Goal: Task Accomplishment & Management: Complete application form

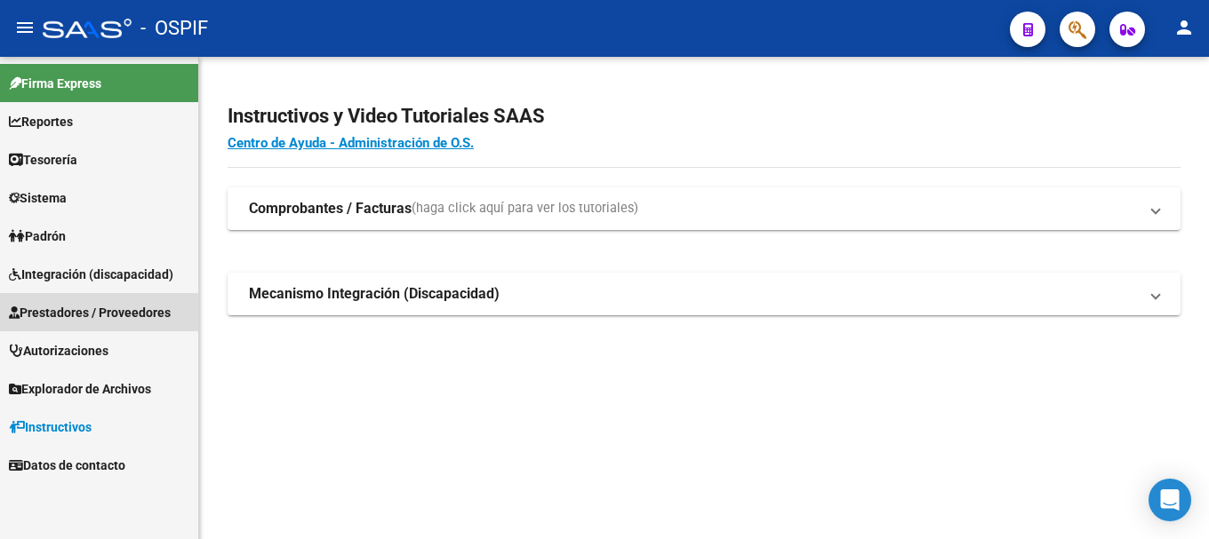
click at [79, 318] on span "Prestadores / Proveedores" at bounding box center [90, 313] width 162 height 20
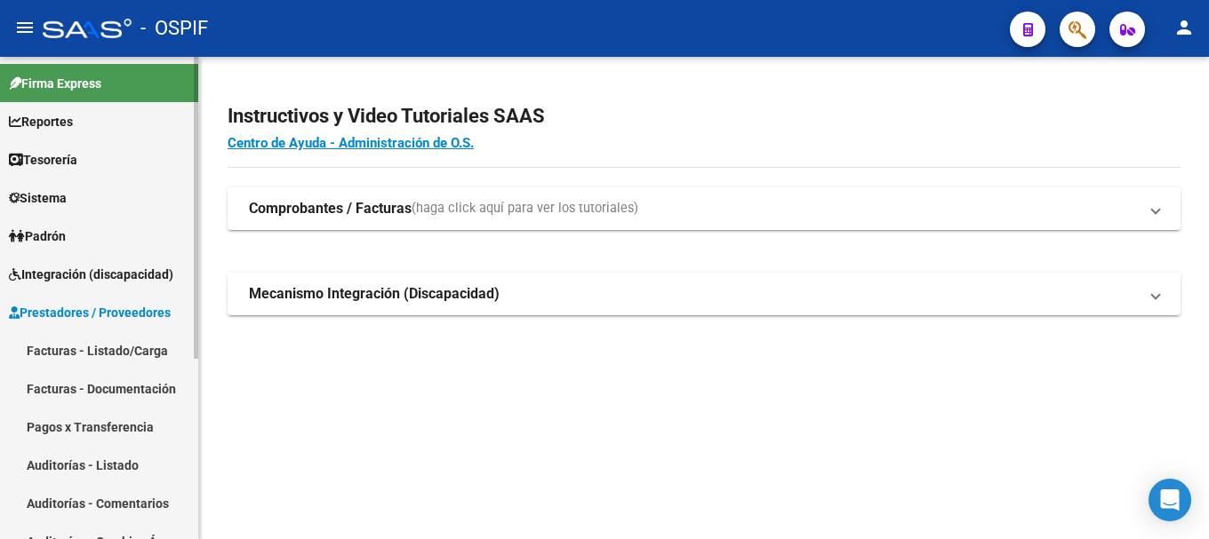
click at [79, 347] on link "Facturas - Listado/Carga" at bounding box center [99, 350] width 198 height 38
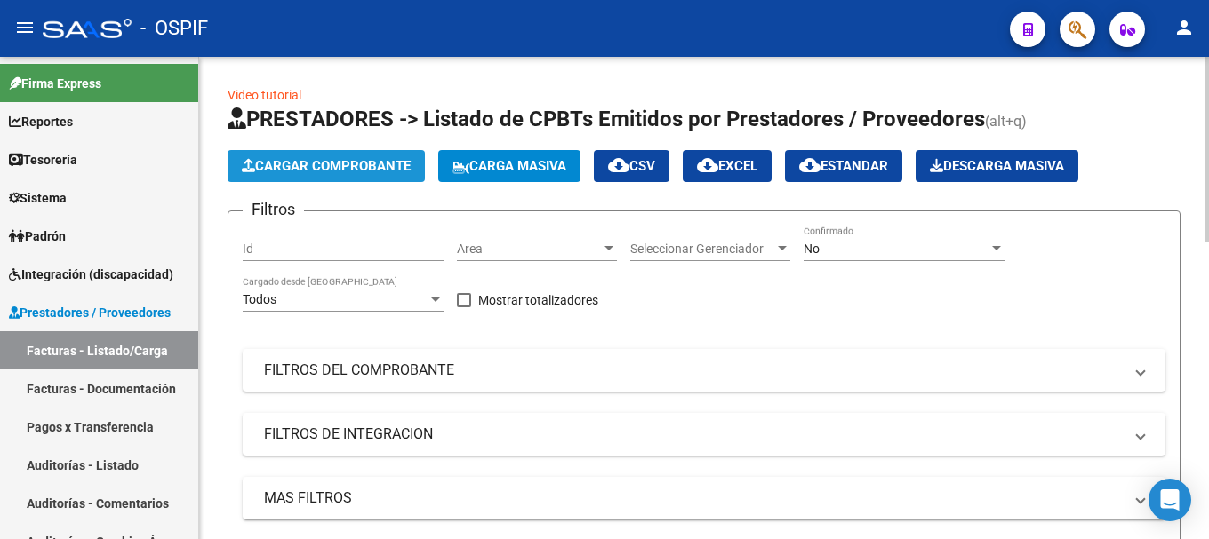
click at [341, 163] on span "Cargar Comprobante" at bounding box center [326, 166] width 169 height 16
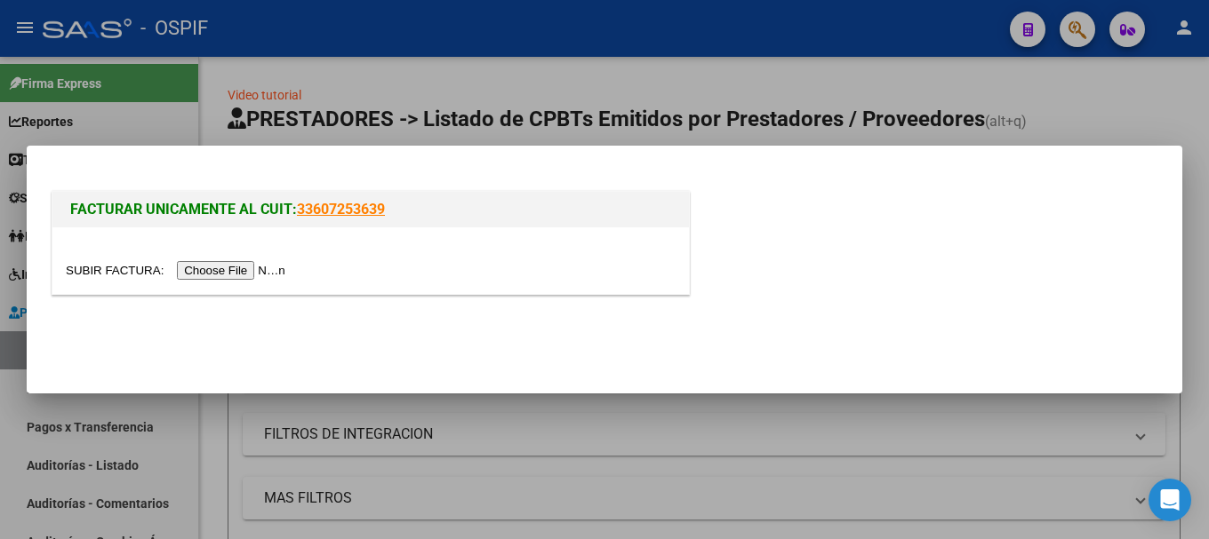
click at [276, 275] on input "file" at bounding box center [178, 270] width 225 height 19
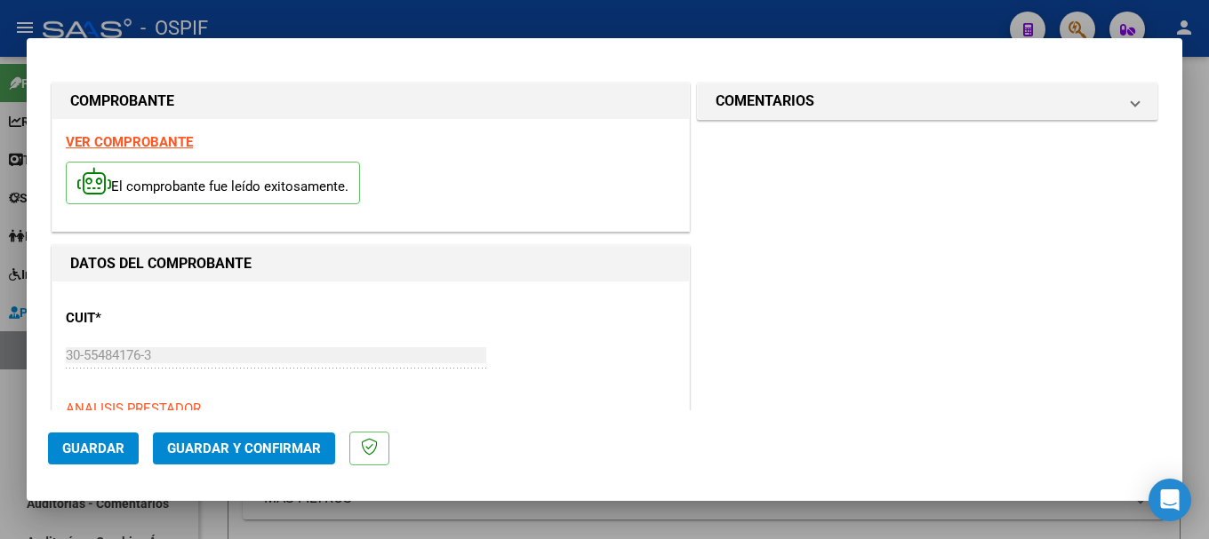
click at [147, 141] on strong "VER COMPROBANTE" at bounding box center [129, 142] width 127 height 16
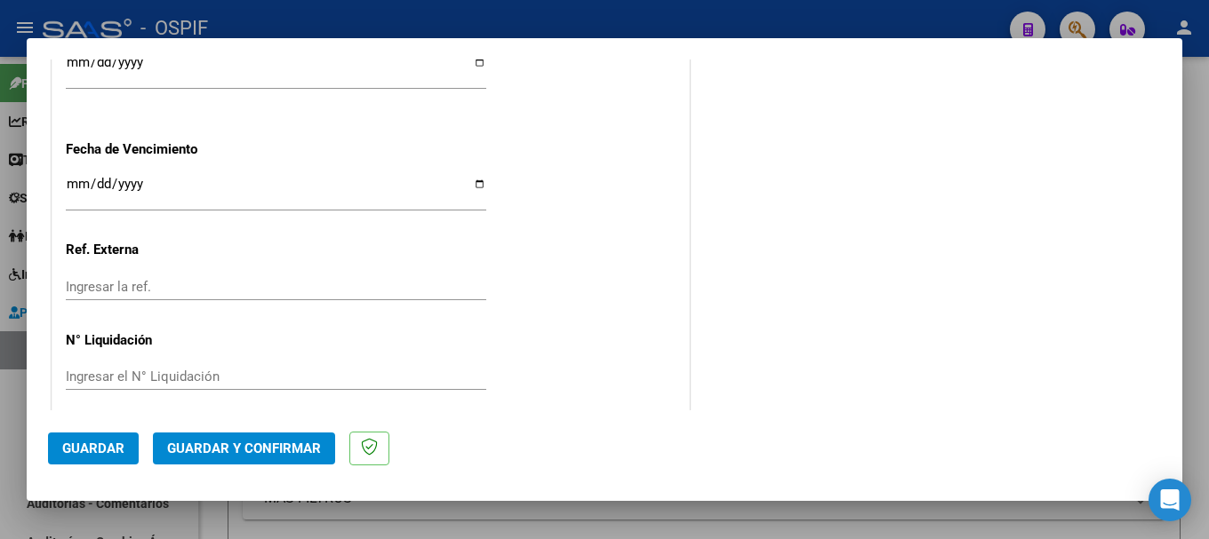
scroll to position [1136, 0]
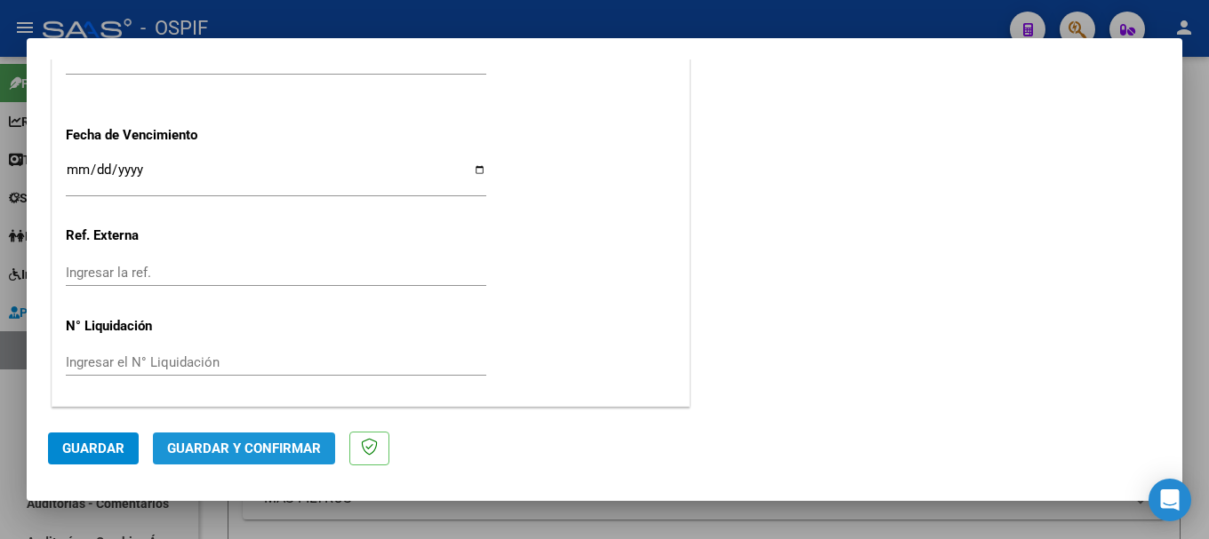
click at [266, 447] on span "Guardar y Confirmar" at bounding box center [244, 449] width 154 height 16
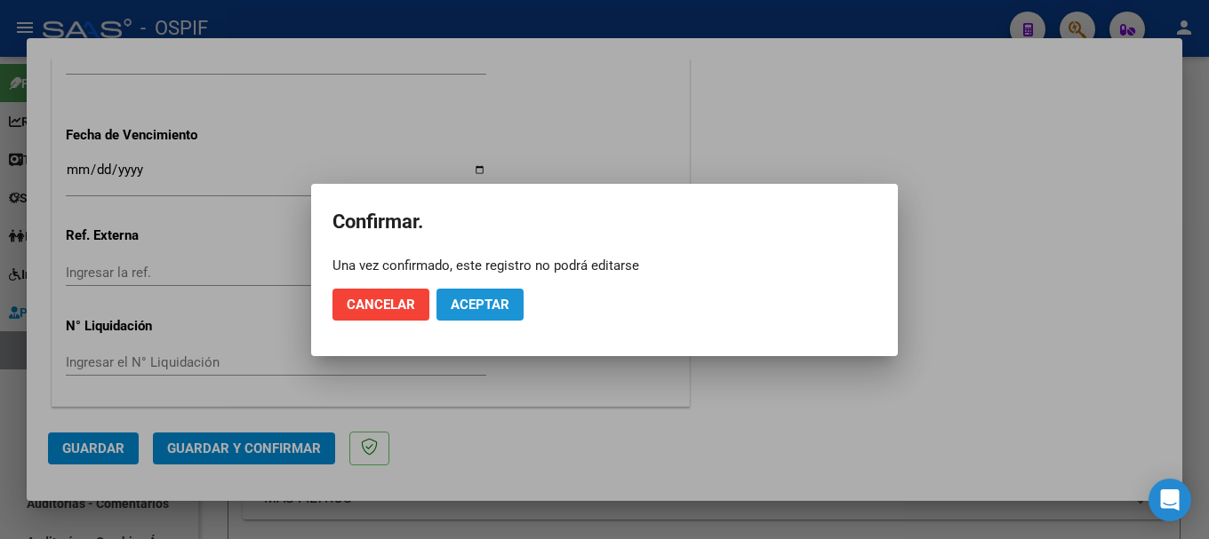
click at [462, 299] on span "Aceptar" at bounding box center [480, 305] width 59 height 16
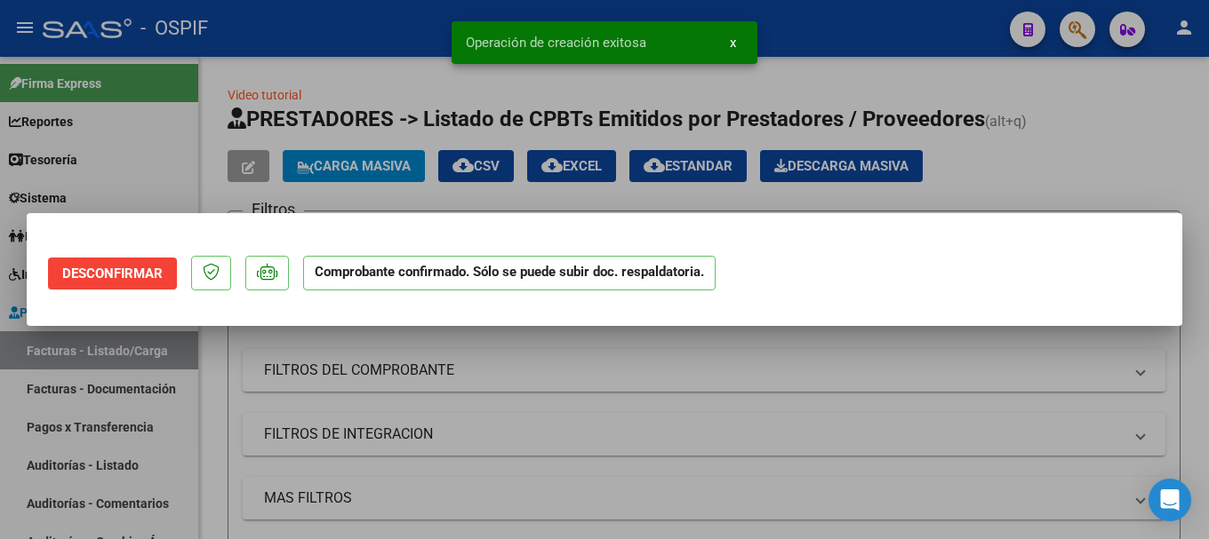
scroll to position [0, 0]
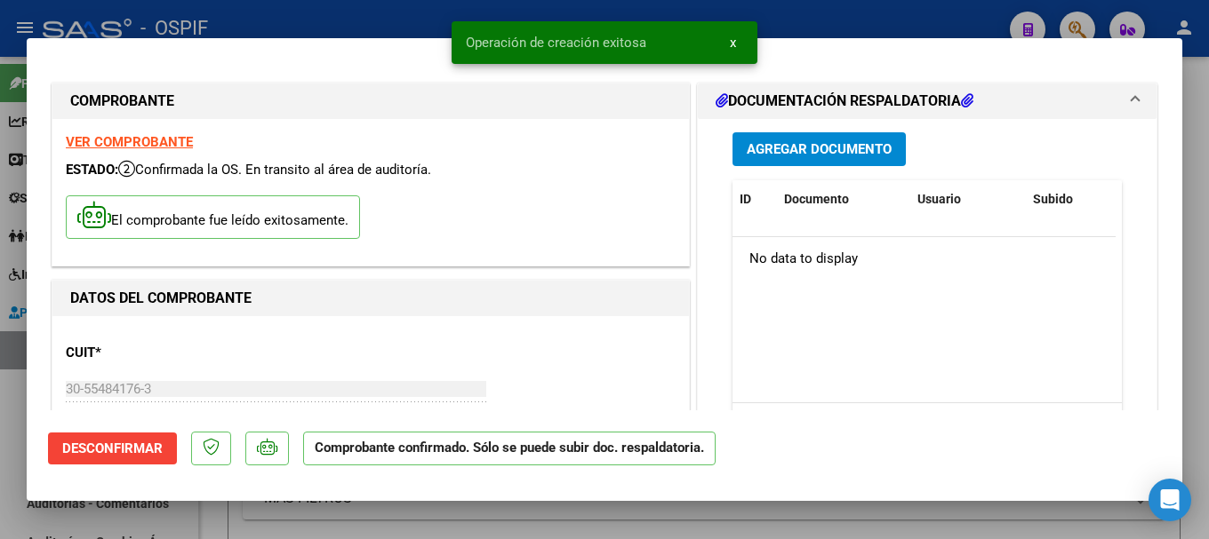
click at [320, 4] on div at bounding box center [604, 269] width 1209 height 539
type input "$ 0,00"
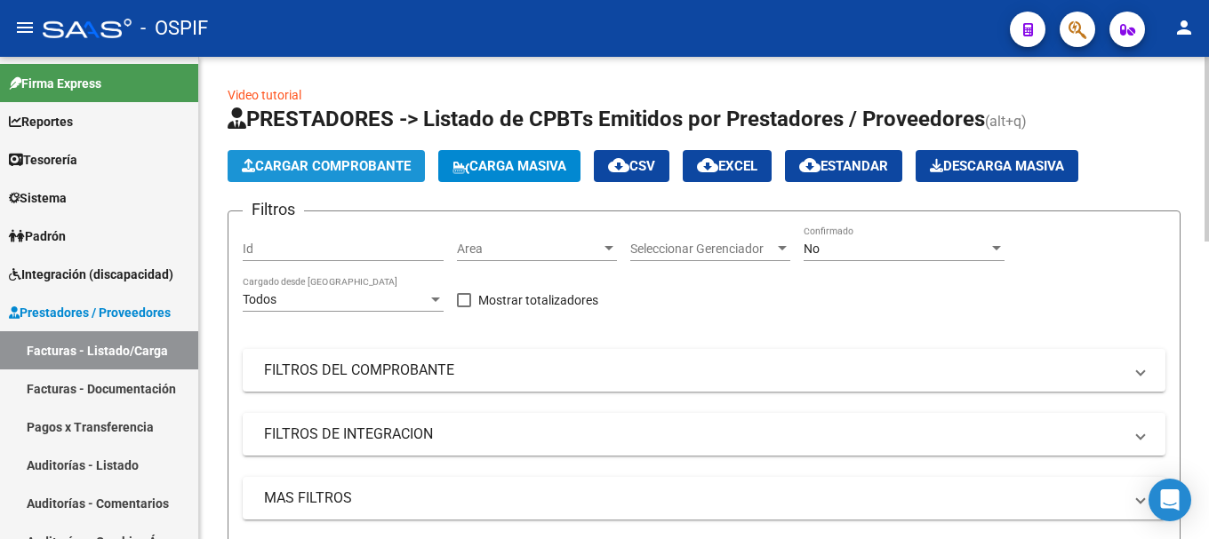
click at [275, 164] on span "Cargar Comprobante" at bounding box center [326, 166] width 169 height 16
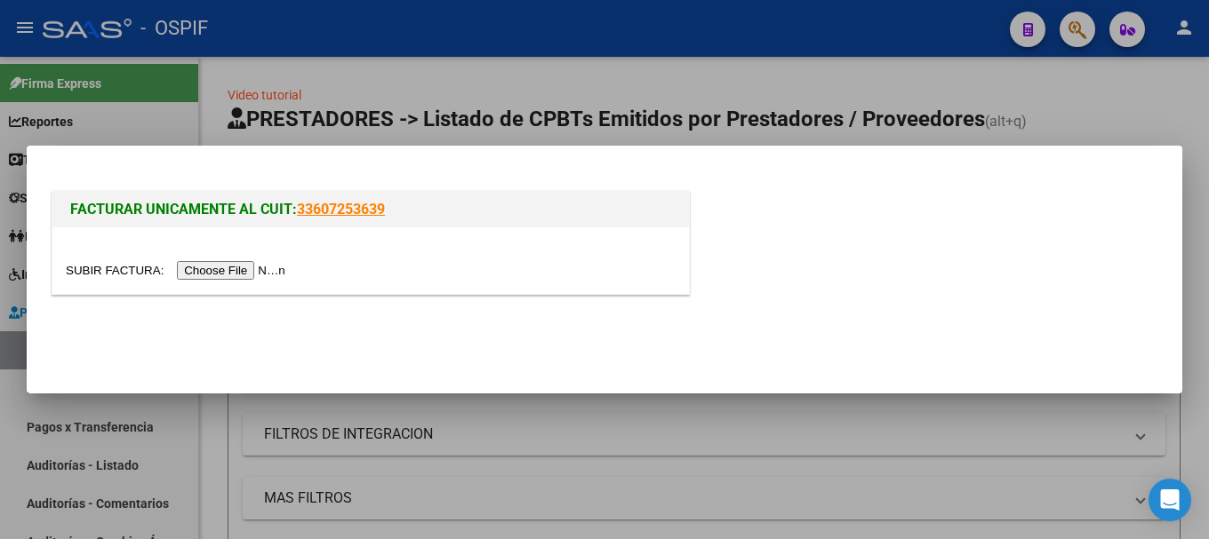
click at [285, 270] on input "file" at bounding box center [178, 270] width 225 height 19
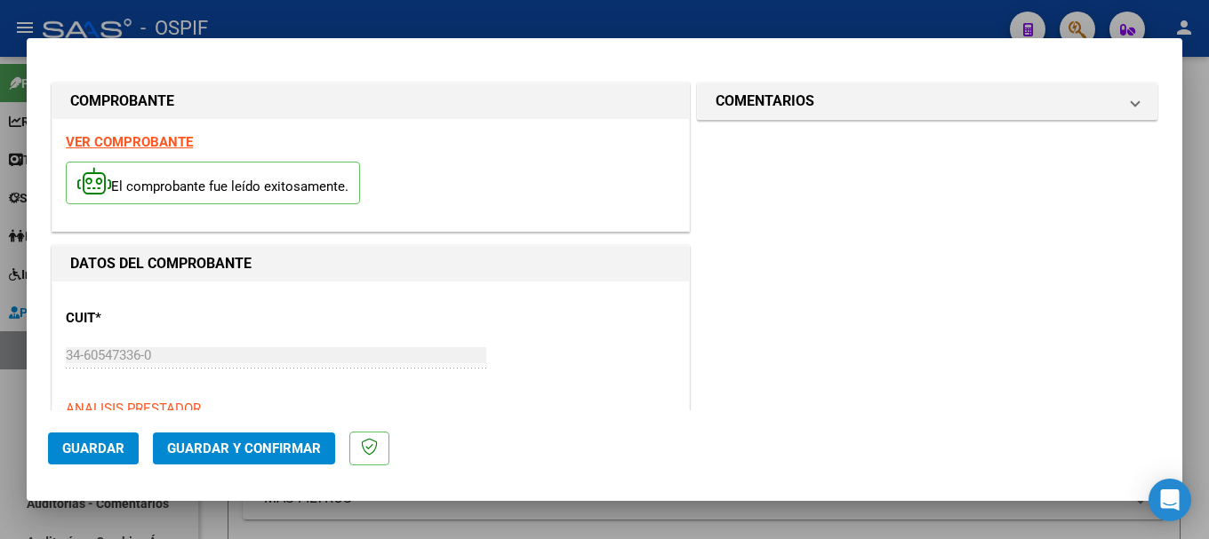
click at [158, 141] on strong "VER COMPROBANTE" at bounding box center [129, 142] width 127 height 16
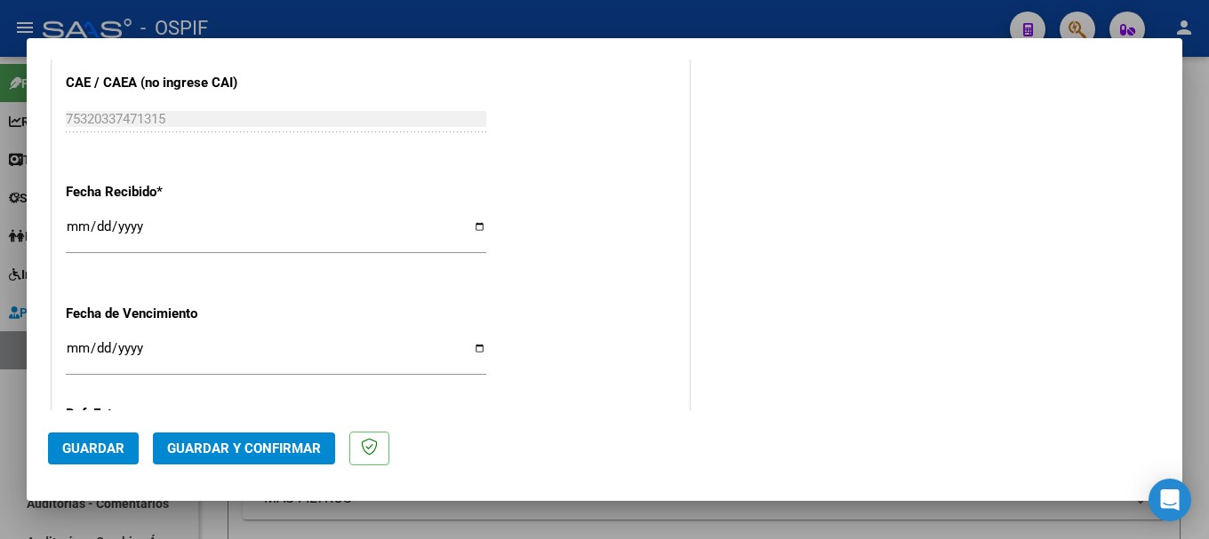
scroll to position [977, 0]
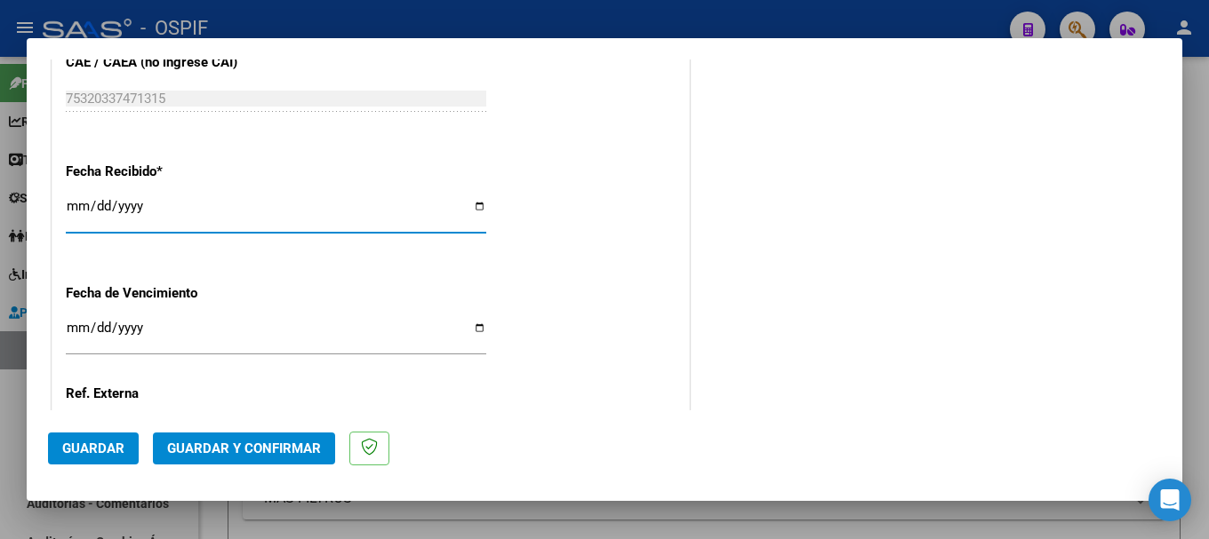
click at [476, 215] on input "[DATE]" at bounding box center [276, 213] width 420 height 28
click at [474, 204] on input "[DATE]" at bounding box center [276, 213] width 420 height 28
type input "[DATE]"
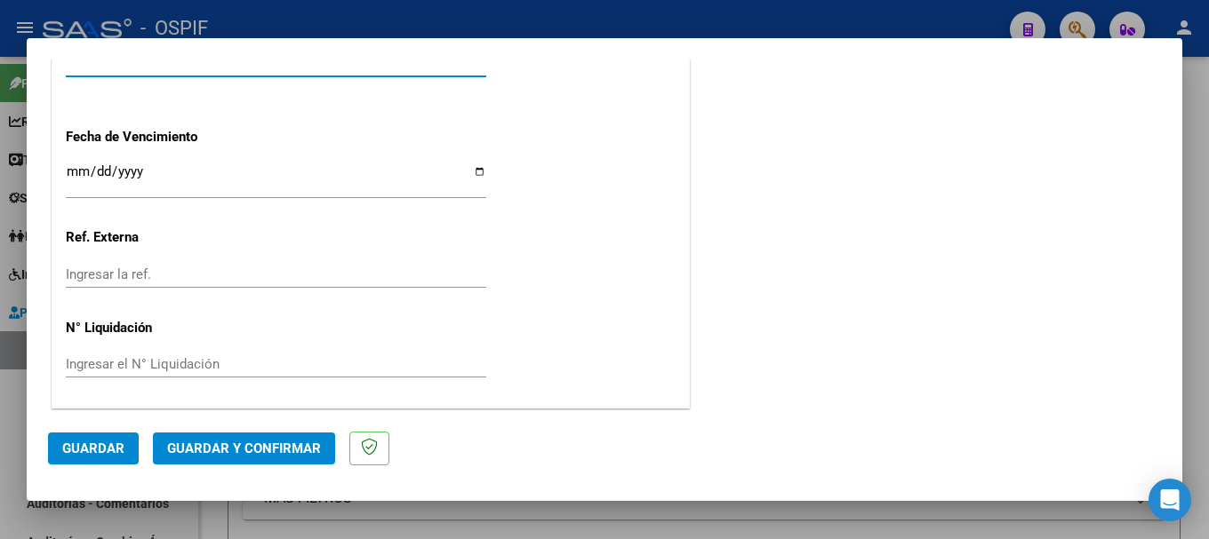
scroll to position [1136, 0]
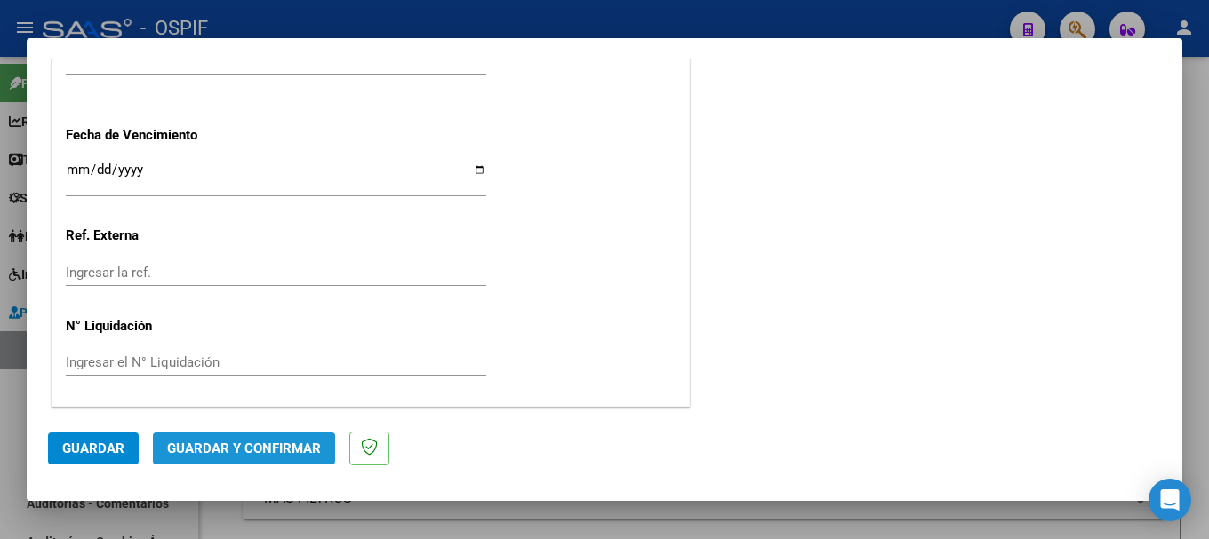
click at [223, 458] on button "Guardar y Confirmar" at bounding box center [244, 449] width 182 height 32
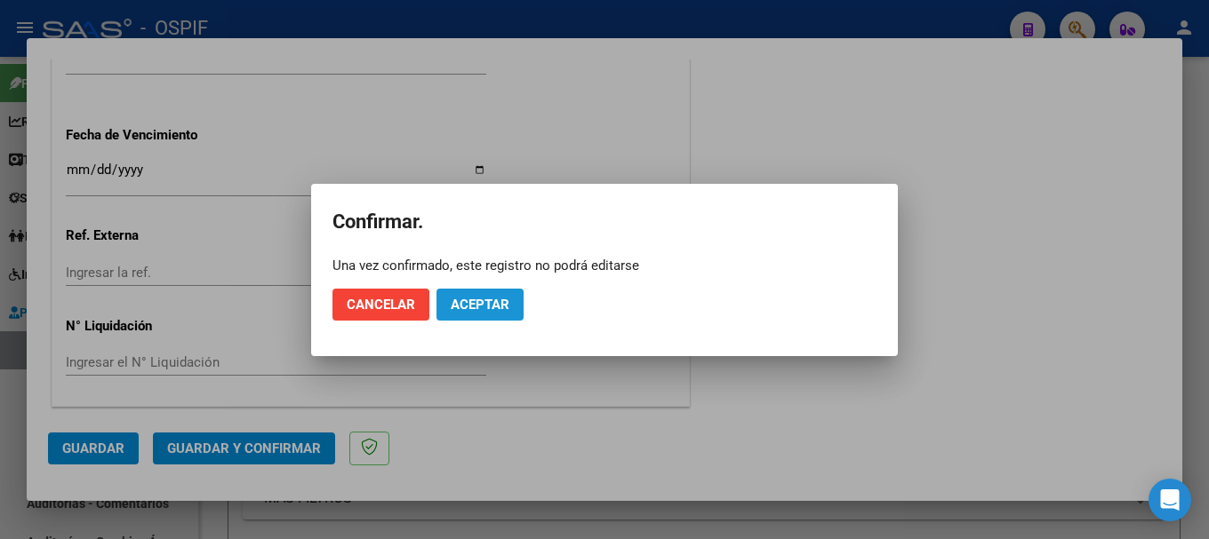
click at [464, 299] on span "Aceptar" at bounding box center [480, 305] width 59 height 16
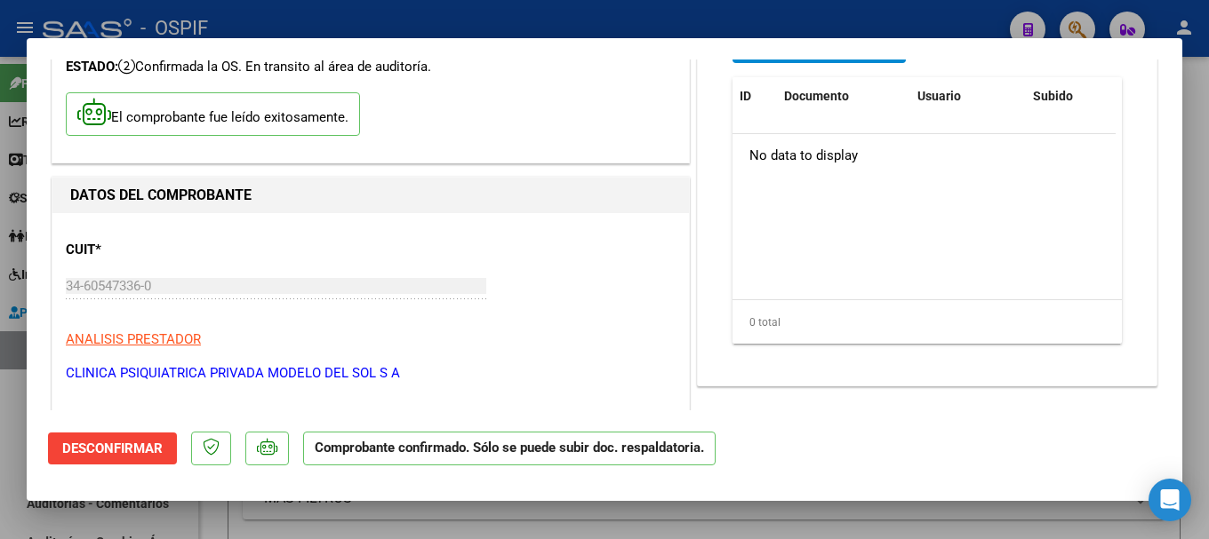
scroll to position [0, 0]
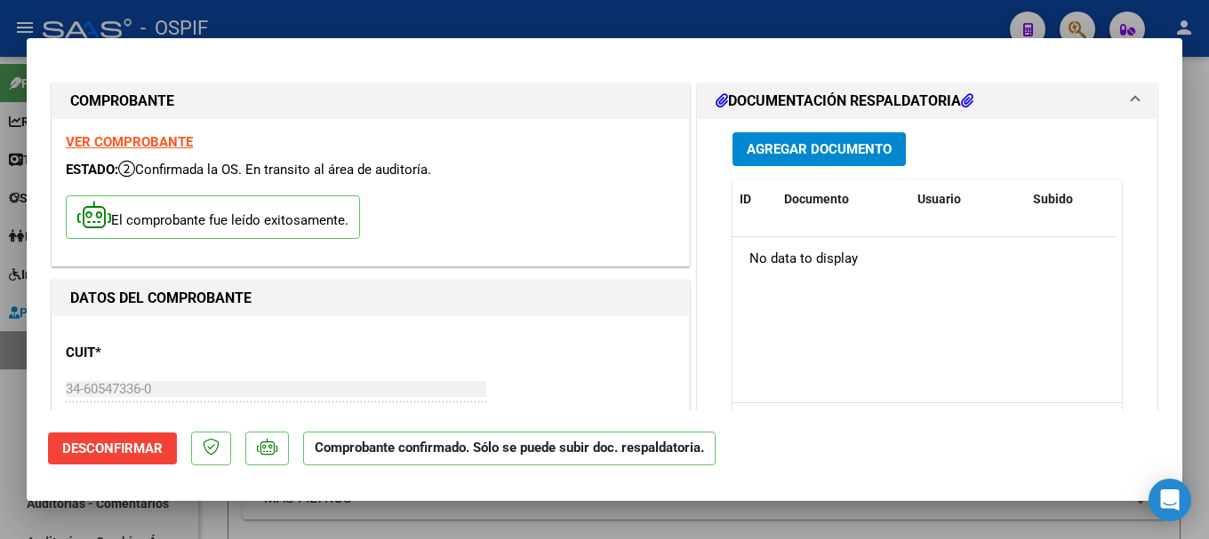
click at [427, 18] on div at bounding box center [604, 269] width 1209 height 539
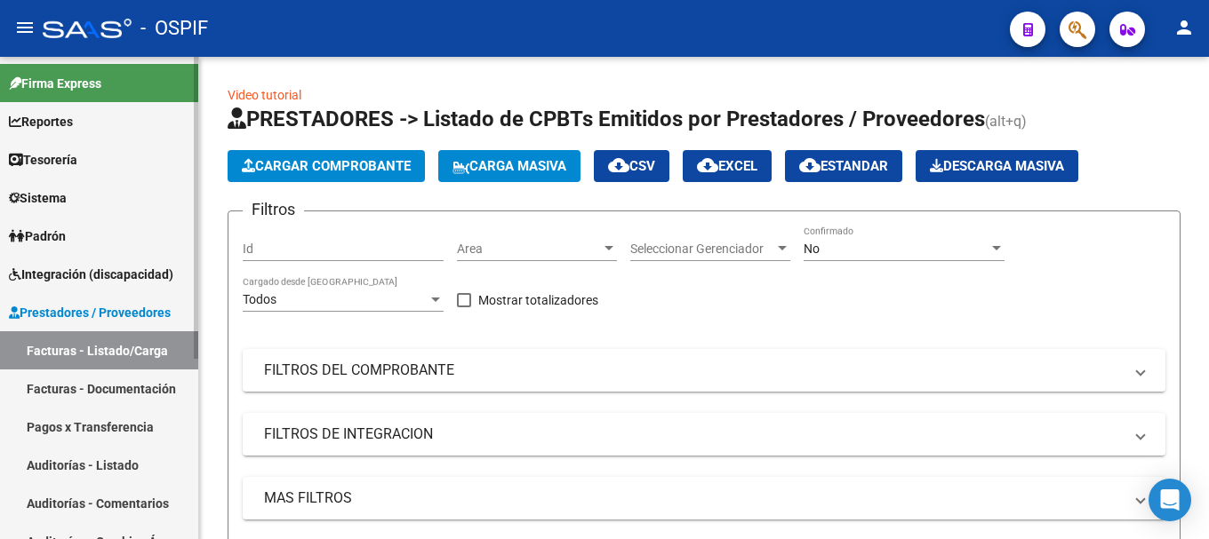
click at [85, 458] on link "Auditorías - Listado" at bounding box center [99, 465] width 198 height 38
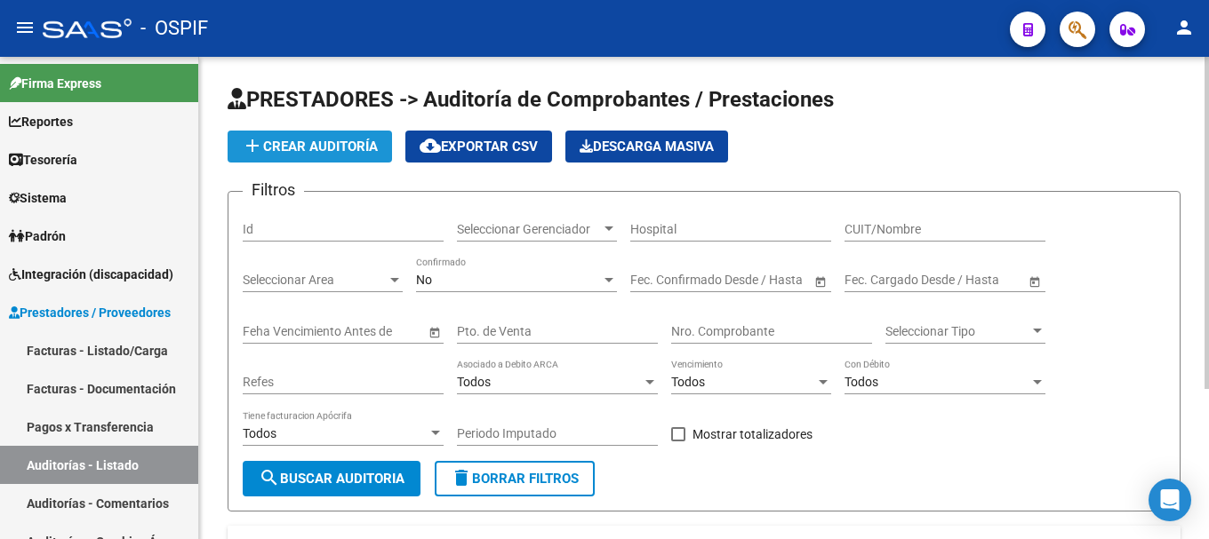
click at [304, 147] on span "add Crear Auditoría" at bounding box center [310, 147] width 136 height 16
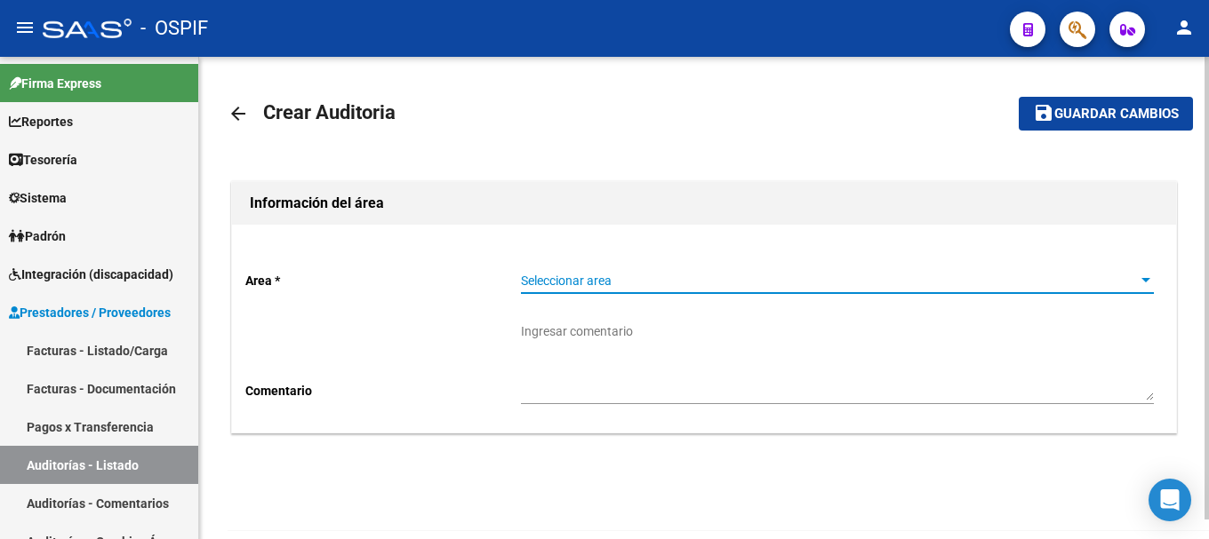
click at [1153, 280] on div at bounding box center [1145, 281] width 16 height 14
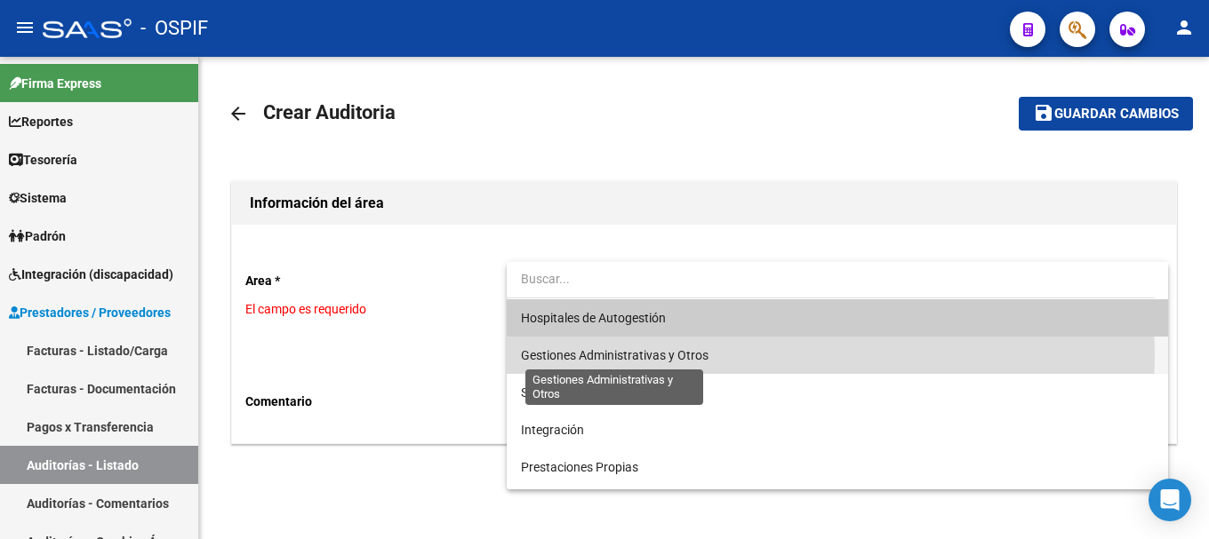
click at [689, 355] on span "Gestiones Administrativas y Otros" at bounding box center [614, 355] width 187 height 14
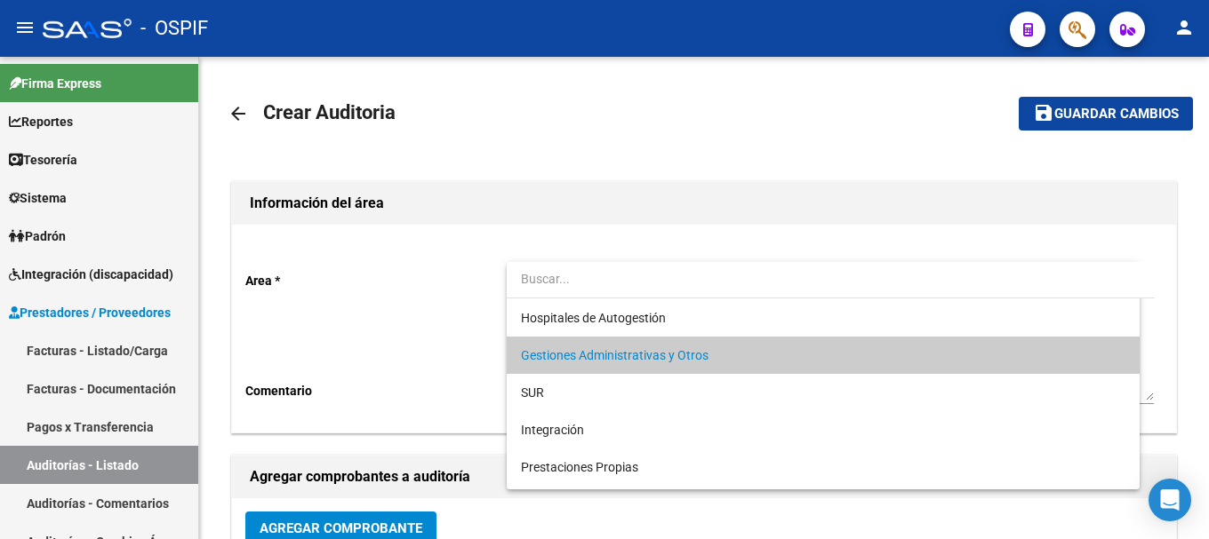
click at [689, 355] on textarea "Ingresar comentario" at bounding box center [837, 362] width 633 height 78
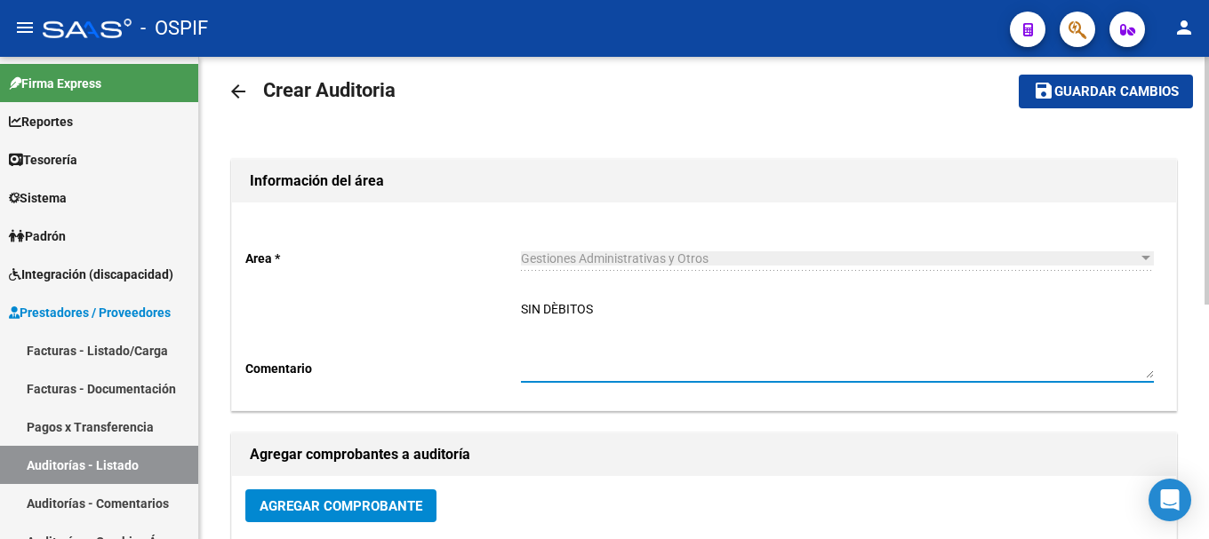
scroll to position [89, 0]
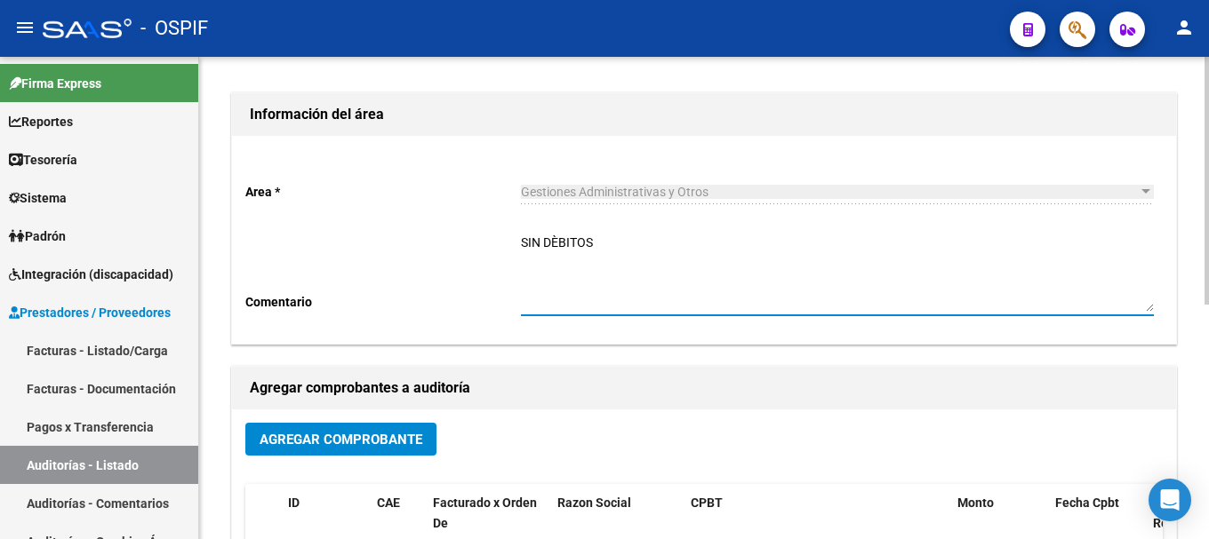
type textarea "SIN DÈBITOS"
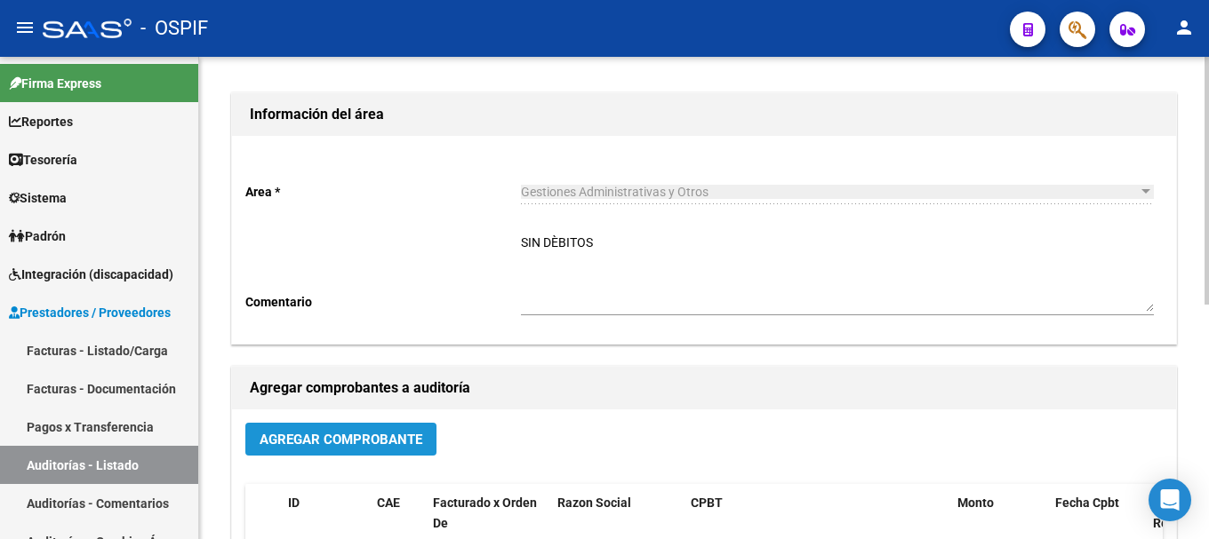
click at [341, 443] on span "Agregar Comprobante" at bounding box center [340, 440] width 163 height 16
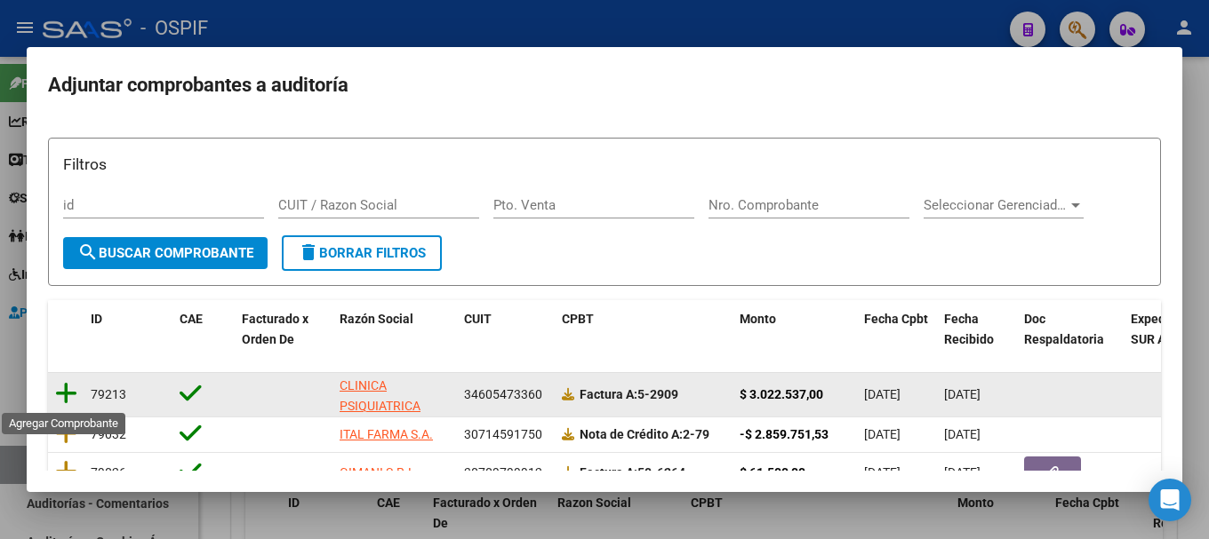
click at [67, 392] on icon at bounding box center [66, 393] width 22 height 25
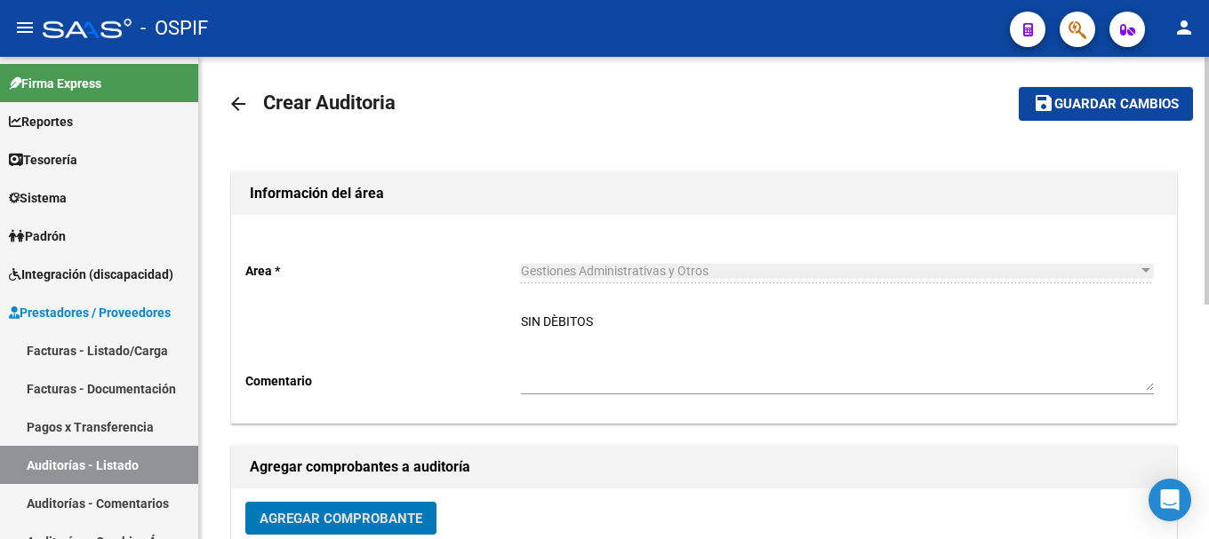
scroll to position [0, 0]
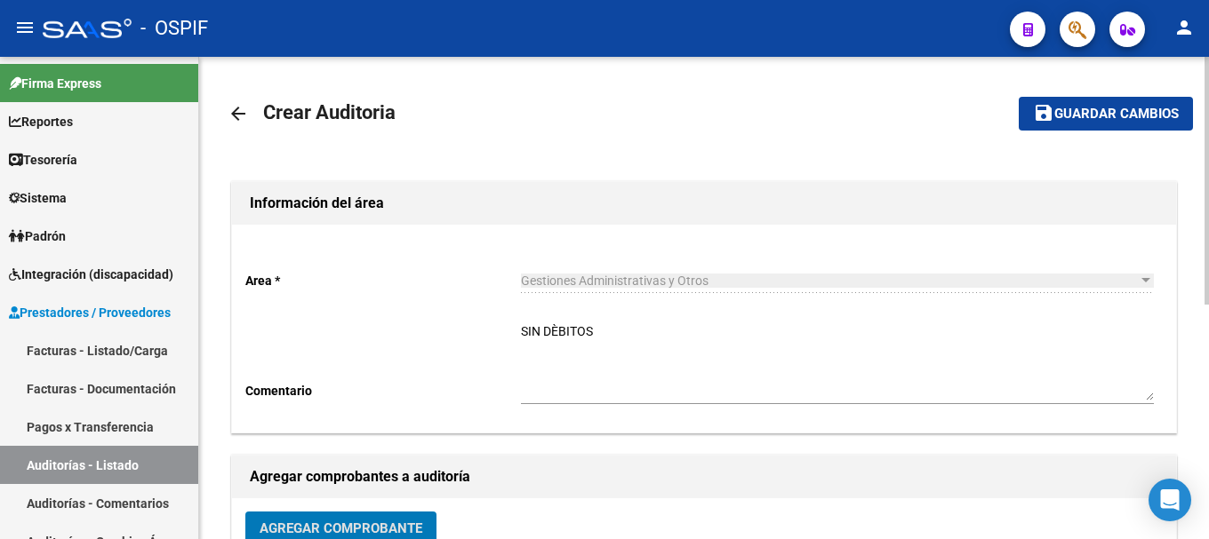
click at [1073, 108] on span "Guardar cambios" at bounding box center [1116, 115] width 124 height 16
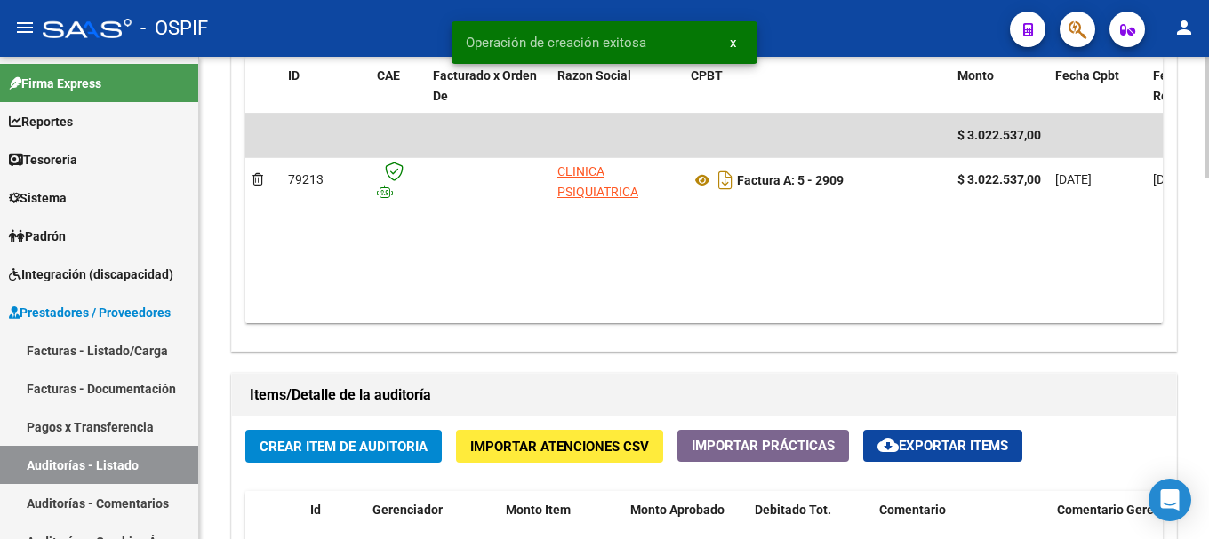
scroll to position [1066, 0]
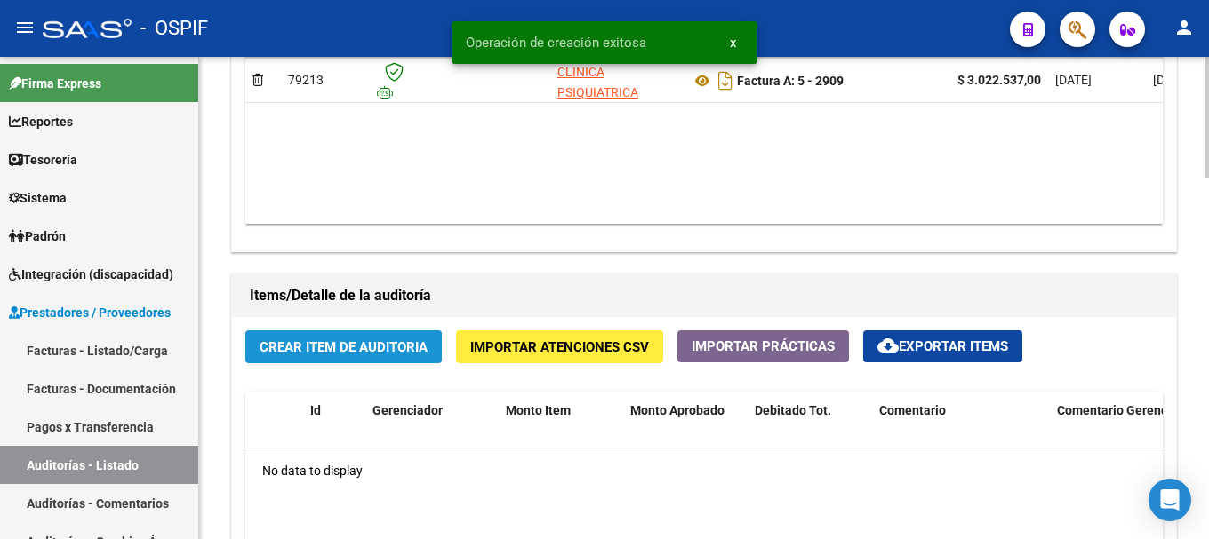
click at [364, 340] on span "Crear Item de Auditoria" at bounding box center [343, 347] width 168 height 16
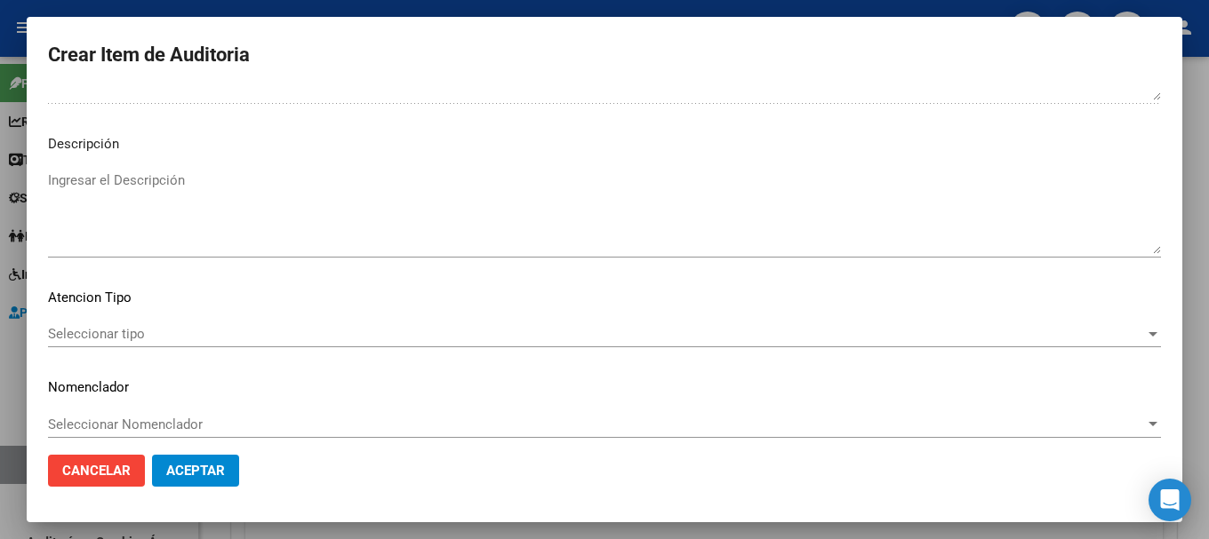
scroll to position [1015, 0]
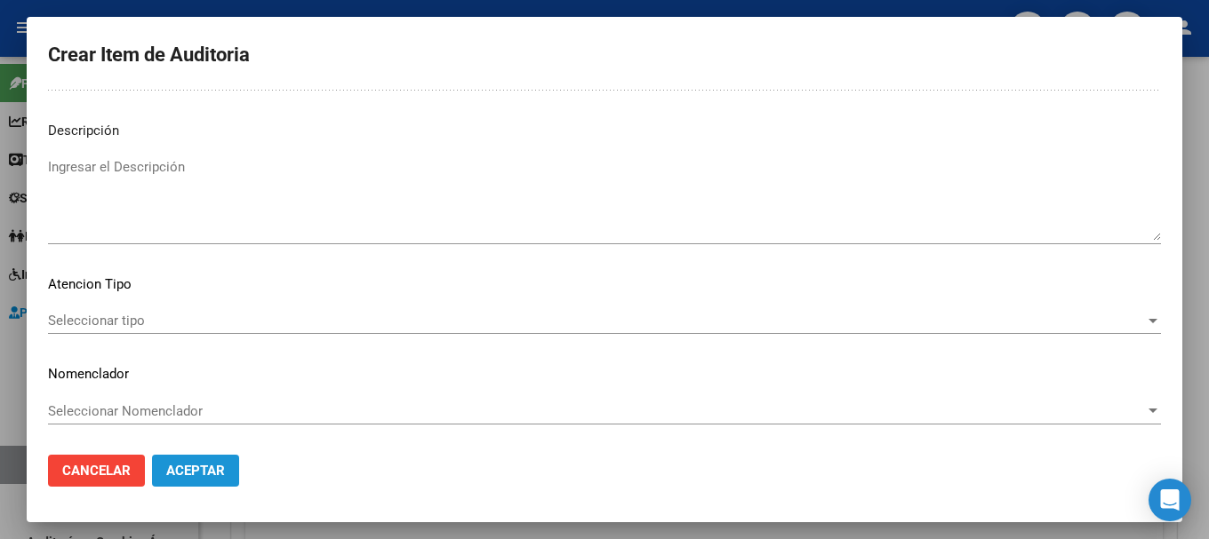
click at [203, 475] on span "Aceptar" at bounding box center [195, 471] width 59 height 16
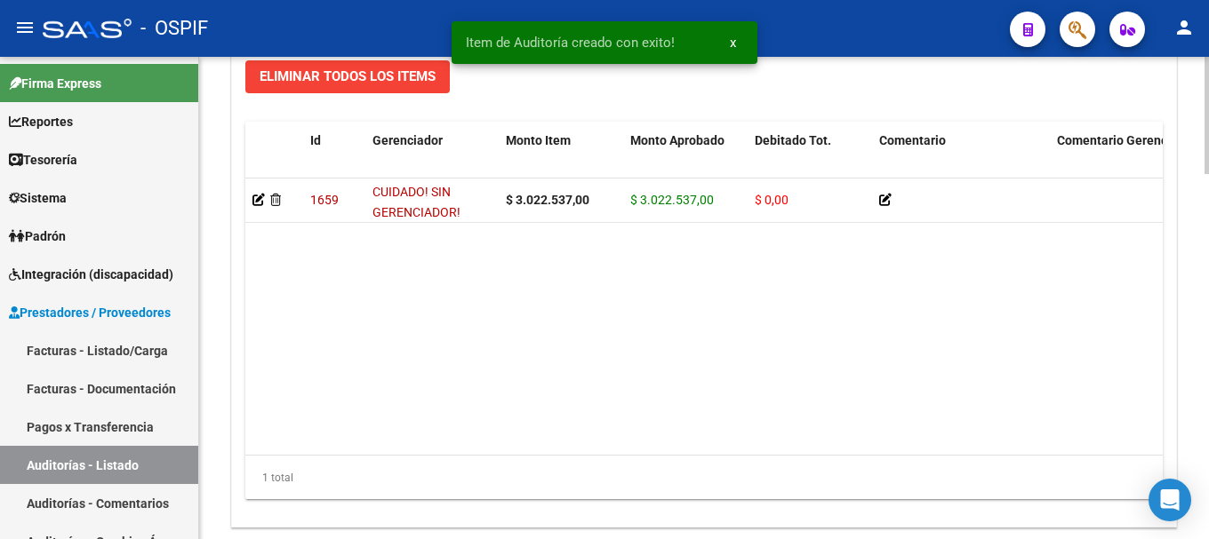
scroll to position [1499, 0]
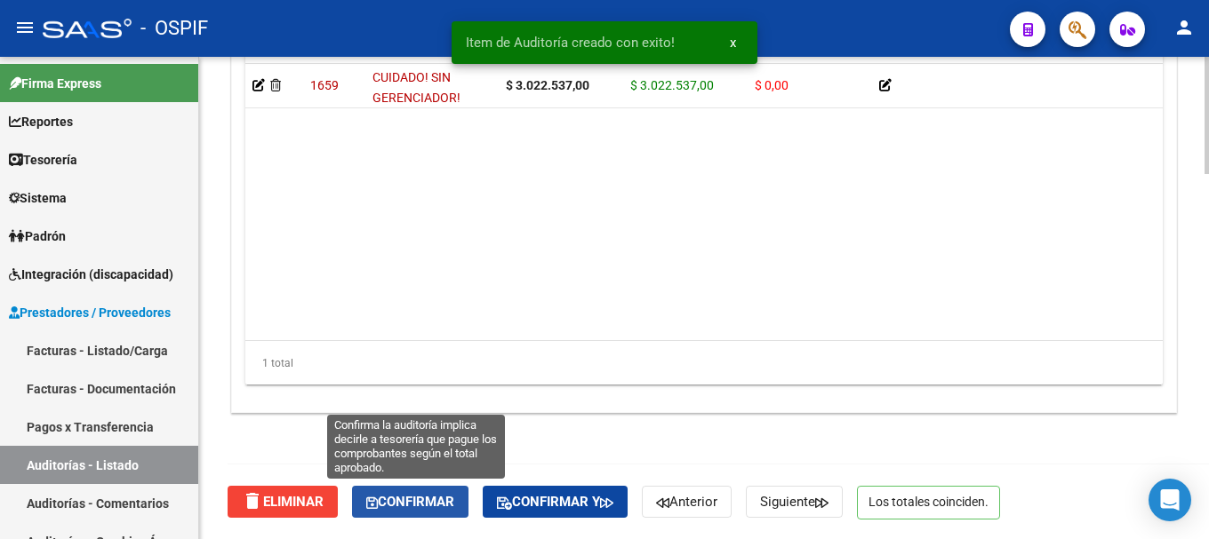
click at [403, 499] on span "Confirmar" at bounding box center [410, 502] width 88 height 16
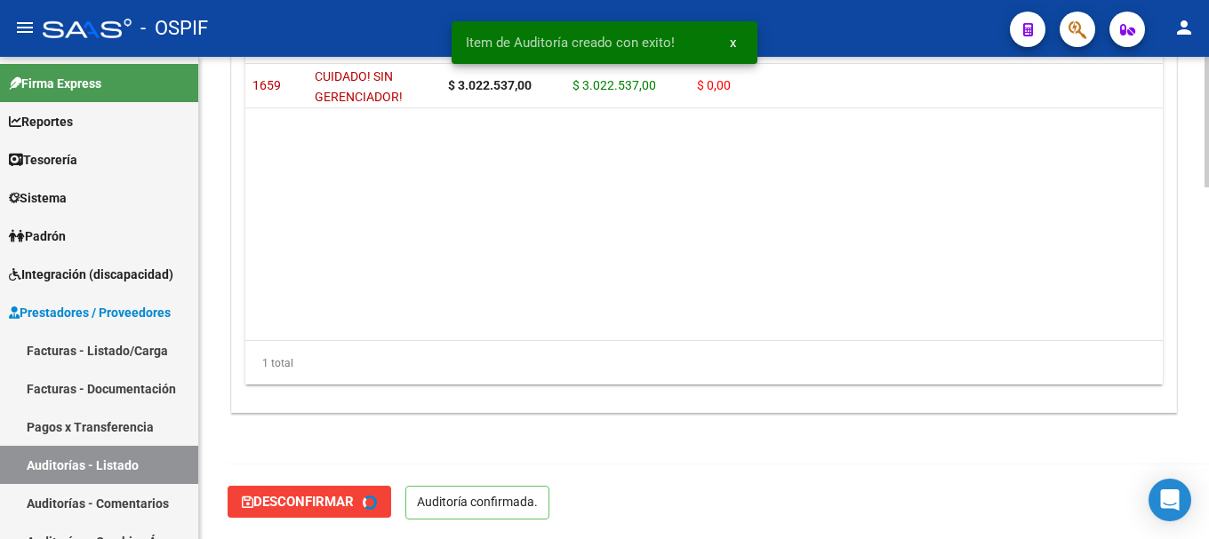
type input "202508"
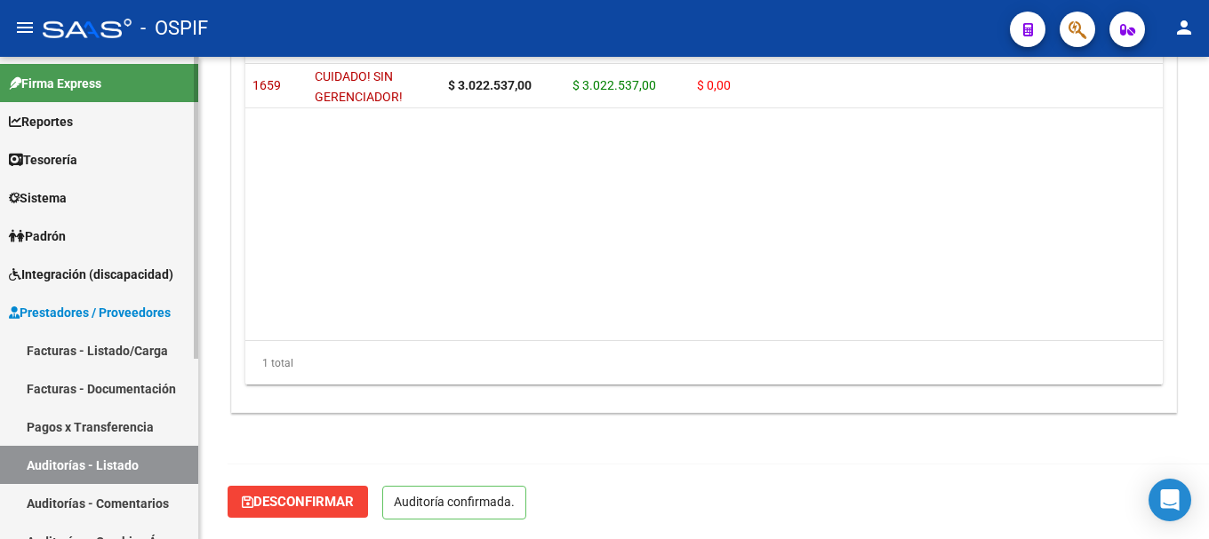
click at [100, 353] on link "Facturas - Listado/Carga" at bounding box center [99, 350] width 198 height 38
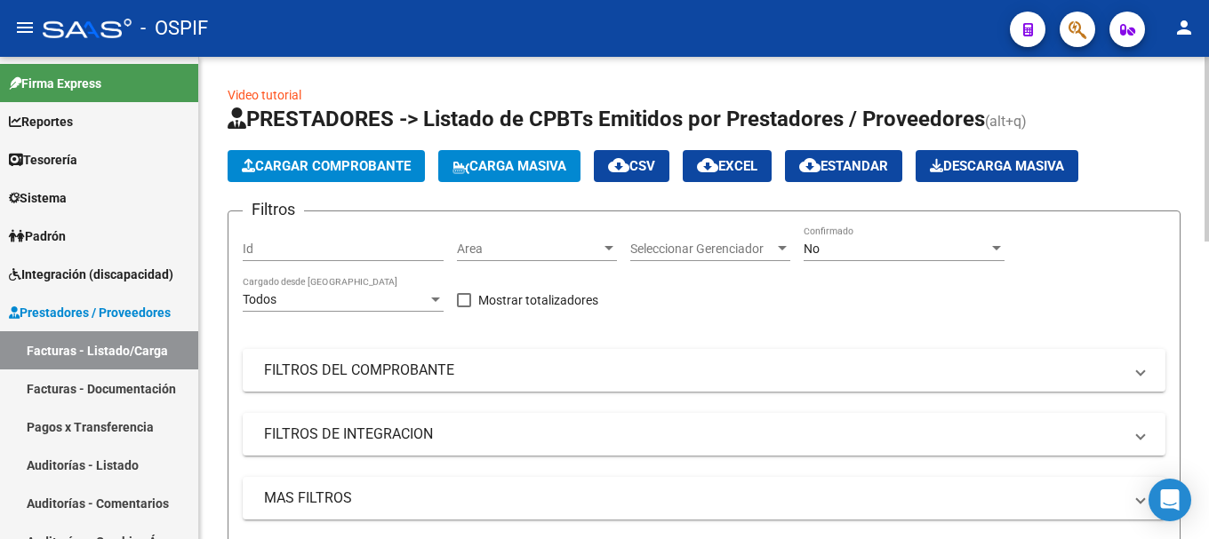
click at [344, 164] on span "Cargar Comprobante" at bounding box center [326, 166] width 169 height 16
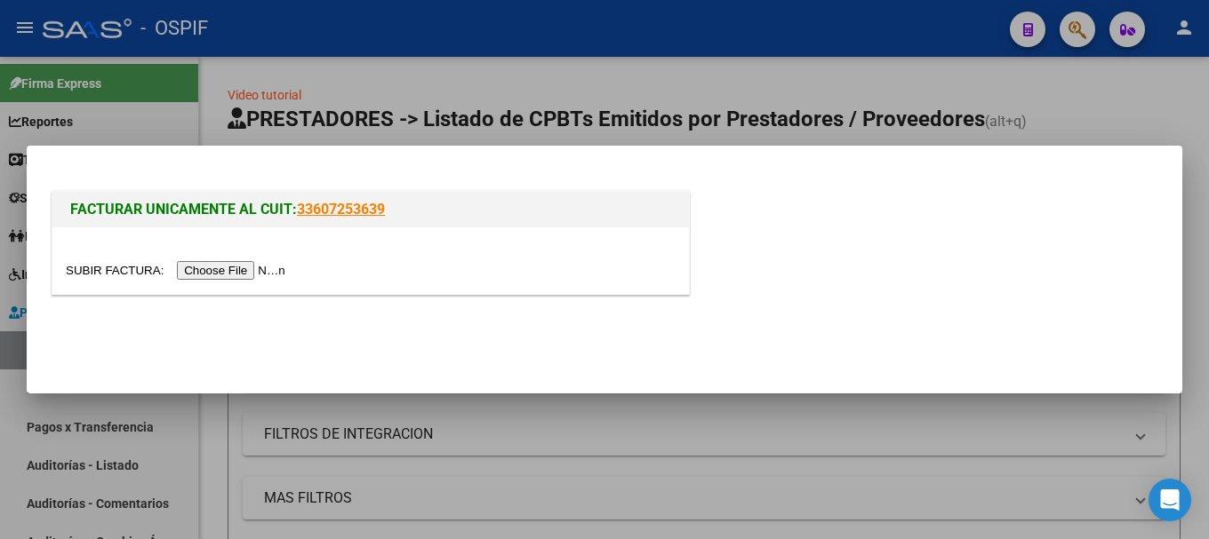
click at [275, 267] on input "file" at bounding box center [178, 270] width 225 height 19
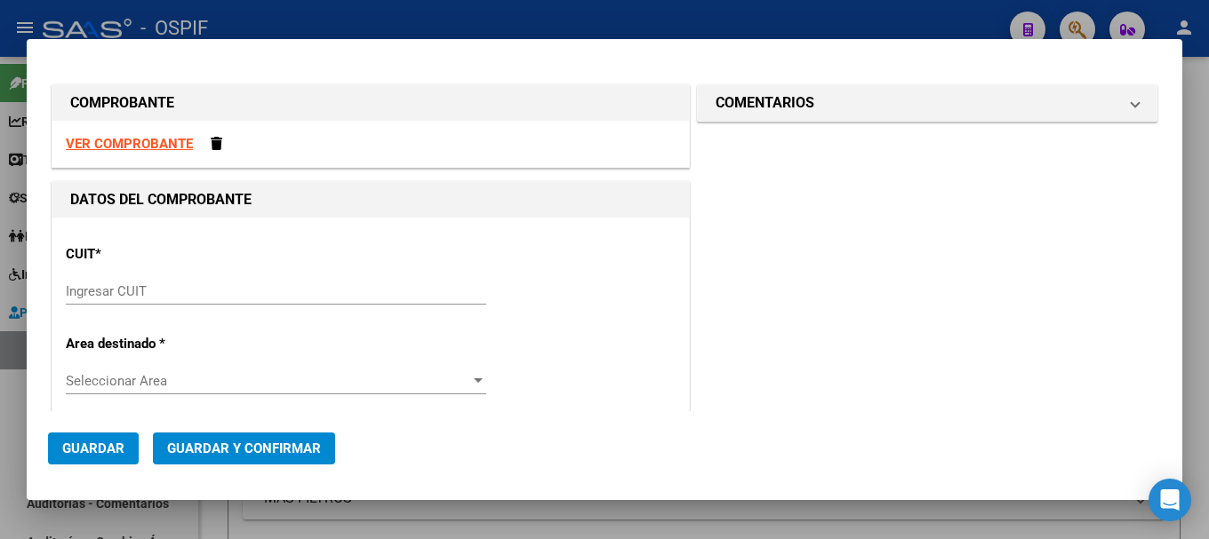
click at [161, 143] on strong "VER COMPROBANTE" at bounding box center [129, 144] width 127 height 16
drag, startPoint x: 384, startPoint y: 20, endPoint x: 704, endPoint y: 36, distance: 320.3
click at [386, 20] on div at bounding box center [604, 269] width 1209 height 539
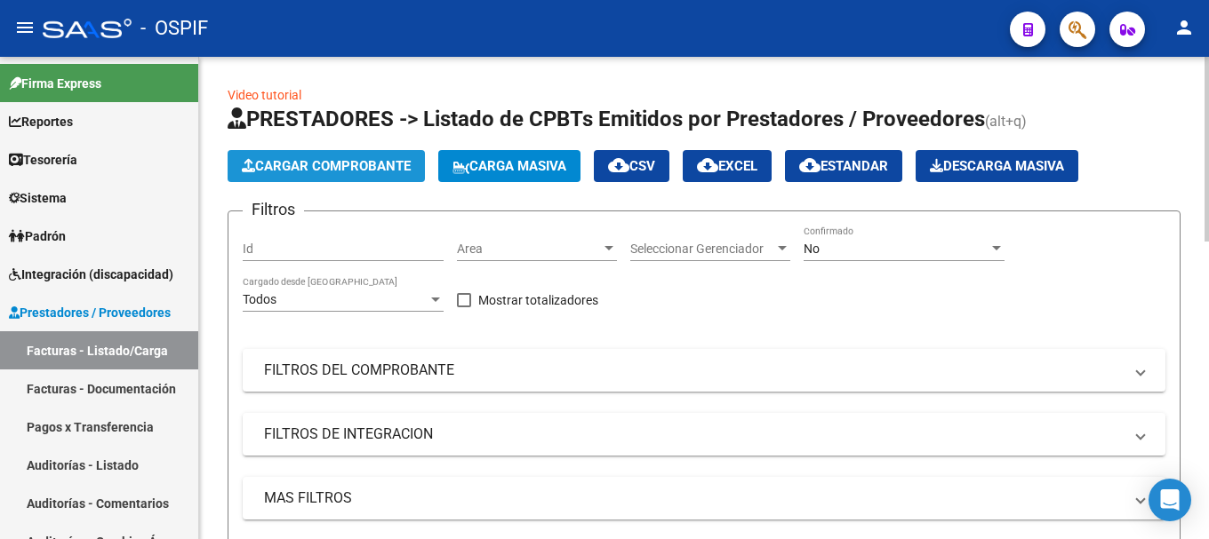
click at [298, 162] on span "Cargar Comprobante" at bounding box center [326, 166] width 169 height 16
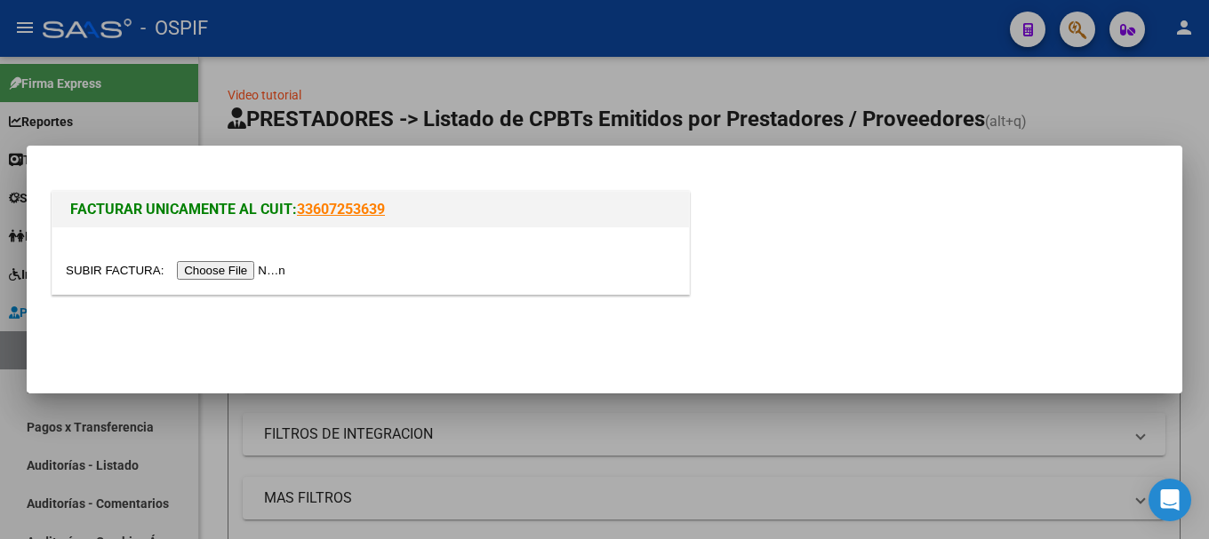
click at [219, 272] on input "file" at bounding box center [178, 270] width 225 height 19
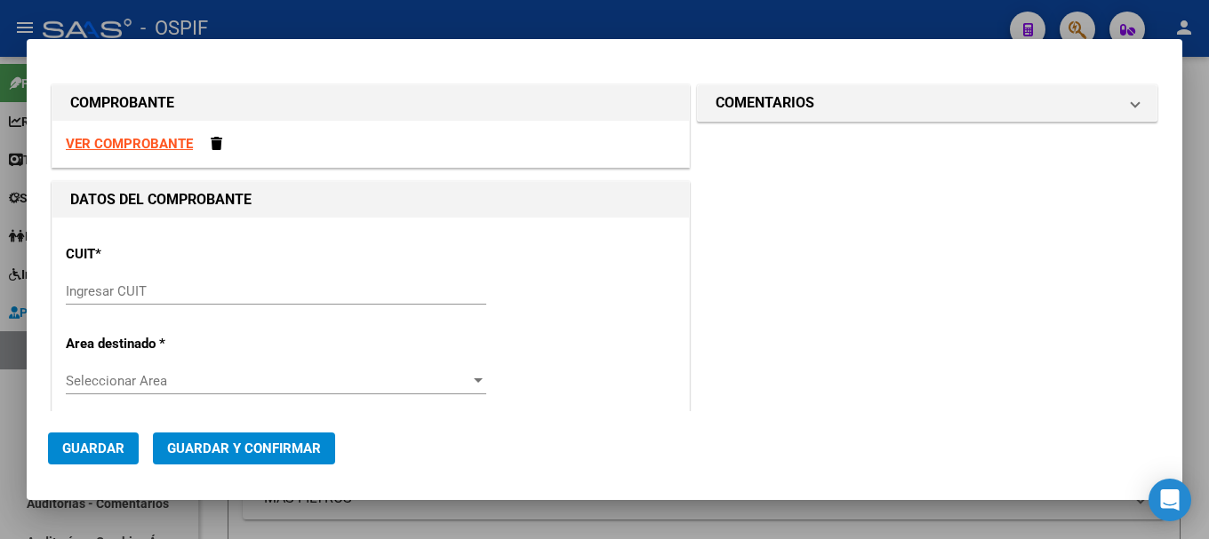
click at [164, 142] on strong "VER COMPROBANTE" at bounding box center [129, 144] width 127 height 16
click at [156, 295] on input "Ingresar CUIT" at bounding box center [276, 291] width 420 height 16
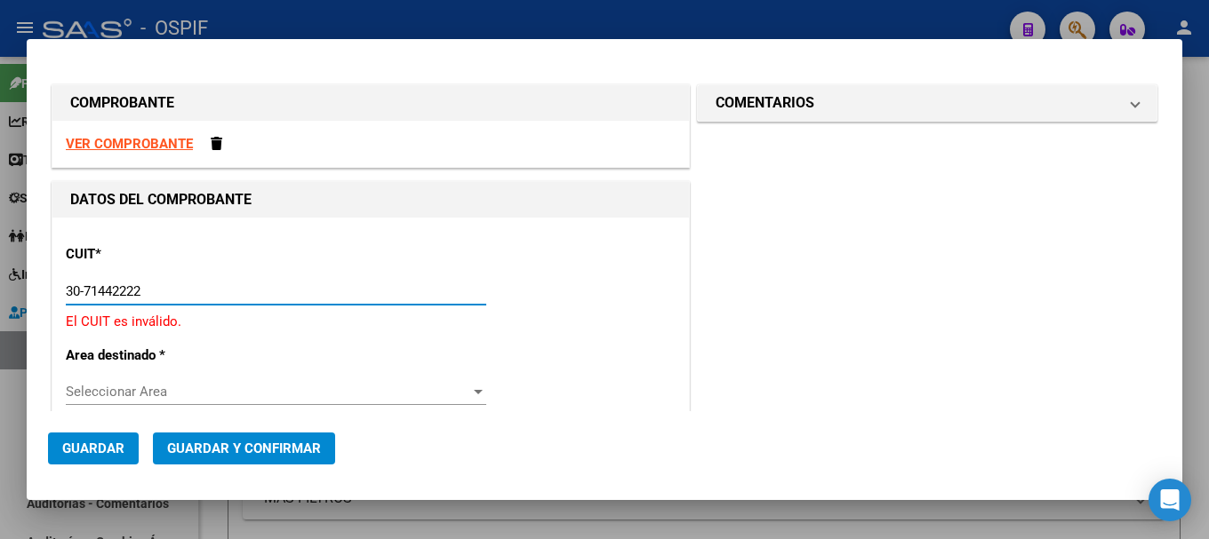
type input "30-71442222-3"
type input "2"
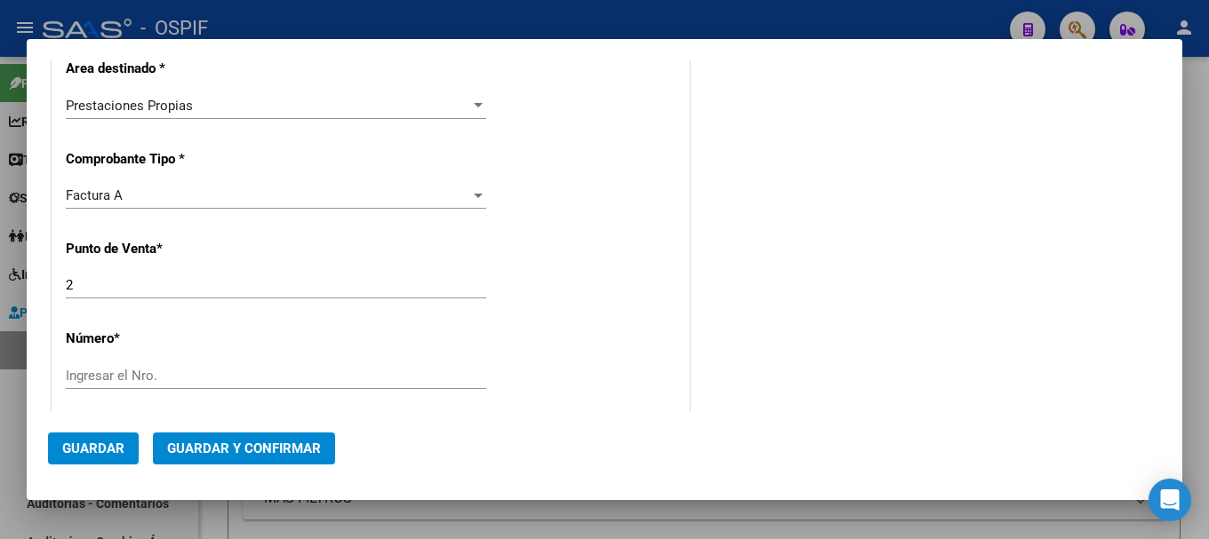
scroll to position [444, 0]
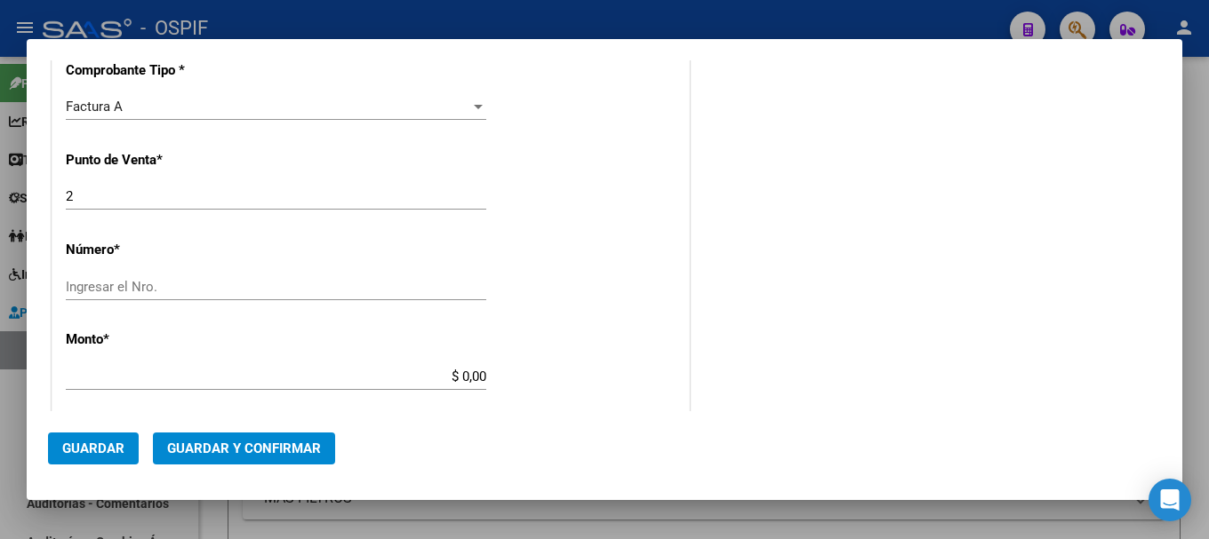
type input "30-71442222-3"
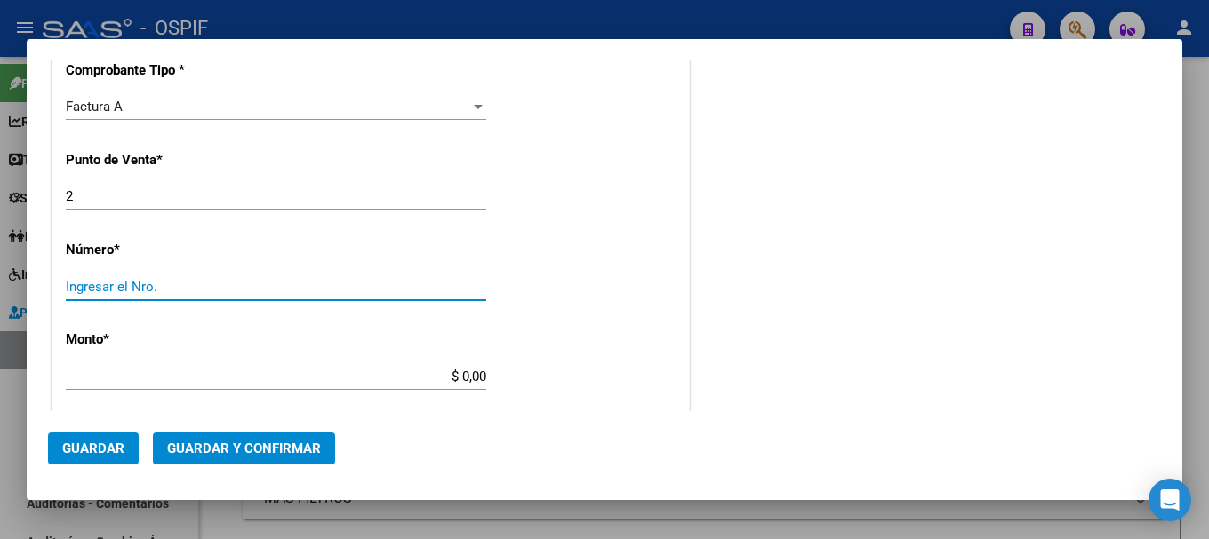
click at [267, 291] on input "Ingresar el Nro." at bounding box center [276, 287] width 420 height 16
type input "833"
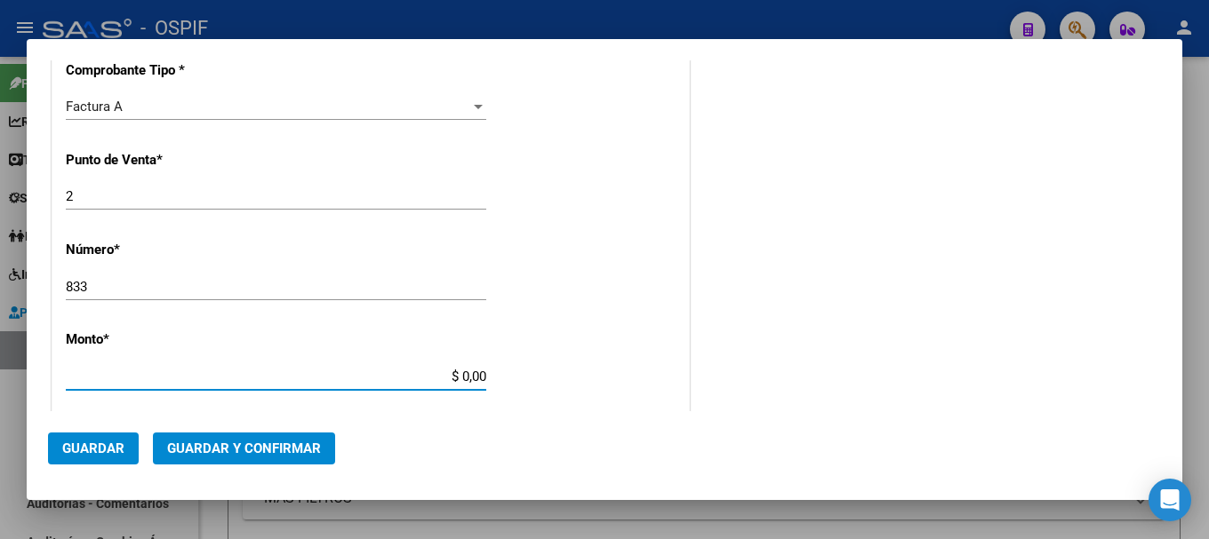
click at [455, 377] on input "$ 0,00" at bounding box center [276, 377] width 420 height 16
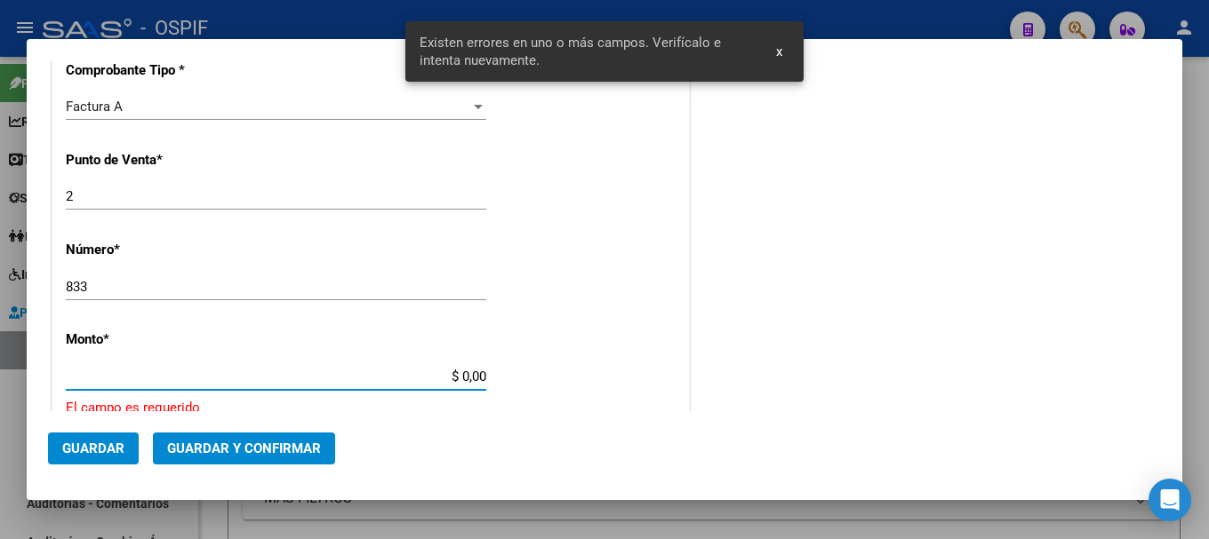
scroll to position [577, 0]
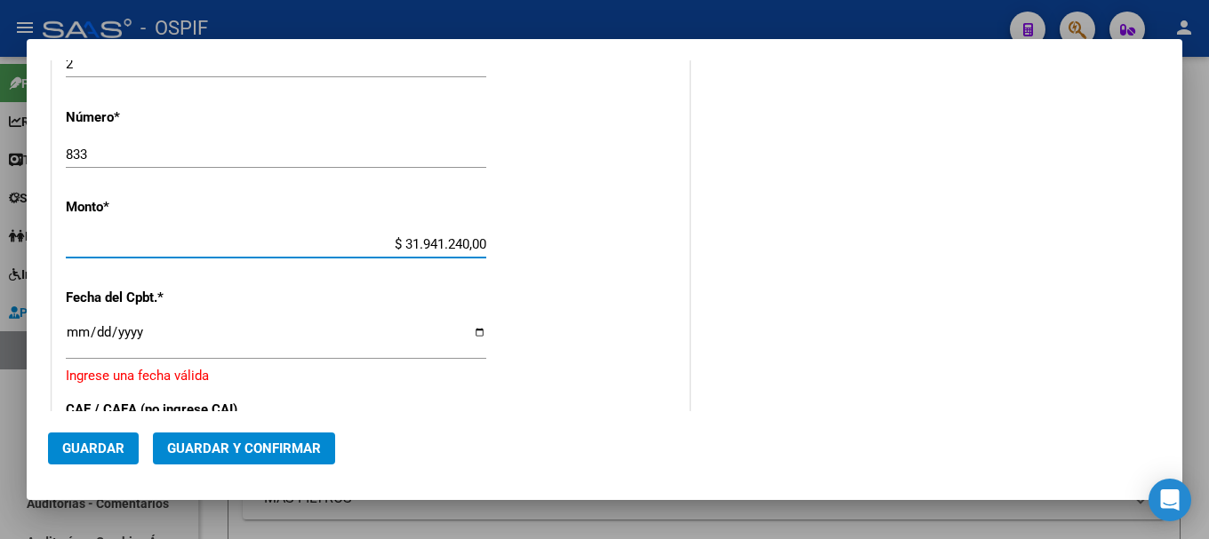
type input "$ 3.194.124,00"
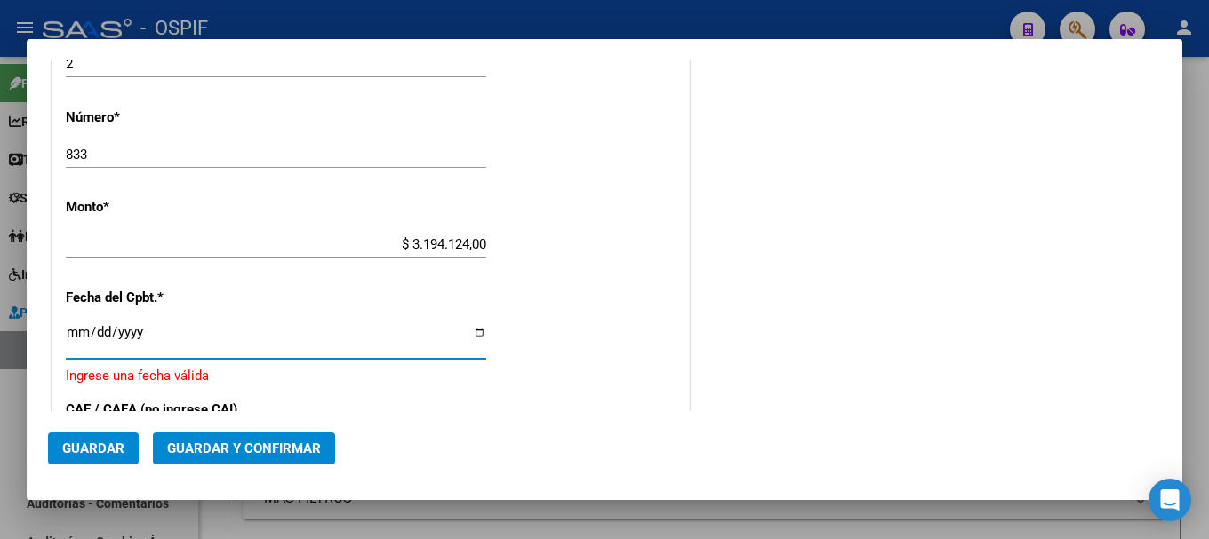
click at [475, 333] on input "Ingresar la fecha" at bounding box center [276, 339] width 420 height 28
type input "[DATE]"
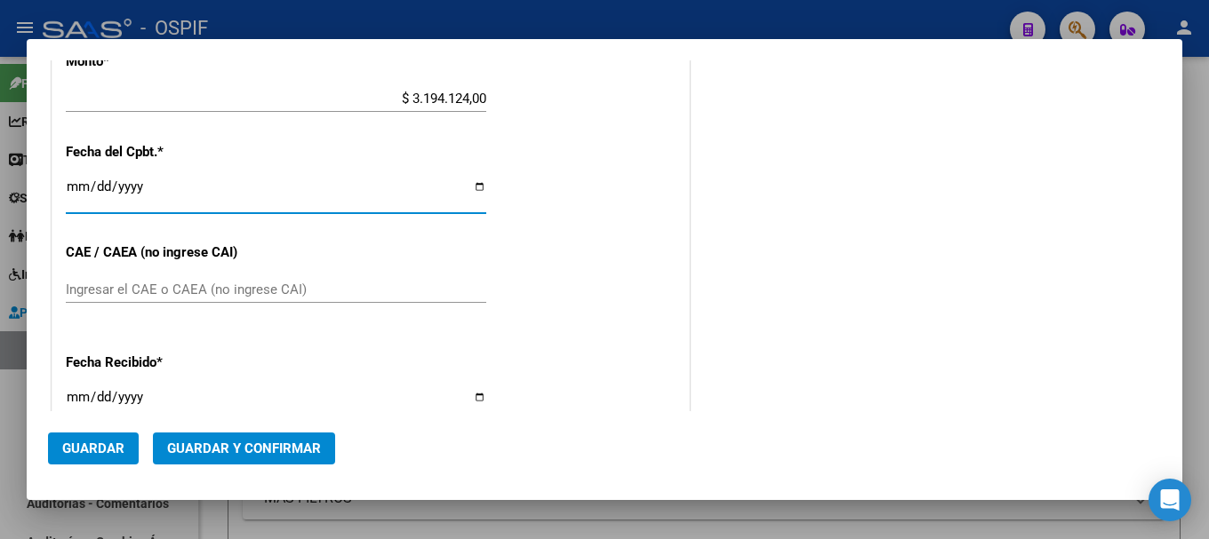
scroll to position [754, 0]
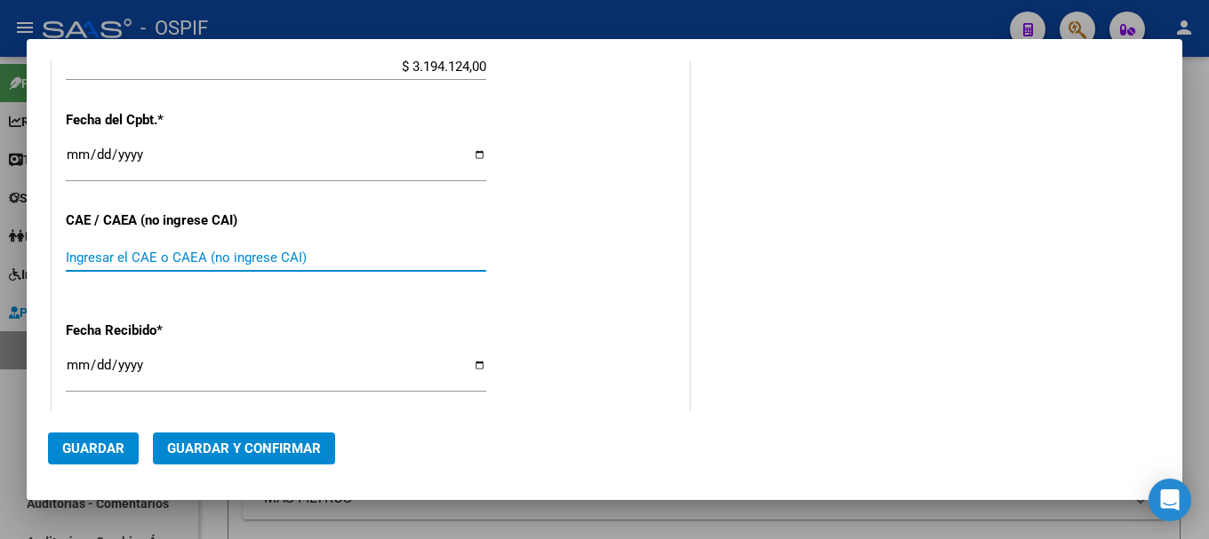
click at [234, 258] on input "Ingresar el CAE o CAEA (no ingrese CAI)" at bounding box center [276, 258] width 420 height 16
type input "75323543647039"
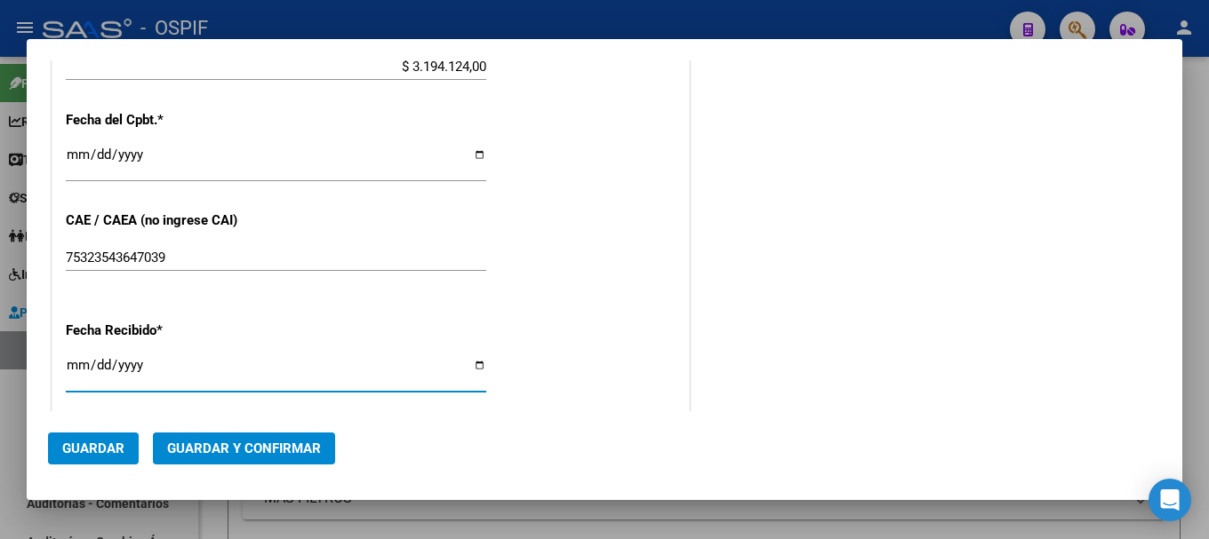
click at [473, 364] on input "[DATE]" at bounding box center [276, 372] width 420 height 28
type input "2025-08-11"
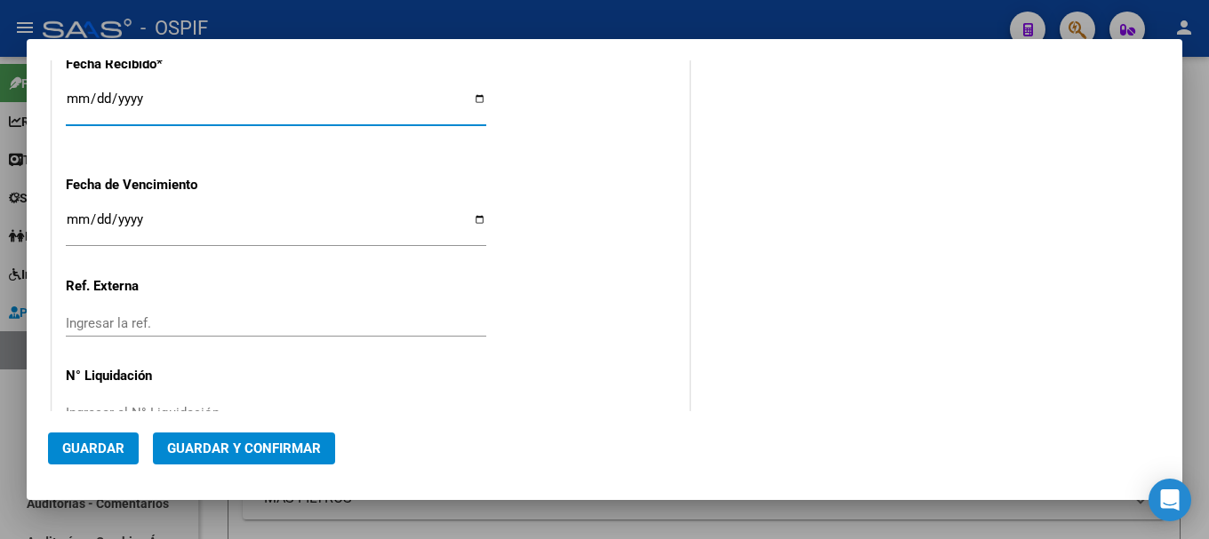
scroll to position [1071, 0]
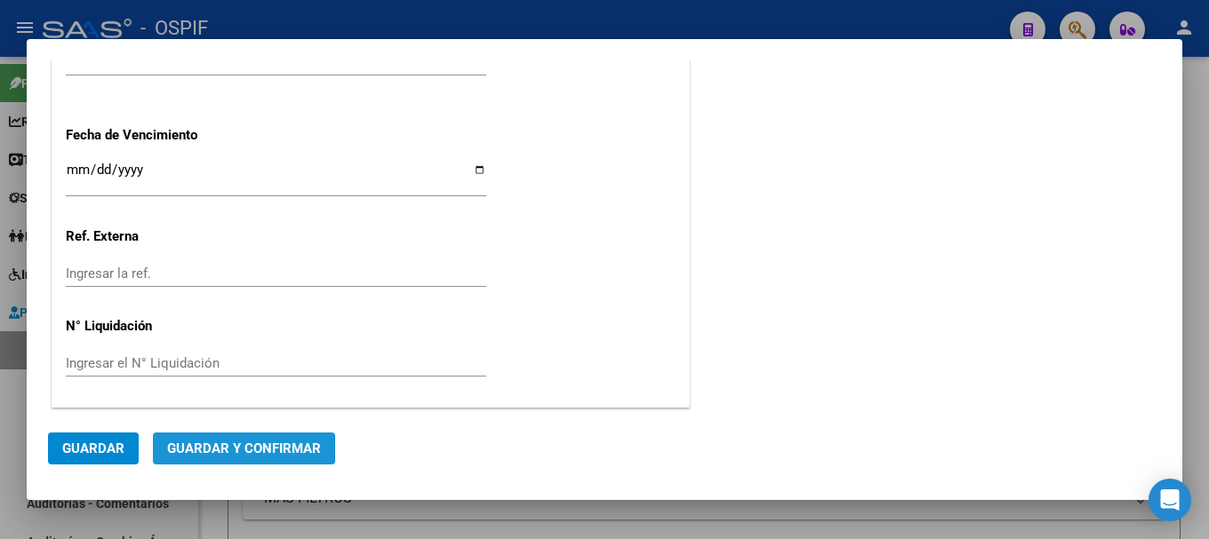
click at [221, 446] on span "Guardar y Confirmar" at bounding box center [244, 449] width 154 height 16
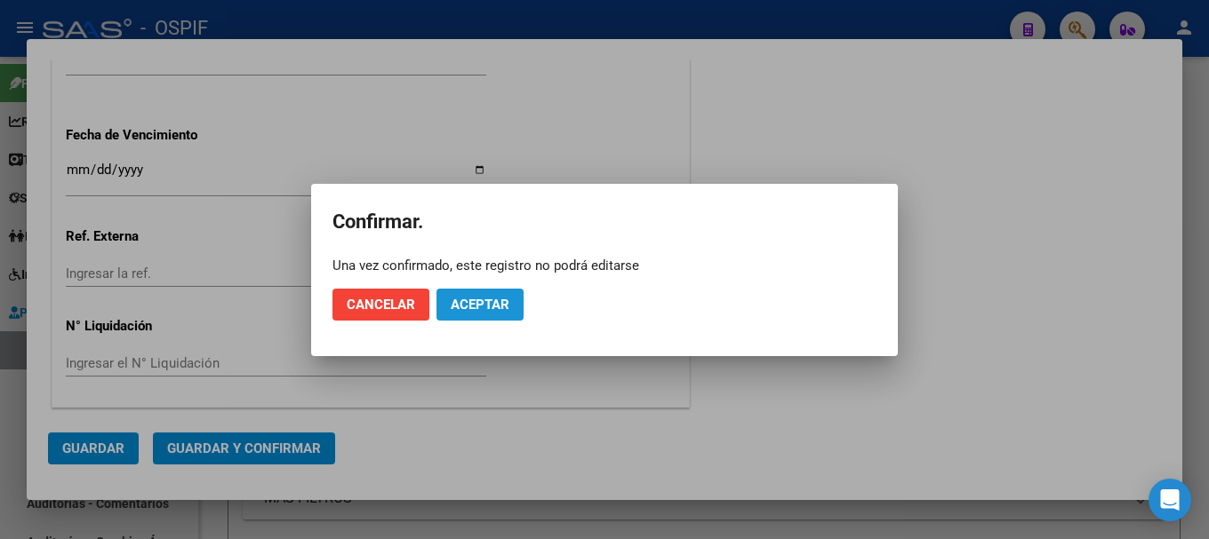
click at [461, 301] on span "Aceptar" at bounding box center [480, 305] width 59 height 16
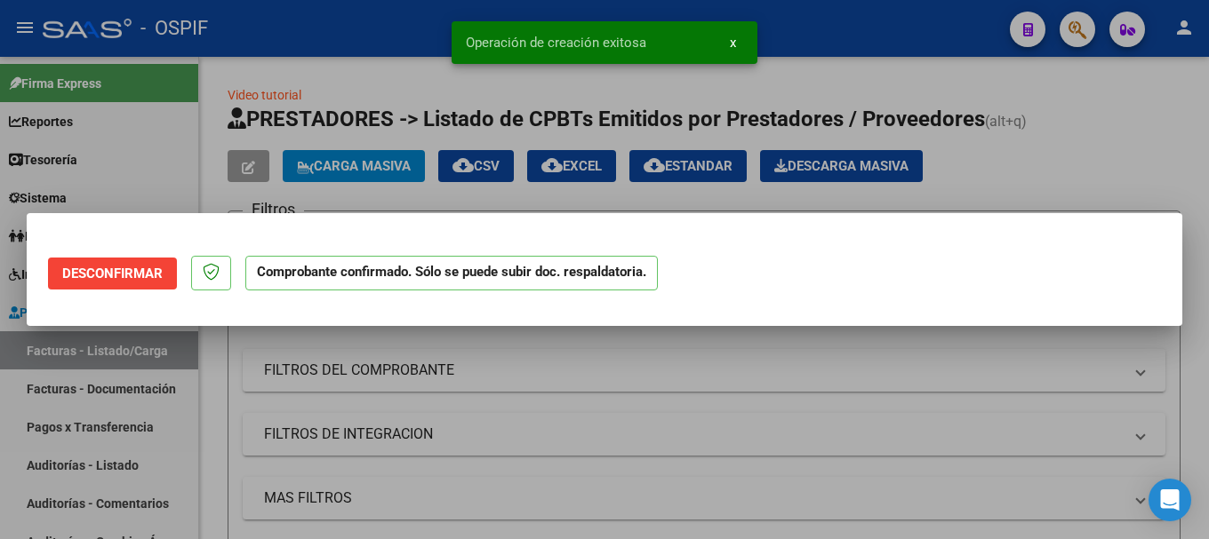
scroll to position [0, 0]
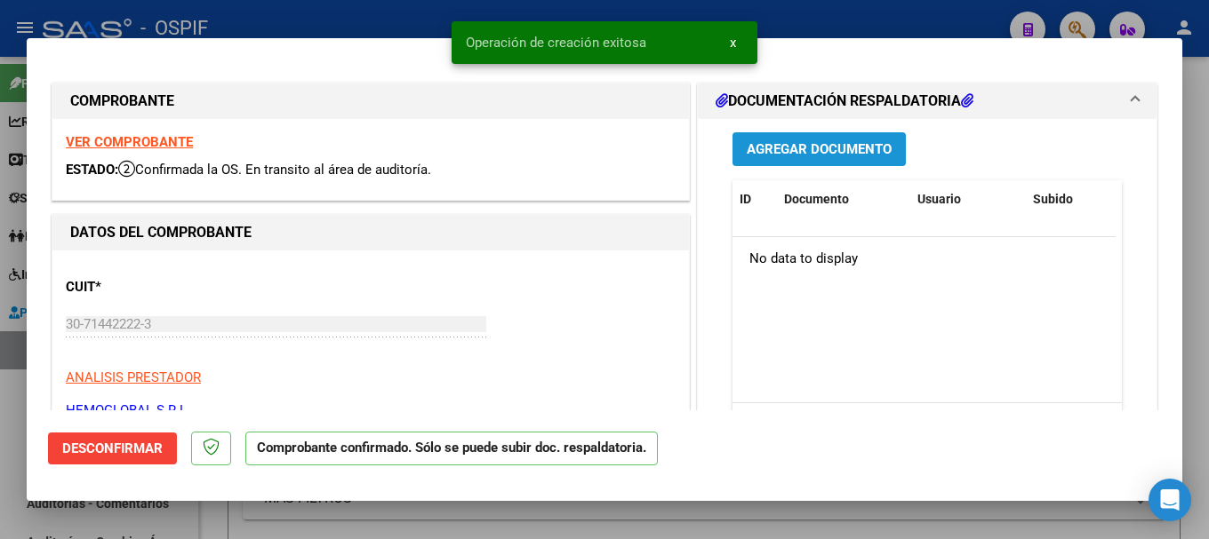
click at [796, 151] on span "Agregar Documento" at bounding box center [818, 150] width 145 height 16
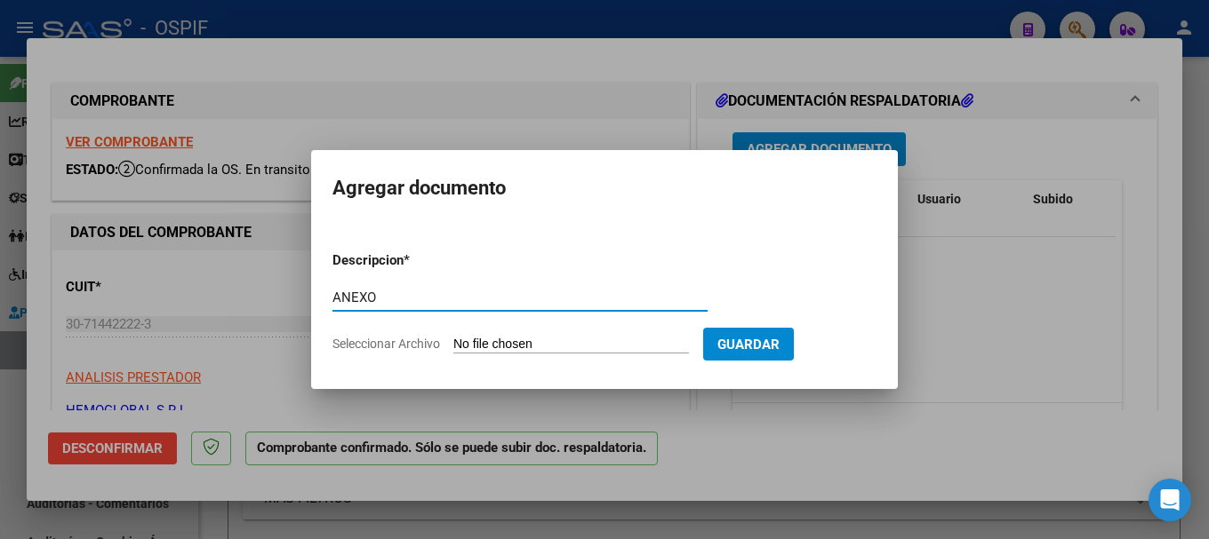
type input "ANEXO"
click at [576, 341] on input "Seleccionar Archivo" at bounding box center [570, 345] width 235 height 17
type input "C:\fakepath\ANEXO HEMOGLOBAL SRL FACT 833.pdf"
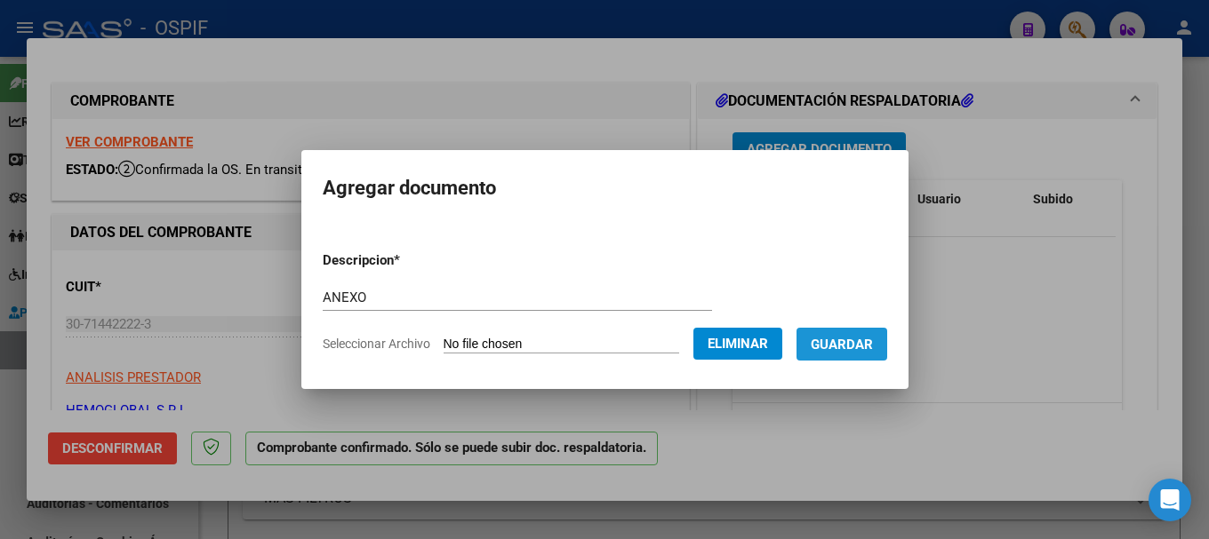
click at [864, 341] on span "Guardar" at bounding box center [841, 345] width 62 height 16
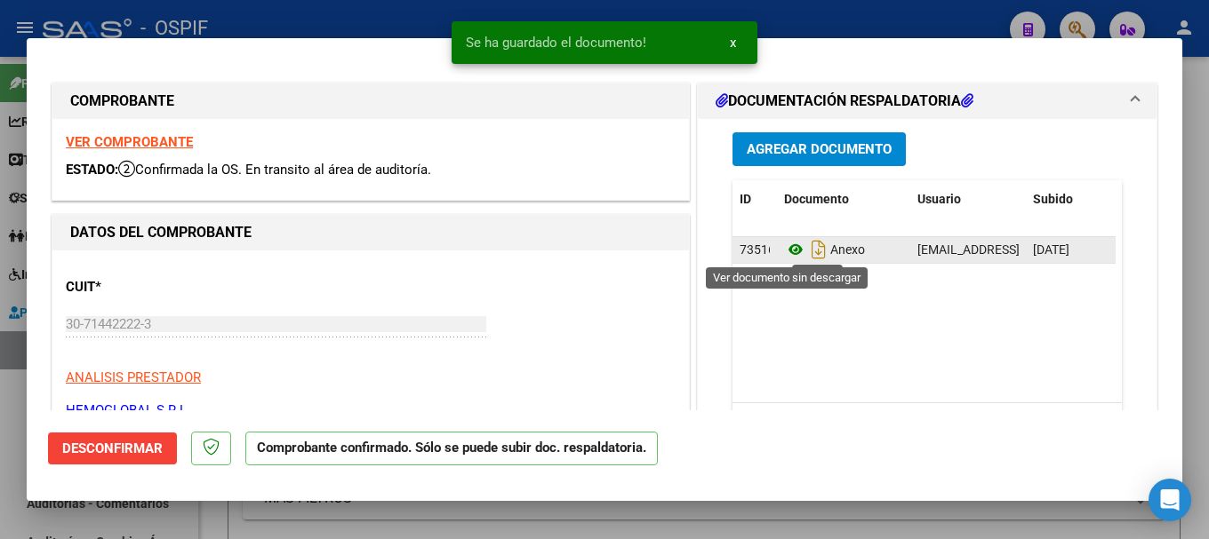
click at [784, 250] on icon at bounding box center [795, 249] width 23 height 21
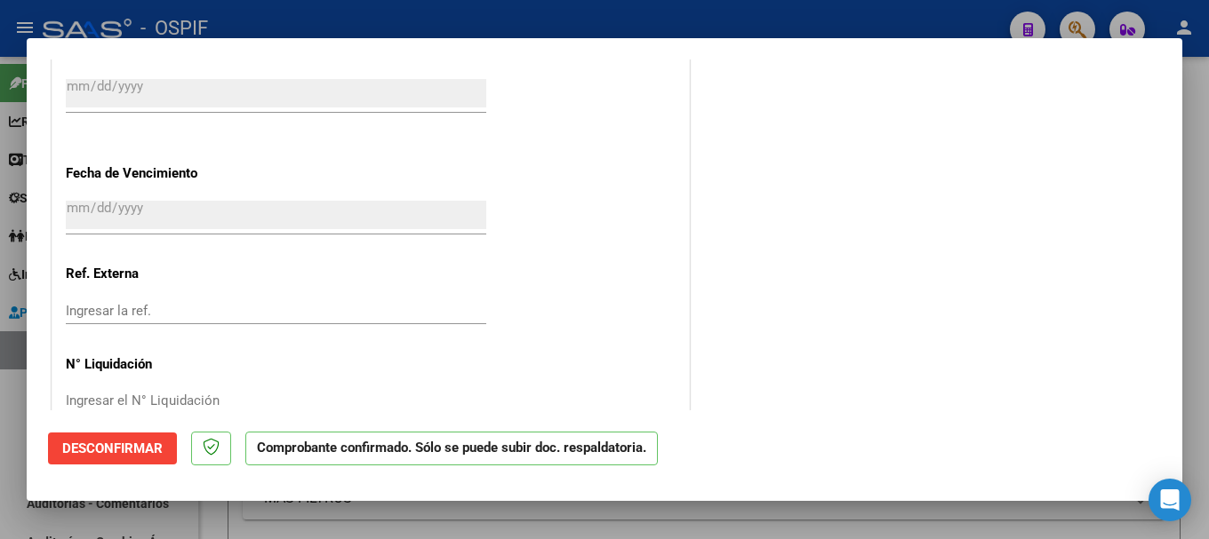
scroll to position [1105, 0]
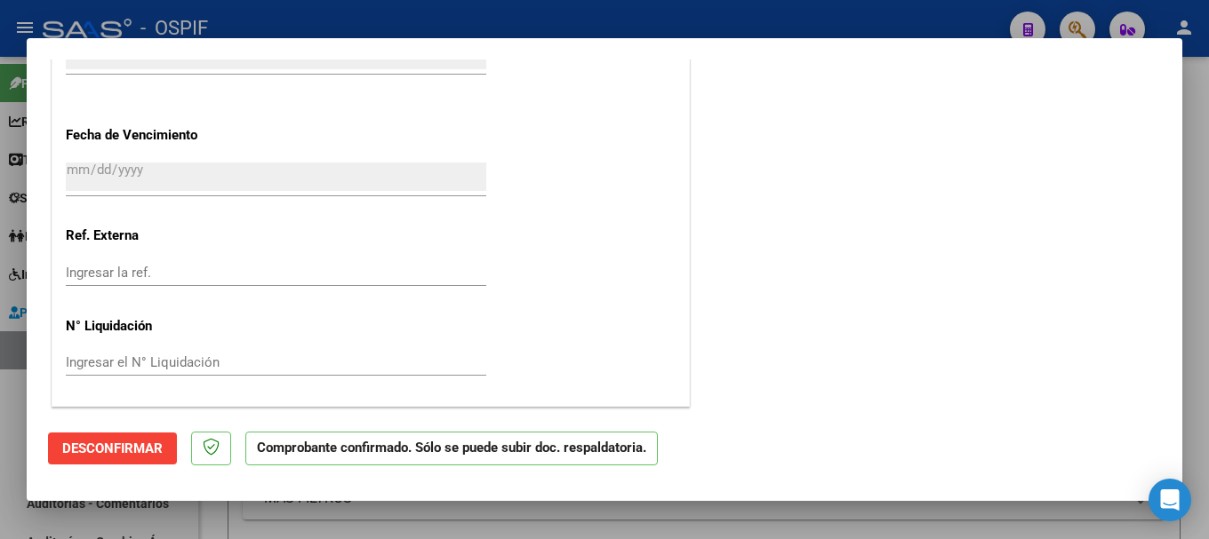
click at [316, 13] on div at bounding box center [604, 269] width 1209 height 539
type input "$ 0,00"
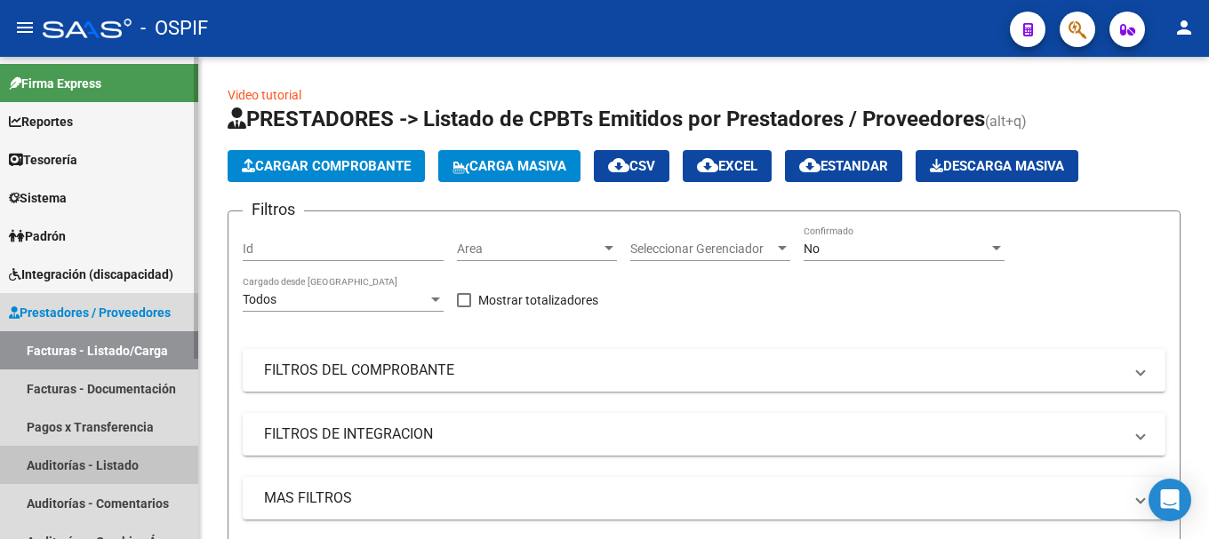
click at [119, 463] on link "Auditorías - Listado" at bounding box center [99, 465] width 198 height 38
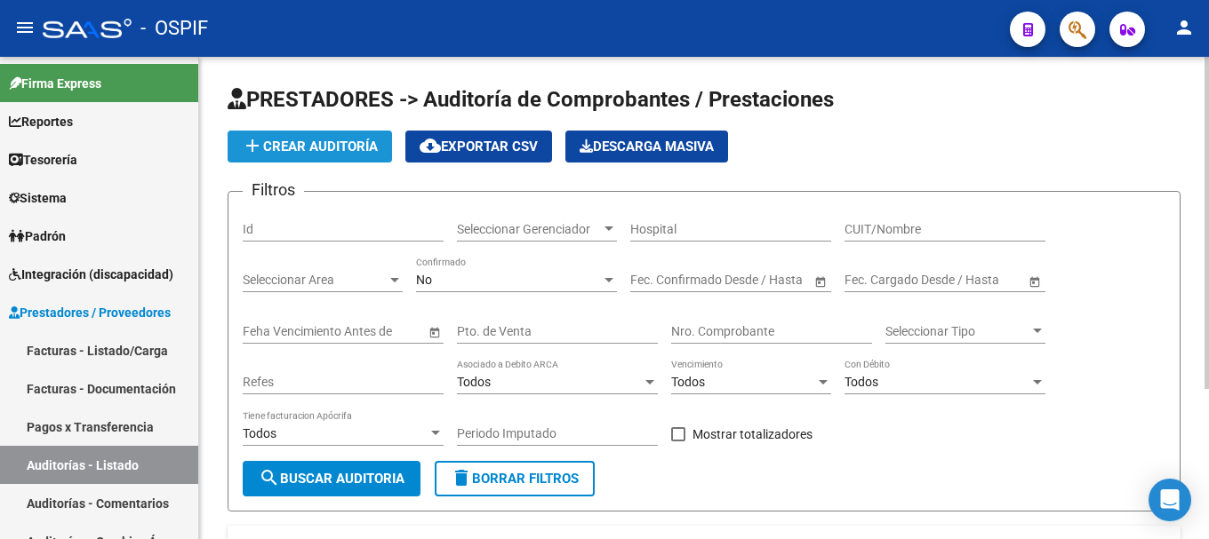
click at [331, 146] on span "add Crear Auditoría" at bounding box center [310, 147] width 136 height 16
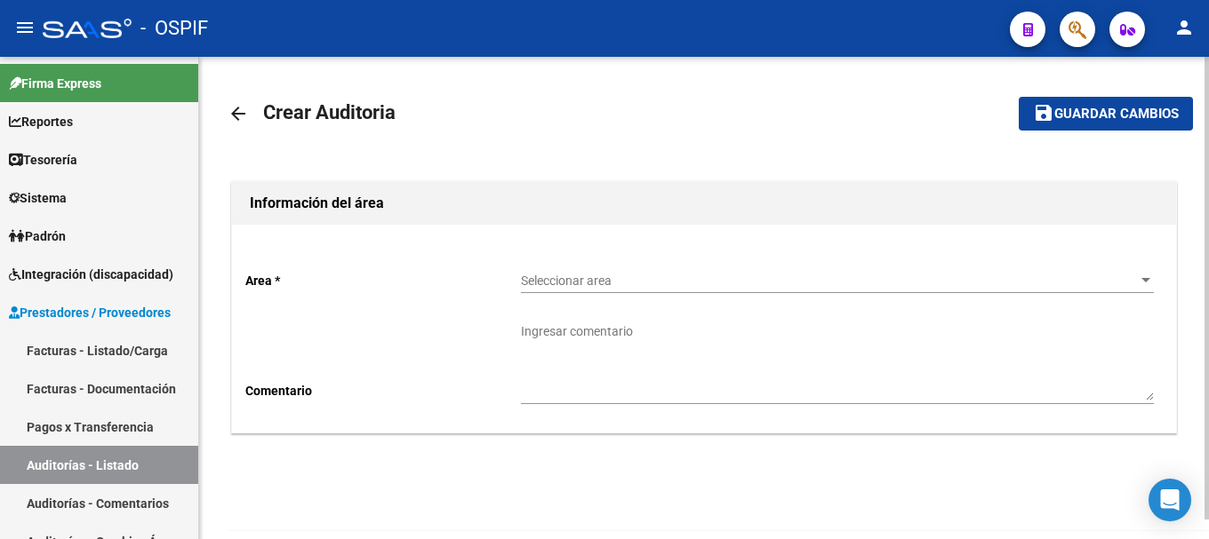
click at [1143, 283] on div at bounding box center [1145, 281] width 16 height 14
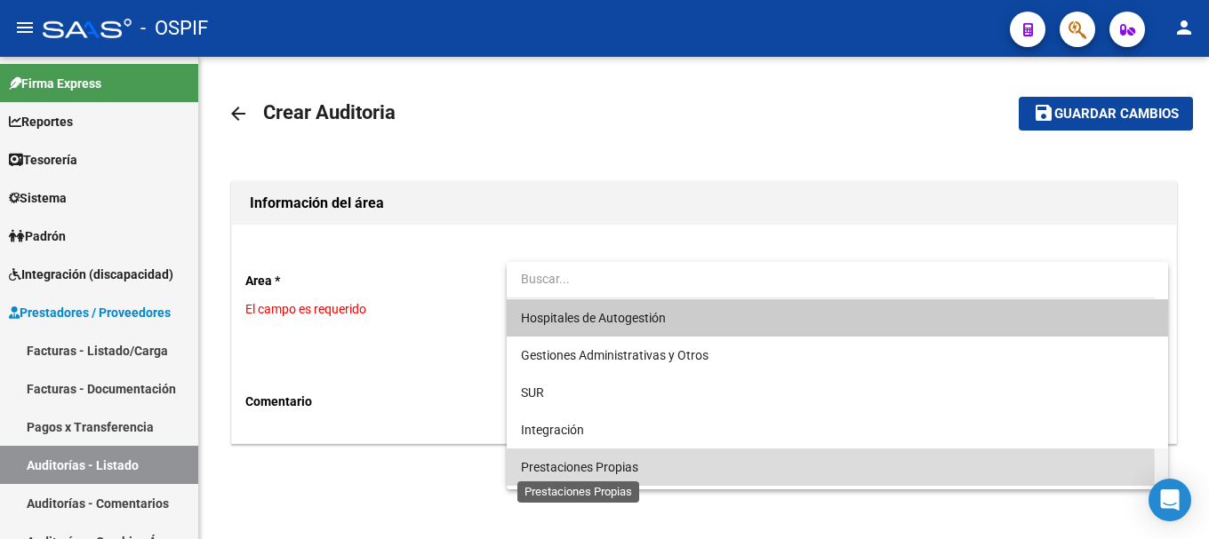
click at [572, 467] on span "Prestaciones Propias" at bounding box center [579, 467] width 117 height 14
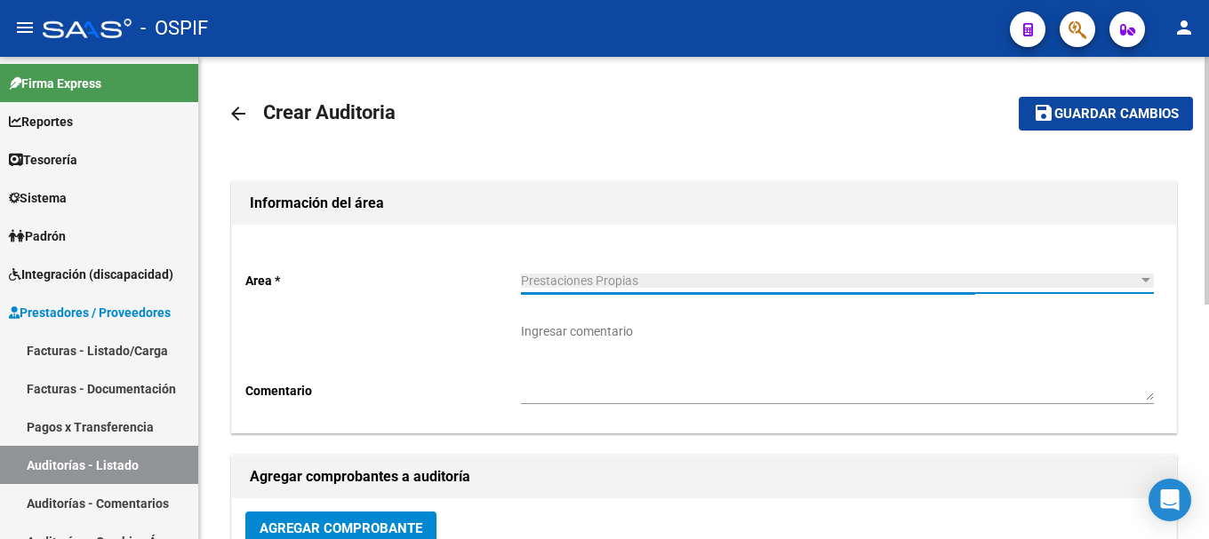
click at [562, 330] on textarea "Ingresar comentario" at bounding box center [837, 362] width 633 height 78
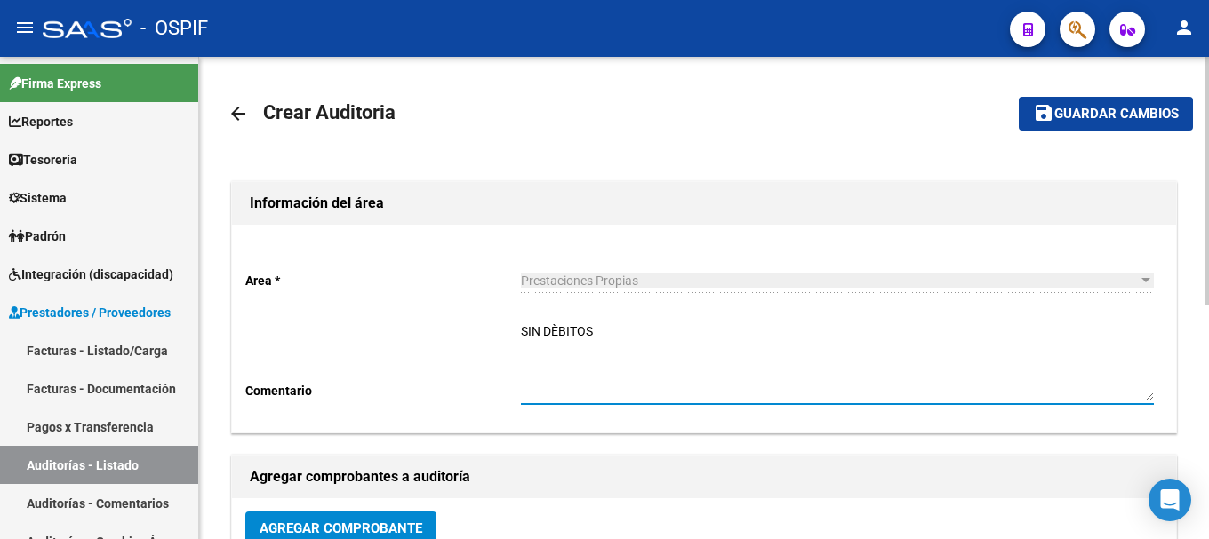
scroll to position [89, 0]
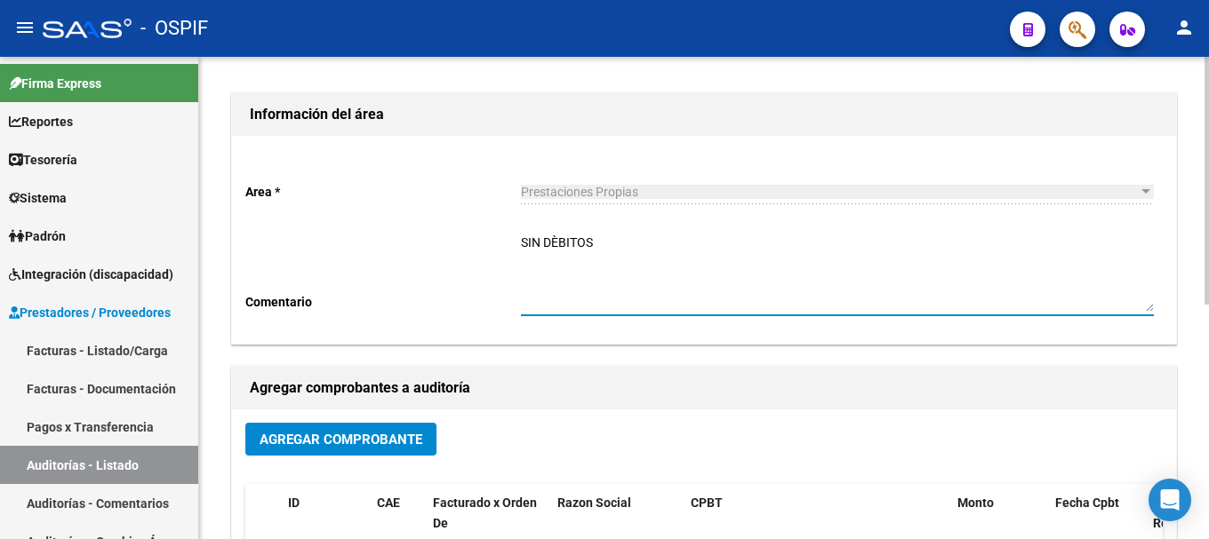
type textarea "SIN DÈBITOS"
click at [345, 437] on span "Agregar Comprobante" at bounding box center [340, 440] width 163 height 16
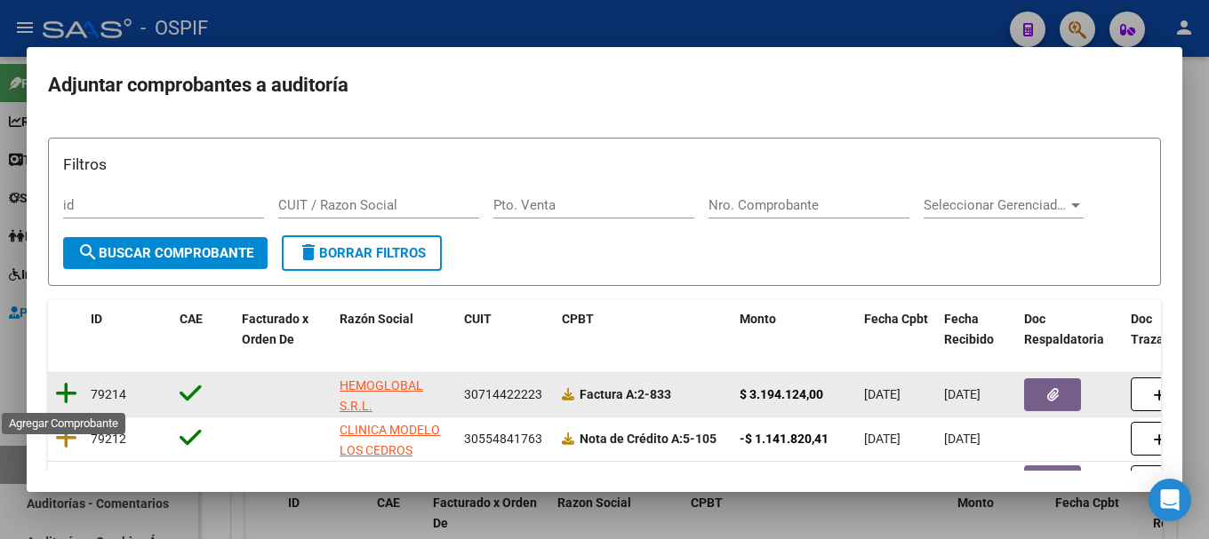
click at [65, 392] on icon at bounding box center [66, 393] width 22 height 25
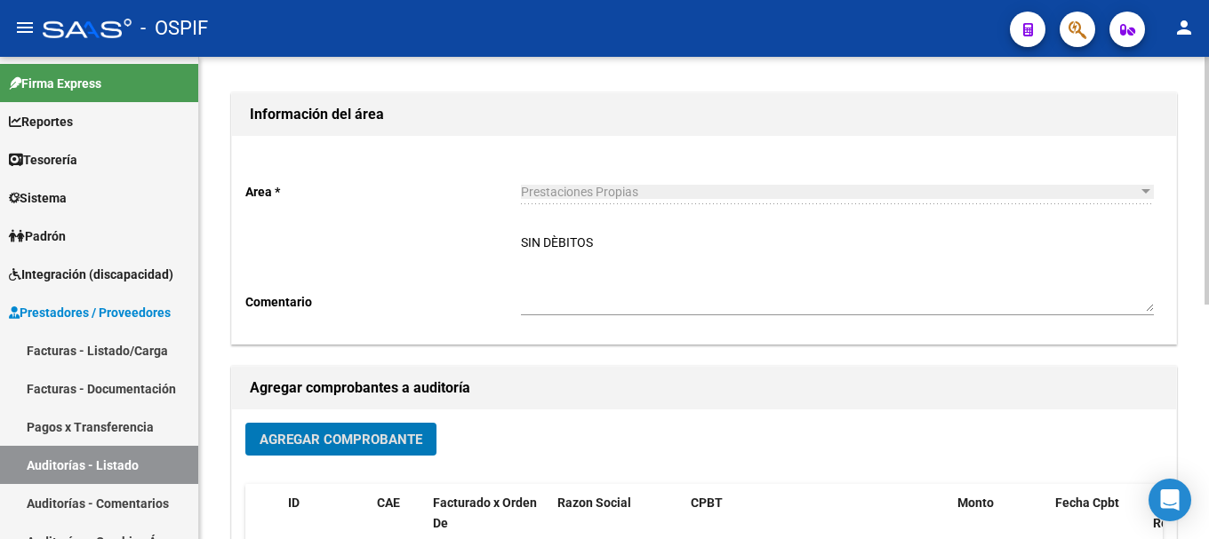
scroll to position [0, 0]
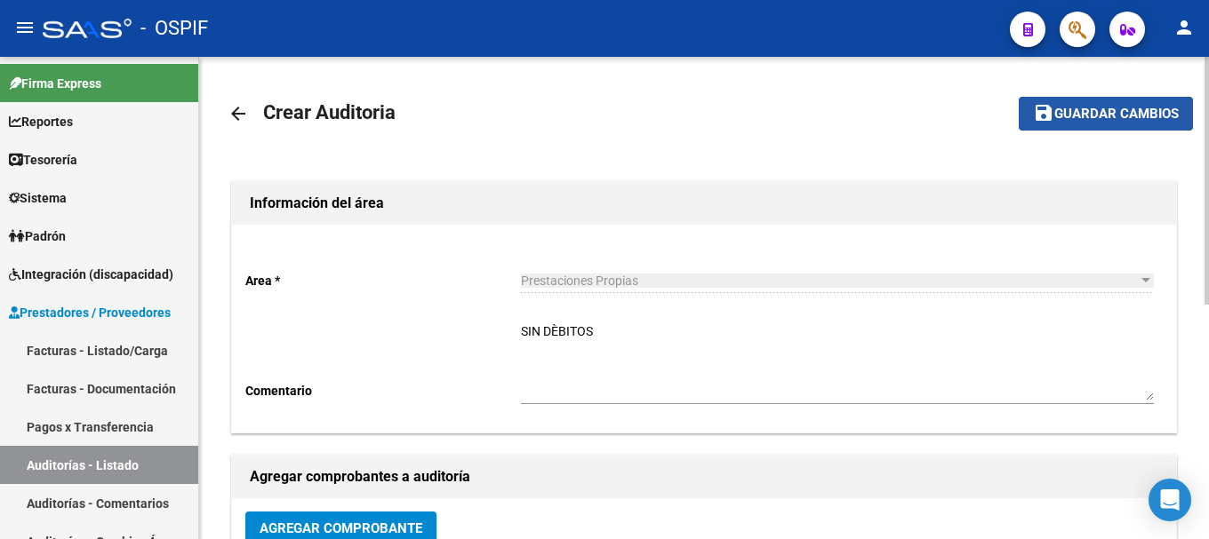
click at [1094, 109] on span "Guardar cambios" at bounding box center [1116, 115] width 124 height 16
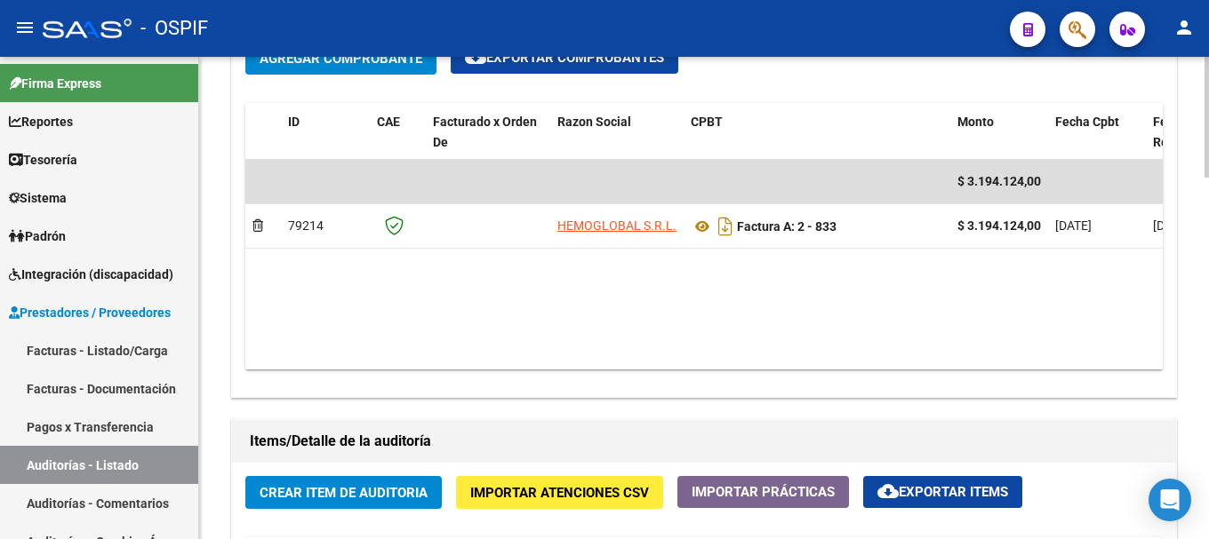
scroll to position [977, 0]
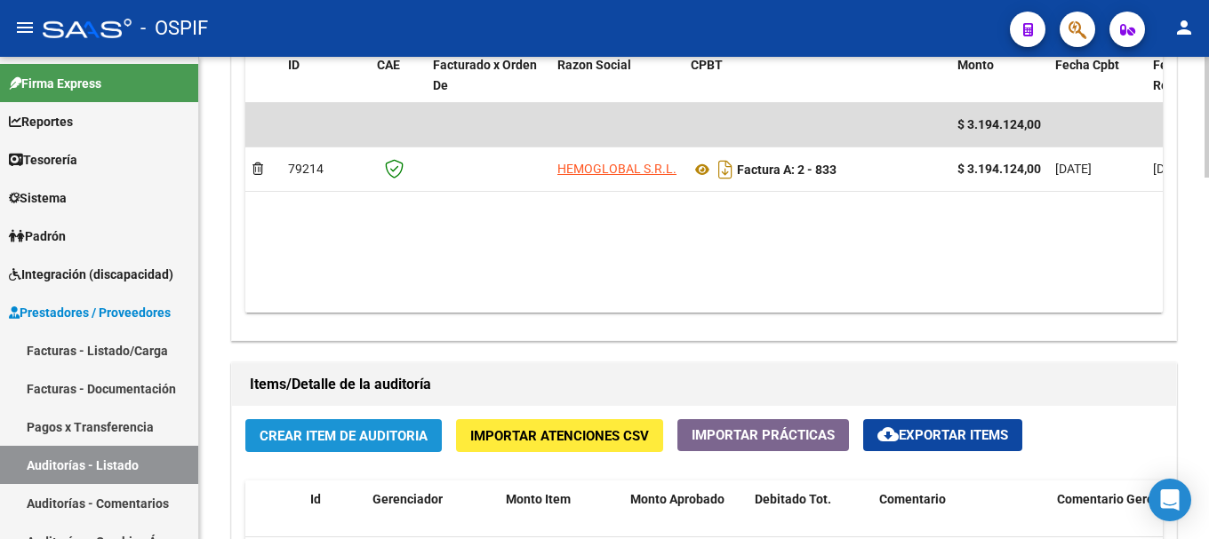
click at [410, 433] on span "Crear Item de Auditoria" at bounding box center [343, 436] width 168 height 16
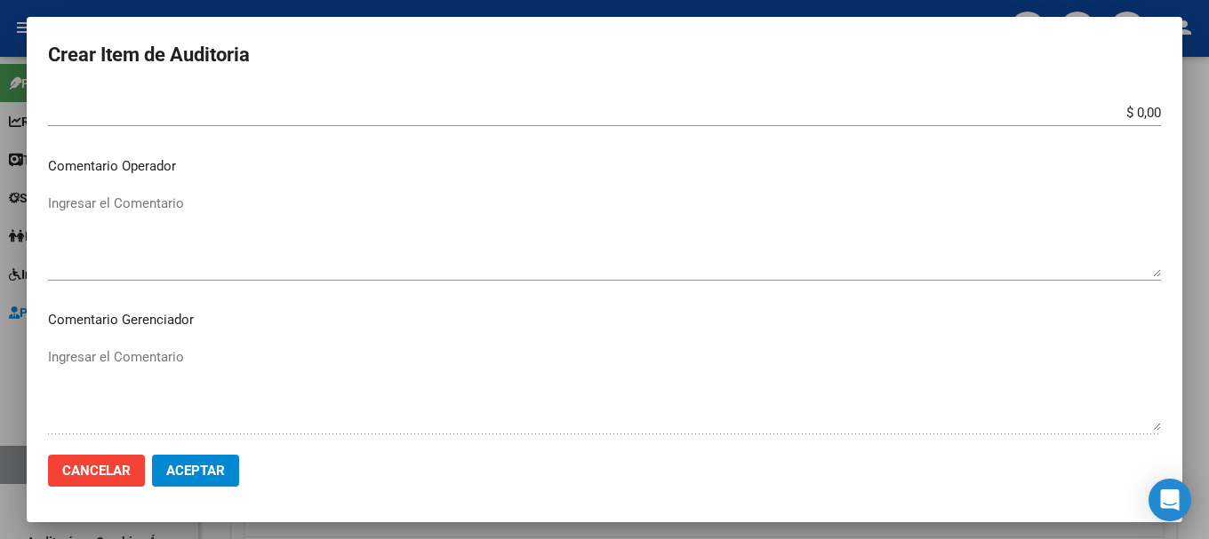
scroll to position [711, 0]
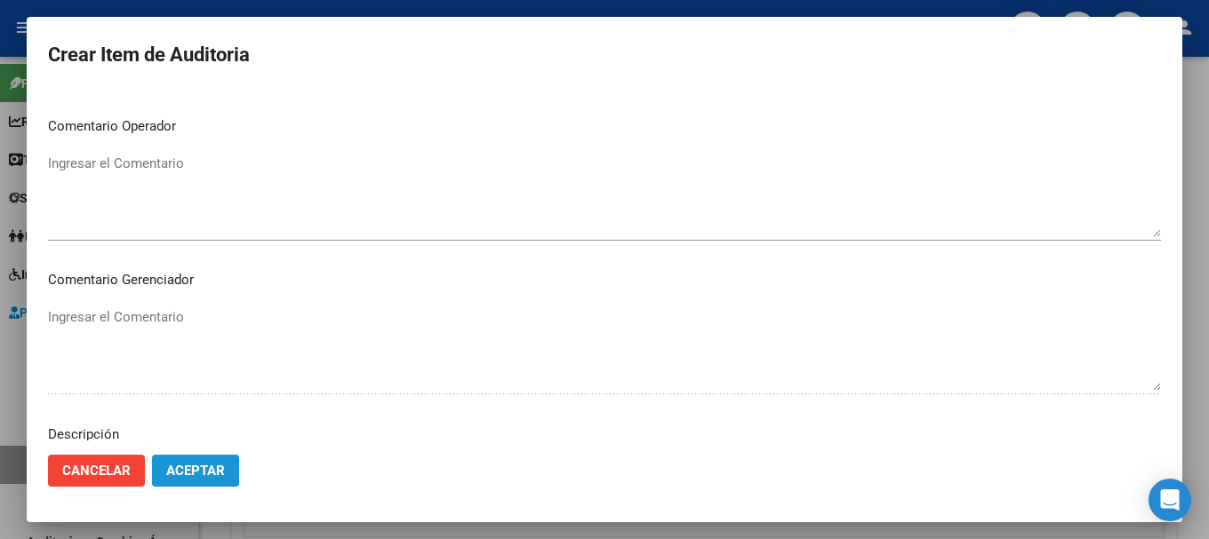
click at [218, 466] on span "Aceptar" at bounding box center [195, 471] width 59 height 16
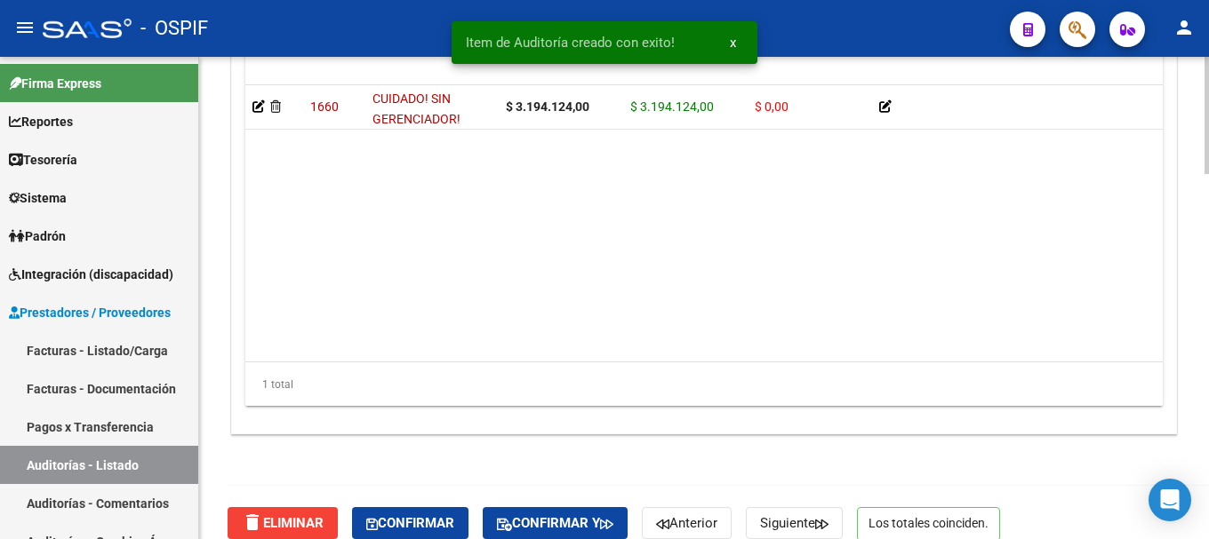
scroll to position [1499, 0]
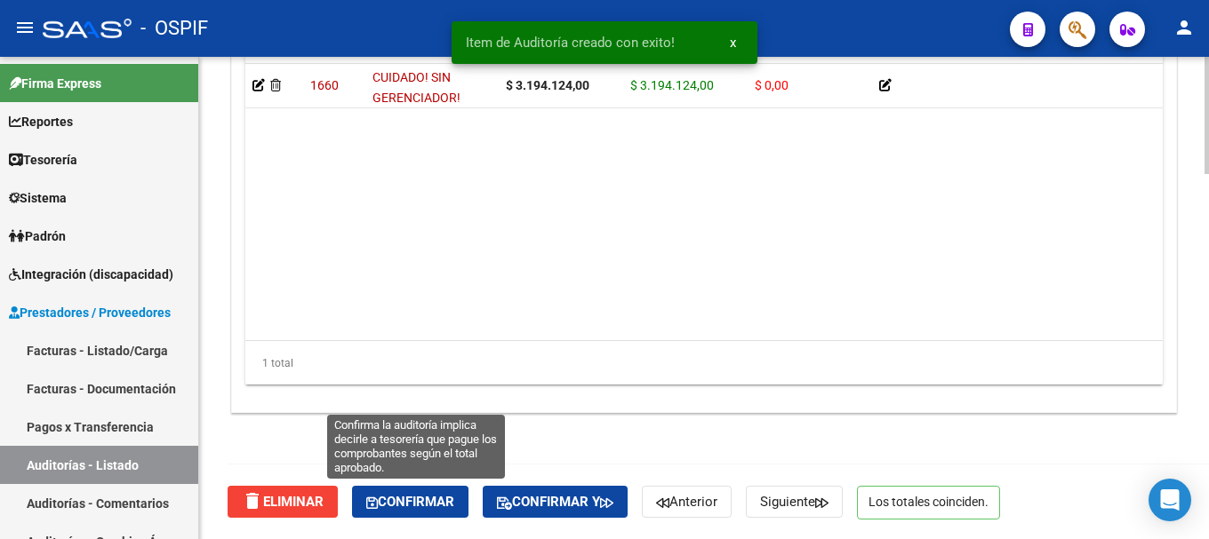
click at [428, 502] on span "Confirmar" at bounding box center [410, 502] width 88 height 16
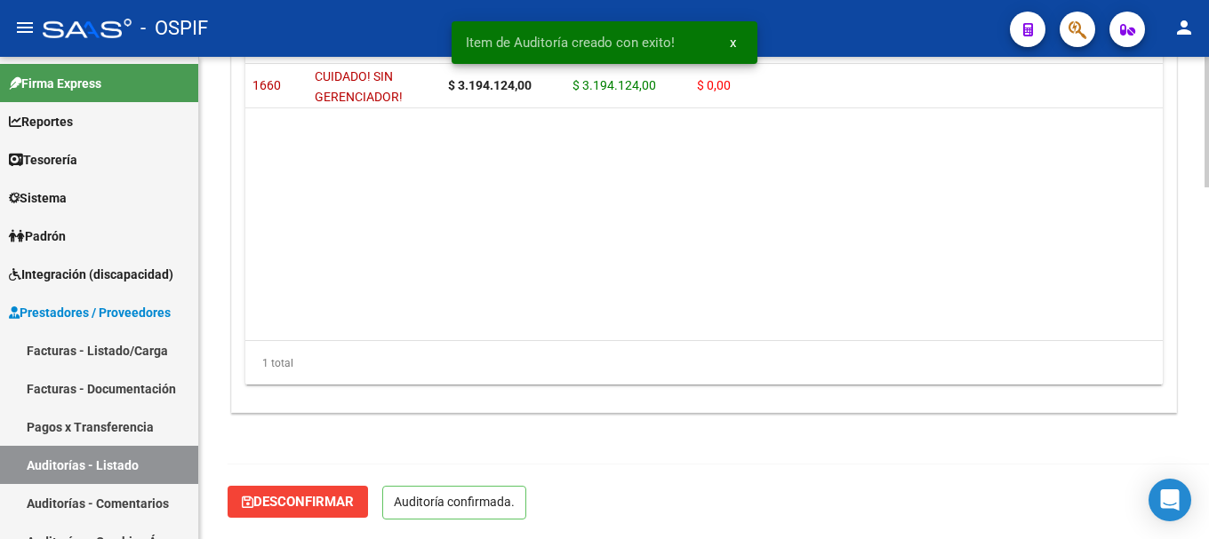
scroll to position [1298, 0]
type input "202508"
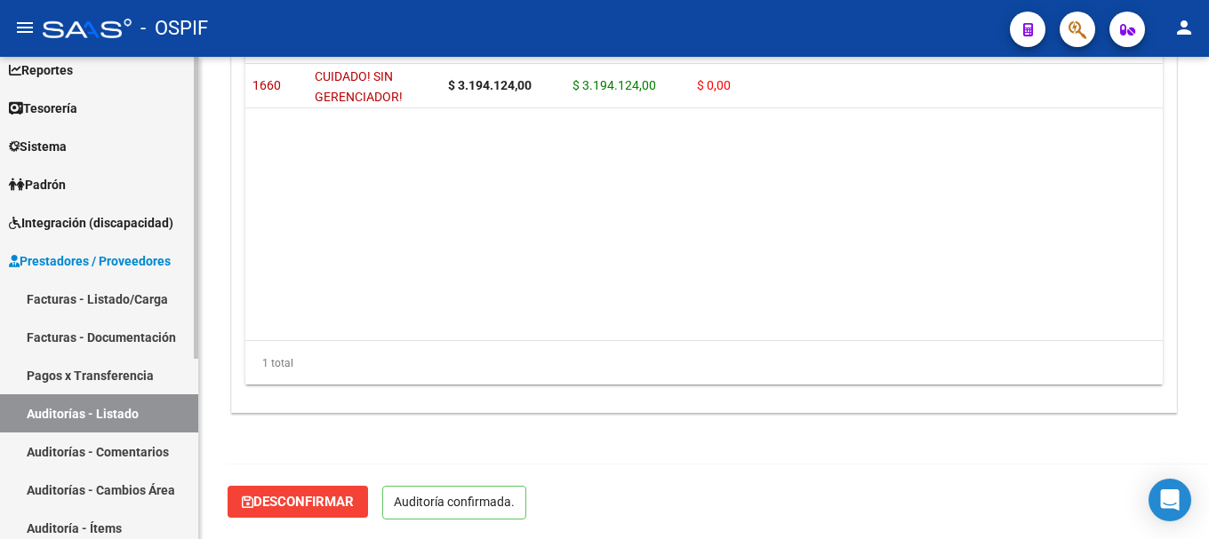
scroll to position [89, 0]
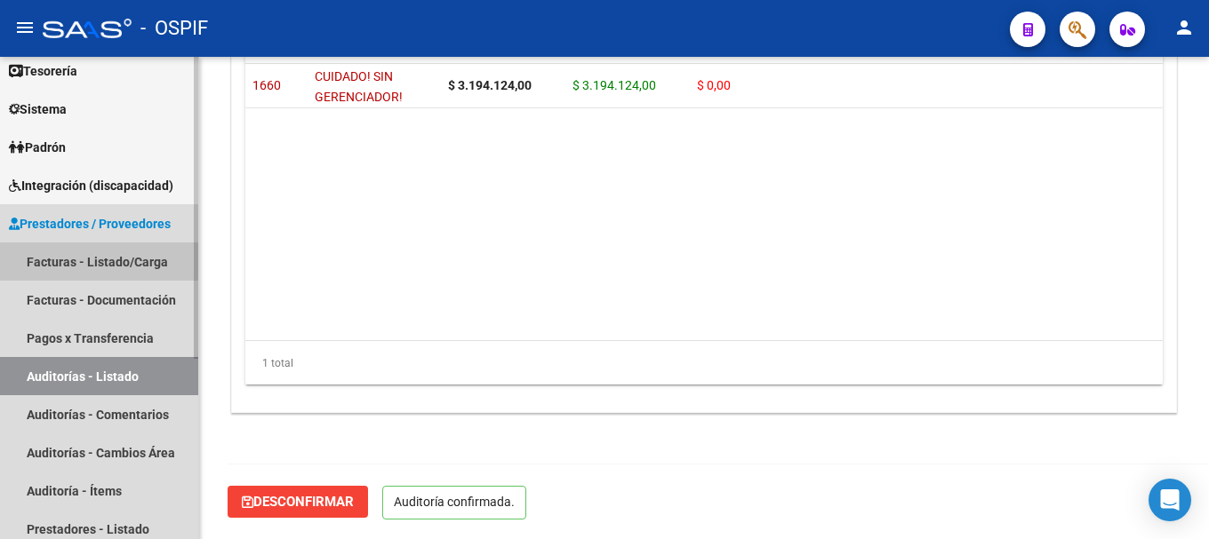
click at [83, 251] on link "Facturas - Listado/Carga" at bounding box center [99, 262] width 198 height 38
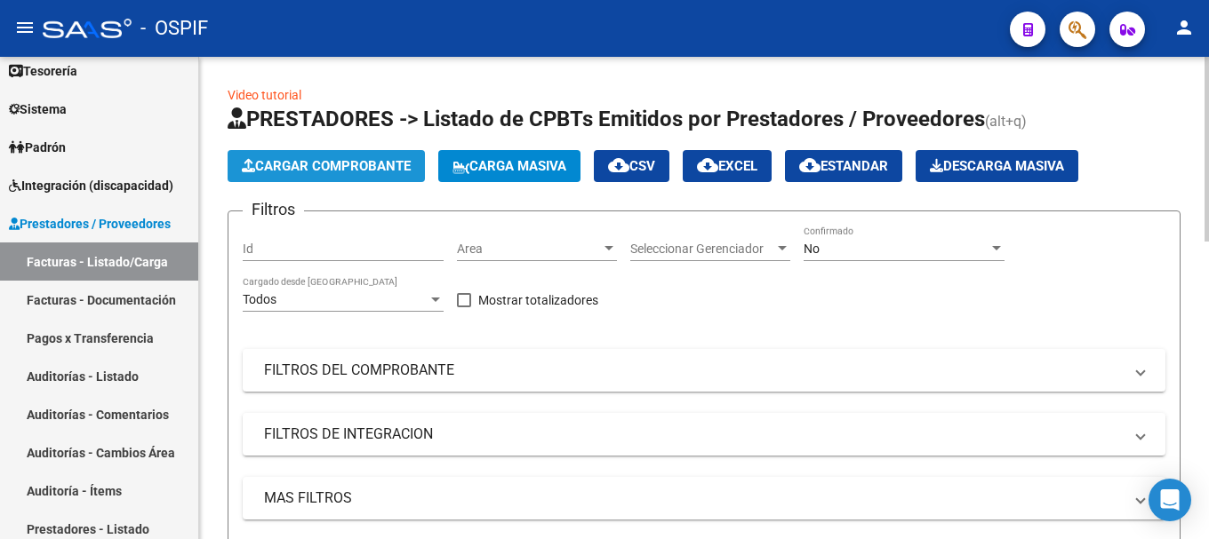
click at [341, 168] on span "Cargar Comprobante" at bounding box center [326, 166] width 169 height 16
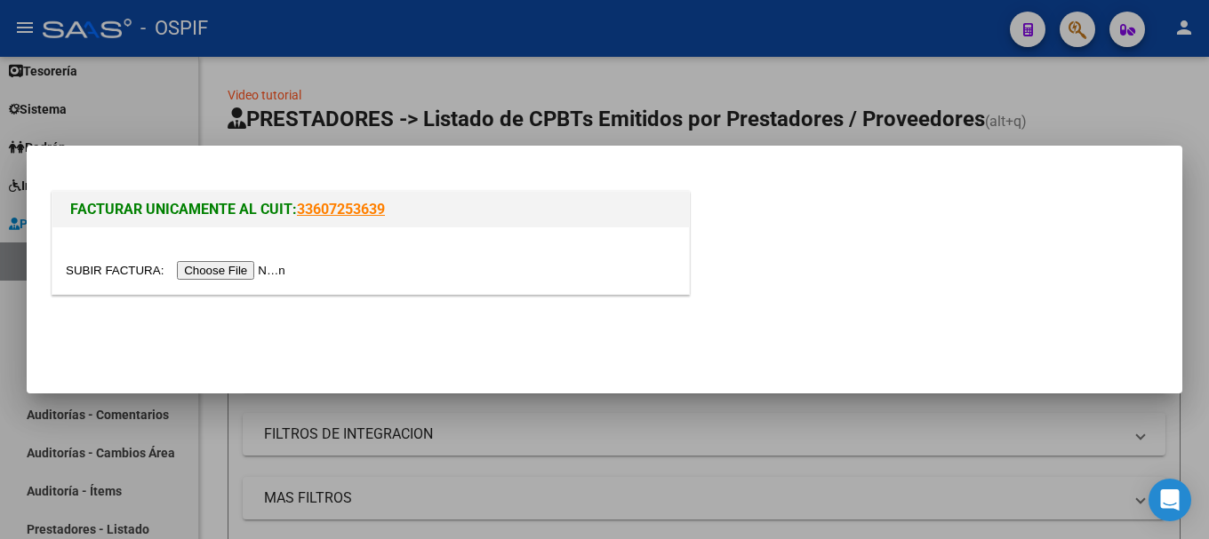
click at [254, 270] on input "file" at bounding box center [178, 270] width 225 height 19
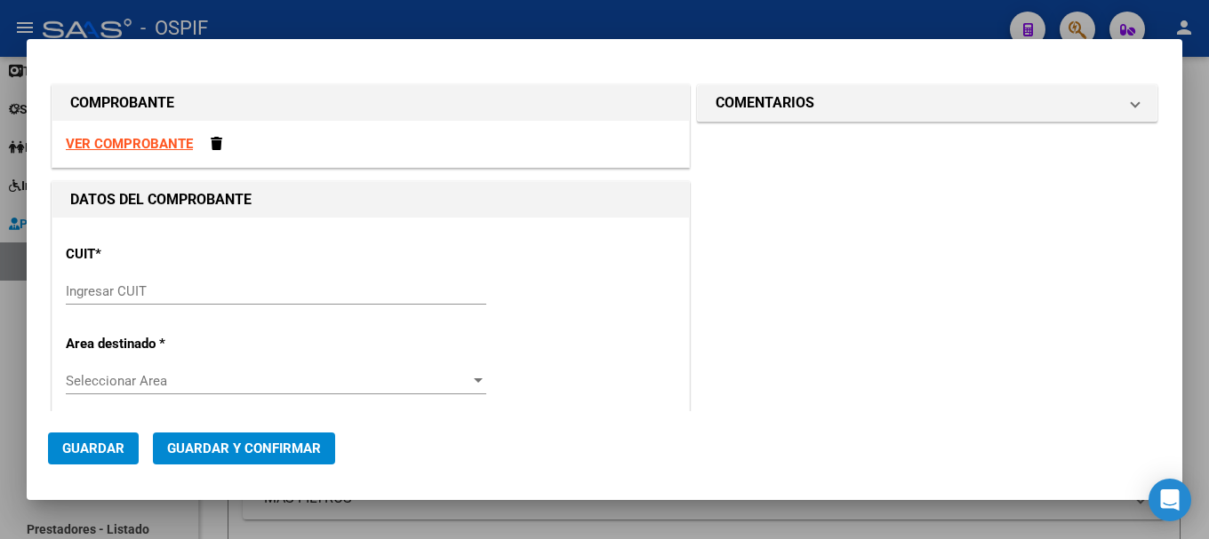
click at [179, 144] on strong "VER COMPROBANTE" at bounding box center [129, 144] width 127 height 16
click at [157, 295] on input "Ingresar CUIT" at bounding box center [276, 291] width 420 height 16
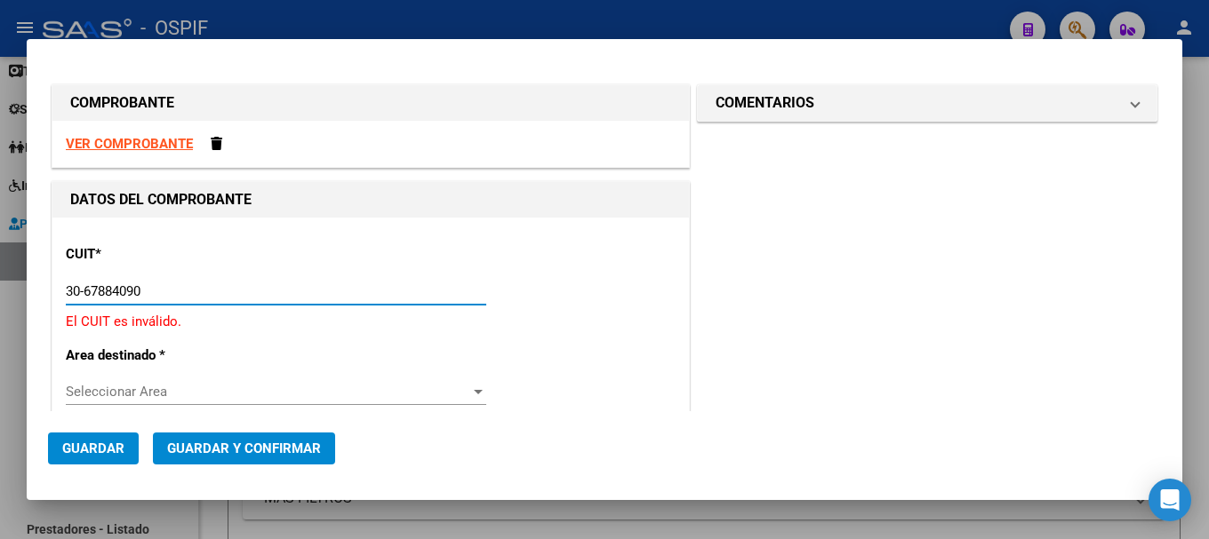
type input "30-67884090-0"
type input "6"
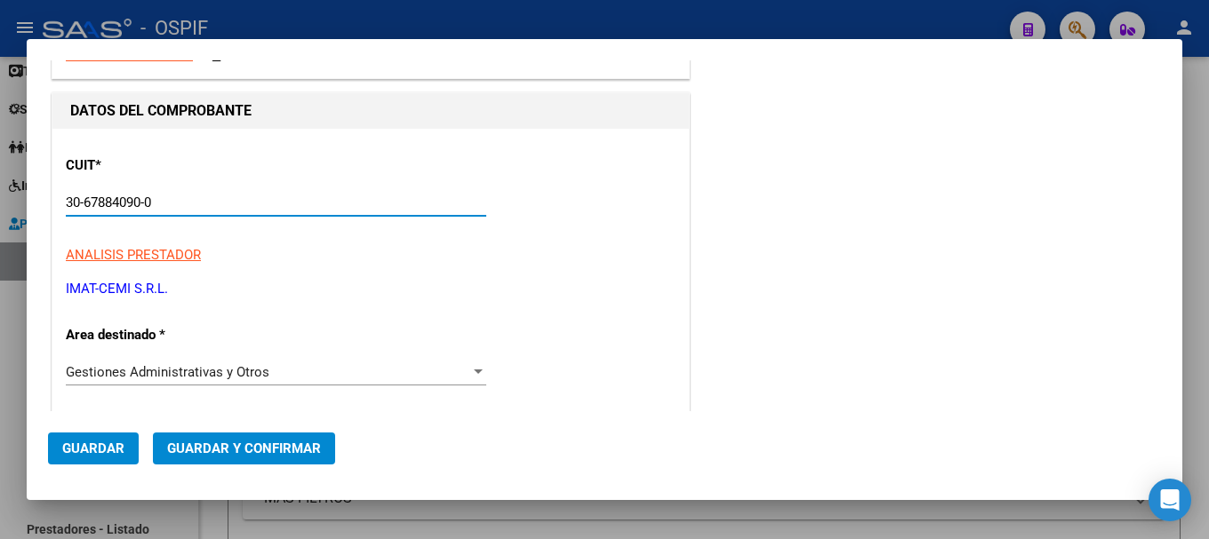
scroll to position [178, 0]
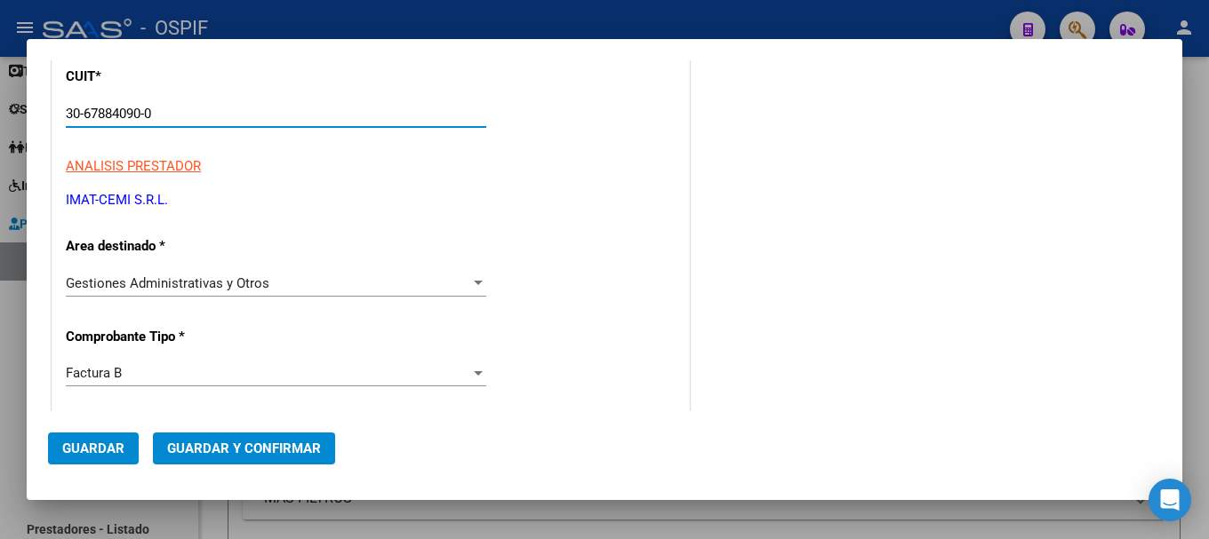
type input "30-67884090-0"
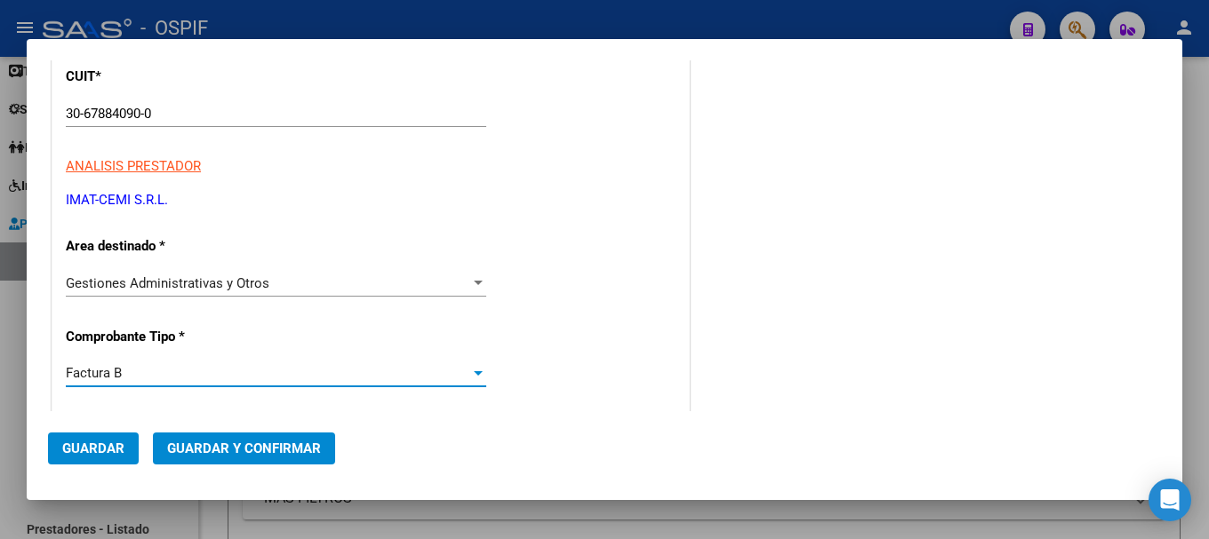
click at [470, 376] on div at bounding box center [478, 373] width 16 height 14
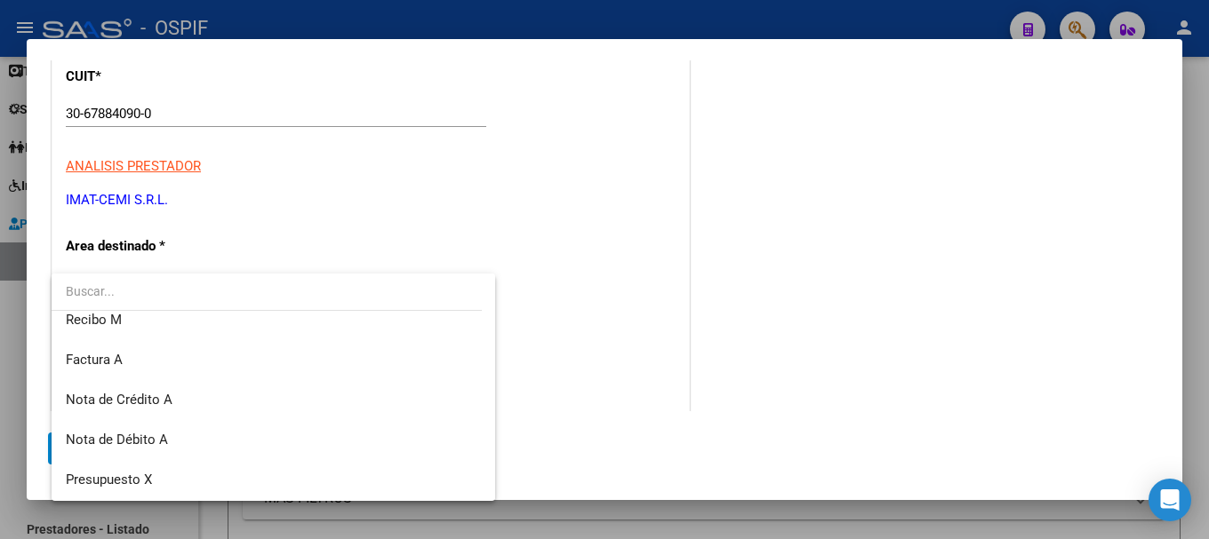
scroll to position [444, 0]
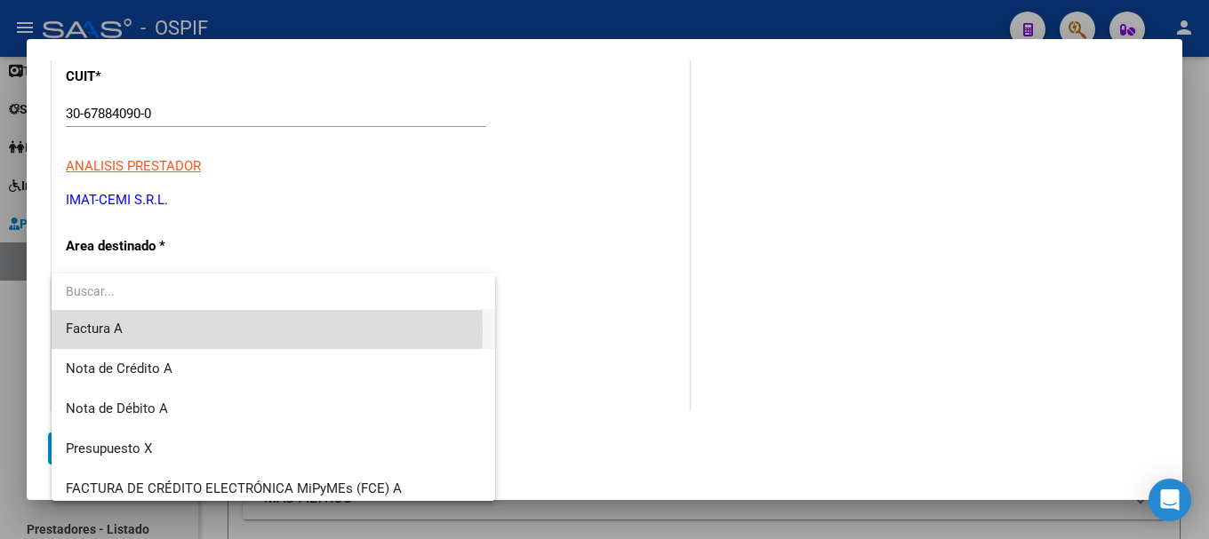
click at [133, 330] on span "Factura A" at bounding box center [273, 329] width 415 height 40
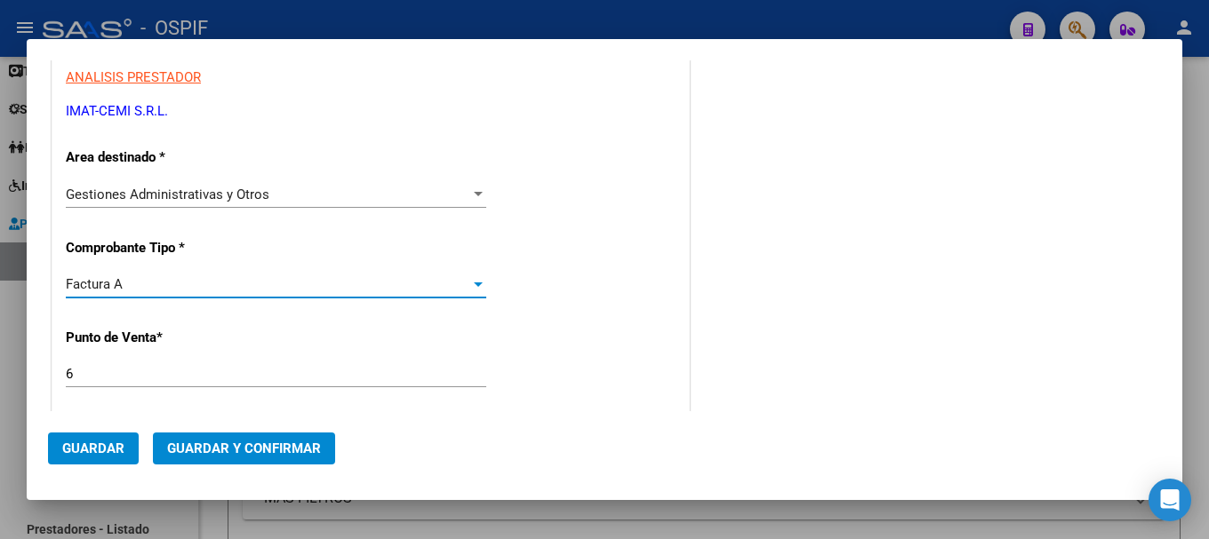
scroll to position [355, 0]
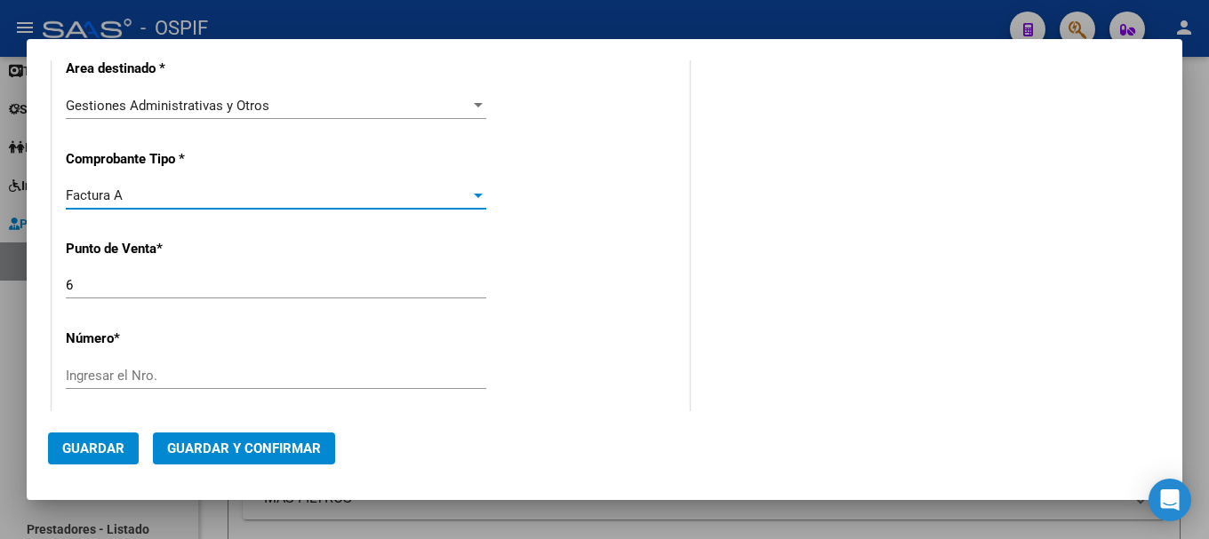
click at [201, 370] on input "Ingresar el Nro." at bounding box center [276, 376] width 420 height 16
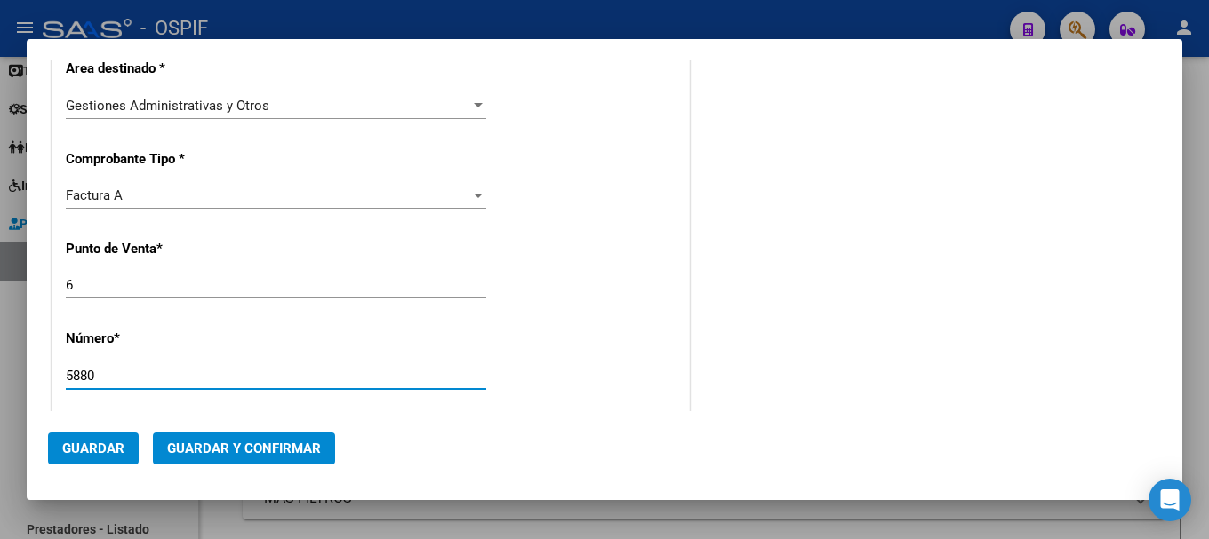
scroll to position [444, 0]
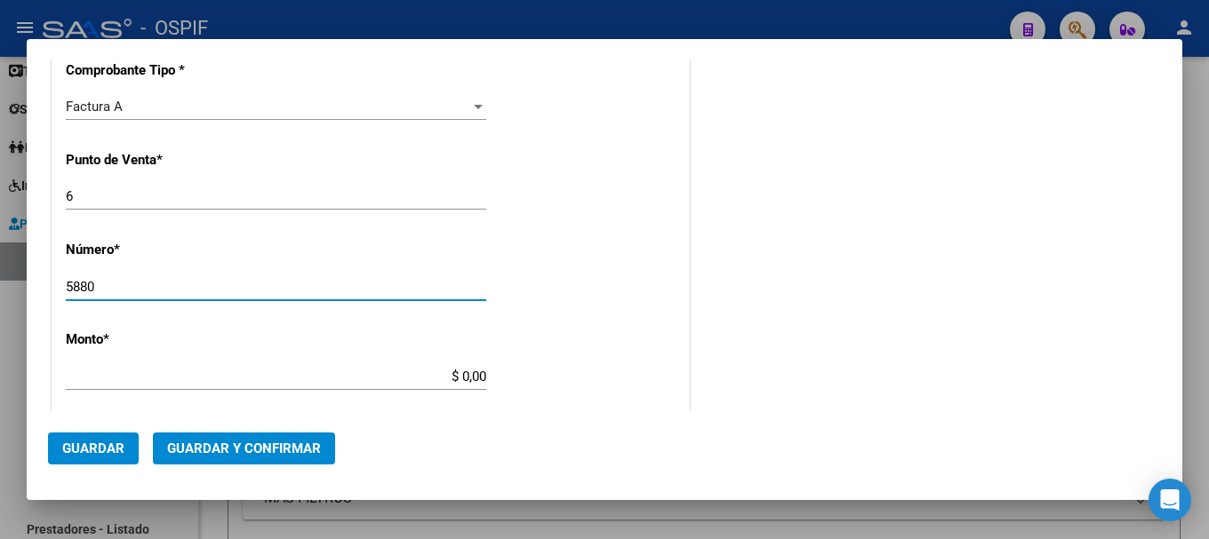
type input "5880"
click at [456, 376] on input "$ 0,00" at bounding box center [276, 377] width 420 height 16
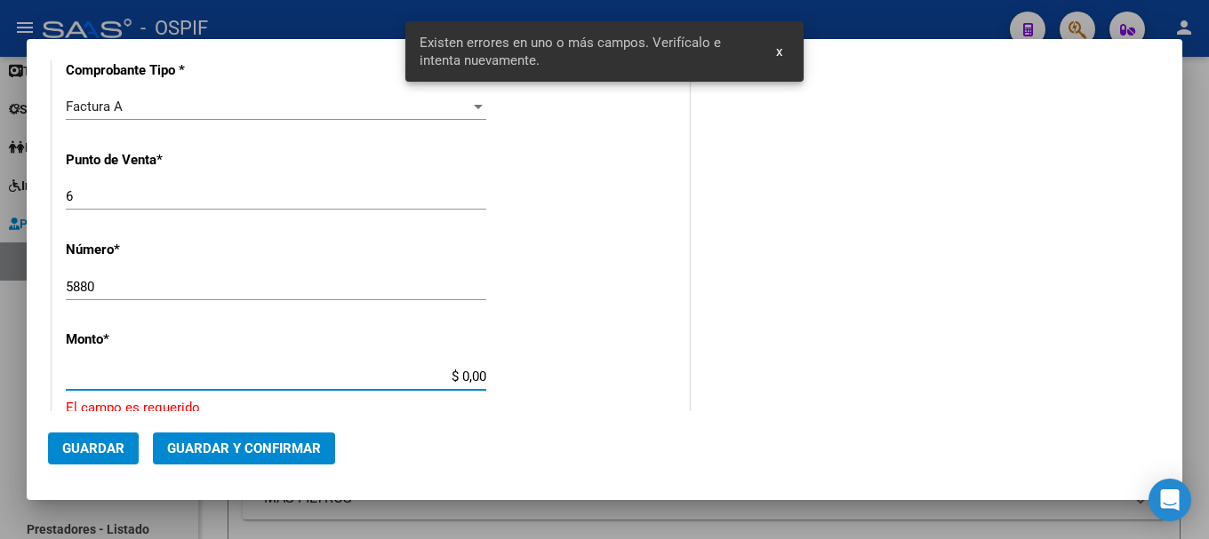
scroll to position [577, 0]
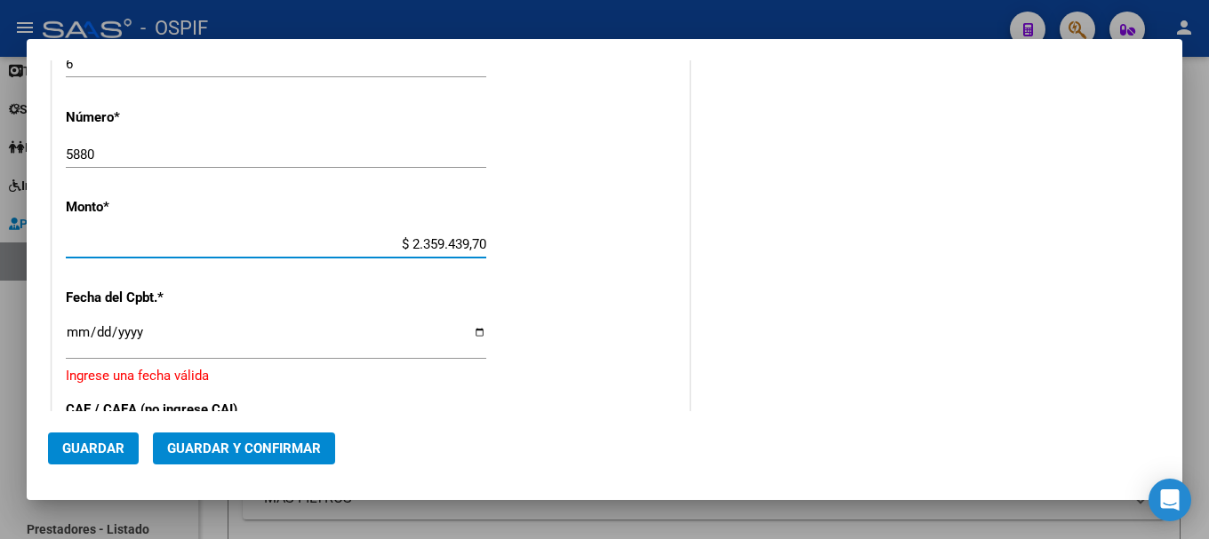
type input "$ 235.943,97"
click at [470, 335] on input "Ingresar la fecha" at bounding box center [276, 339] width 420 height 28
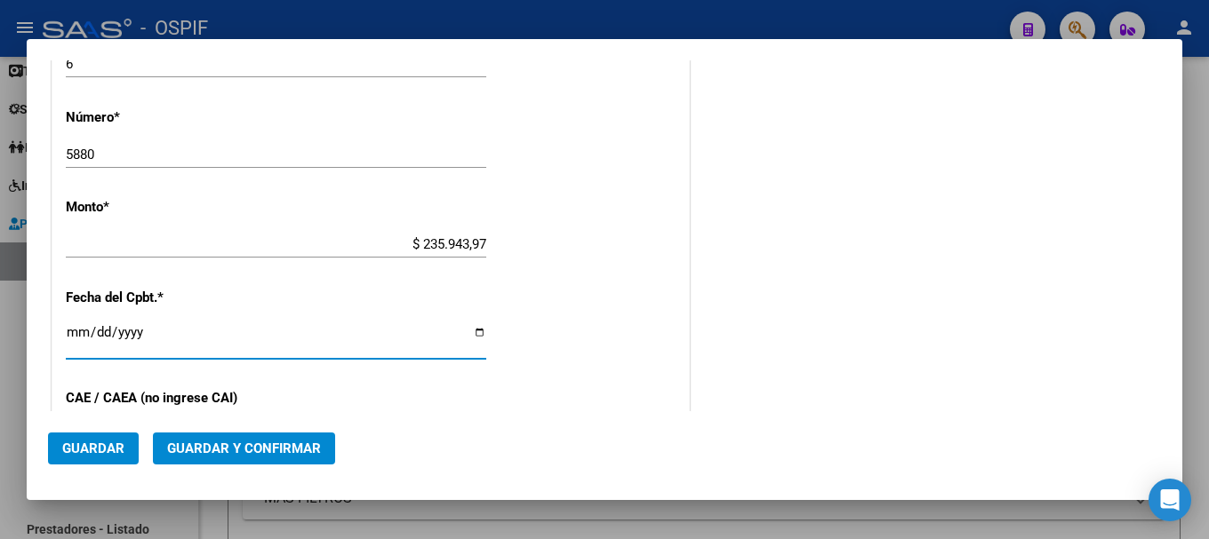
type input "2025-07-31"
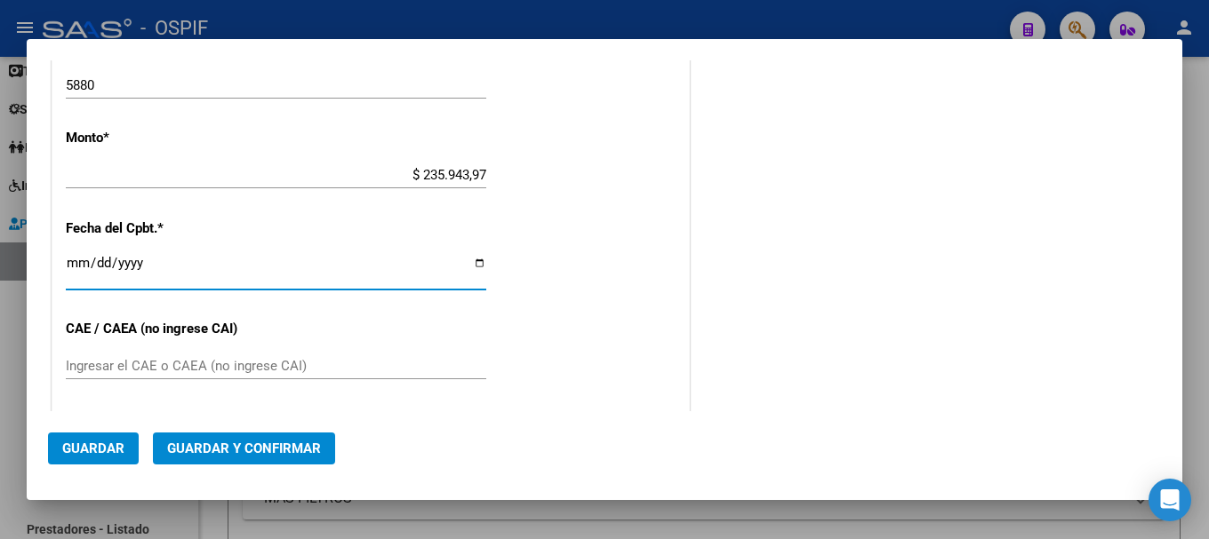
scroll to position [666, 0]
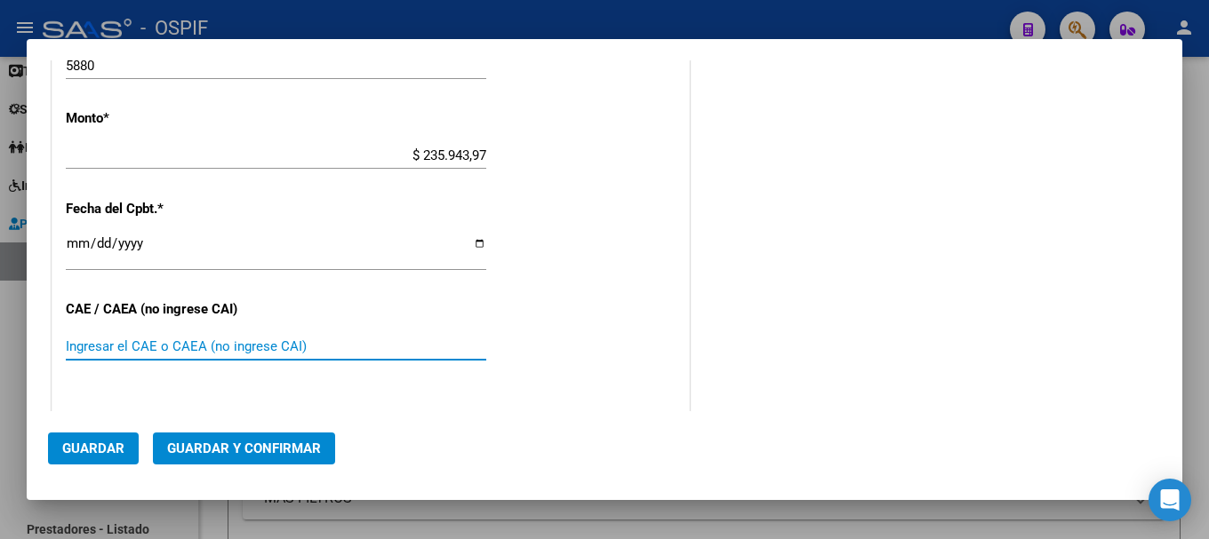
click at [208, 347] on input "Ingresar el CAE o CAEA (no ingrese CAI)" at bounding box center [276, 347] width 420 height 16
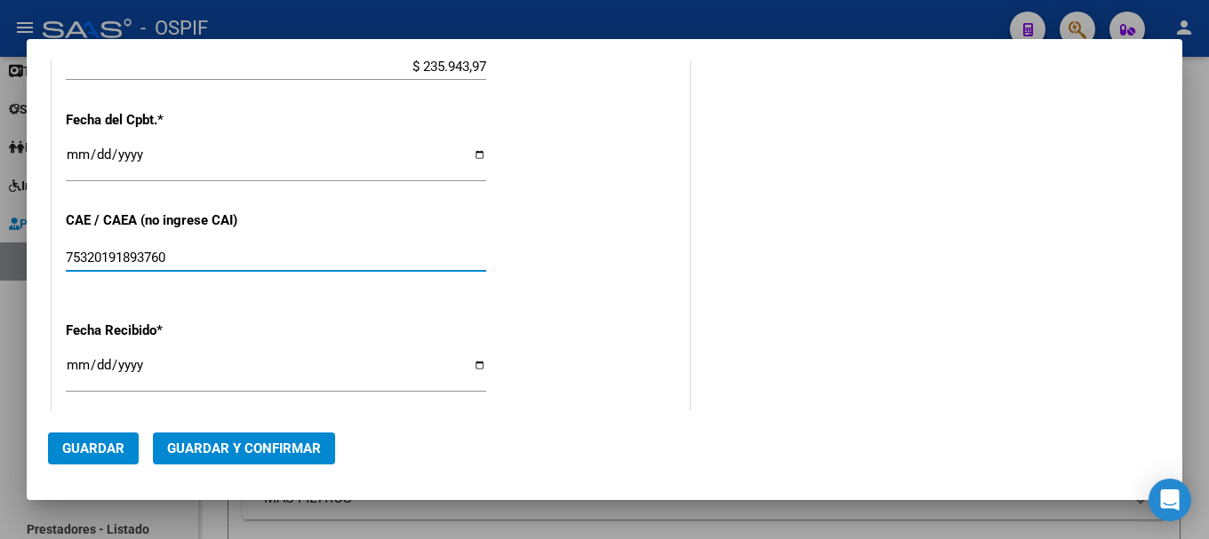
type input "75320191893760"
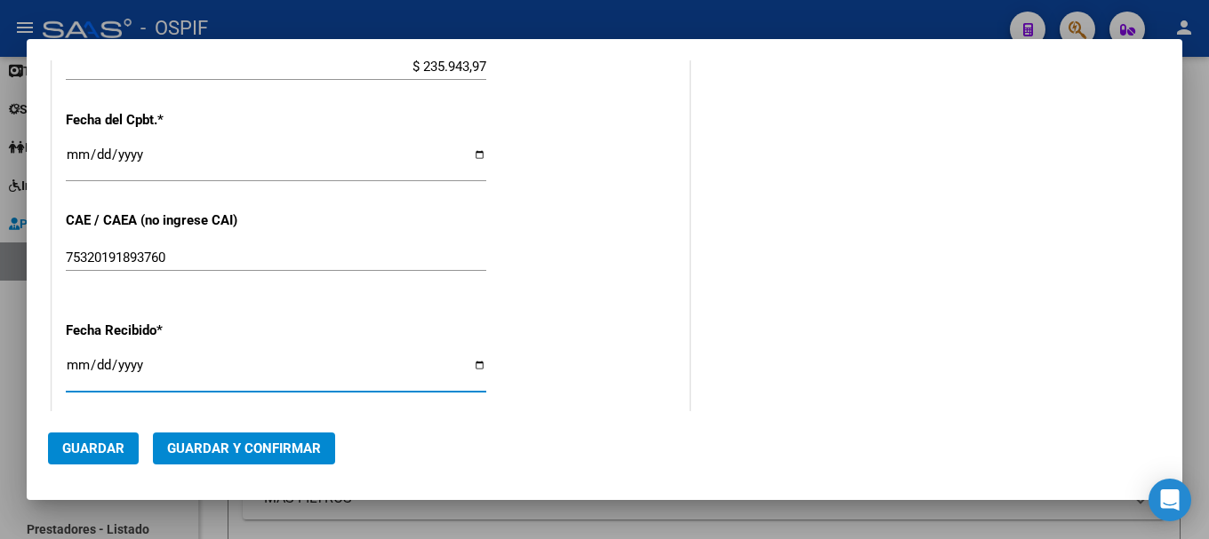
click at [476, 364] on input "[DATE]" at bounding box center [276, 372] width 420 height 28
type input "[DATE]"
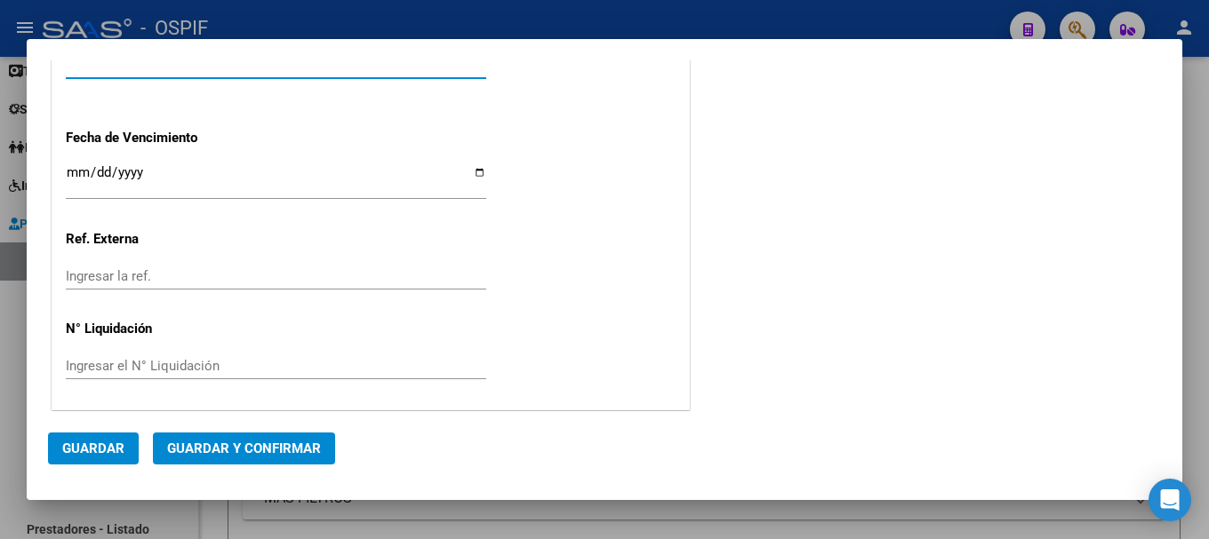
scroll to position [1071, 0]
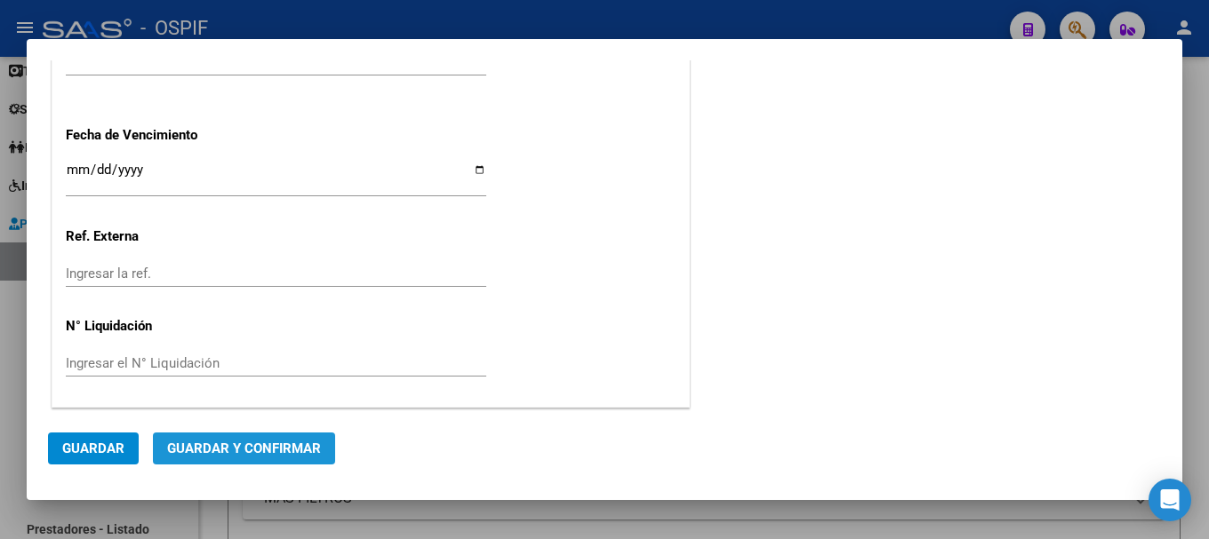
click at [268, 451] on span "Guardar y Confirmar" at bounding box center [244, 449] width 154 height 16
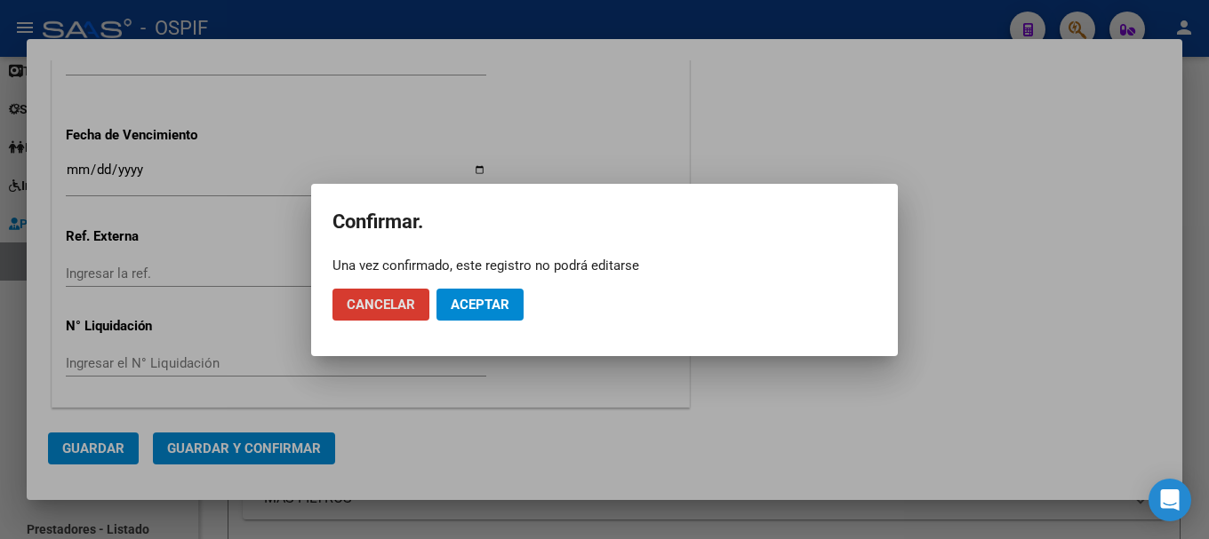
click at [480, 307] on span "Aceptar" at bounding box center [480, 305] width 59 height 16
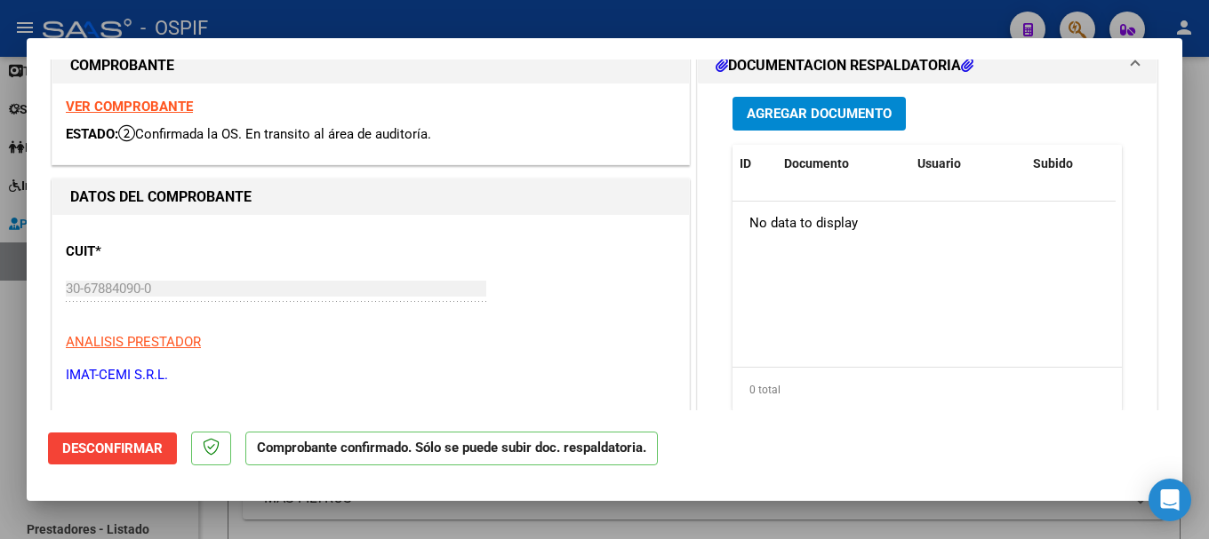
scroll to position [0, 0]
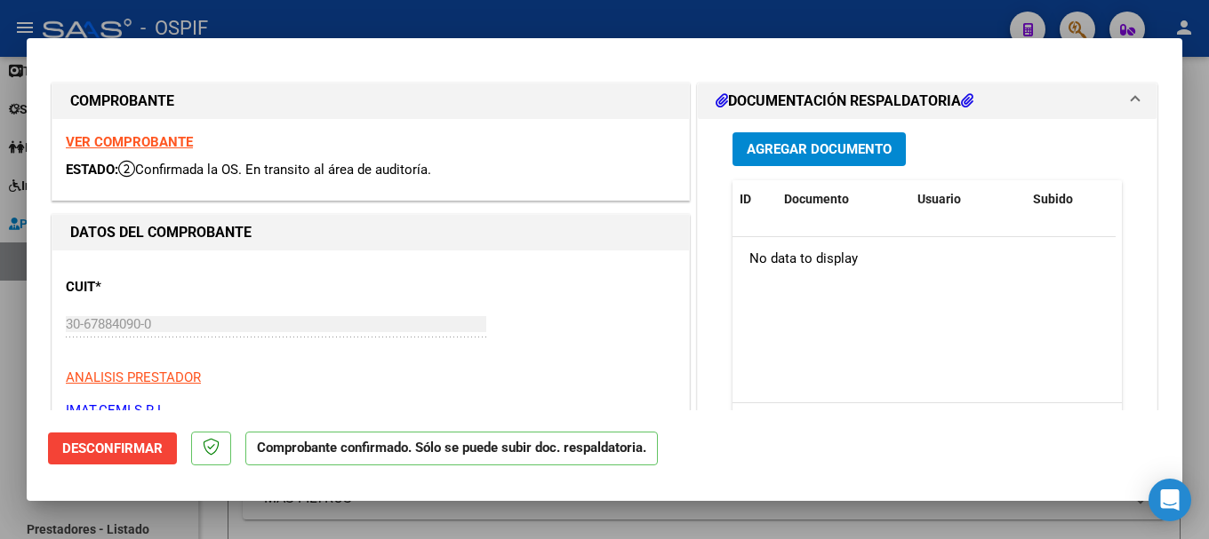
click at [469, 15] on div at bounding box center [604, 269] width 1209 height 539
type input "$ 0,00"
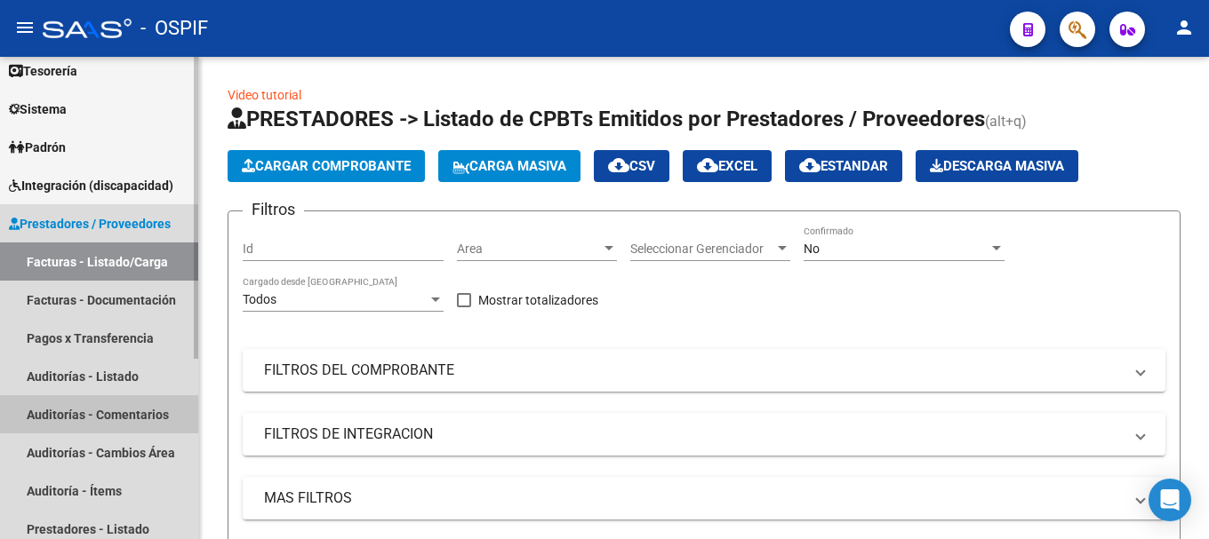
click at [115, 409] on link "Auditorías - Comentarios" at bounding box center [99, 414] width 198 height 38
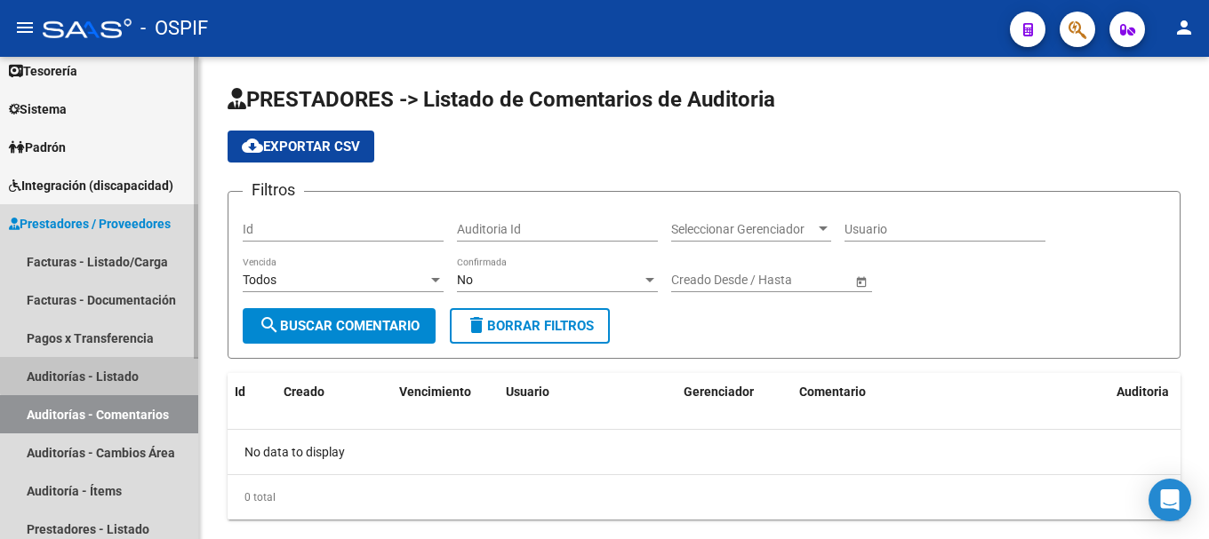
click at [116, 362] on link "Auditorías - Listado" at bounding box center [99, 376] width 198 height 38
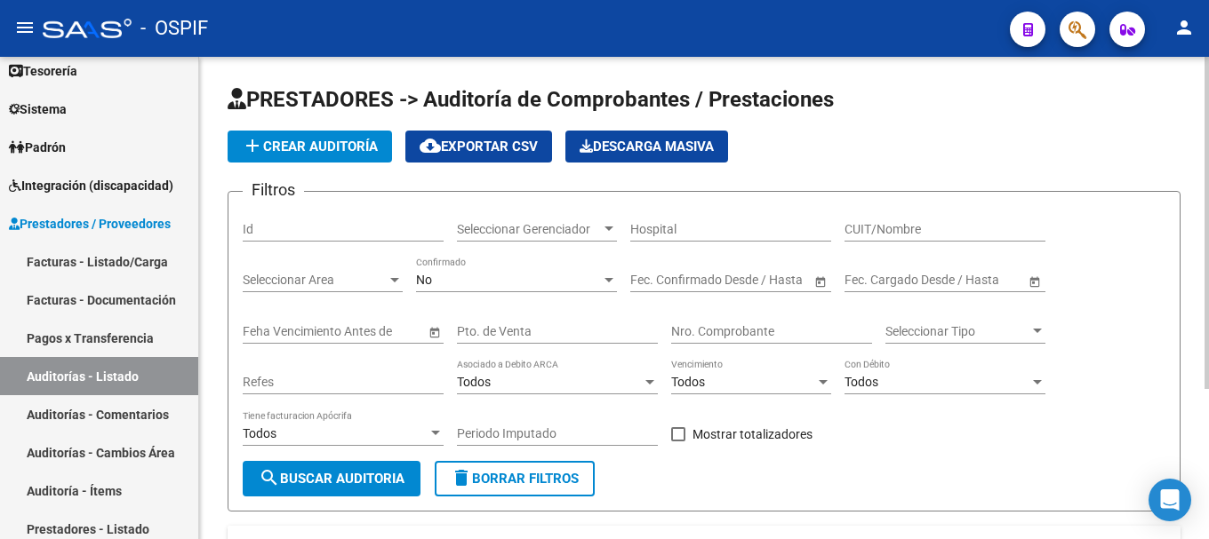
click at [351, 140] on span "add Crear Auditoría" at bounding box center [310, 147] width 136 height 16
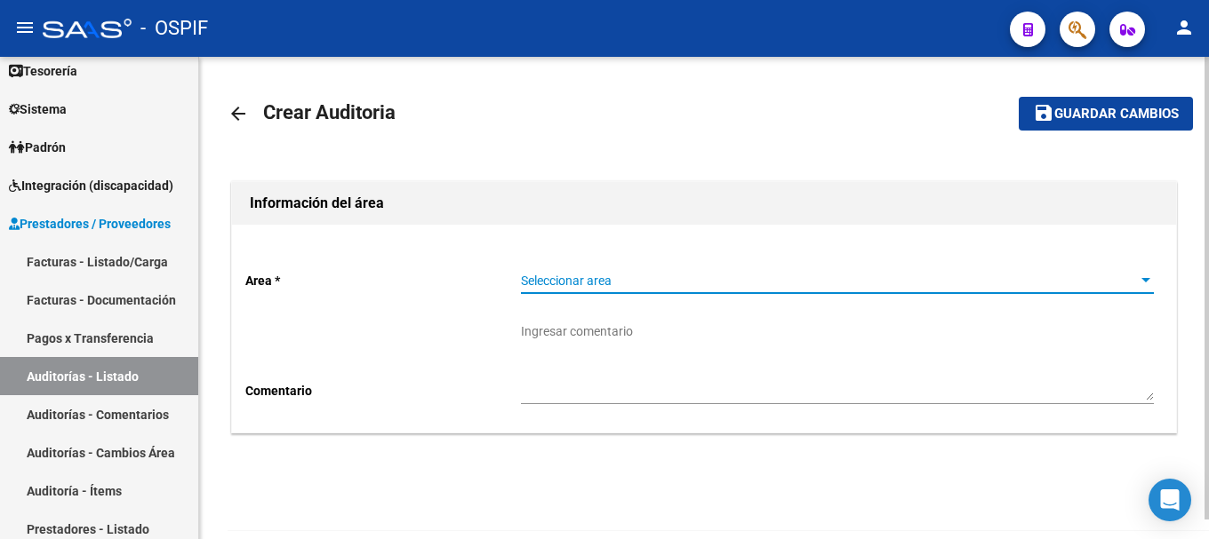
click at [1141, 283] on div at bounding box center [1145, 280] width 9 height 4
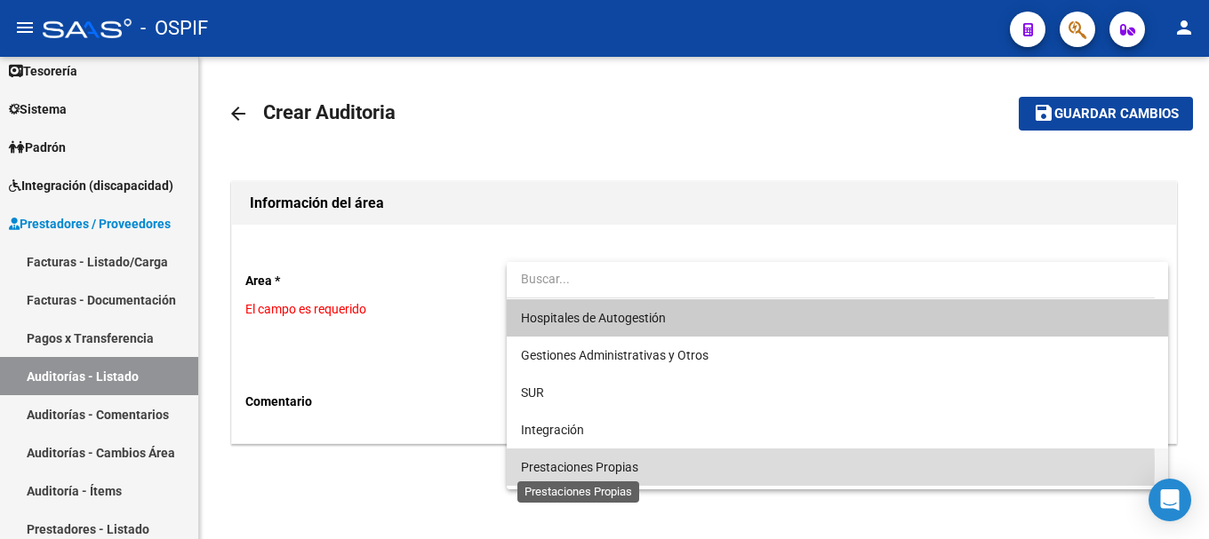
click at [622, 465] on span "Prestaciones Propias" at bounding box center [579, 467] width 117 height 14
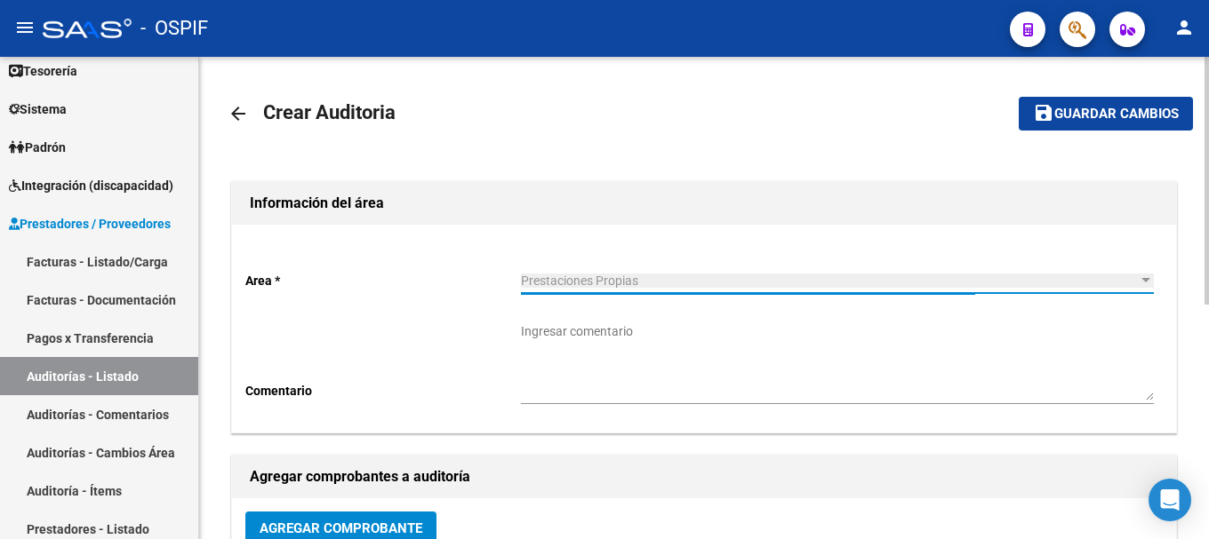
click at [680, 363] on textarea "Ingresar comentario" at bounding box center [837, 362] width 633 height 78
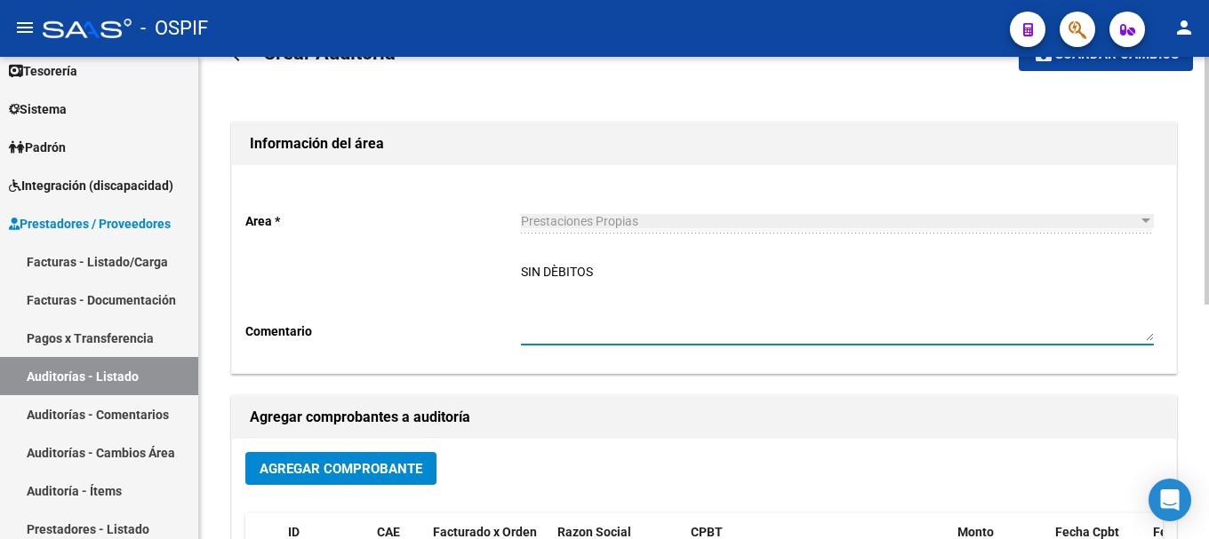
scroll to position [89, 0]
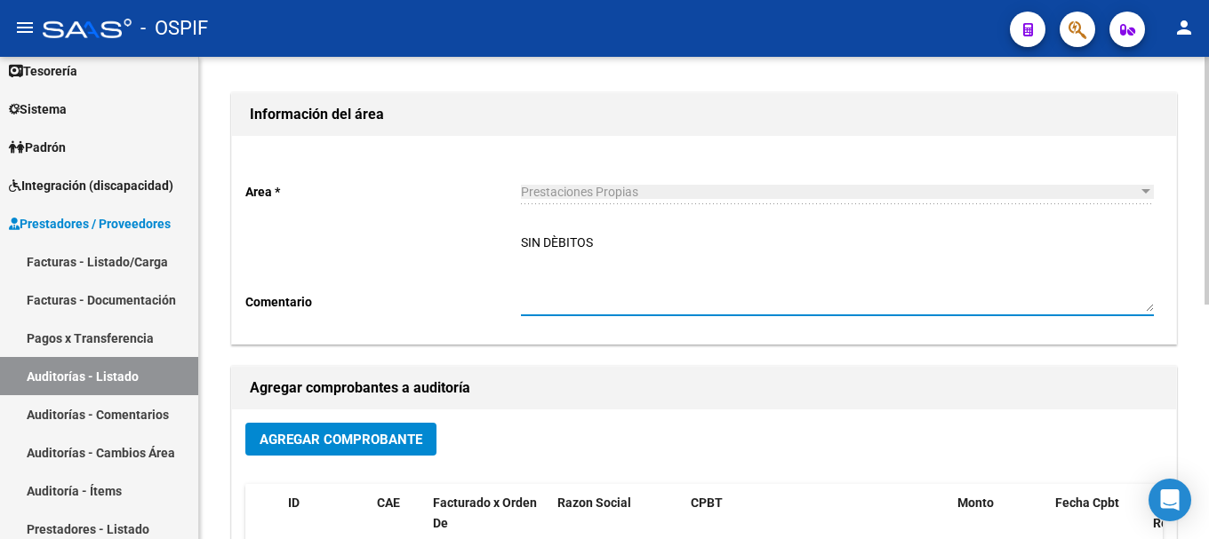
type textarea "SIN DÈBITOS"
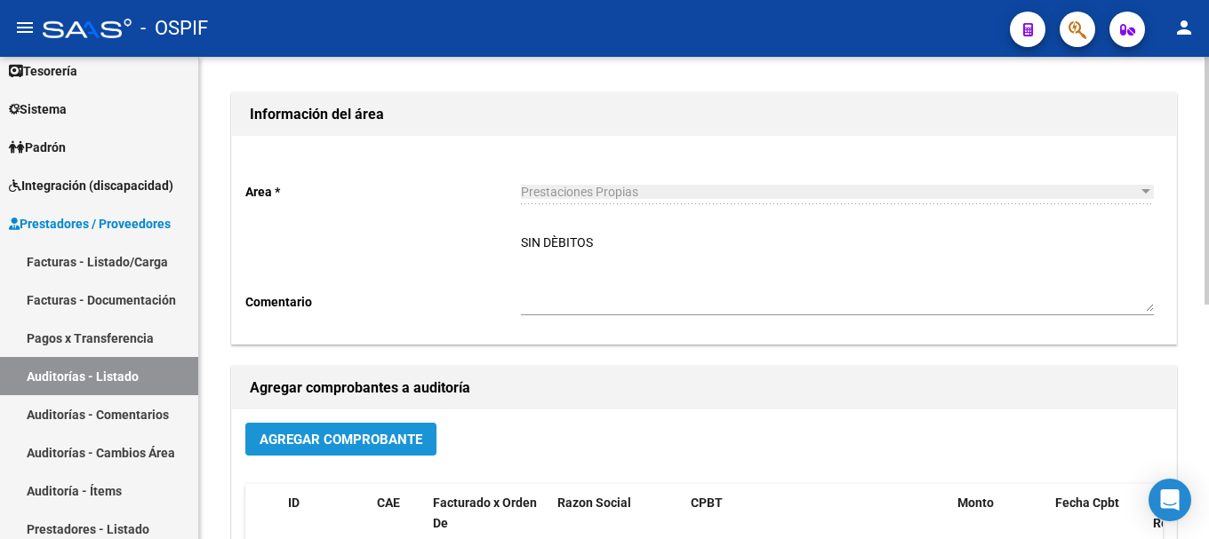
click at [365, 448] on span "Agregar Comprobante" at bounding box center [340, 440] width 163 height 16
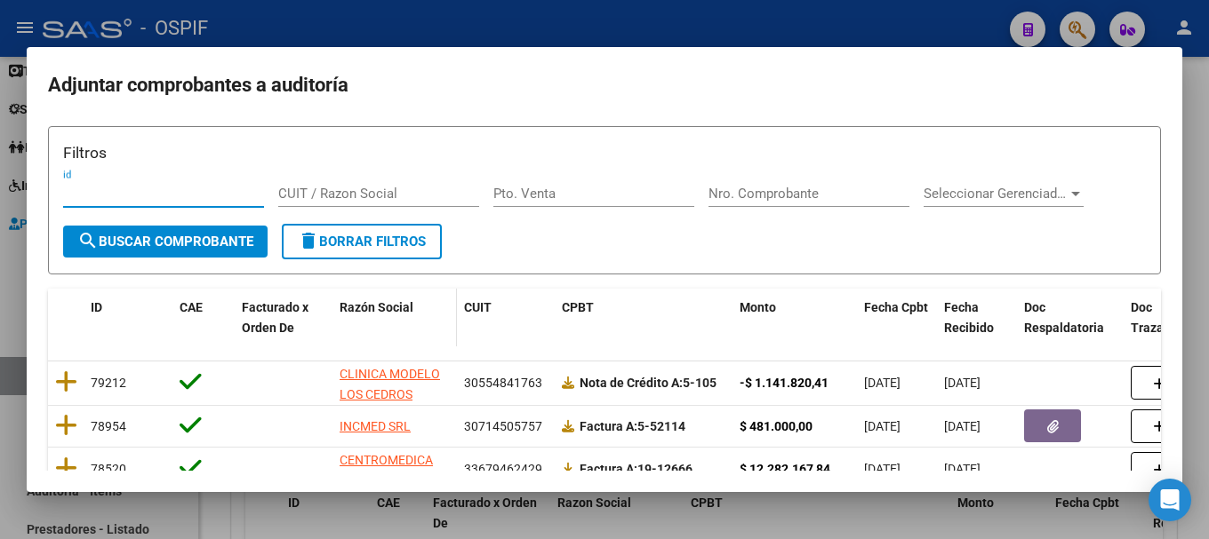
scroll to position [0, 0]
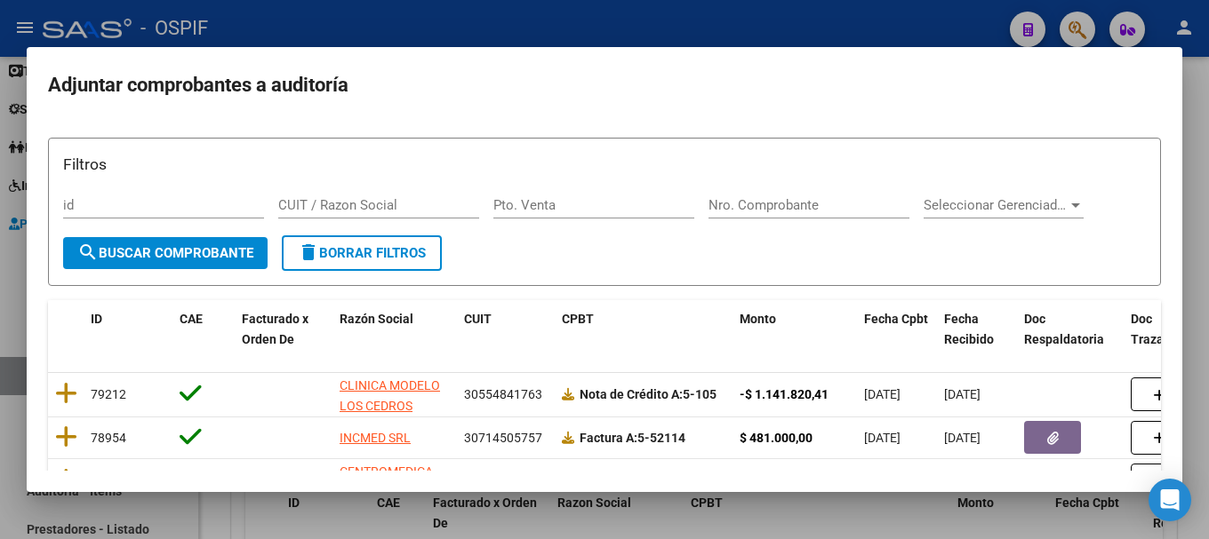
click at [495, 20] on div at bounding box center [604, 269] width 1209 height 539
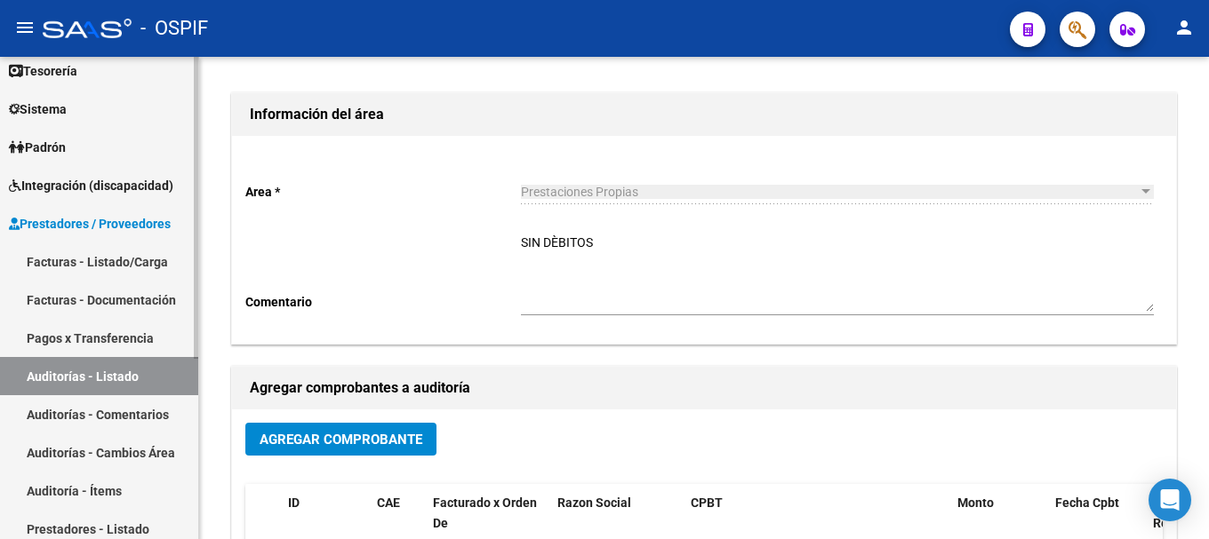
click at [56, 376] on link "Auditorías - Listado" at bounding box center [99, 376] width 198 height 38
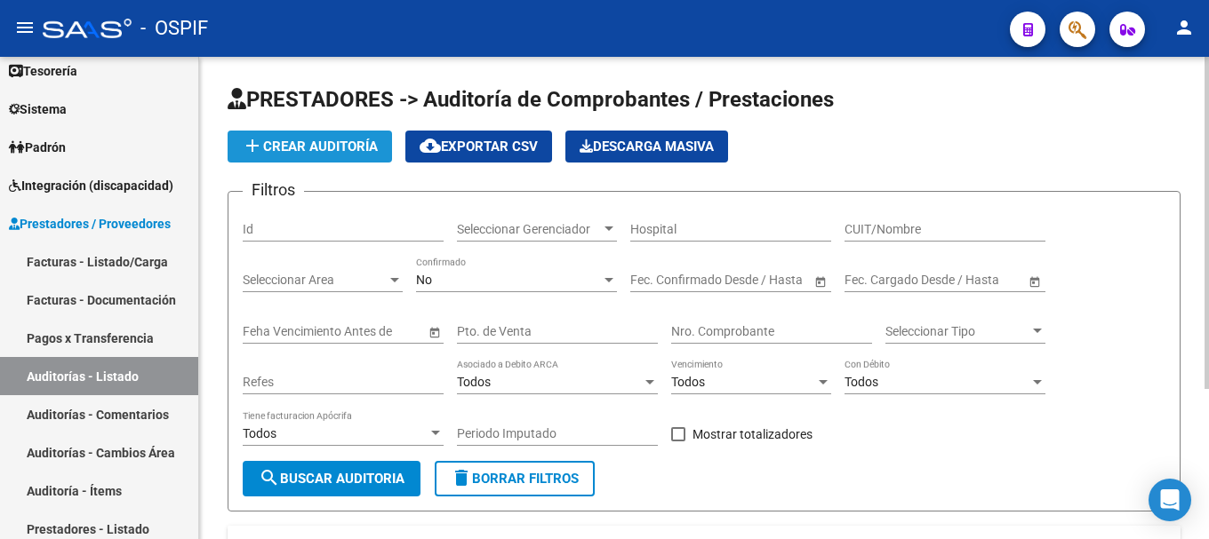
click at [320, 146] on span "add Crear Auditoría" at bounding box center [310, 147] width 136 height 16
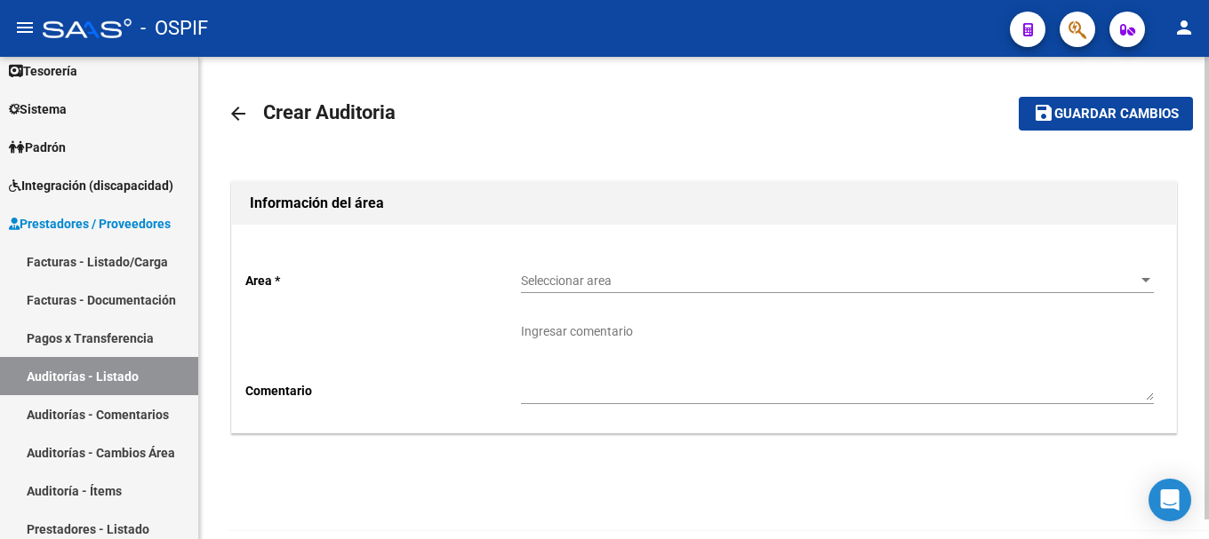
click at [1139, 281] on div at bounding box center [1145, 281] width 16 height 14
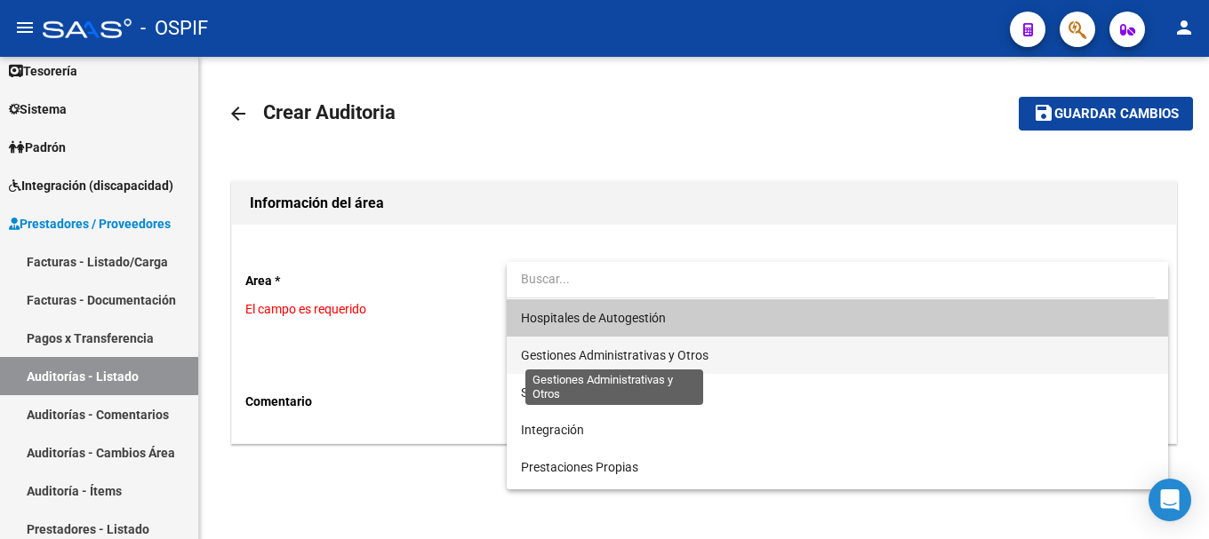
click at [657, 351] on span "Gestiones Administrativas y Otros" at bounding box center [614, 355] width 187 height 14
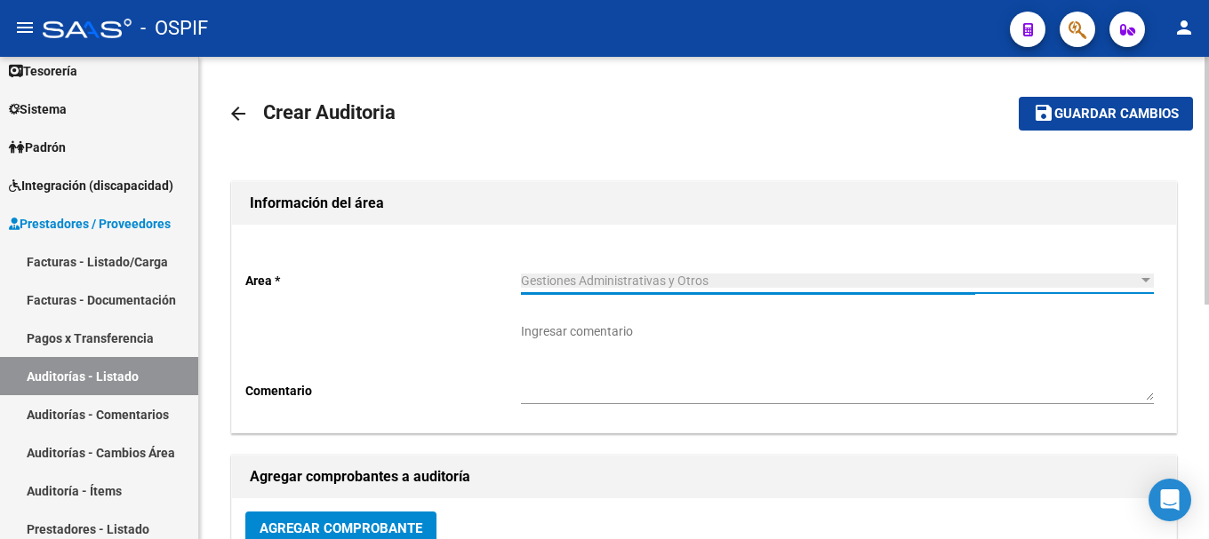
click at [658, 351] on textarea "Ingresar comentario" at bounding box center [837, 362] width 633 height 78
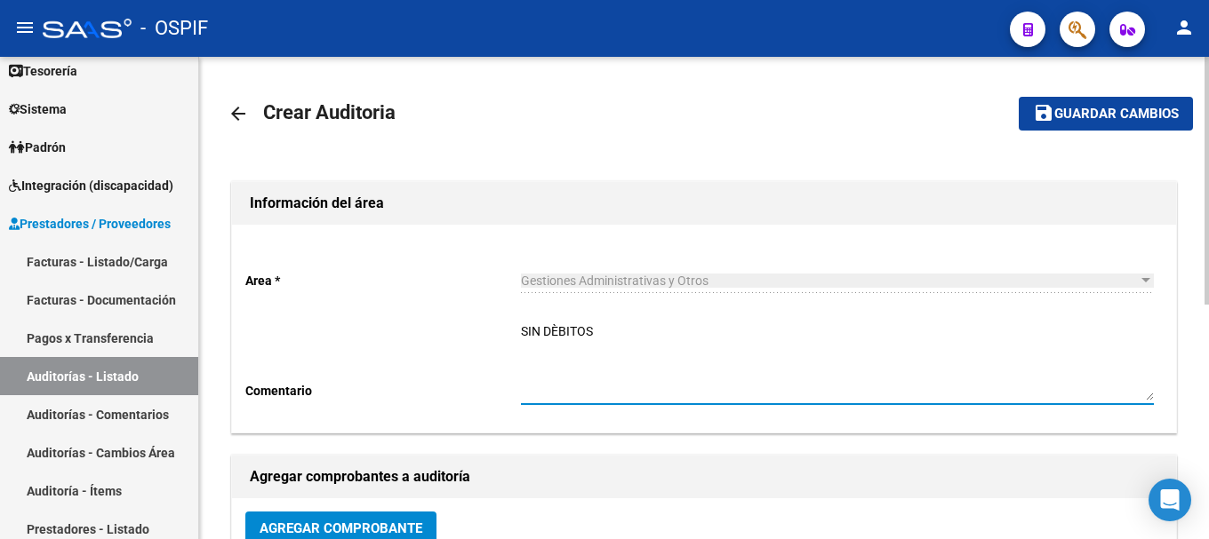
scroll to position [89, 0]
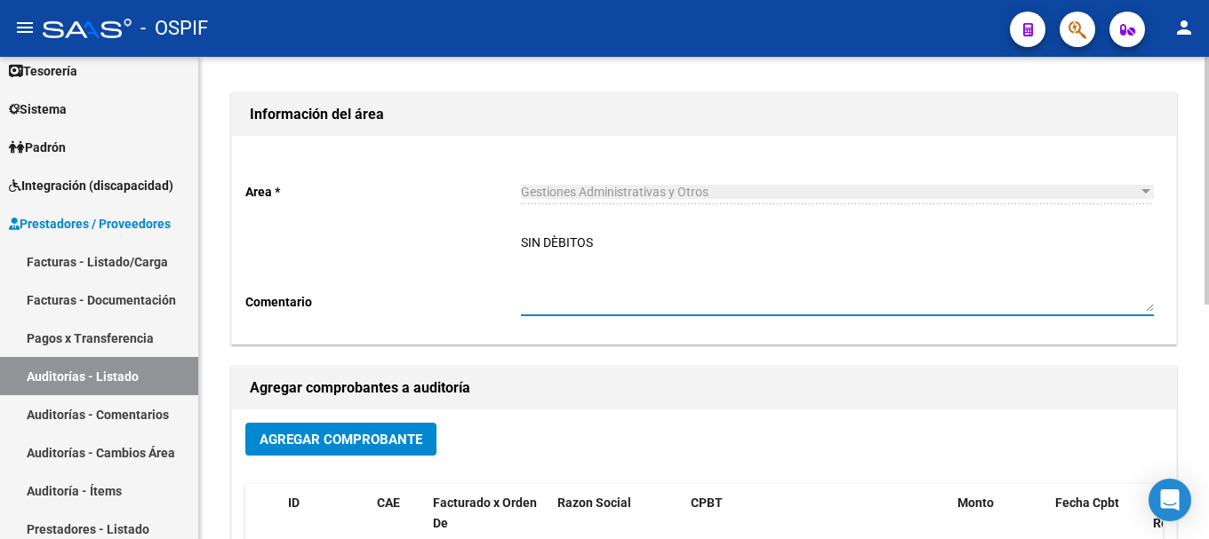
type textarea "SIN DÈBITOS"
click at [363, 433] on span "Agregar Comprobante" at bounding box center [340, 440] width 163 height 16
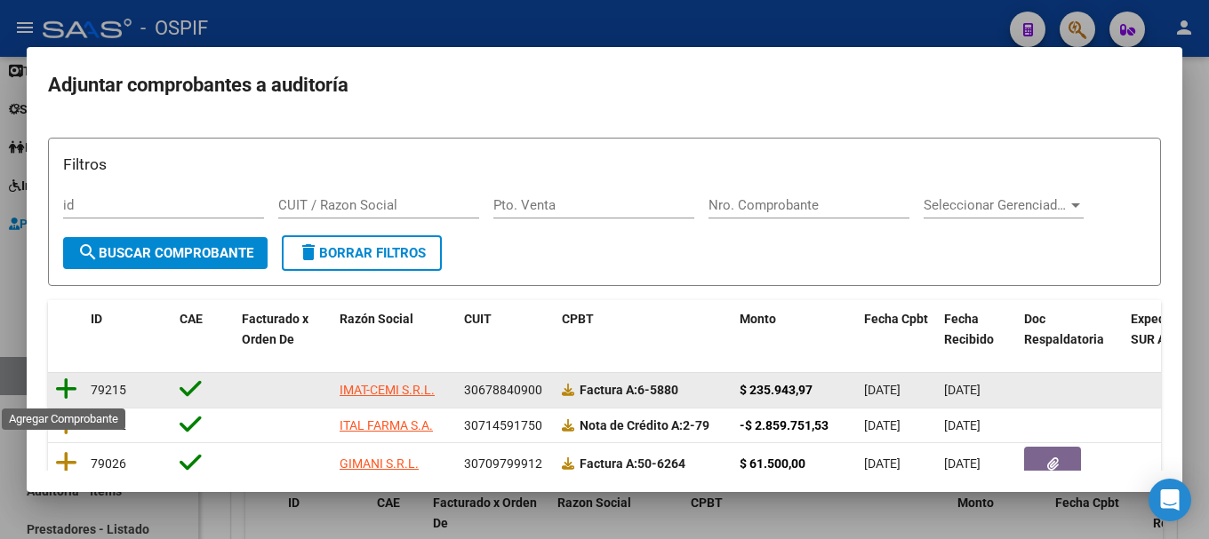
click at [71, 384] on icon at bounding box center [66, 389] width 22 height 25
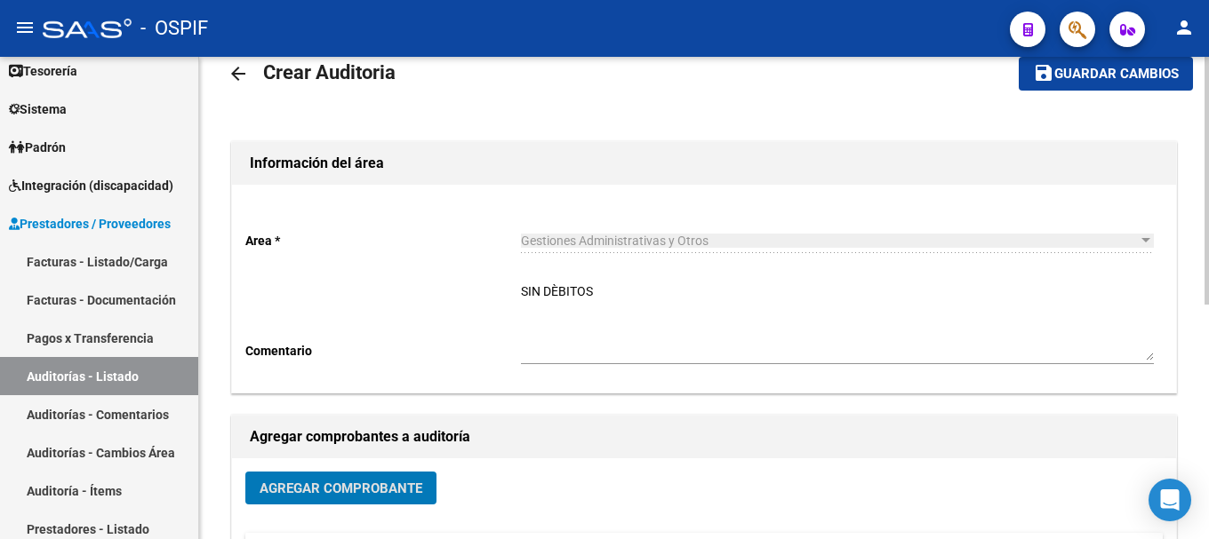
scroll to position [0, 0]
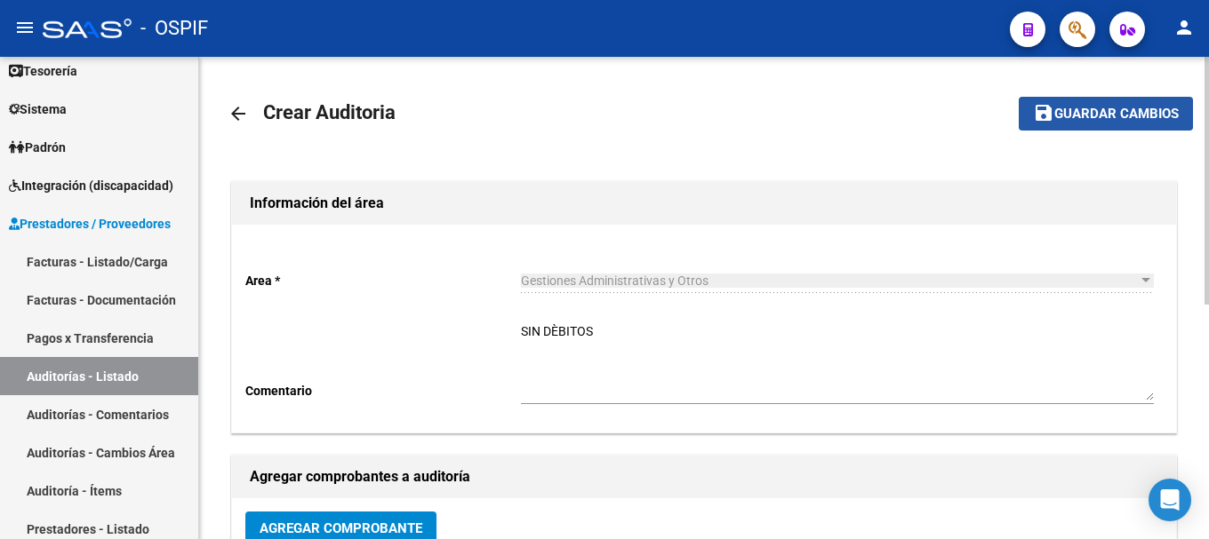
click at [1105, 108] on span "Guardar cambios" at bounding box center [1116, 115] width 124 height 16
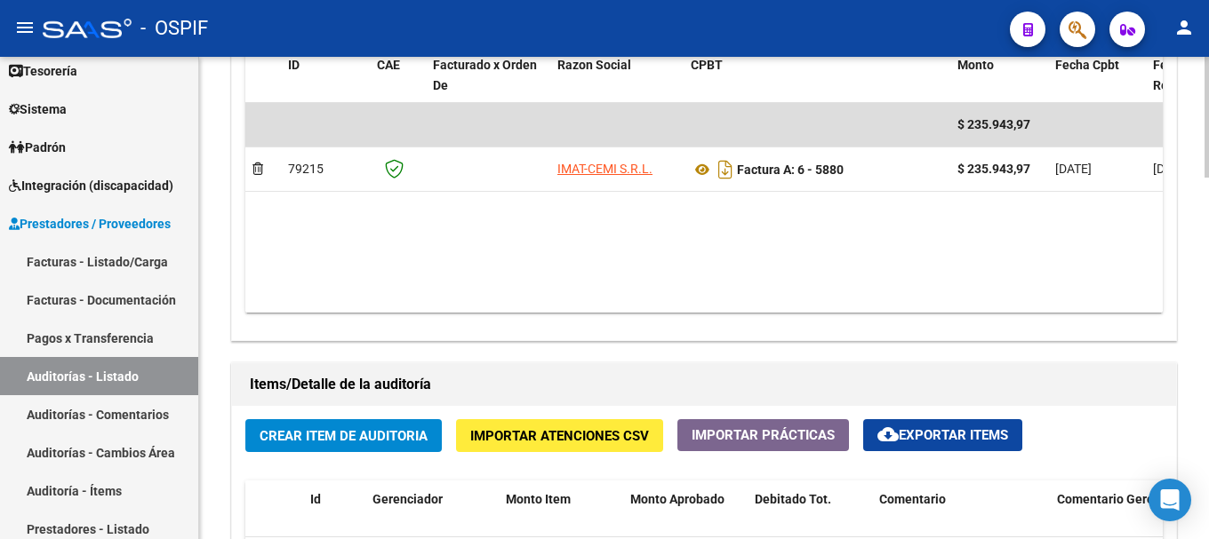
scroll to position [1066, 0]
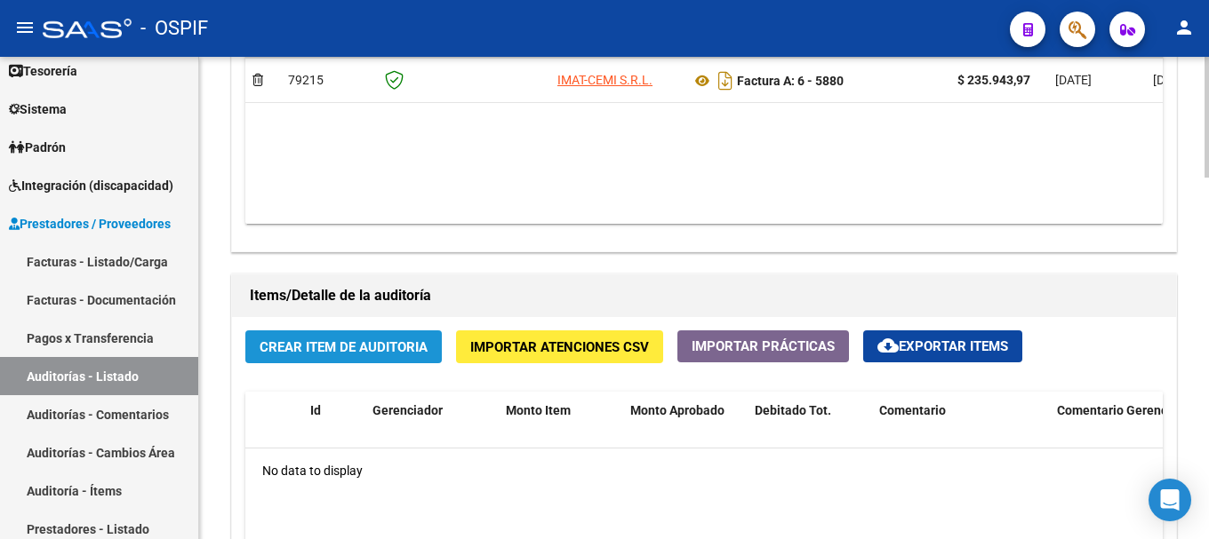
click at [388, 348] on span "Crear Item de Auditoria" at bounding box center [343, 347] width 168 height 16
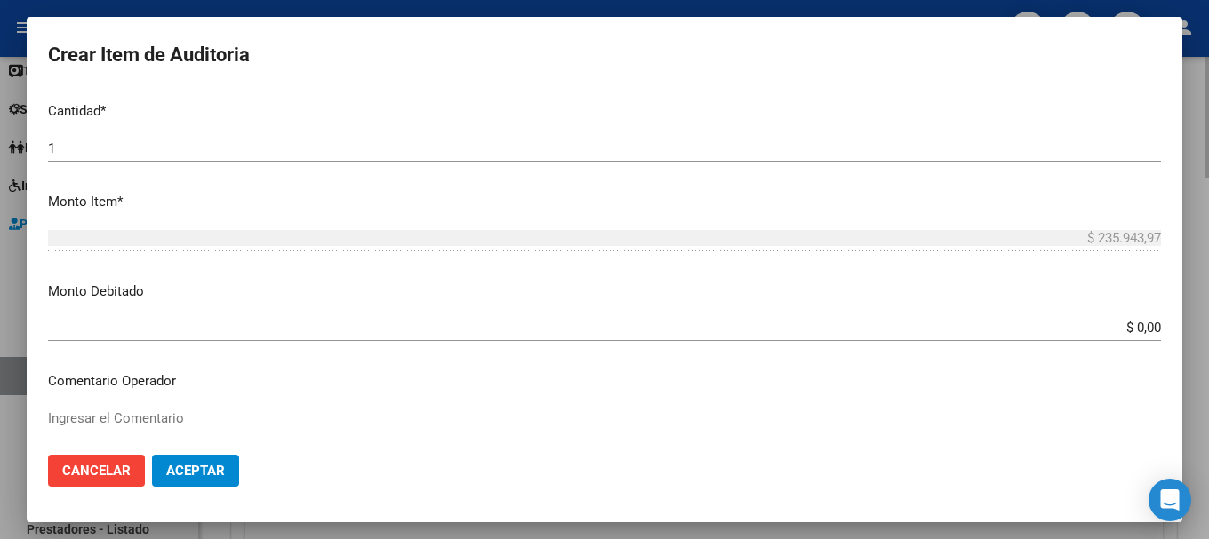
scroll to position [622, 0]
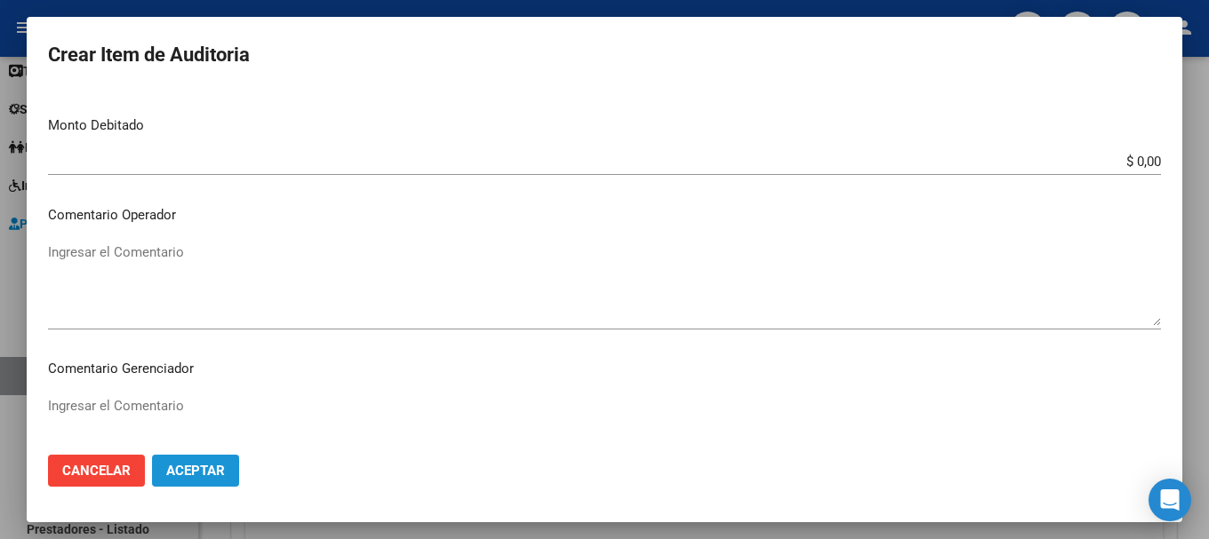
click at [181, 472] on span "Aceptar" at bounding box center [195, 471] width 59 height 16
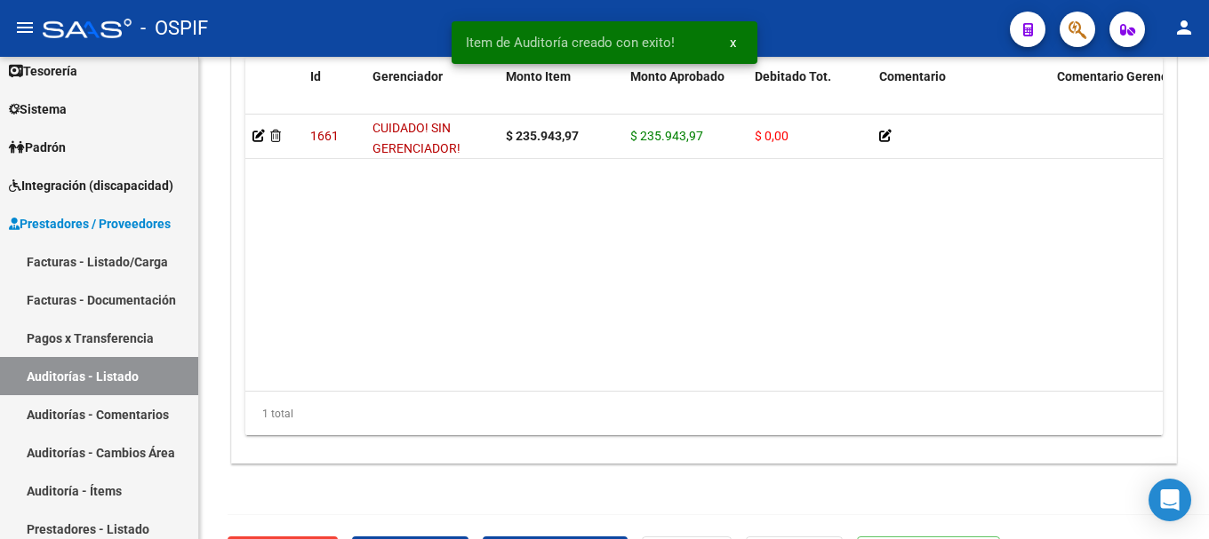
scroll to position [1499, 0]
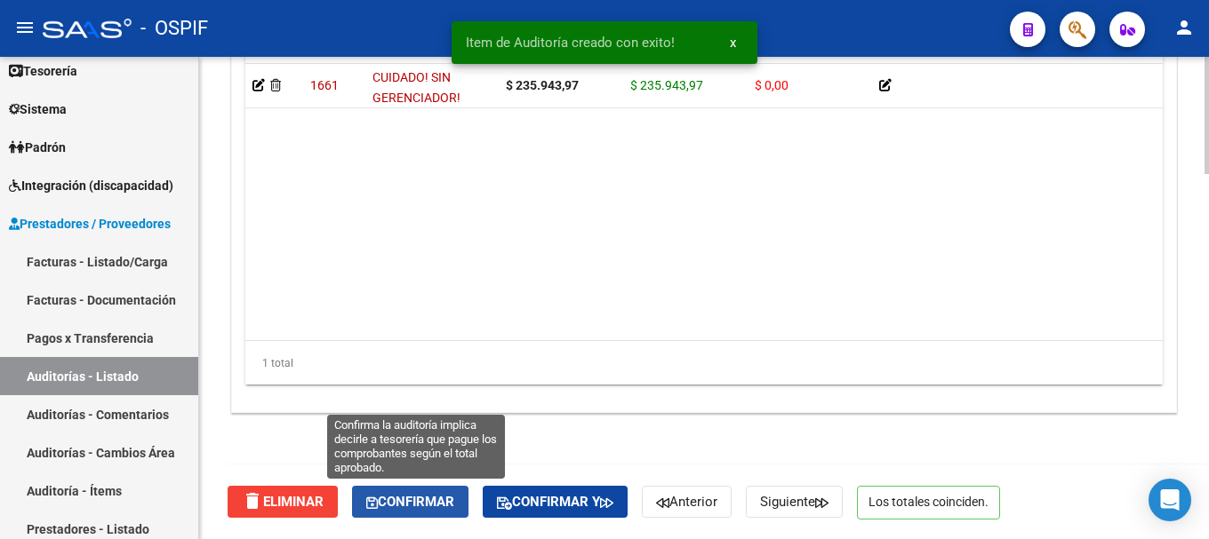
click at [394, 503] on span "Confirmar" at bounding box center [410, 502] width 88 height 16
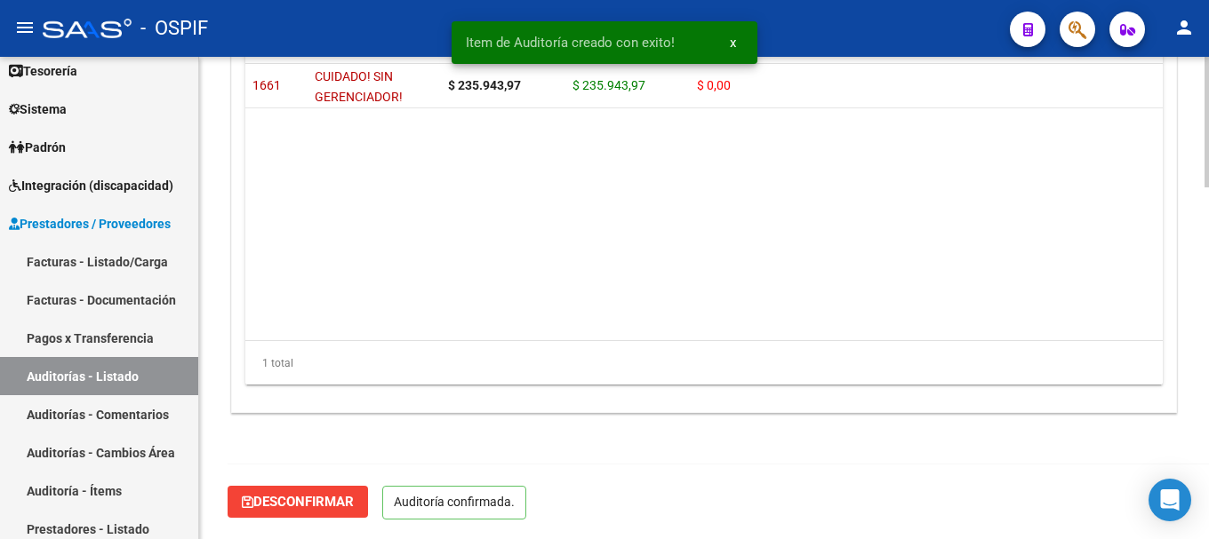
scroll to position [1298, 0]
type input "202508"
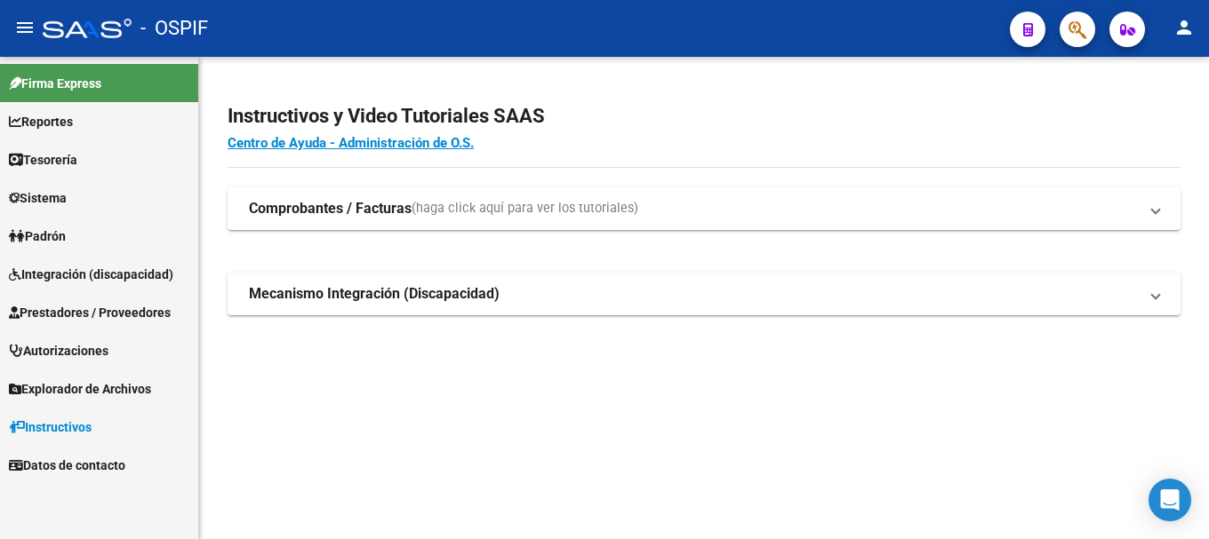
click at [121, 313] on span "Prestadores / Proveedores" at bounding box center [90, 313] width 162 height 20
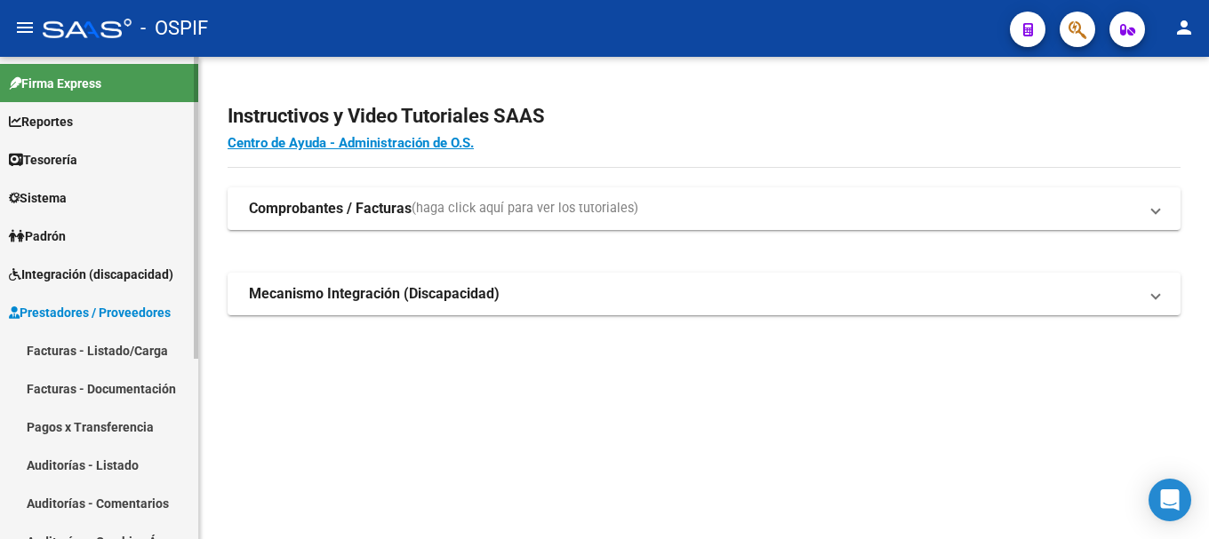
click at [108, 353] on link "Facturas - Listado/Carga" at bounding box center [99, 350] width 198 height 38
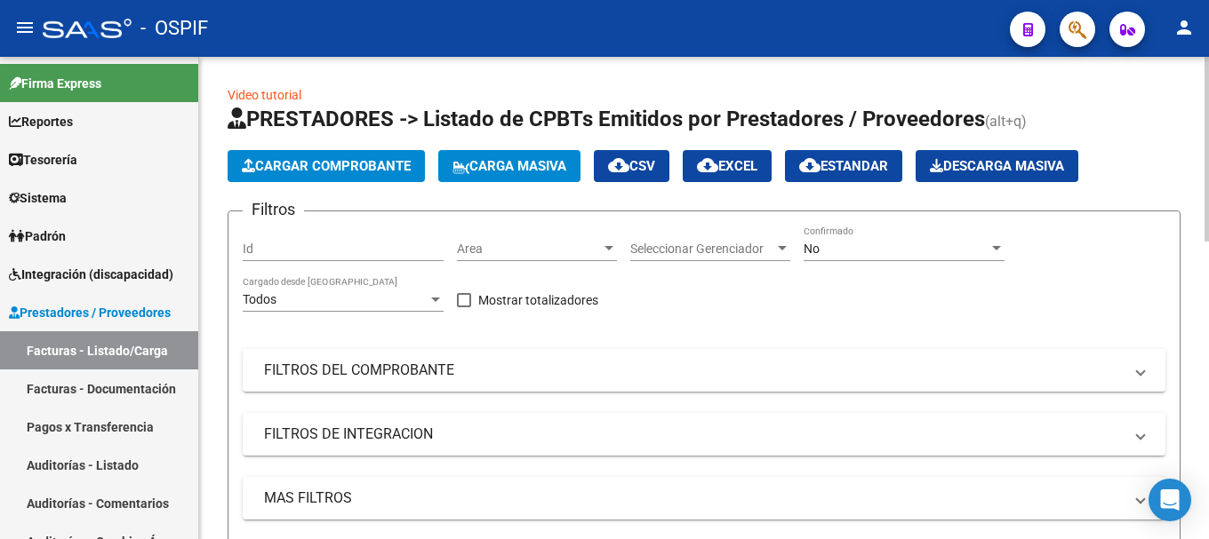
click at [356, 166] on span "Cargar Comprobante" at bounding box center [326, 166] width 169 height 16
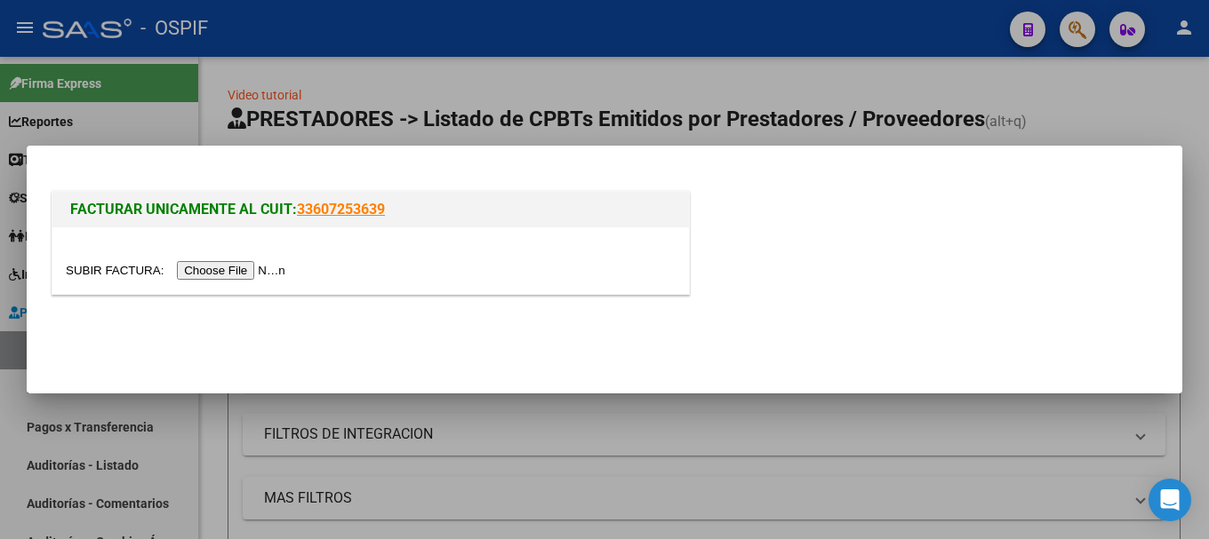
click at [262, 272] on input "file" at bounding box center [178, 270] width 225 height 19
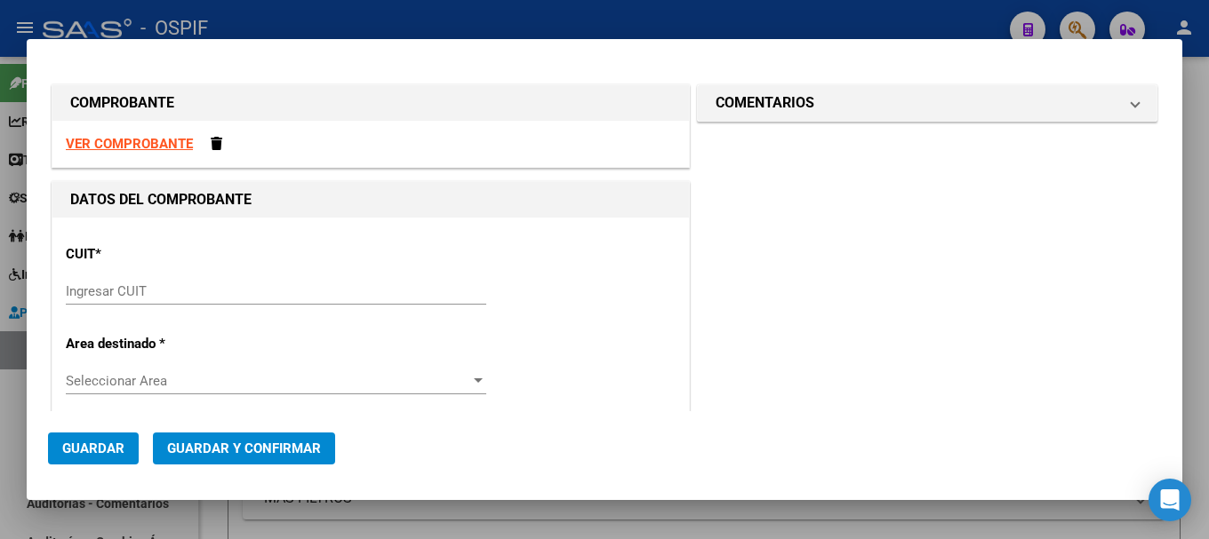
click at [165, 146] on strong "VER COMPROBANTE" at bounding box center [129, 144] width 127 height 16
click at [175, 286] on input "Ingresar CUIT" at bounding box center [276, 291] width 420 height 16
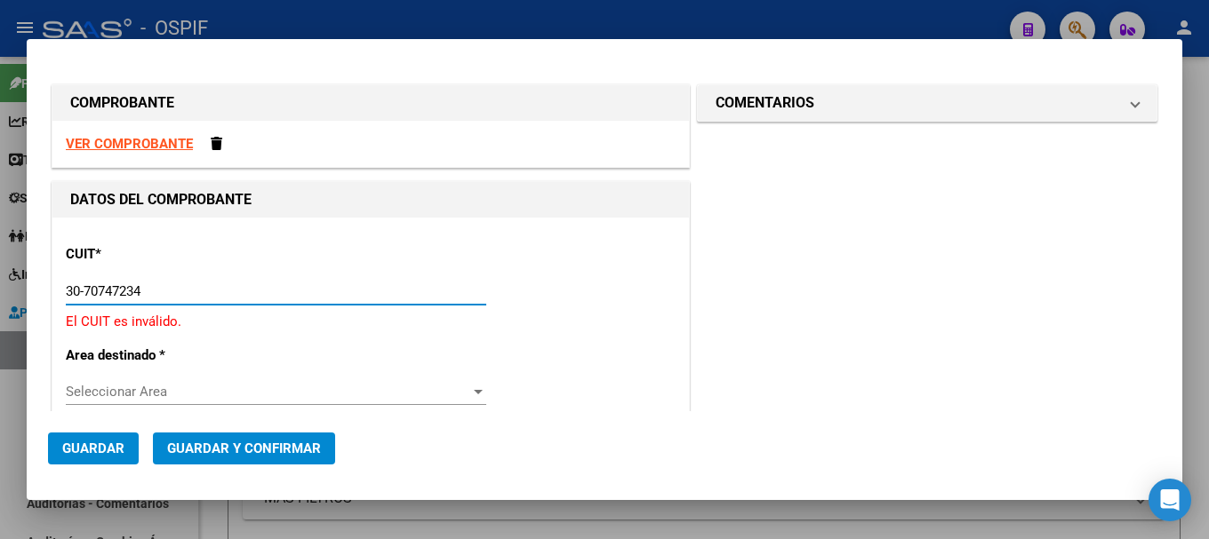
type input "30-70747234-7"
type input "5"
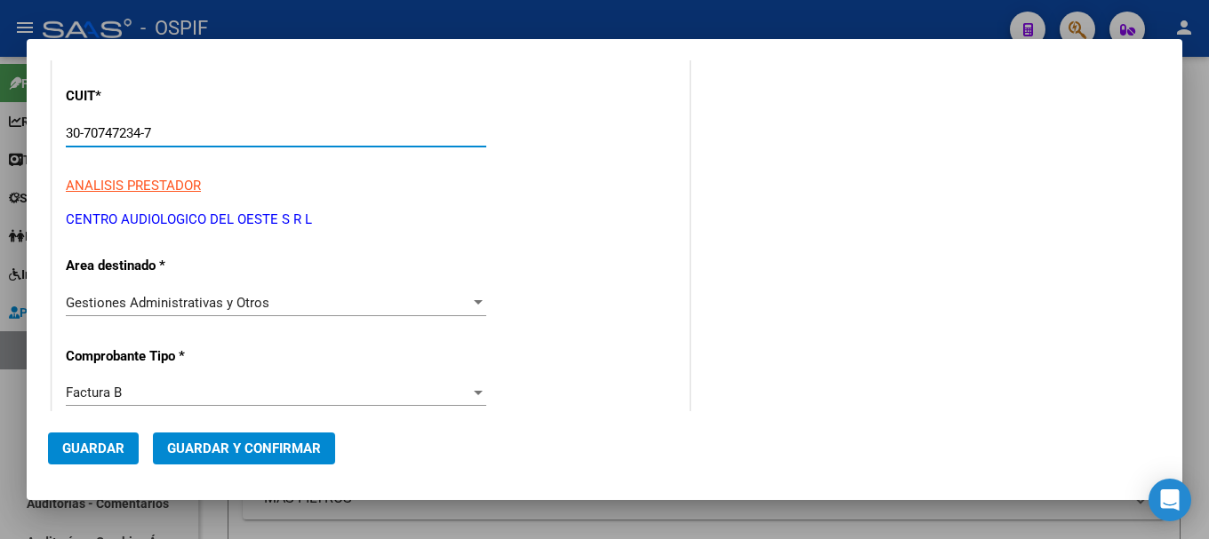
scroll to position [178, 0]
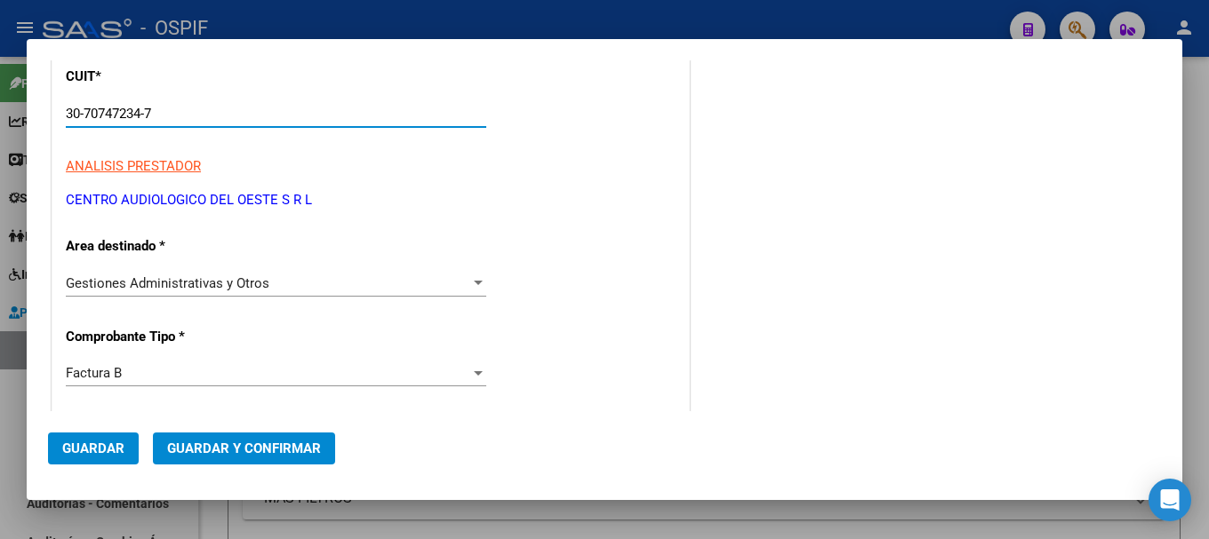
type input "30-70747234-7"
click at [470, 375] on div at bounding box center [478, 373] width 16 height 14
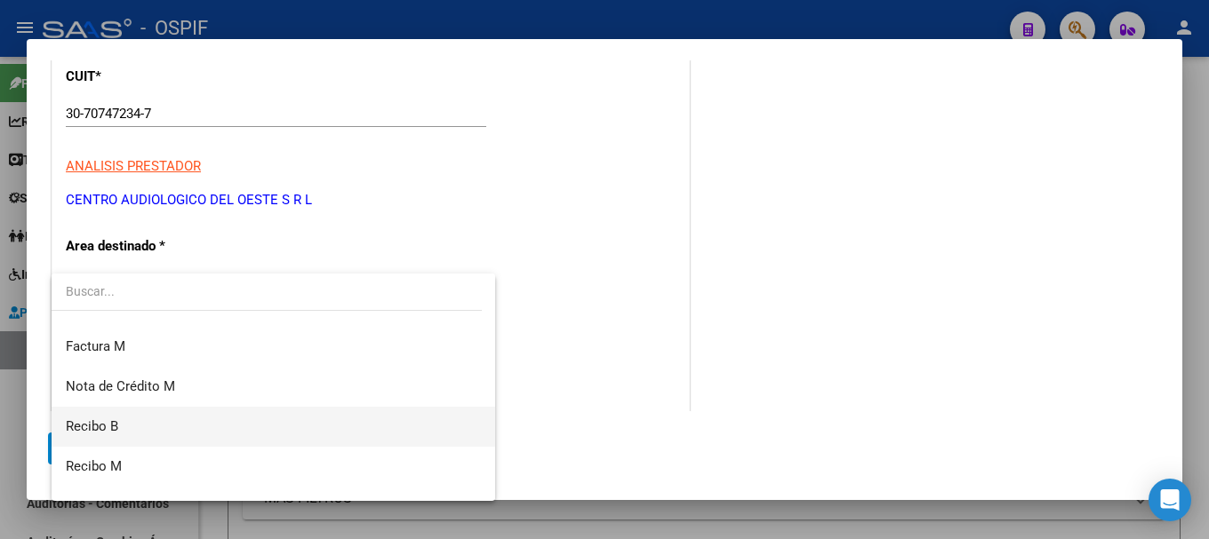
scroll to position [355, 0]
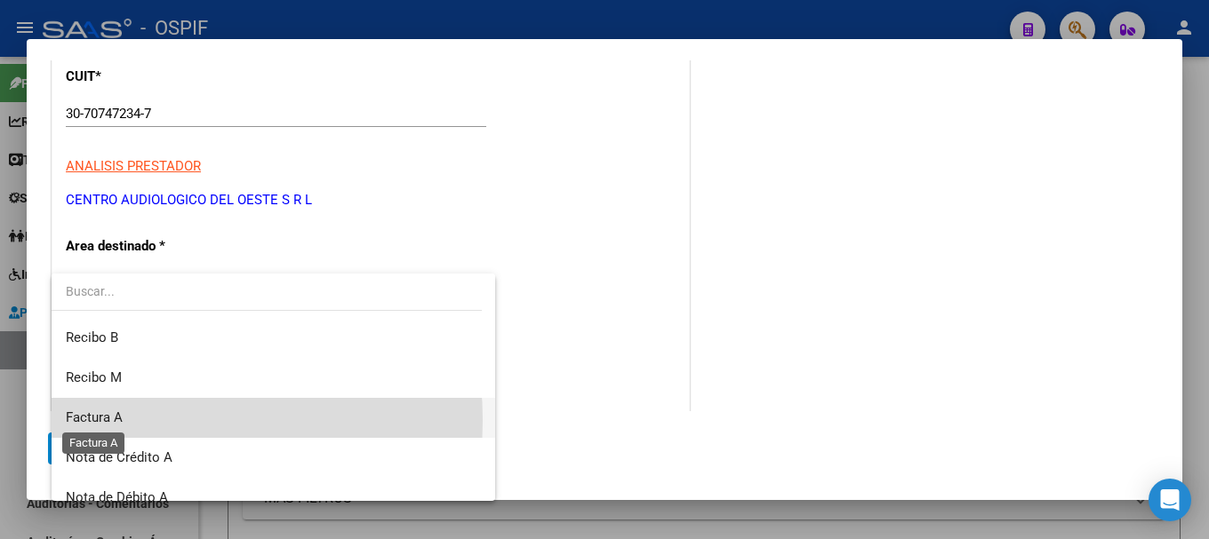
click at [119, 420] on span "Factura A" at bounding box center [94, 418] width 57 height 16
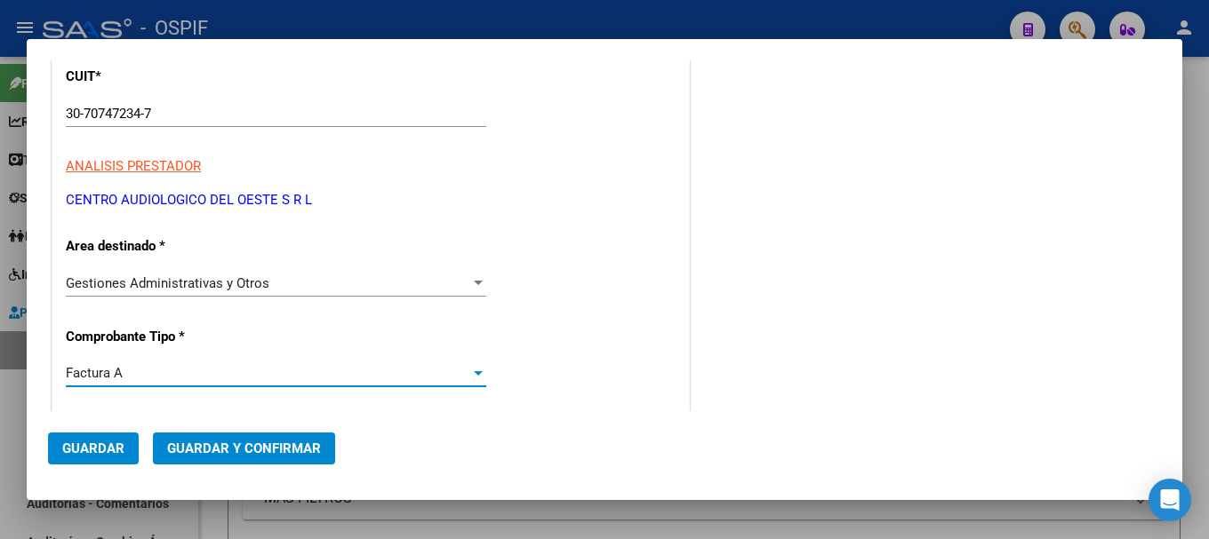
scroll to position [267, 0]
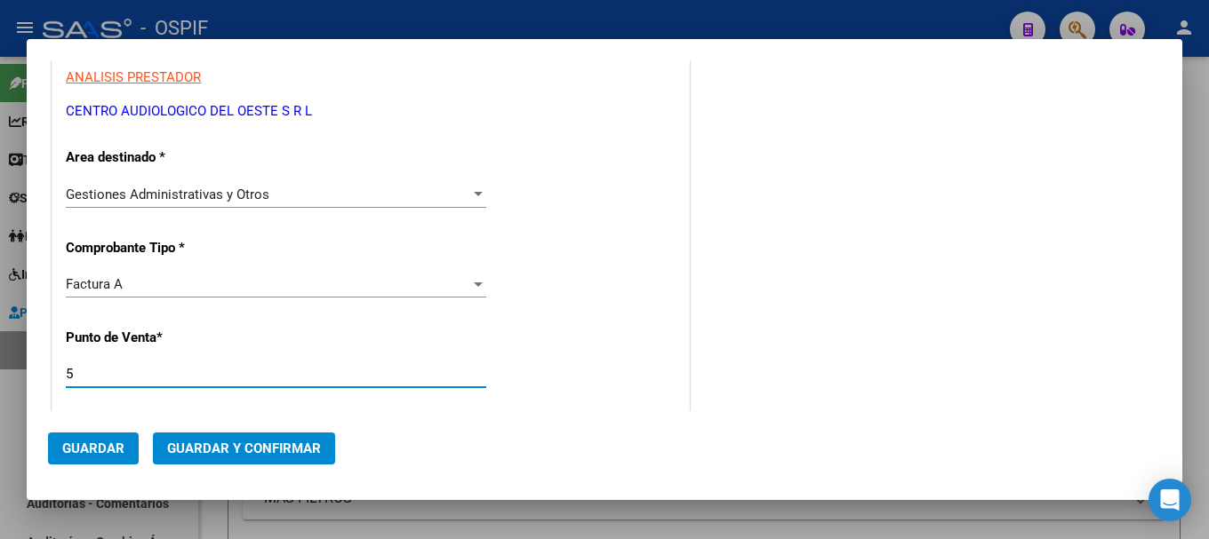
click at [190, 374] on input "5" at bounding box center [276, 374] width 420 height 16
type input "6"
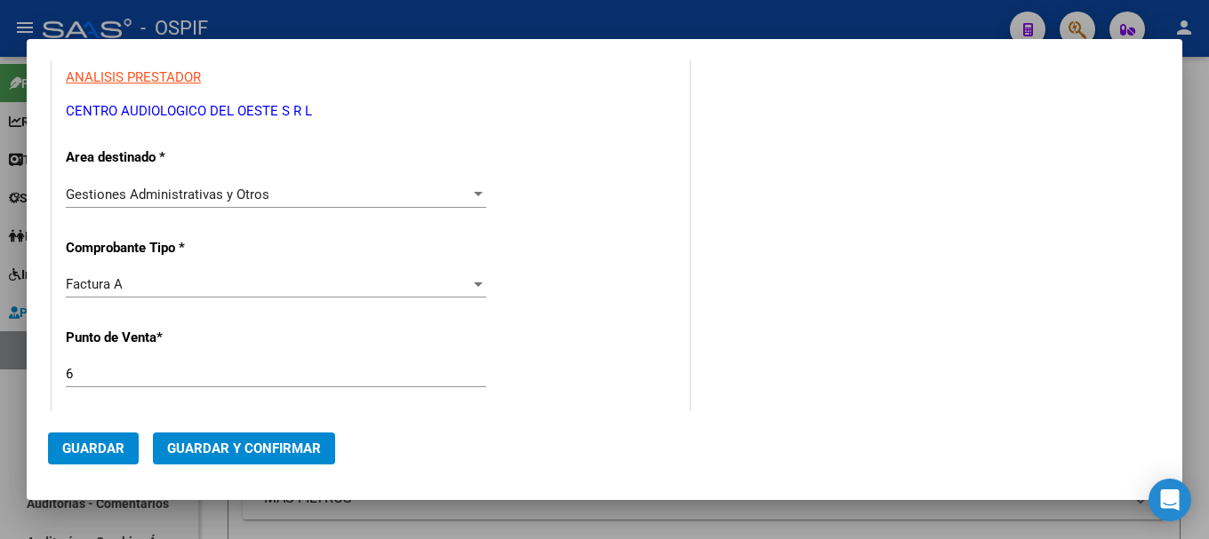
scroll to position [355, 0]
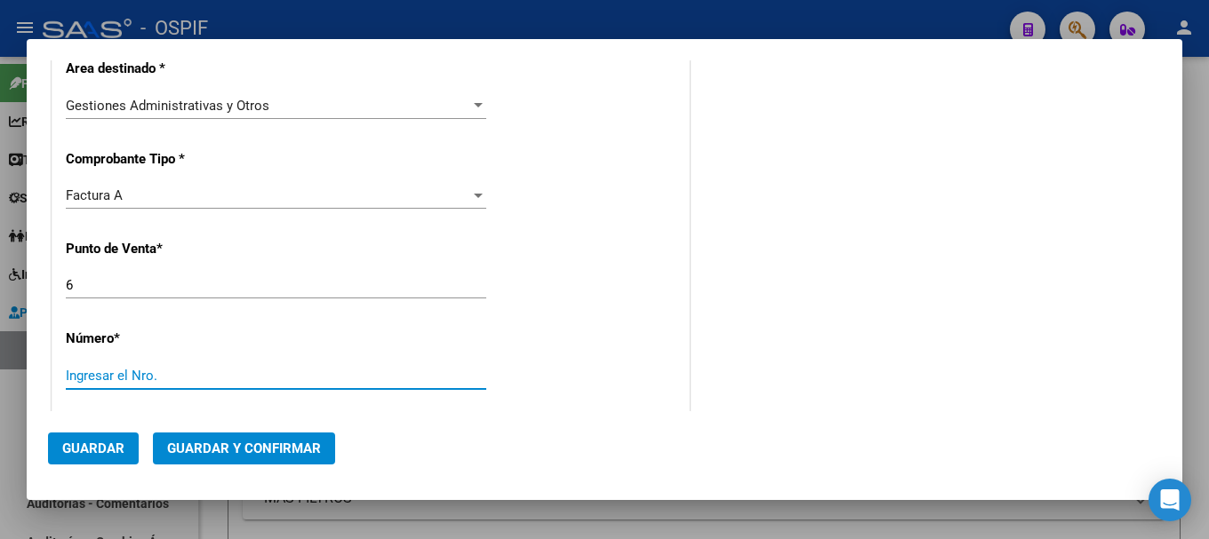
click at [192, 375] on input "Ingresar el Nro." at bounding box center [276, 376] width 420 height 16
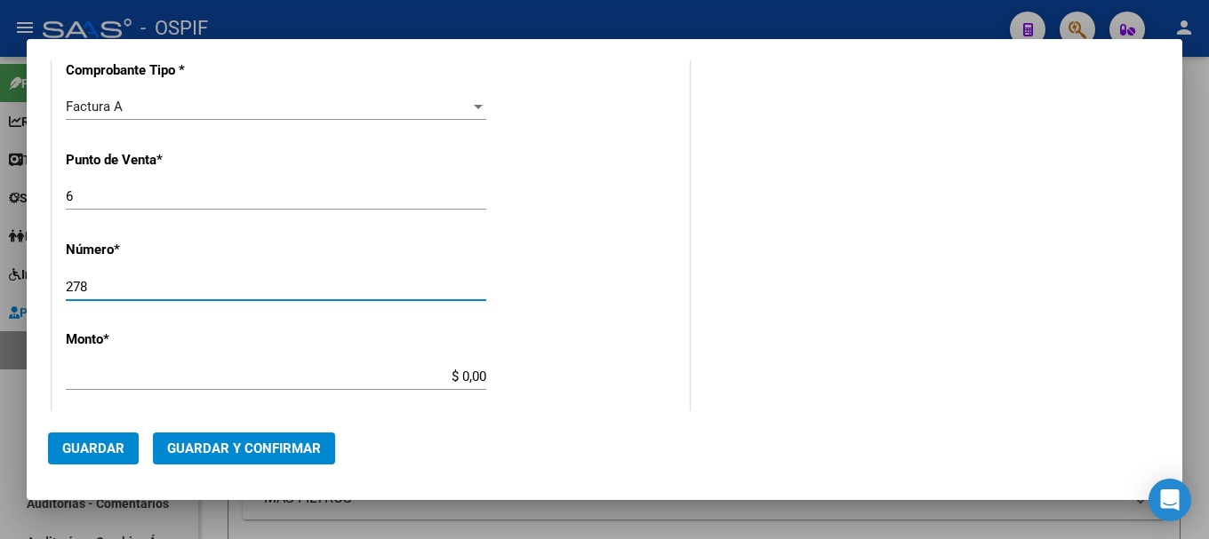
type input "278"
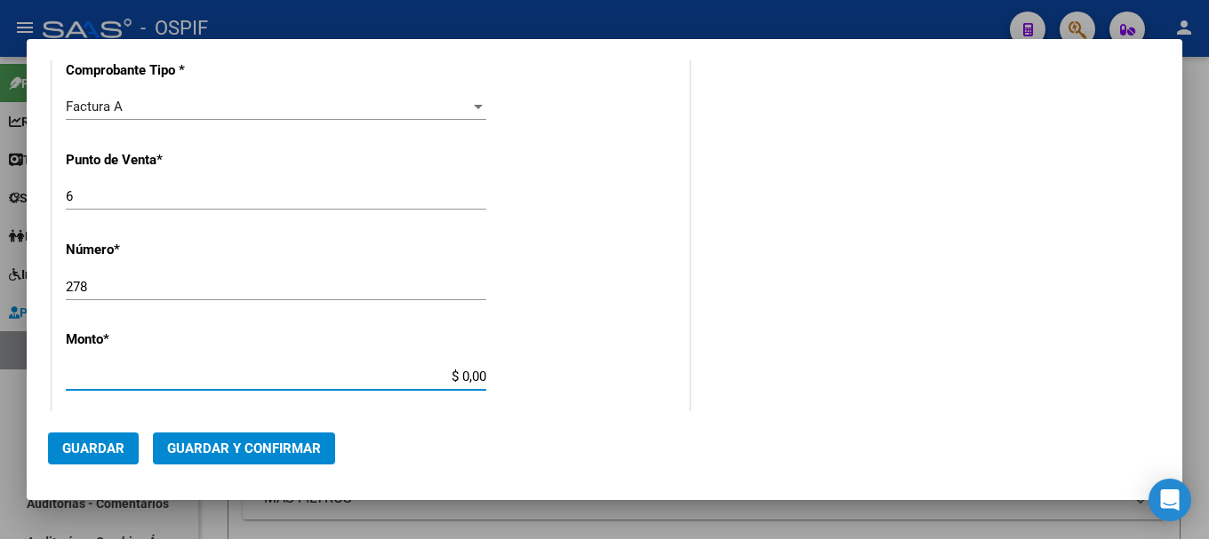
click at [453, 376] on input "$ 0,00" at bounding box center [276, 377] width 420 height 16
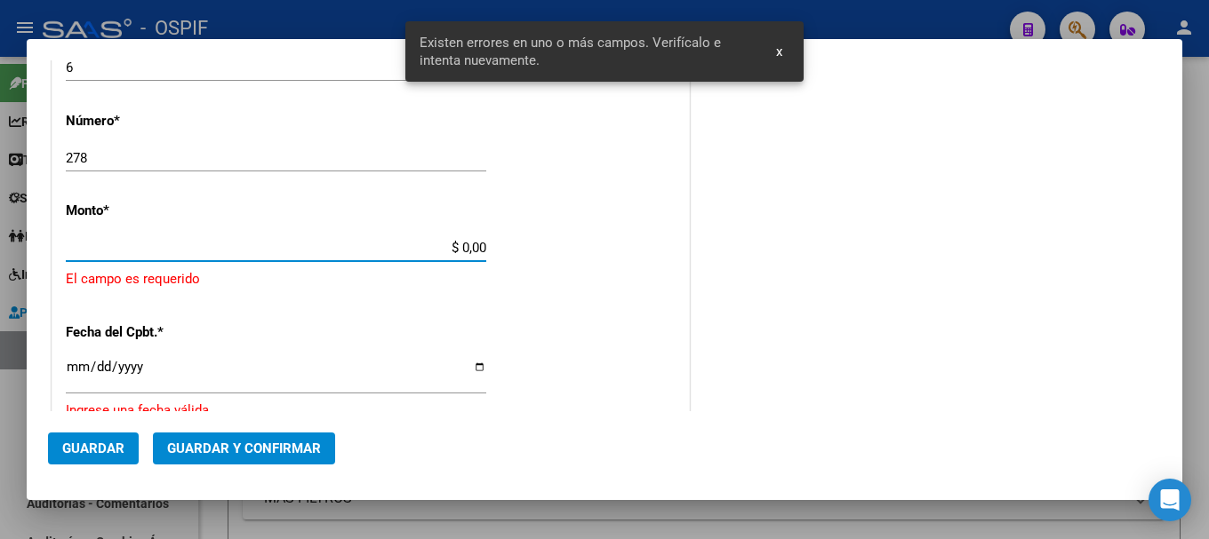
scroll to position [577, 0]
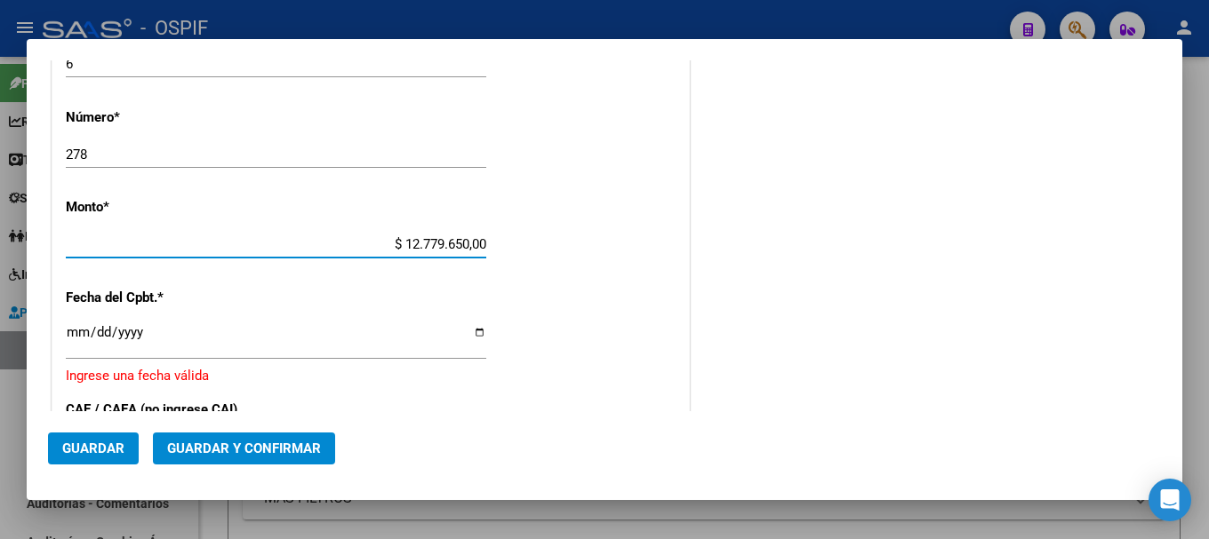
type input "$ 1.277.965,00"
click at [613, 380] on p "Ingrese una fecha válida" at bounding box center [371, 376] width 610 height 20
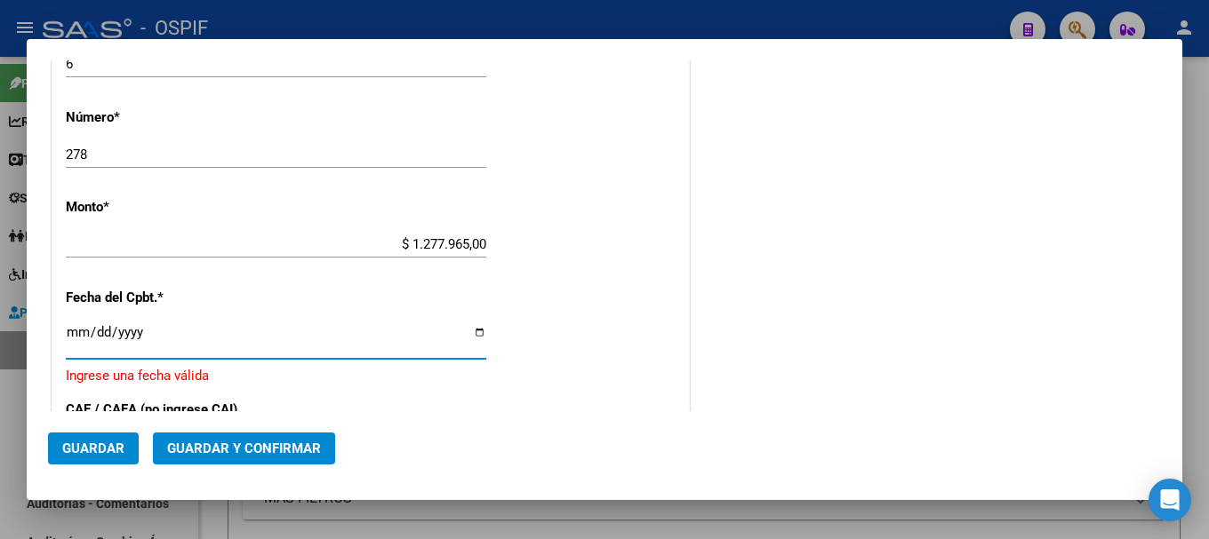
click at [471, 333] on input "Ingresar la fecha" at bounding box center [276, 339] width 420 height 28
type input "[DATE]"
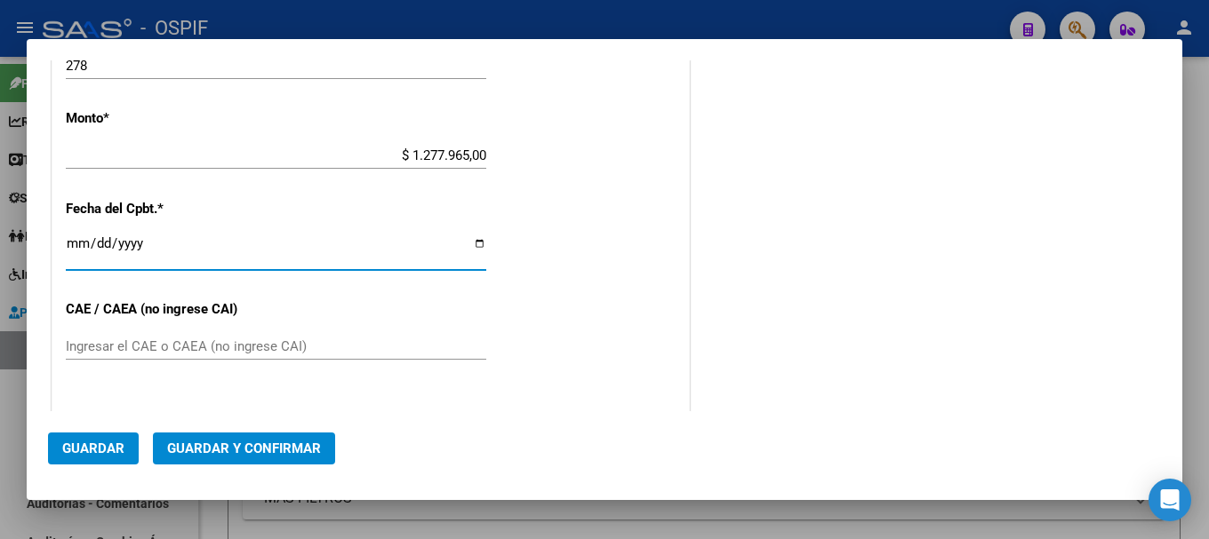
scroll to position [754, 0]
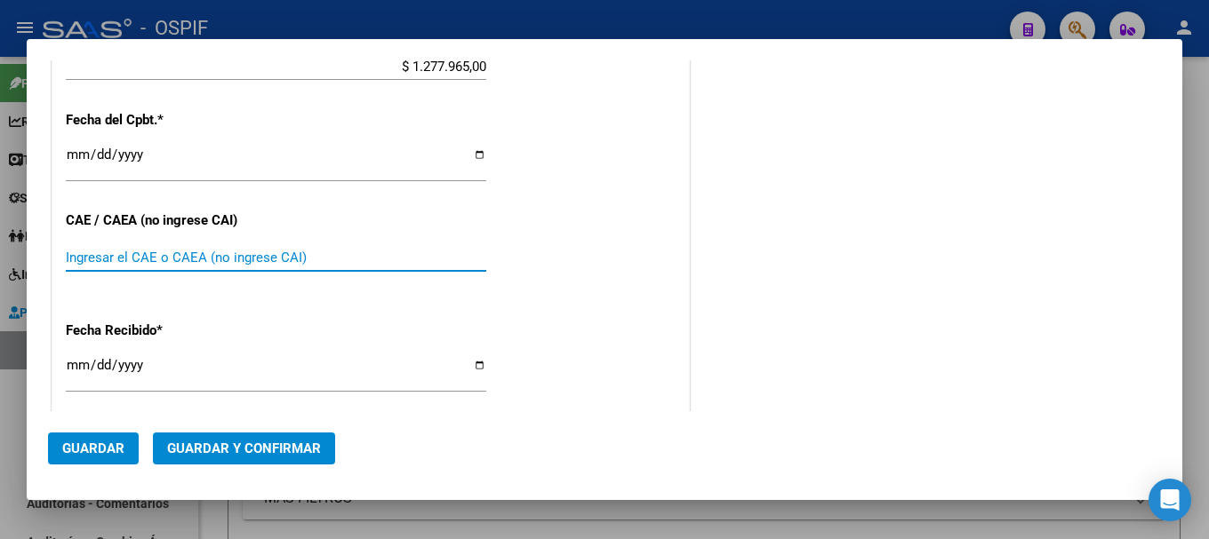
click at [179, 264] on input "Ingresar el CAE o CAEA (no ingrese CAI)" at bounding box center [276, 258] width 420 height 16
type input "75317075991755"
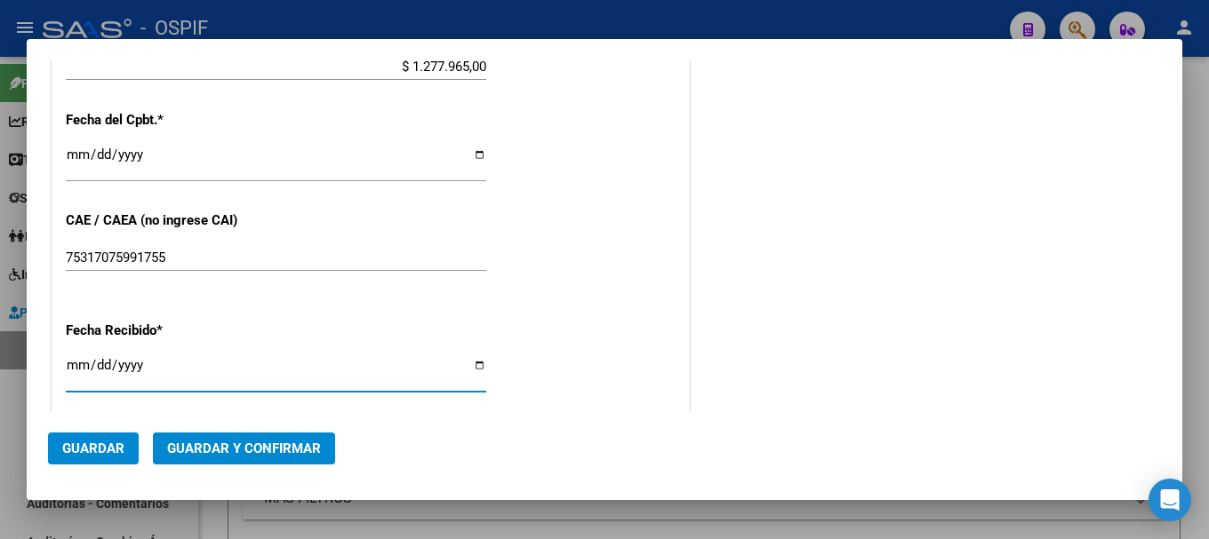
click at [469, 367] on input "[DATE]" at bounding box center [276, 372] width 420 height 28
type input "[DATE]"
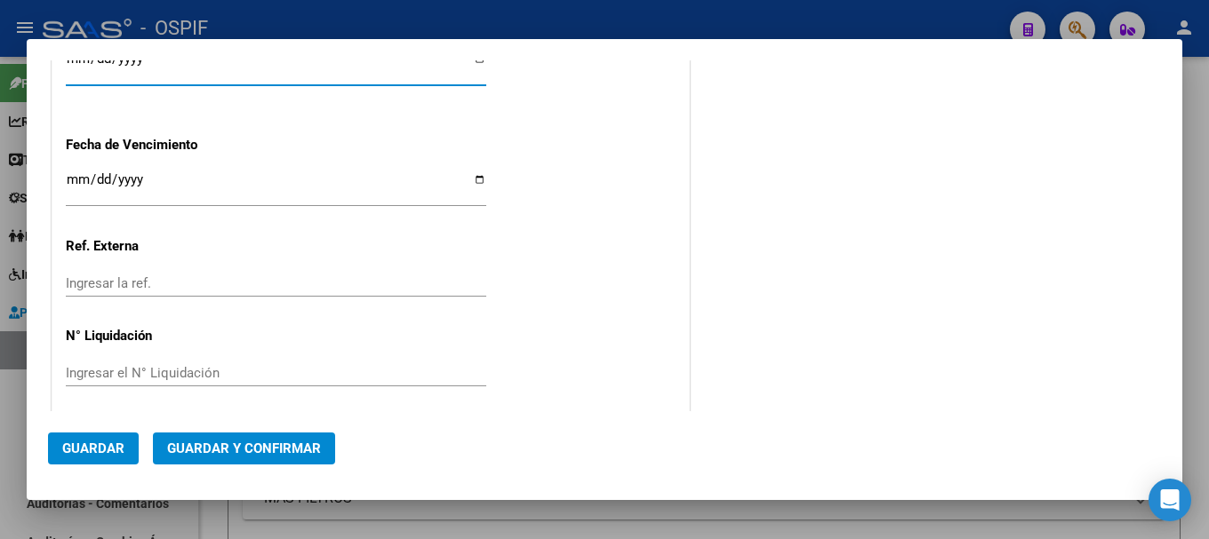
scroll to position [1071, 0]
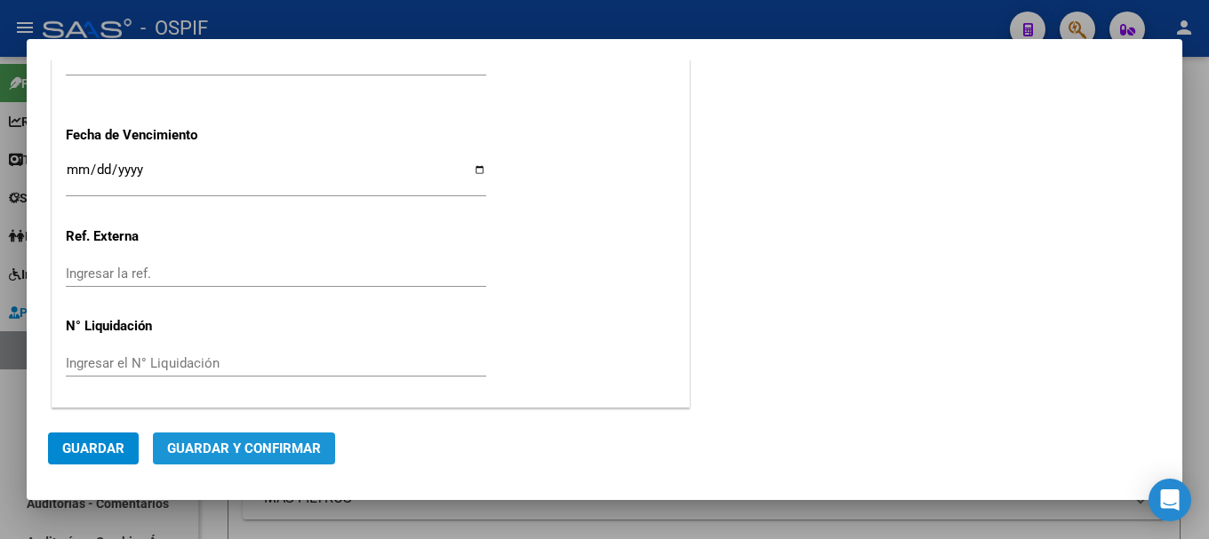
click at [280, 449] on span "Guardar y Confirmar" at bounding box center [244, 449] width 154 height 16
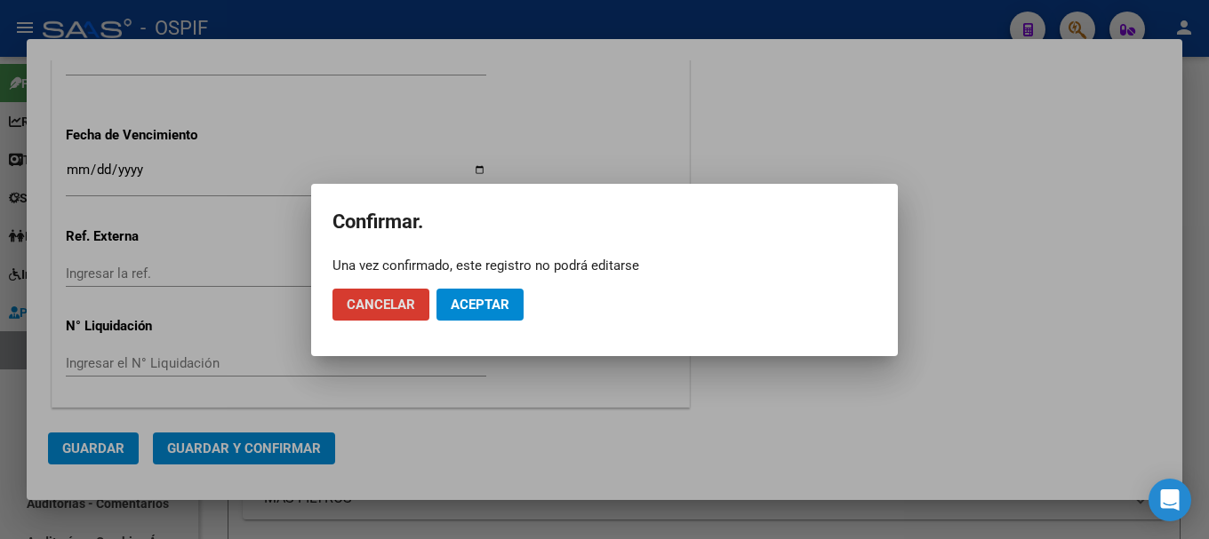
click at [451, 302] on span "Aceptar" at bounding box center [480, 305] width 59 height 16
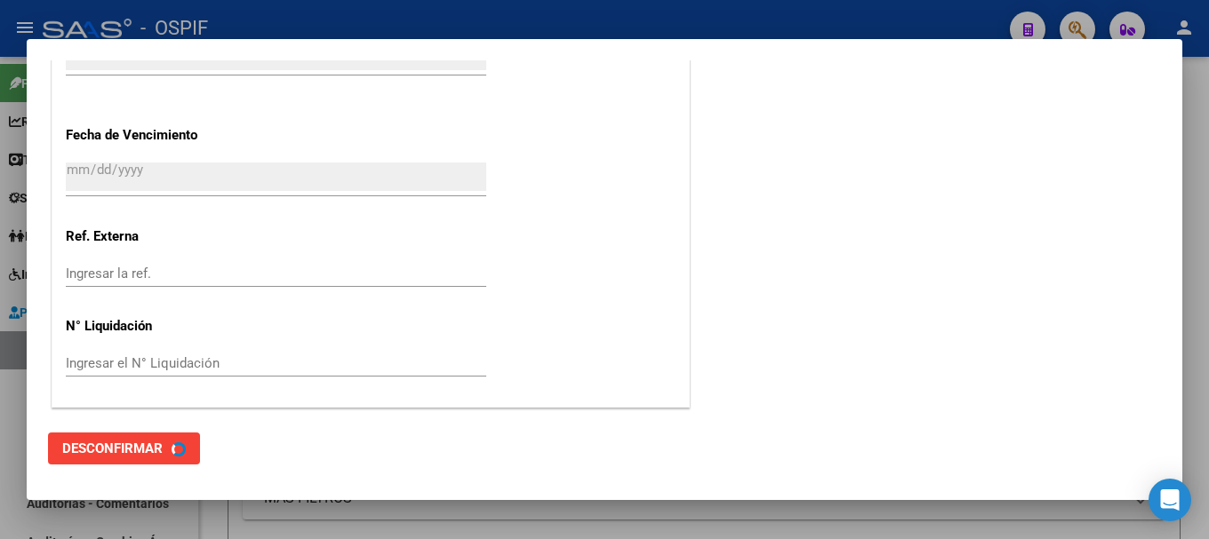
scroll to position [0, 0]
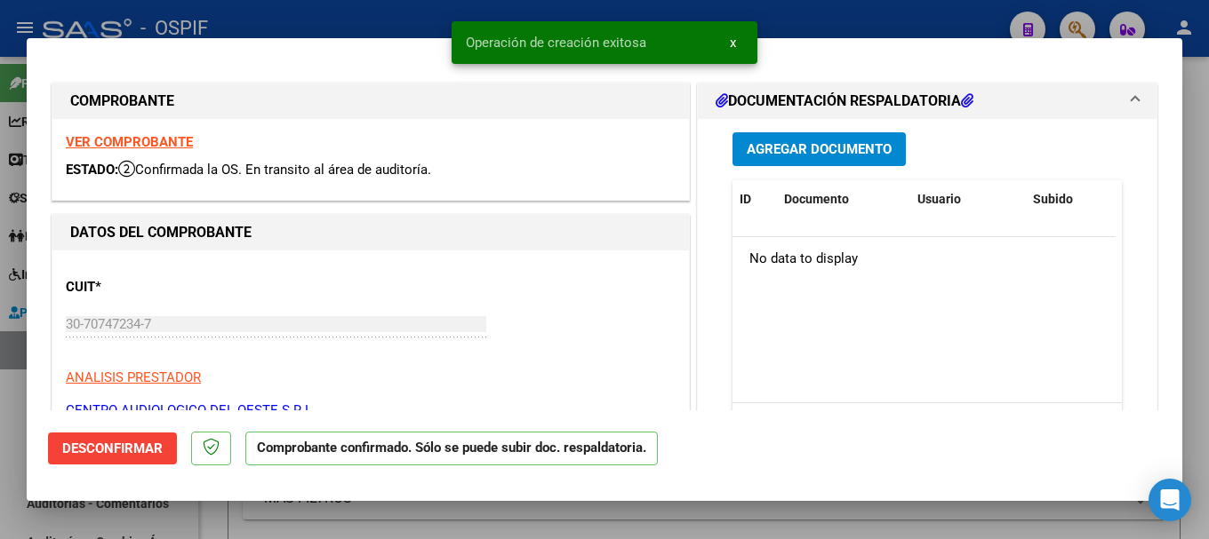
click at [282, 18] on div at bounding box center [604, 269] width 1209 height 539
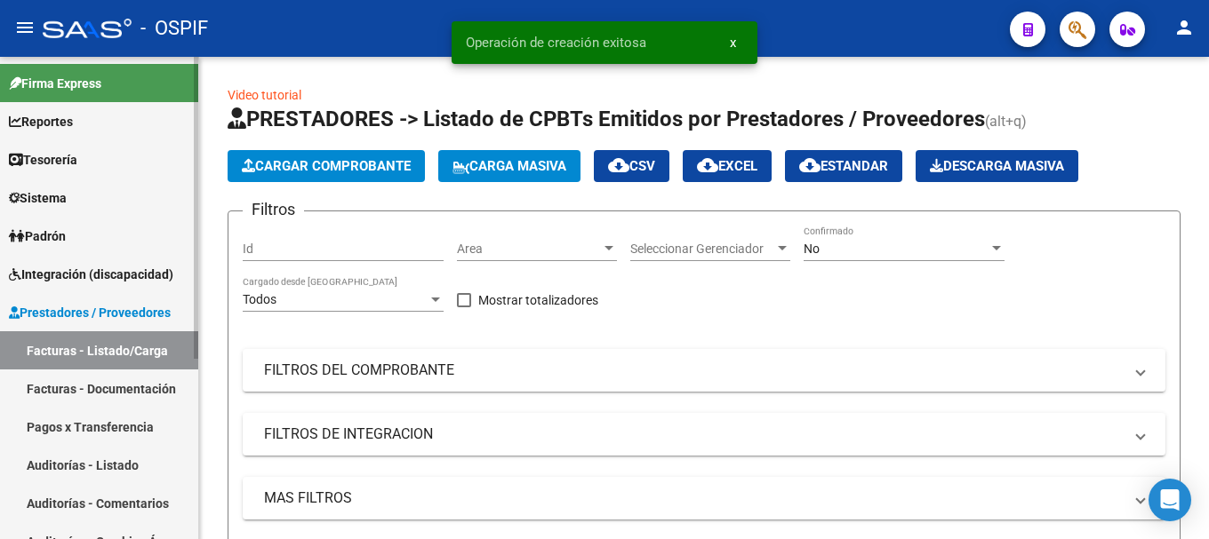
click at [62, 461] on link "Auditorías - Listado" at bounding box center [99, 465] width 198 height 38
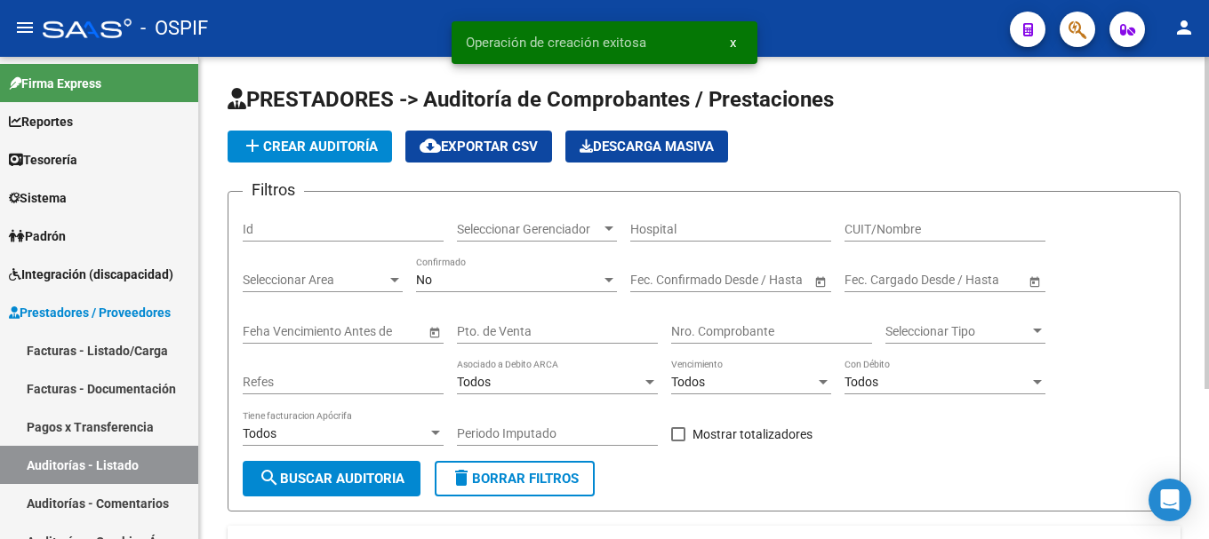
click at [341, 152] on span "add Crear Auditoría" at bounding box center [310, 147] width 136 height 16
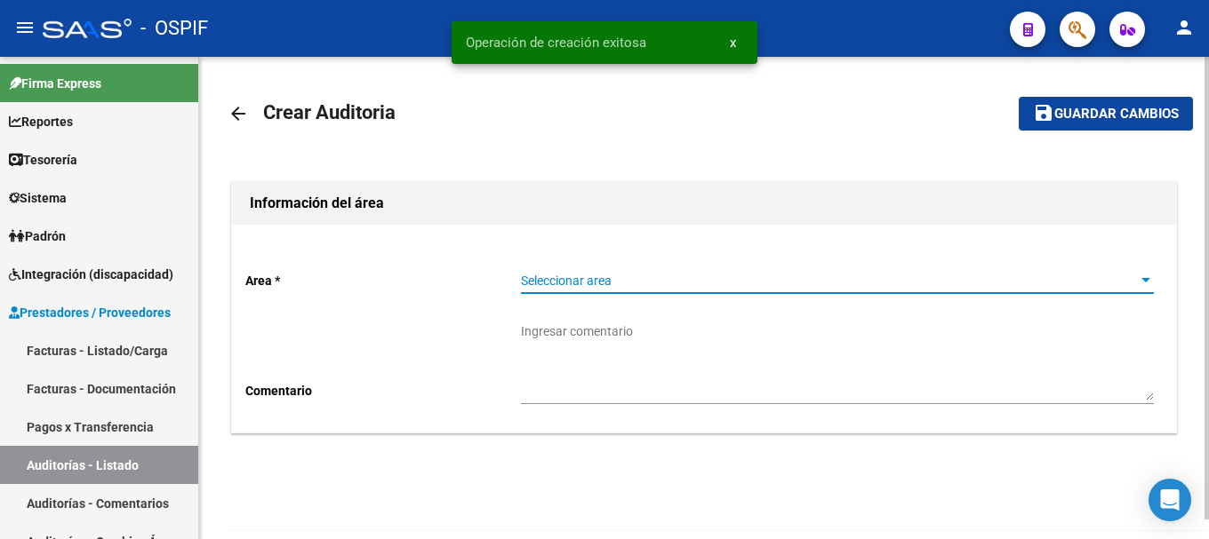
drag, startPoint x: 1145, startPoint y: 276, endPoint x: 1108, endPoint y: 286, distance: 37.7
click at [1108, 286] on div "Seleccionar area" at bounding box center [837, 281] width 633 height 15
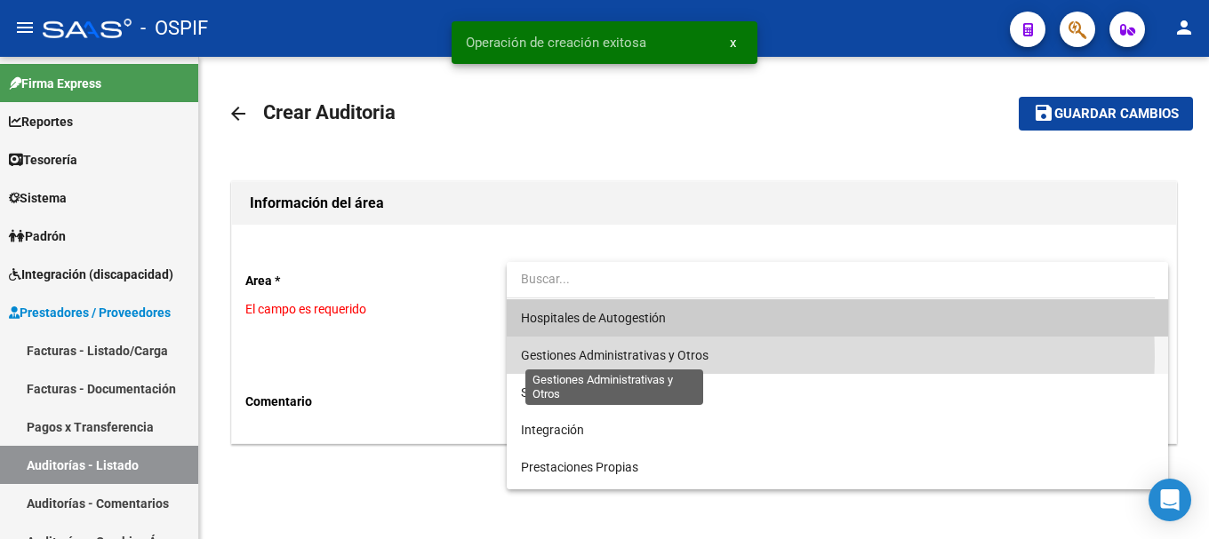
click at [664, 357] on span "Gestiones Administrativas y Otros" at bounding box center [614, 355] width 187 height 14
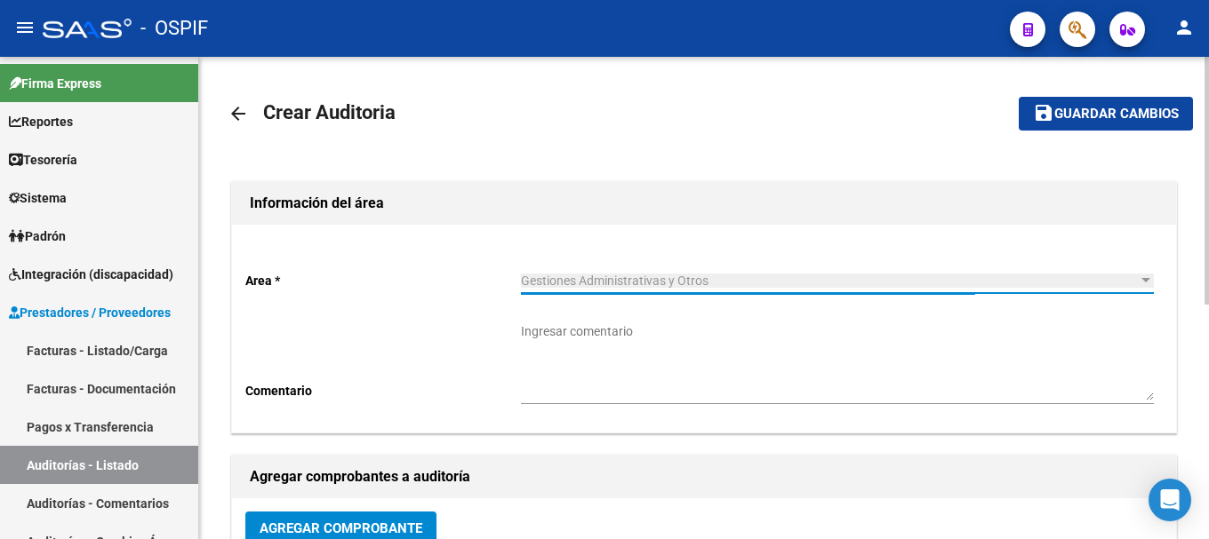
click at [672, 371] on textarea "Ingresar comentario" at bounding box center [837, 362] width 633 height 78
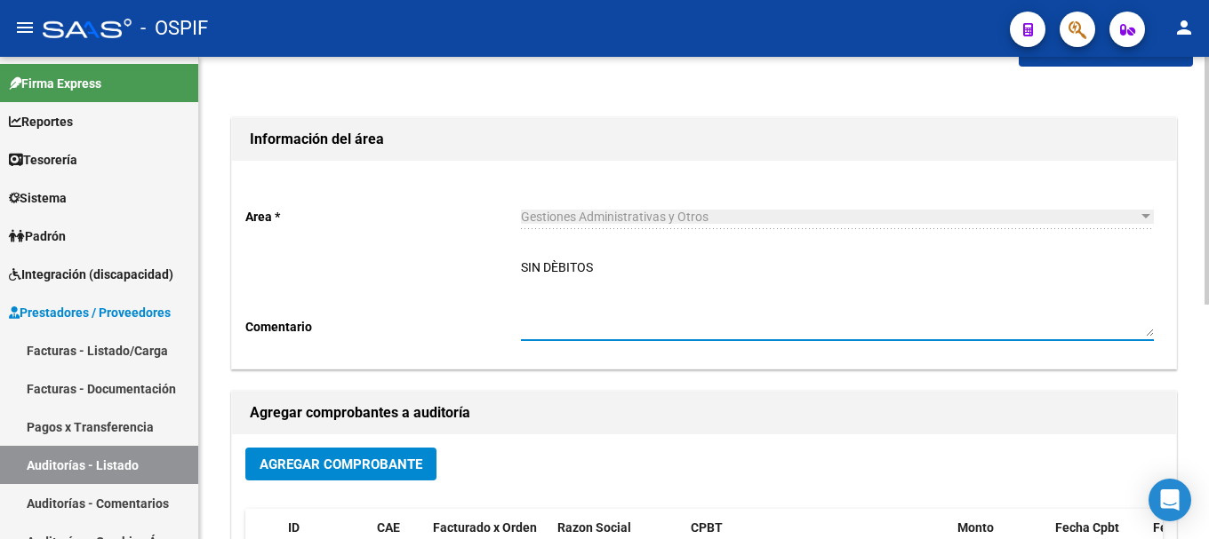
scroll to position [89, 0]
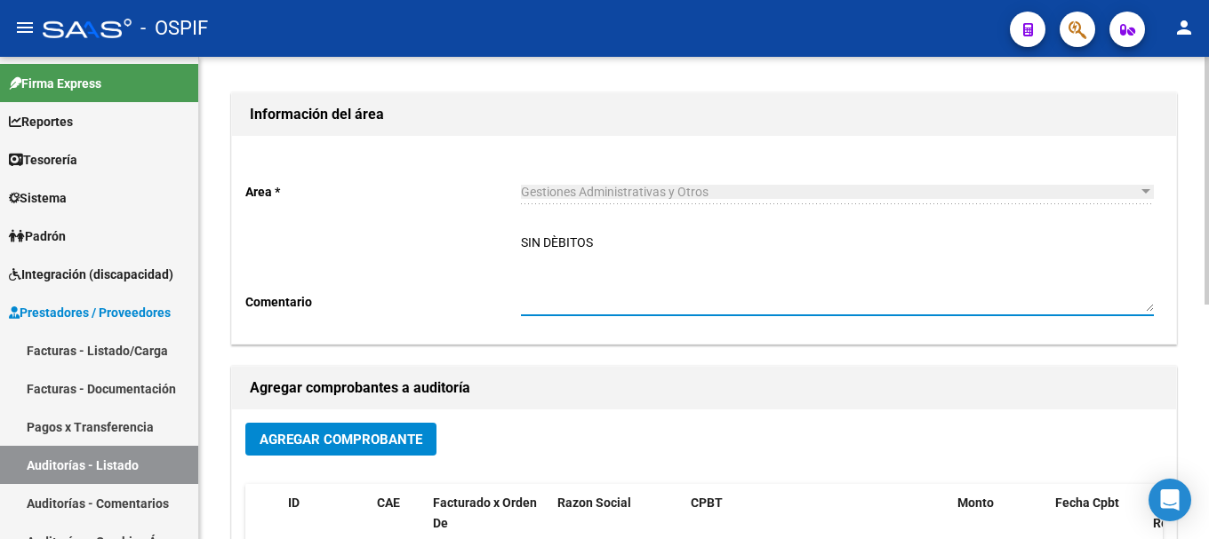
type textarea "SIN DÈBITOS"
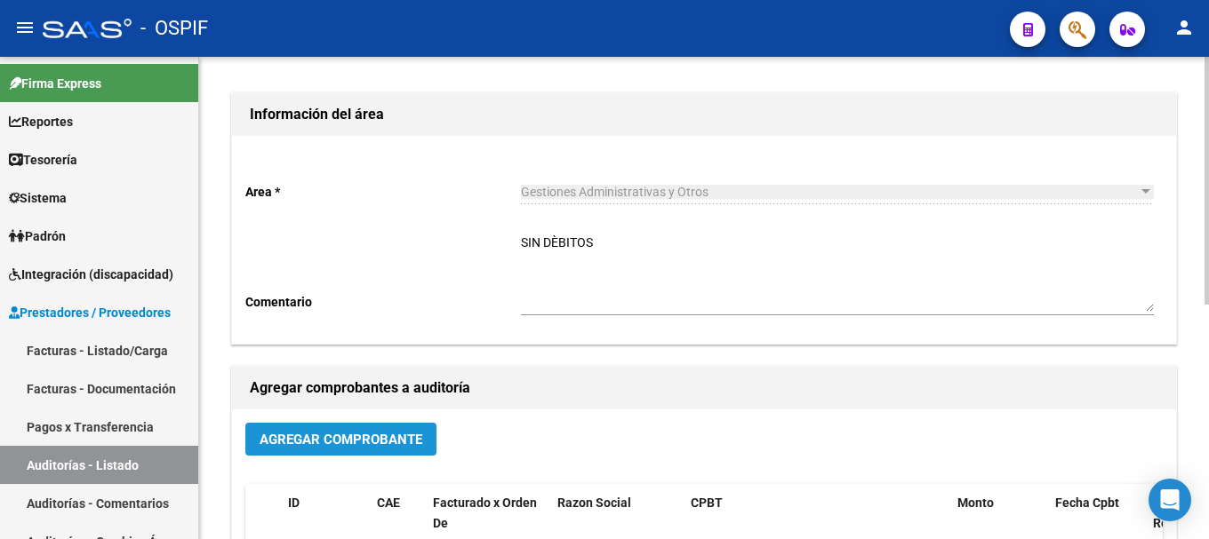
click at [366, 431] on span "Agregar Comprobante" at bounding box center [340, 439] width 163 height 16
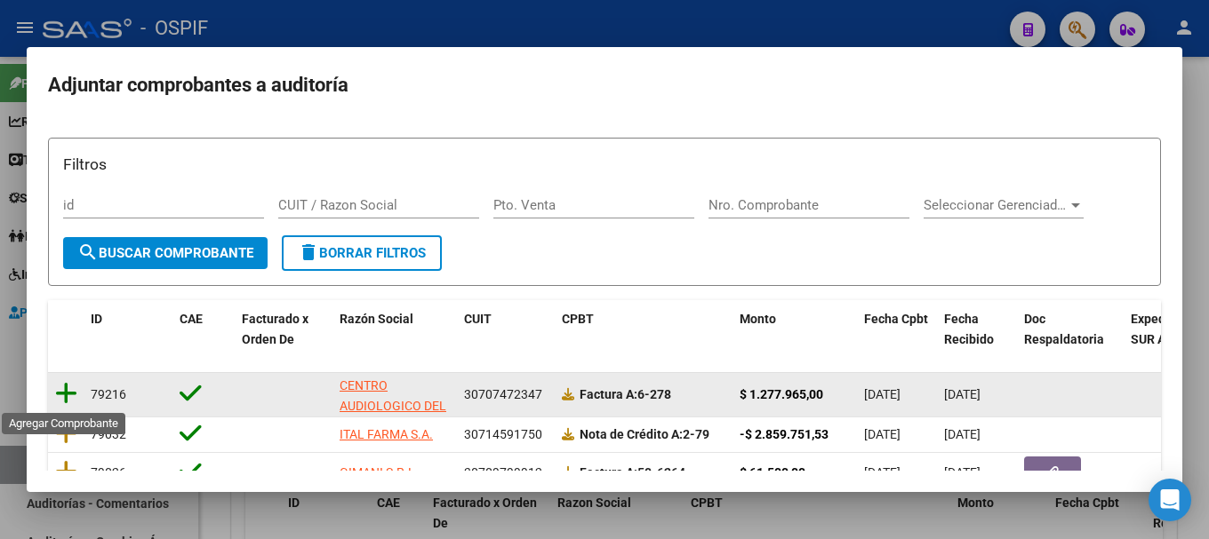
click at [68, 397] on icon at bounding box center [66, 393] width 22 height 25
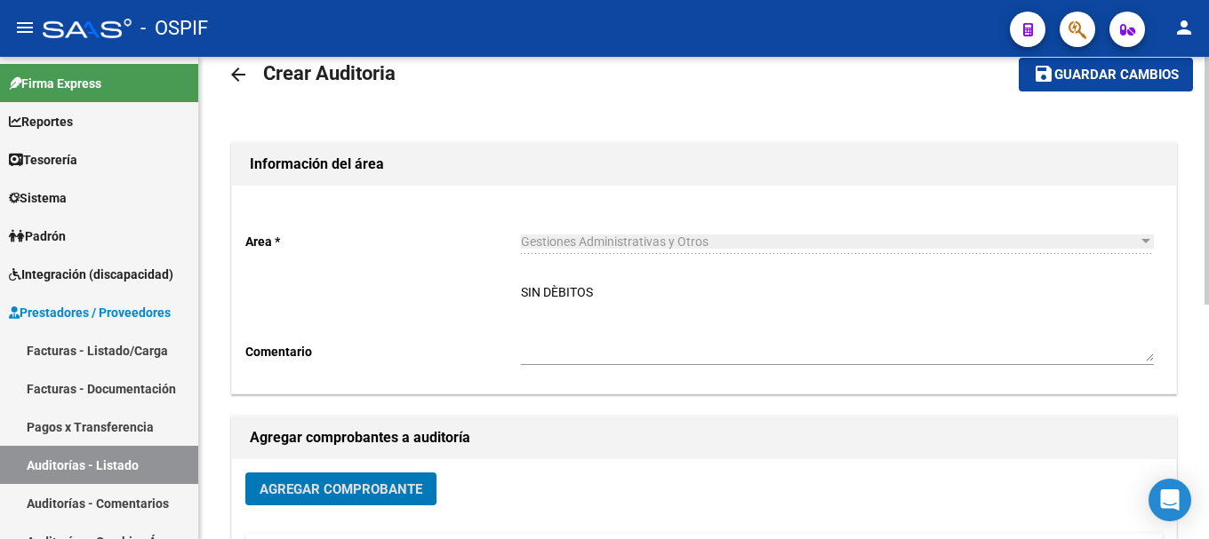
scroll to position [0, 0]
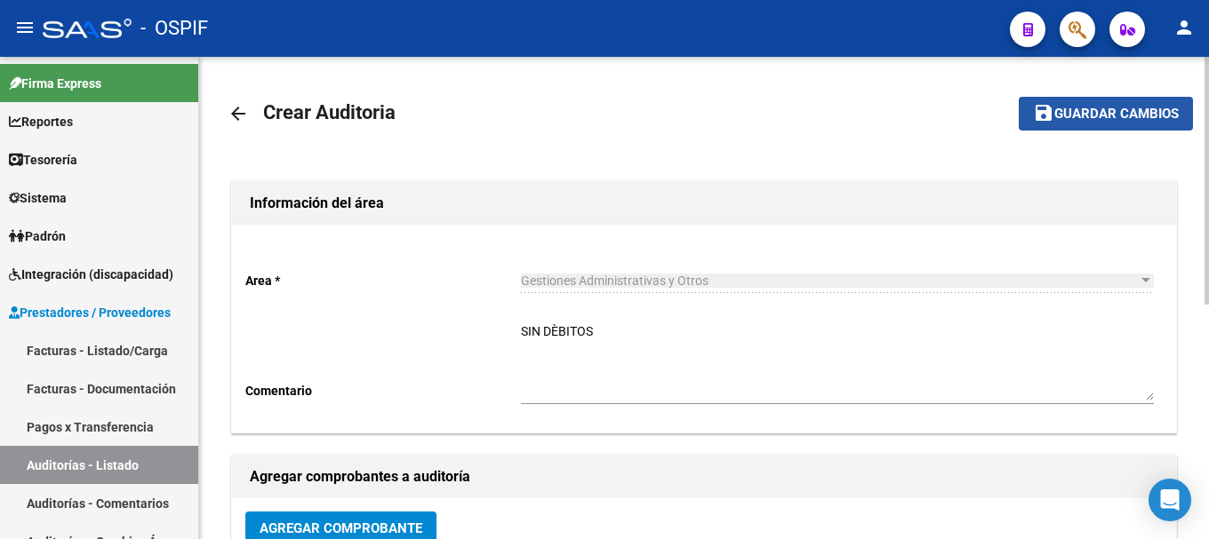
click at [1063, 116] on span "Guardar cambios" at bounding box center [1116, 115] width 124 height 16
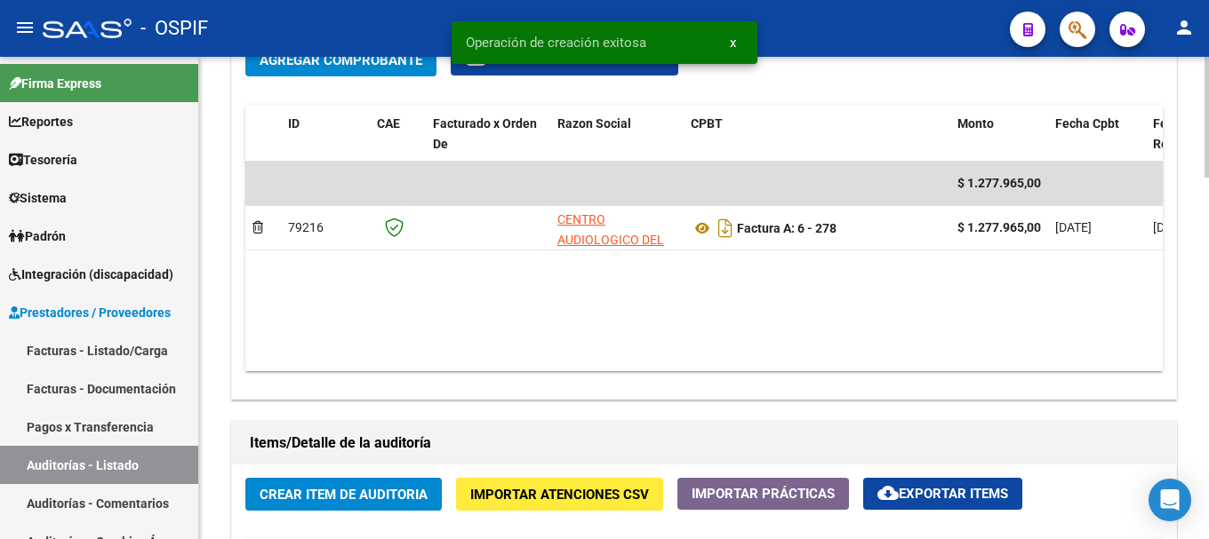
scroll to position [977, 0]
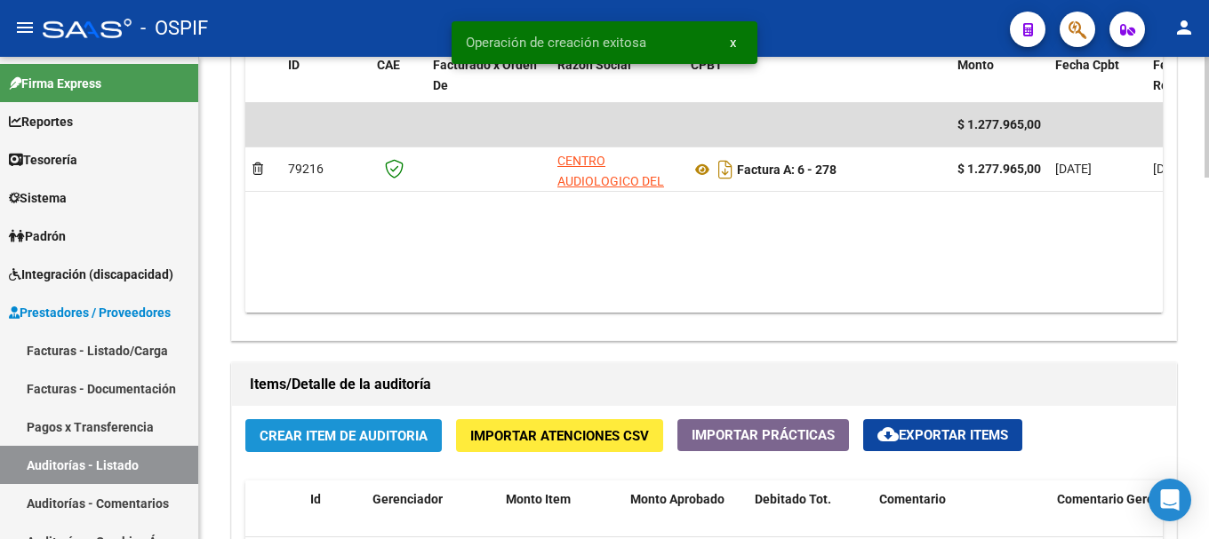
click at [352, 434] on span "Crear Item de Auditoria" at bounding box center [343, 436] width 168 height 16
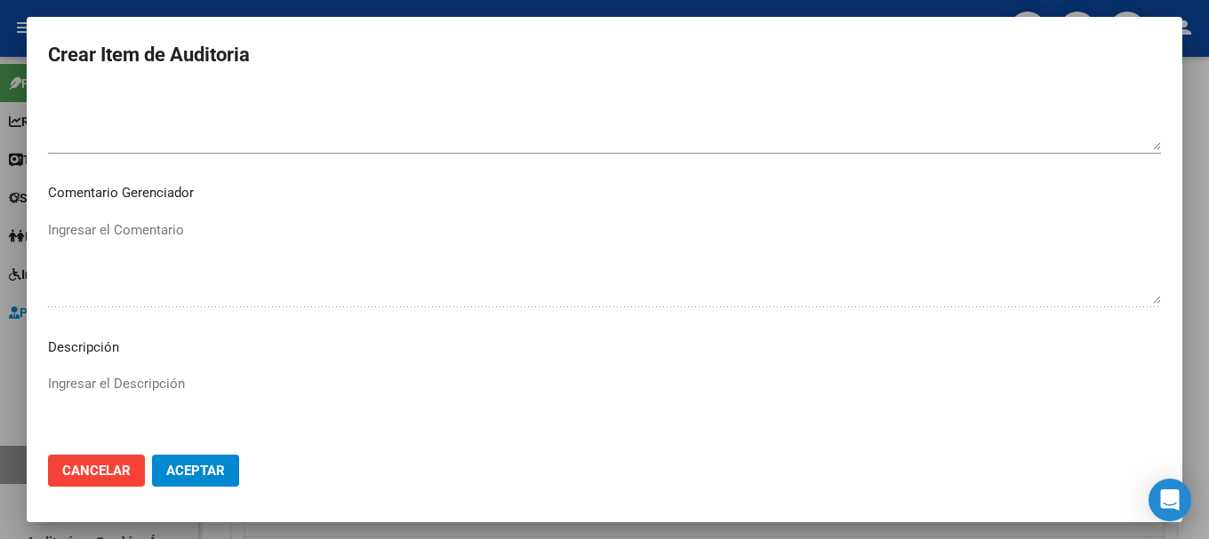
scroll to position [800, 0]
click at [211, 468] on span "Aceptar" at bounding box center [195, 471] width 59 height 16
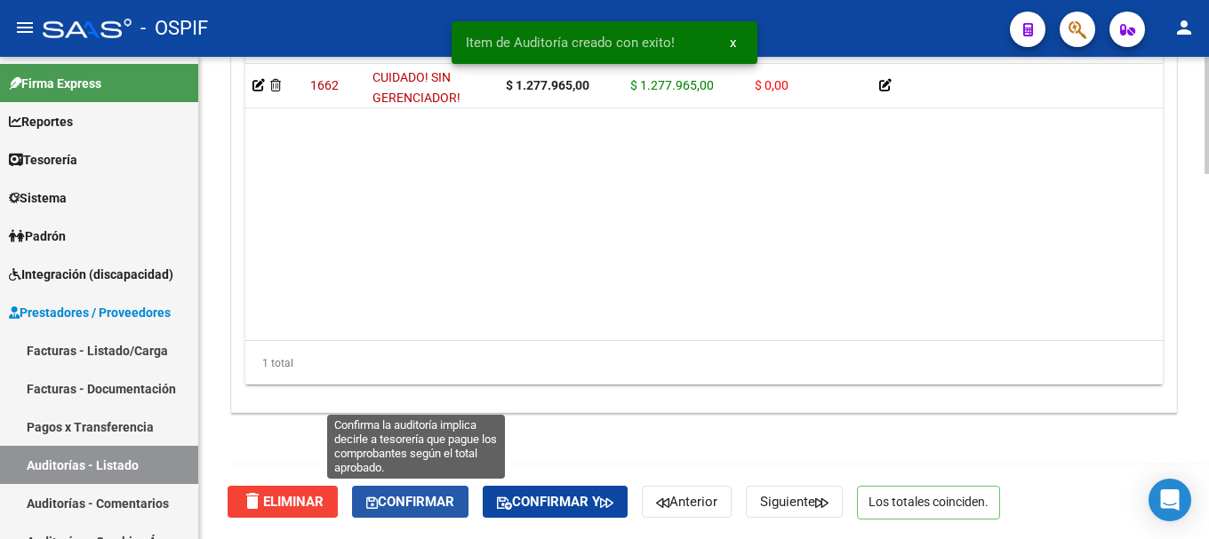
click at [432, 498] on span "Confirmar" at bounding box center [410, 502] width 88 height 16
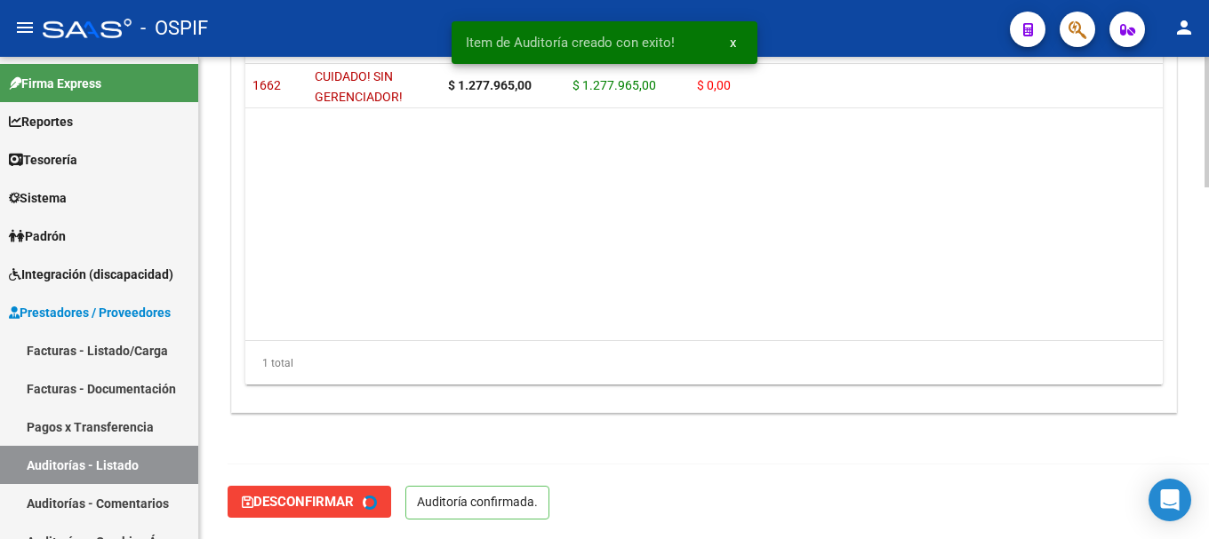
type input "202508"
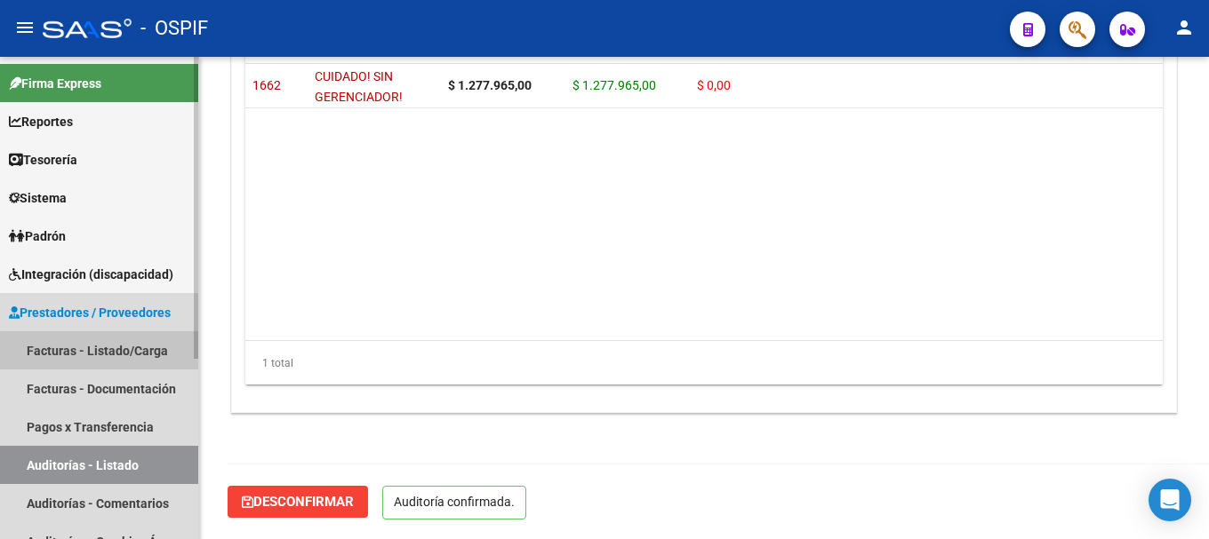
click at [121, 353] on link "Facturas - Listado/Carga" at bounding box center [99, 350] width 198 height 38
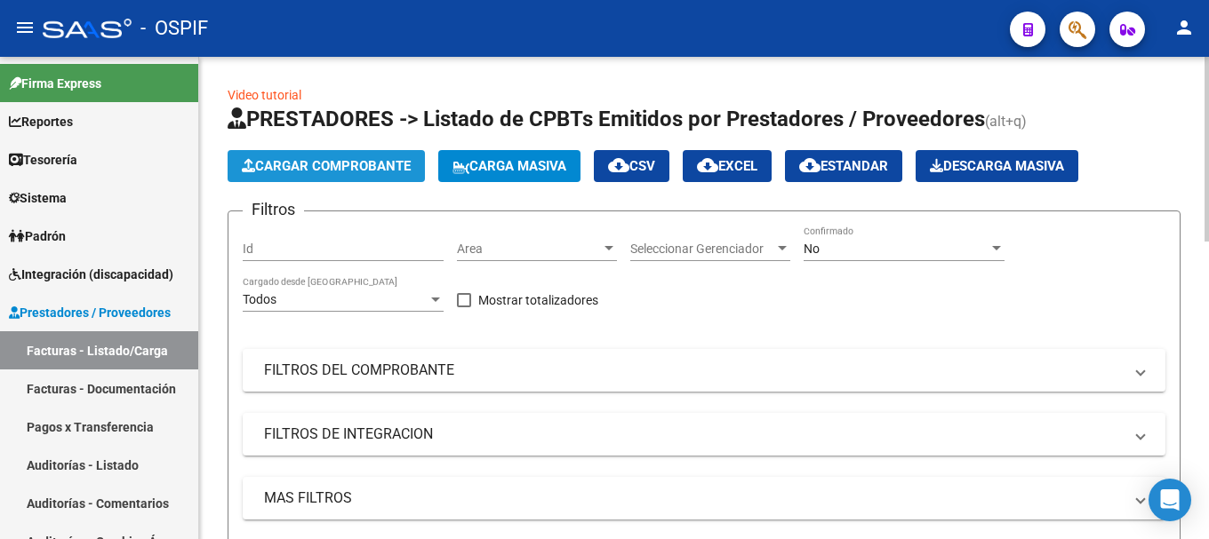
click at [401, 169] on span "Cargar Comprobante" at bounding box center [326, 166] width 169 height 16
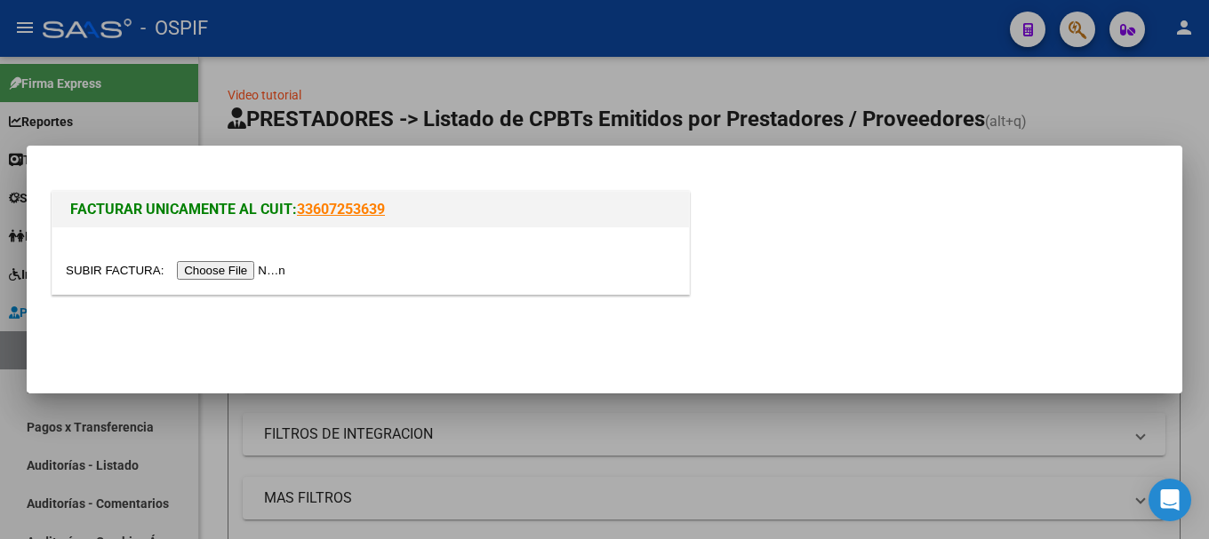
click at [252, 273] on input "file" at bounding box center [178, 270] width 225 height 19
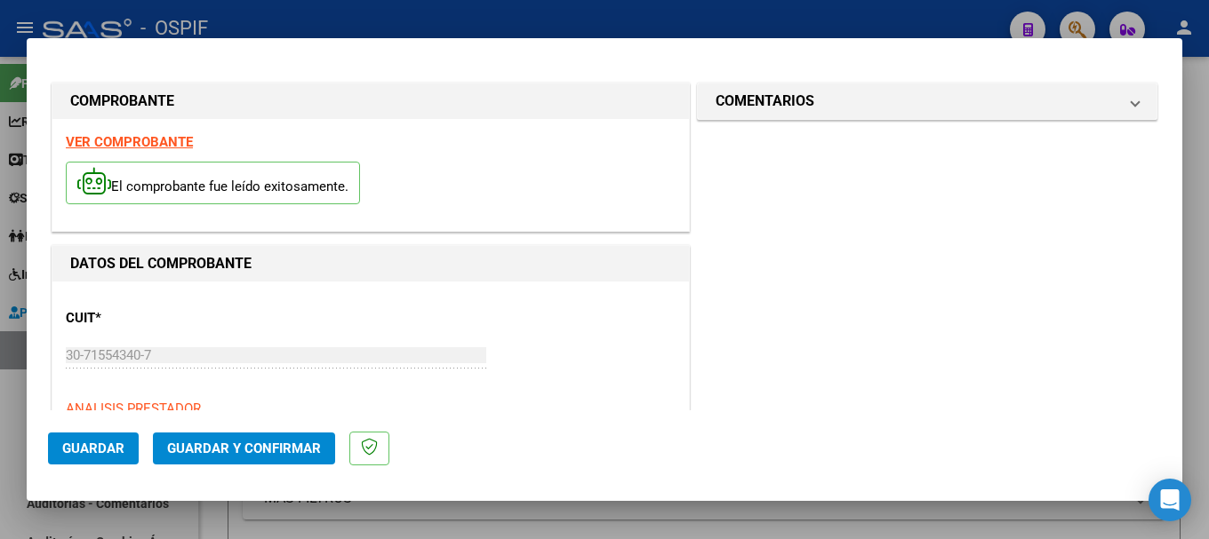
click at [151, 142] on strong "VER COMPROBANTE" at bounding box center [129, 142] width 127 height 16
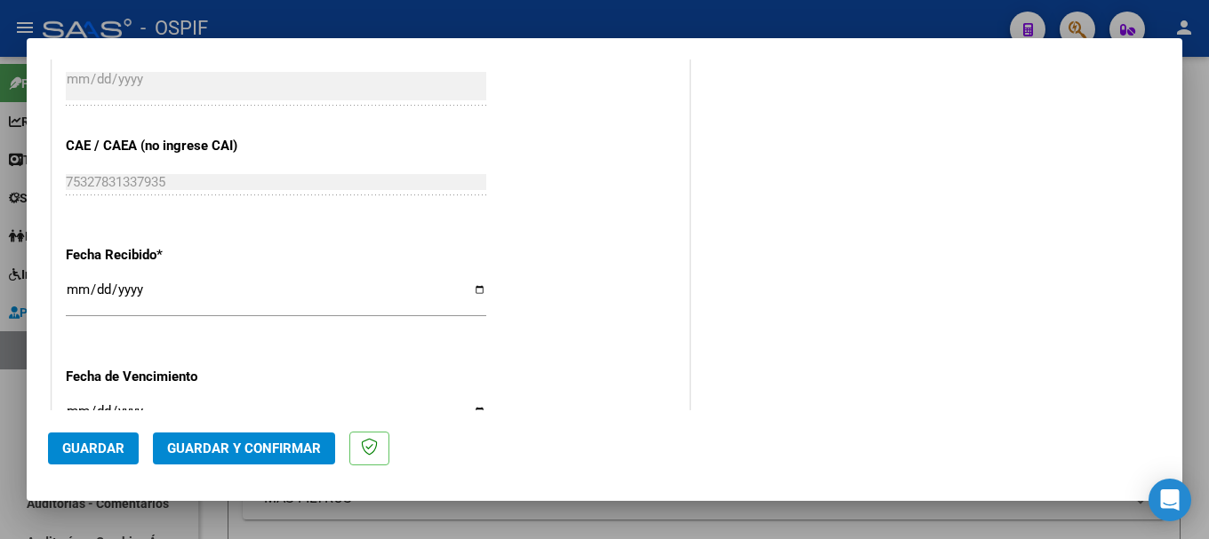
scroll to position [977, 0]
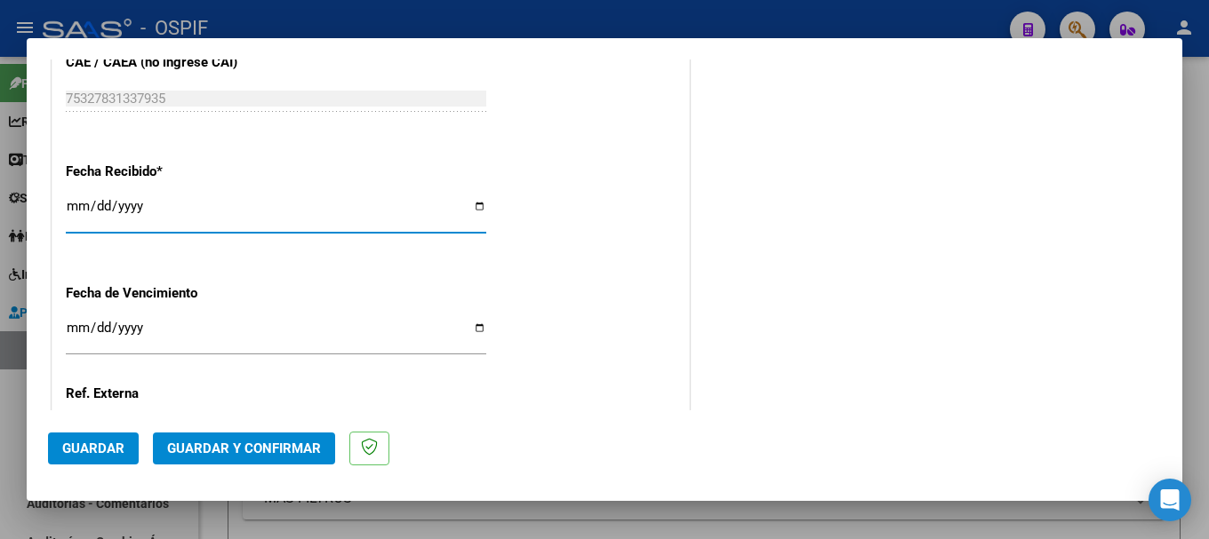
click at [470, 208] on input "[DATE]" at bounding box center [276, 213] width 420 height 28
click at [468, 207] on input "2025-08-10" at bounding box center [276, 213] width 420 height 28
type input "2025-08-11"
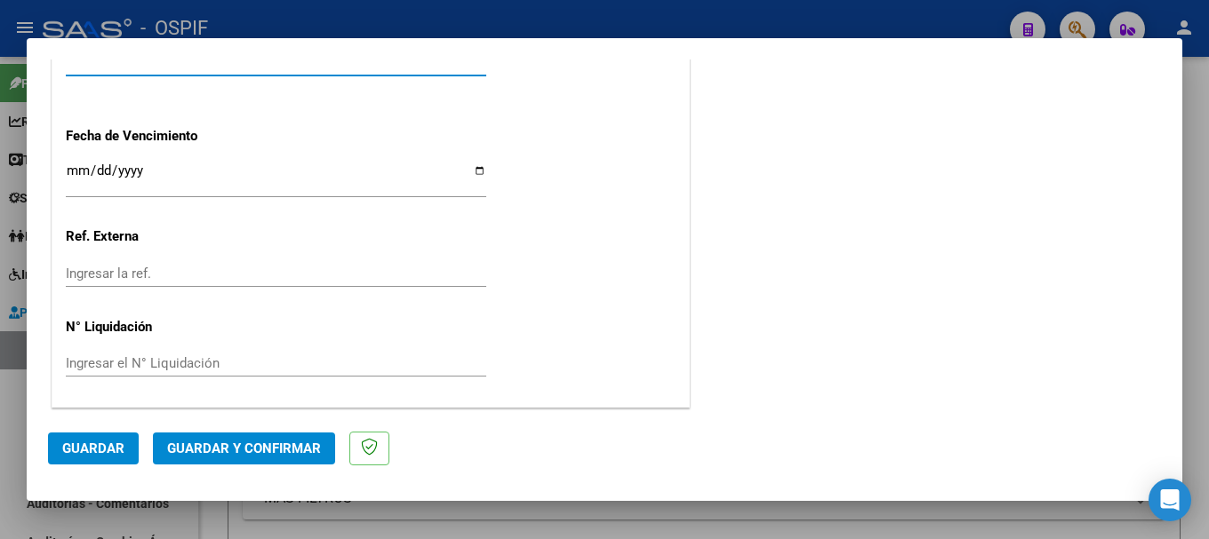
scroll to position [1136, 0]
click at [85, 446] on span "Guardar" at bounding box center [93, 449] width 62 height 16
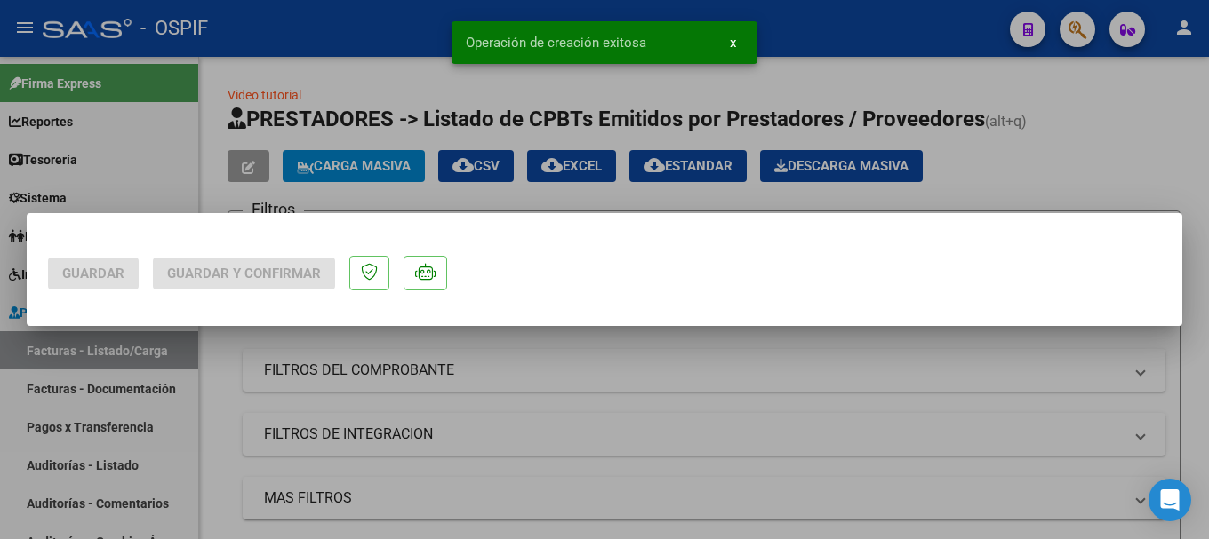
scroll to position [0, 0]
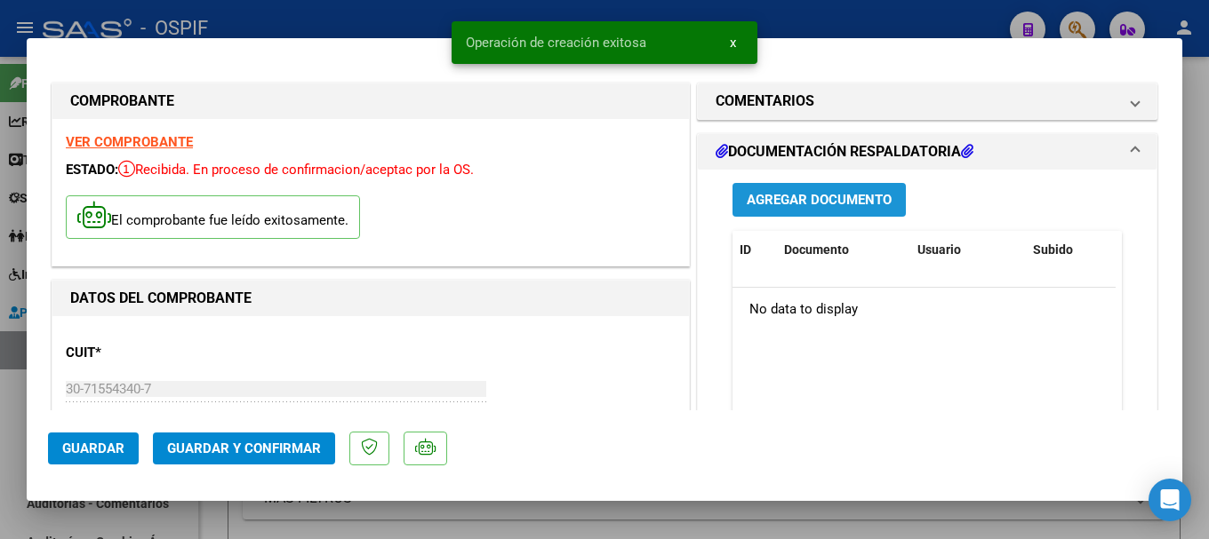
click at [810, 195] on span "Agregar Documento" at bounding box center [818, 201] width 145 height 16
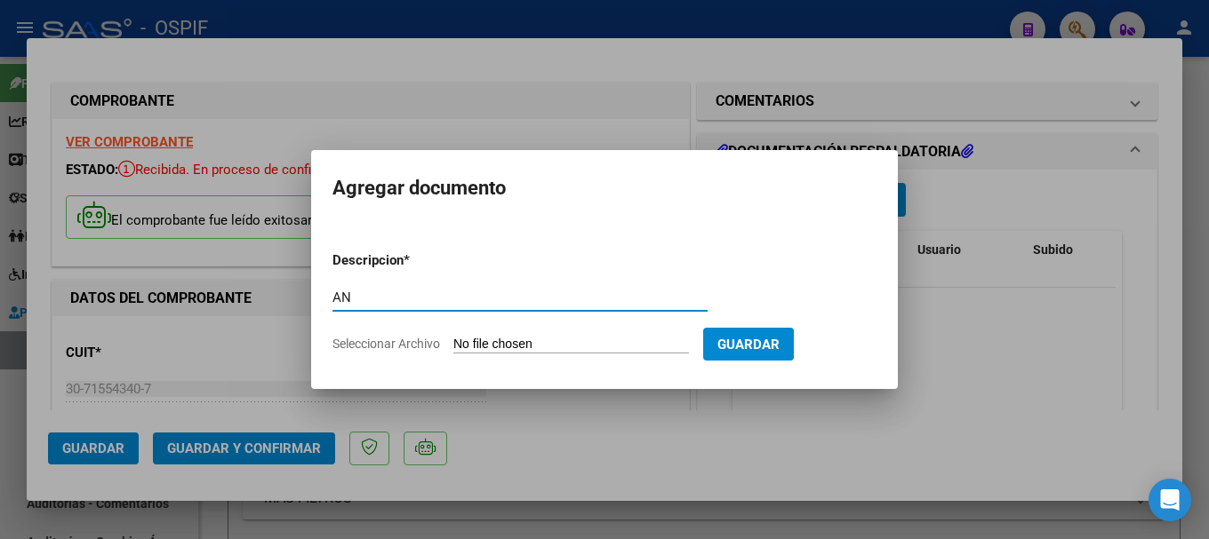
type input "A"
type input "DÈBITO OSPIF"
click at [560, 341] on input "Seleccionar Archivo" at bounding box center [570, 345] width 235 height 17
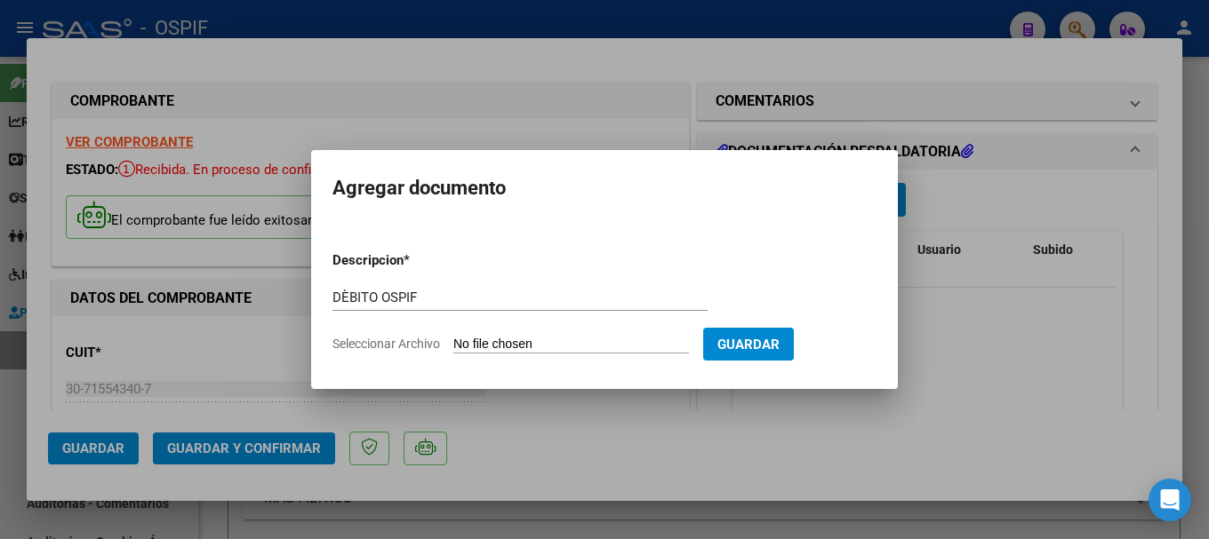
type input "C:\fakepath\SANATORIO LA TORRE LOMAS DEL MIRADOR S.A JUL25 FACTURA 1504.xlsx"
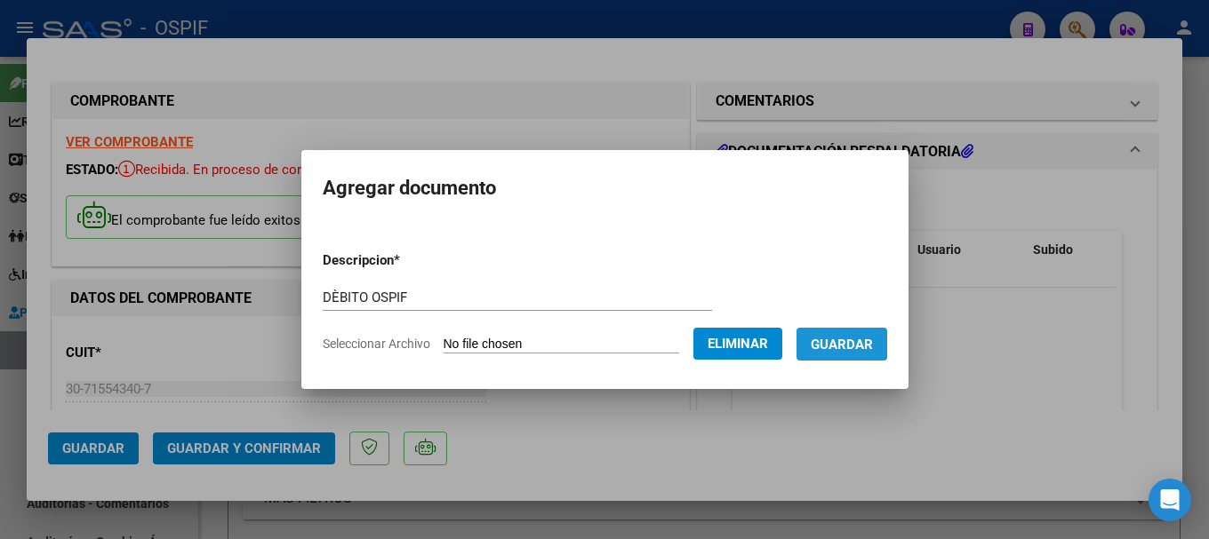
click at [840, 338] on span "Guardar" at bounding box center [841, 345] width 62 height 16
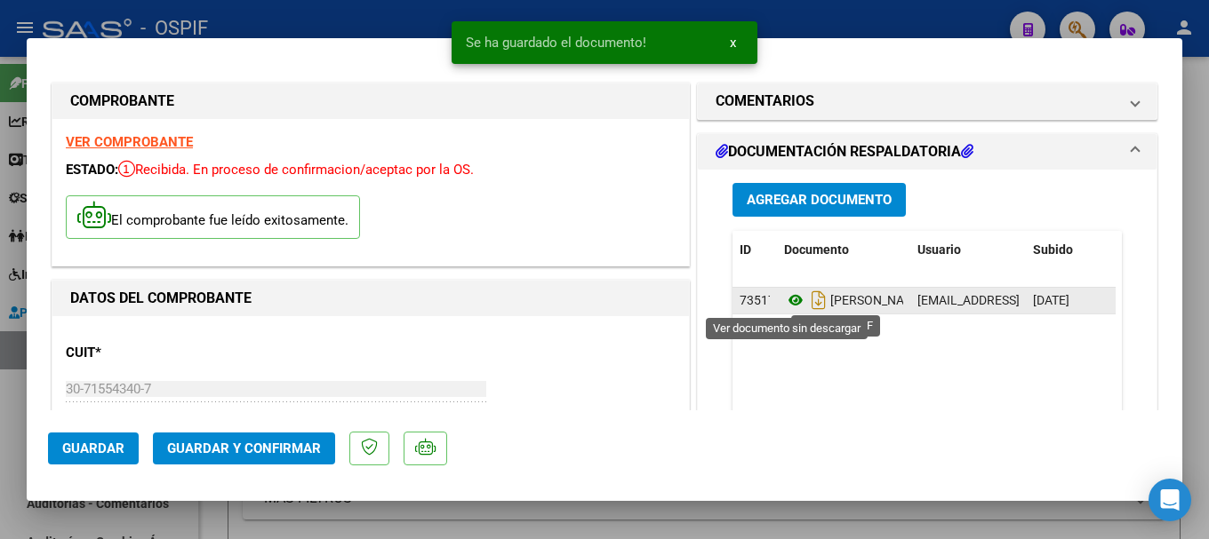
click at [785, 302] on icon at bounding box center [795, 300] width 23 height 21
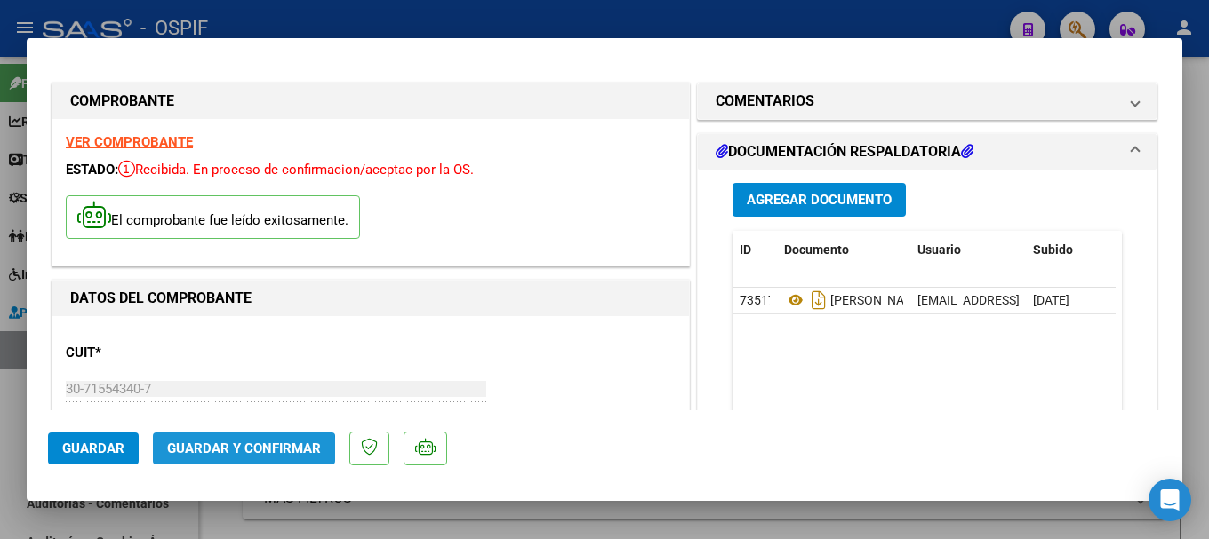
click at [240, 452] on span "Guardar y Confirmar" at bounding box center [244, 449] width 154 height 16
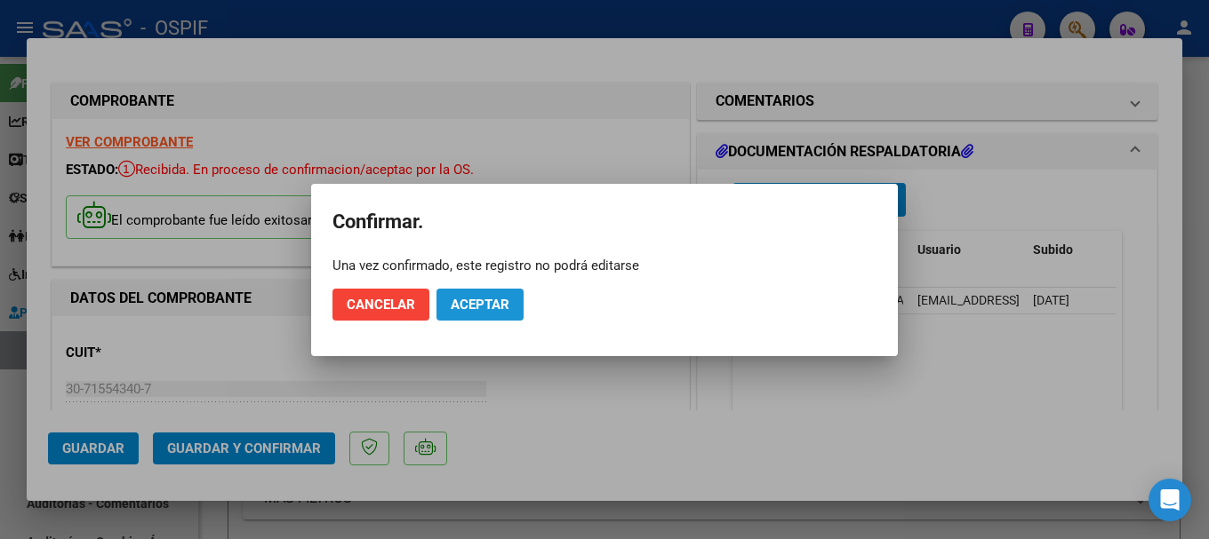
click at [463, 301] on span "Aceptar" at bounding box center [480, 305] width 59 height 16
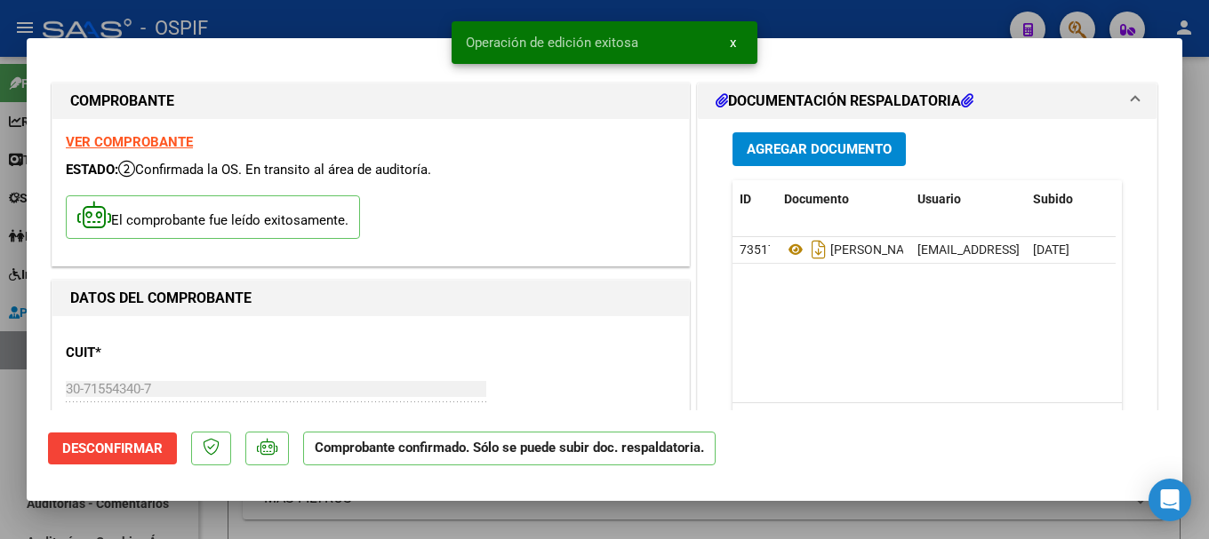
click at [323, 17] on div at bounding box center [604, 269] width 1209 height 539
type input "$ 0,00"
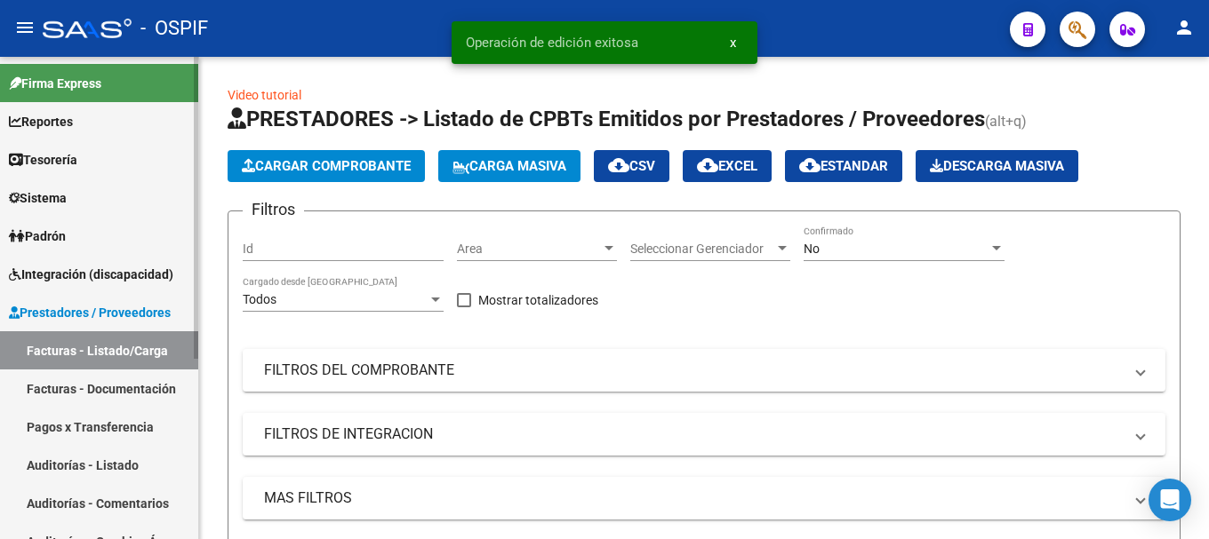
click at [72, 461] on link "Auditorías - Listado" at bounding box center [99, 465] width 198 height 38
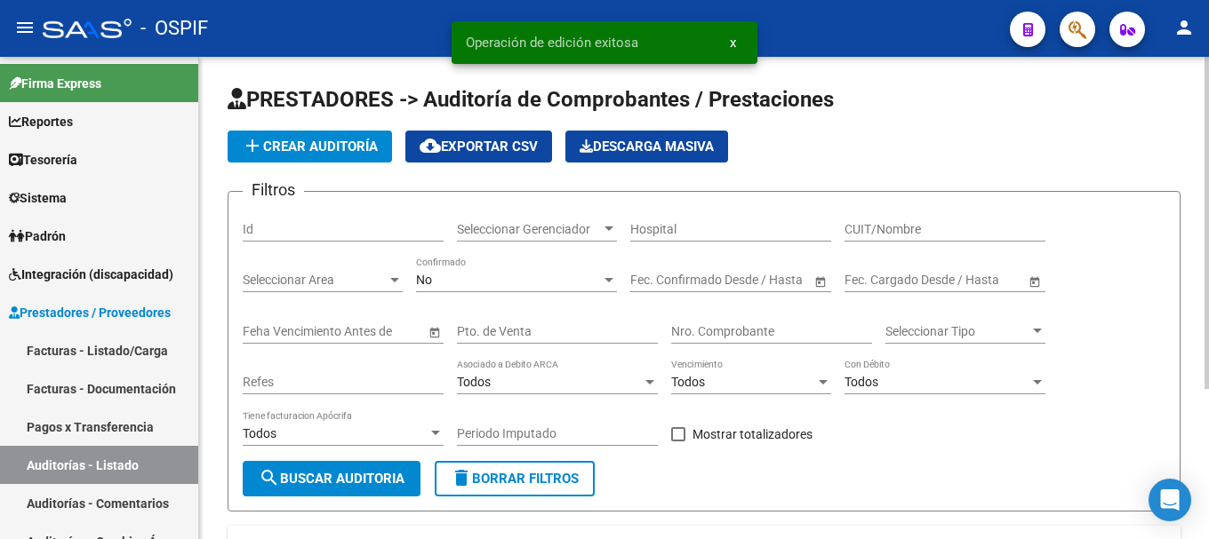
click at [347, 143] on span "add Crear Auditoría" at bounding box center [310, 147] width 136 height 16
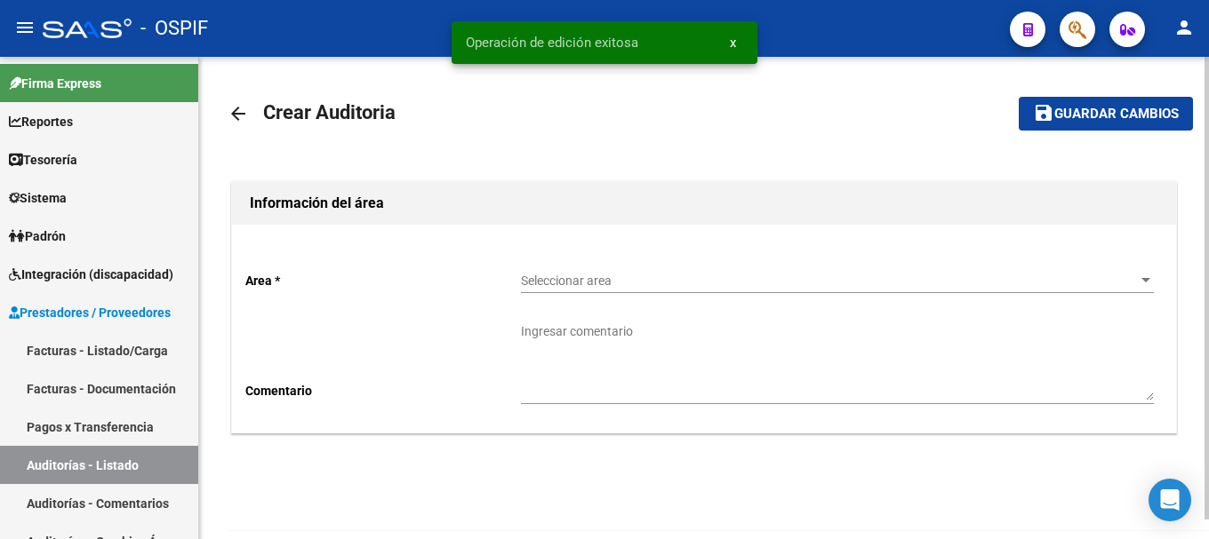
click at [1145, 279] on div at bounding box center [1145, 280] width 9 height 4
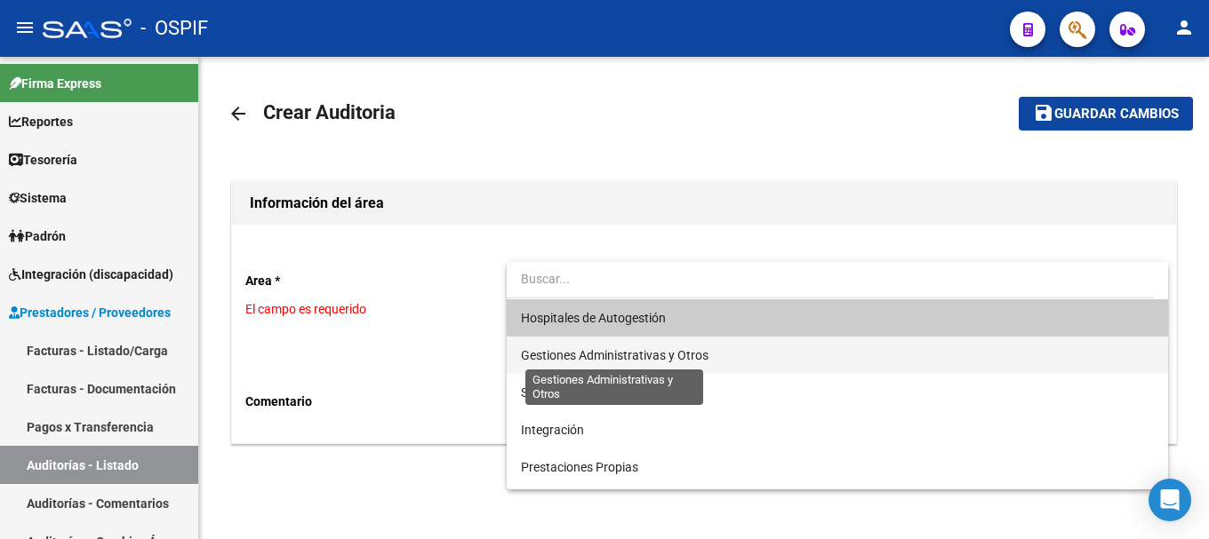
click at [657, 357] on span "Gestiones Administrativas y Otros" at bounding box center [614, 355] width 187 height 14
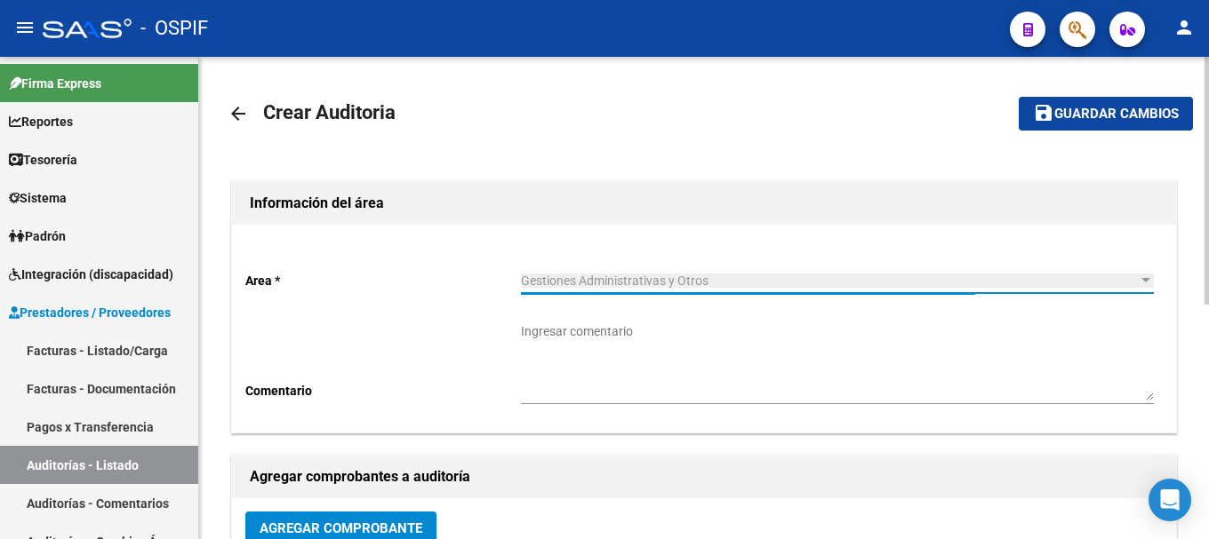
click at [663, 349] on textarea "Ingresar comentario" at bounding box center [837, 362] width 633 height 78
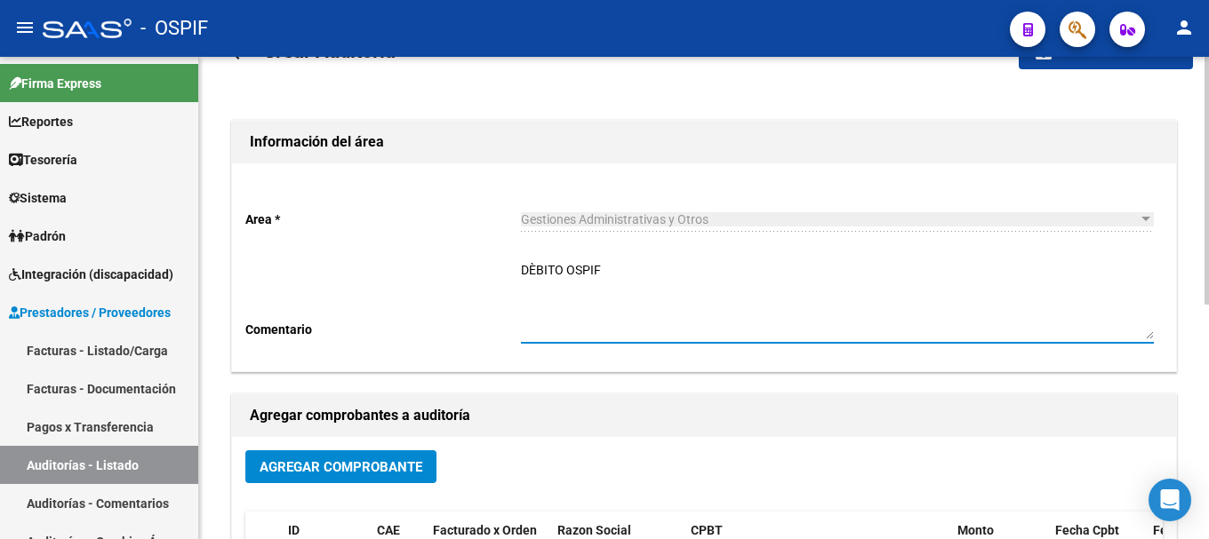
scroll to position [89, 0]
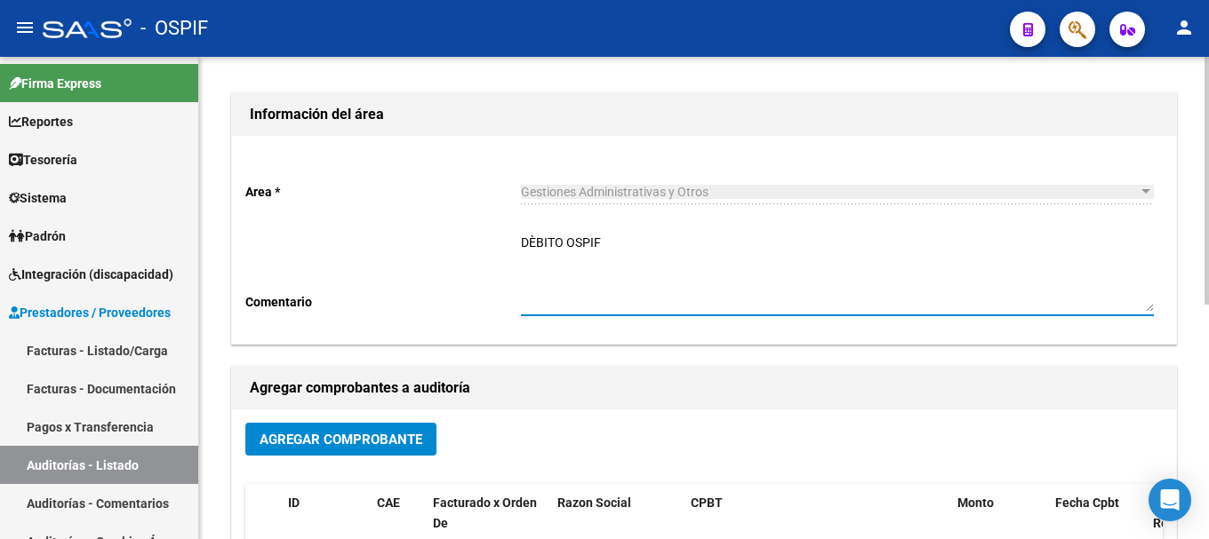
type textarea "DÈBITO OSPIF"
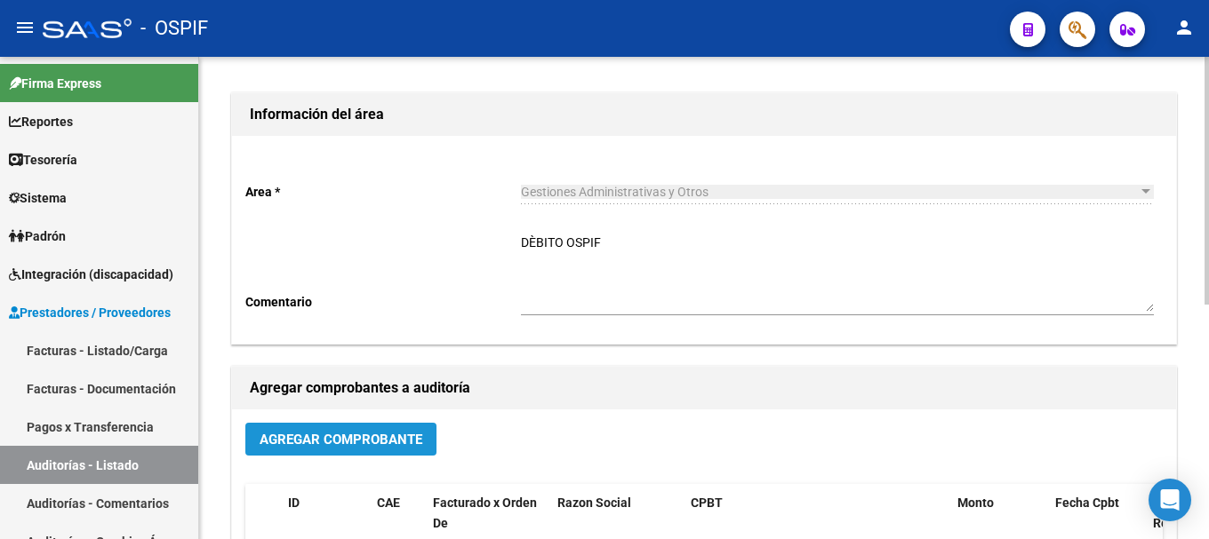
click at [278, 439] on span "Agregar Comprobante" at bounding box center [340, 440] width 163 height 16
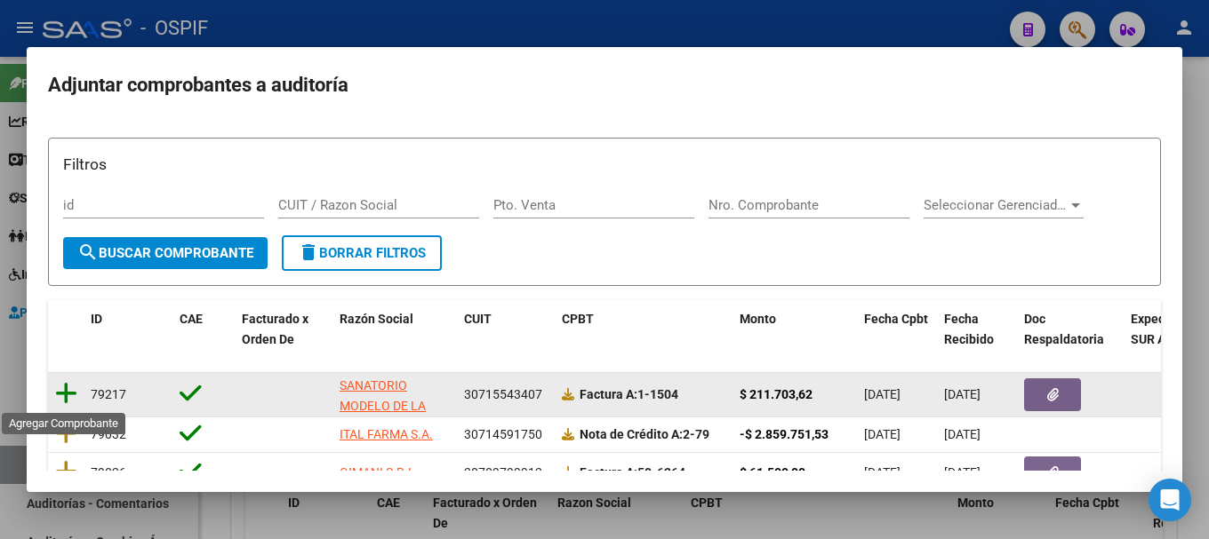
click at [68, 390] on icon at bounding box center [66, 393] width 22 height 25
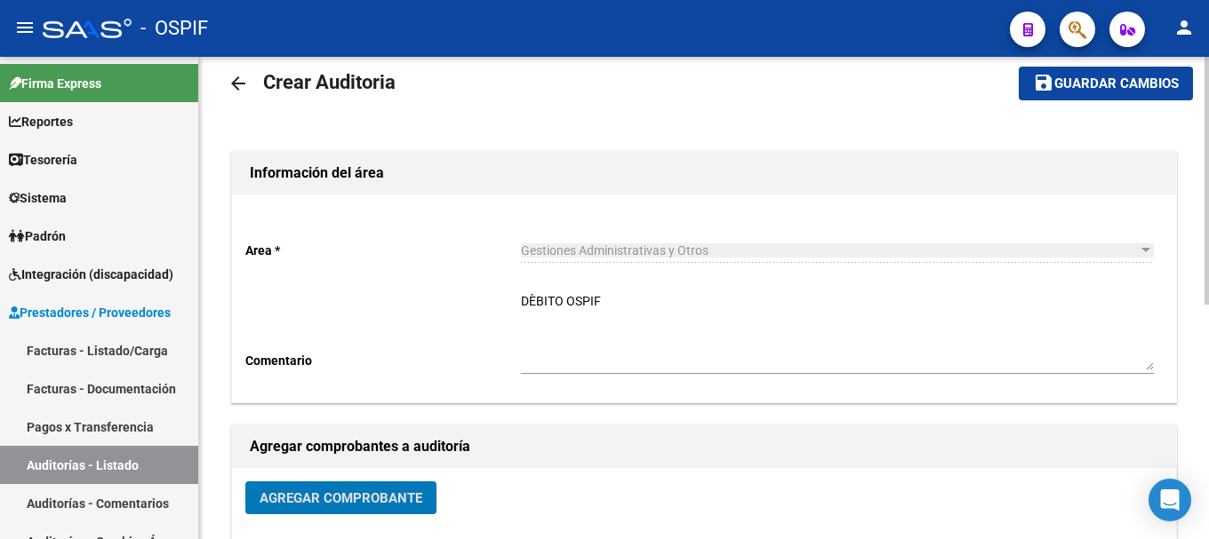
scroll to position [0, 0]
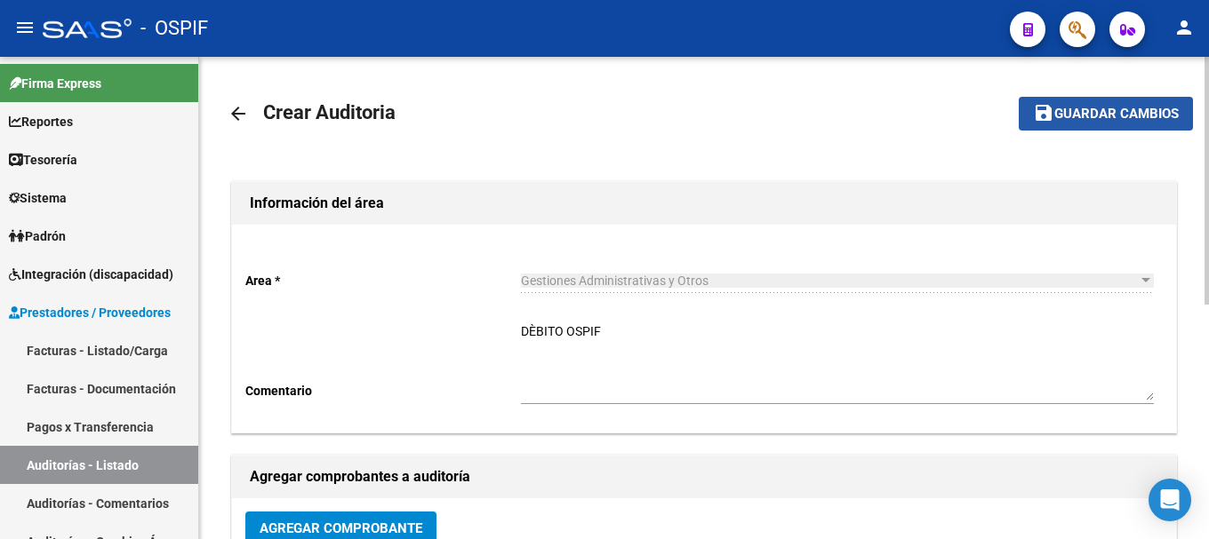
click at [1089, 115] on span "Guardar cambios" at bounding box center [1116, 115] width 124 height 16
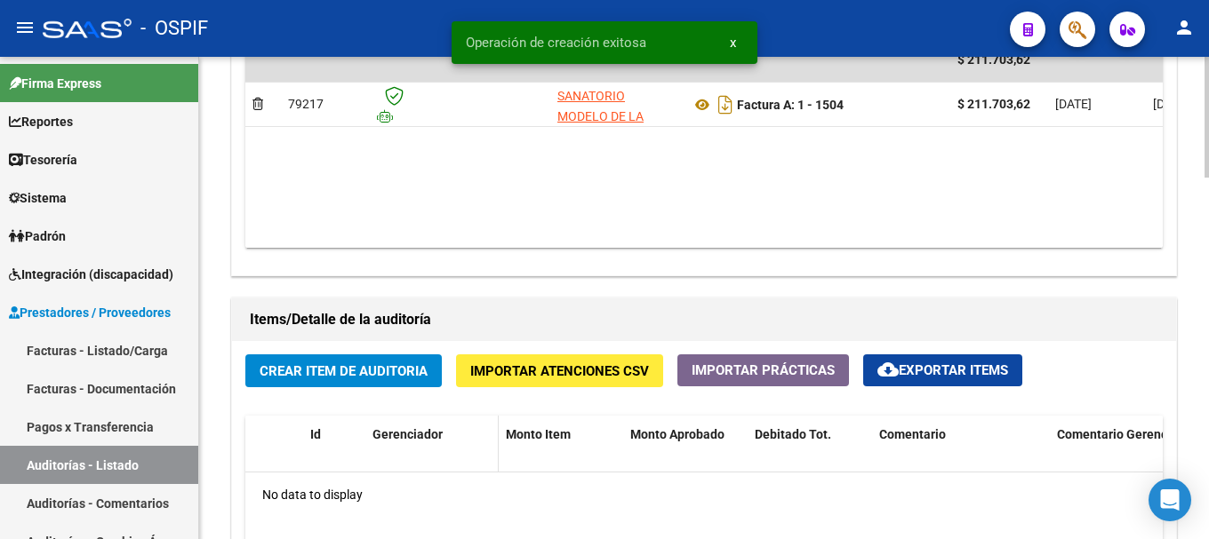
scroll to position [1066, 0]
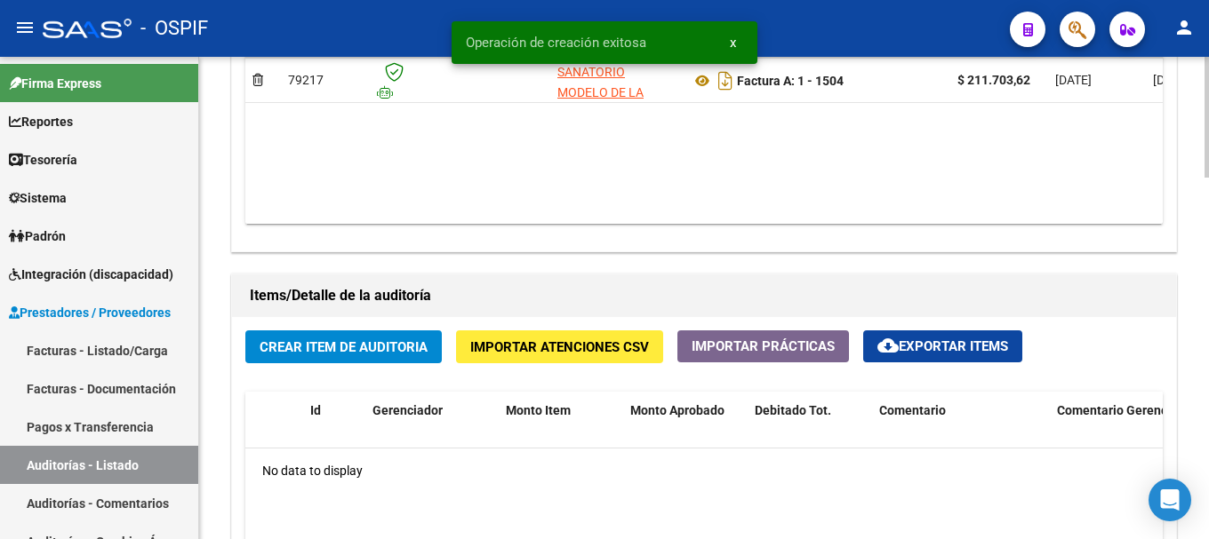
click at [398, 347] on span "Crear Item de Auditoria" at bounding box center [343, 347] width 168 height 16
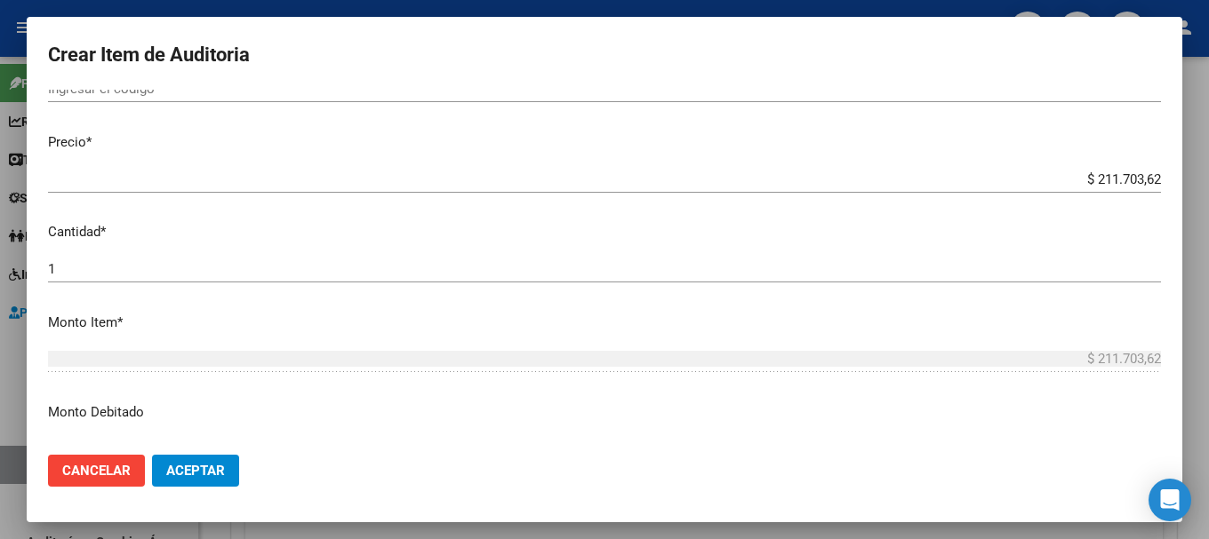
scroll to position [355, 0]
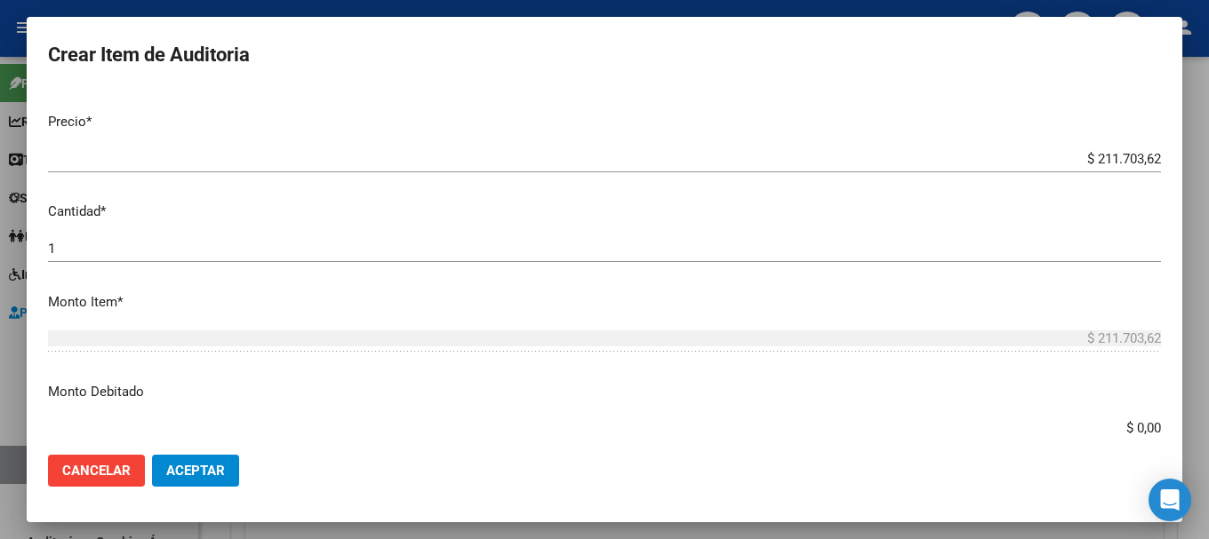
click at [1121, 428] on input "$ 0,00" at bounding box center [604, 428] width 1113 height 16
type input "$ 15.920,44"
click at [220, 472] on span "Aceptar" at bounding box center [195, 471] width 59 height 16
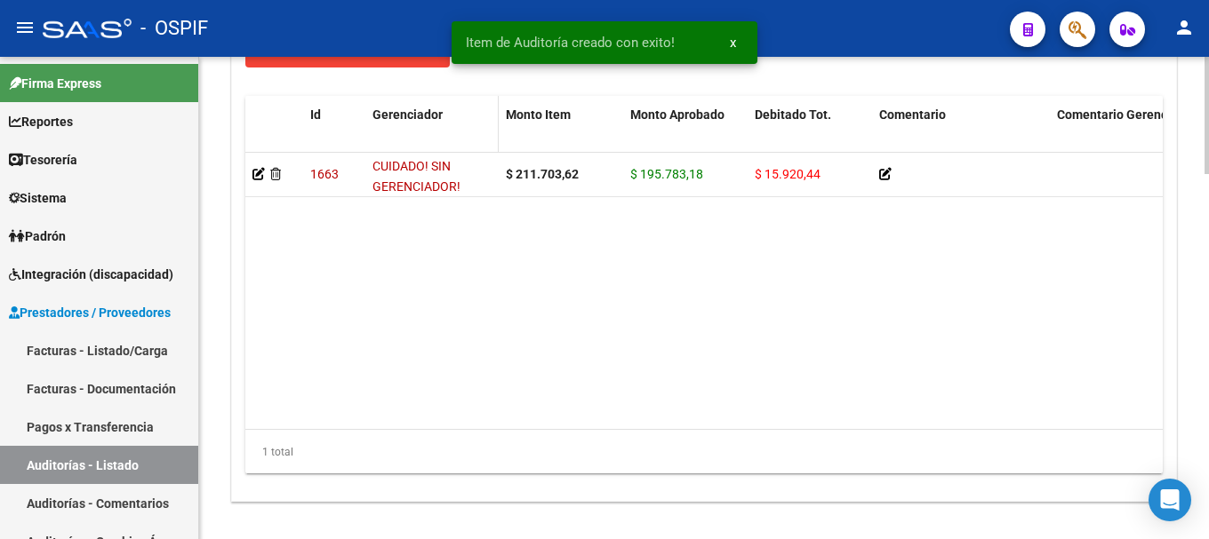
scroll to position [1499, 0]
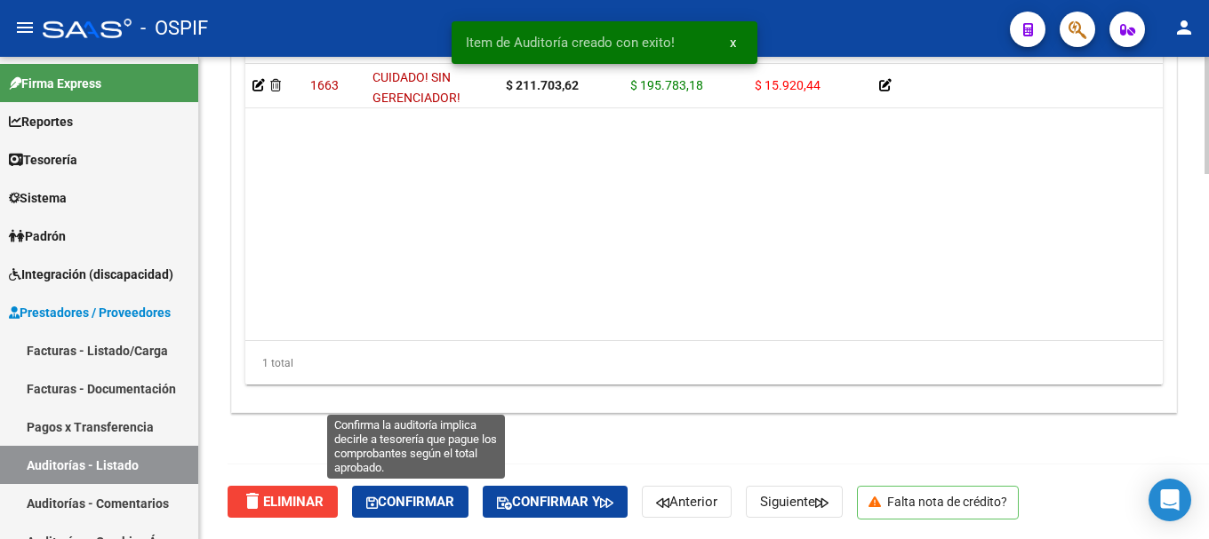
click at [422, 504] on span "Confirmar" at bounding box center [410, 502] width 88 height 16
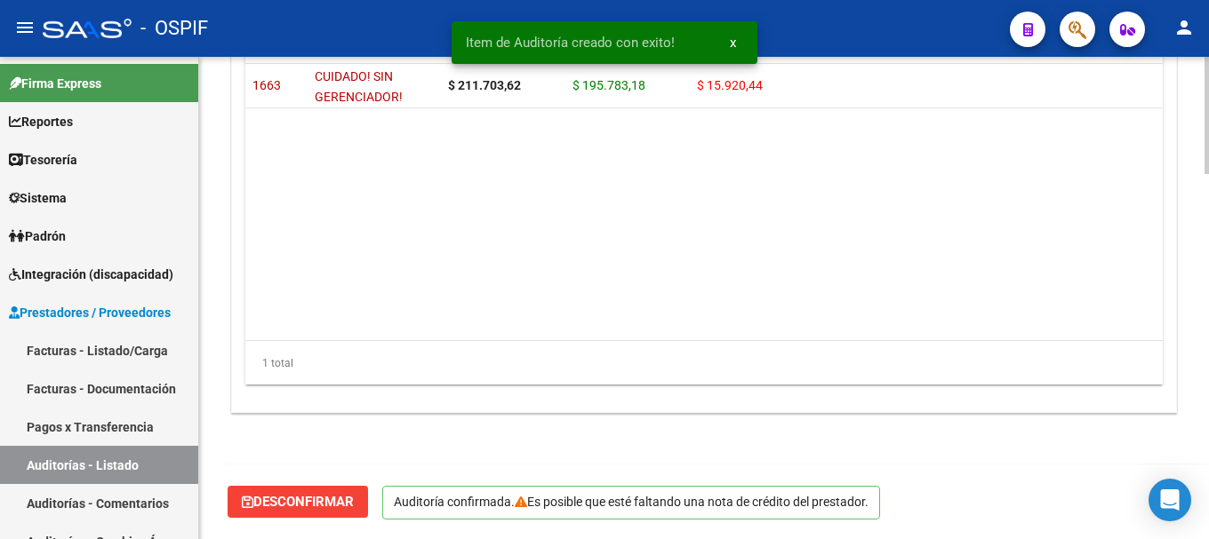
scroll to position [1298, 0]
type input "202508"
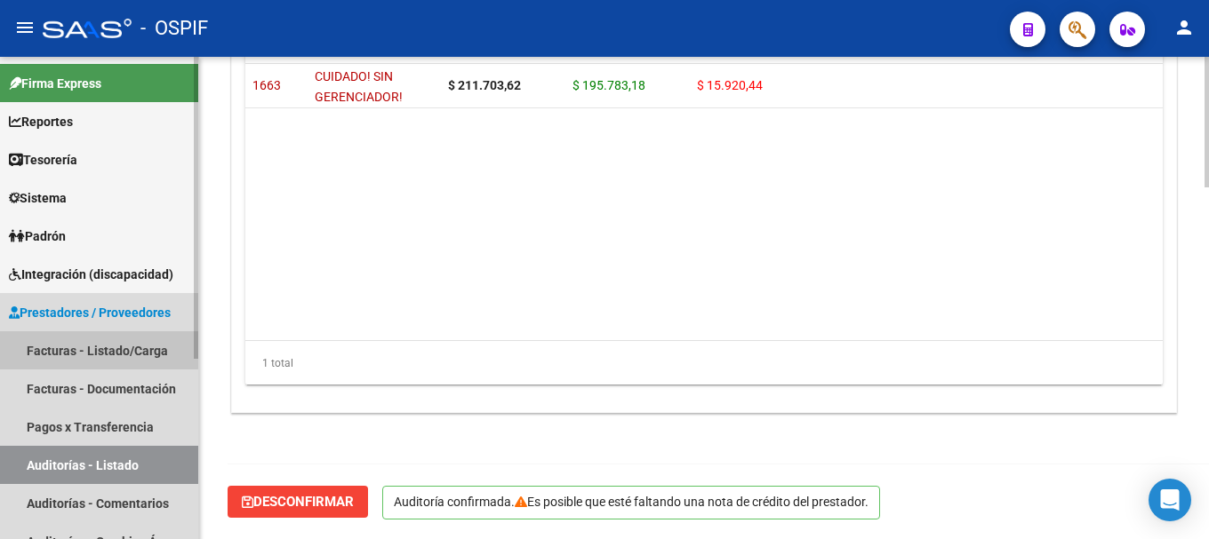
click at [84, 349] on link "Facturas - Listado/Carga" at bounding box center [99, 350] width 198 height 38
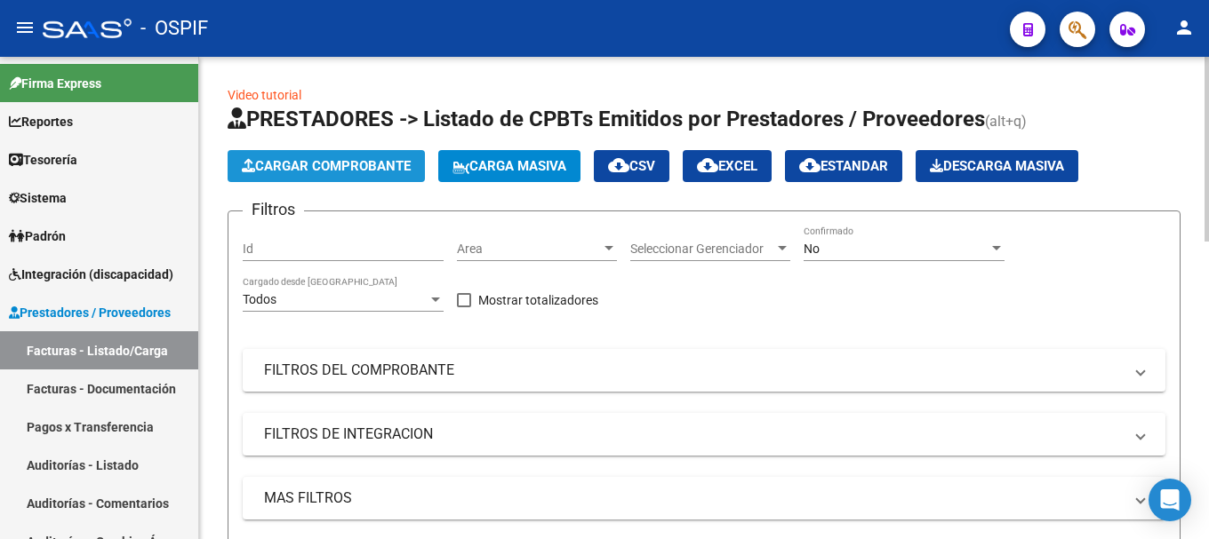
click at [371, 157] on button "Cargar Comprobante" at bounding box center [325, 166] width 197 height 32
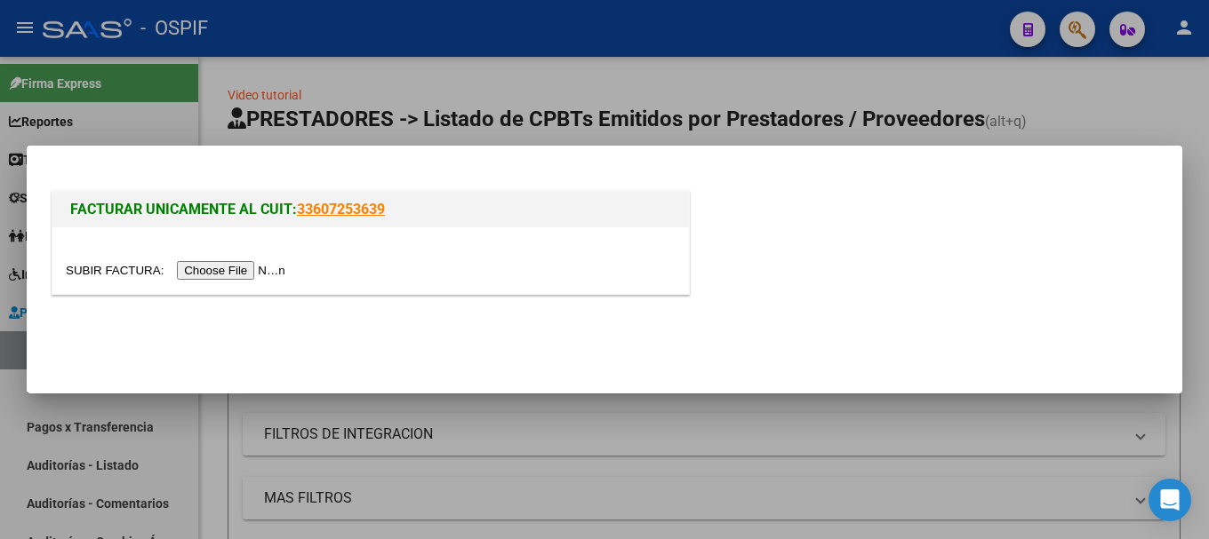
click at [237, 269] on input "file" at bounding box center [178, 270] width 225 height 19
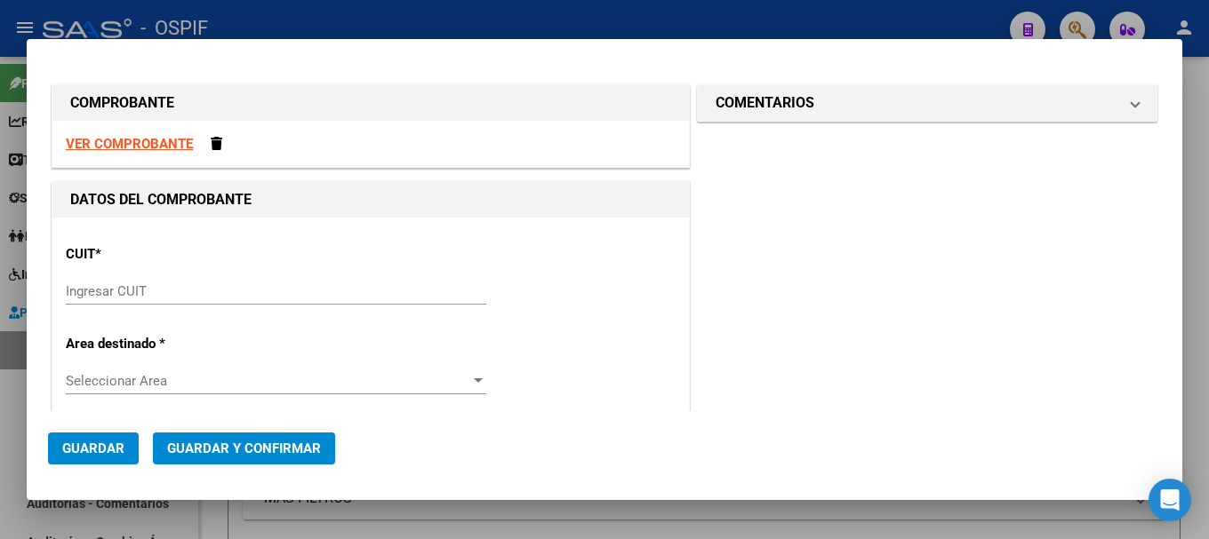
click at [150, 142] on strong "VER COMPROBANTE" at bounding box center [129, 144] width 127 height 16
click at [159, 282] on div "Ingresar CUIT" at bounding box center [276, 291] width 420 height 27
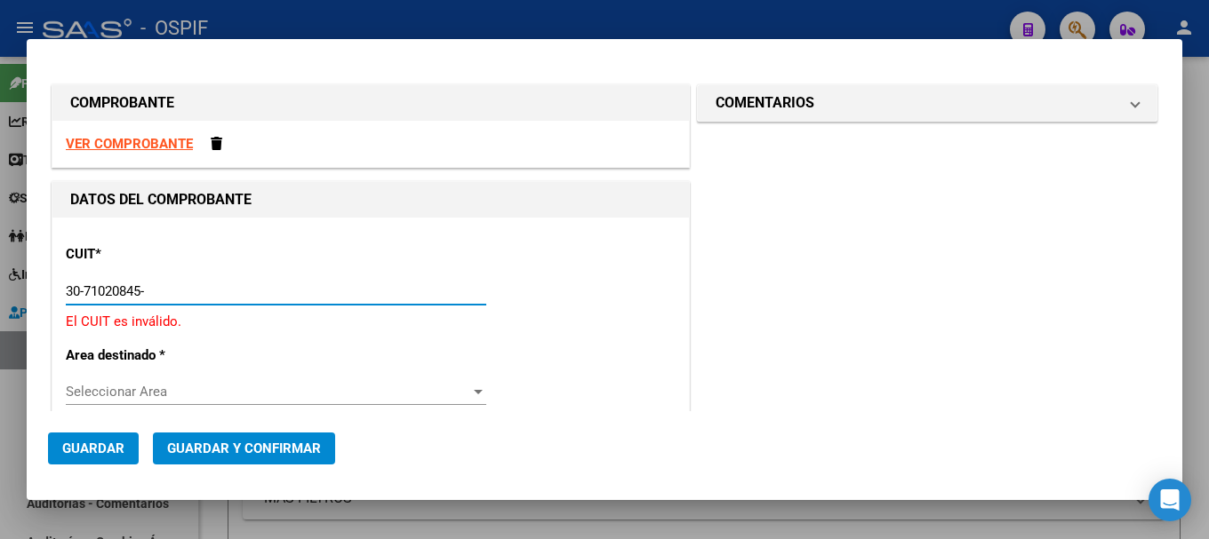
type input "30-71020845-6"
type input "8"
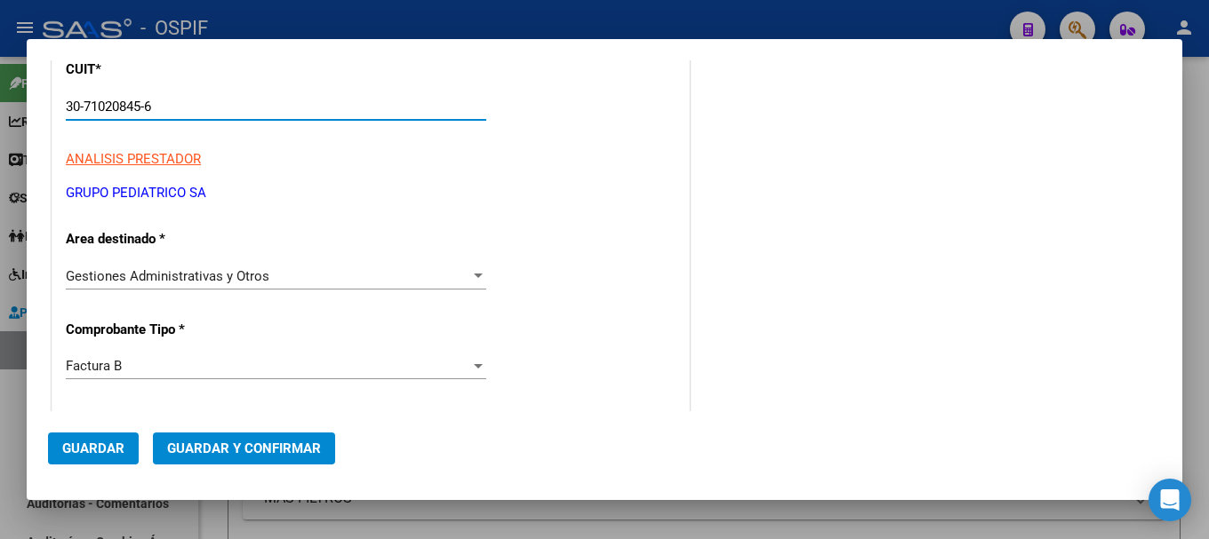
scroll to position [220, 0]
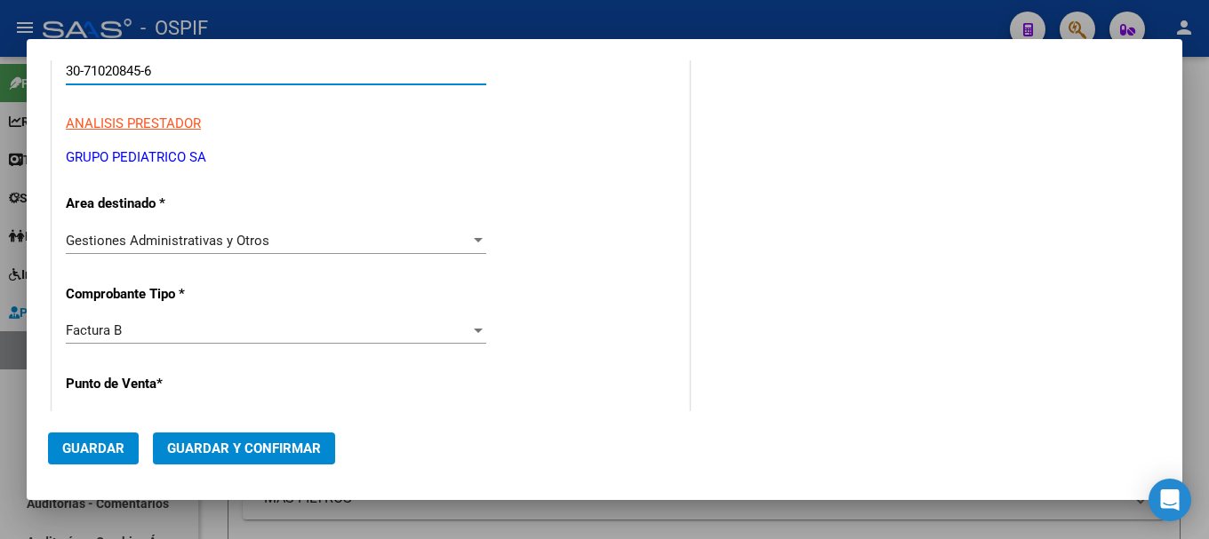
type input "30-71020845-6"
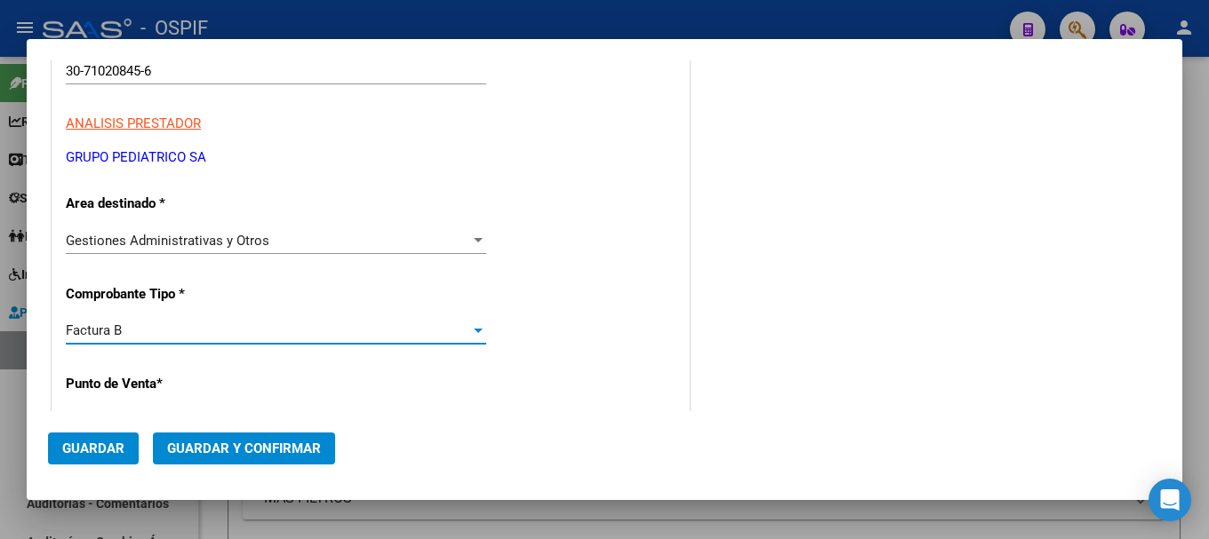
click at [474, 331] on div at bounding box center [478, 331] width 9 height 4
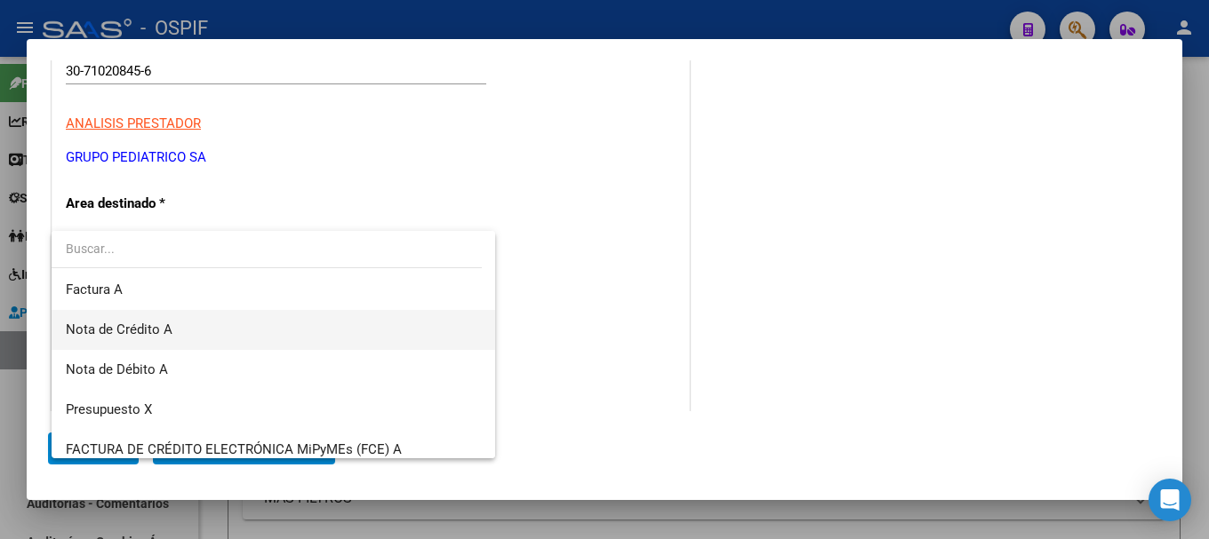
scroll to position [444, 0]
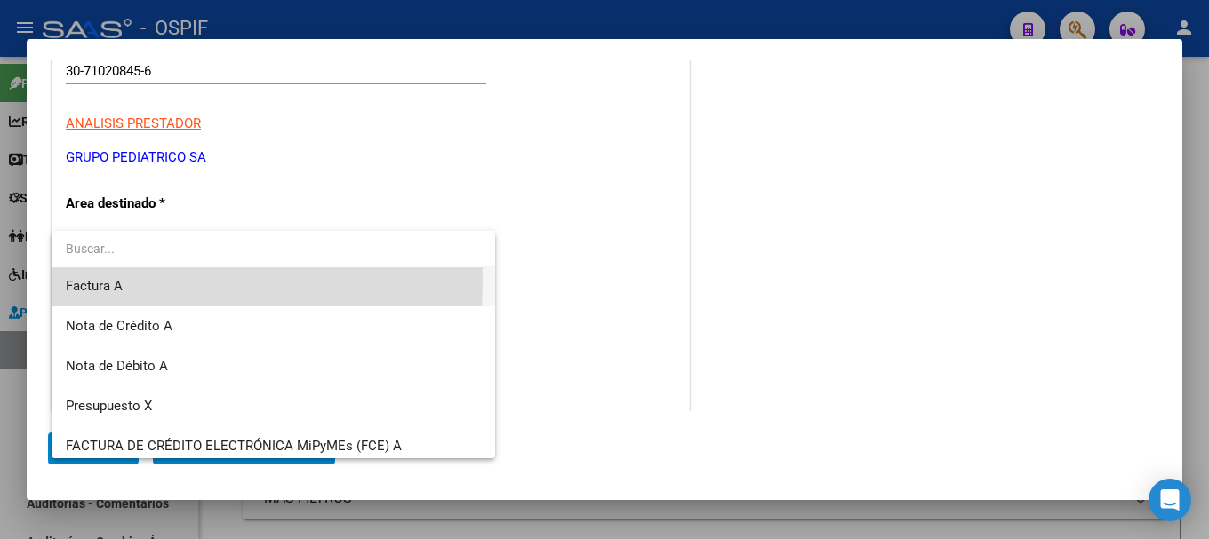
click at [132, 283] on span "Factura A" at bounding box center [273, 287] width 415 height 40
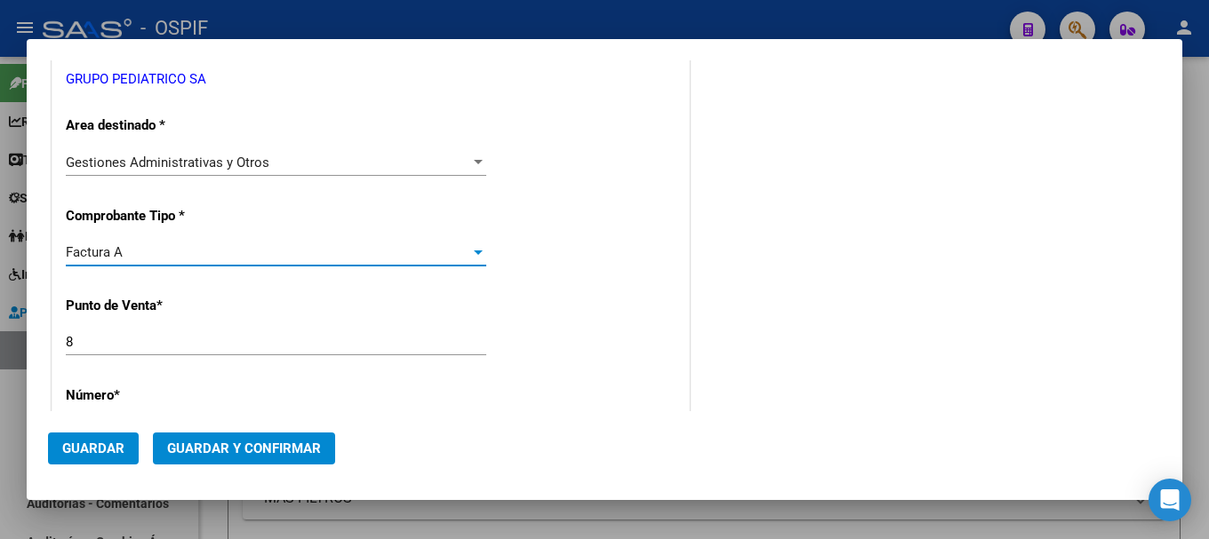
scroll to position [309, 0]
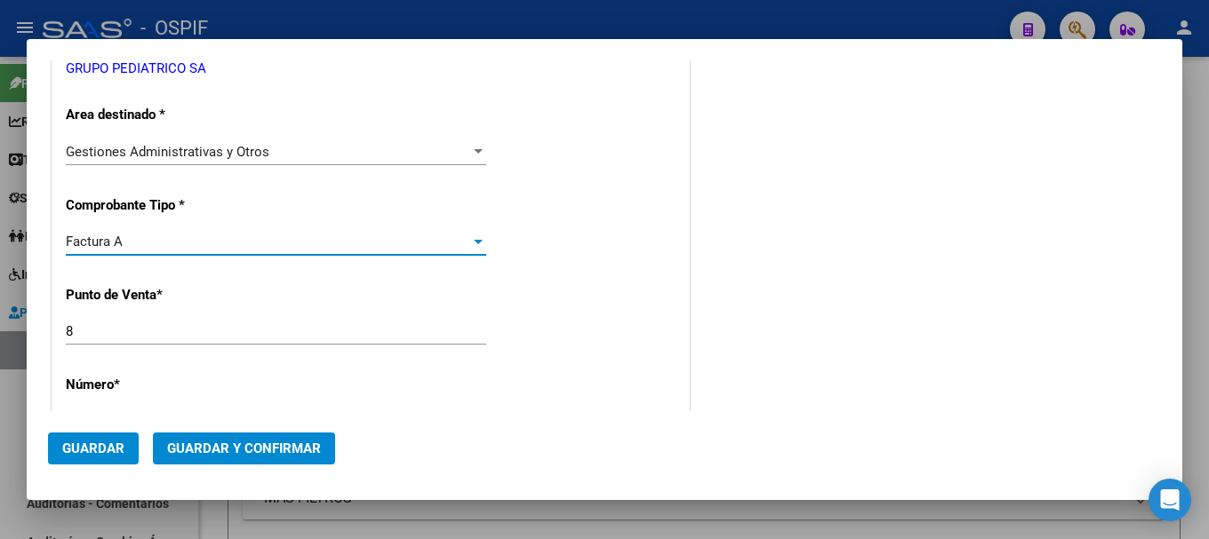
click at [188, 335] on input "8" at bounding box center [276, 331] width 420 height 16
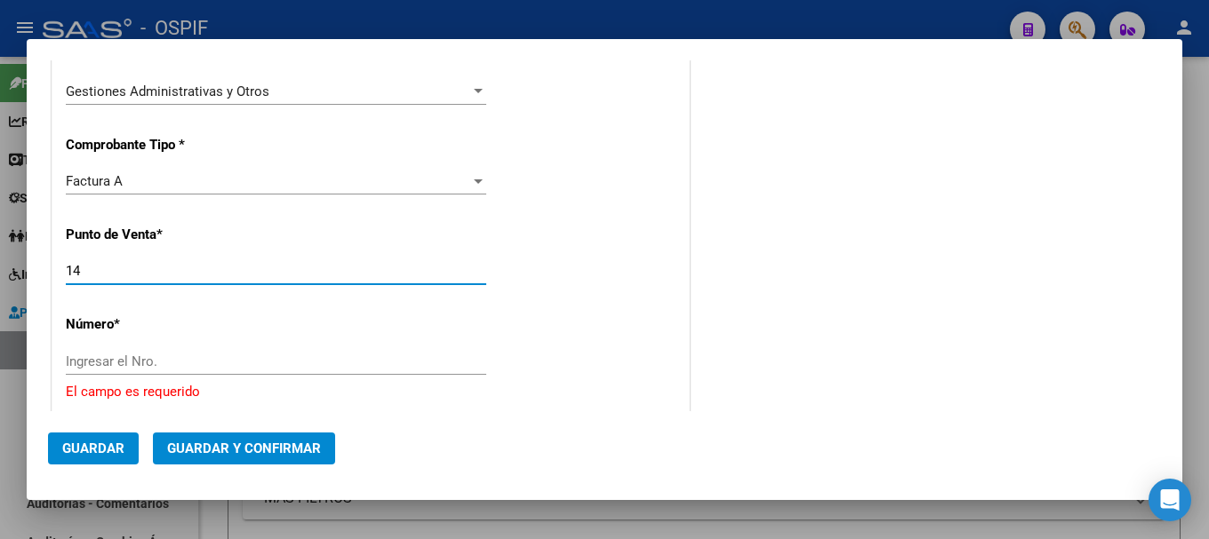
scroll to position [398, 0]
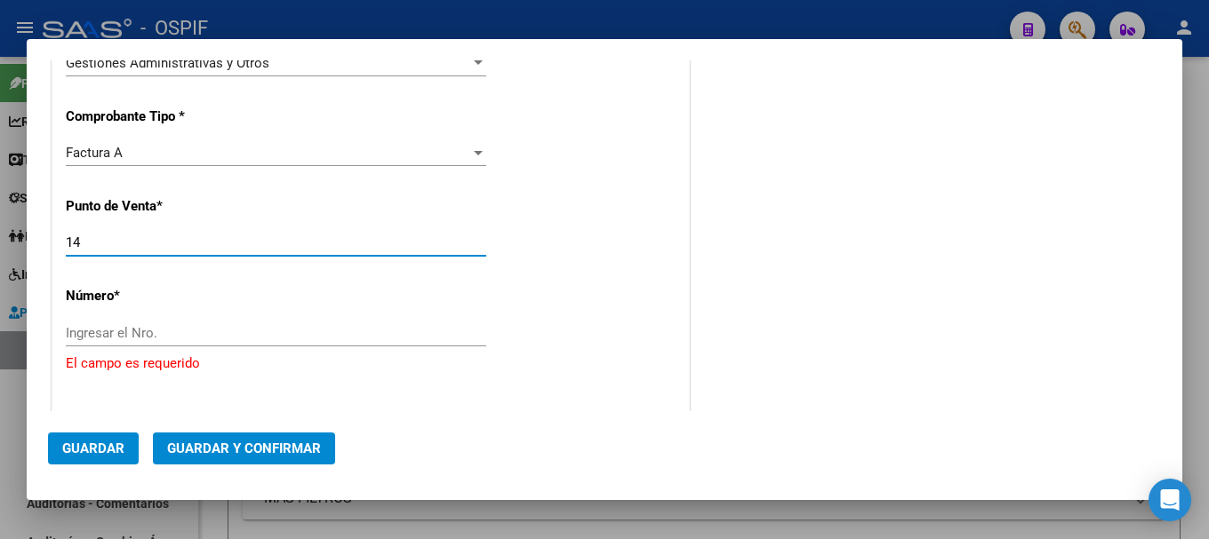
type input "14"
click at [234, 337] on input "Ingresar el Nro." at bounding box center [276, 333] width 420 height 16
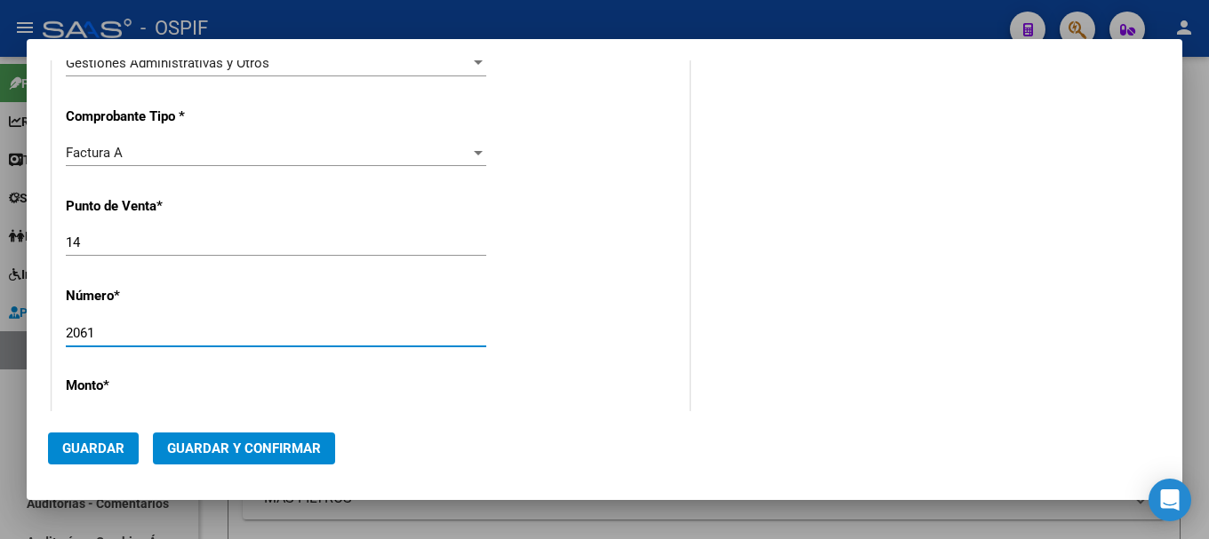
type input "2061"
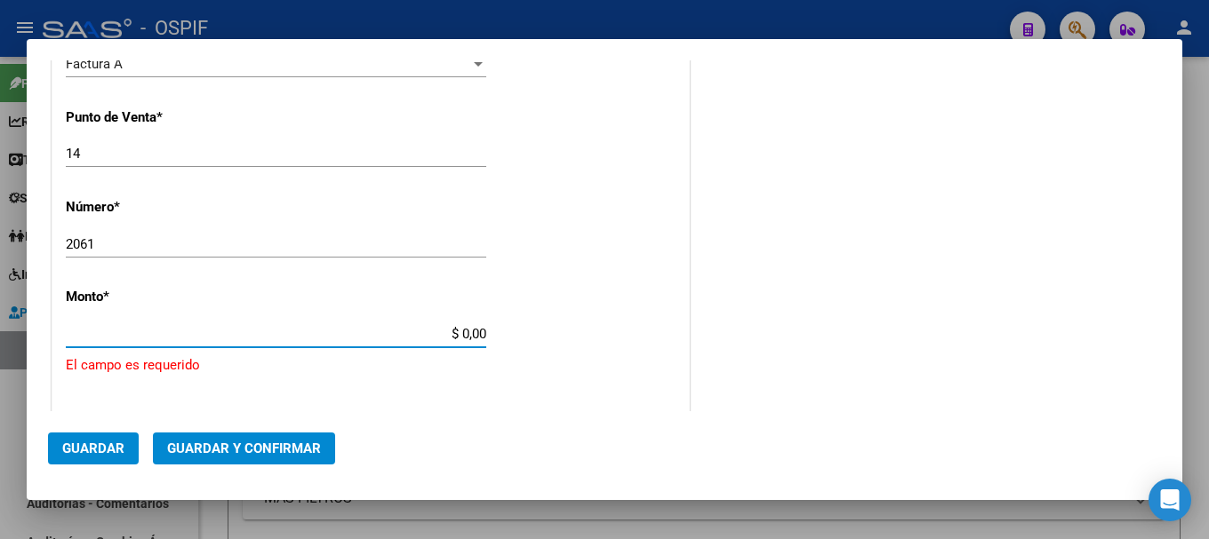
click at [457, 331] on input "$ 0,00" at bounding box center [276, 334] width 420 height 16
type input "$ 256.859,57"
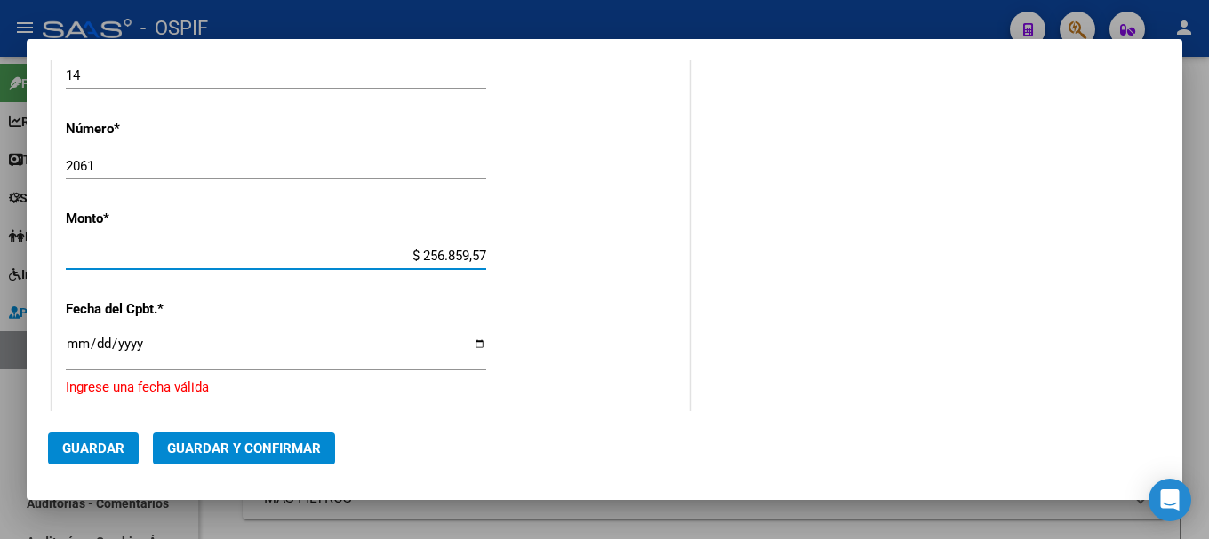
scroll to position [576, 0]
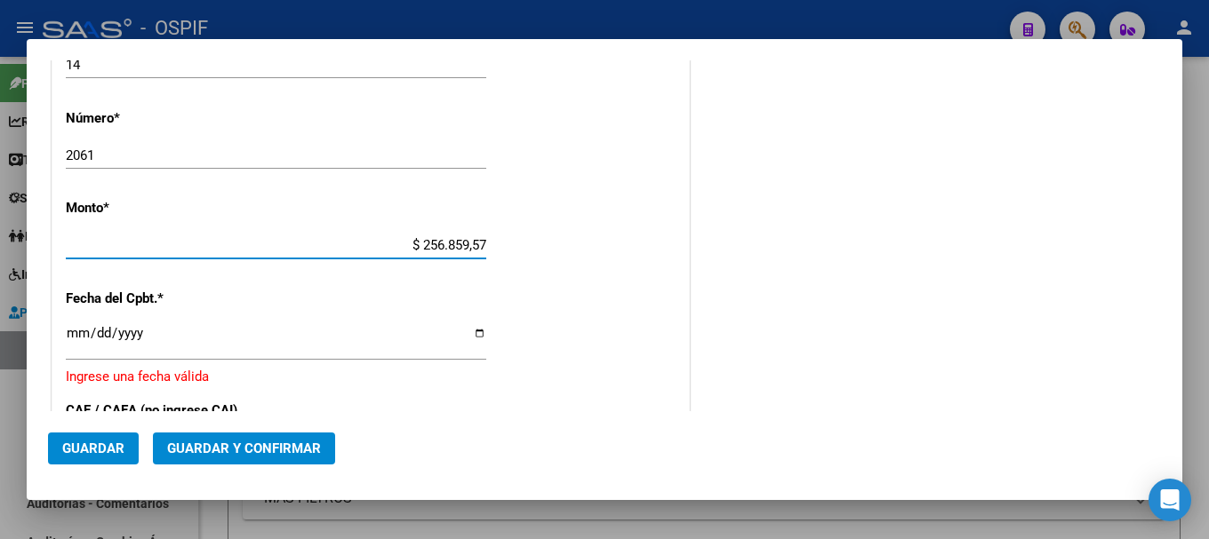
click at [476, 340] on input "Ingresar la fecha" at bounding box center [276, 340] width 420 height 28
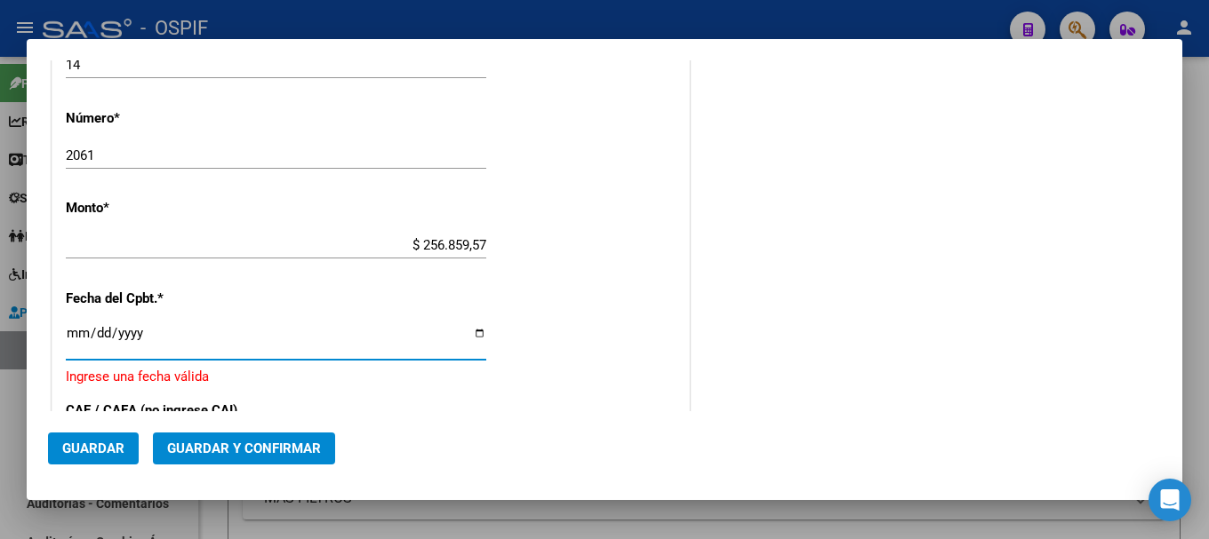
click at [473, 329] on input "Ingresar la fecha" at bounding box center [276, 340] width 420 height 28
type input "2025-08-06"
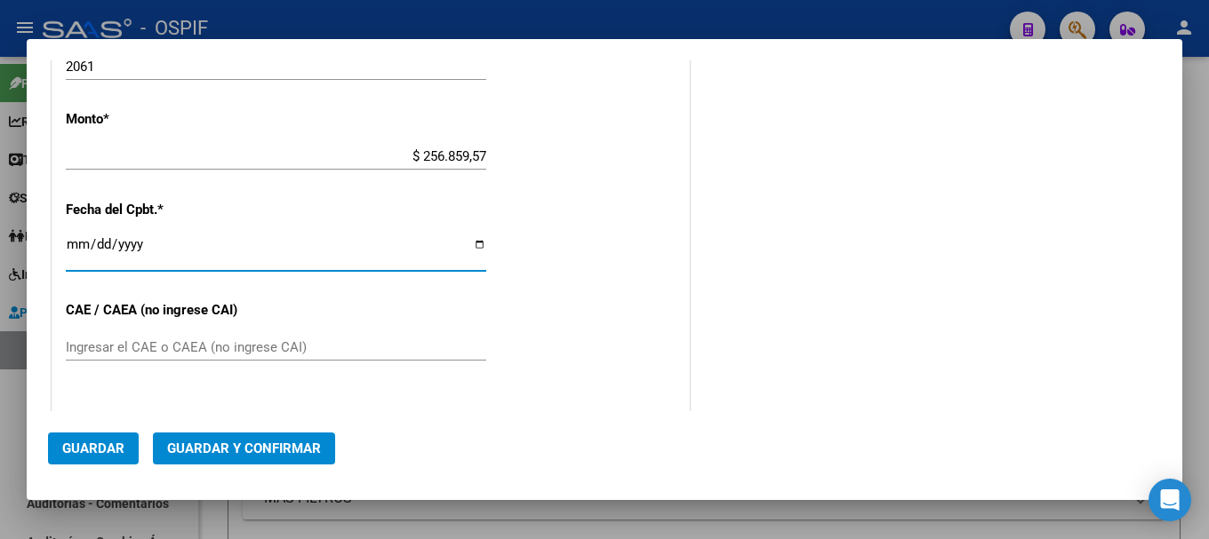
click at [228, 350] on input "Ingresar el CAE o CAEA (no ingrese CAI)" at bounding box center [276, 347] width 420 height 16
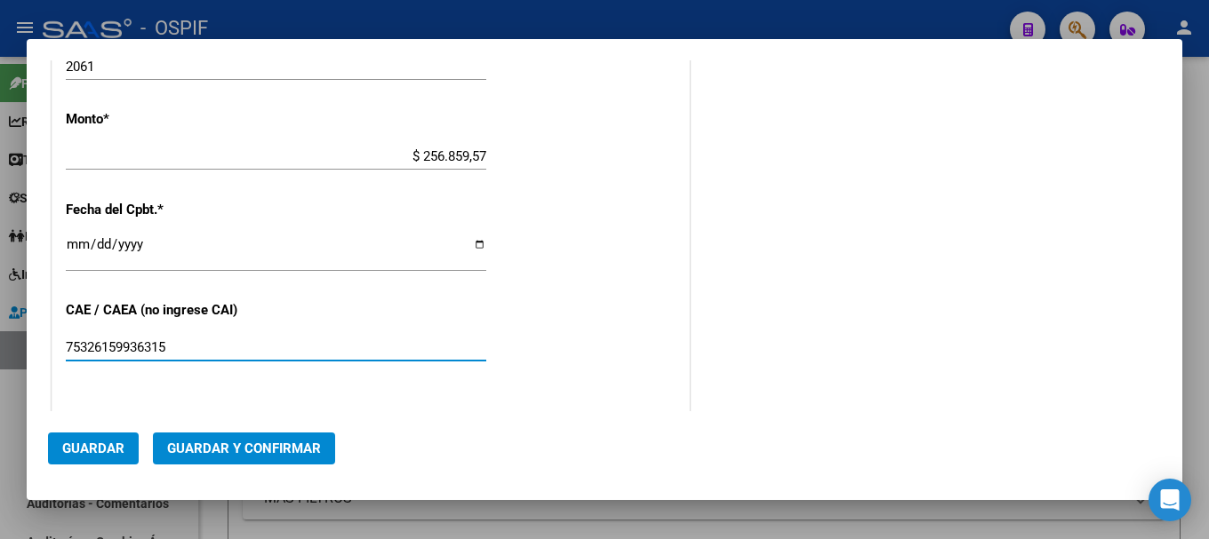
type input "75326159936315"
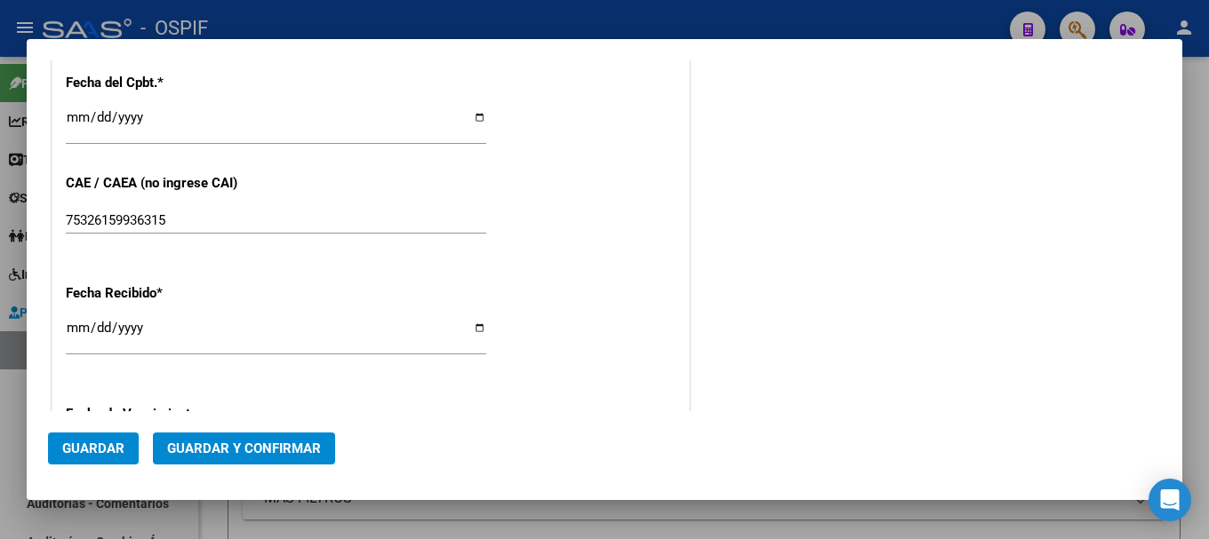
scroll to position [842, 0]
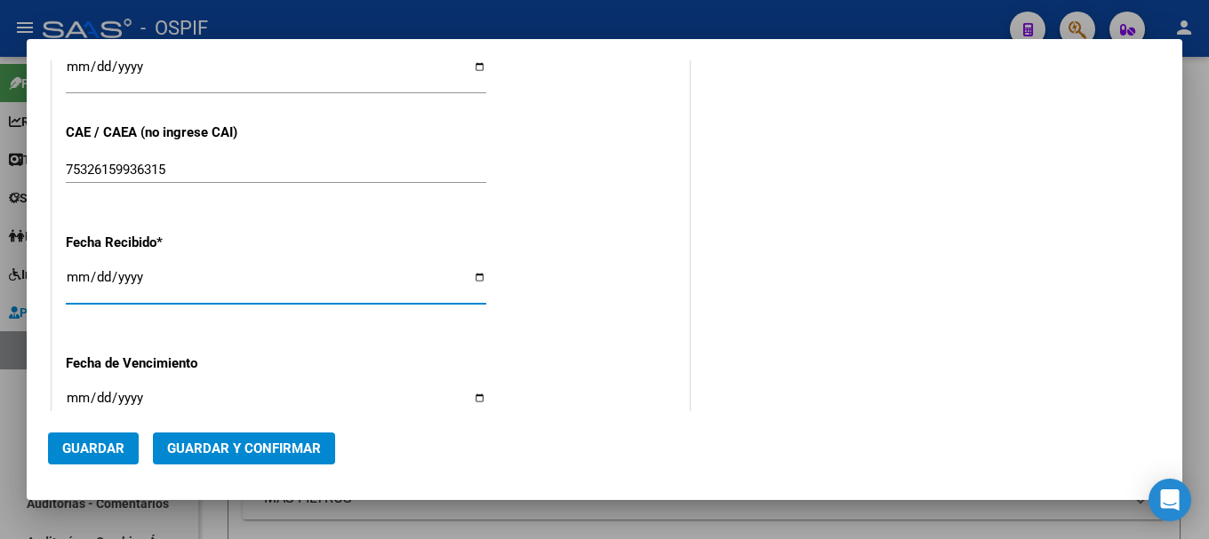
click at [471, 275] on input "[DATE]" at bounding box center [276, 284] width 420 height 28
type input "2025-08-07"
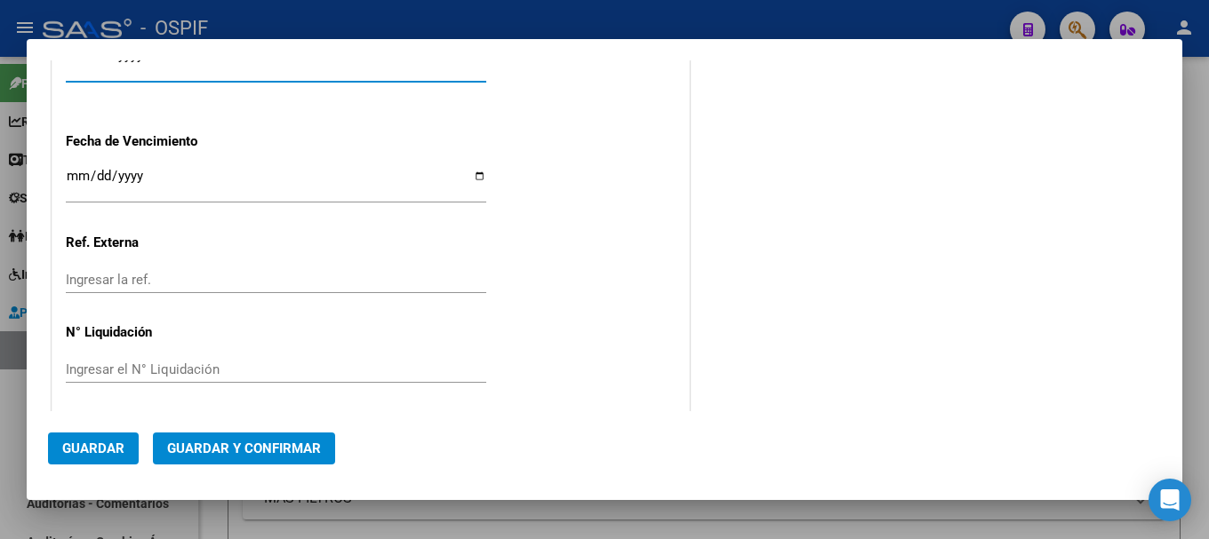
scroll to position [1071, 0]
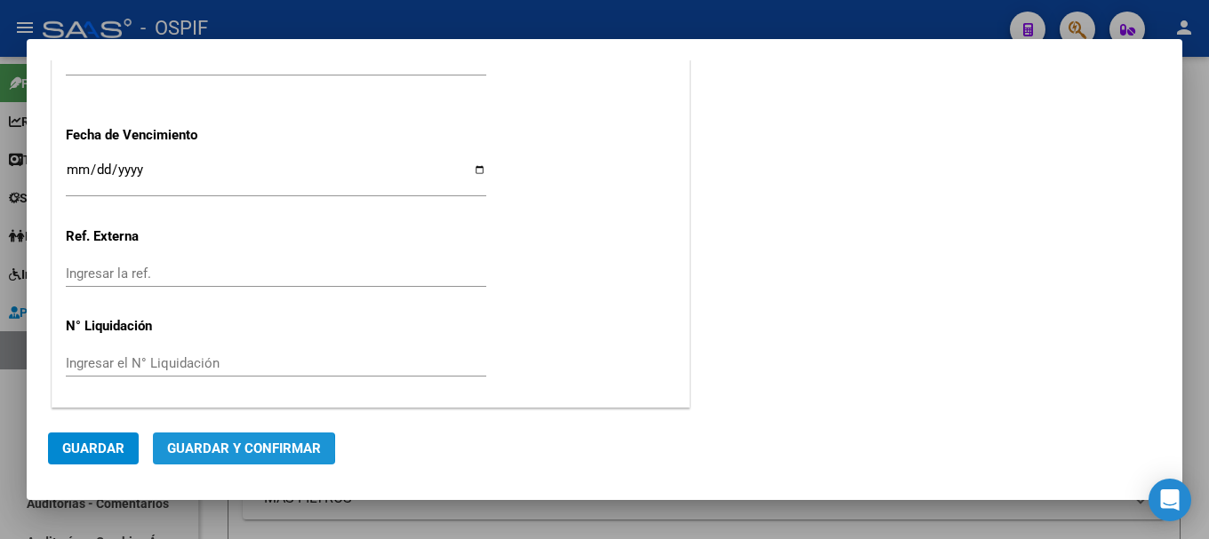
click at [227, 451] on span "Guardar y Confirmar" at bounding box center [244, 449] width 154 height 16
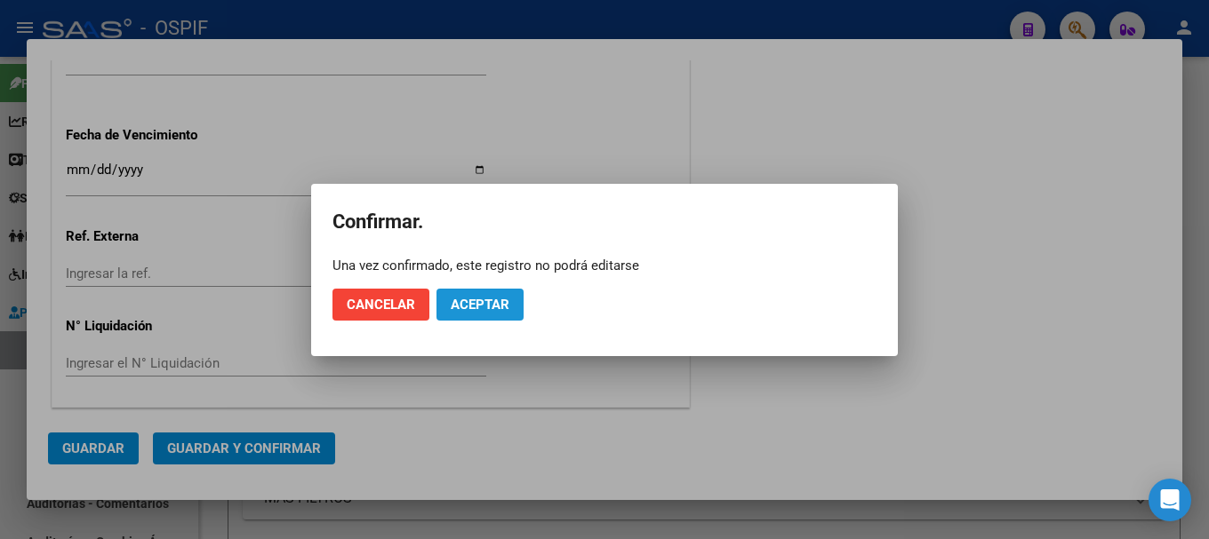
click at [463, 297] on span "Aceptar" at bounding box center [480, 305] width 59 height 16
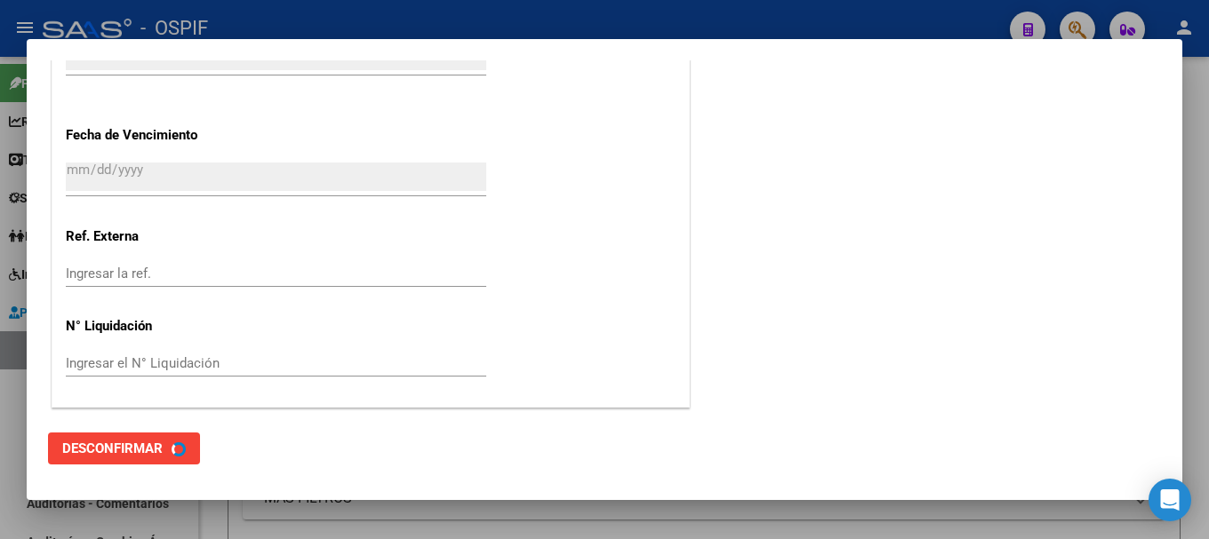
scroll to position [0, 0]
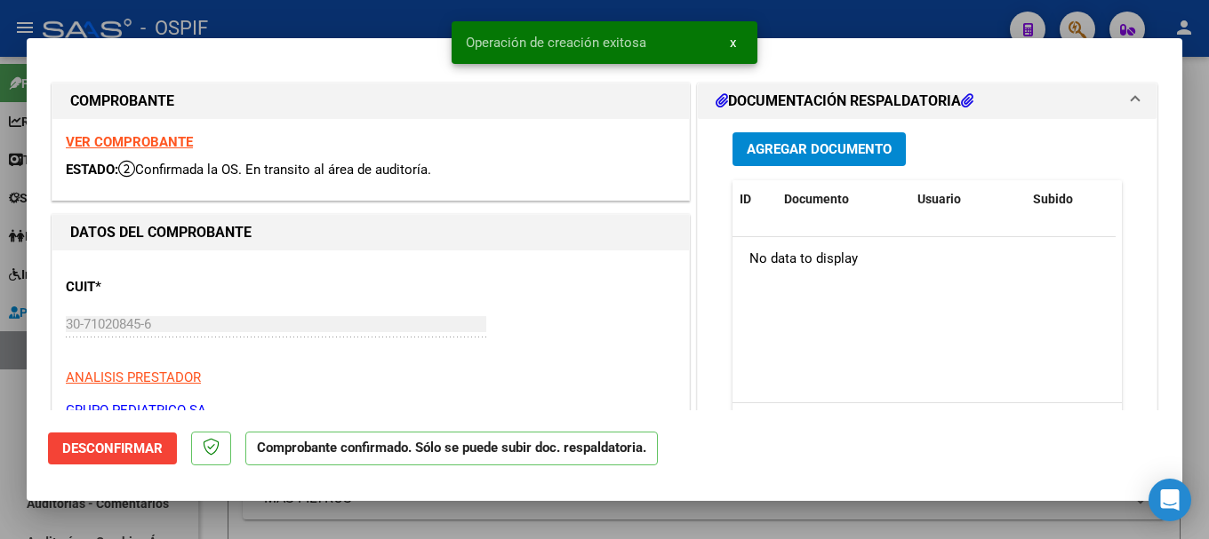
click at [380, 14] on div at bounding box center [604, 269] width 1209 height 539
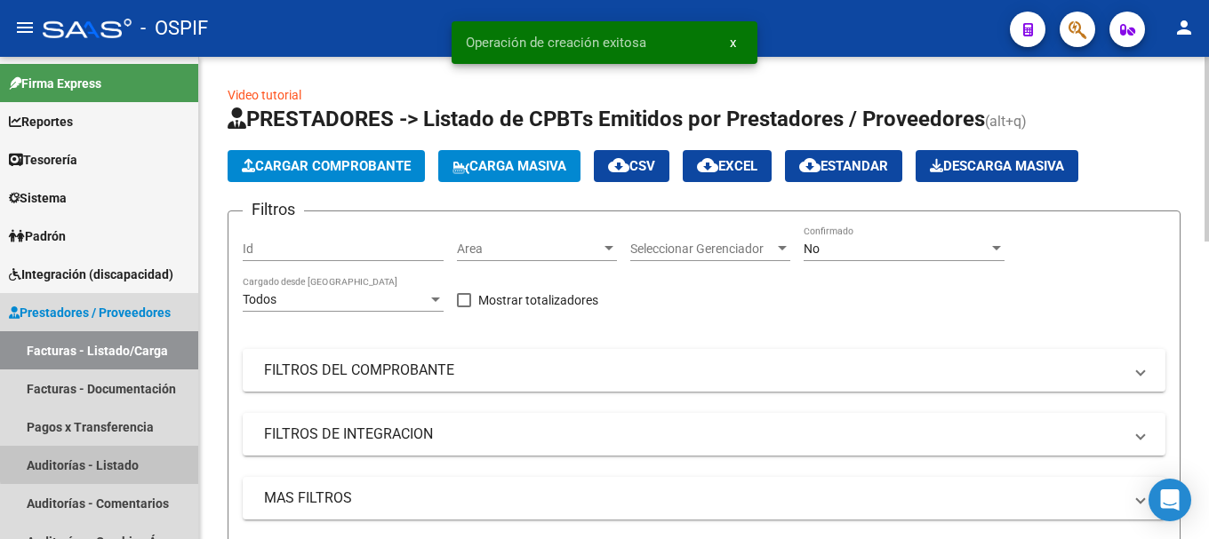
drag, startPoint x: 104, startPoint y: 463, endPoint x: 200, endPoint y: 284, distance: 202.8
click at [104, 462] on link "Auditorías - Listado" at bounding box center [99, 465] width 198 height 38
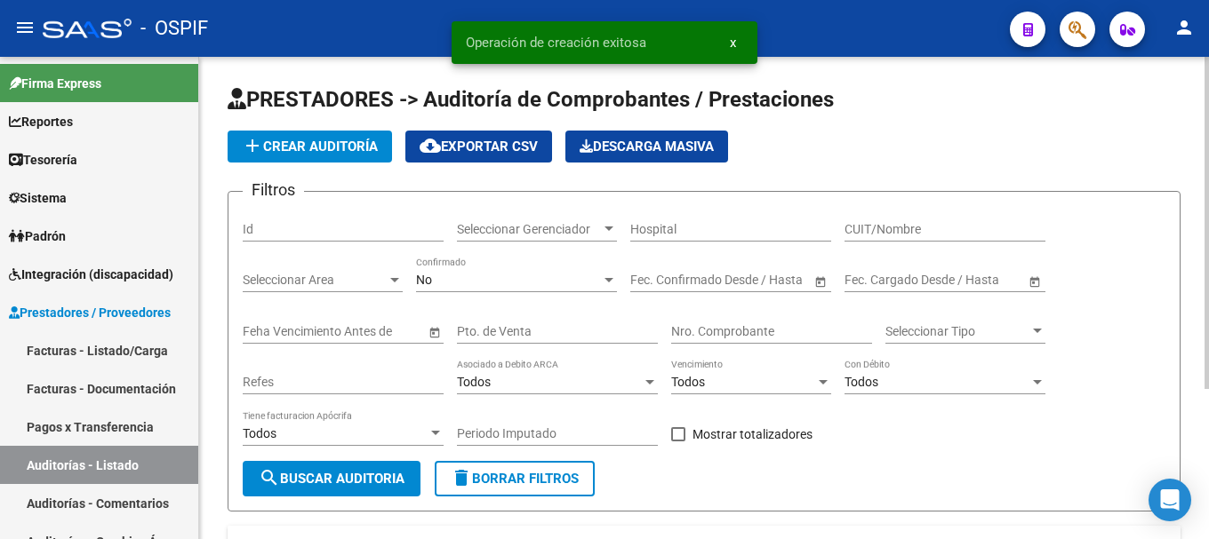
click at [309, 147] on span "add Crear Auditoría" at bounding box center [310, 147] width 136 height 16
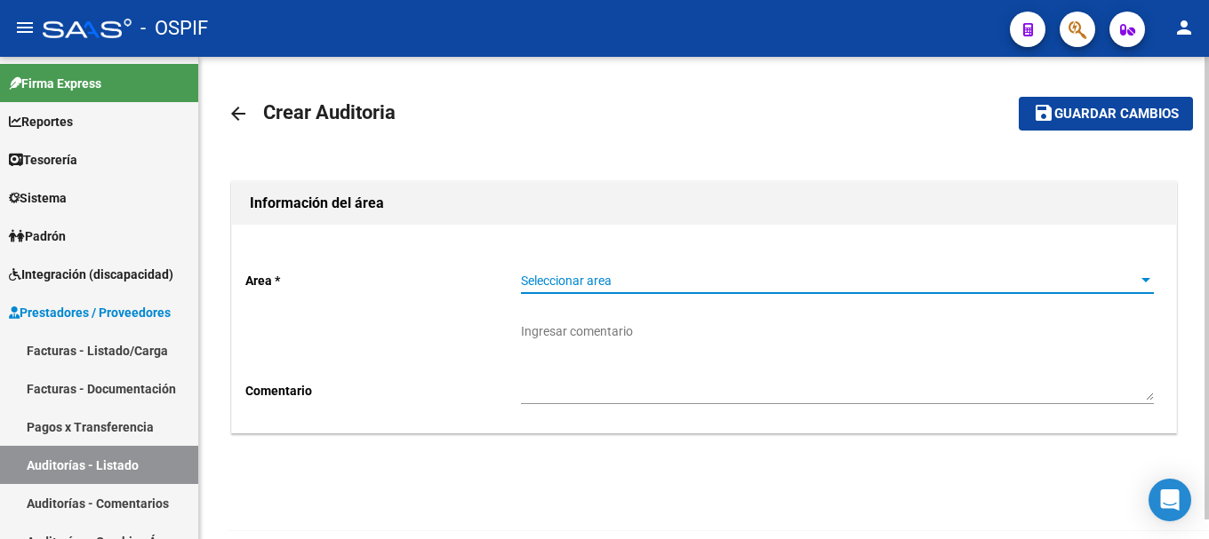
click at [1136, 282] on div "Seleccionar area" at bounding box center [837, 281] width 633 height 15
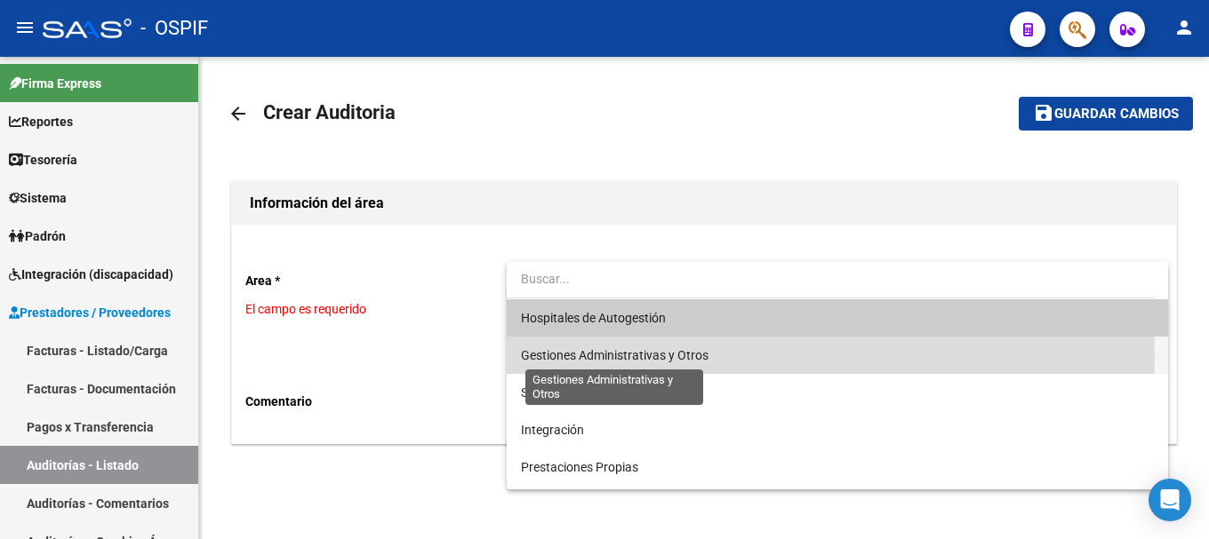
click at [661, 356] on span "Gestiones Administrativas y Otros" at bounding box center [614, 355] width 187 height 14
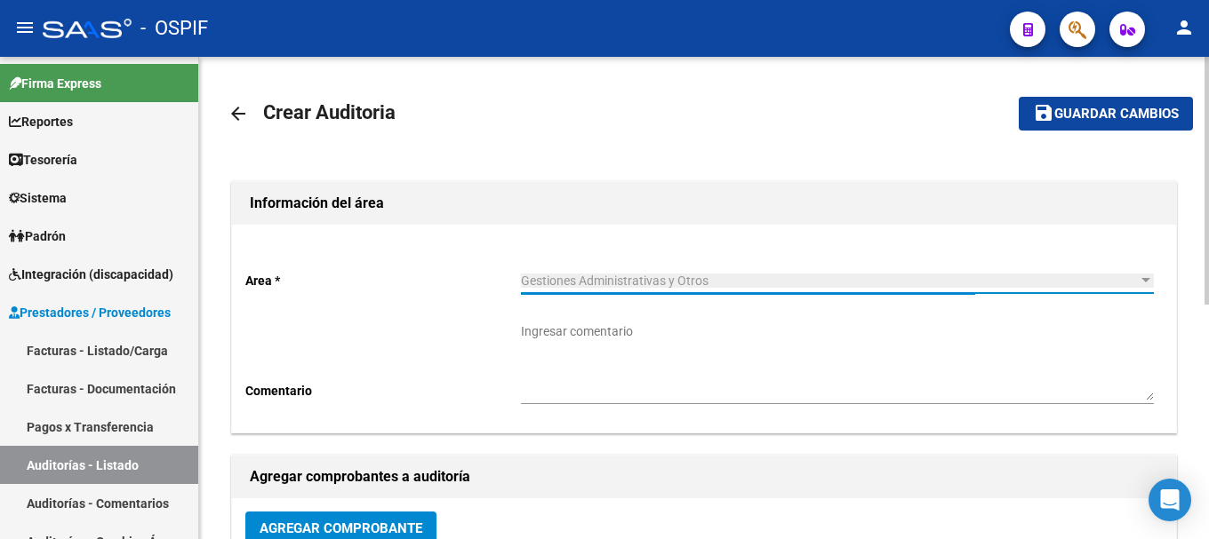
click at [669, 378] on textarea "Ingresar comentario" at bounding box center [837, 362] width 633 height 78
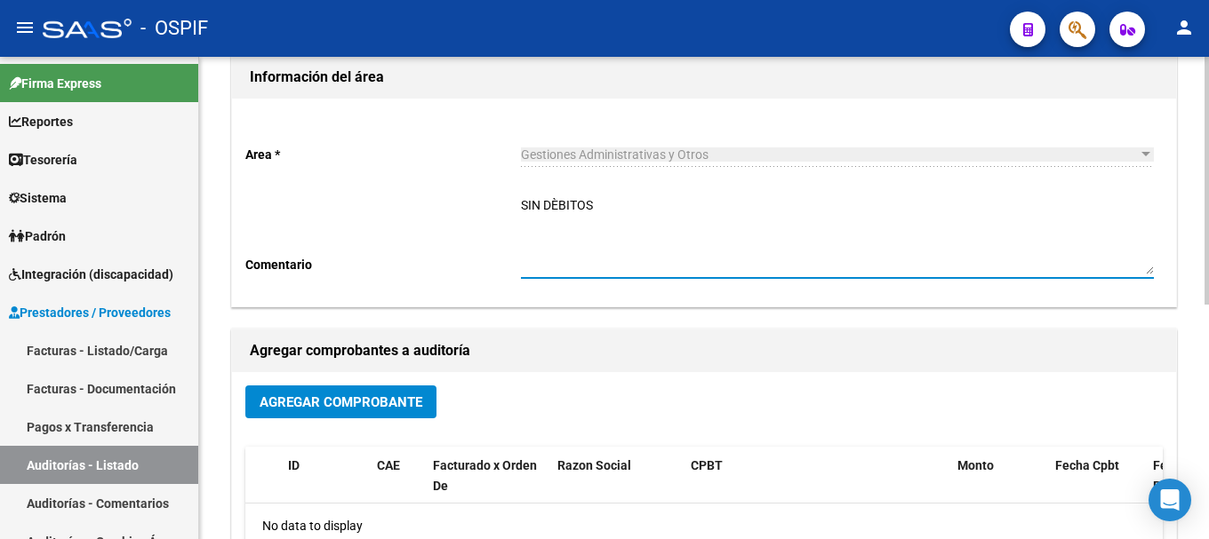
scroll to position [178, 0]
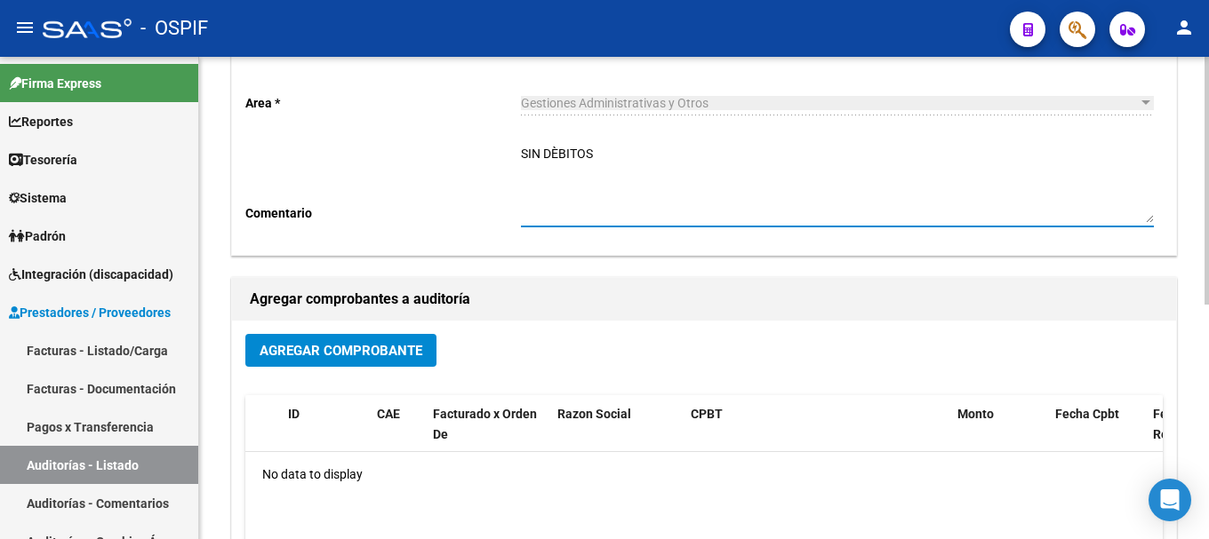
type textarea "SIN DÈBITOS"
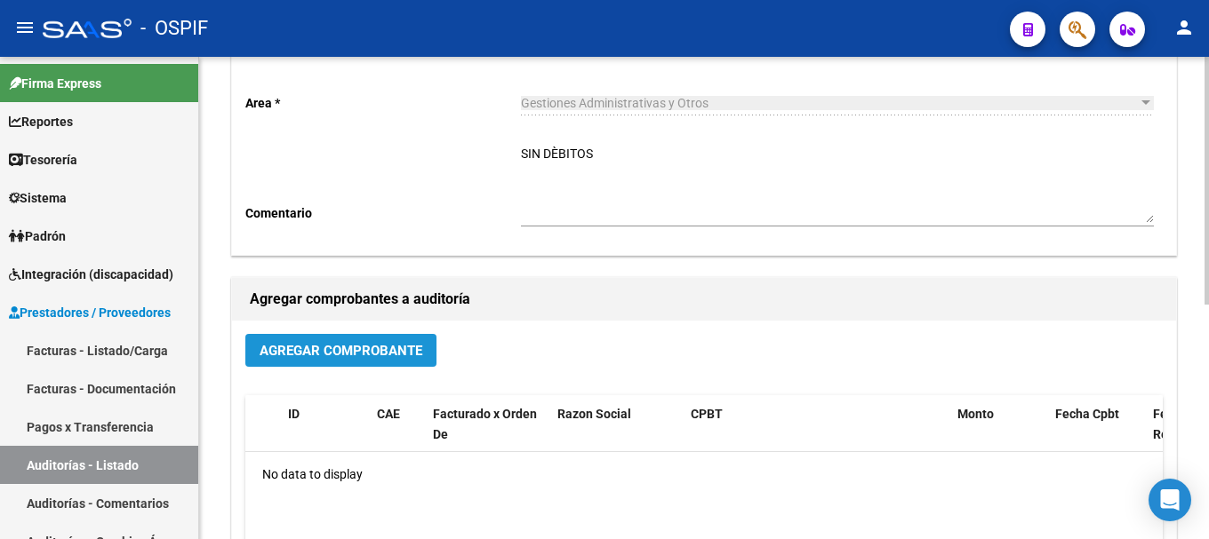
click at [363, 344] on span "Agregar Comprobante" at bounding box center [340, 351] width 163 height 16
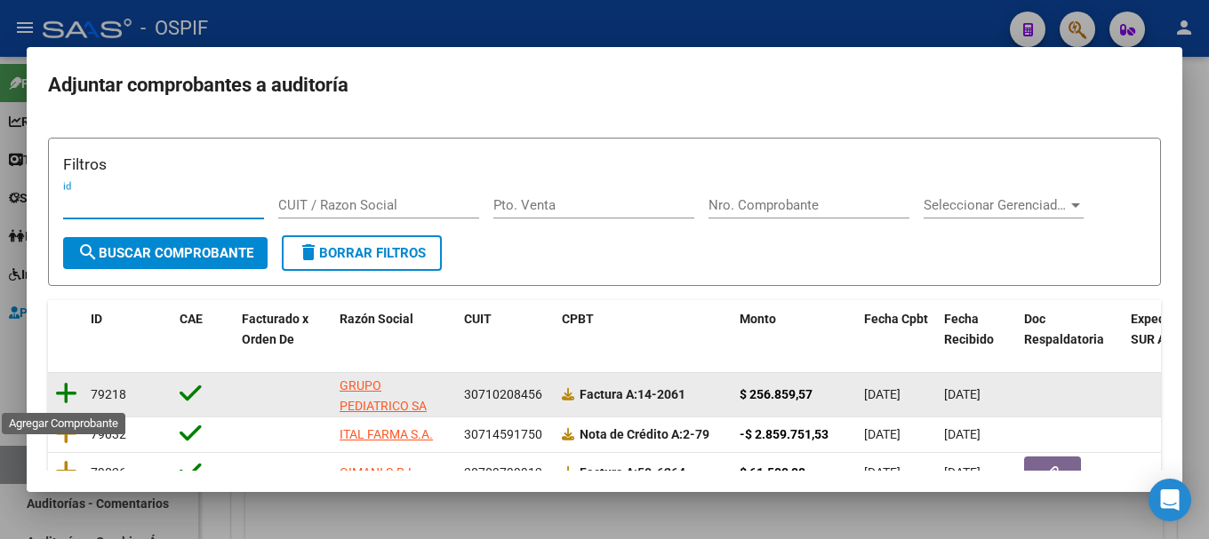
click at [68, 395] on icon at bounding box center [66, 393] width 22 height 25
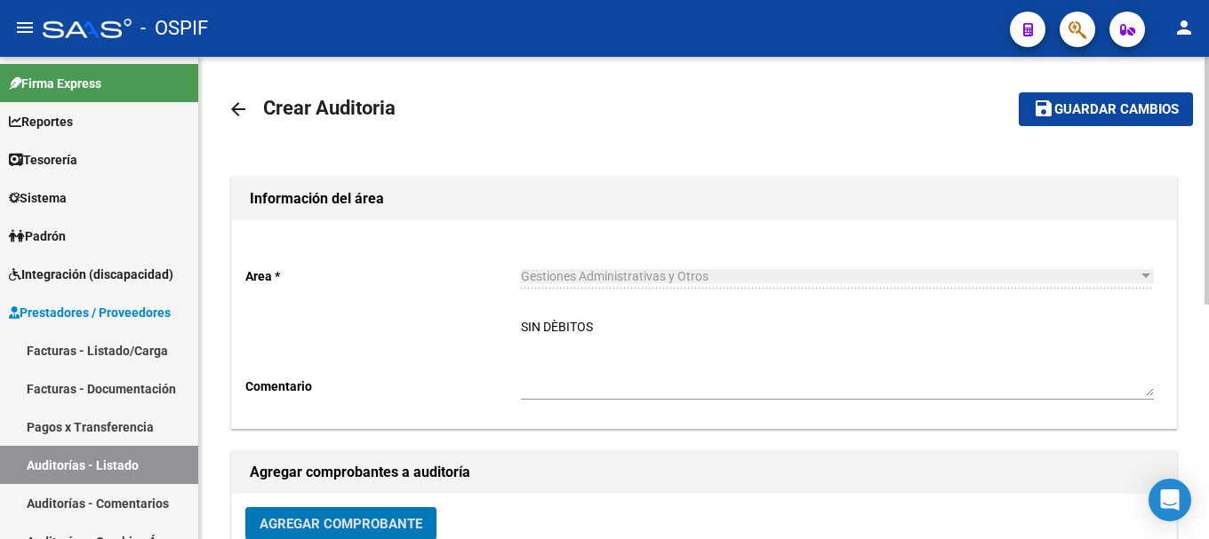
scroll to position [0, 0]
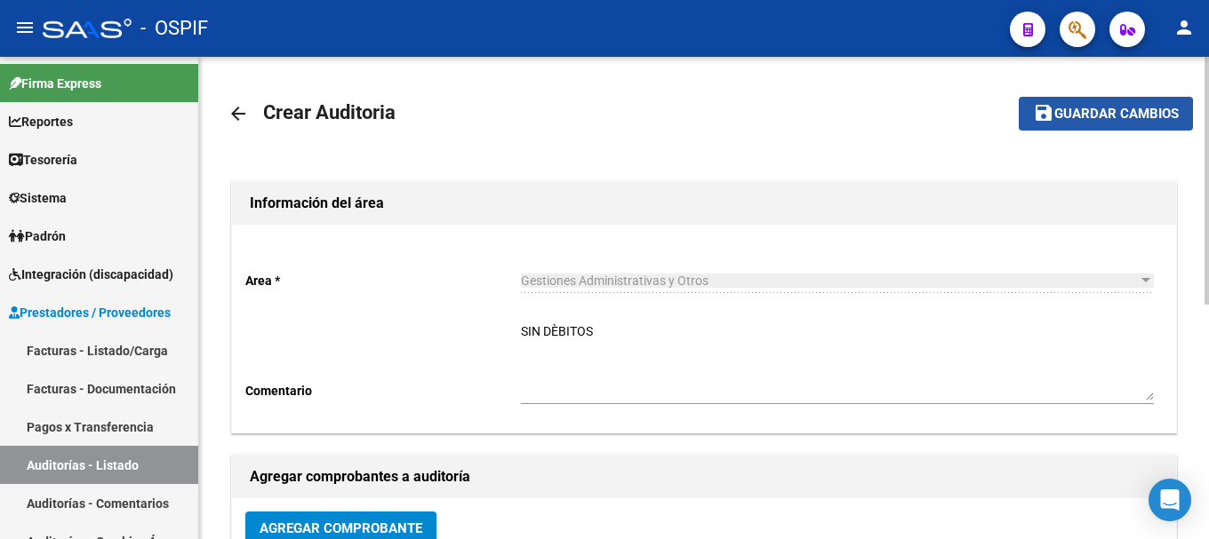
click at [1119, 115] on span "Guardar cambios" at bounding box center [1116, 115] width 124 height 16
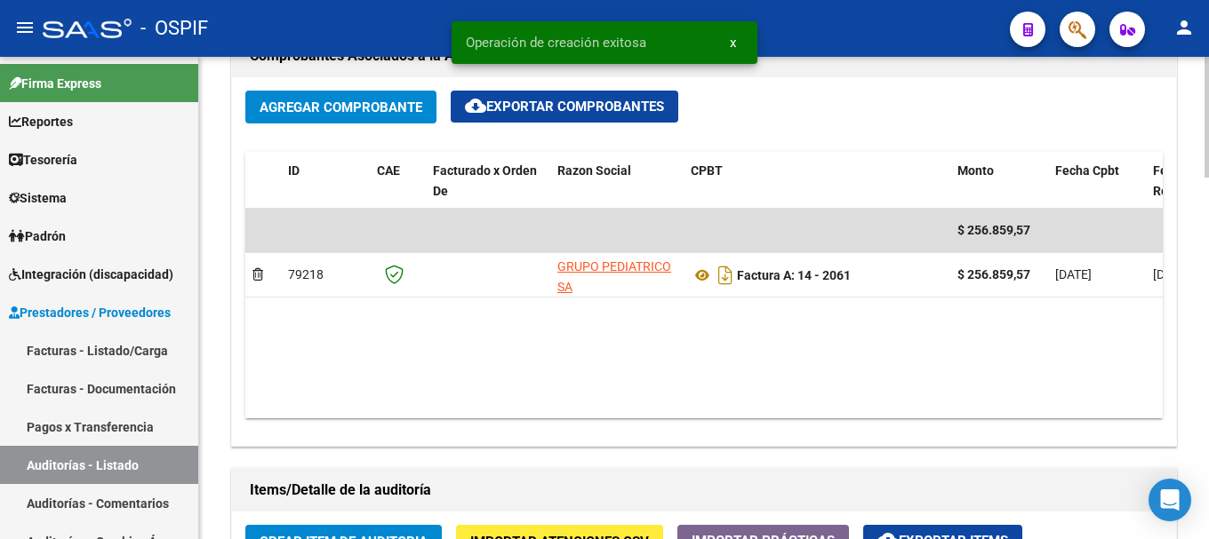
scroll to position [977, 0]
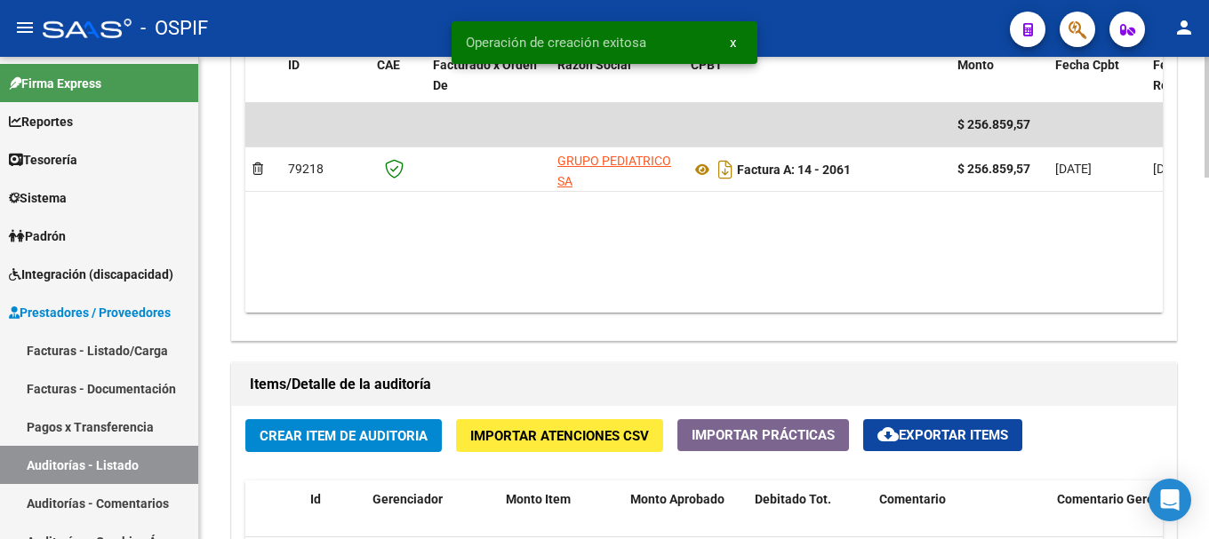
click at [315, 436] on span "Crear Item de Auditoria" at bounding box center [343, 436] width 168 height 16
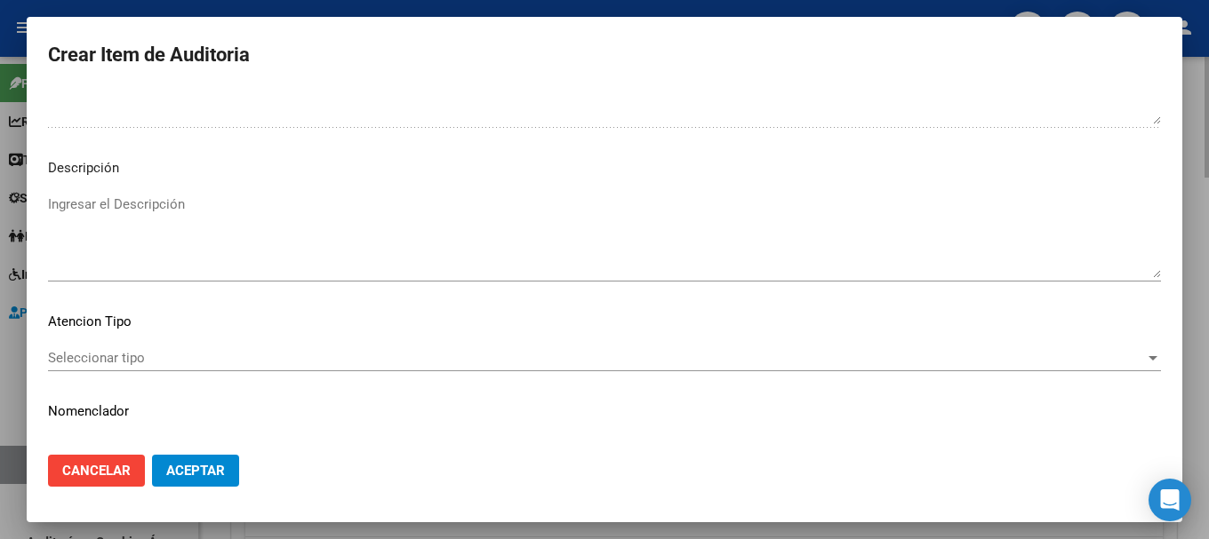
scroll to position [1015, 0]
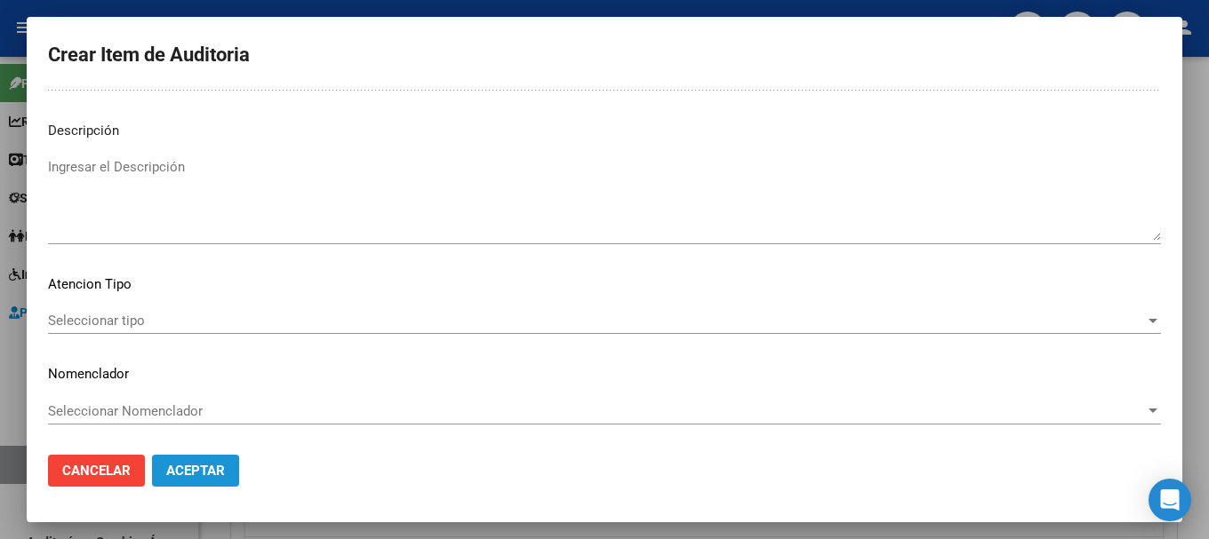
click at [201, 475] on span "Aceptar" at bounding box center [195, 471] width 59 height 16
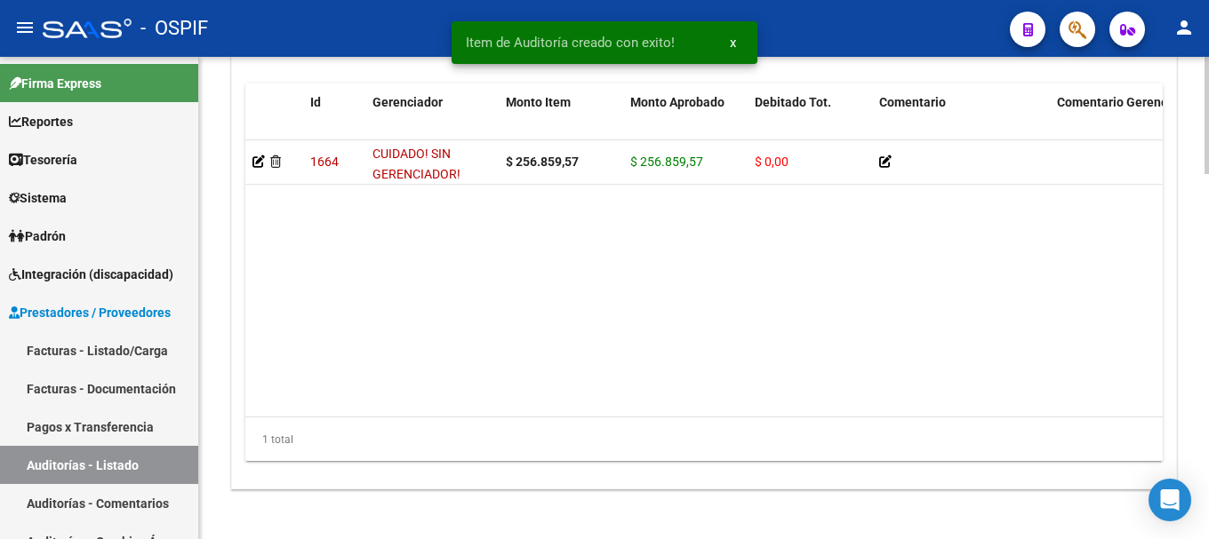
scroll to position [1499, 0]
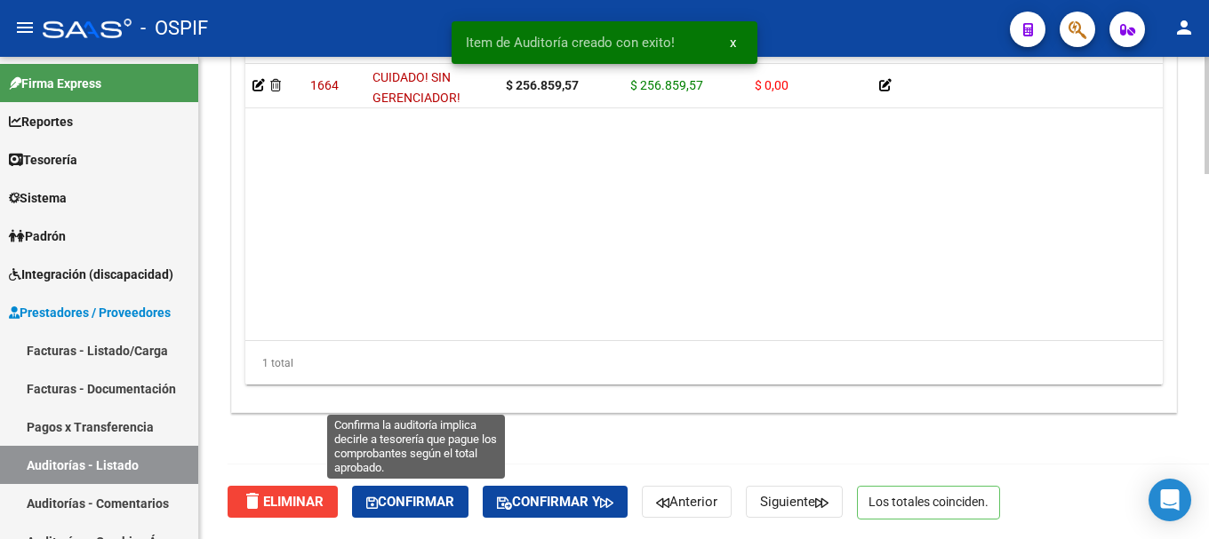
click at [419, 500] on span "Confirmar" at bounding box center [410, 502] width 88 height 16
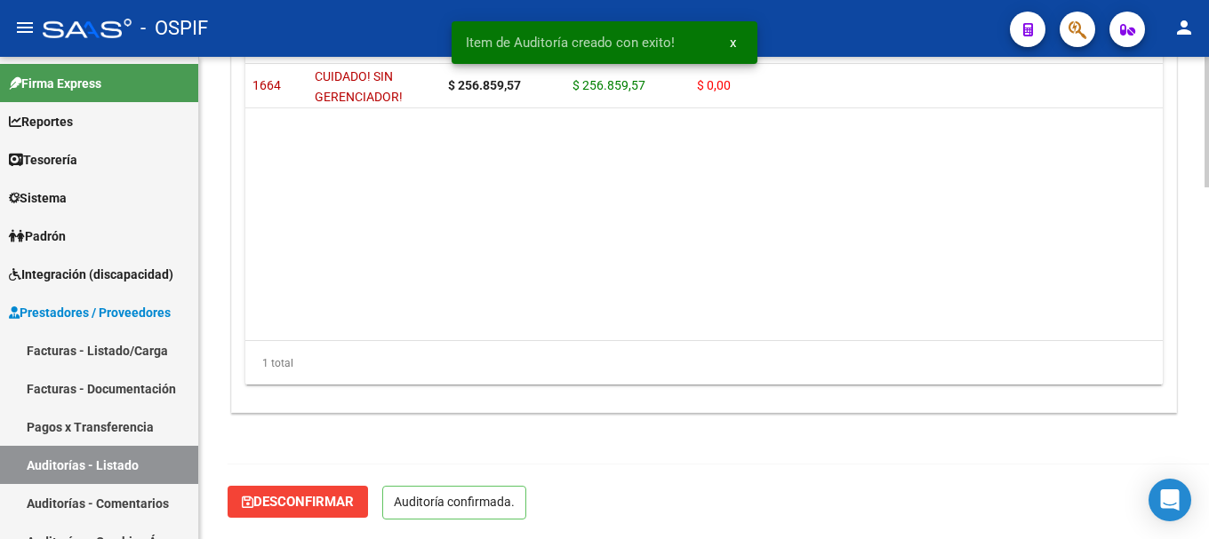
scroll to position [1298, 0]
type input "202508"
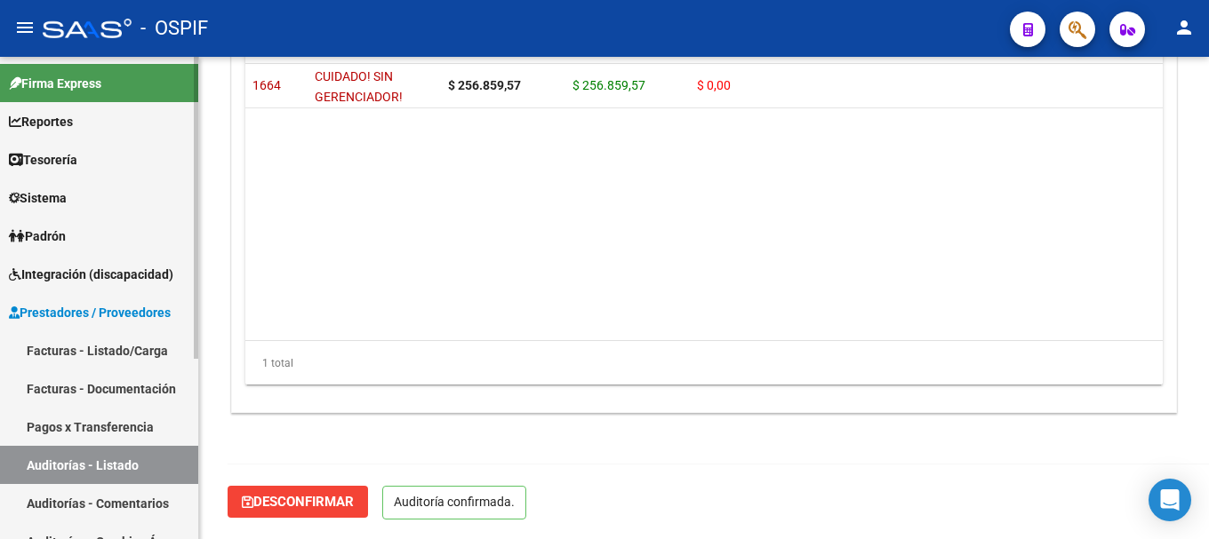
click at [71, 339] on link "Facturas - Listado/Carga" at bounding box center [99, 350] width 198 height 38
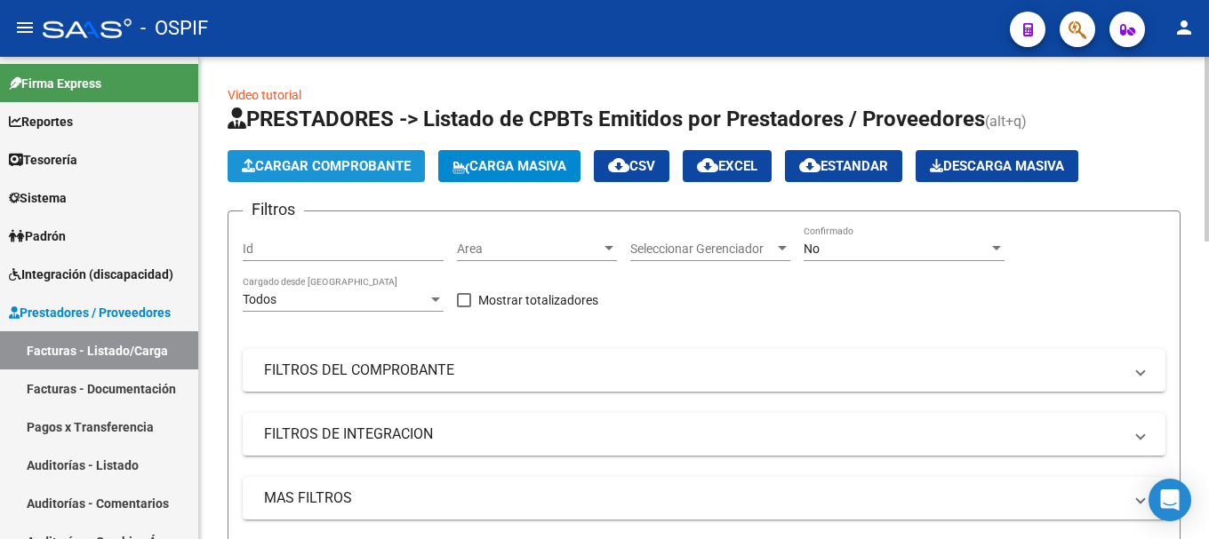
click at [389, 164] on span "Cargar Comprobante" at bounding box center [326, 166] width 169 height 16
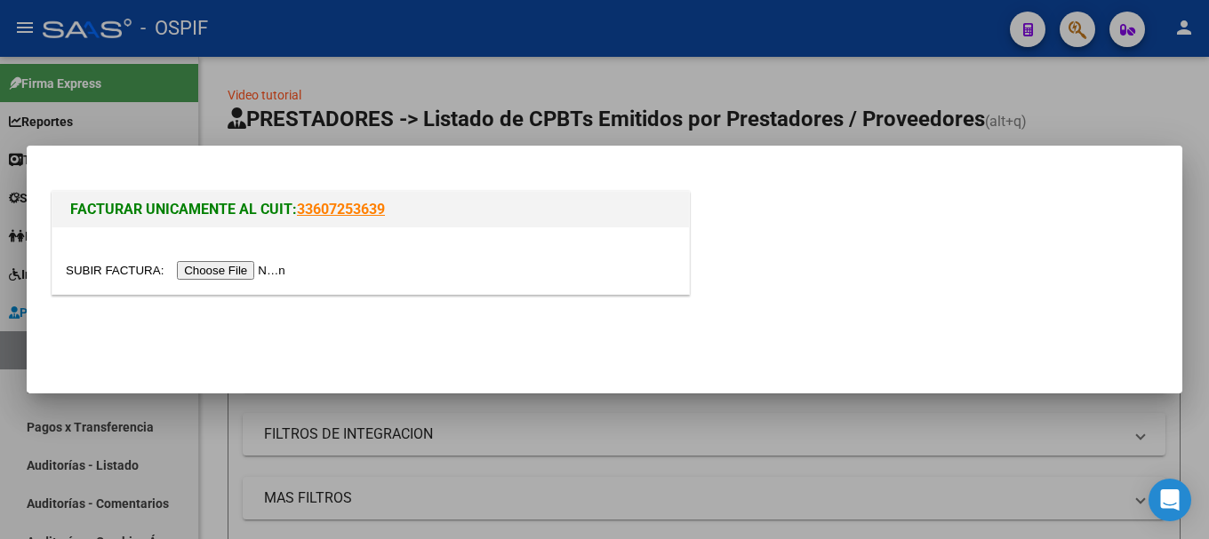
click at [283, 265] on input "file" at bounding box center [178, 270] width 225 height 19
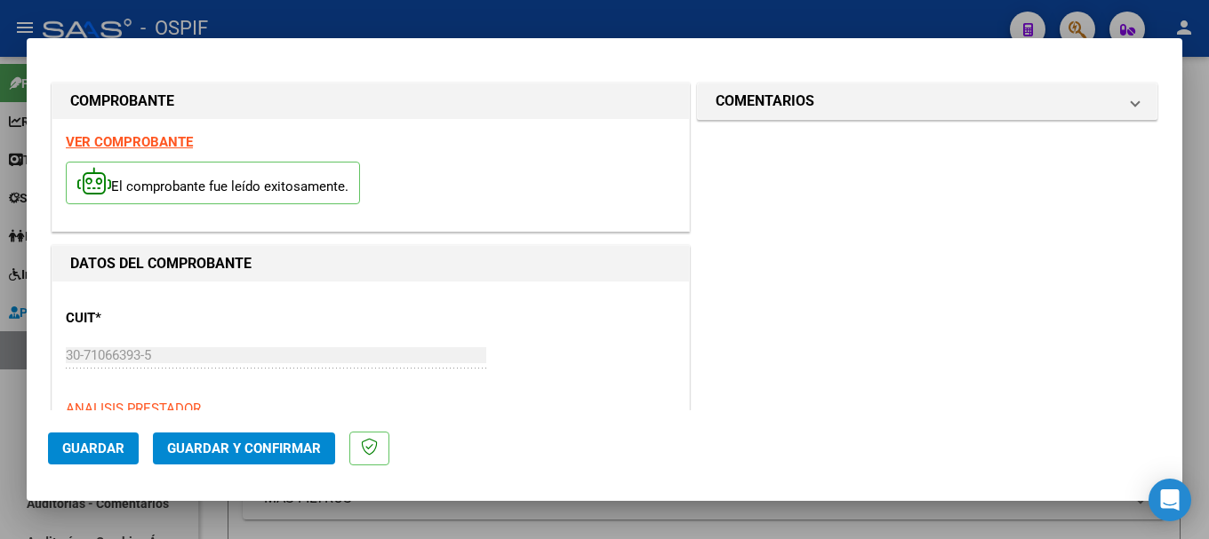
click at [147, 144] on strong "VER COMPROBANTE" at bounding box center [129, 142] width 127 height 16
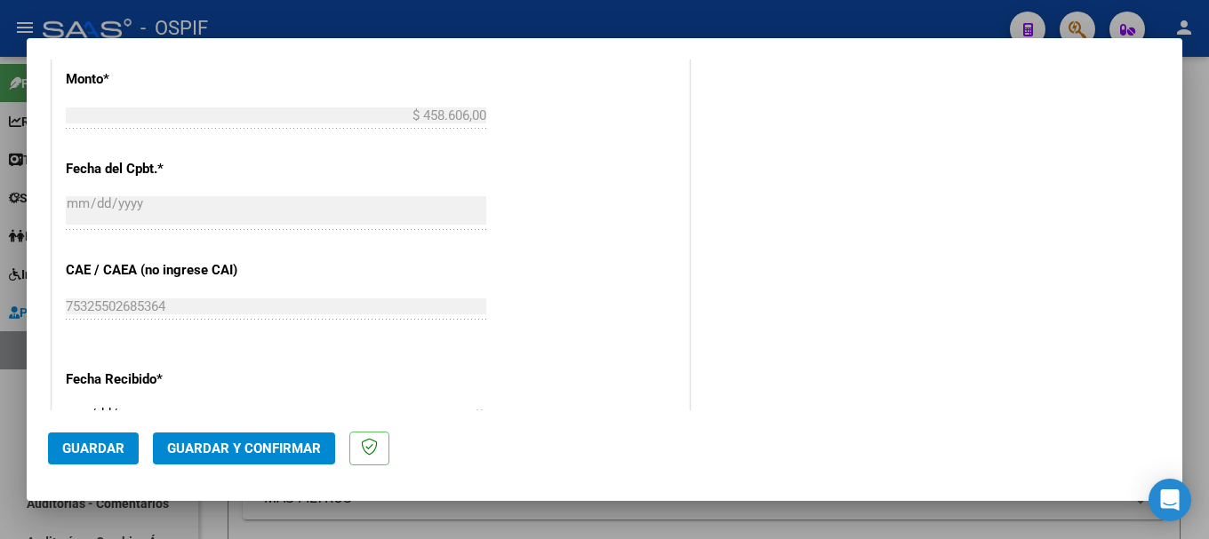
scroll to position [800, 0]
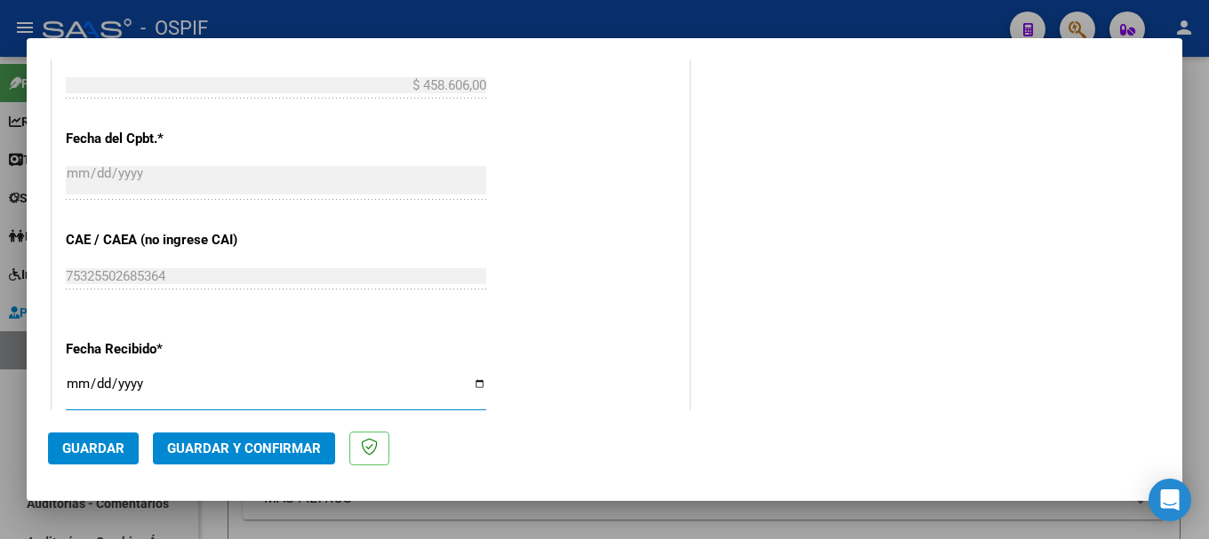
click at [476, 389] on input "[DATE]" at bounding box center [276, 391] width 420 height 28
type input "2025-08-11"
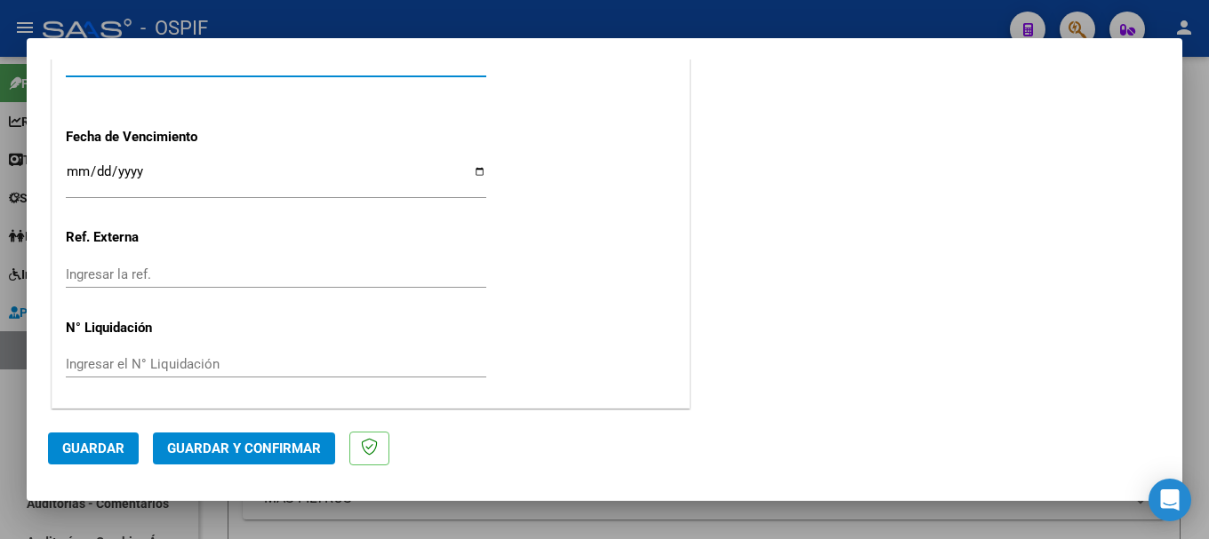
scroll to position [1136, 0]
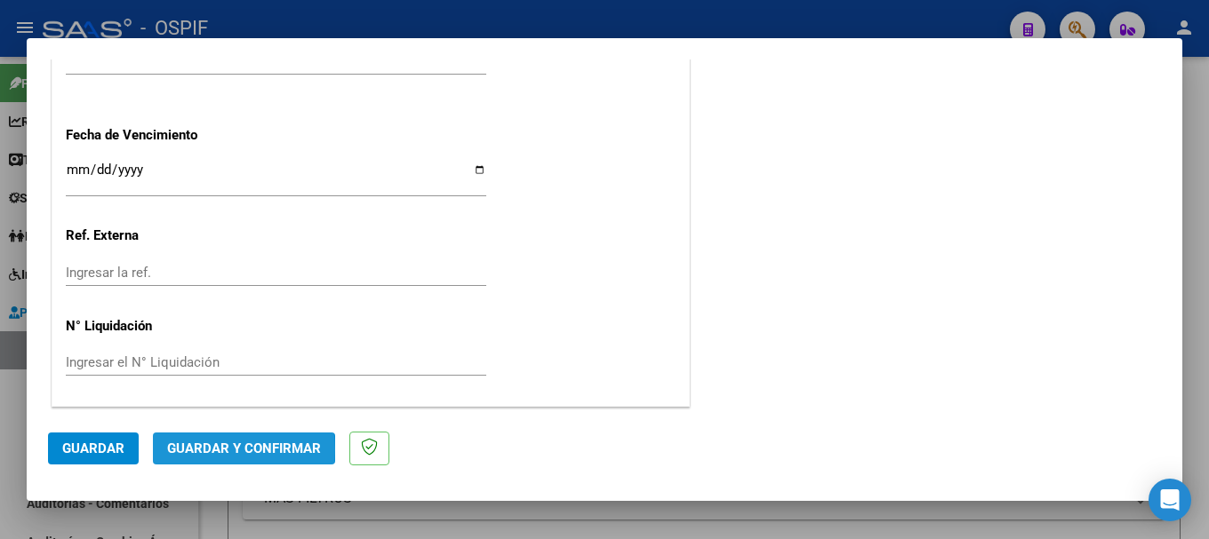
click at [219, 450] on span "Guardar y Confirmar" at bounding box center [244, 449] width 154 height 16
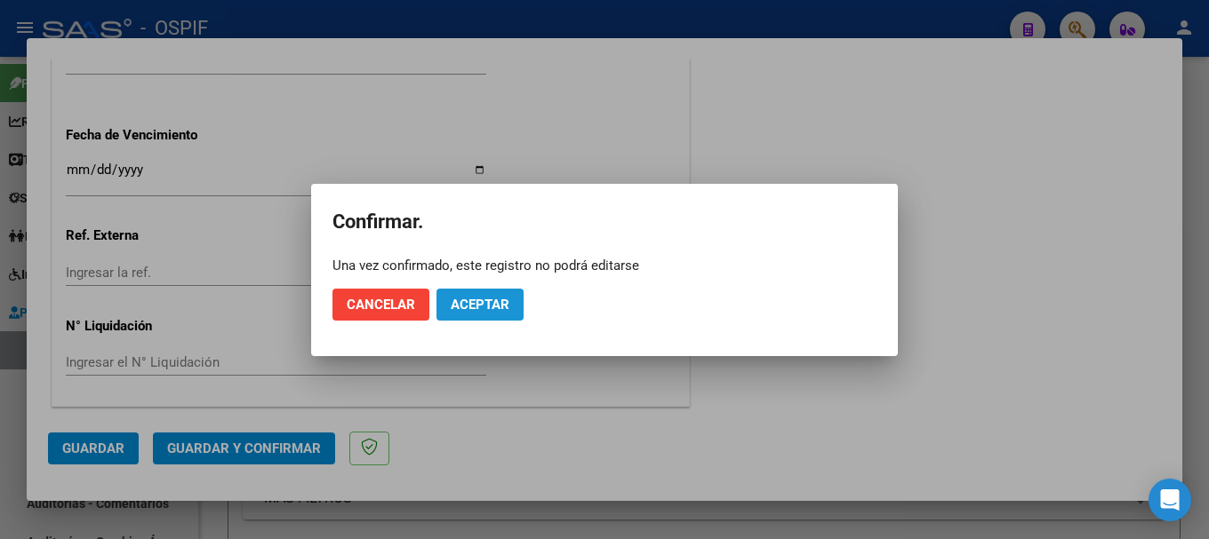
click at [471, 301] on span "Aceptar" at bounding box center [480, 305] width 59 height 16
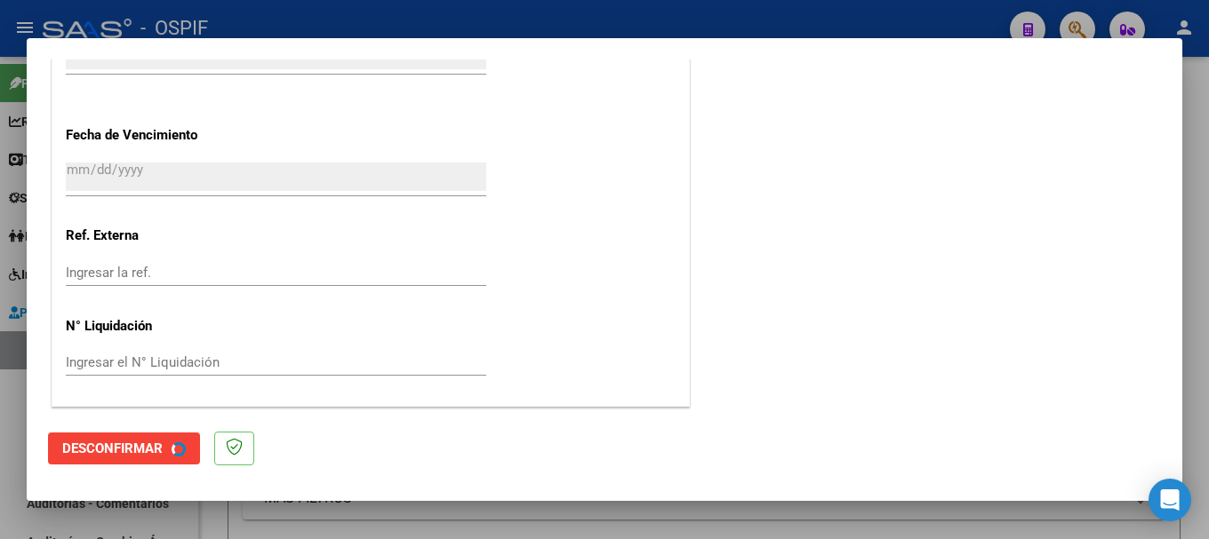
scroll to position [0, 0]
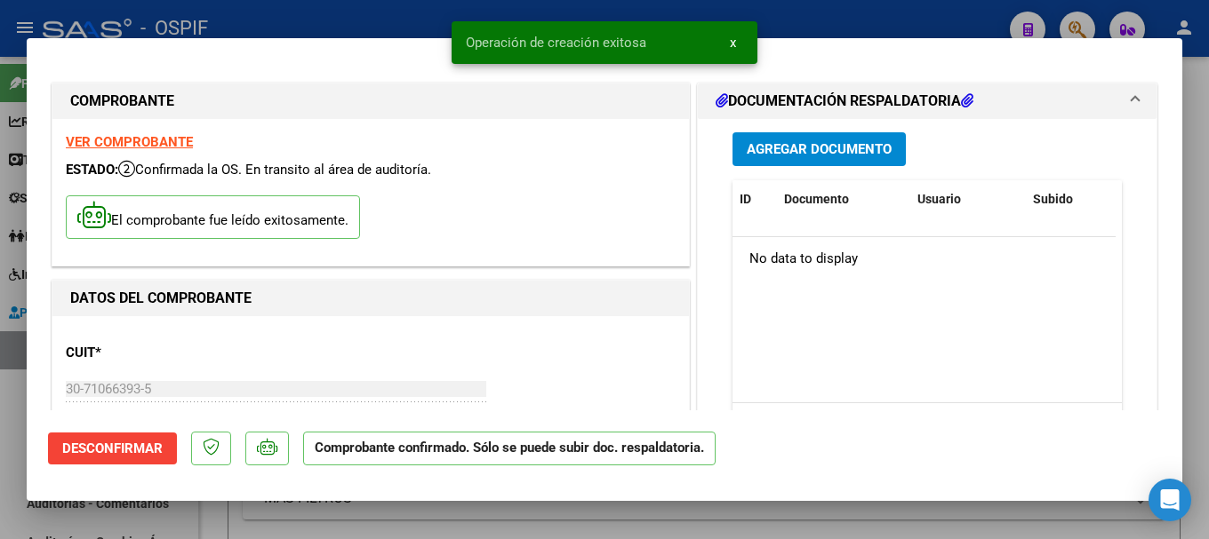
click at [259, 16] on div at bounding box center [604, 269] width 1209 height 539
type input "$ 0,00"
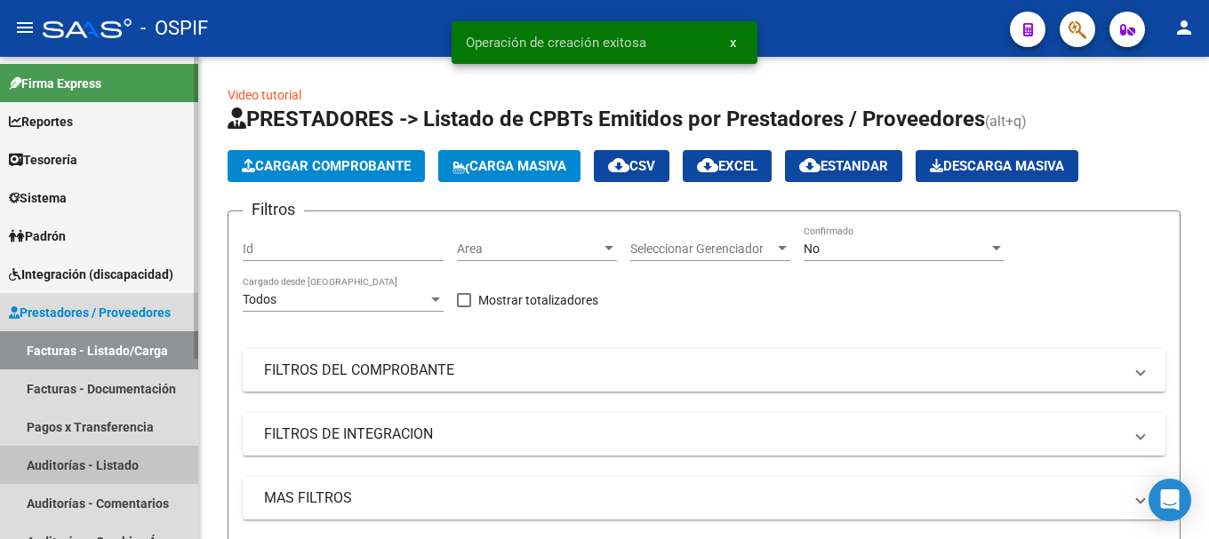
click at [113, 459] on link "Auditorías - Listado" at bounding box center [99, 465] width 198 height 38
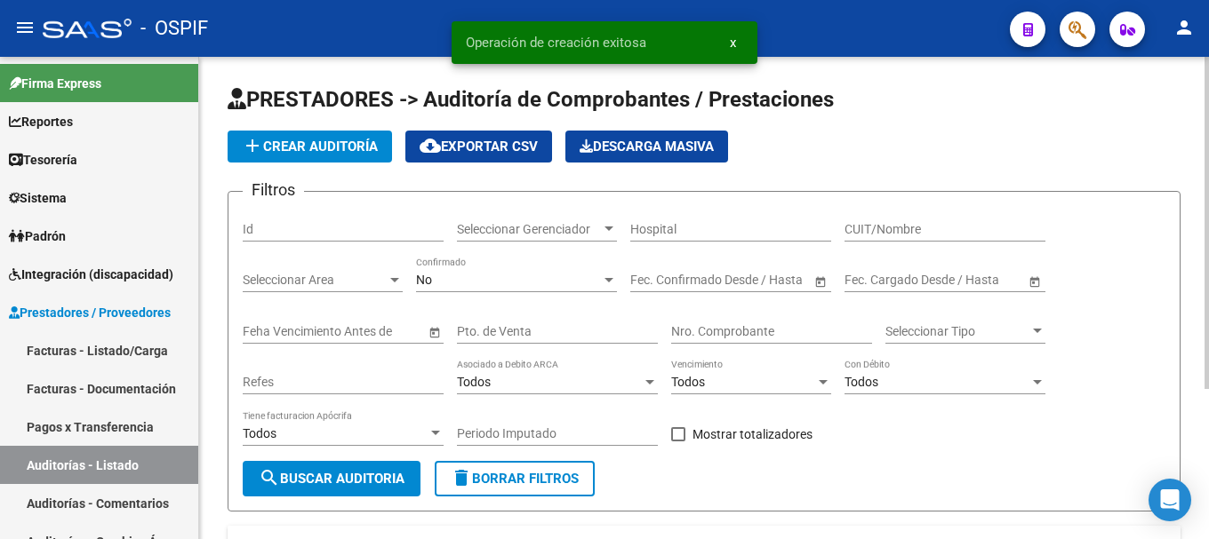
drag, startPoint x: 339, startPoint y: 138, endPoint x: 356, endPoint y: 145, distance: 19.1
click at [356, 145] on button "add Crear Auditoría" at bounding box center [309, 147] width 164 height 32
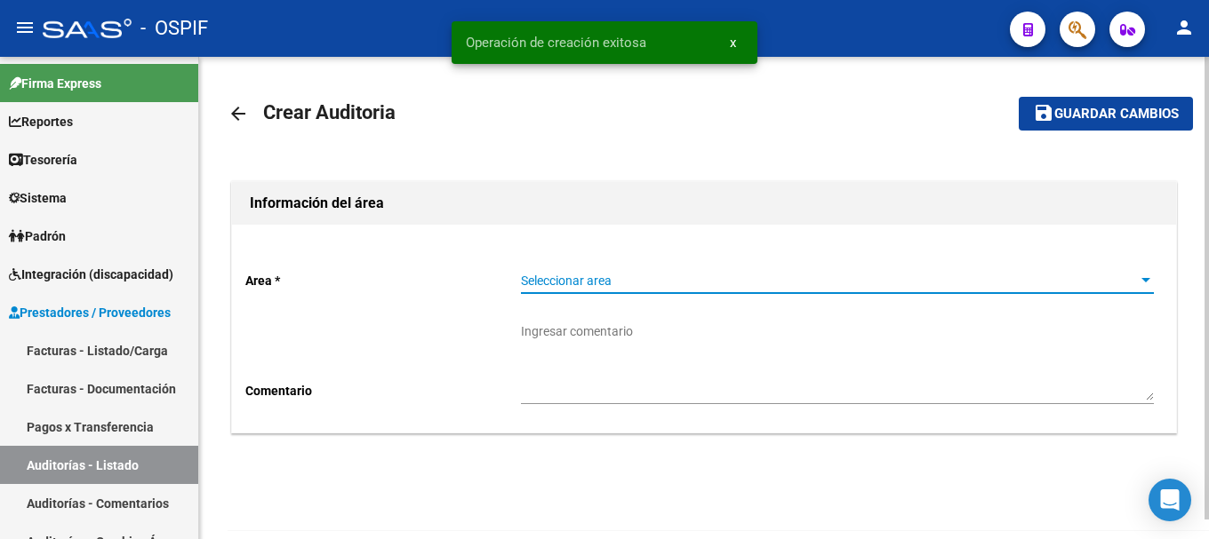
click at [1136, 280] on div "Seleccionar area" at bounding box center [837, 281] width 633 height 15
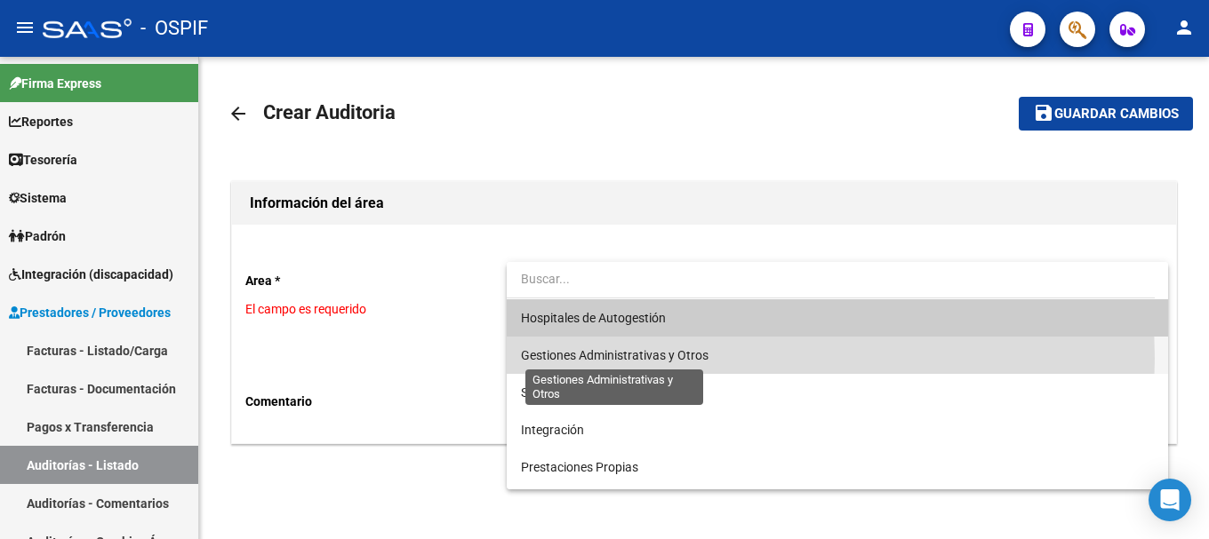
click at [619, 358] on span "Gestiones Administrativas y Otros" at bounding box center [614, 355] width 187 height 14
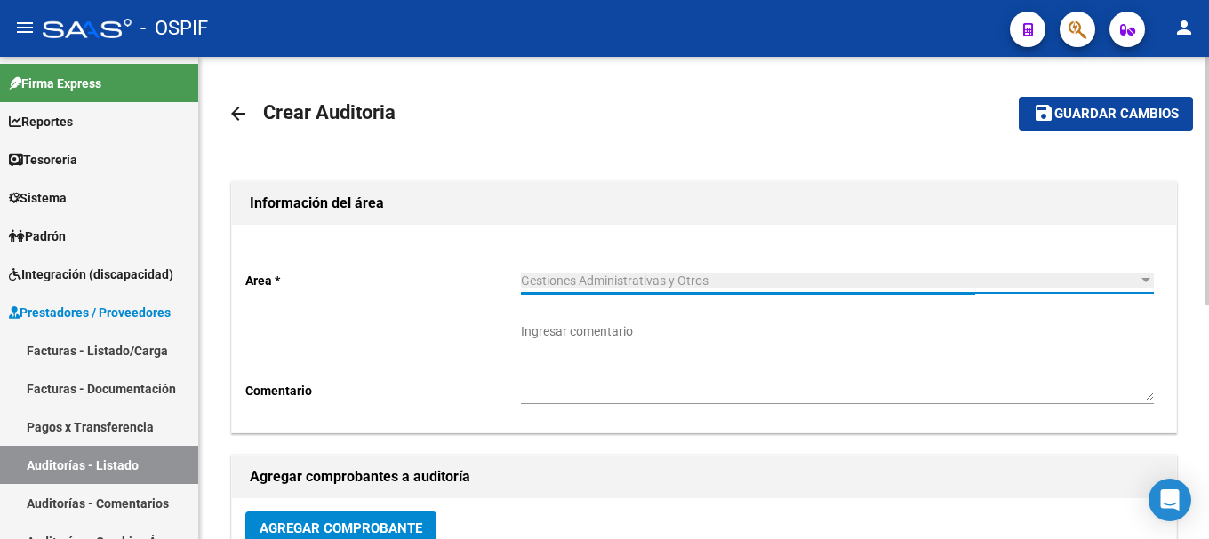
click at [642, 368] on textarea "Ingresar comentario" at bounding box center [837, 362] width 633 height 78
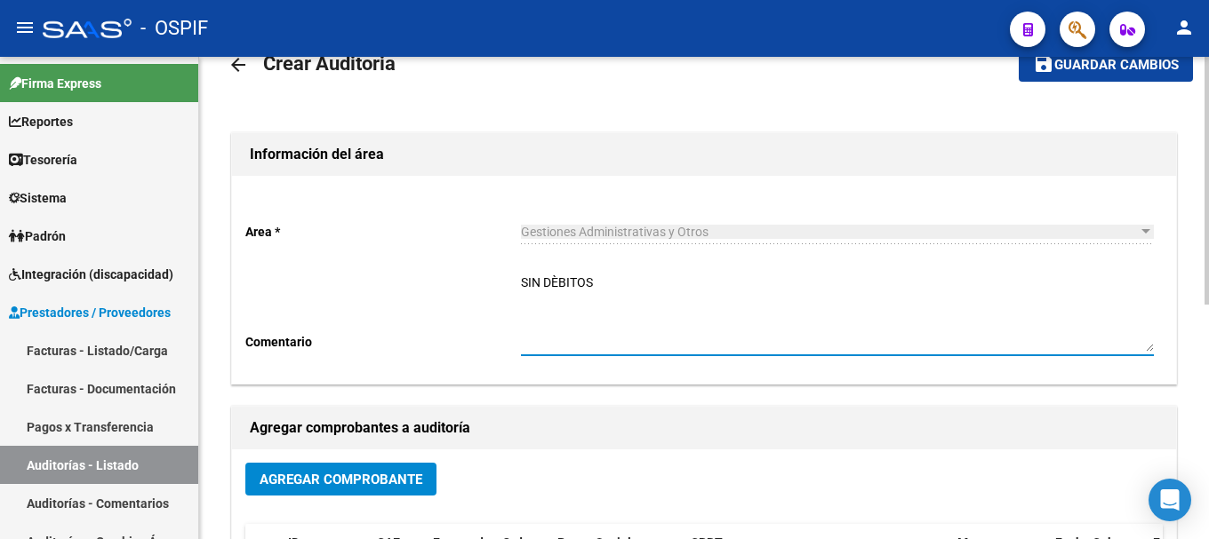
scroll to position [89, 0]
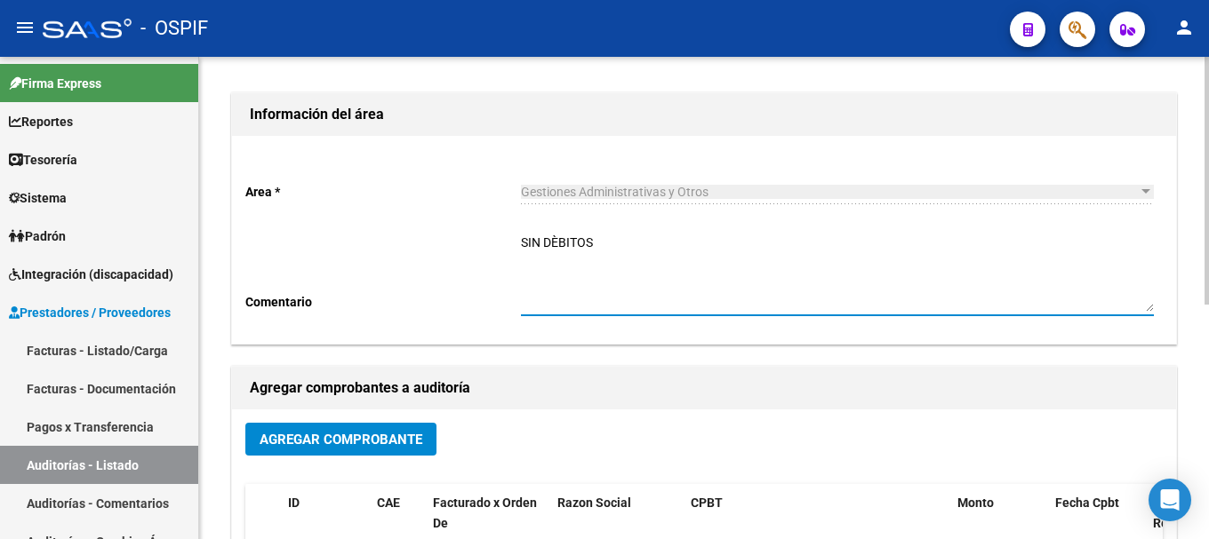
type textarea "SIN DÈBITOS"
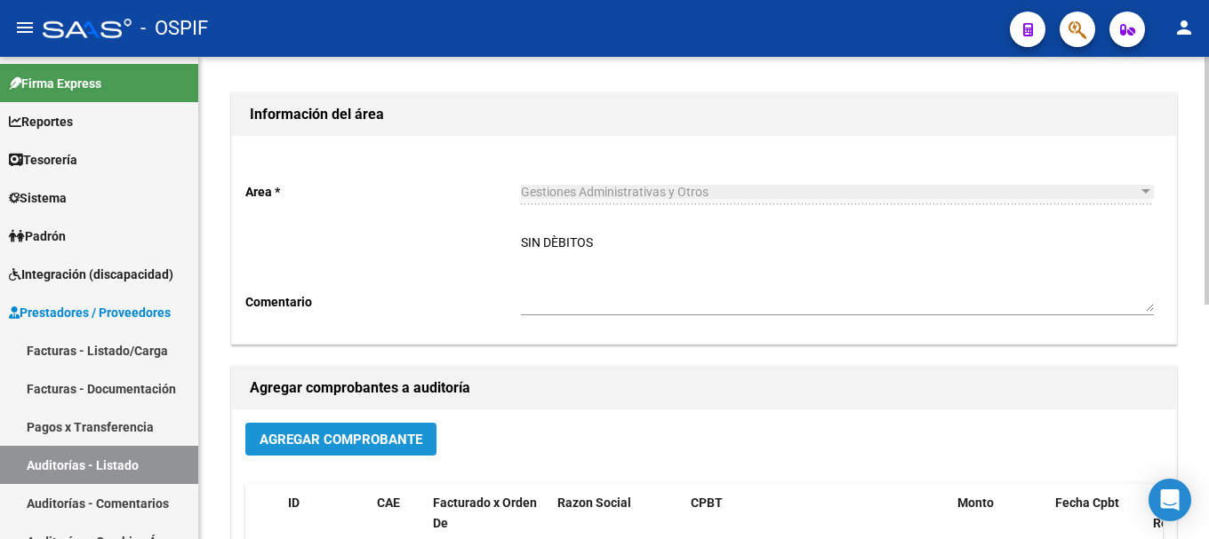
click at [356, 438] on span "Agregar Comprobante" at bounding box center [340, 440] width 163 height 16
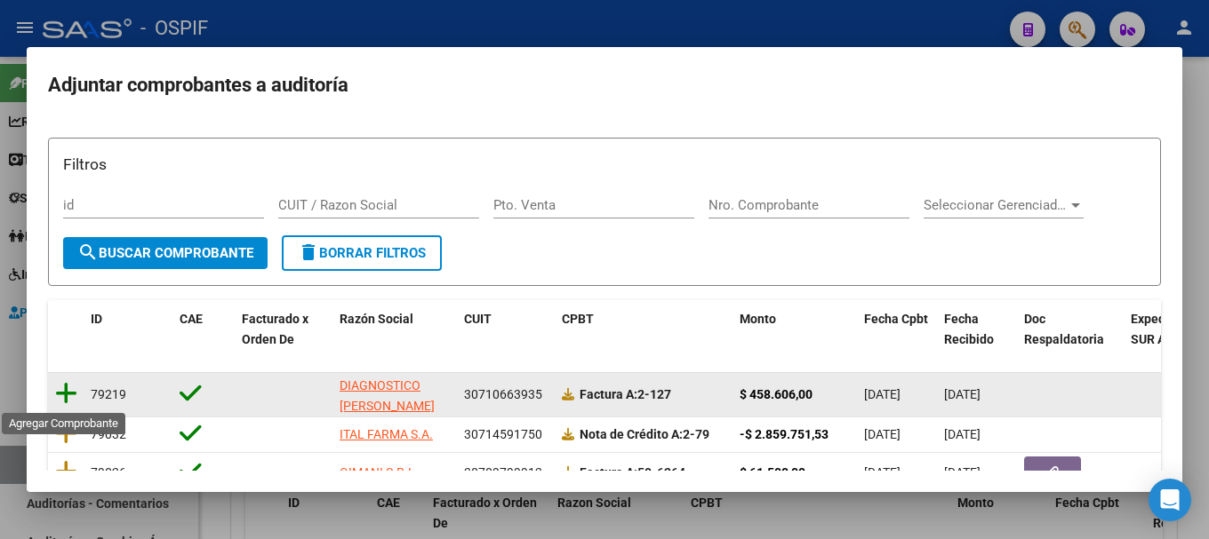
click at [69, 395] on icon at bounding box center [66, 393] width 22 height 25
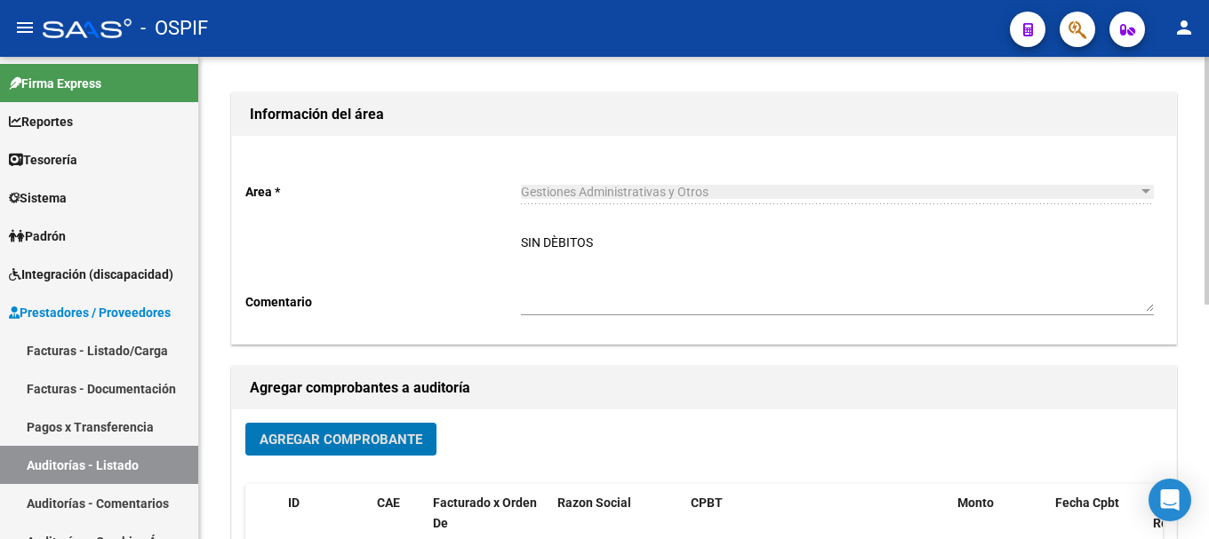
scroll to position [0, 0]
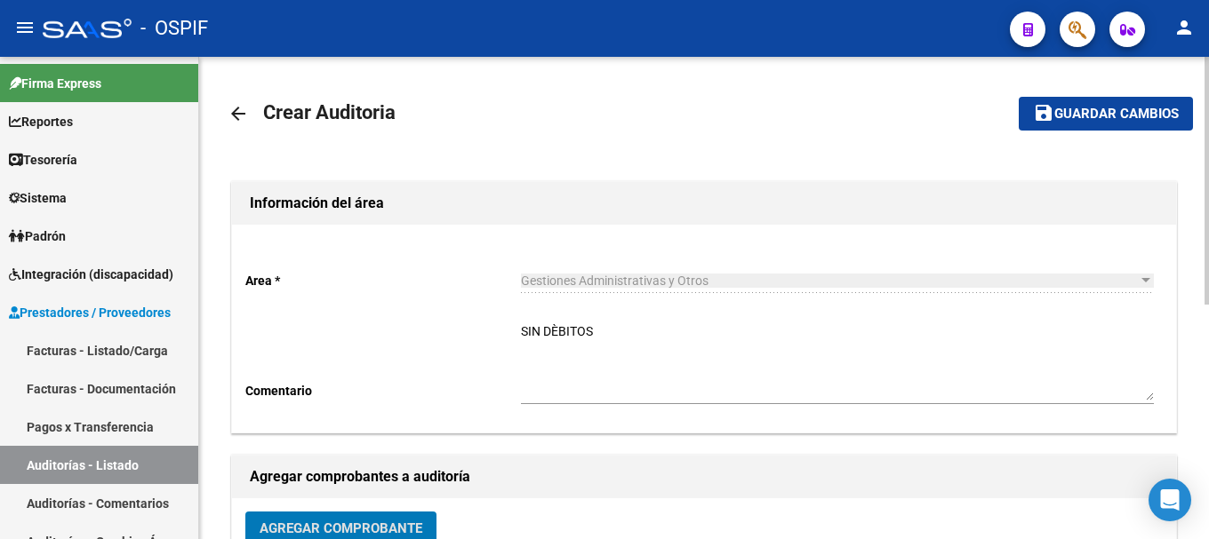
click at [1113, 116] on span "Guardar cambios" at bounding box center [1116, 115] width 124 height 16
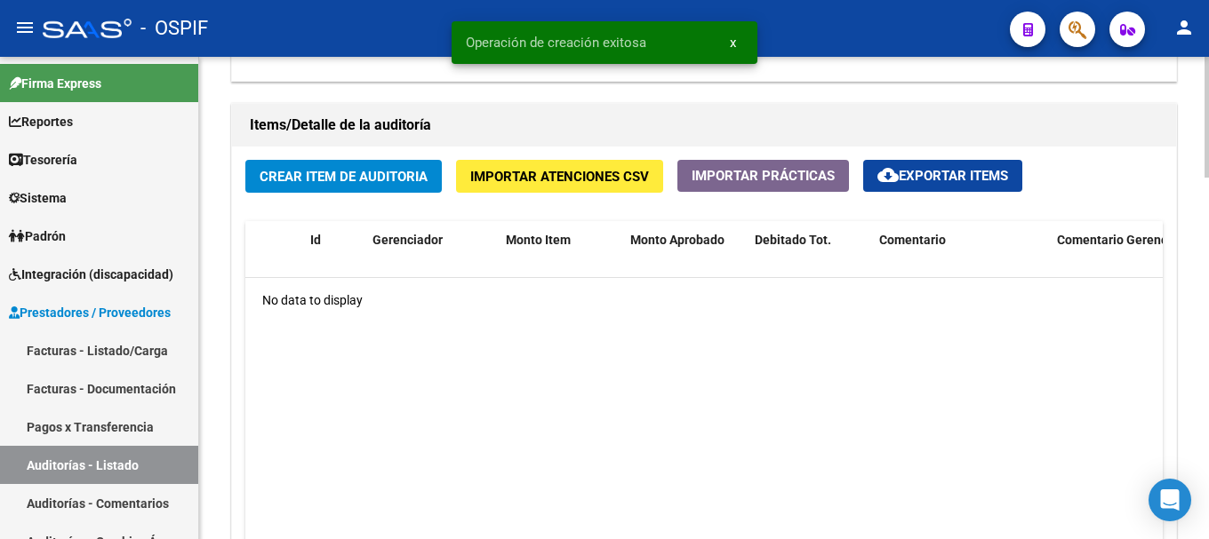
scroll to position [1244, 0]
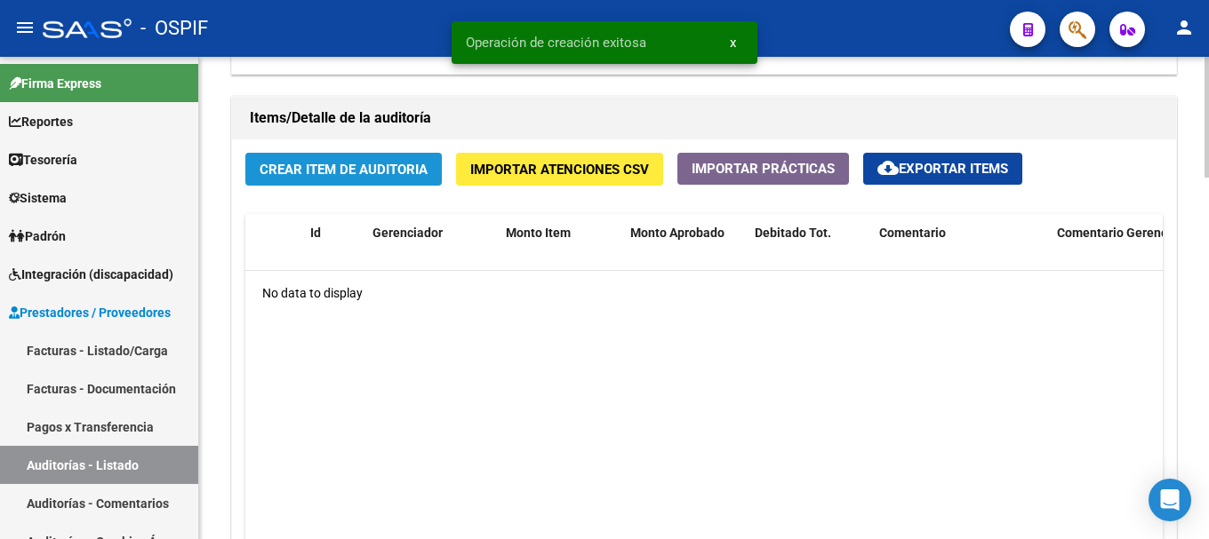
click at [419, 167] on span "Crear Item de Auditoria" at bounding box center [343, 170] width 168 height 16
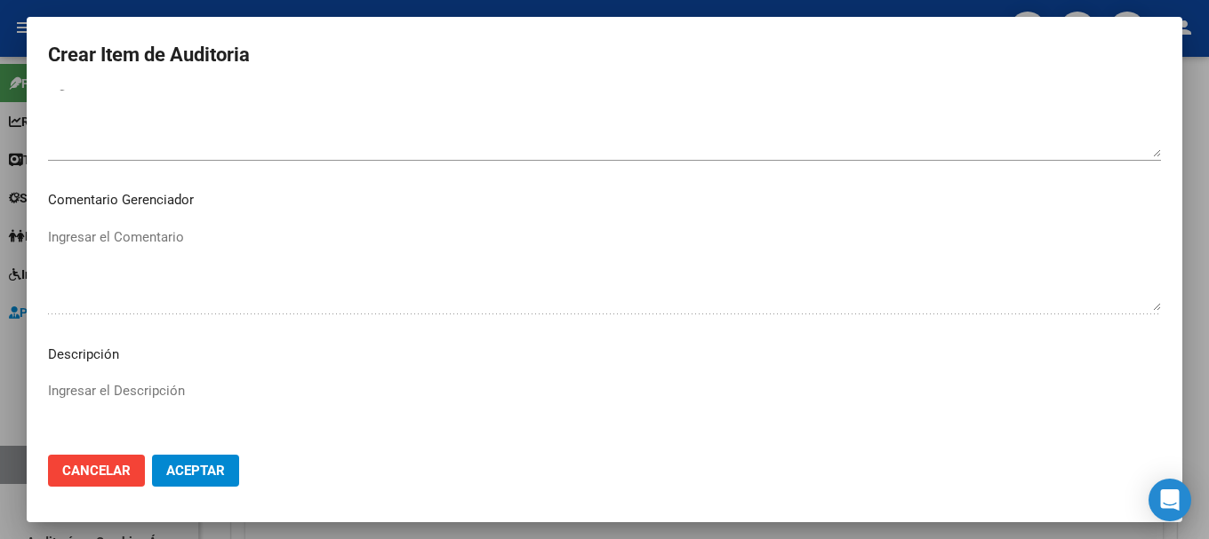
scroll to position [800, 0]
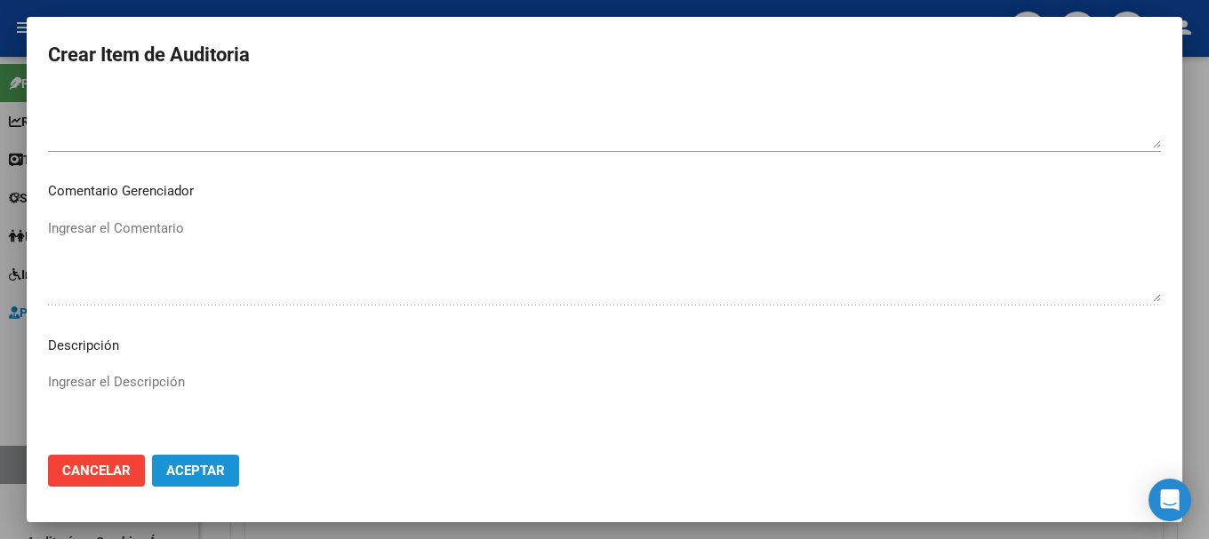
click at [195, 467] on span "Aceptar" at bounding box center [195, 471] width 59 height 16
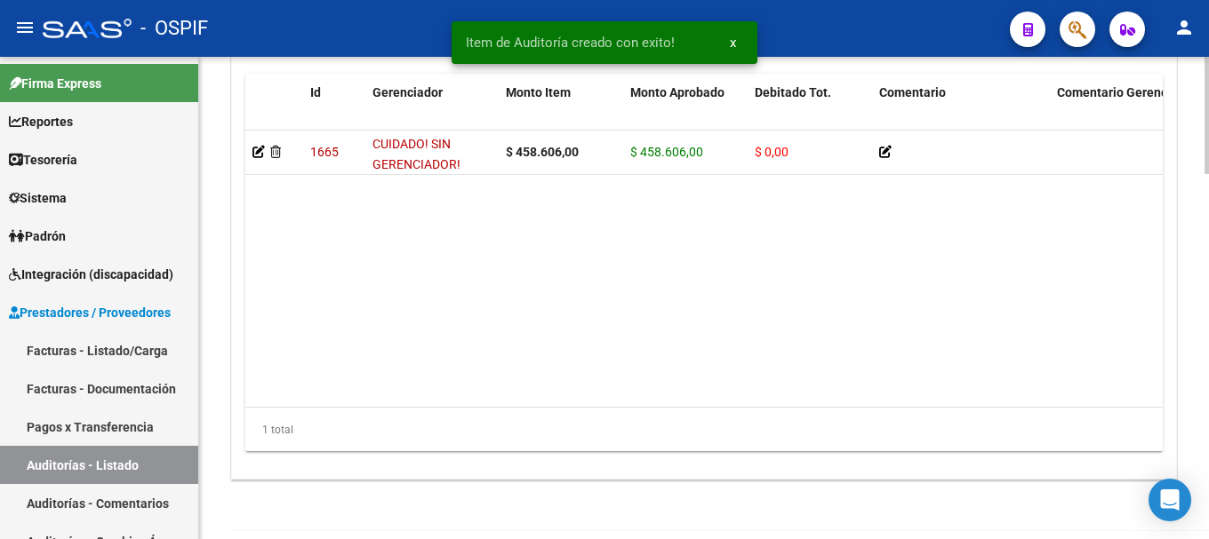
scroll to position [1499, 0]
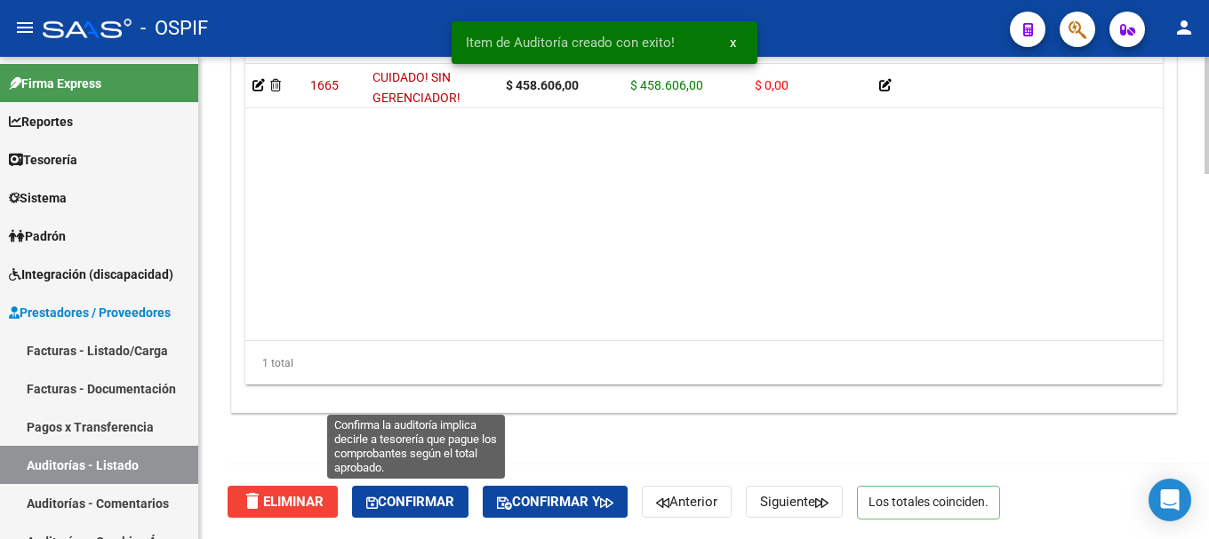
click at [409, 500] on span "Confirmar" at bounding box center [410, 502] width 88 height 16
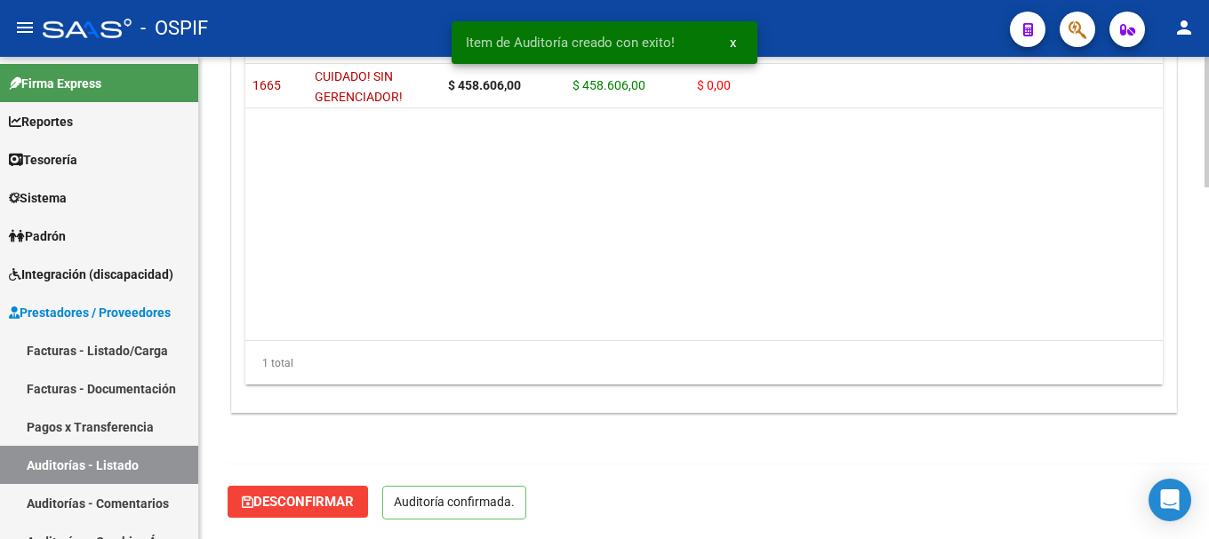
scroll to position [1298, 0]
type input "202508"
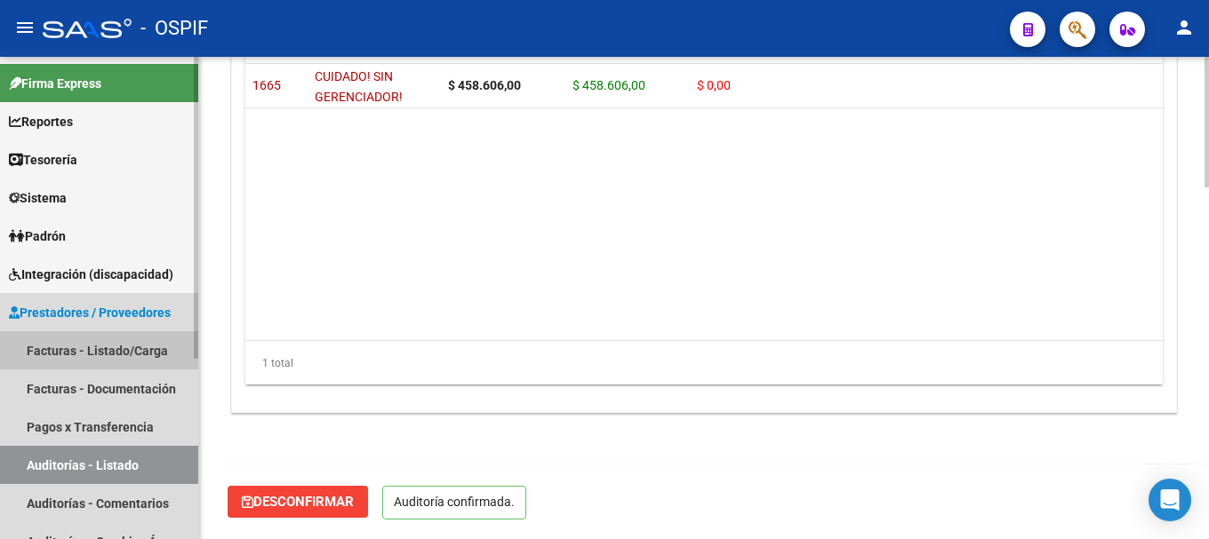
click at [99, 345] on link "Facturas - Listado/Carga" at bounding box center [99, 350] width 198 height 38
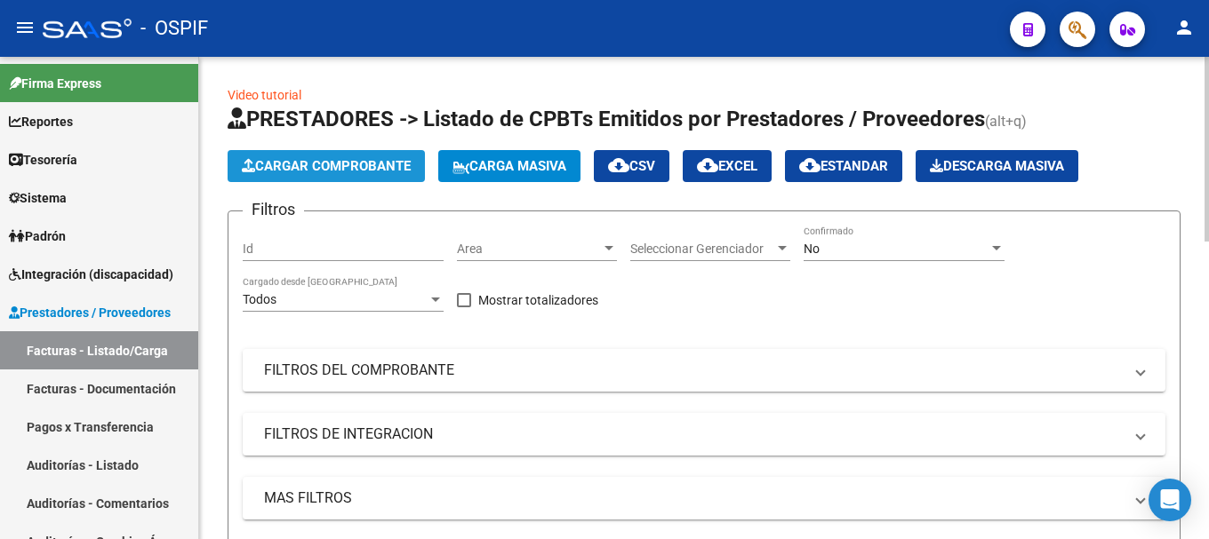
click at [340, 164] on span "Cargar Comprobante" at bounding box center [326, 166] width 169 height 16
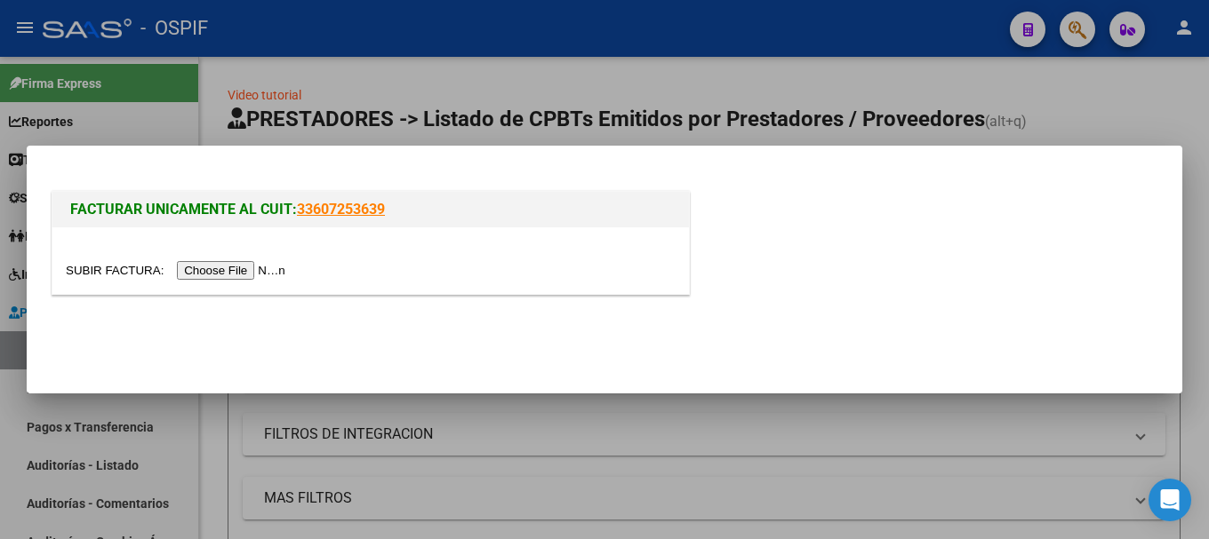
click at [250, 273] on input "file" at bounding box center [178, 270] width 225 height 19
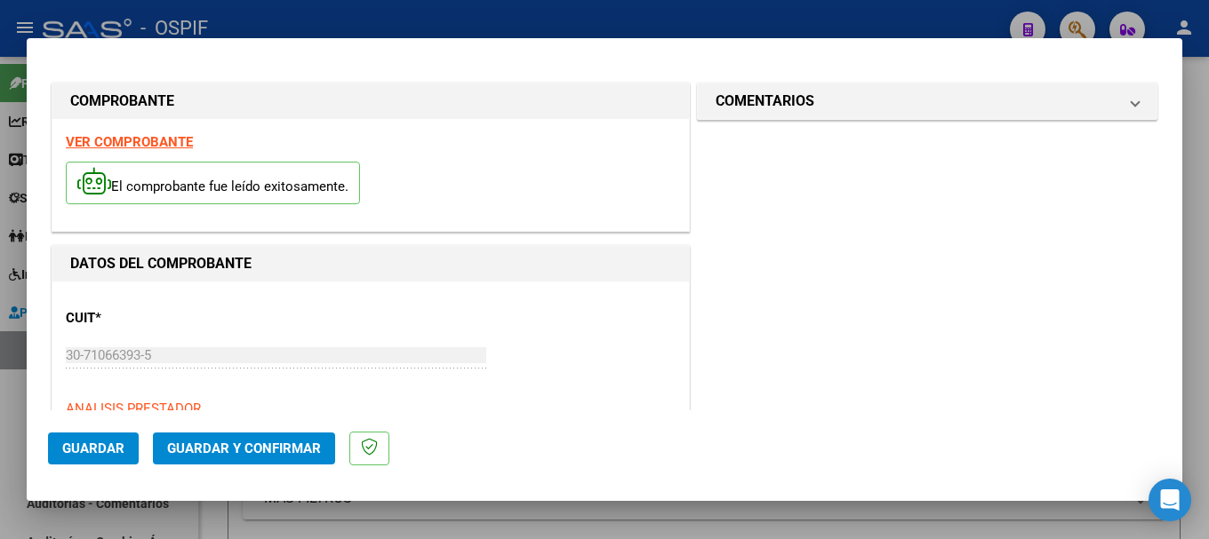
click at [150, 143] on strong "VER COMPROBANTE" at bounding box center [129, 142] width 127 height 16
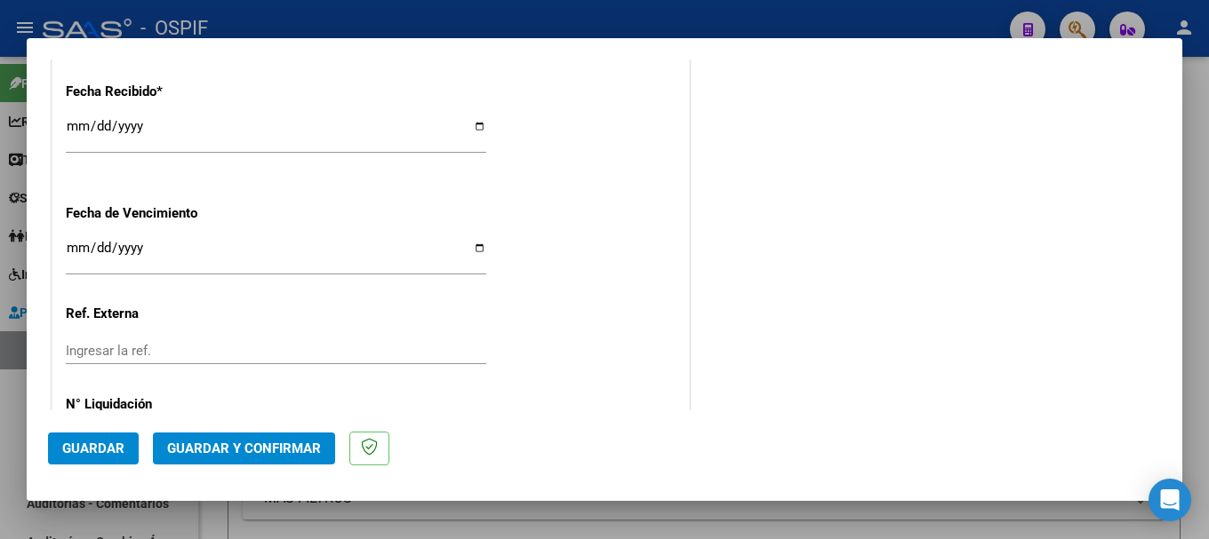
scroll to position [1066, 0]
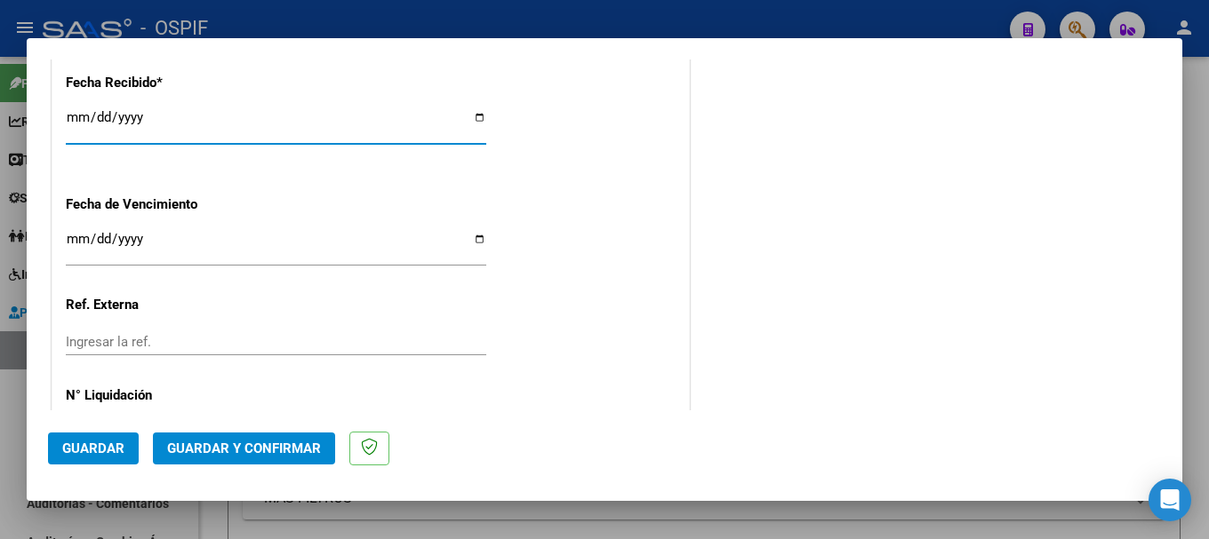
click at [471, 119] on input "[DATE]" at bounding box center [276, 124] width 420 height 28
type input "2025-08-11"
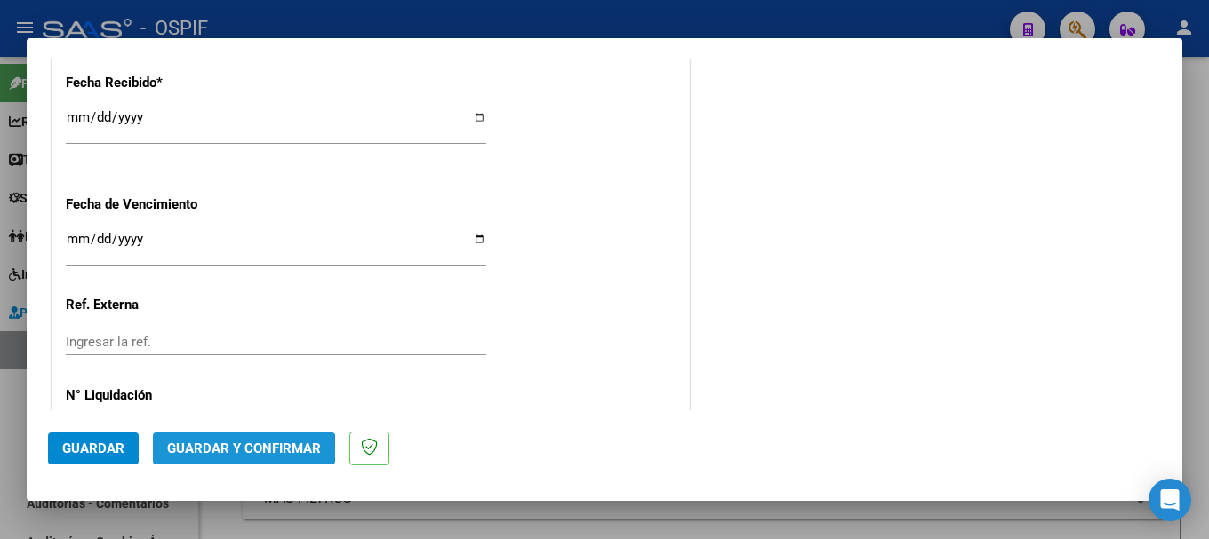
click at [194, 451] on span "Guardar y Confirmar" at bounding box center [244, 449] width 154 height 16
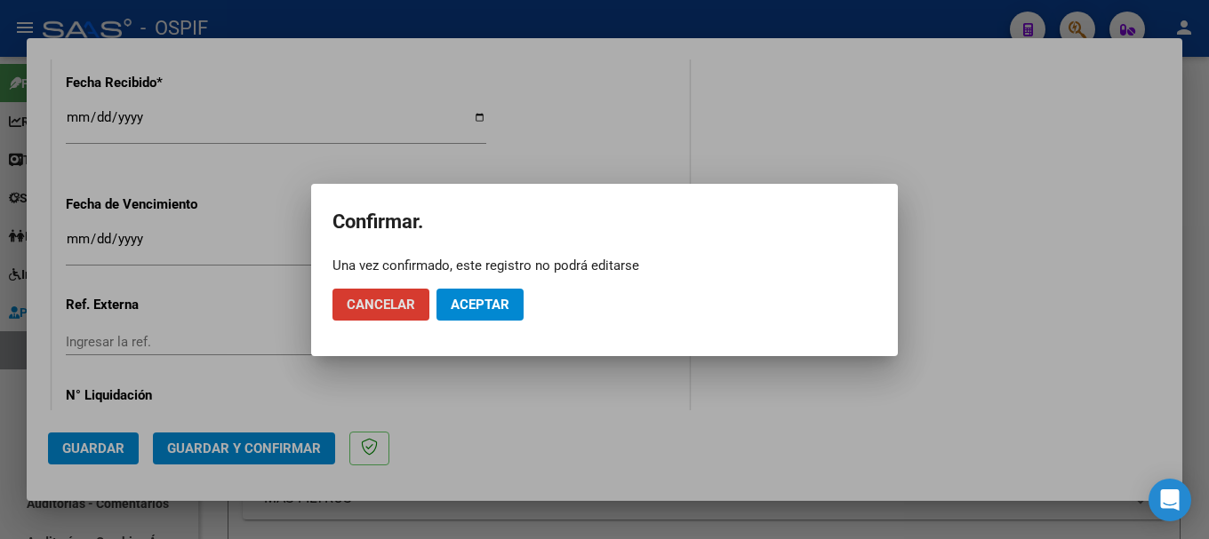
click at [490, 303] on span "Aceptar" at bounding box center [480, 305] width 59 height 16
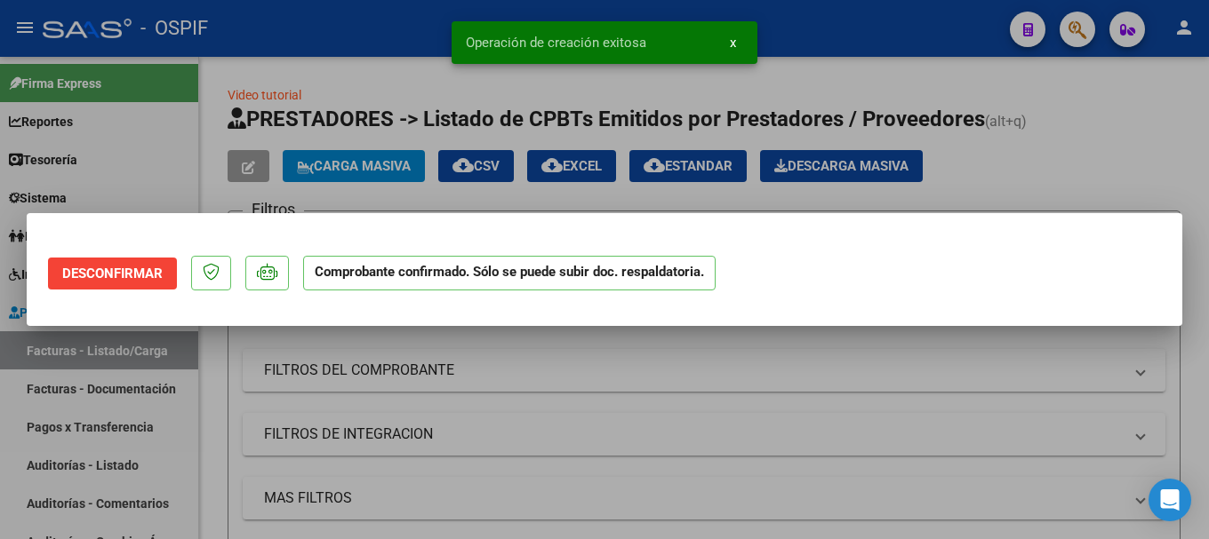
scroll to position [0, 0]
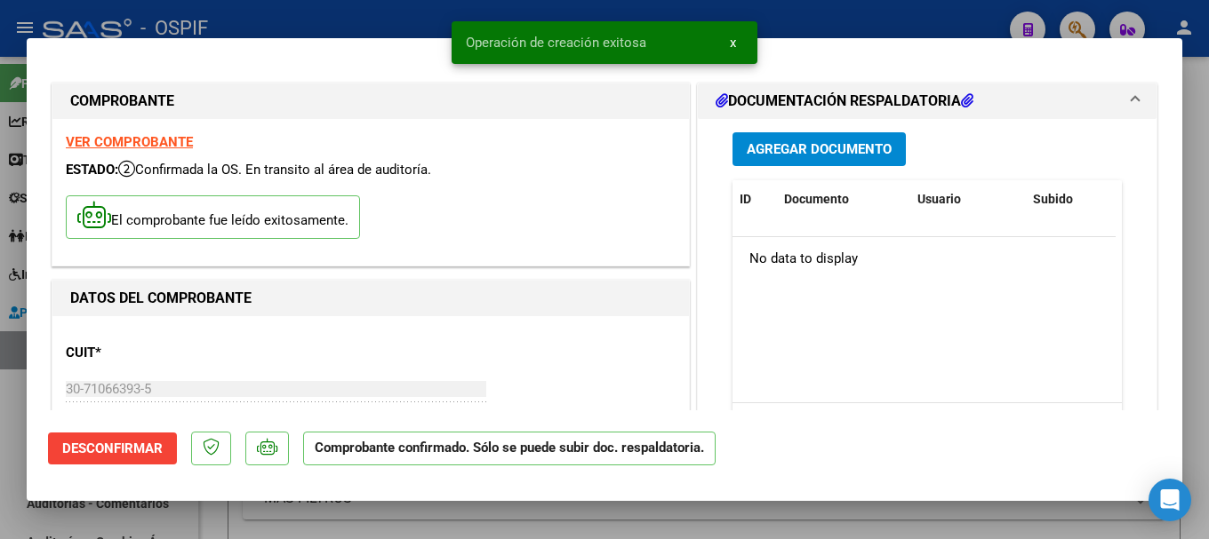
click at [275, 16] on div at bounding box center [604, 269] width 1209 height 539
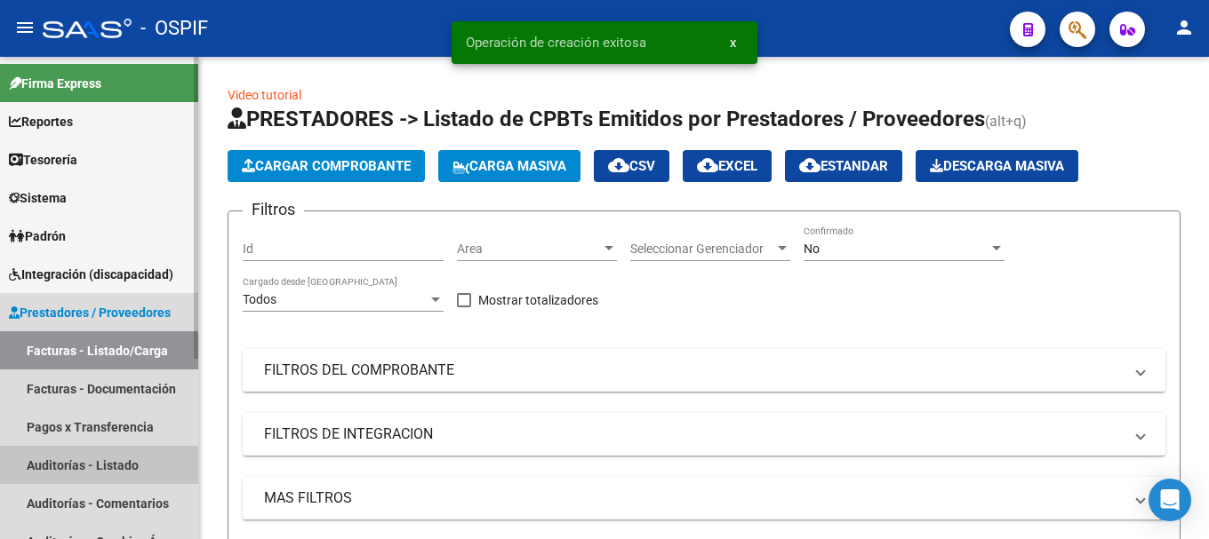
click at [96, 467] on link "Auditorías - Listado" at bounding box center [99, 465] width 198 height 38
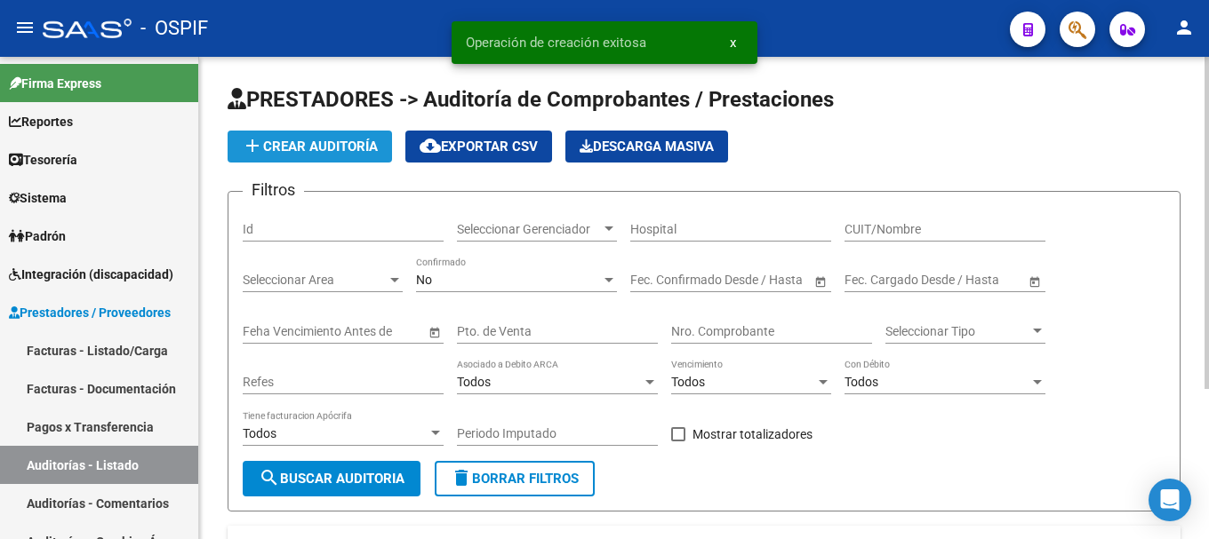
click at [321, 137] on button "add Crear Auditoría" at bounding box center [309, 147] width 164 height 32
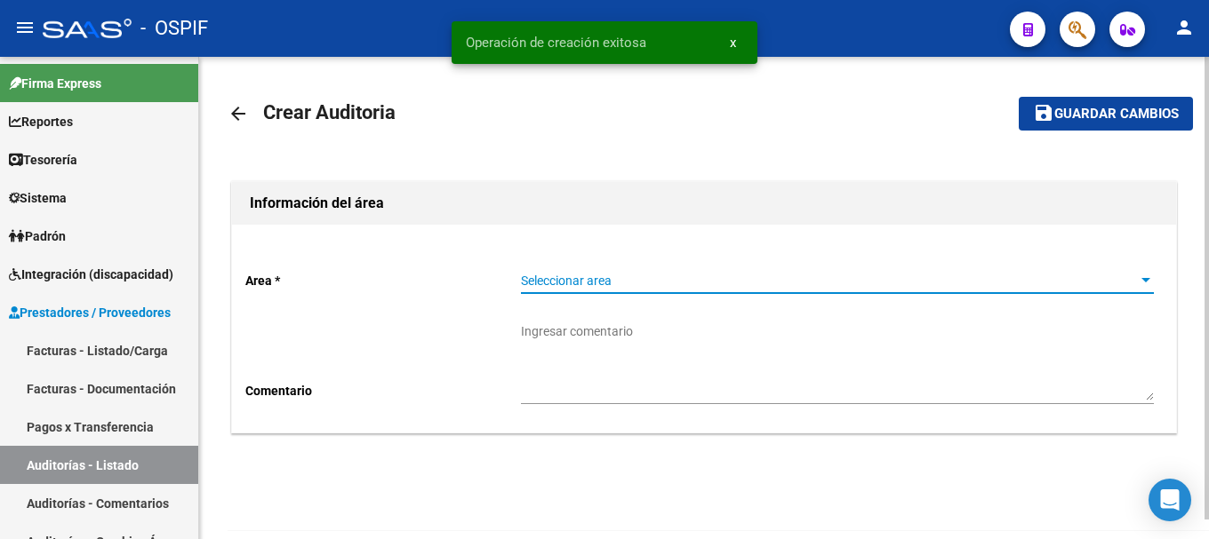
click at [1143, 277] on div at bounding box center [1145, 281] width 16 height 14
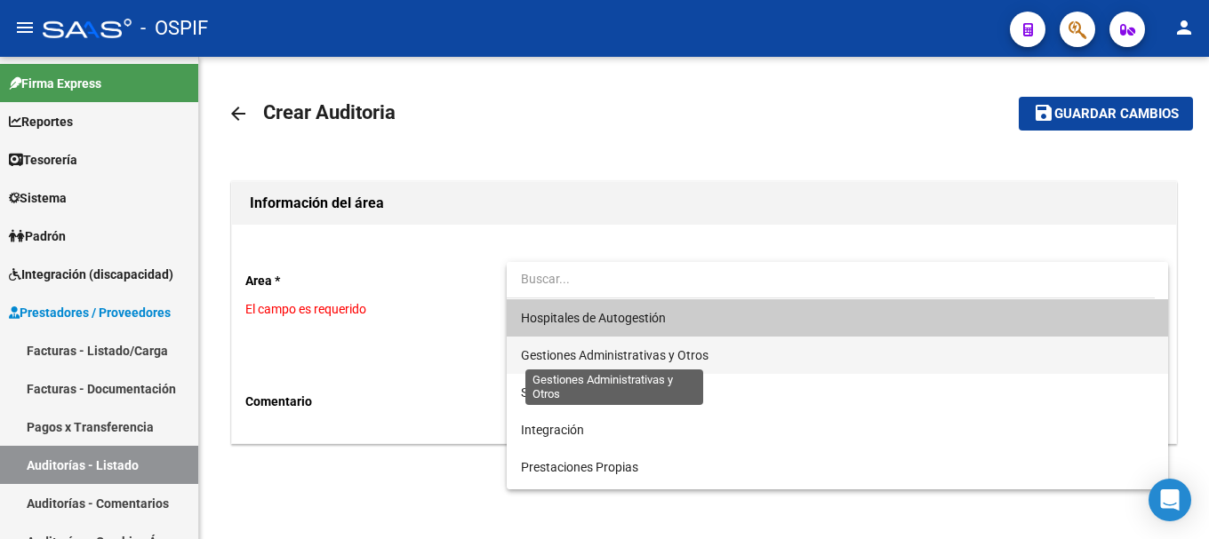
click at [584, 349] on span "Gestiones Administrativas y Otros" at bounding box center [614, 355] width 187 height 14
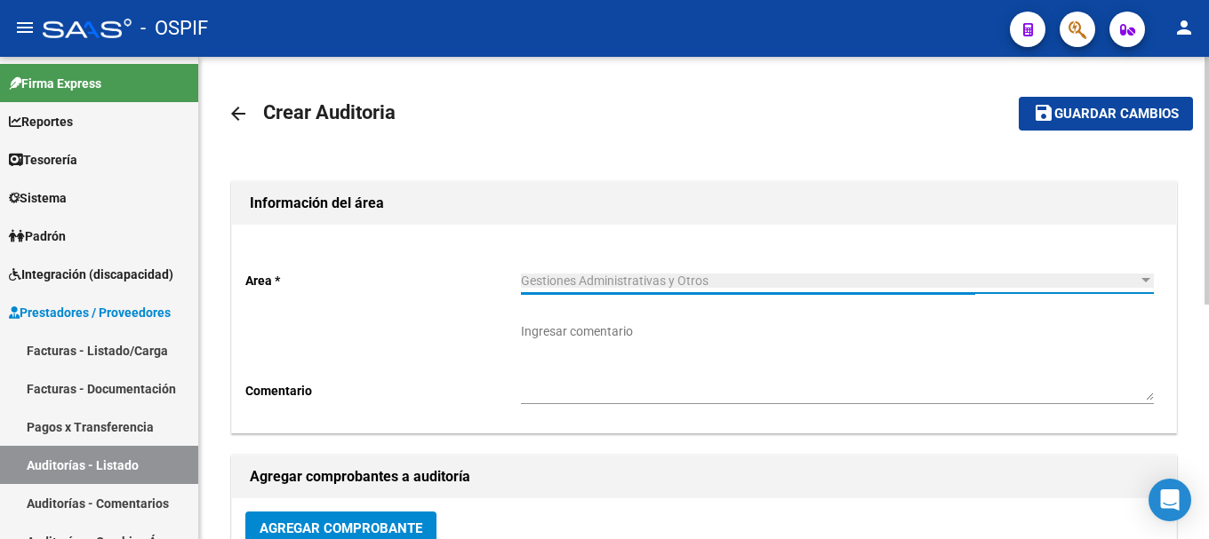
click at [615, 347] on textarea "Ingresar comentario" at bounding box center [837, 362] width 633 height 78
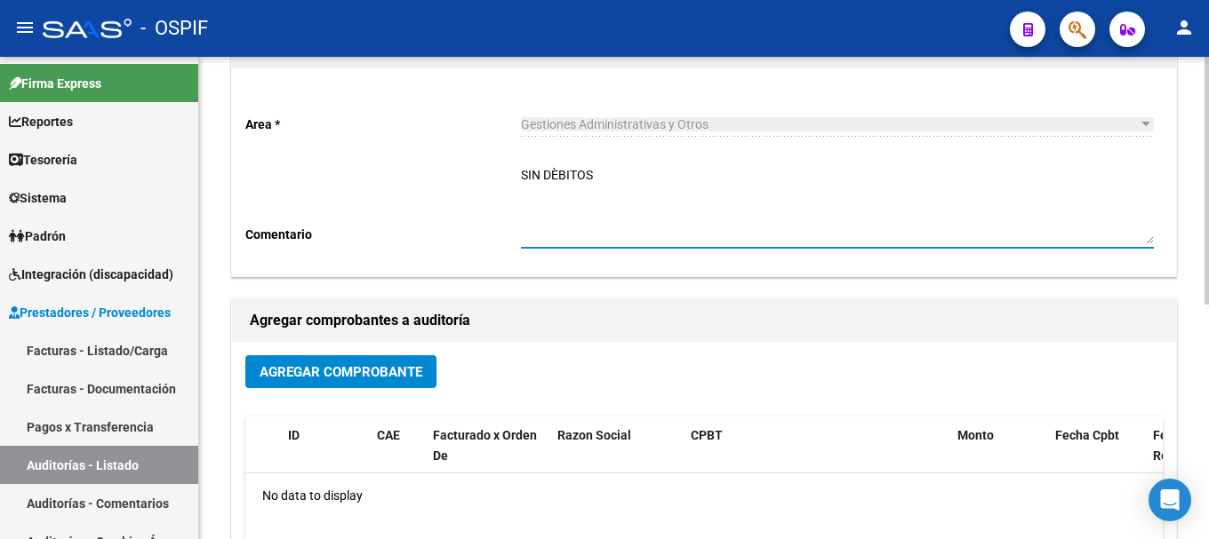
scroll to position [178, 0]
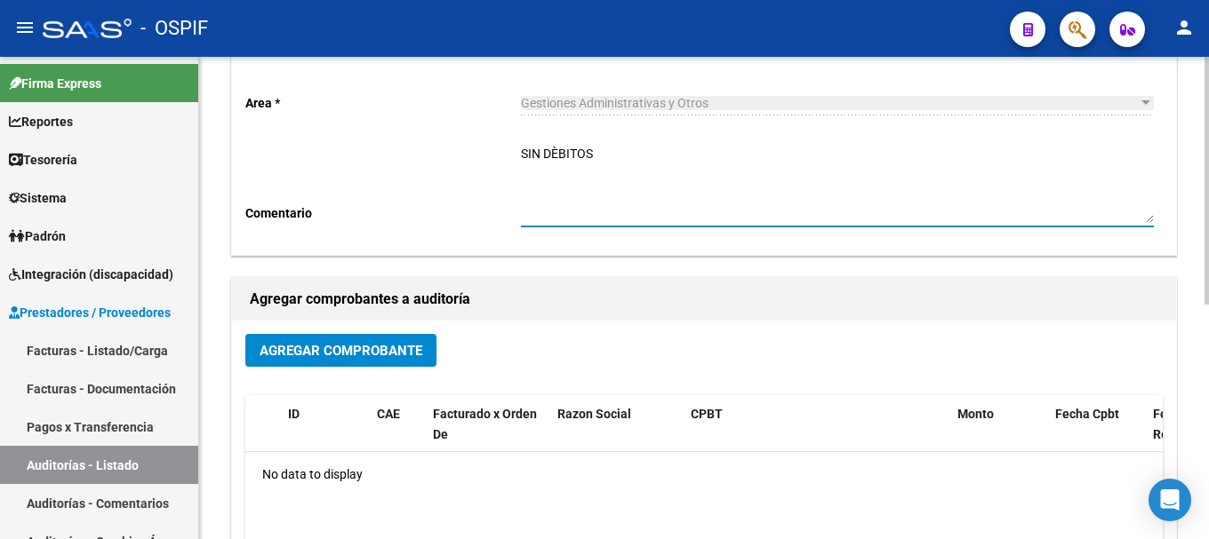
type textarea "SIN DÈBITOS"
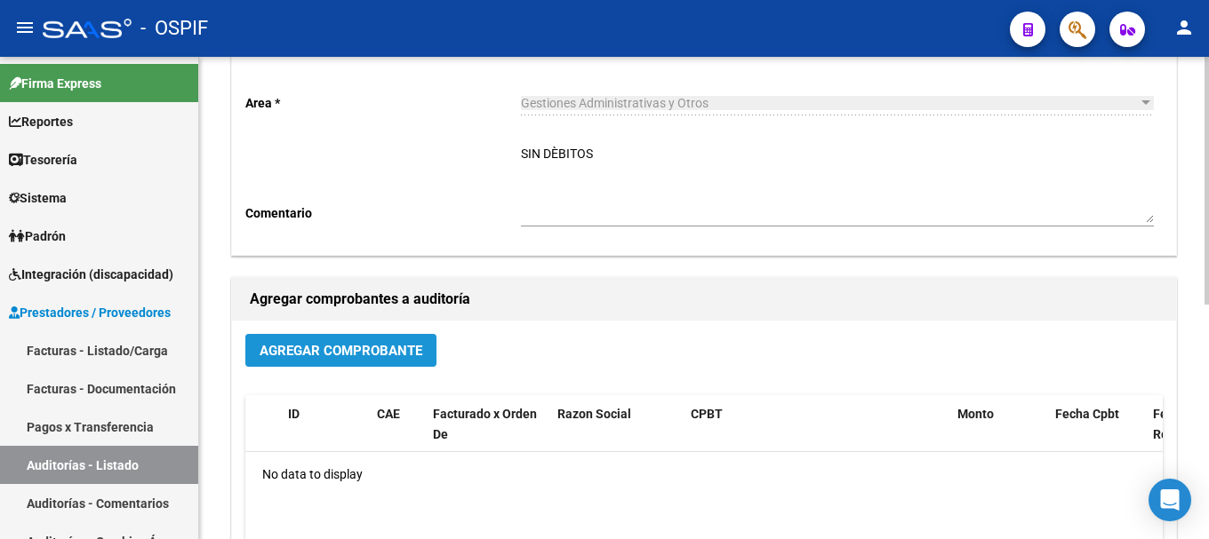
click at [416, 355] on span "Agregar Comprobante" at bounding box center [340, 351] width 163 height 16
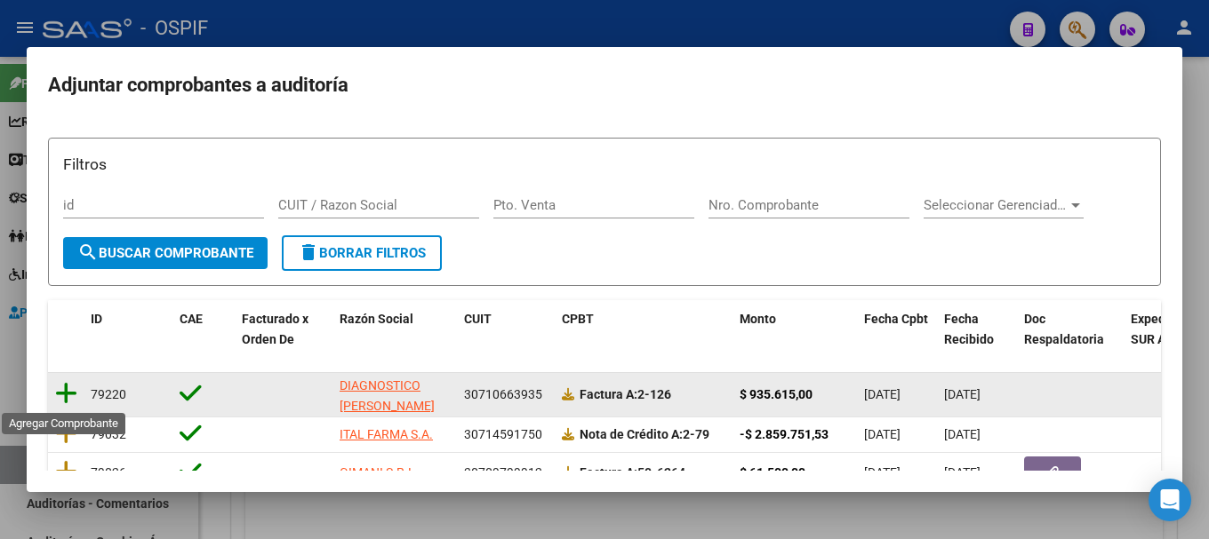
click at [67, 395] on icon at bounding box center [66, 393] width 22 height 25
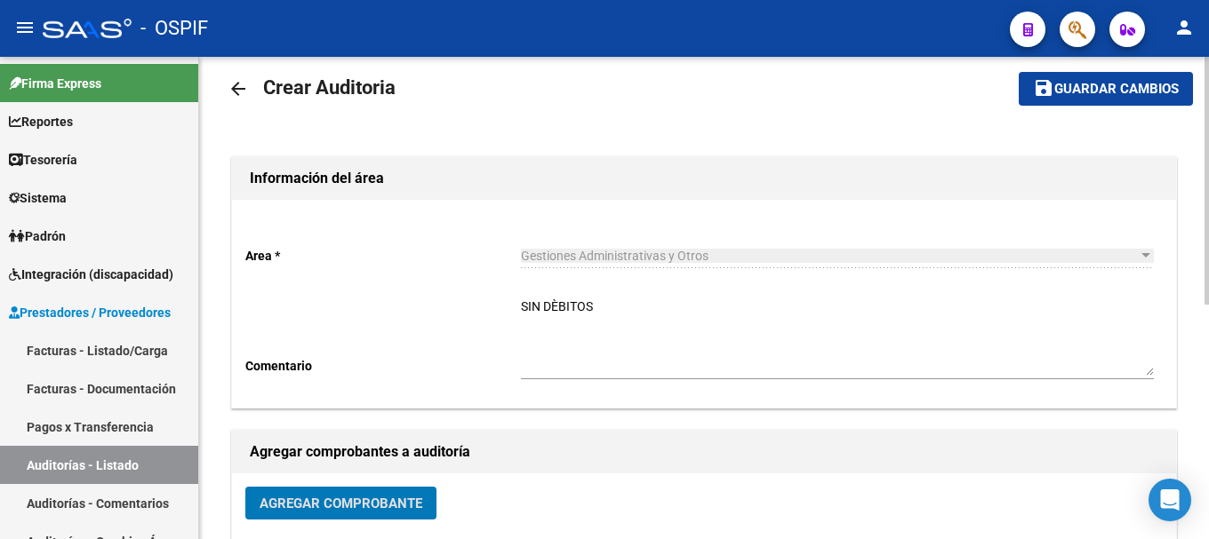
scroll to position [0, 0]
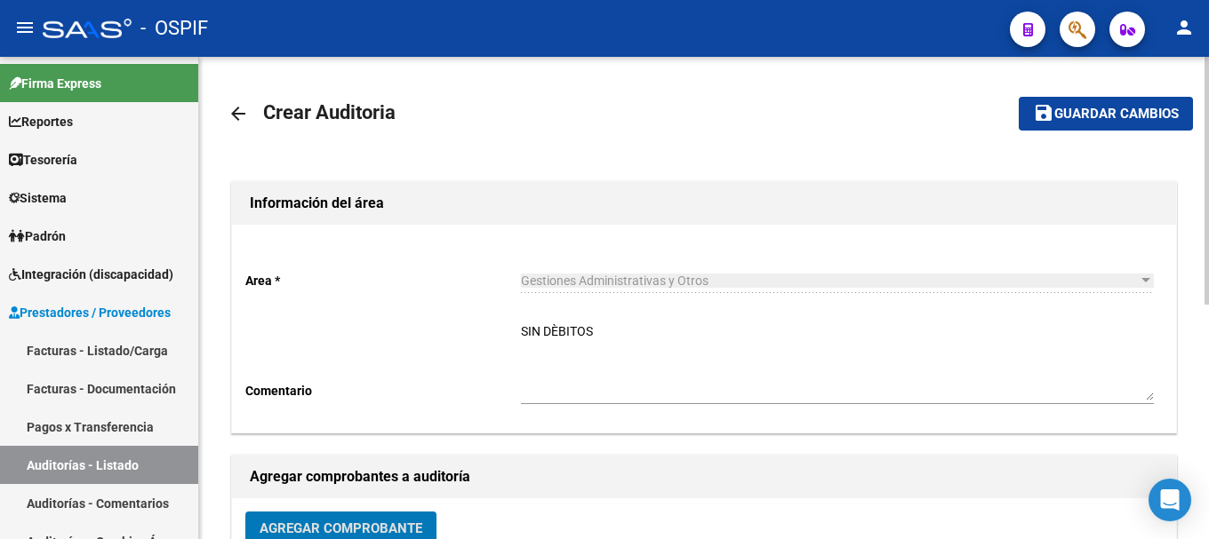
click at [1066, 114] on span "Guardar cambios" at bounding box center [1116, 115] width 124 height 16
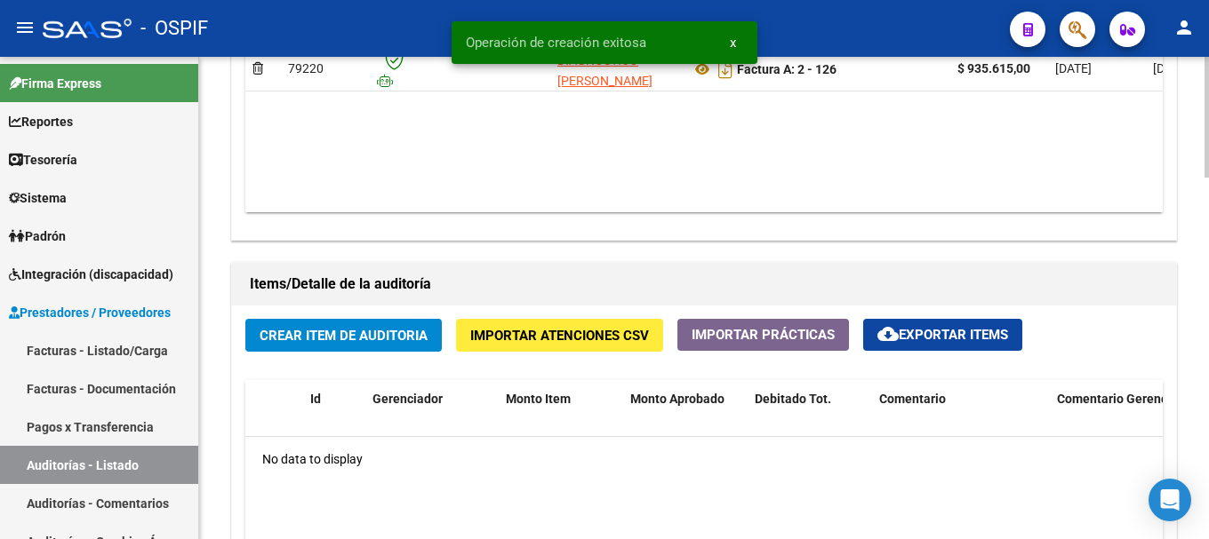
scroll to position [1155, 0]
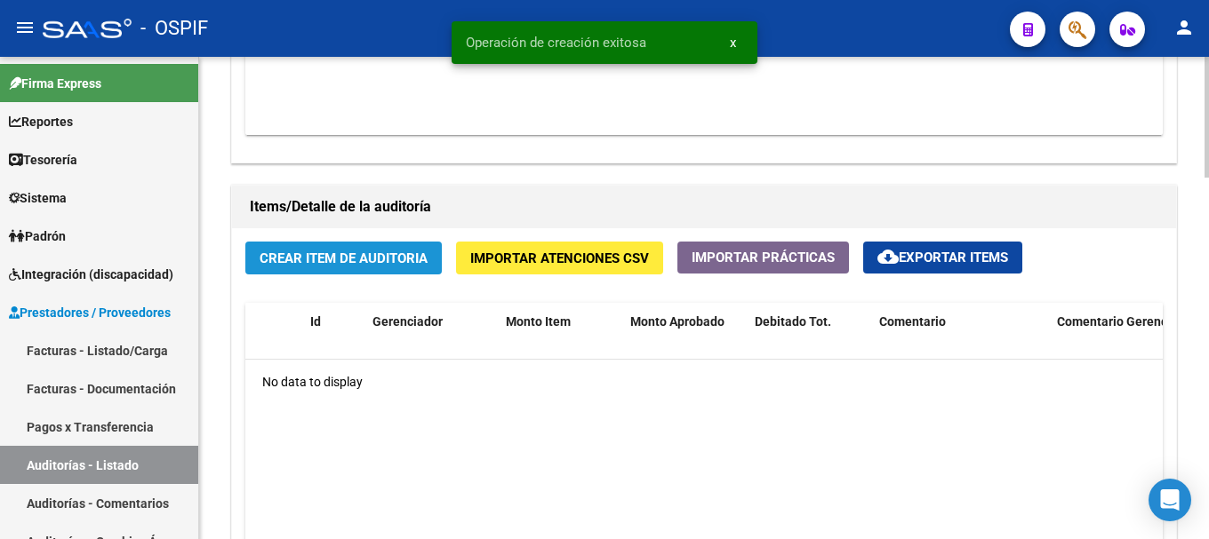
click at [409, 261] on span "Crear Item de Auditoria" at bounding box center [343, 259] width 168 height 16
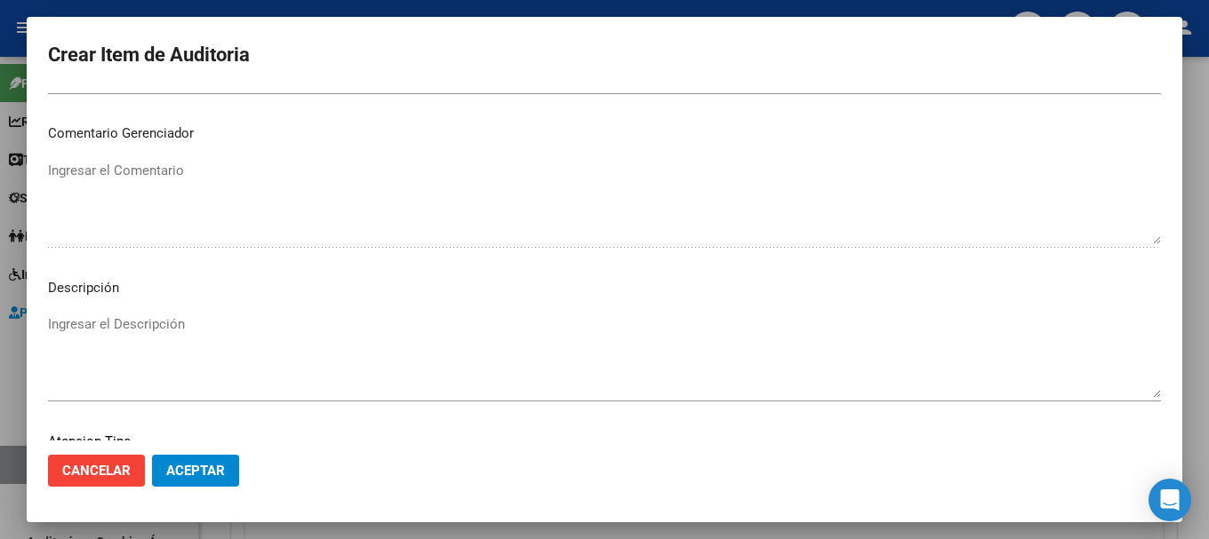
scroll to position [889, 0]
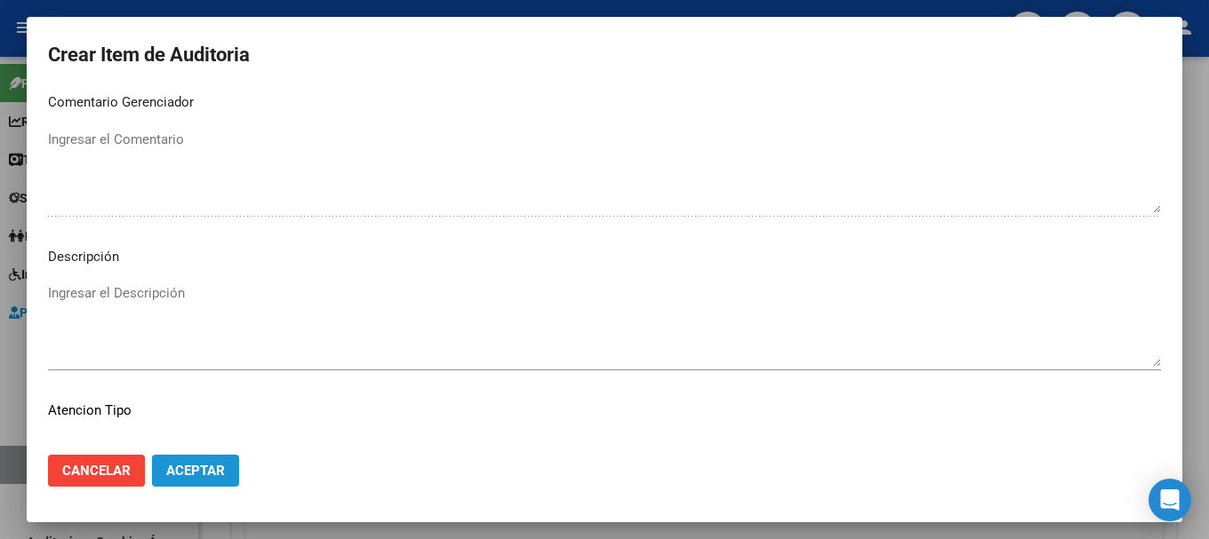
click at [221, 472] on span "Aceptar" at bounding box center [195, 471] width 59 height 16
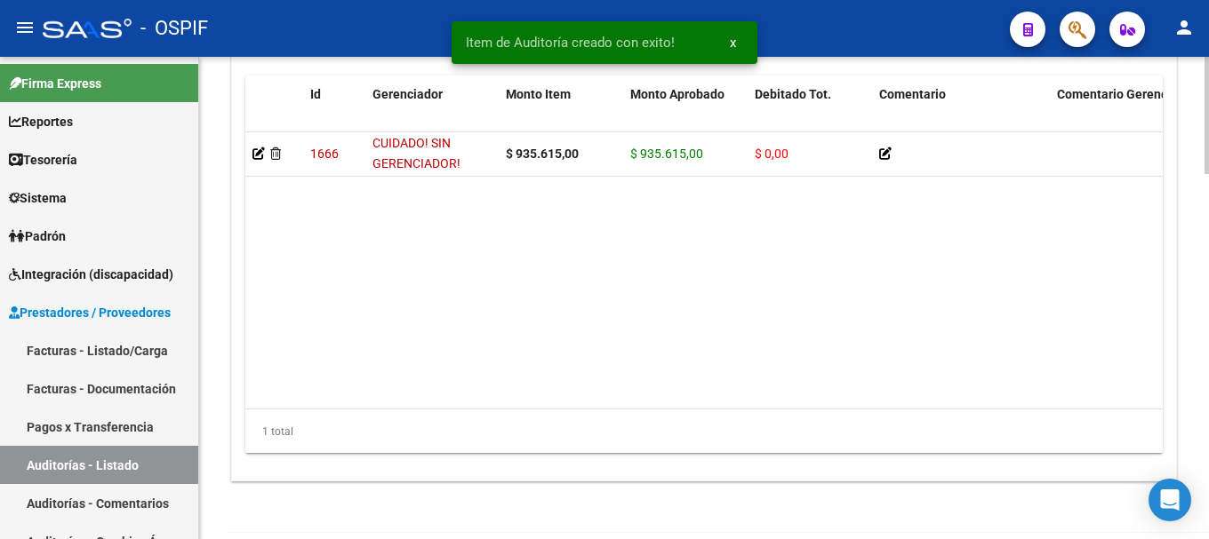
scroll to position [1499, 0]
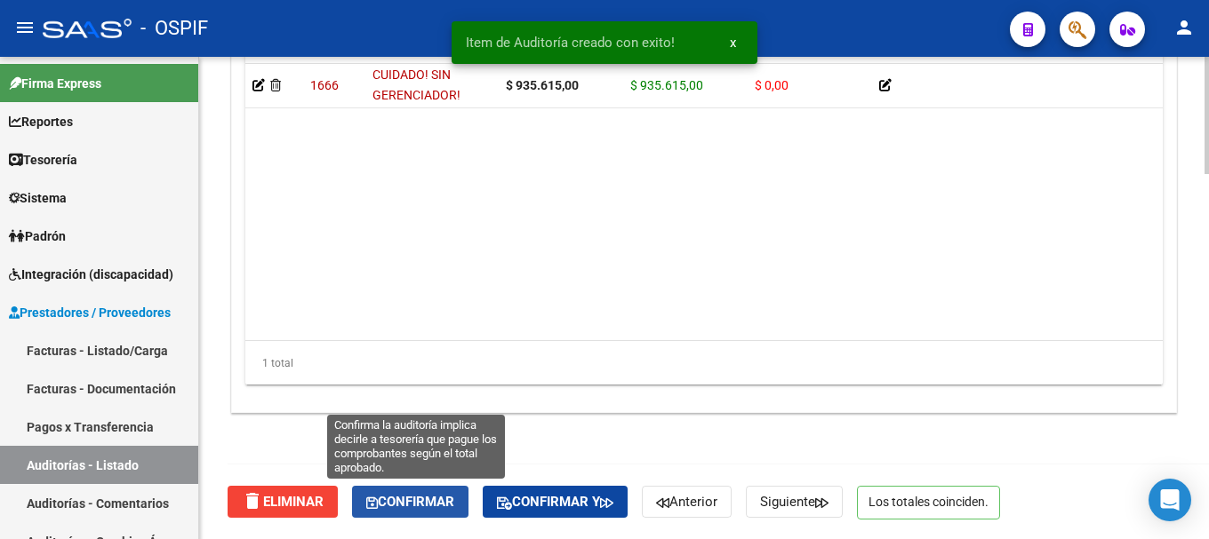
click at [408, 507] on span "Confirmar" at bounding box center [410, 502] width 88 height 16
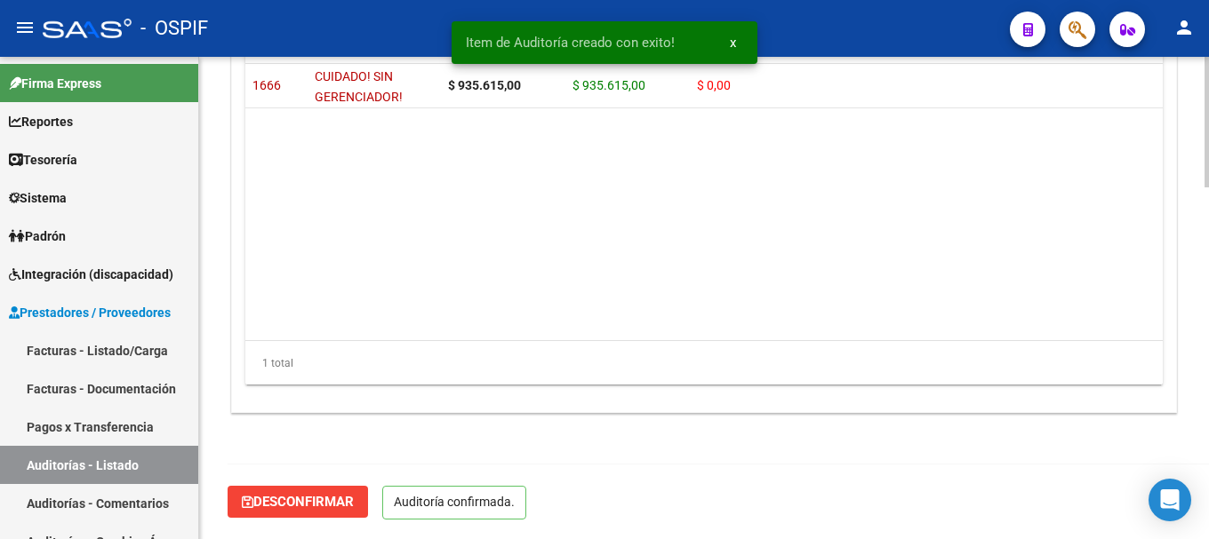
scroll to position [1298, 0]
type input "202508"
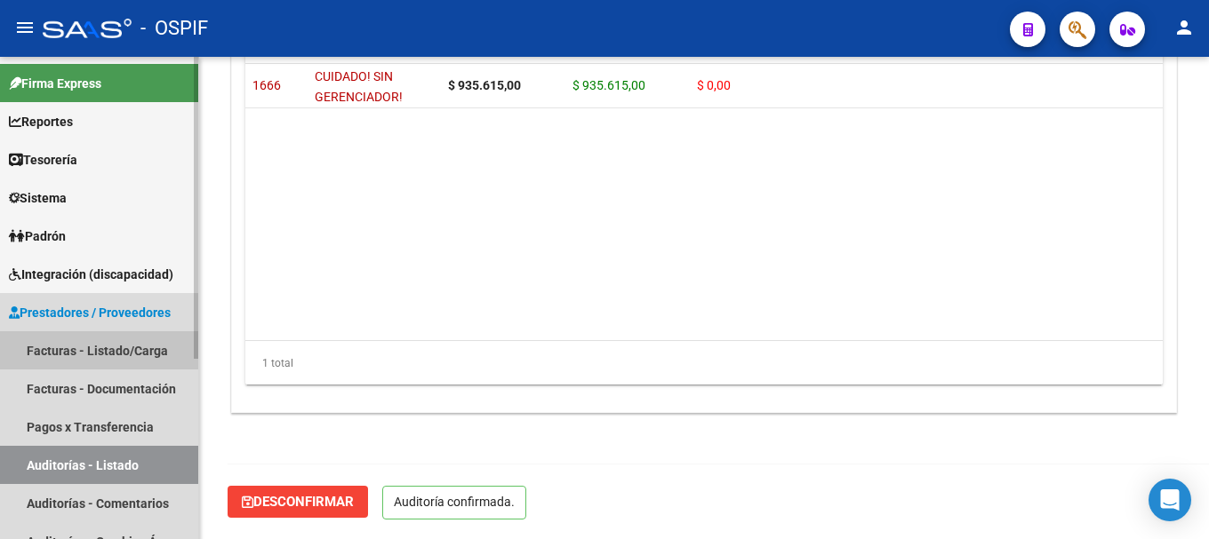
click at [82, 350] on link "Facturas - Listado/Carga" at bounding box center [99, 350] width 198 height 38
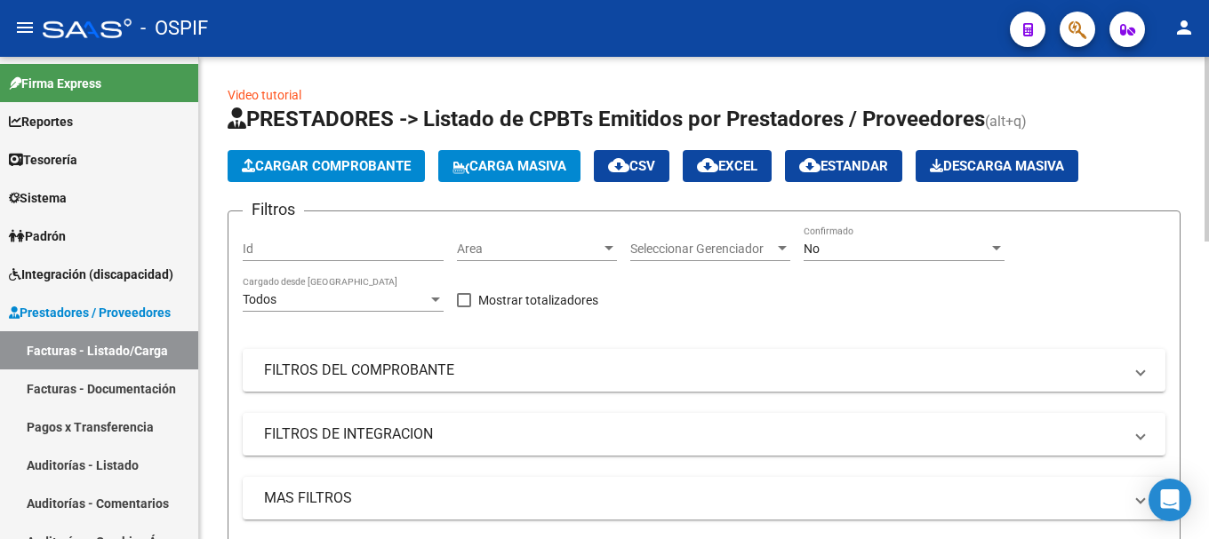
click at [275, 156] on button "Cargar Comprobante" at bounding box center [325, 166] width 197 height 32
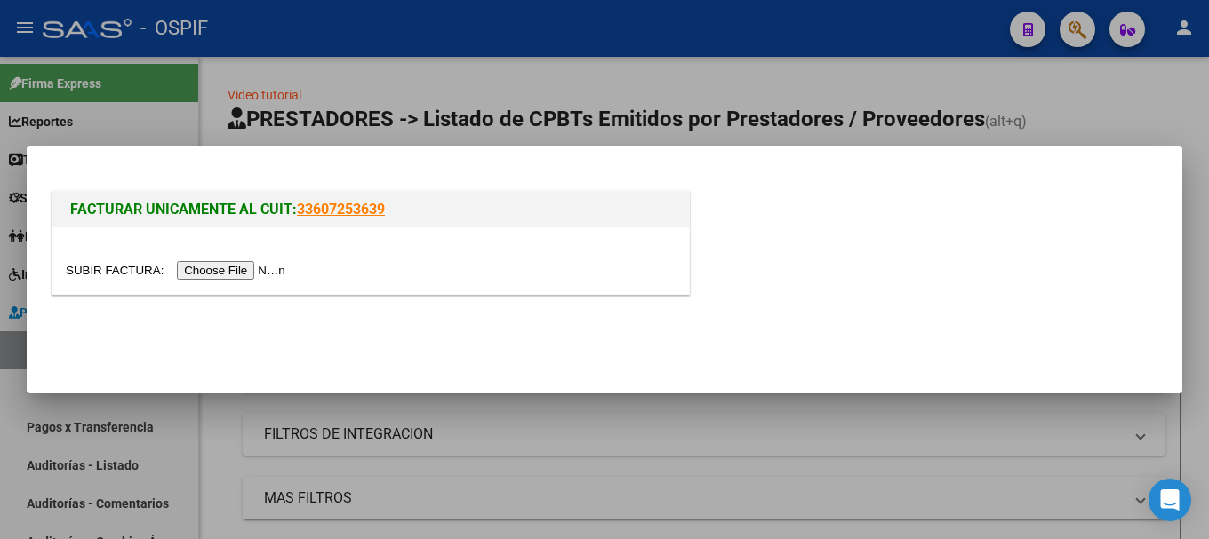
click at [251, 267] on input "file" at bounding box center [178, 270] width 225 height 19
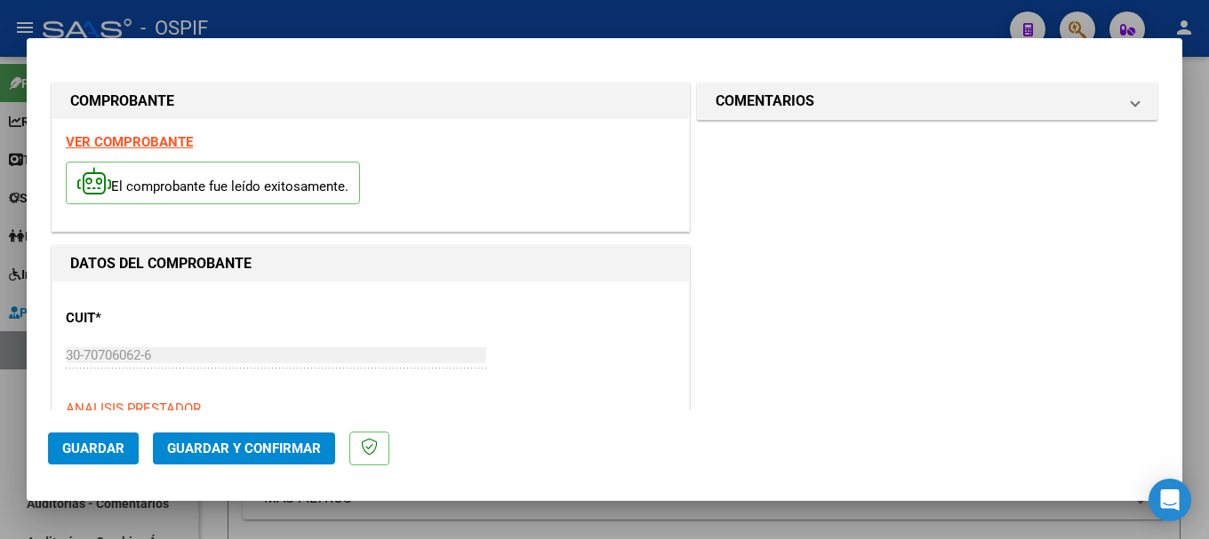
click at [133, 141] on strong "VER COMPROBANTE" at bounding box center [129, 142] width 127 height 16
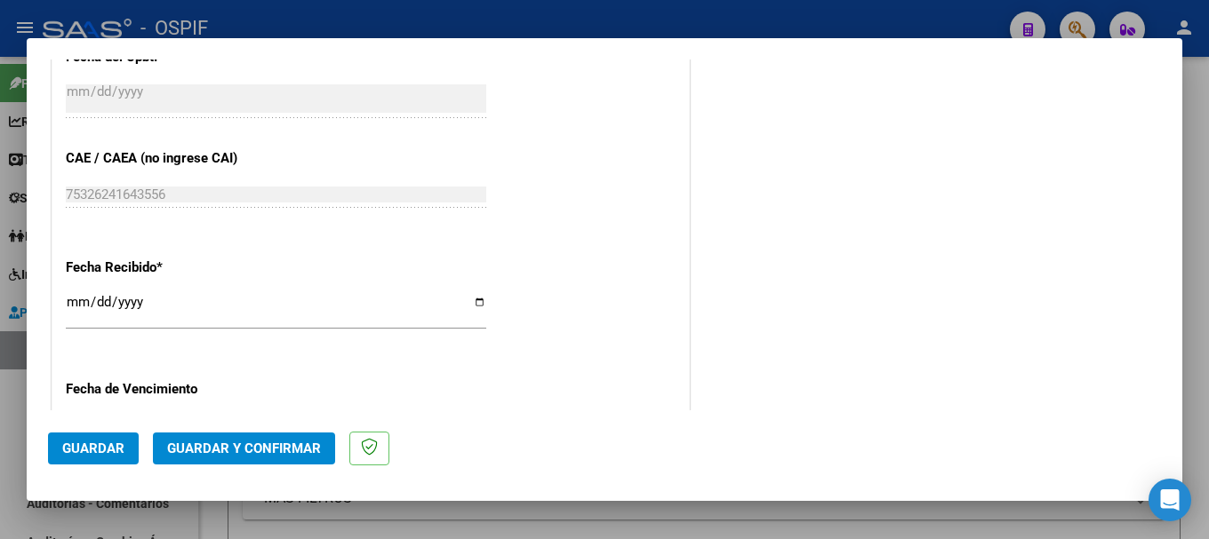
scroll to position [889, 0]
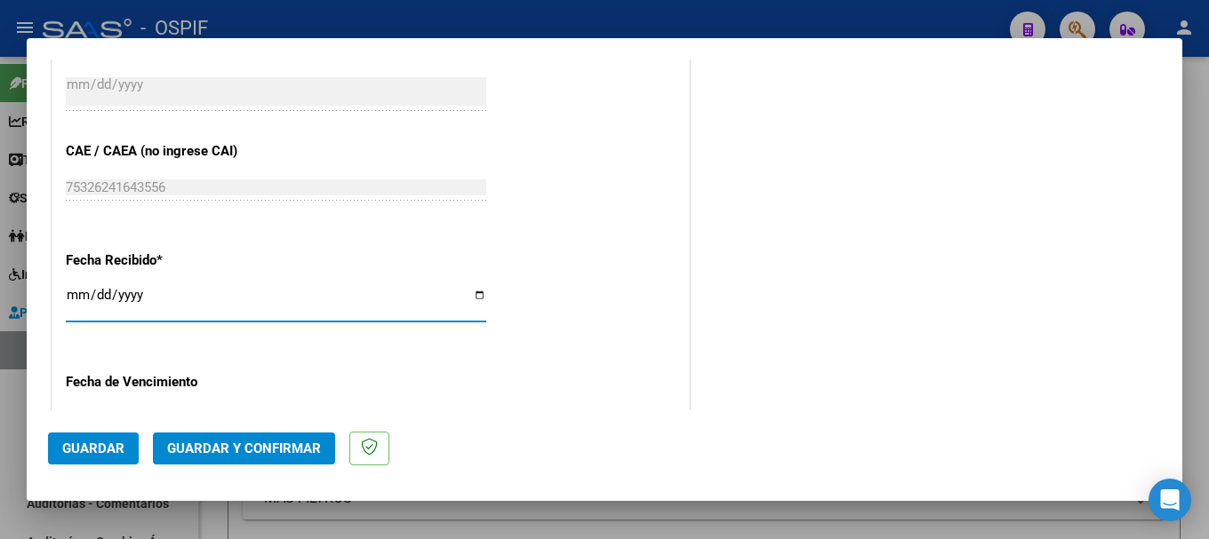
drag, startPoint x: 470, startPoint y: 299, endPoint x: 438, endPoint y: 278, distance: 38.0
click at [470, 298] on input "[DATE]" at bounding box center [276, 302] width 420 height 28
type input "[DATE]"
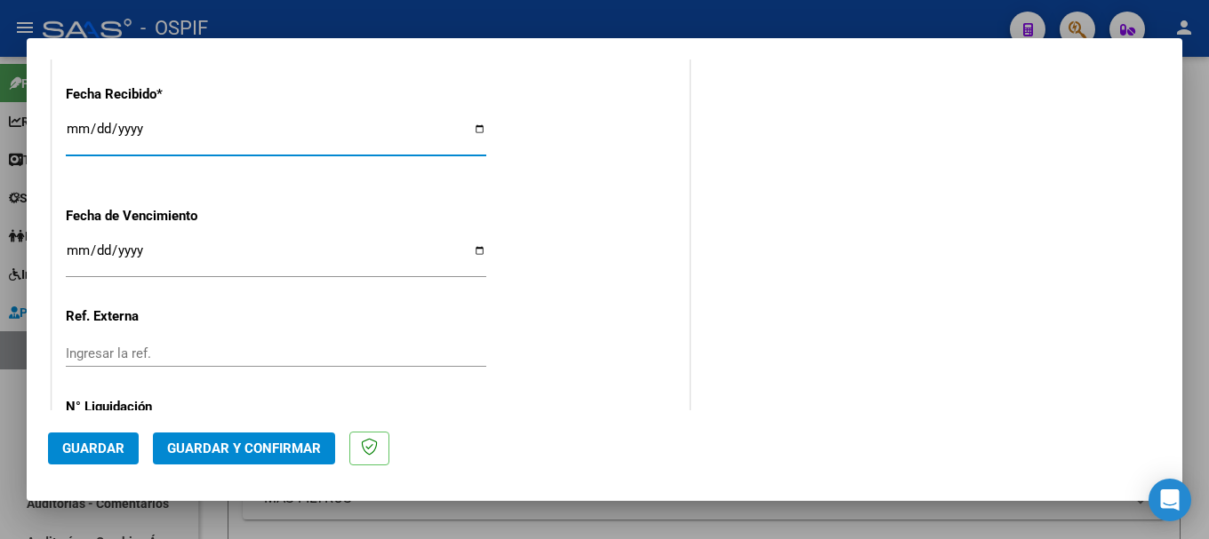
scroll to position [1066, 0]
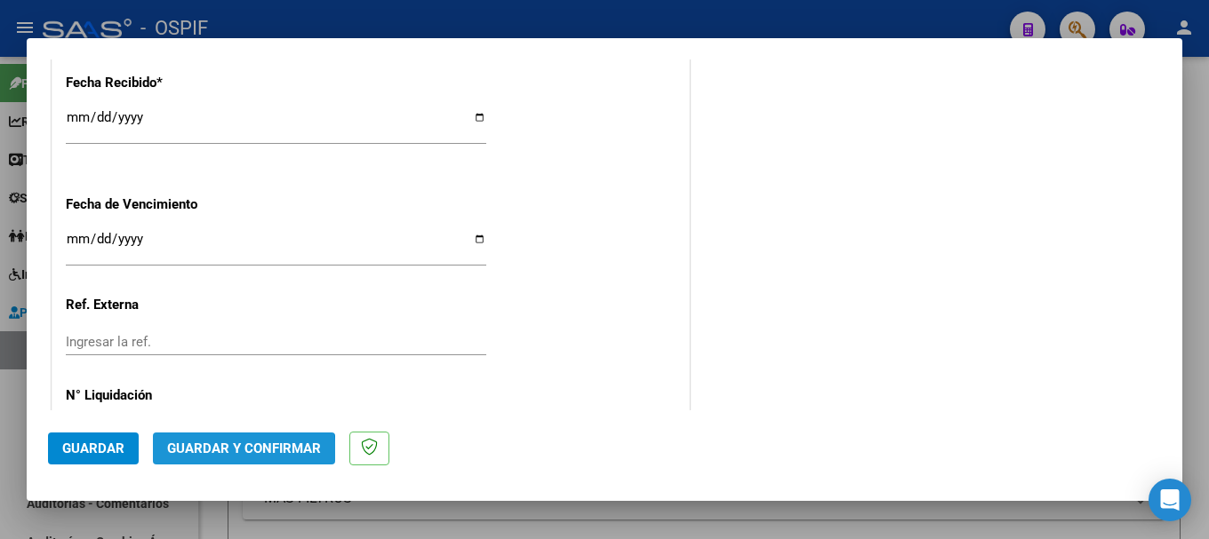
click at [215, 455] on span "Guardar y Confirmar" at bounding box center [244, 449] width 154 height 16
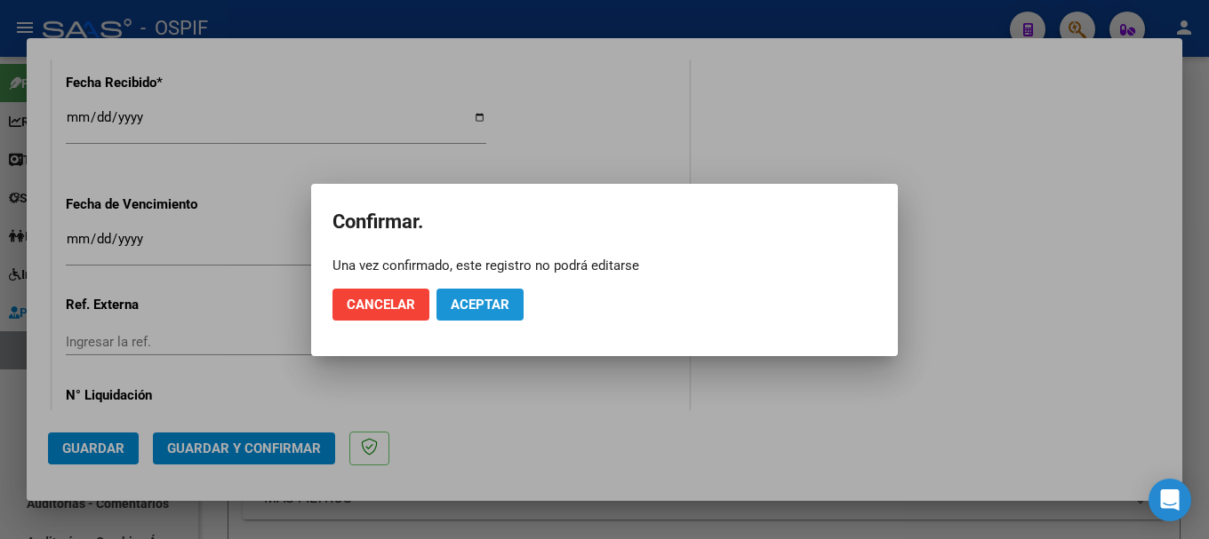
click at [485, 304] on span "Aceptar" at bounding box center [480, 305] width 59 height 16
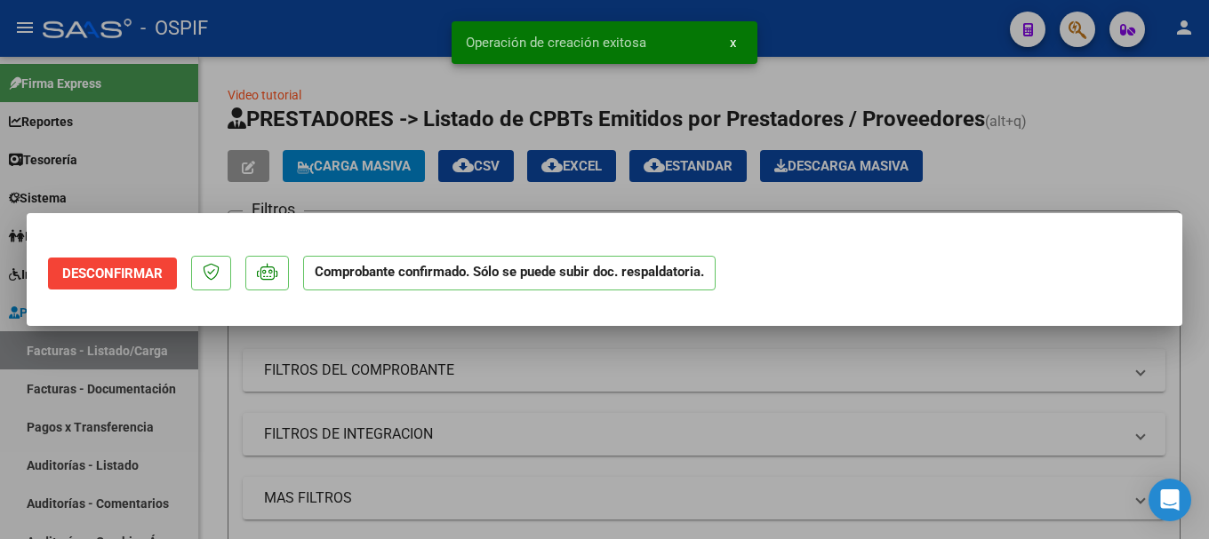
scroll to position [0, 0]
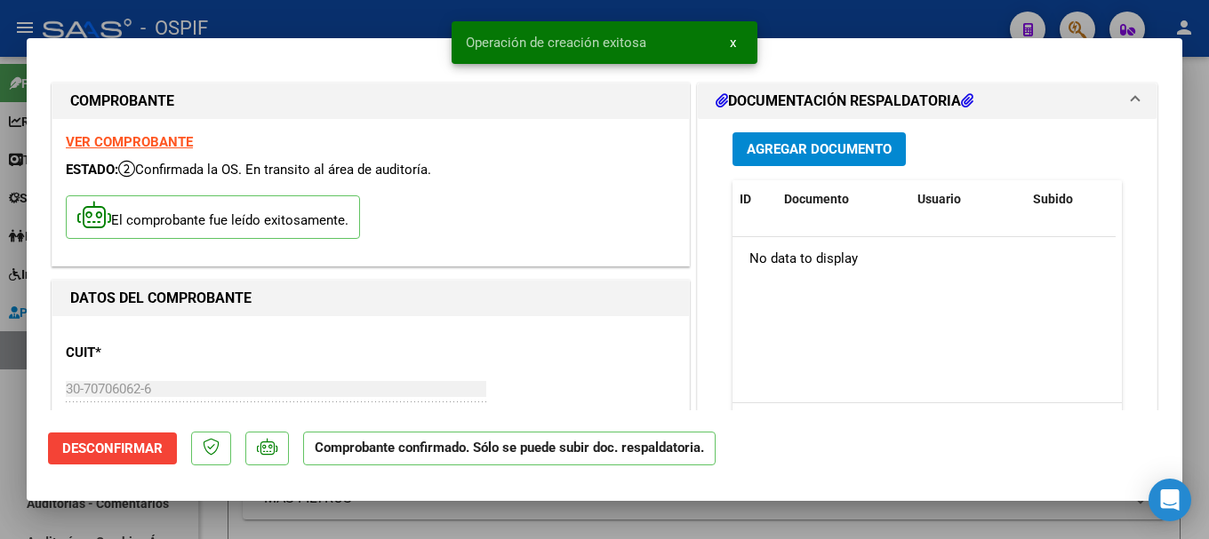
click at [311, 20] on div at bounding box center [604, 269] width 1209 height 539
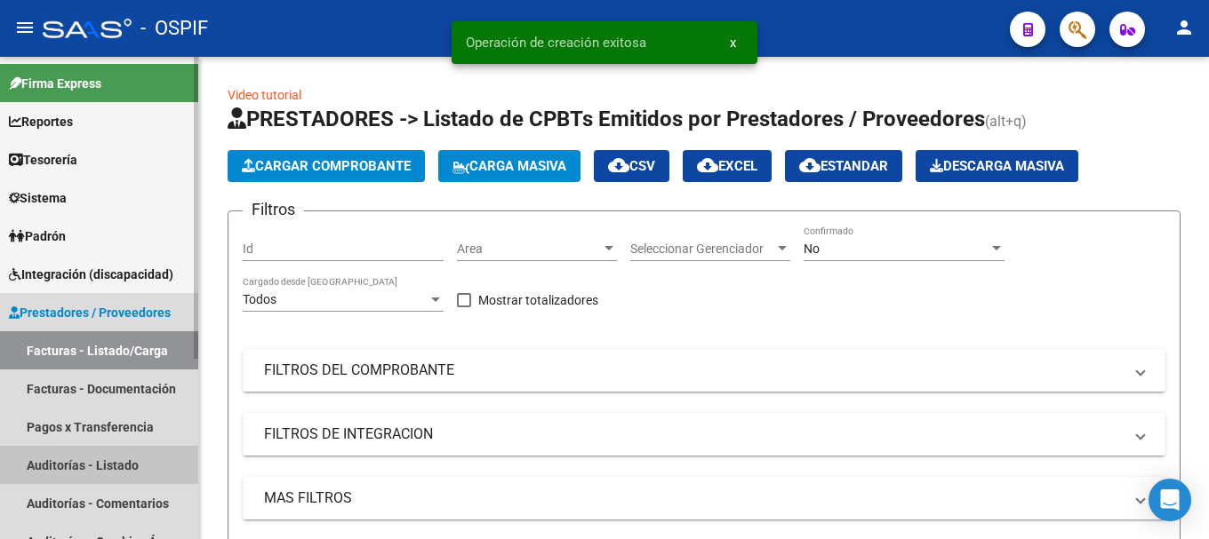
click at [99, 455] on link "Auditorías - Listado" at bounding box center [99, 465] width 198 height 38
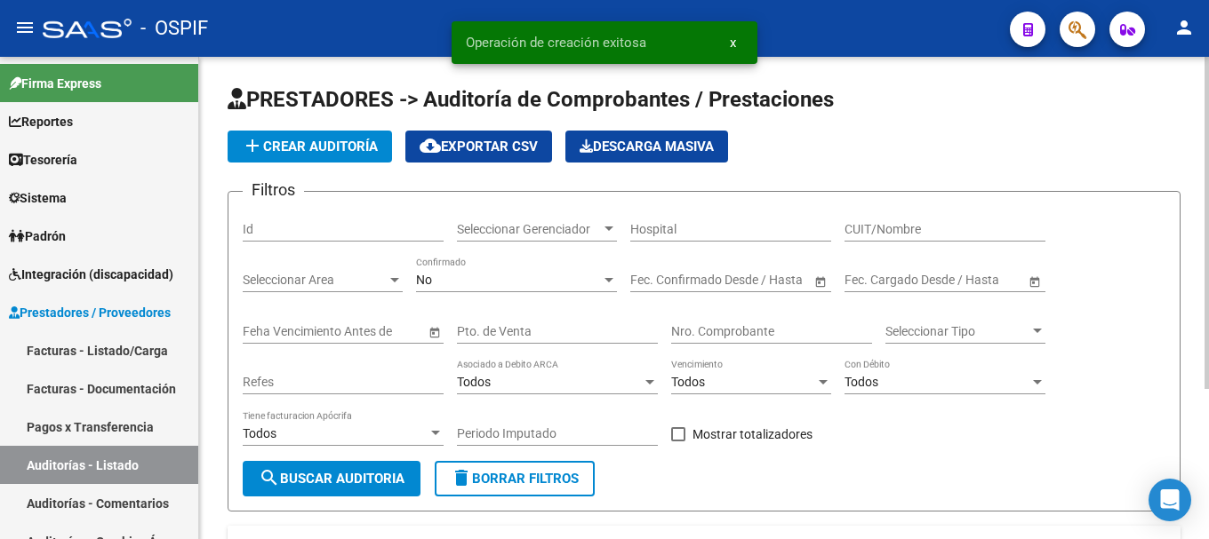
click at [336, 152] on span "add Crear Auditoría" at bounding box center [310, 147] width 136 height 16
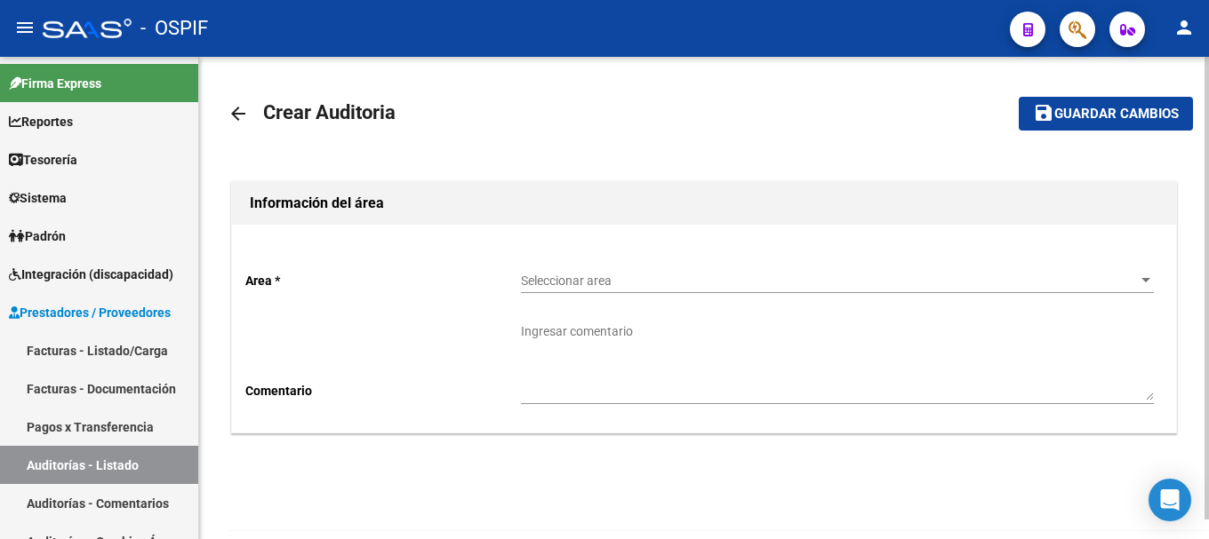
click at [1142, 279] on div at bounding box center [1145, 280] width 9 height 4
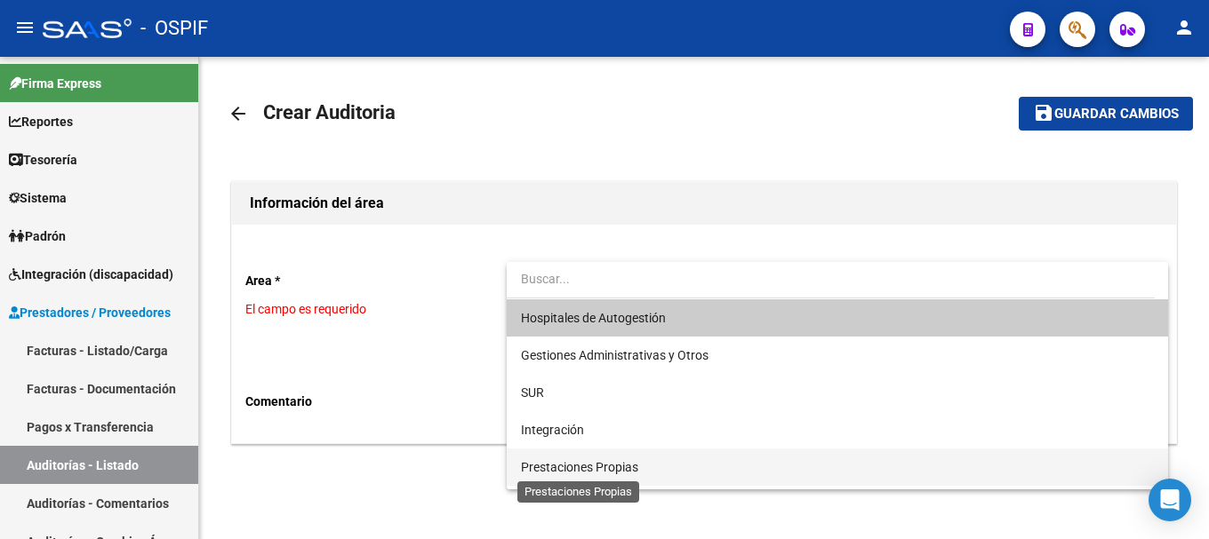
click at [560, 465] on span "Prestaciones Propias" at bounding box center [579, 467] width 117 height 14
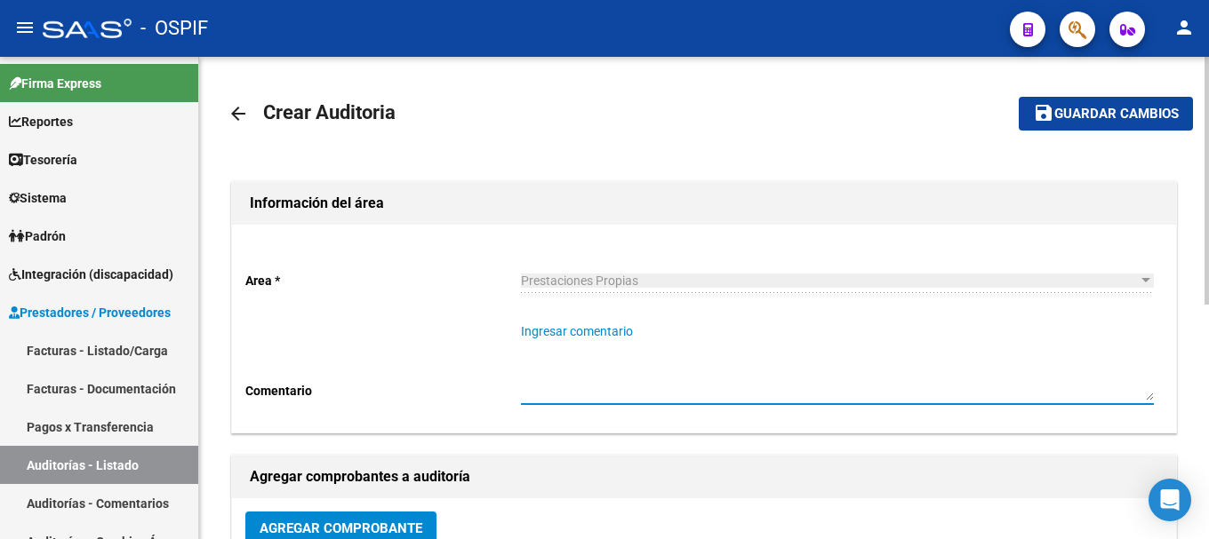
click at [640, 360] on textarea "Ingresar comentario" at bounding box center [837, 362] width 633 height 78
type textarea "I"
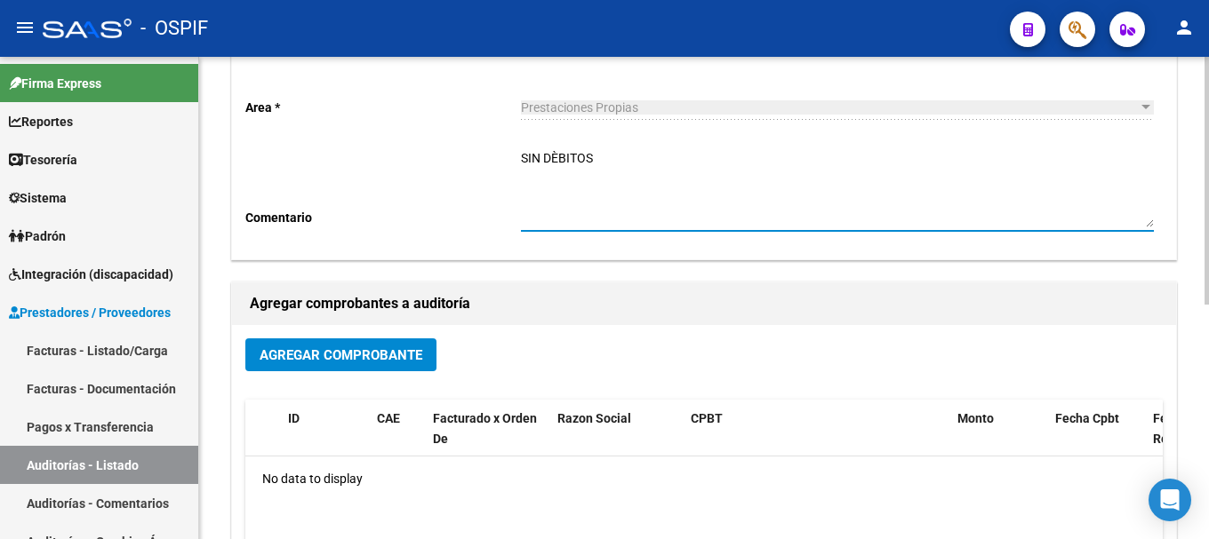
scroll to position [178, 0]
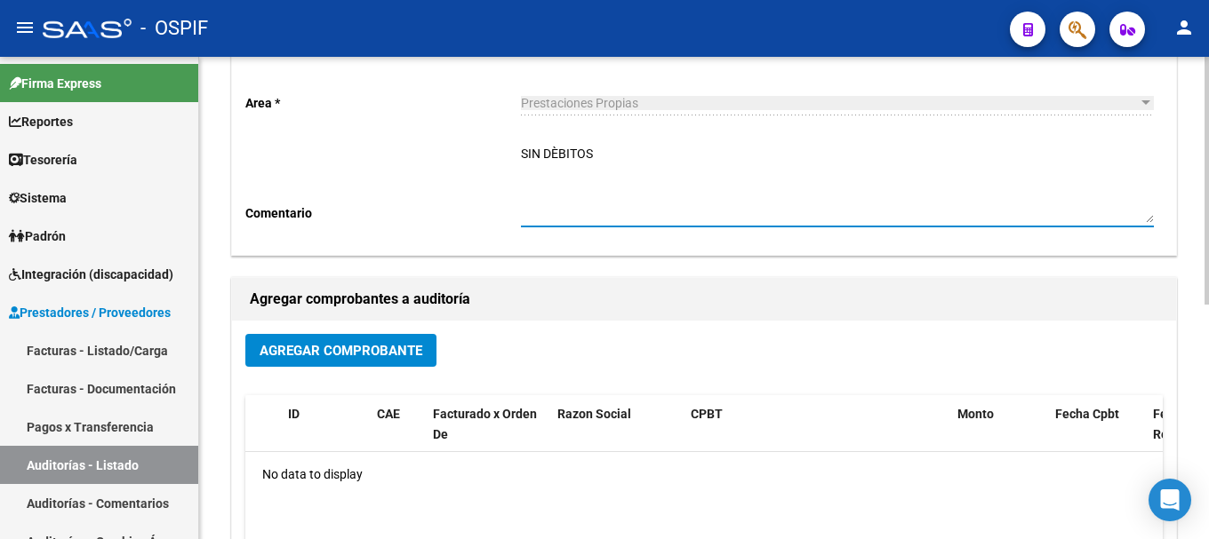
type textarea "SIN DÈBITOS"
click at [377, 355] on span "Agregar Comprobante" at bounding box center [340, 351] width 163 height 16
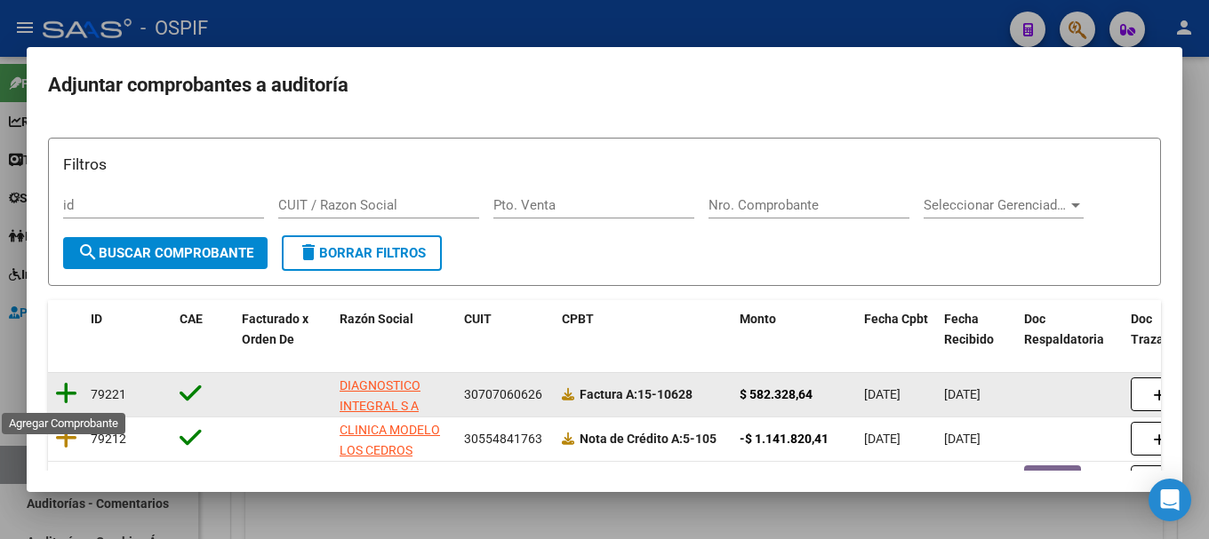
click at [70, 393] on icon at bounding box center [66, 393] width 22 height 25
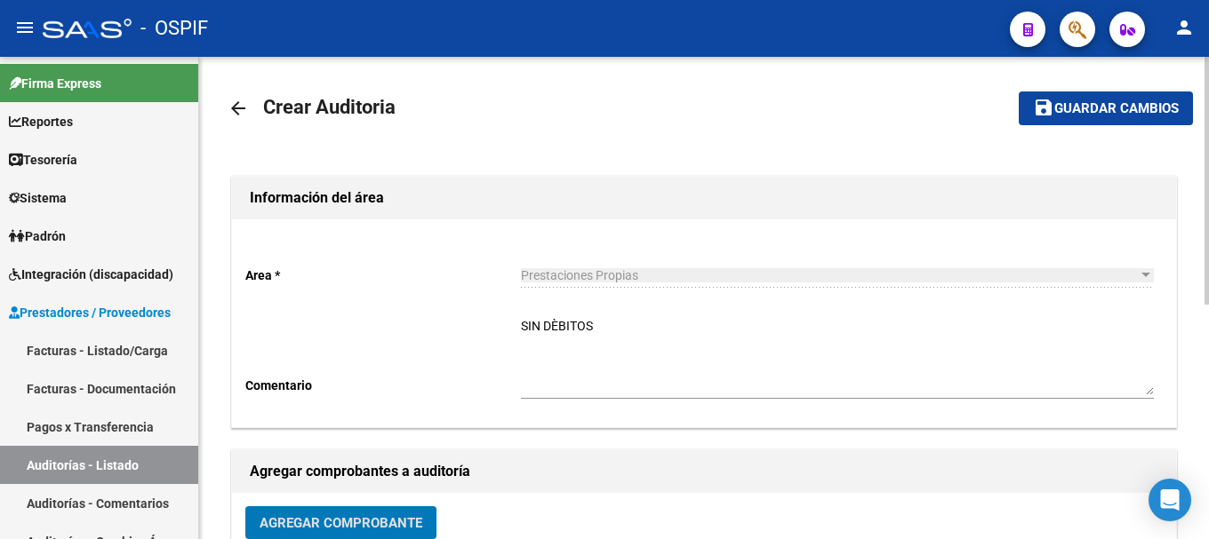
scroll to position [0, 0]
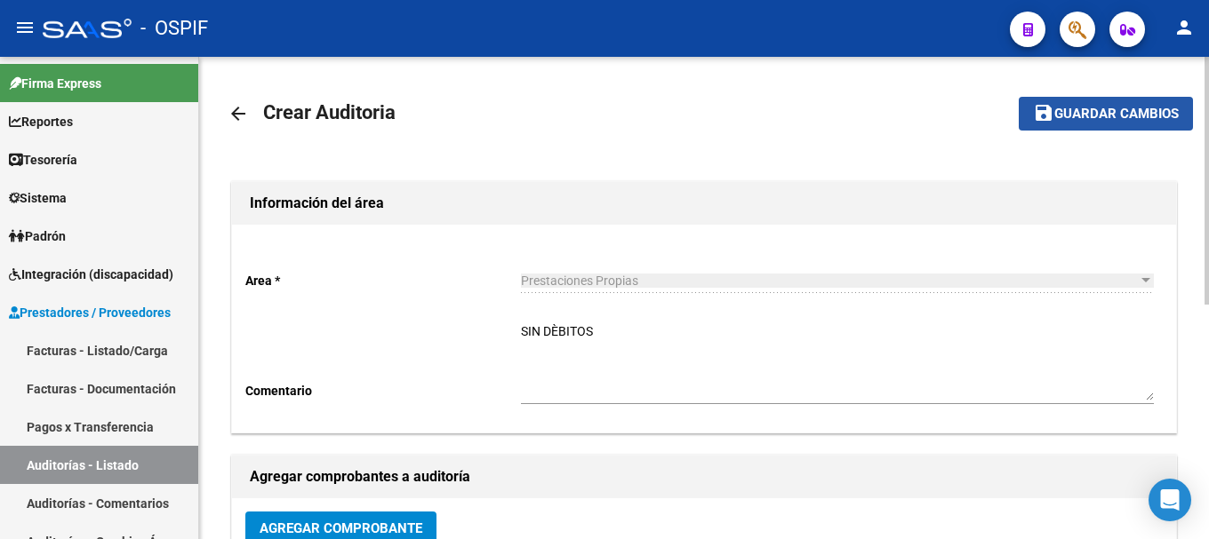
click at [1087, 109] on span "Guardar cambios" at bounding box center [1116, 115] width 124 height 16
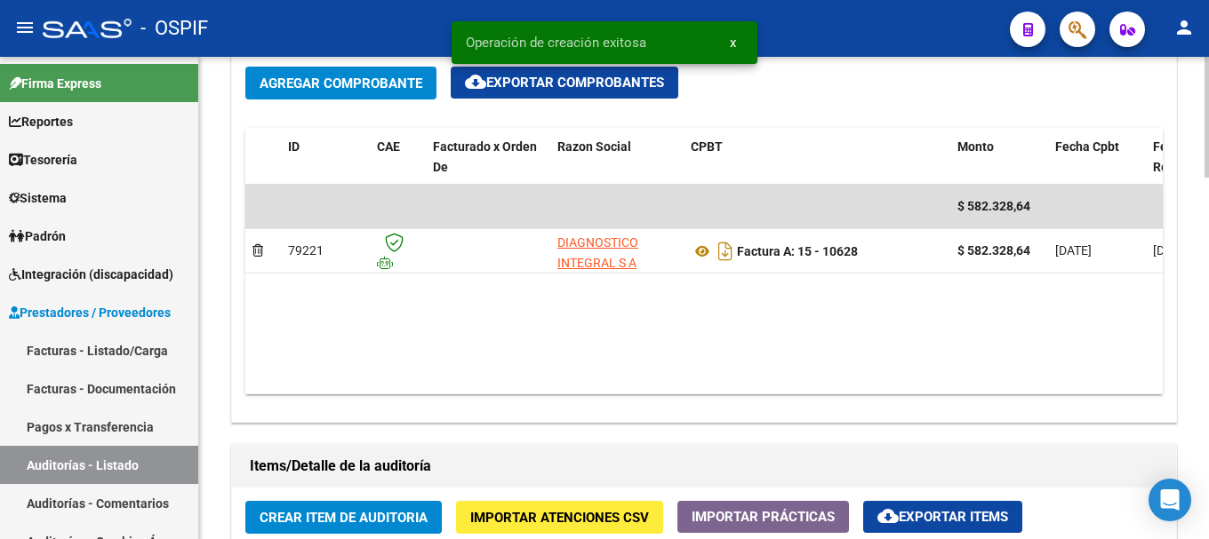
scroll to position [977, 0]
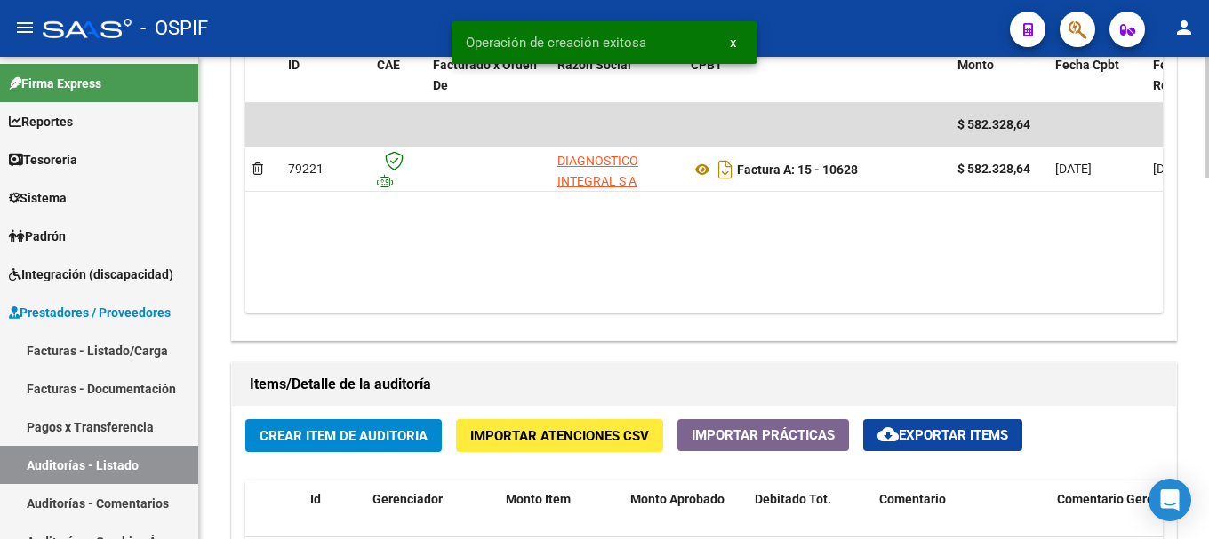
click at [355, 433] on span "Crear Item de Auditoria" at bounding box center [343, 436] width 168 height 16
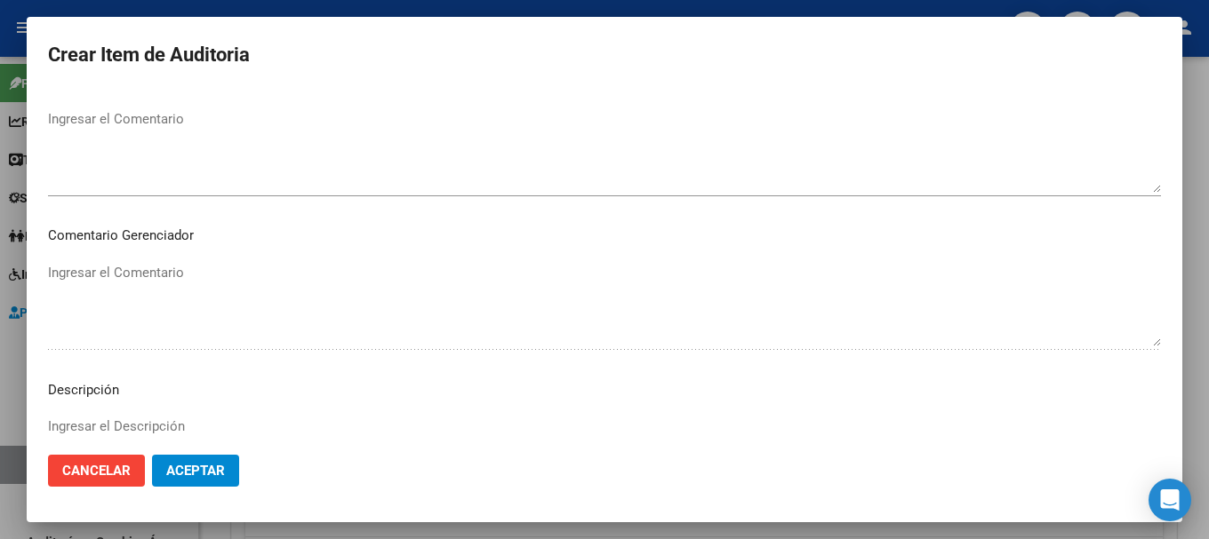
scroll to position [889, 0]
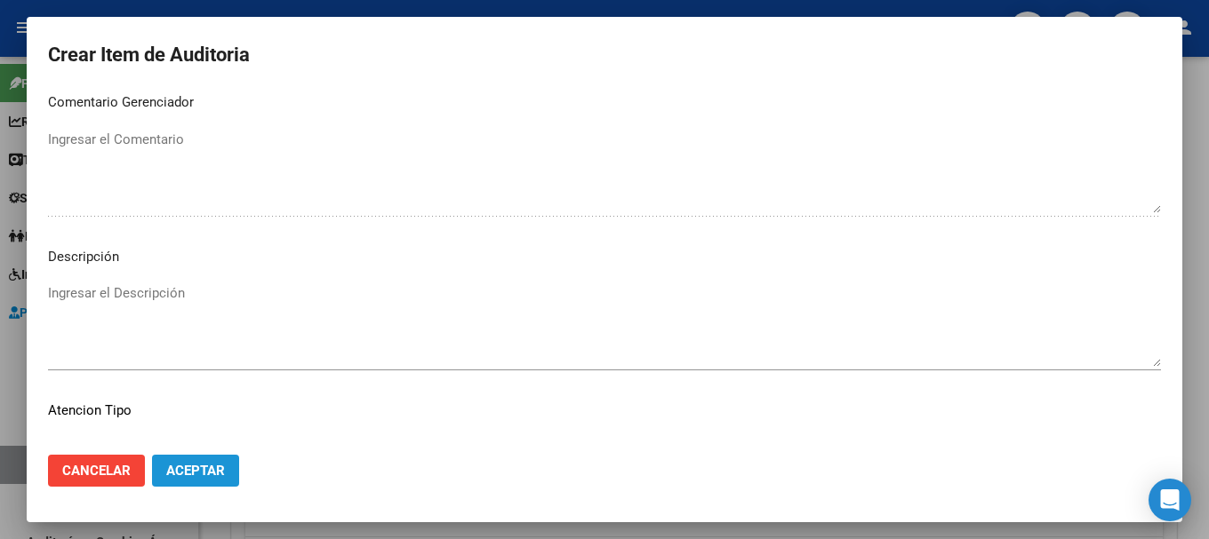
click at [219, 467] on span "Aceptar" at bounding box center [195, 471] width 59 height 16
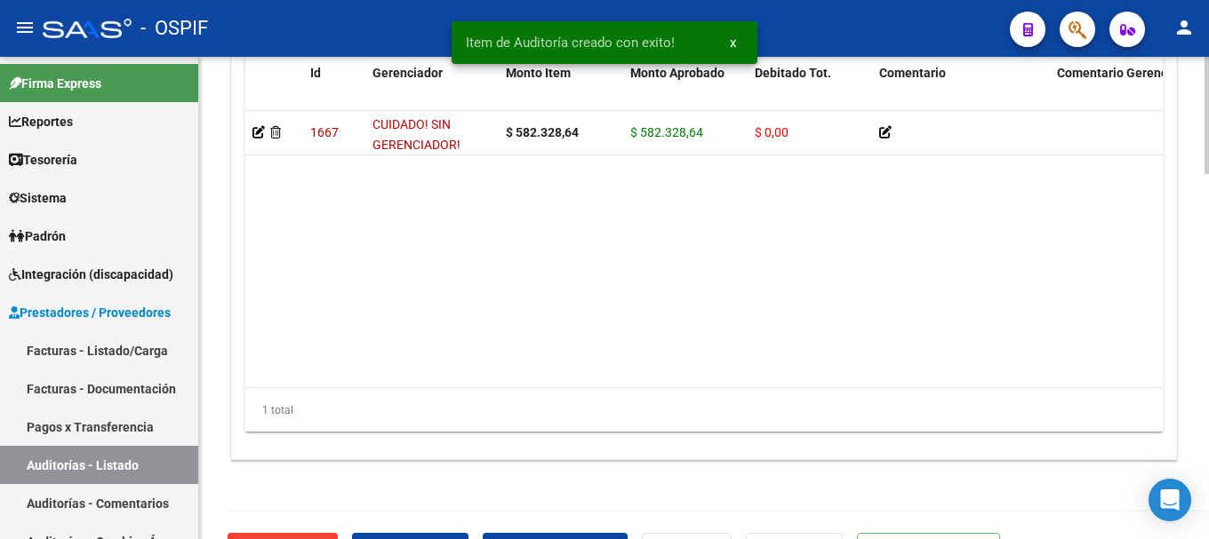
scroll to position [1499, 0]
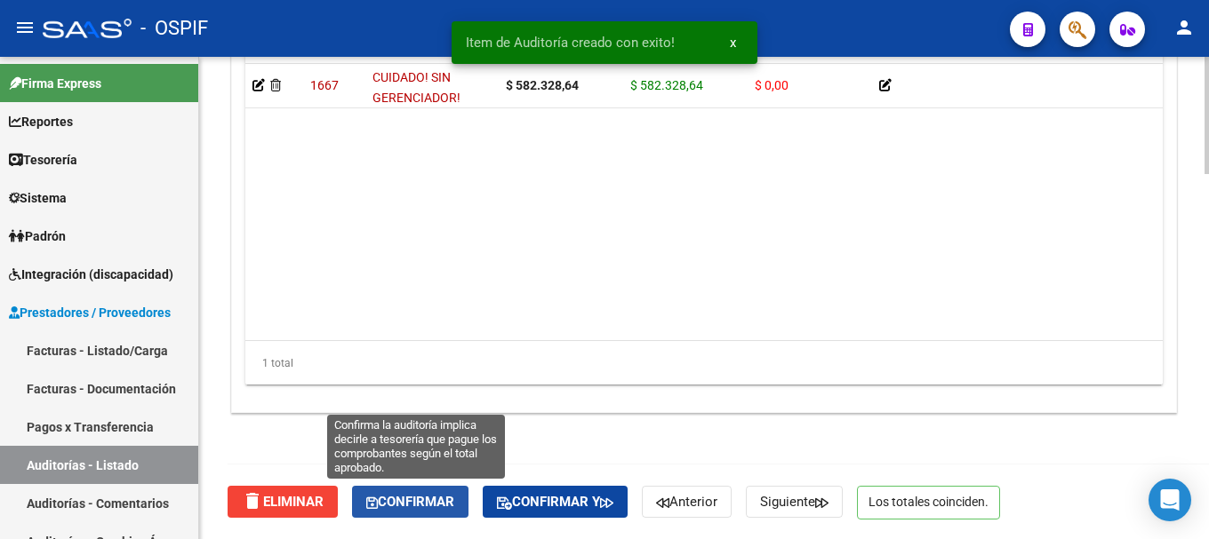
click at [390, 492] on button "Confirmar" at bounding box center [410, 502] width 116 height 32
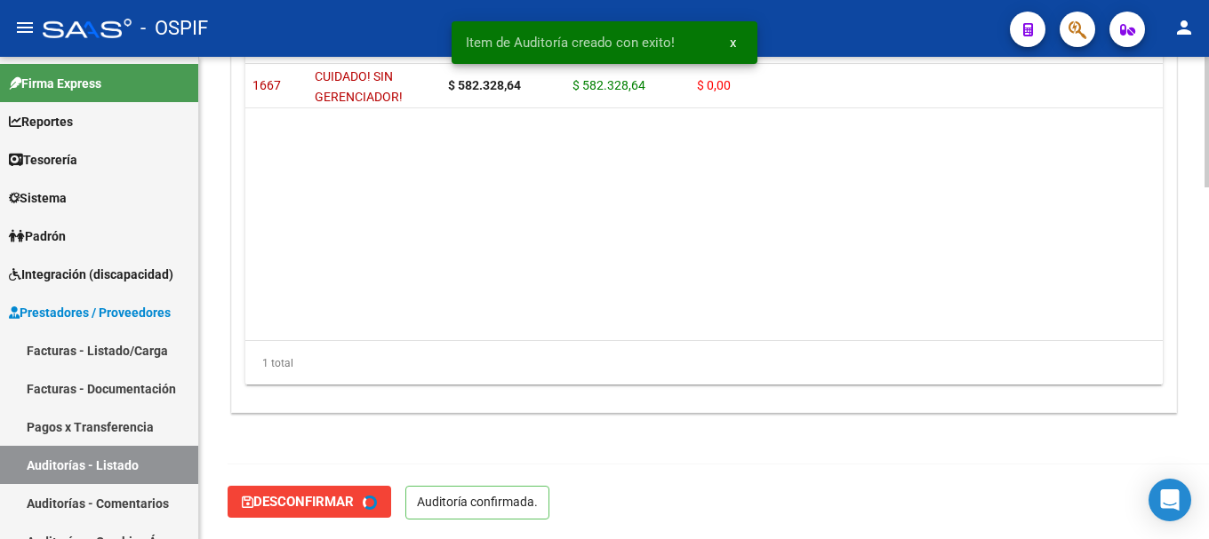
type input "202508"
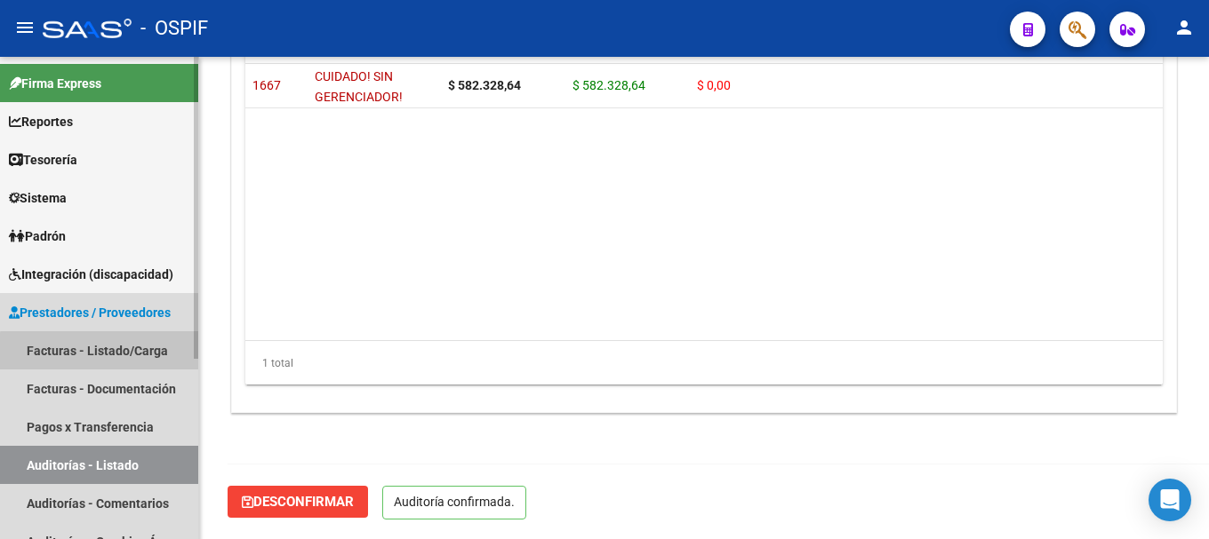
click at [110, 352] on link "Facturas - Listado/Carga" at bounding box center [99, 350] width 198 height 38
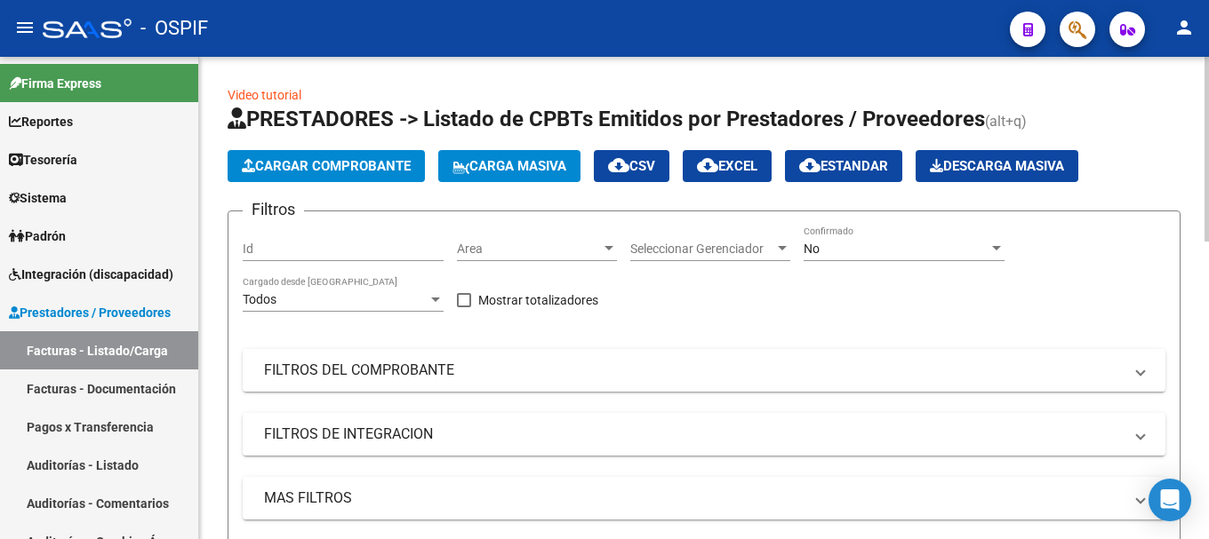
click at [372, 157] on button "Cargar Comprobante" at bounding box center [325, 166] width 197 height 32
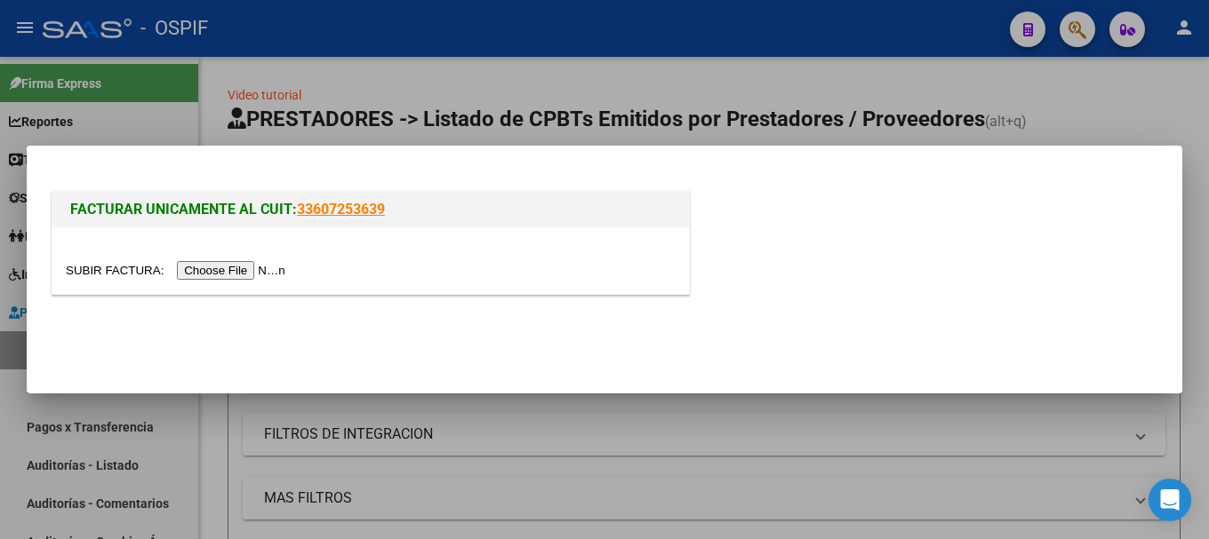
click at [211, 272] on input "file" at bounding box center [178, 270] width 225 height 19
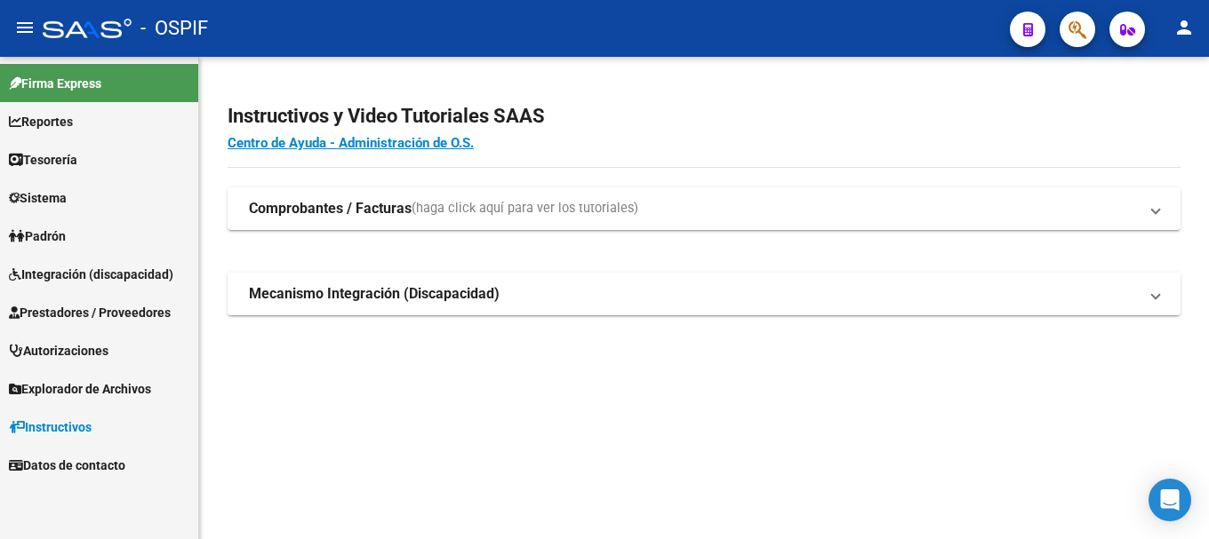
click at [121, 310] on span "Prestadores / Proveedores" at bounding box center [90, 313] width 162 height 20
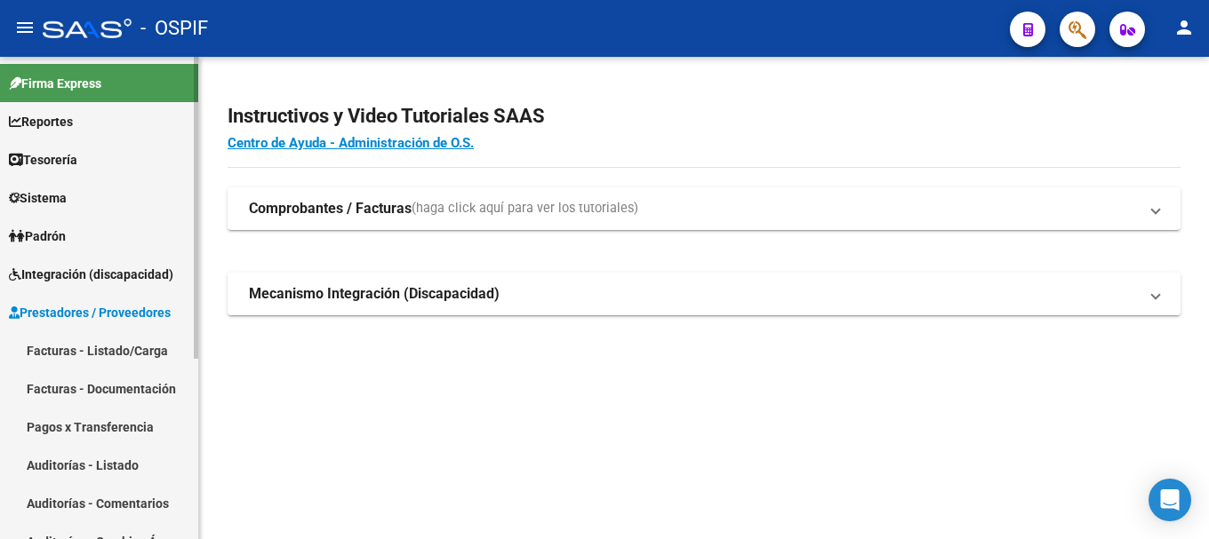
click at [105, 347] on link "Facturas - Listado/Carga" at bounding box center [99, 350] width 198 height 38
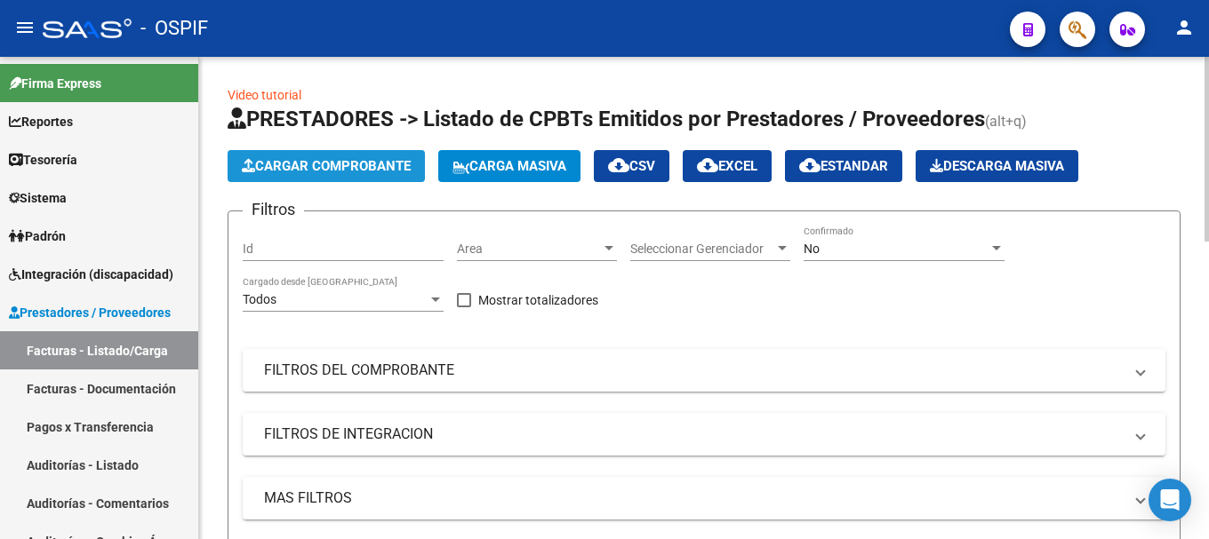
click at [383, 164] on span "Cargar Comprobante" at bounding box center [326, 166] width 169 height 16
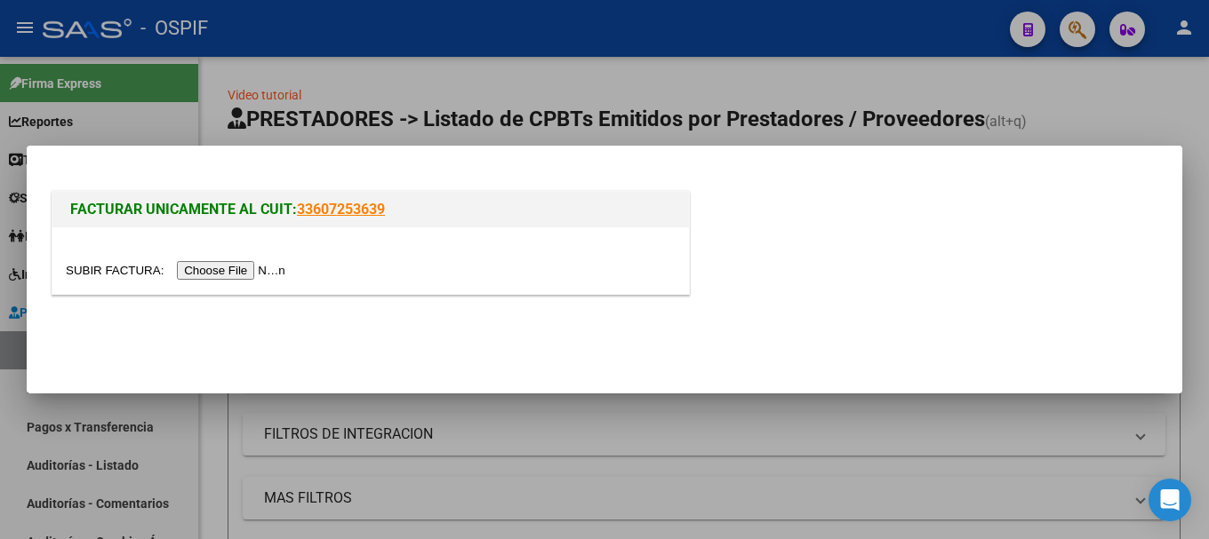
click at [274, 272] on input "file" at bounding box center [178, 270] width 225 height 19
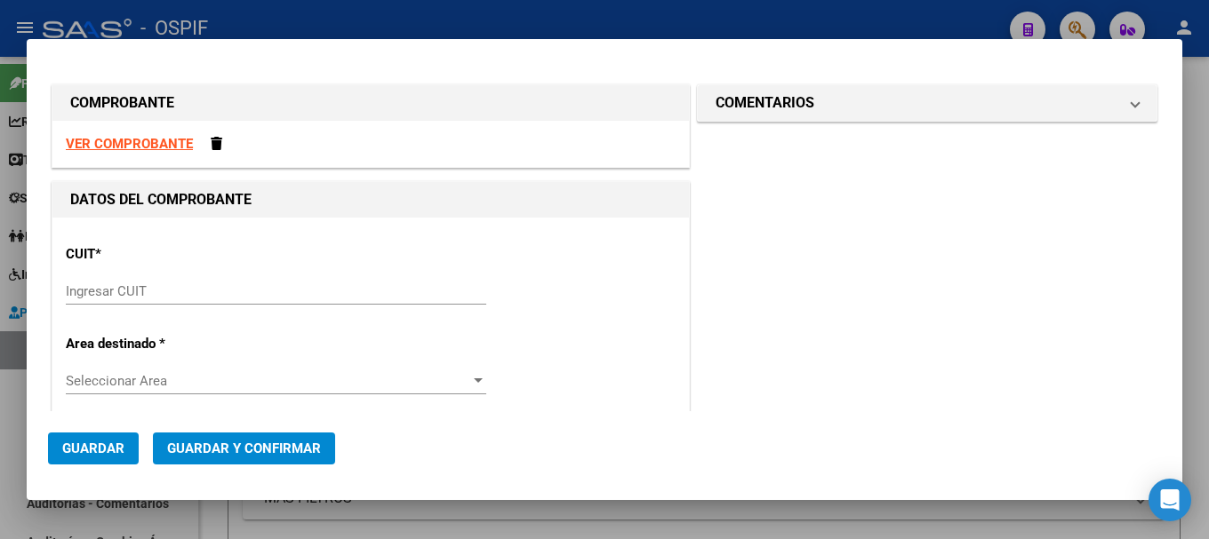
click at [141, 140] on strong "VER COMPROBANTE" at bounding box center [129, 144] width 127 height 16
click at [232, 283] on input "Ingresar CUIT" at bounding box center [276, 291] width 420 height 16
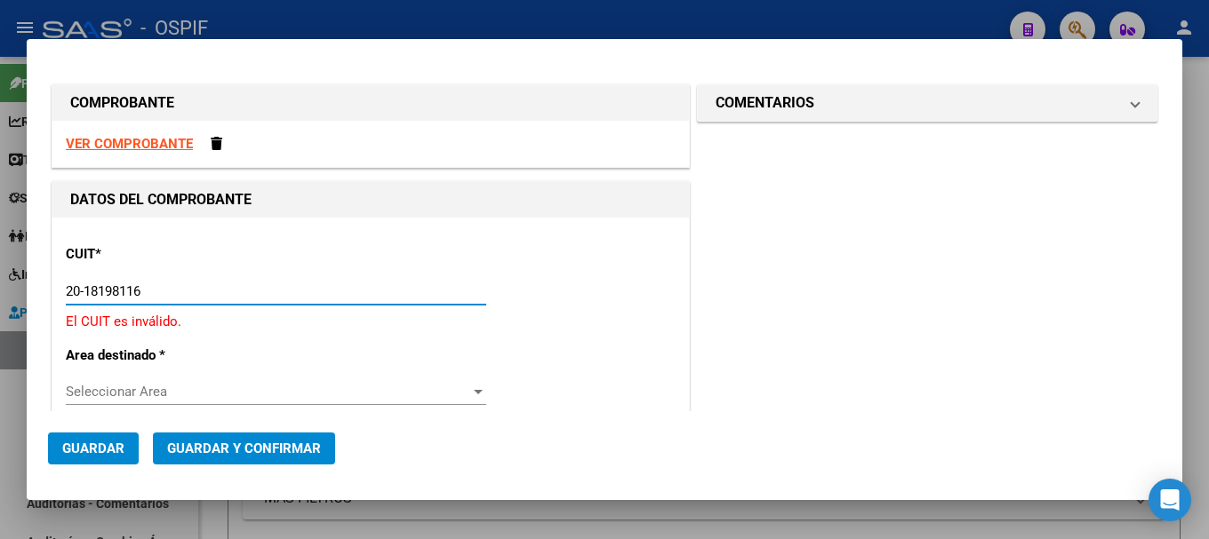
type input "20-18198116-5"
type input "4"
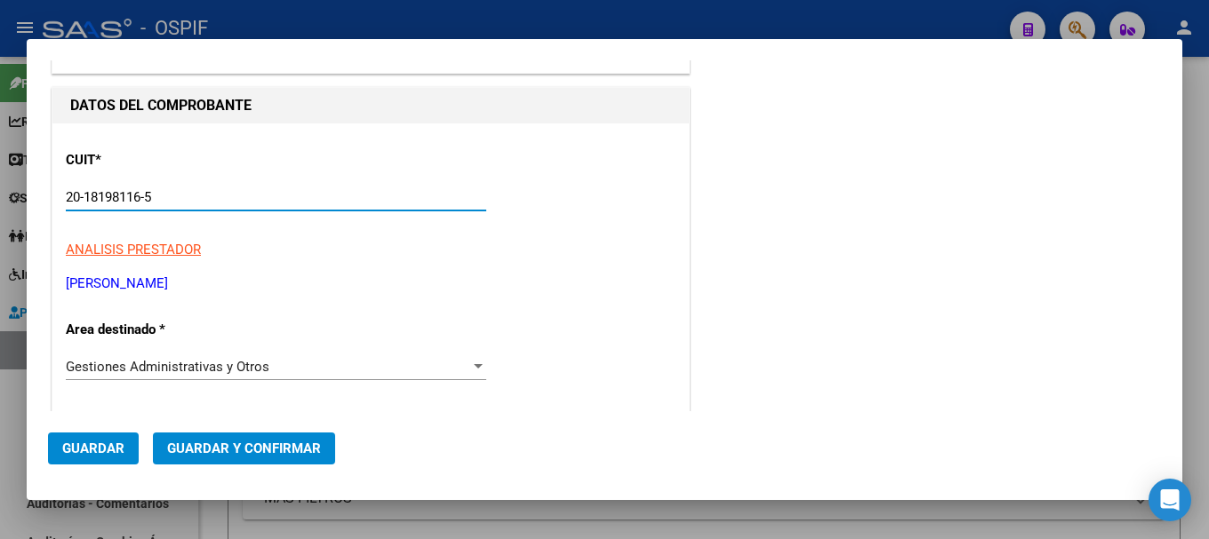
scroll to position [178, 0]
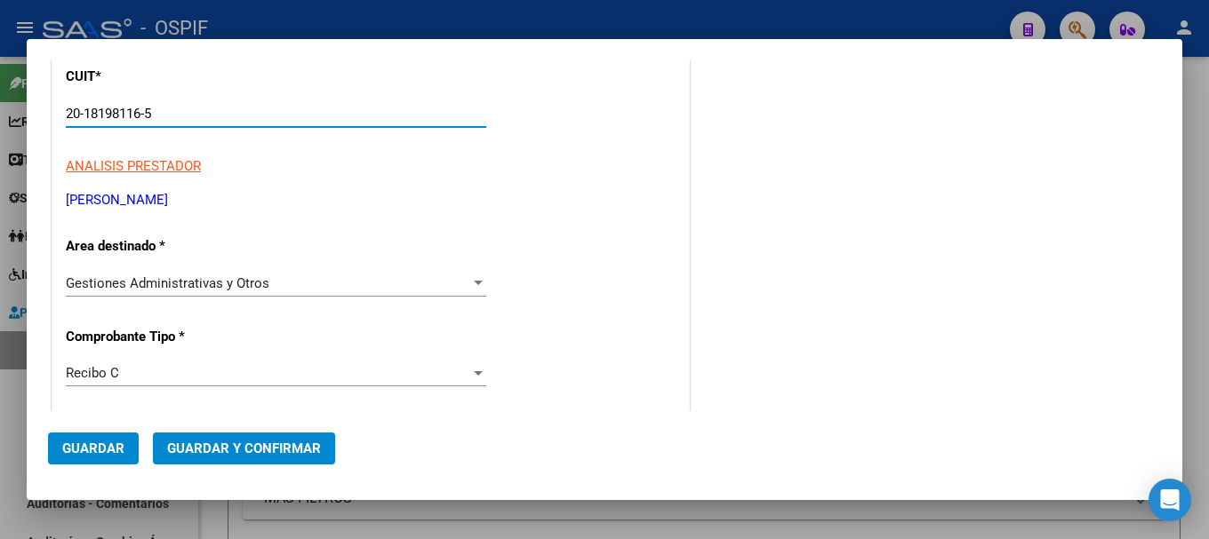
type input "20-18198116-5"
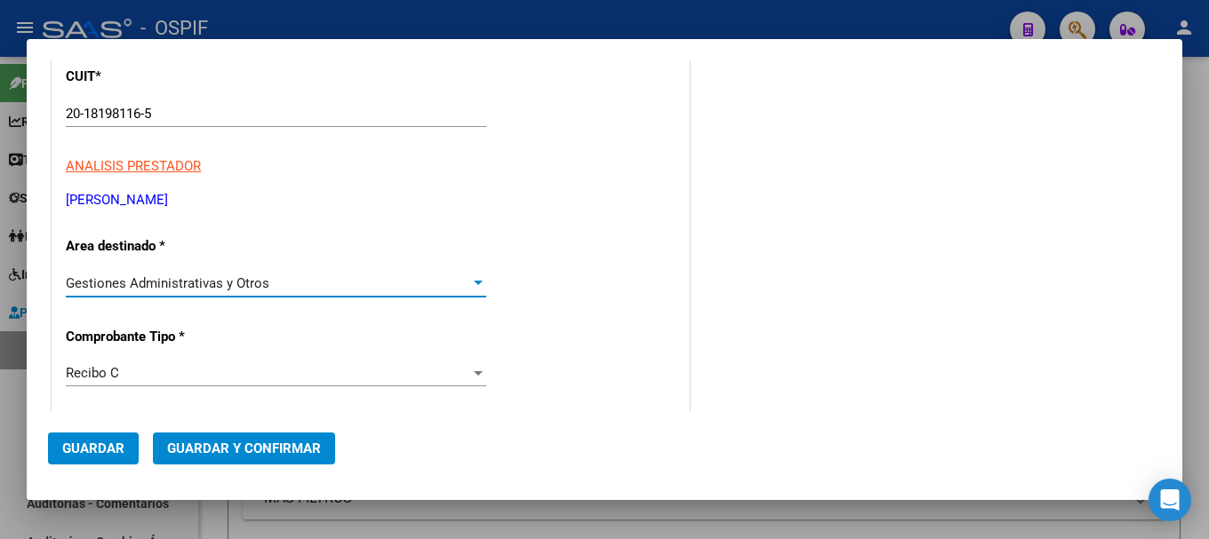
click at [474, 281] on div at bounding box center [478, 283] width 9 height 4
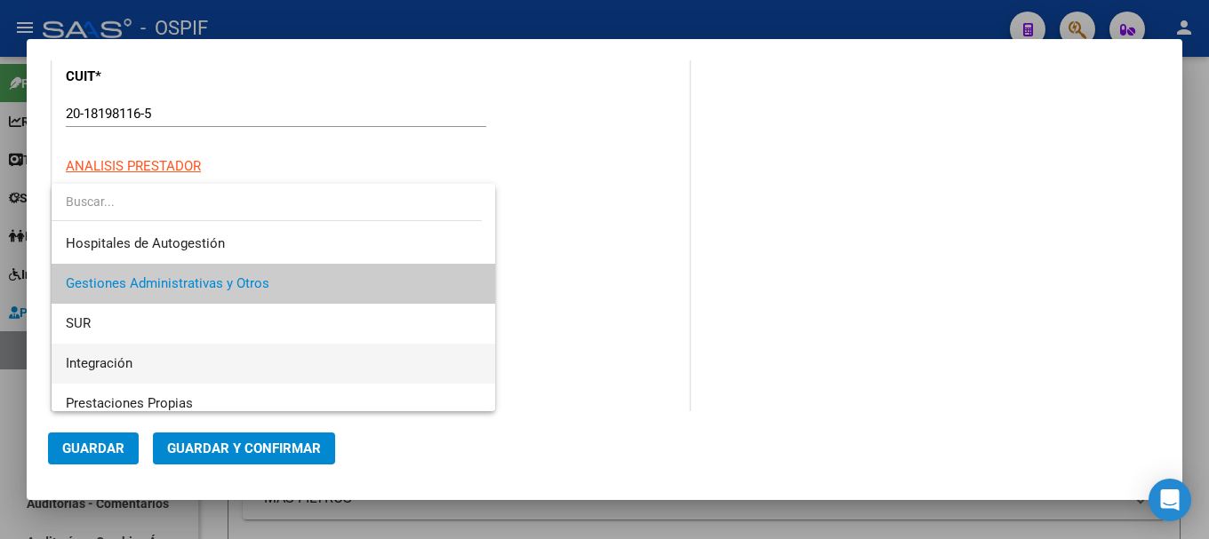
scroll to position [89, 0]
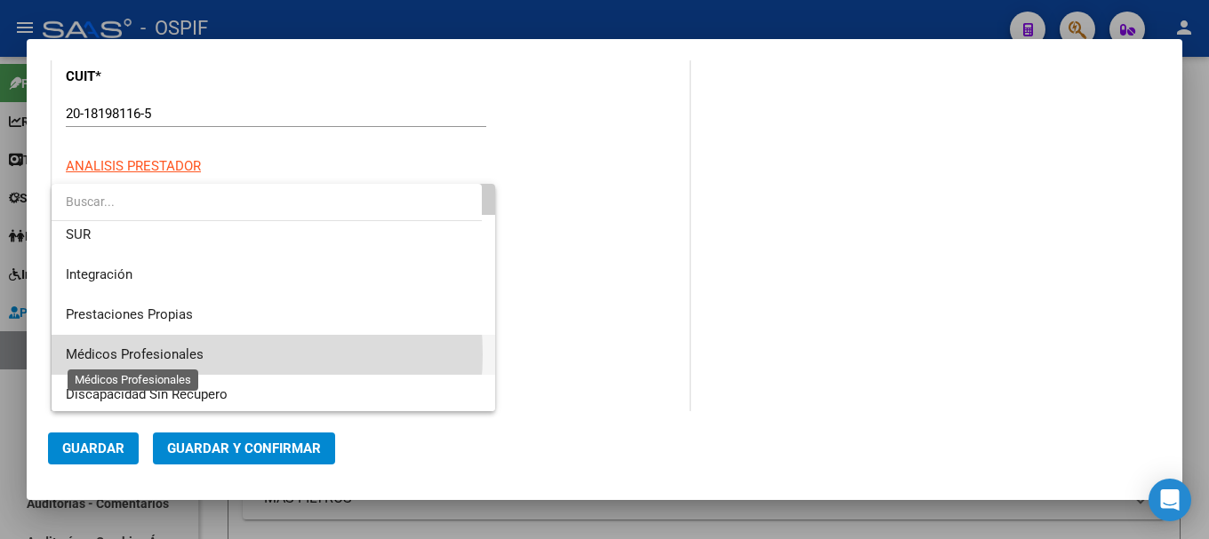
click at [194, 355] on span "Médicos Profesionales" at bounding box center [135, 355] width 138 height 16
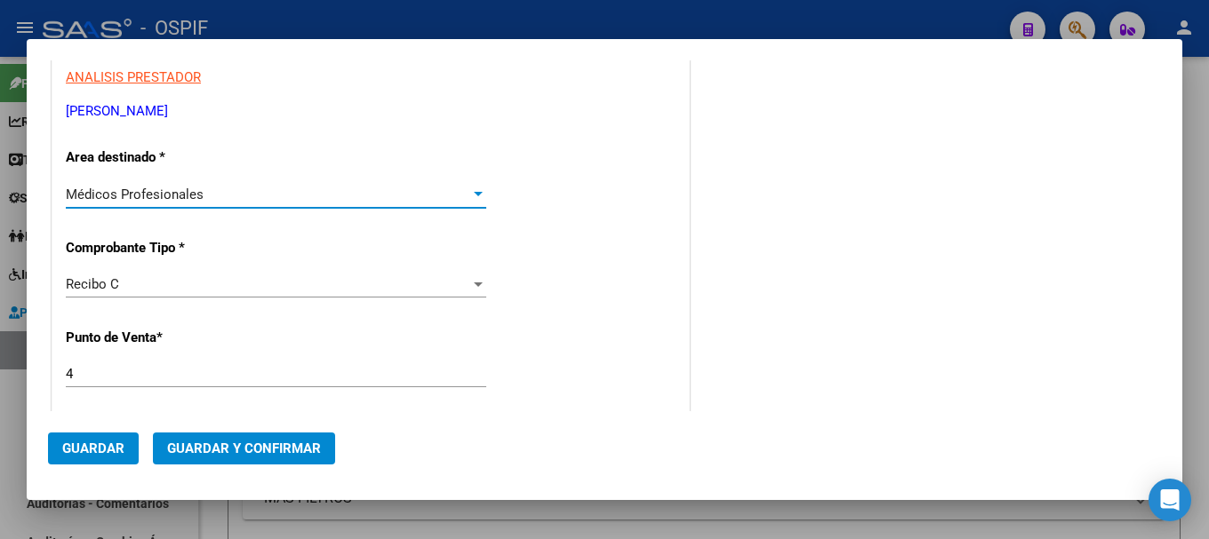
scroll to position [355, 0]
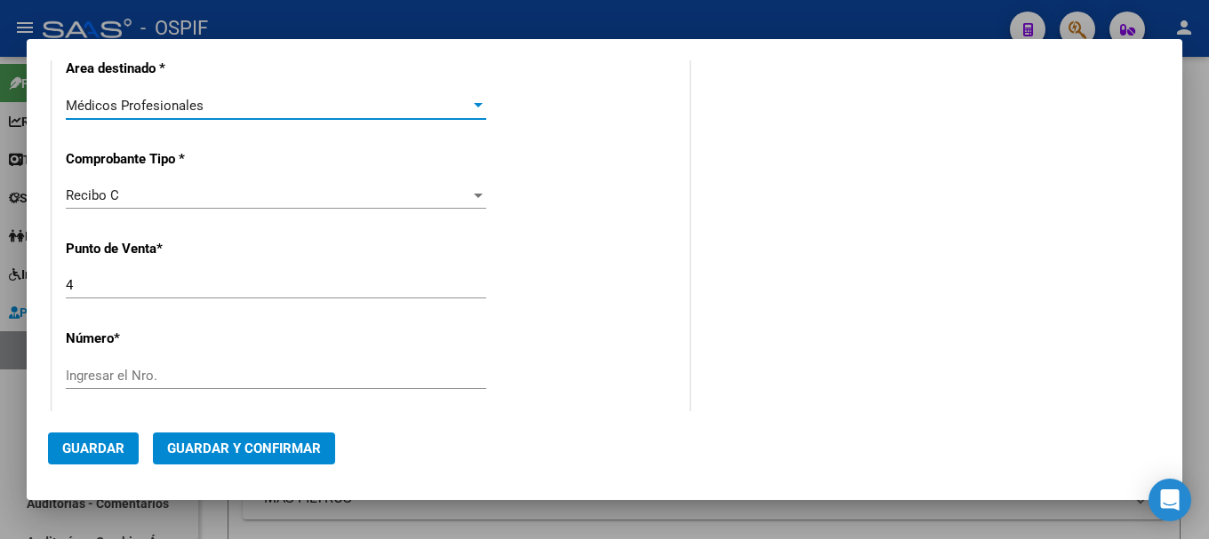
click at [246, 376] on input "Ingresar el Nro." at bounding box center [276, 376] width 420 height 16
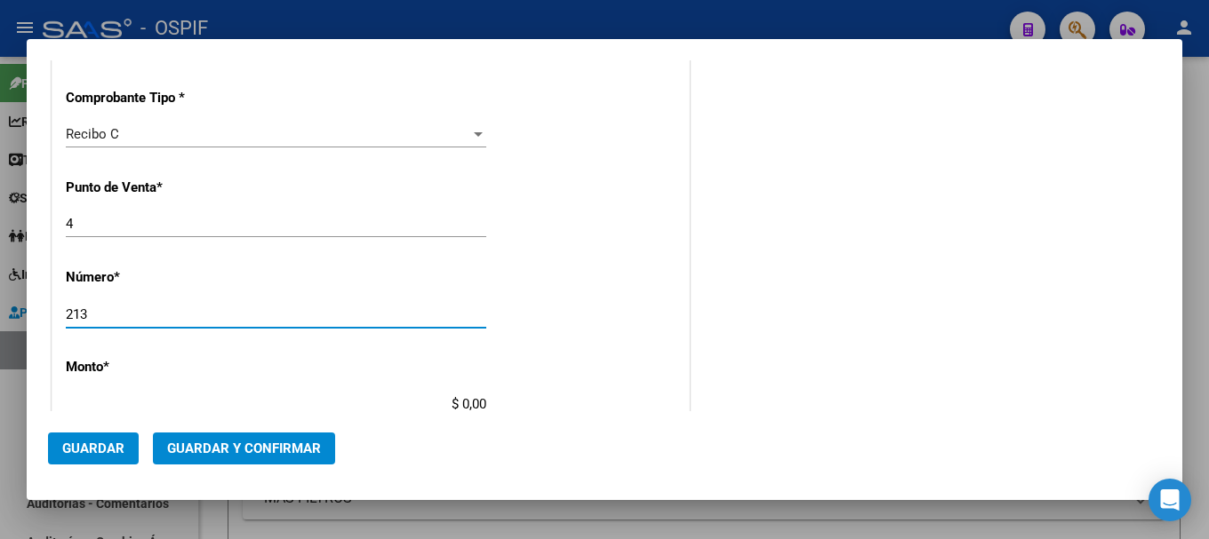
scroll to position [444, 0]
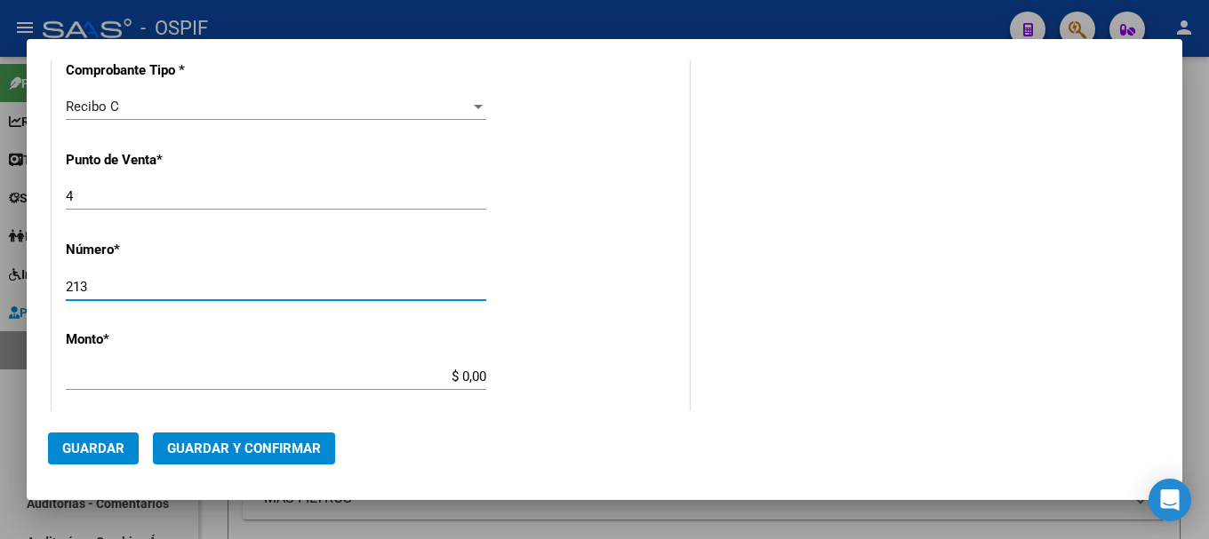
type input "213"
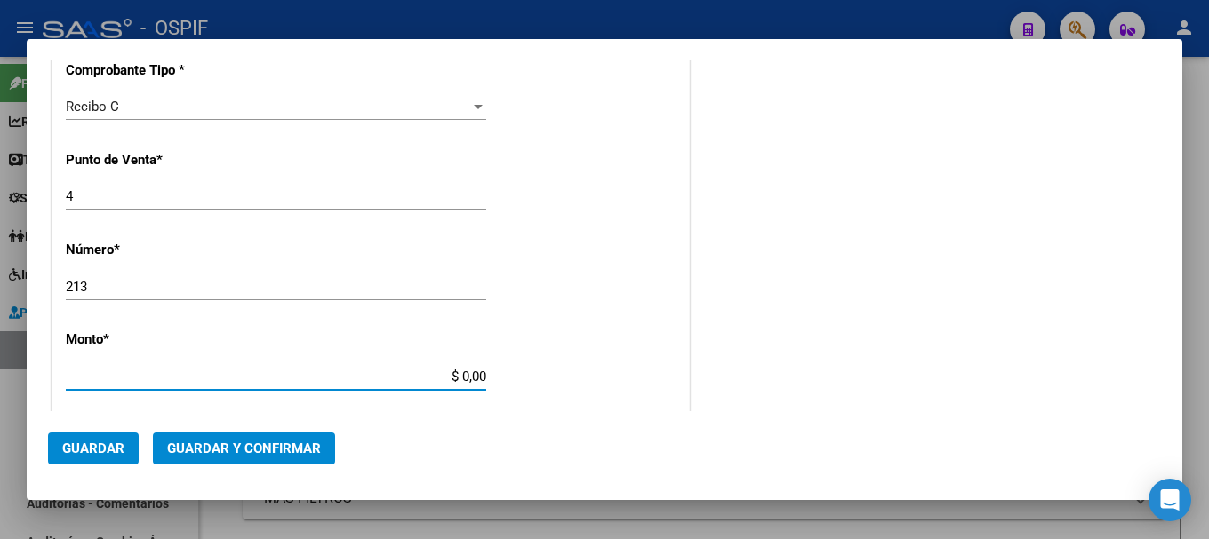
click at [458, 371] on input "$ 0,00" at bounding box center [276, 377] width 420 height 16
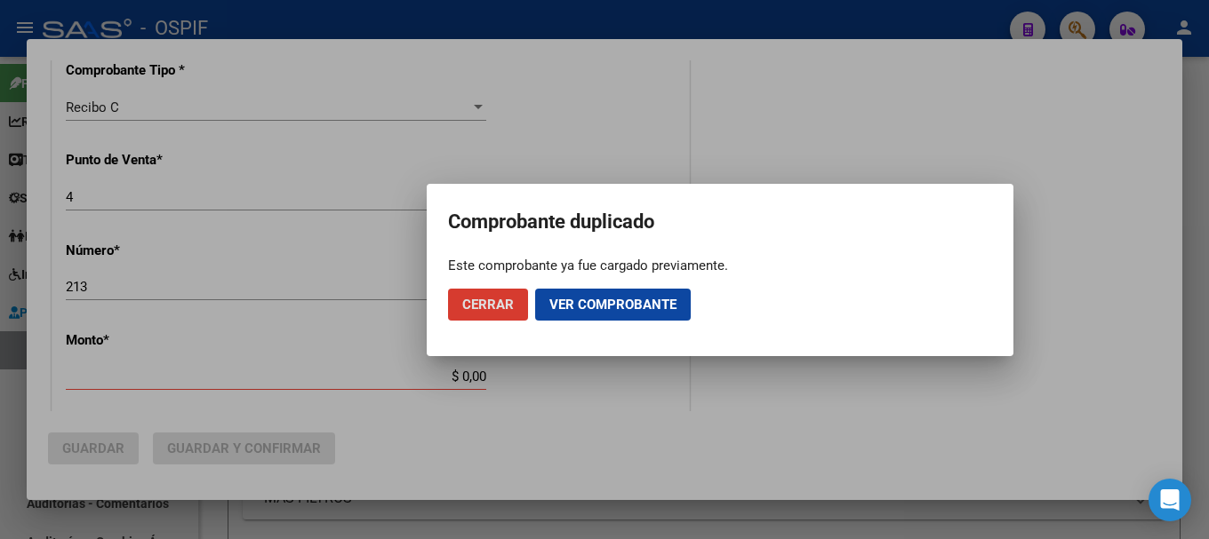
click at [579, 308] on span "Ver comprobante" at bounding box center [612, 305] width 127 height 16
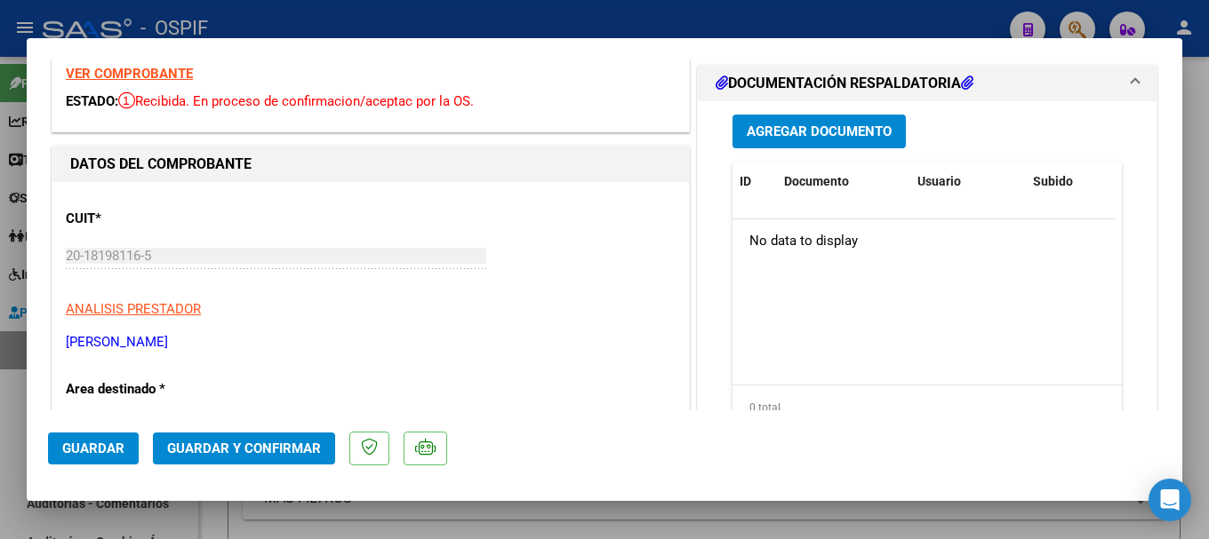
scroll to position [0, 0]
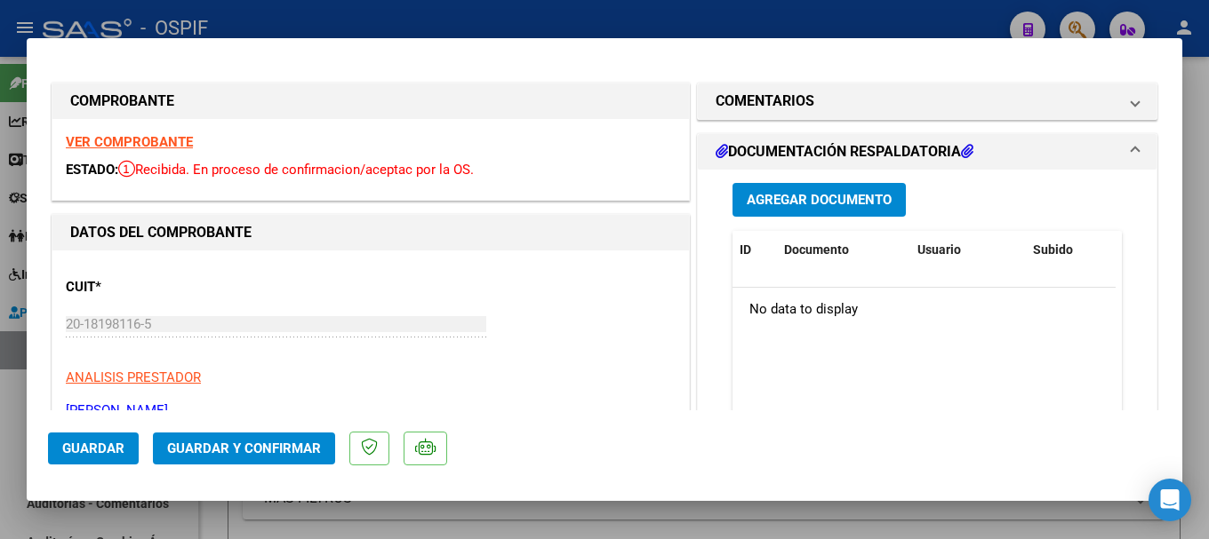
click at [156, 141] on strong "VER COMPROBANTE" at bounding box center [129, 142] width 127 height 16
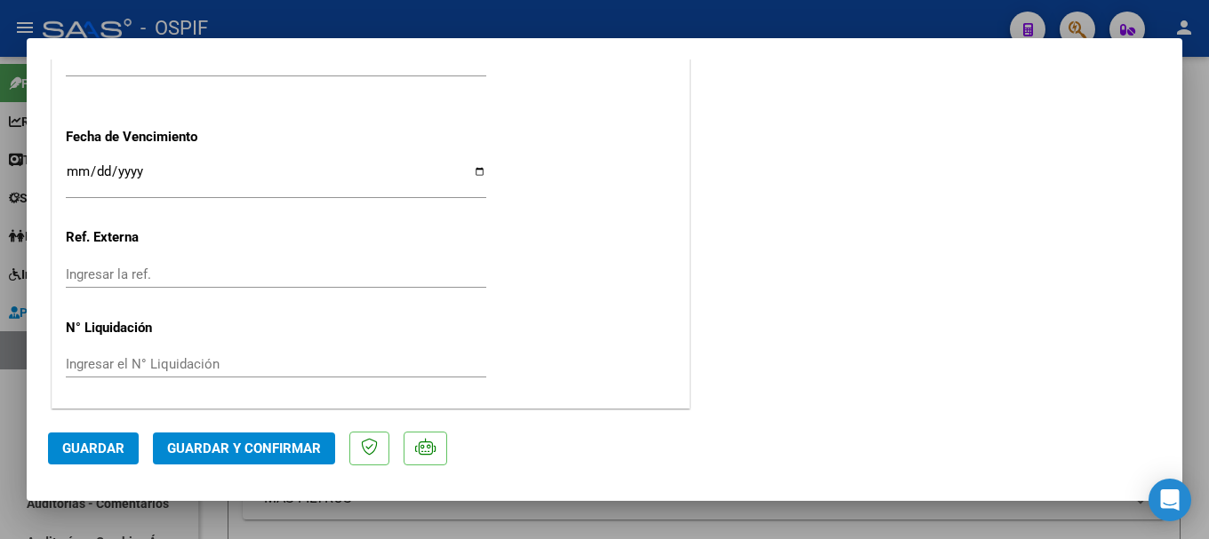
scroll to position [1105, 0]
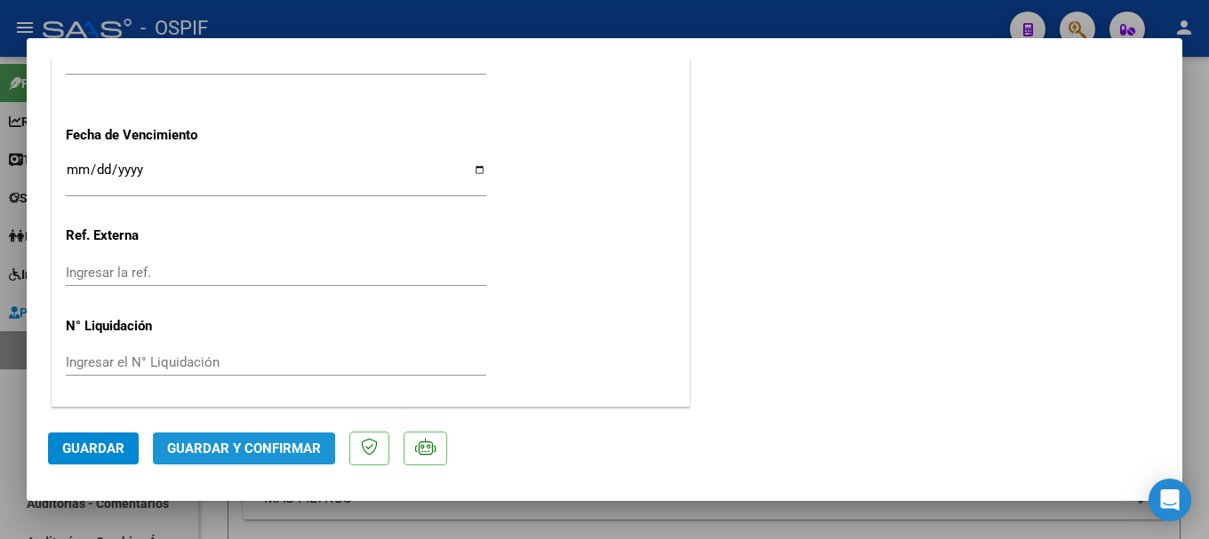
click at [218, 444] on span "Guardar y Confirmar" at bounding box center [244, 449] width 154 height 16
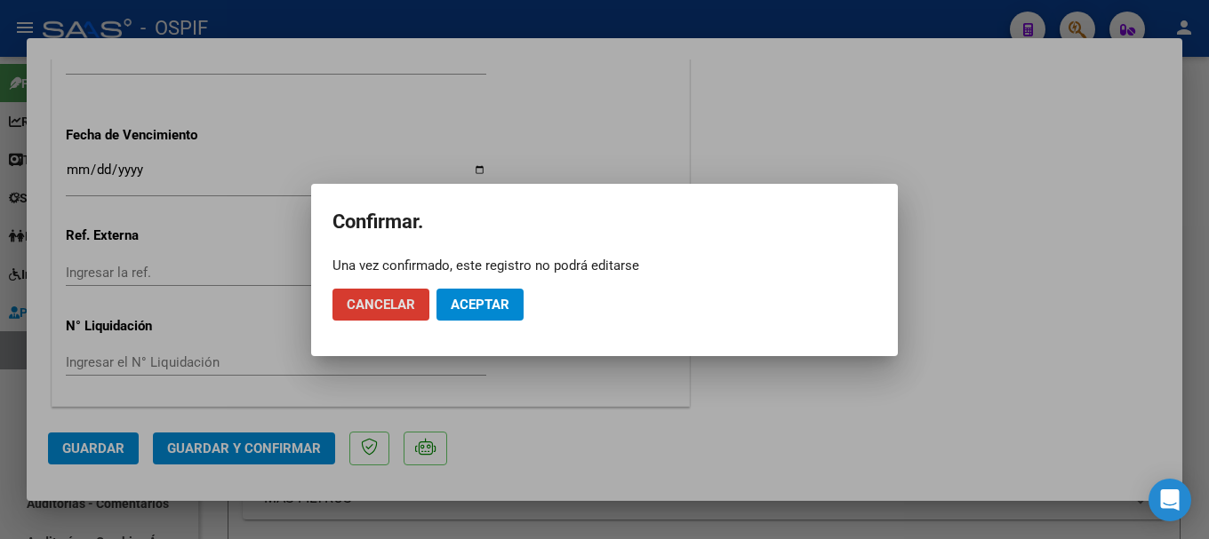
click at [469, 301] on span "Aceptar" at bounding box center [480, 305] width 59 height 16
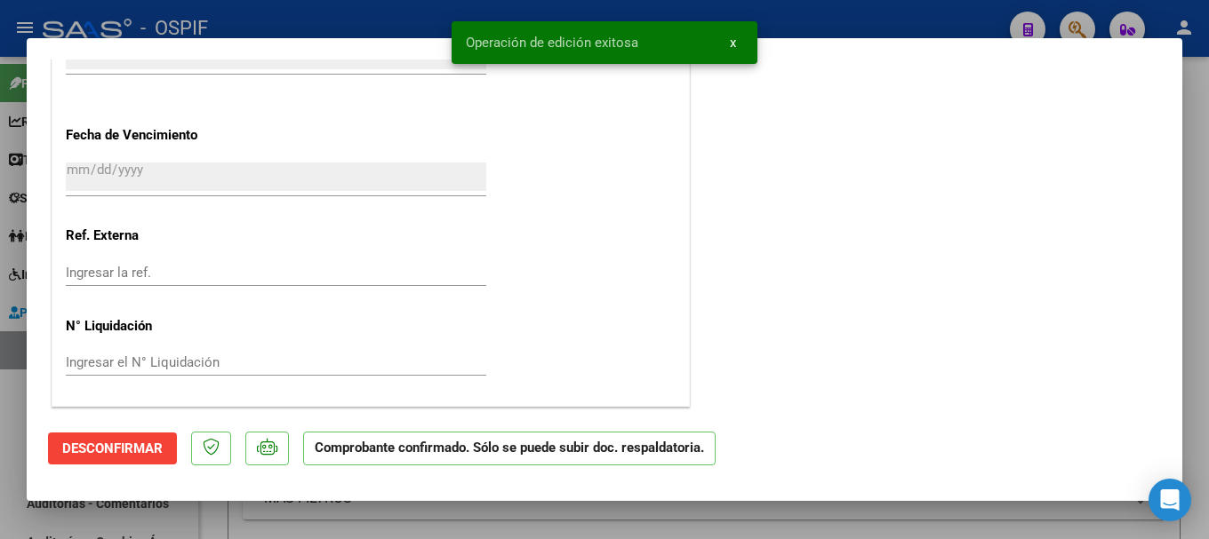
click at [330, 11] on div at bounding box center [604, 269] width 1209 height 539
type input "$ 0,00"
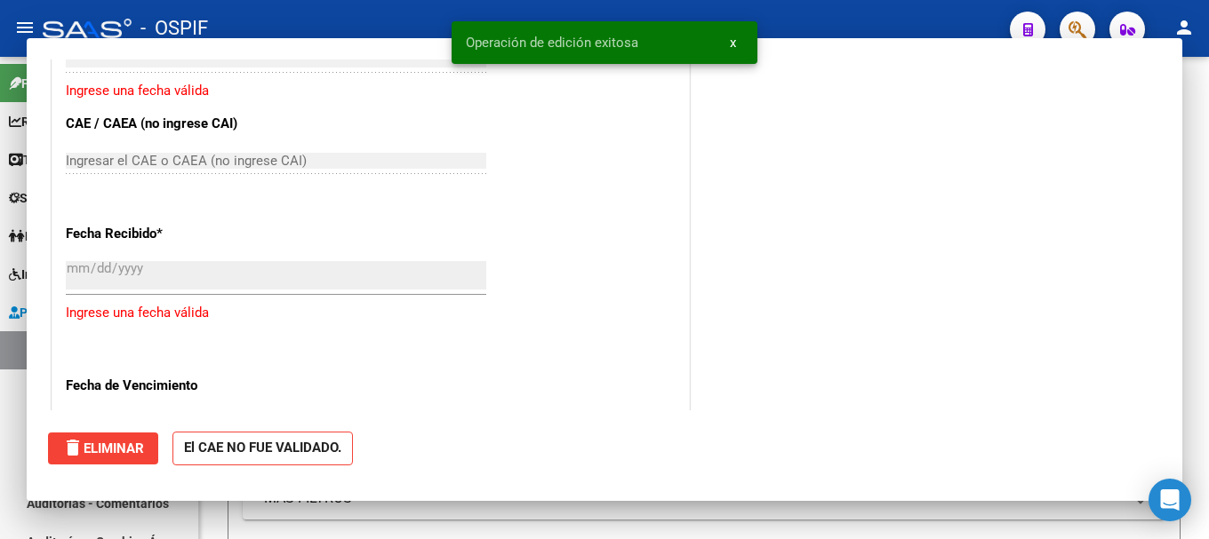
scroll to position [0, 0]
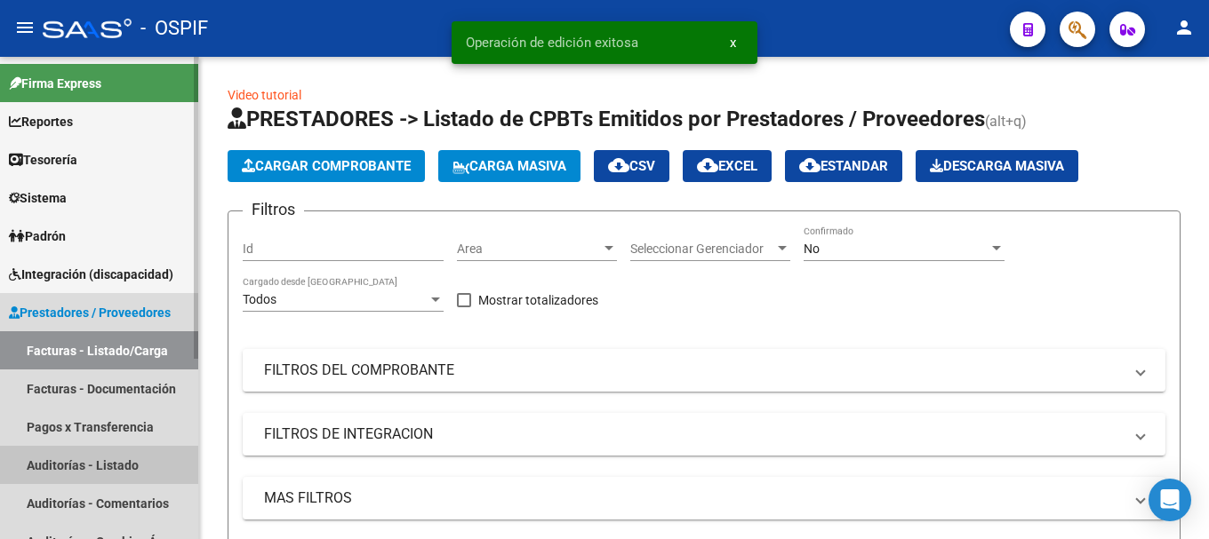
click at [63, 466] on link "Auditorías - Listado" at bounding box center [99, 465] width 198 height 38
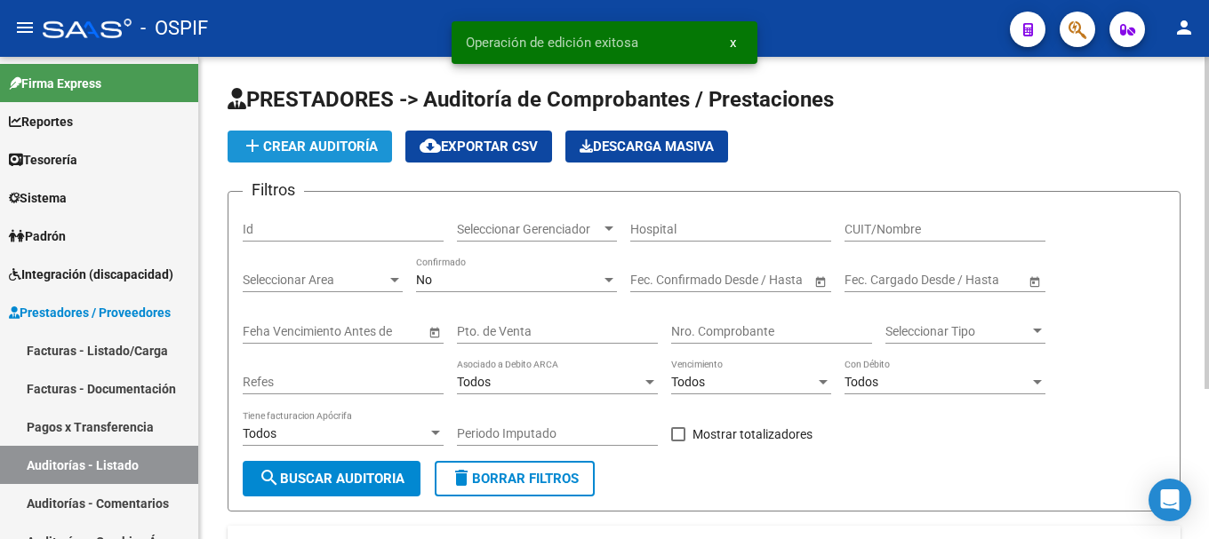
click at [356, 146] on span "add Crear Auditoría" at bounding box center [310, 147] width 136 height 16
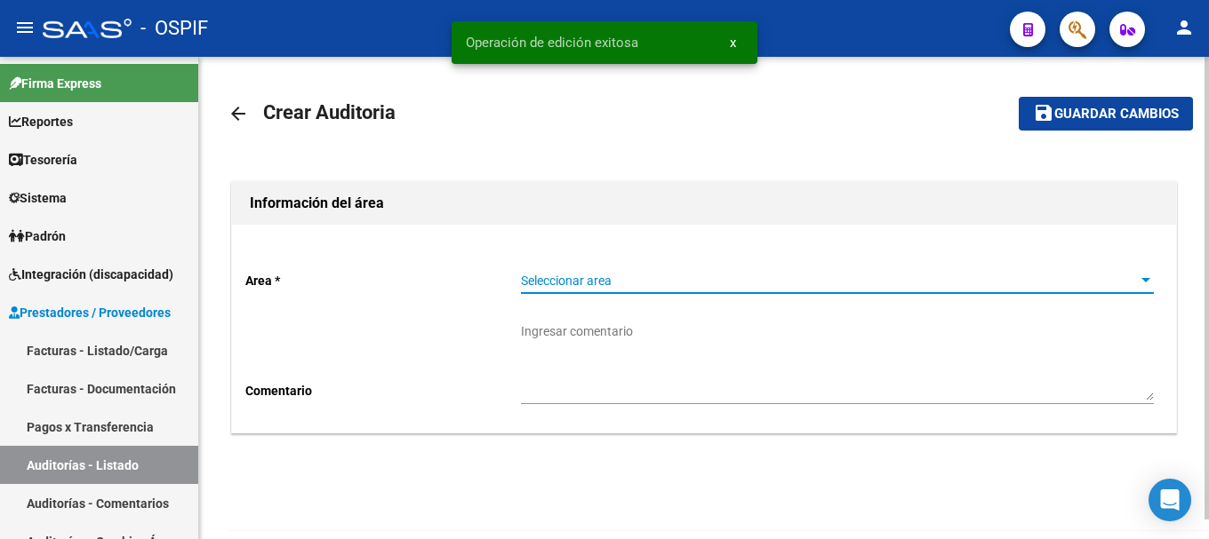
click at [1142, 276] on div at bounding box center [1145, 281] width 16 height 14
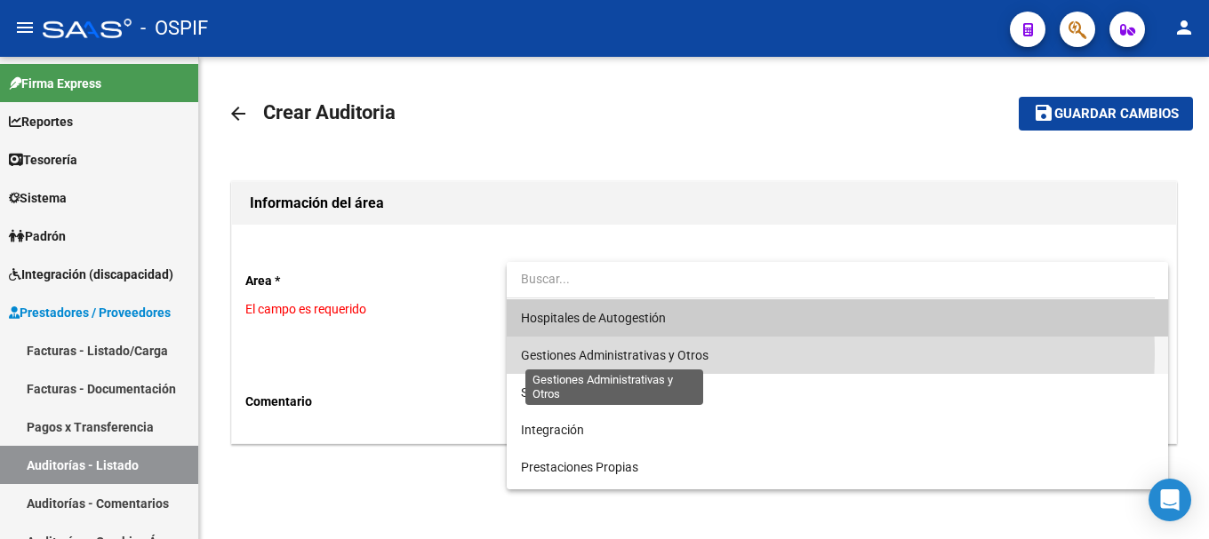
click at [683, 355] on span "Gestiones Administrativas y Otros" at bounding box center [614, 355] width 187 height 14
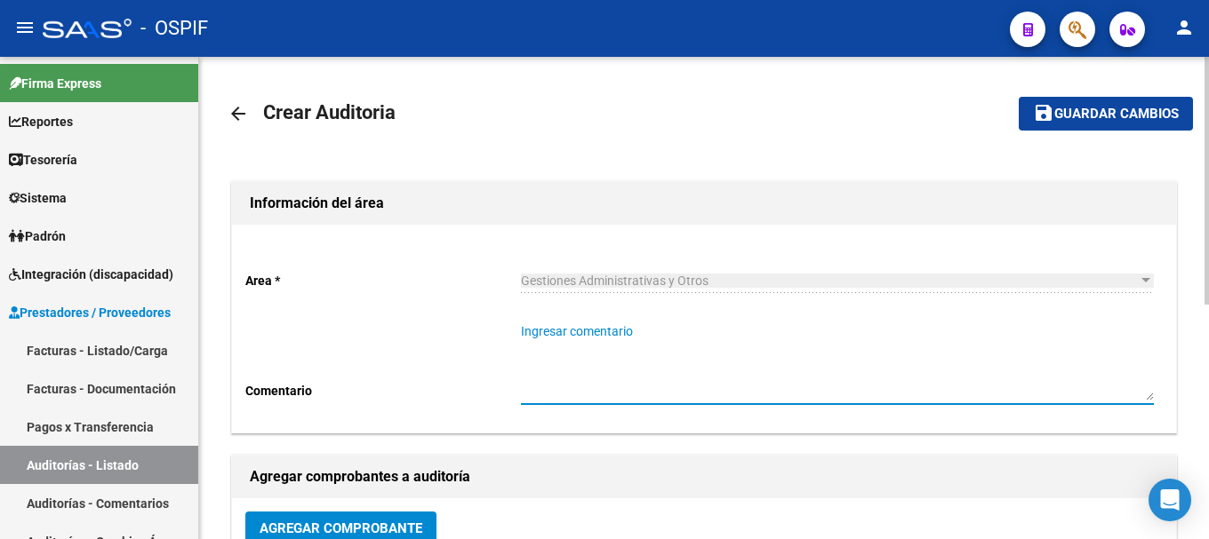
click at [681, 363] on textarea "Ingresar comentario" at bounding box center [837, 362] width 633 height 78
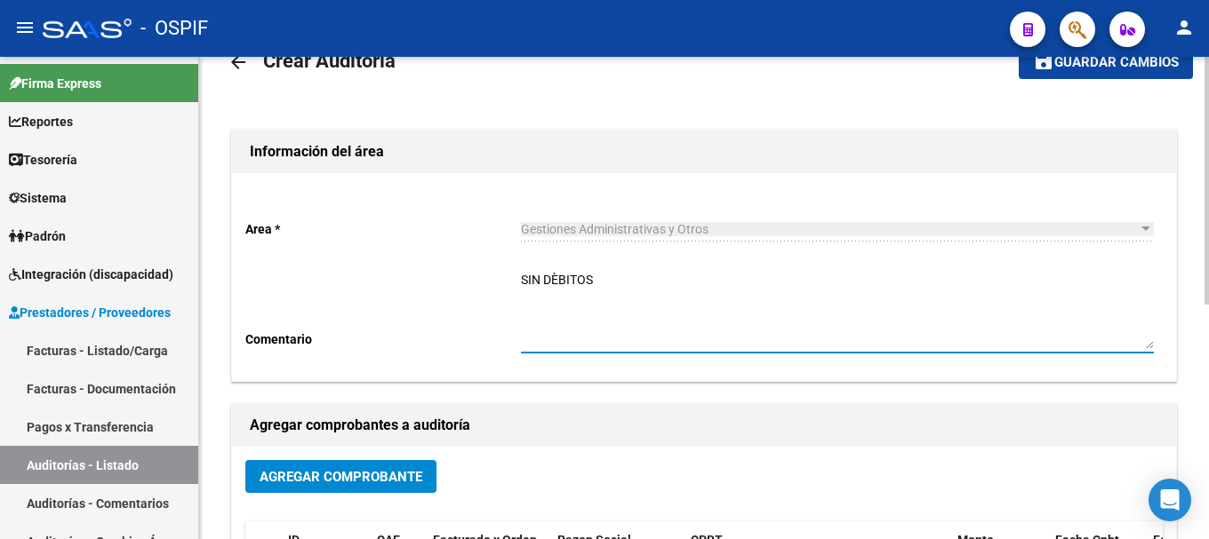
scroll to position [89, 0]
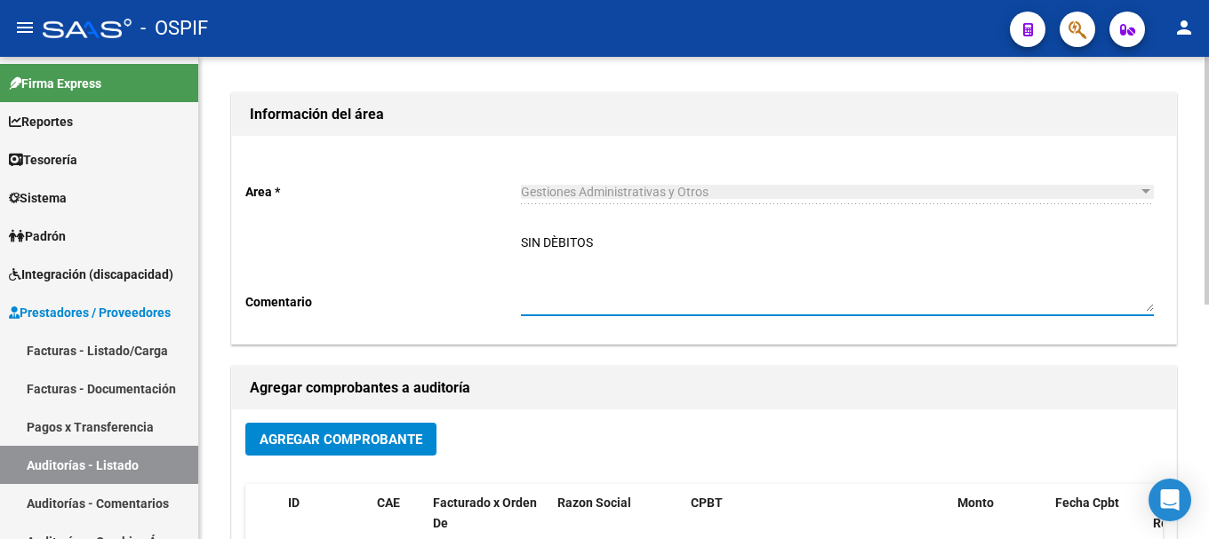
type textarea "SIN DÈBITOS"
click at [401, 435] on span "Agregar Comprobante" at bounding box center [340, 440] width 163 height 16
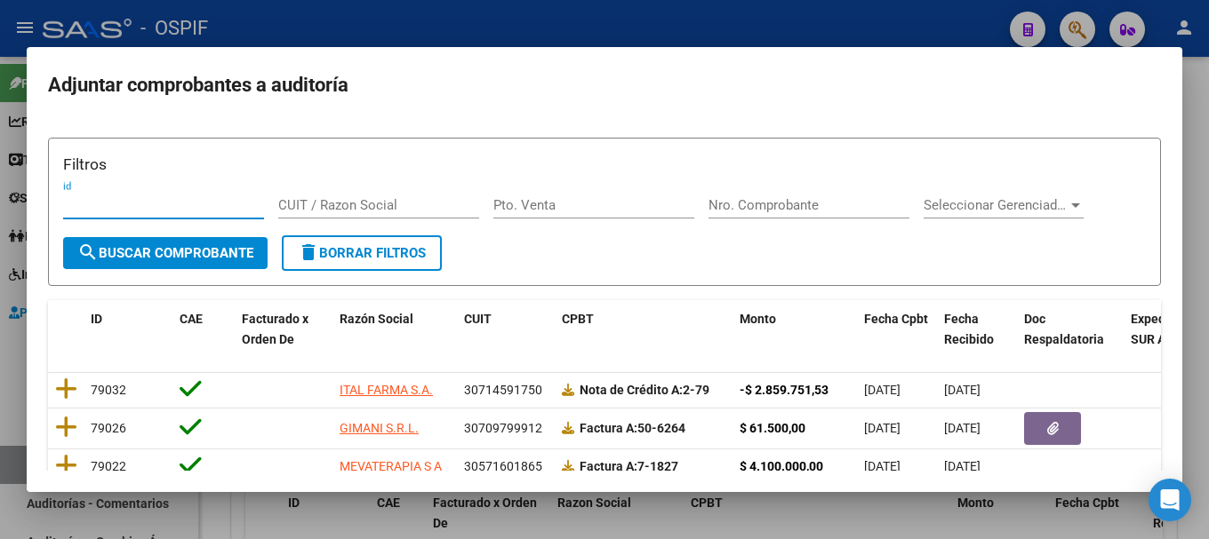
click at [370, 200] on input "CUIT / Razon Social" at bounding box center [378, 205] width 201 height 16
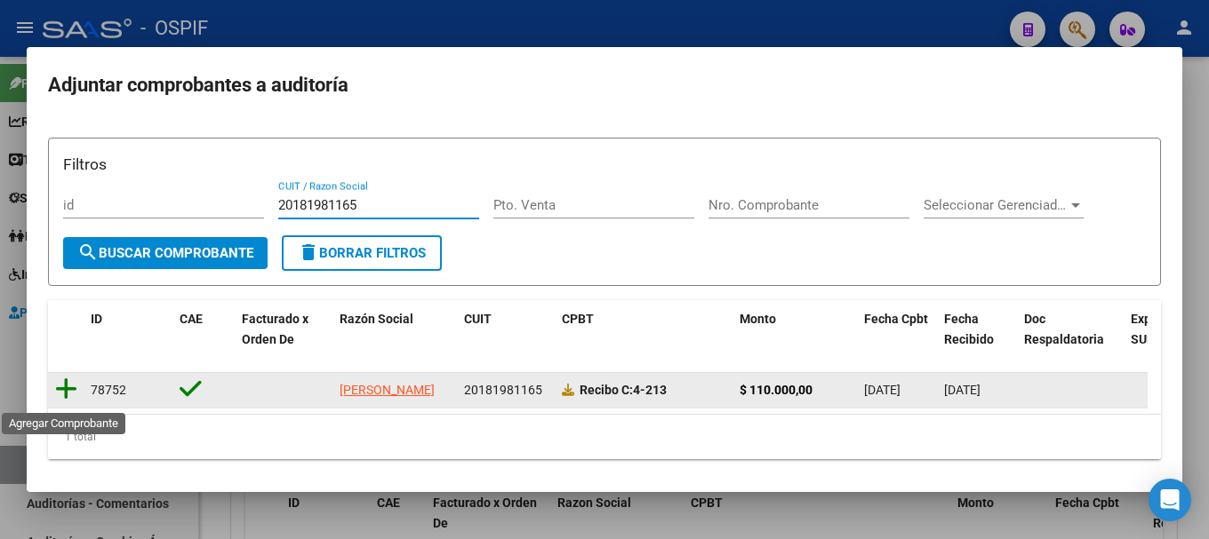
type input "20181981165"
click at [65, 392] on icon at bounding box center [66, 389] width 22 height 25
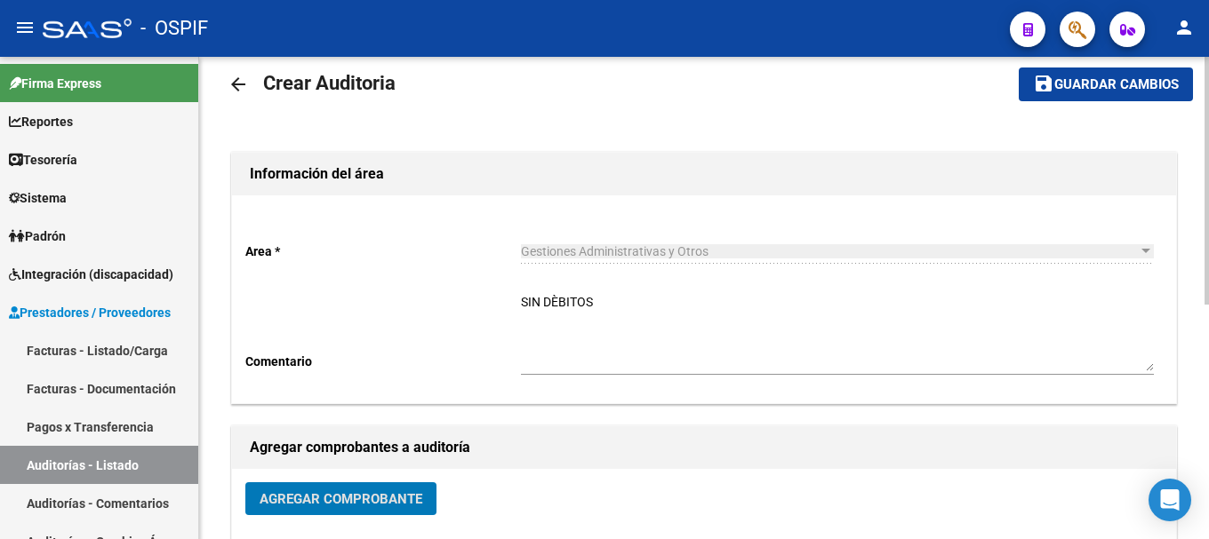
scroll to position [0, 0]
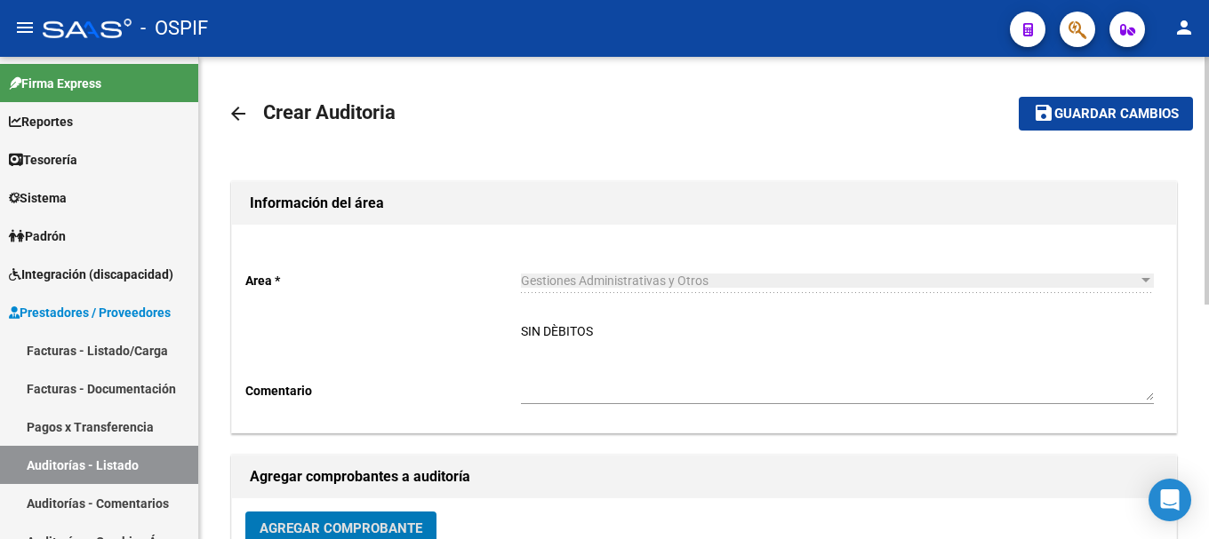
click at [1092, 112] on span "Guardar cambios" at bounding box center [1116, 115] width 124 height 16
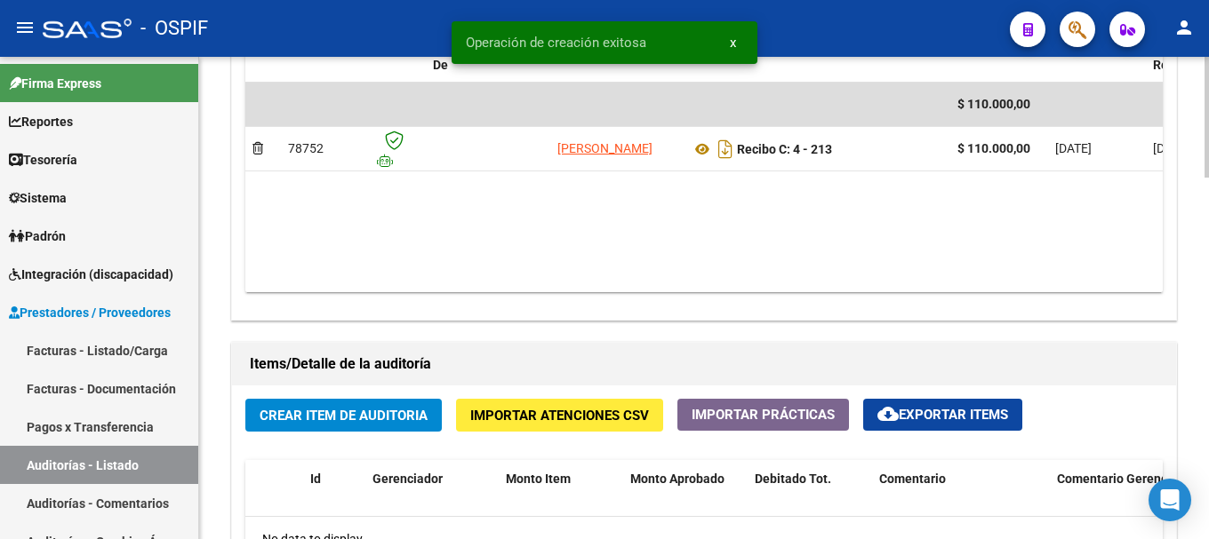
scroll to position [1066, 0]
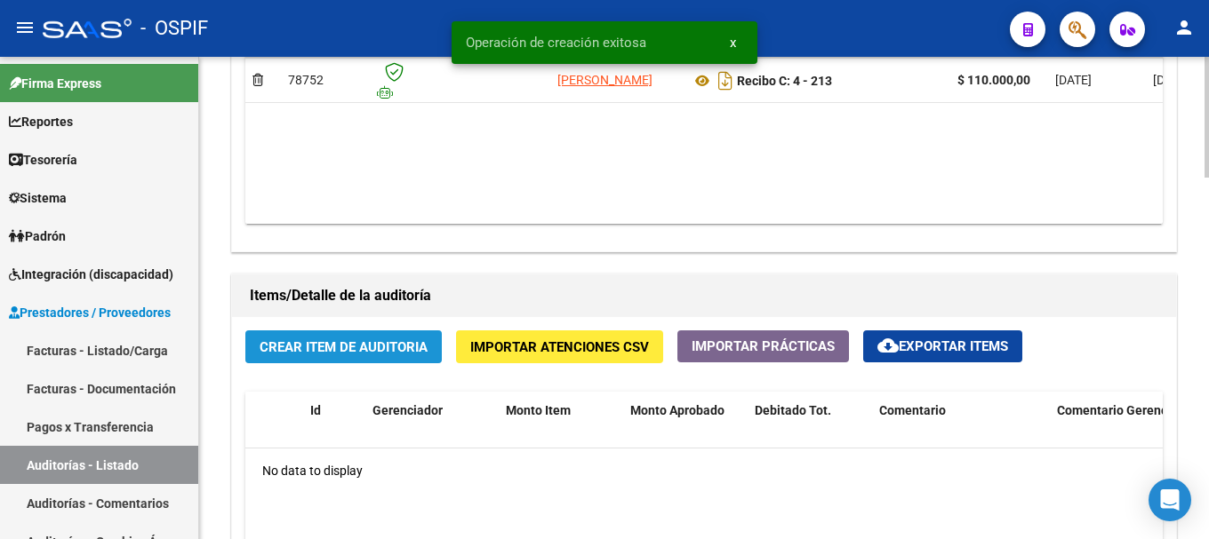
click at [375, 348] on span "Crear Item de Auditoria" at bounding box center [343, 347] width 168 height 16
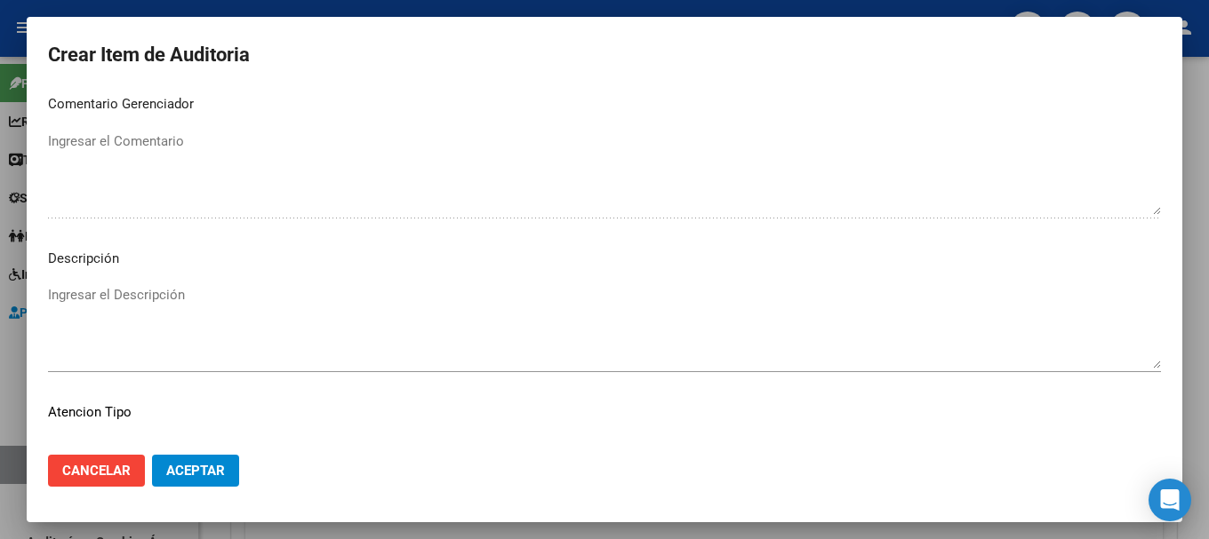
scroll to position [889, 0]
drag, startPoint x: 181, startPoint y: 474, endPoint x: 189, endPoint y: 464, distance: 12.6
click at [181, 473] on span "Aceptar" at bounding box center [195, 471] width 59 height 16
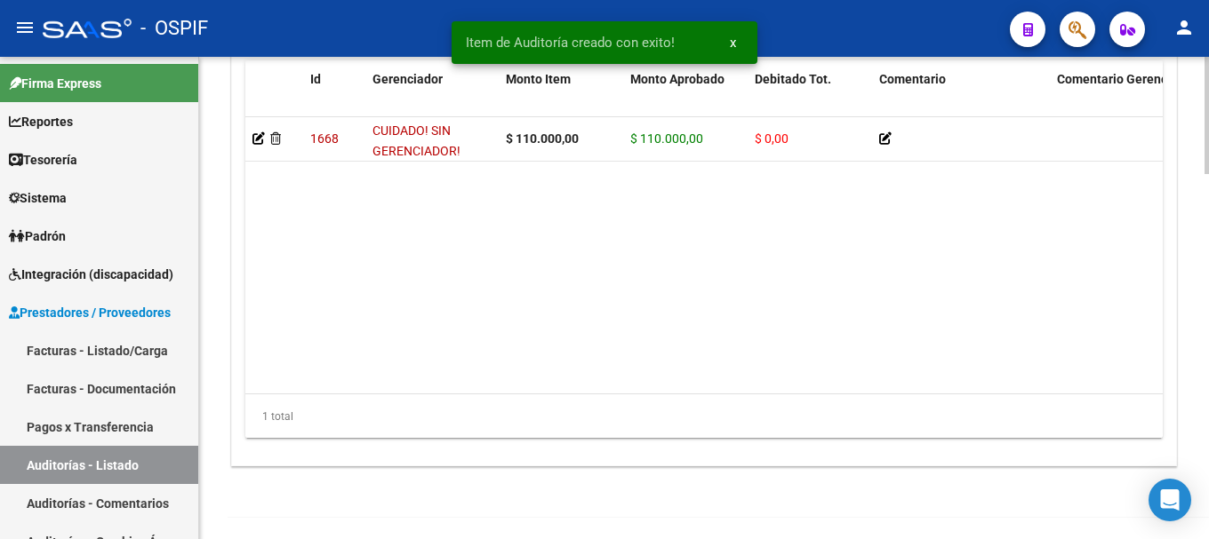
scroll to position [1499, 0]
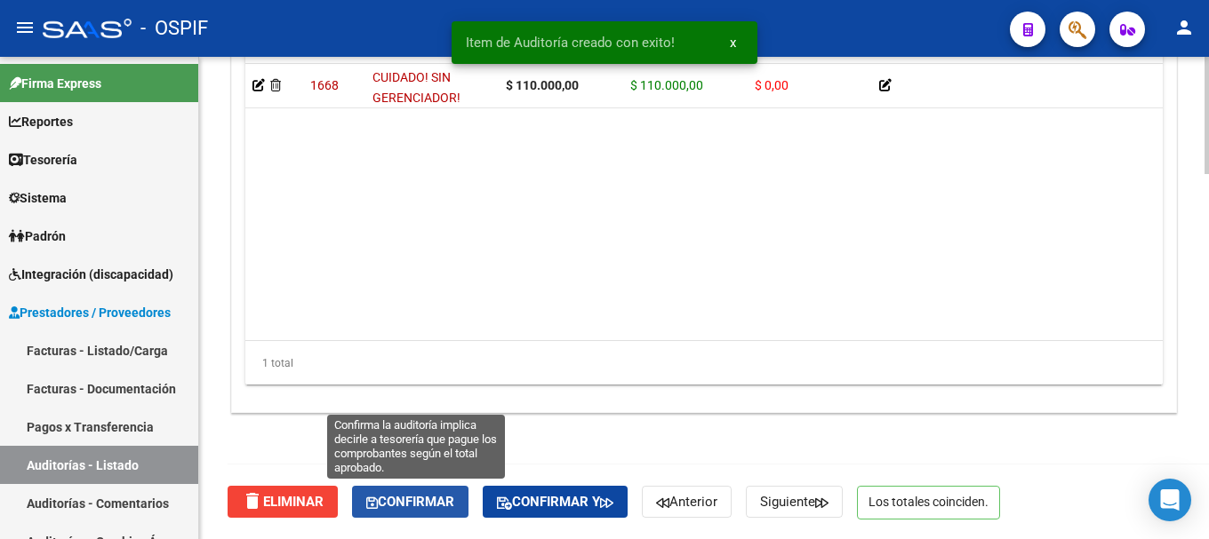
click at [403, 503] on span "Confirmar" at bounding box center [410, 502] width 88 height 16
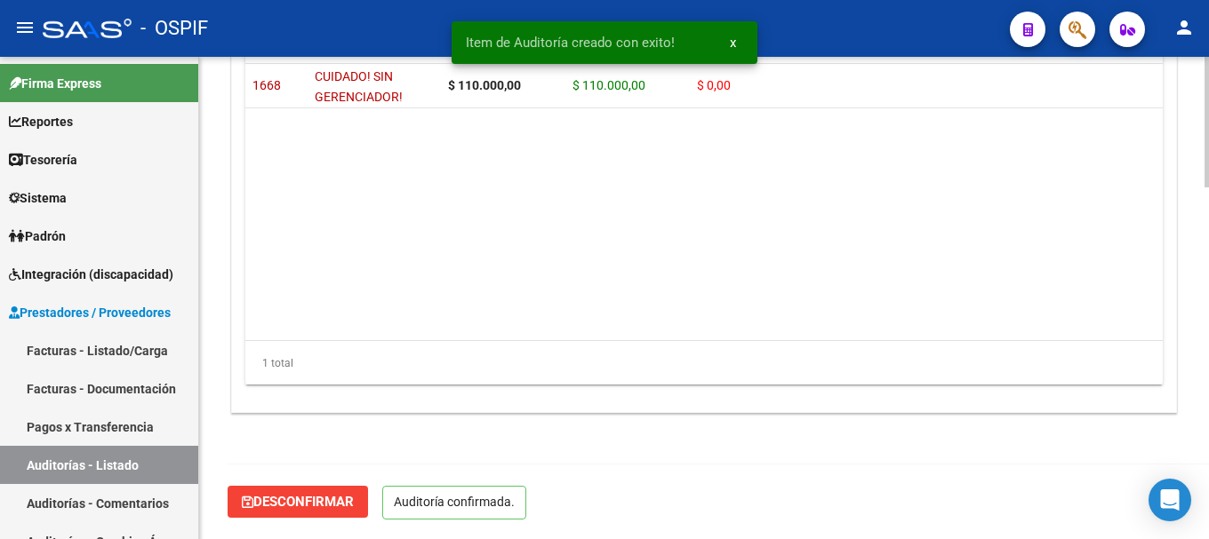
scroll to position [1298, 0]
type input "202508"
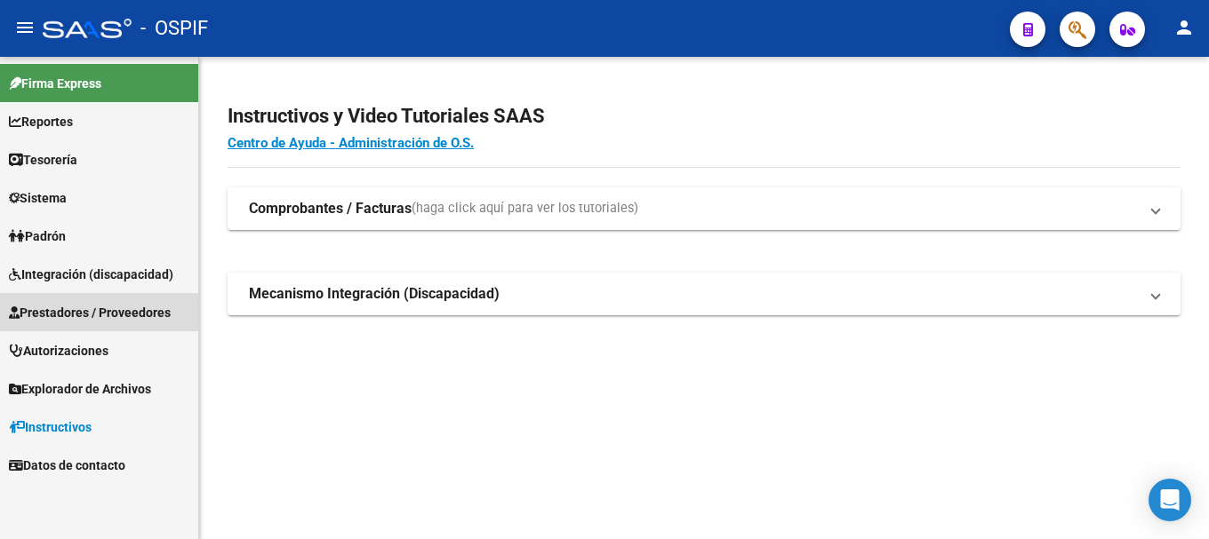
click at [102, 316] on span "Prestadores / Proveedores" at bounding box center [90, 313] width 162 height 20
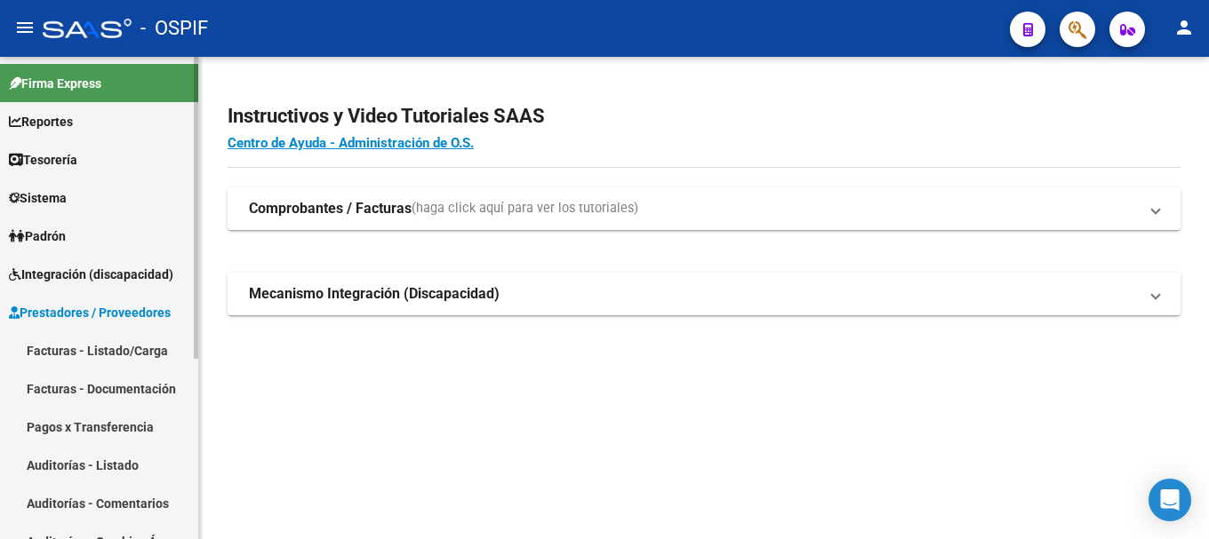
click at [78, 350] on link "Facturas - Listado/Carga" at bounding box center [99, 350] width 198 height 38
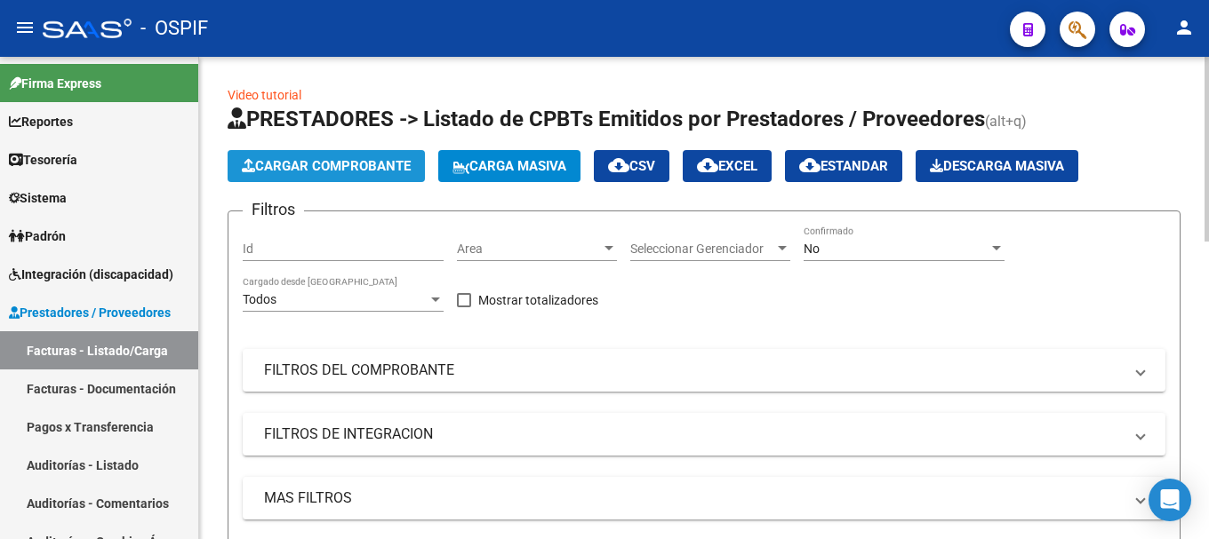
click at [374, 170] on span "Cargar Comprobante" at bounding box center [326, 166] width 169 height 16
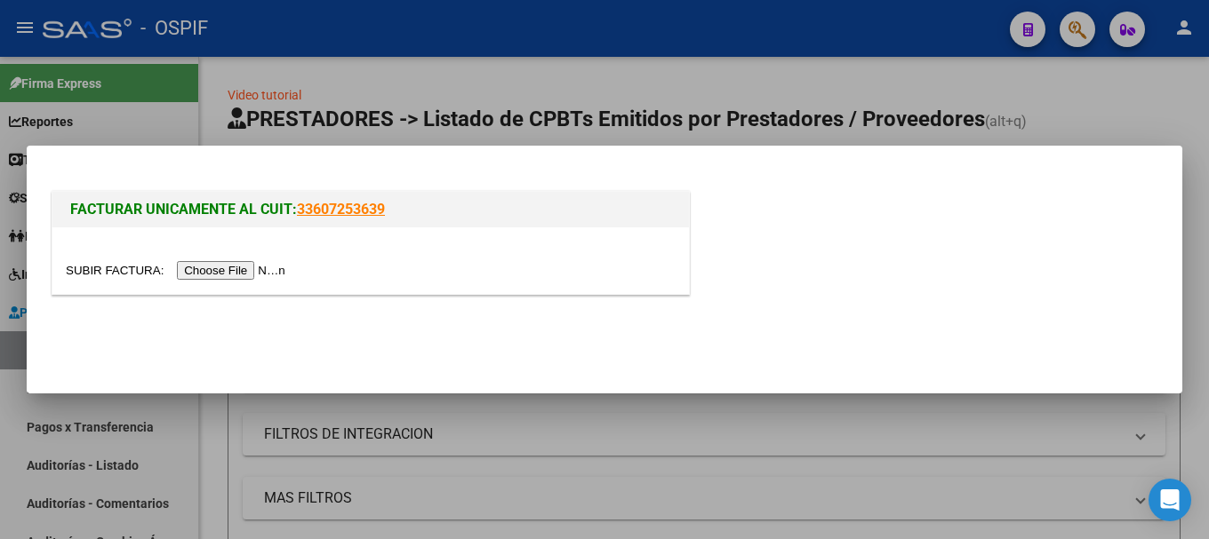
click at [235, 274] on input "file" at bounding box center [178, 270] width 225 height 19
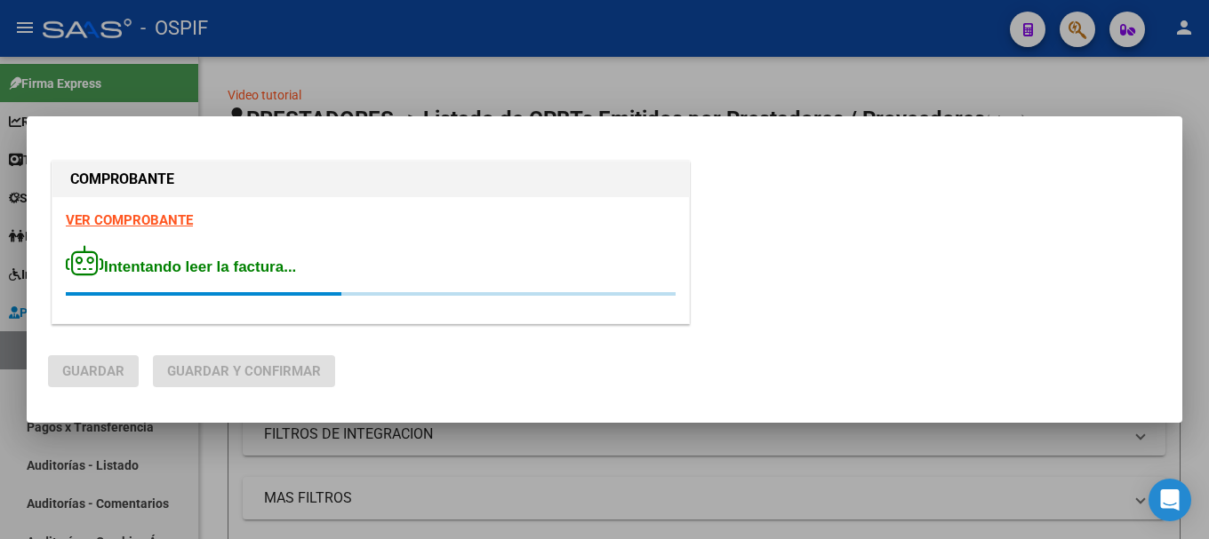
click at [153, 217] on strong "VER COMPROBANTE" at bounding box center [129, 220] width 127 height 16
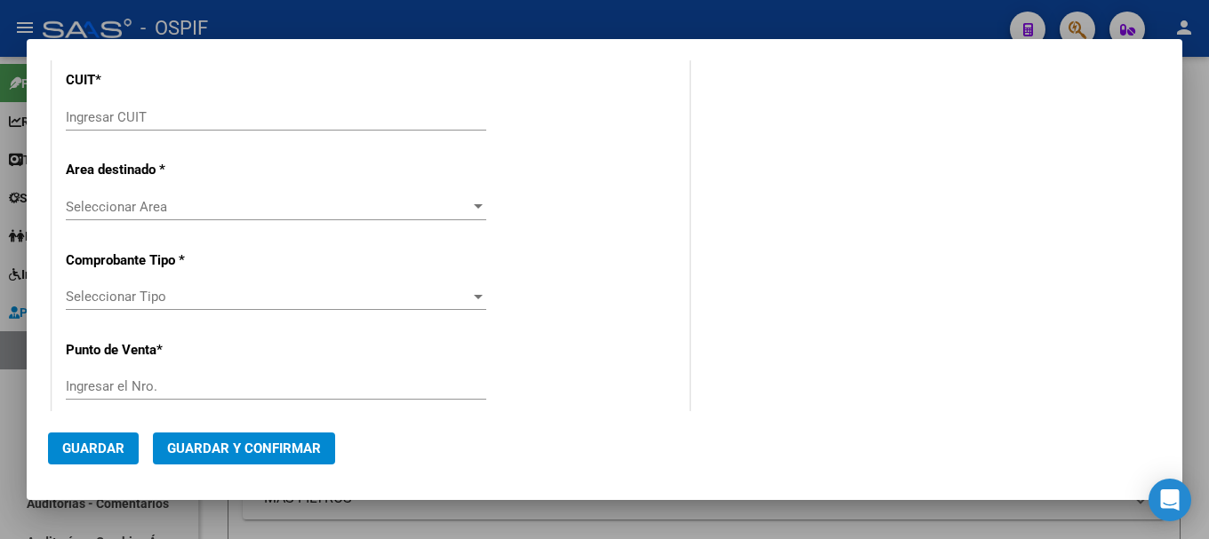
scroll to position [178, 0]
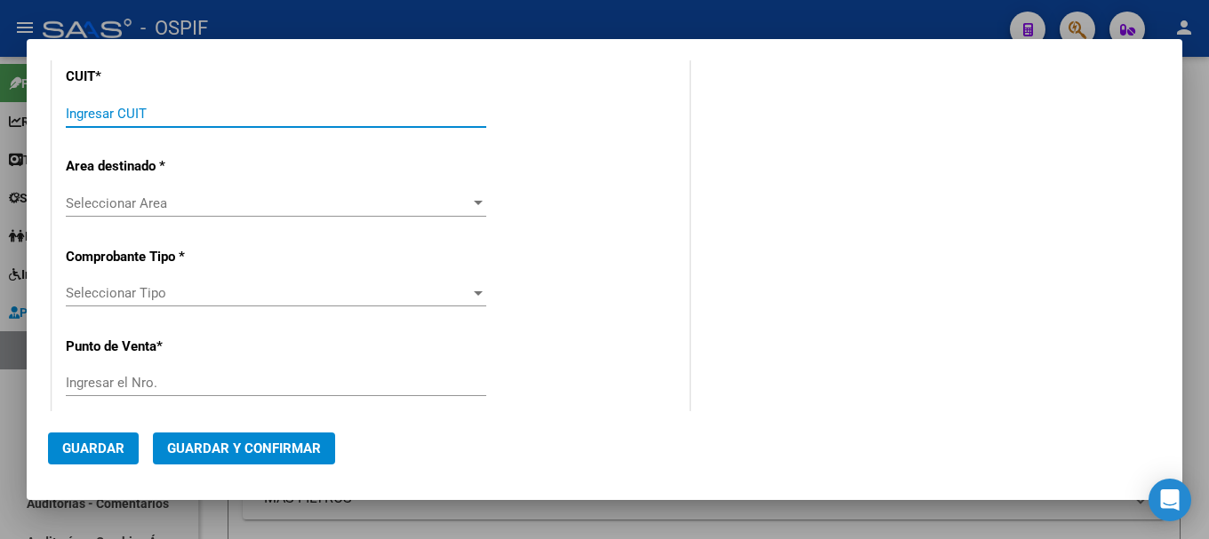
click at [197, 116] on input "Ingresar CUIT" at bounding box center [276, 114] width 420 height 16
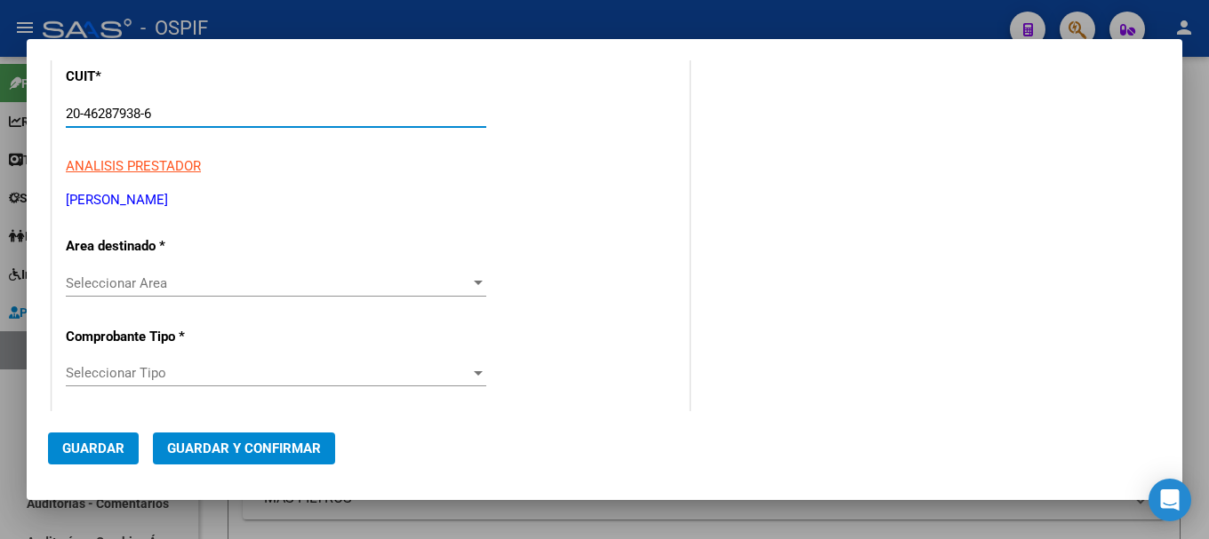
type input "20-46287938-6"
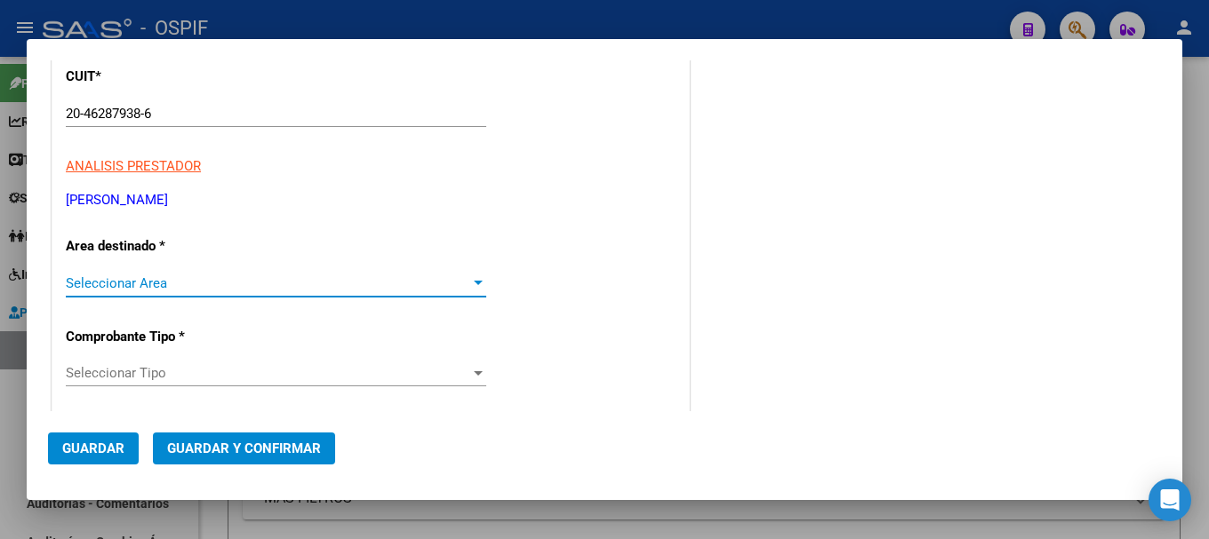
click at [474, 285] on div at bounding box center [478, 283] width 9 height 4
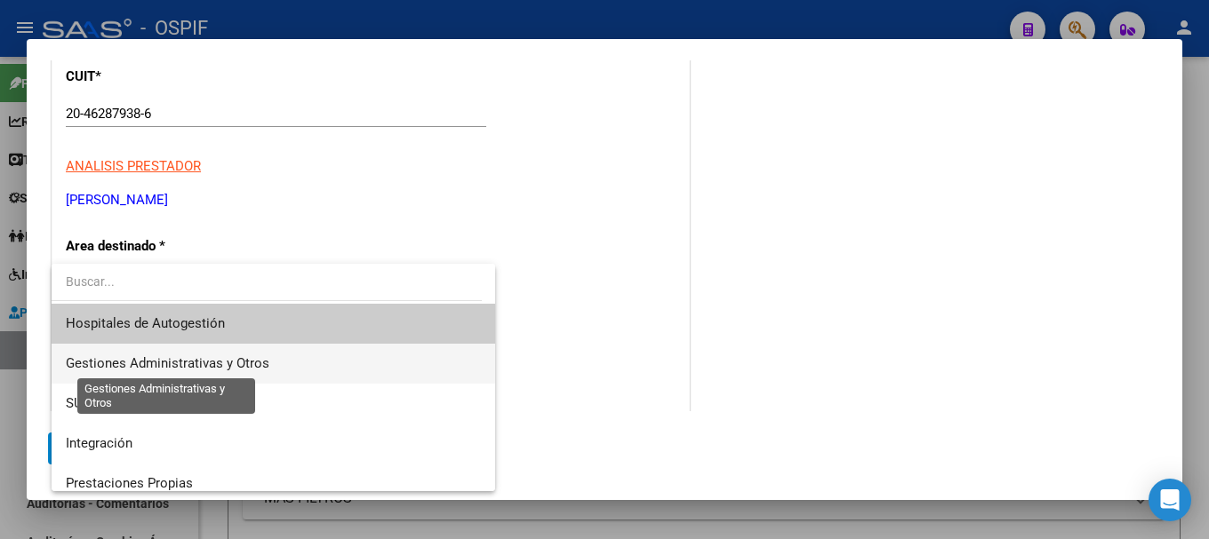
click at [195, 359] on span "Gestiones Administrativas y Otros" at bounding box center [167, 363] width 203 height 16
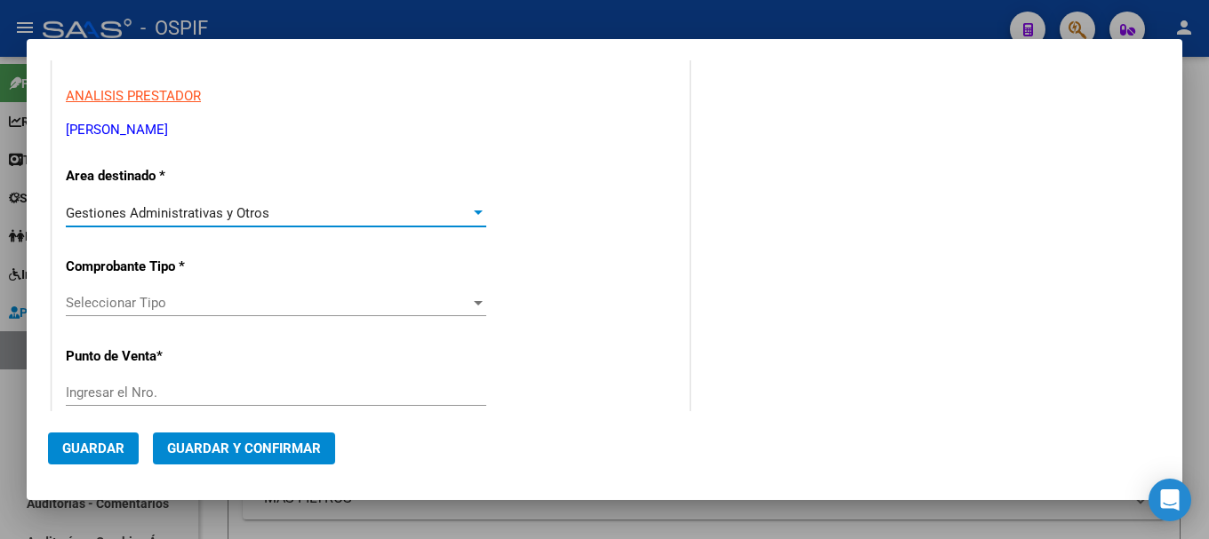
scroll to position [267, 0]
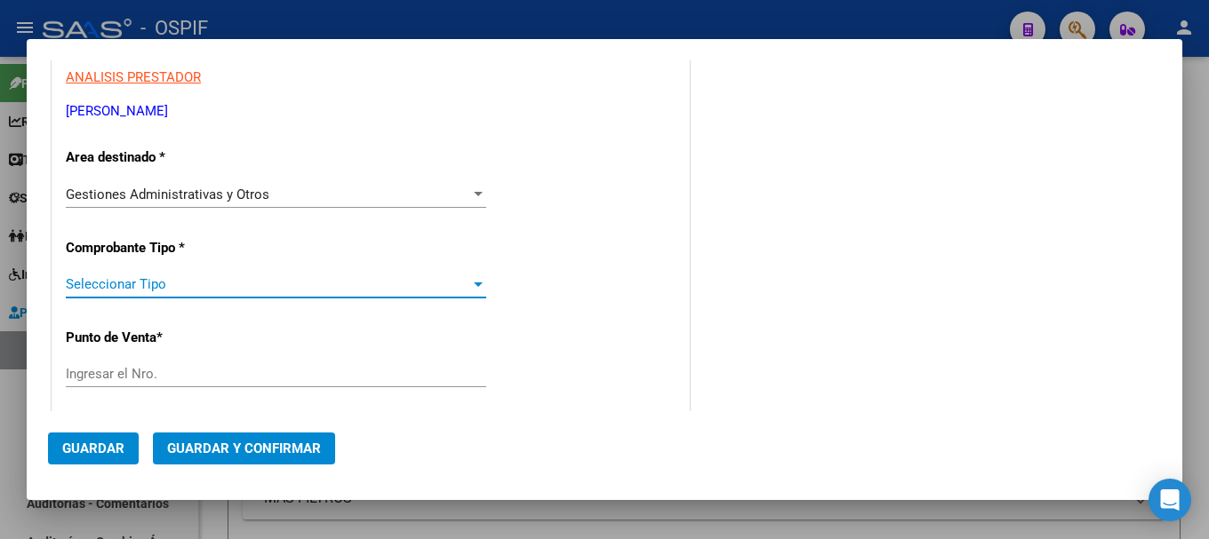
click at [476, 284] on div at bounding box center [478, 285] width 9 height 4
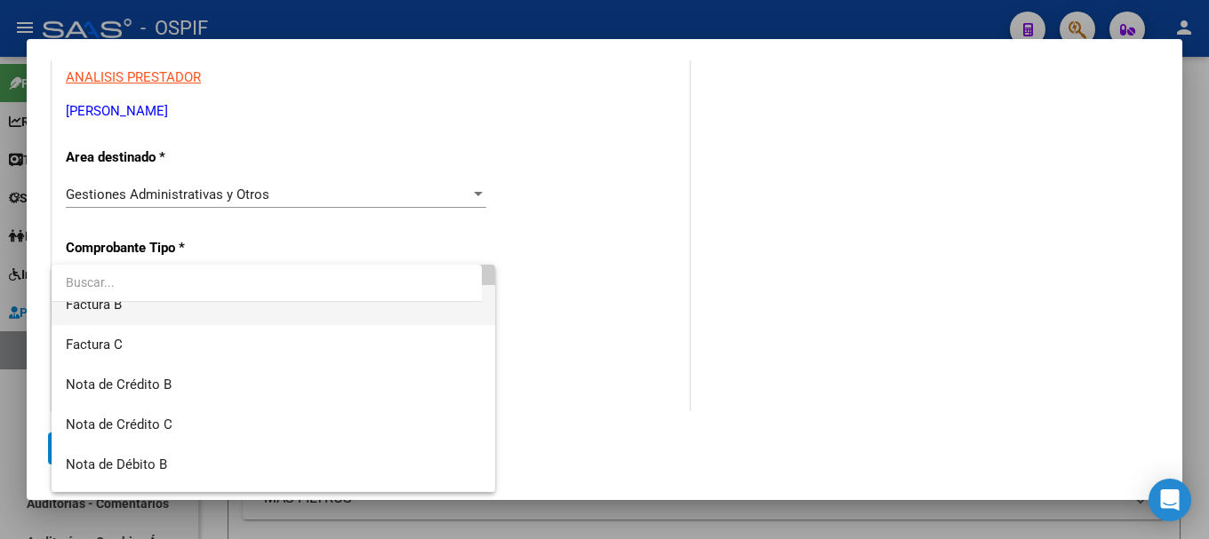
scroll to position [89, 0]
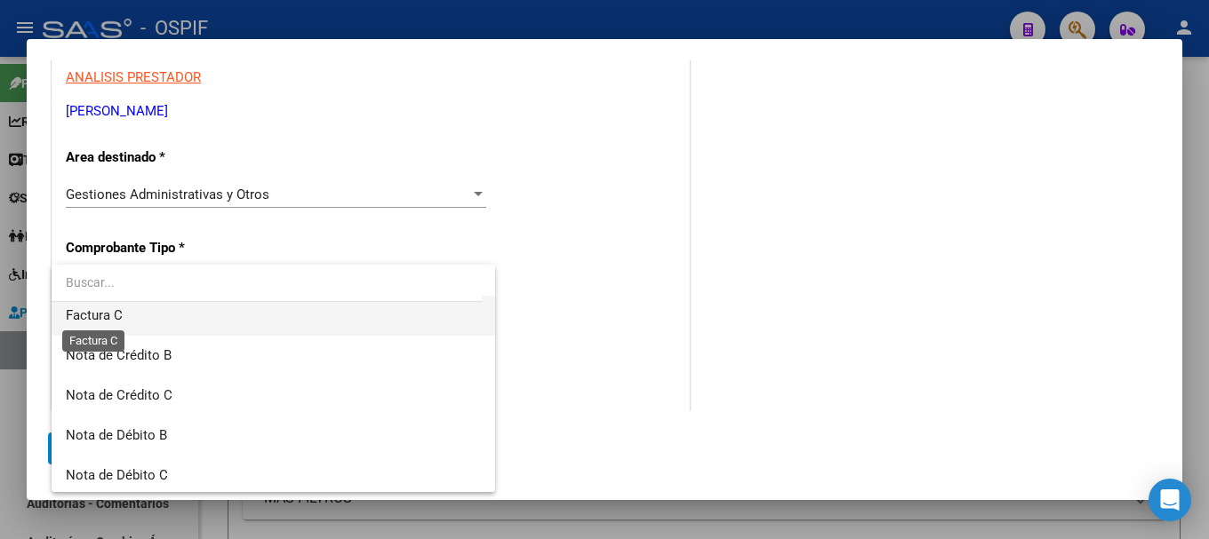
click at [106, 313] on span "Factura C" at bounding box center [94, 315] width 57 height 16
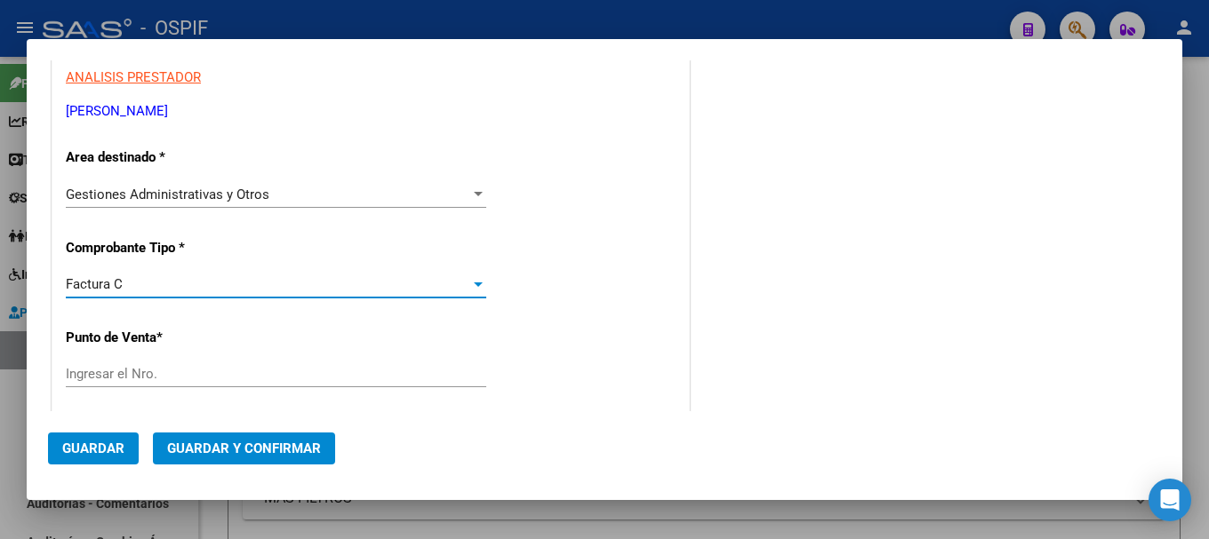
scroll to position [80, 0]
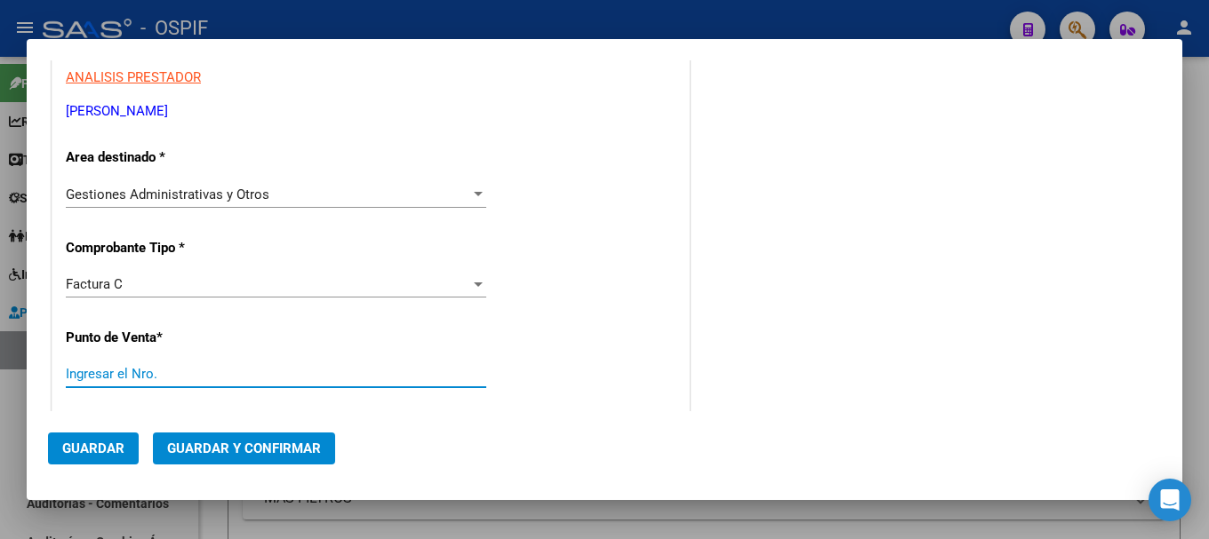
click at [260, 379] on input "Ingresar el Nro." at bounding box center [276, 374] width 420 height 16
type input "2"
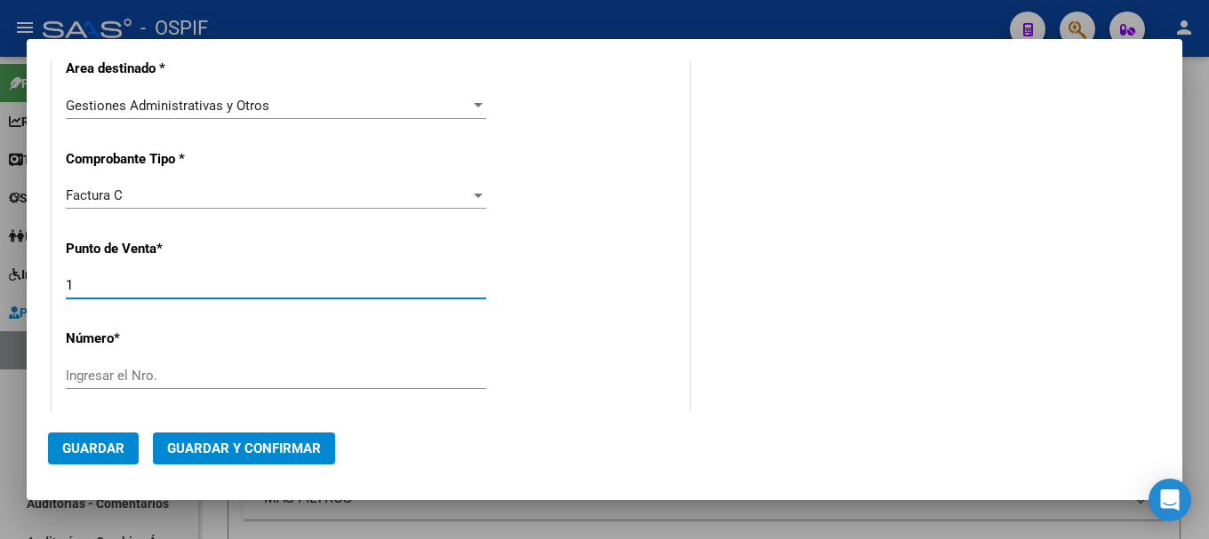
type input "1"
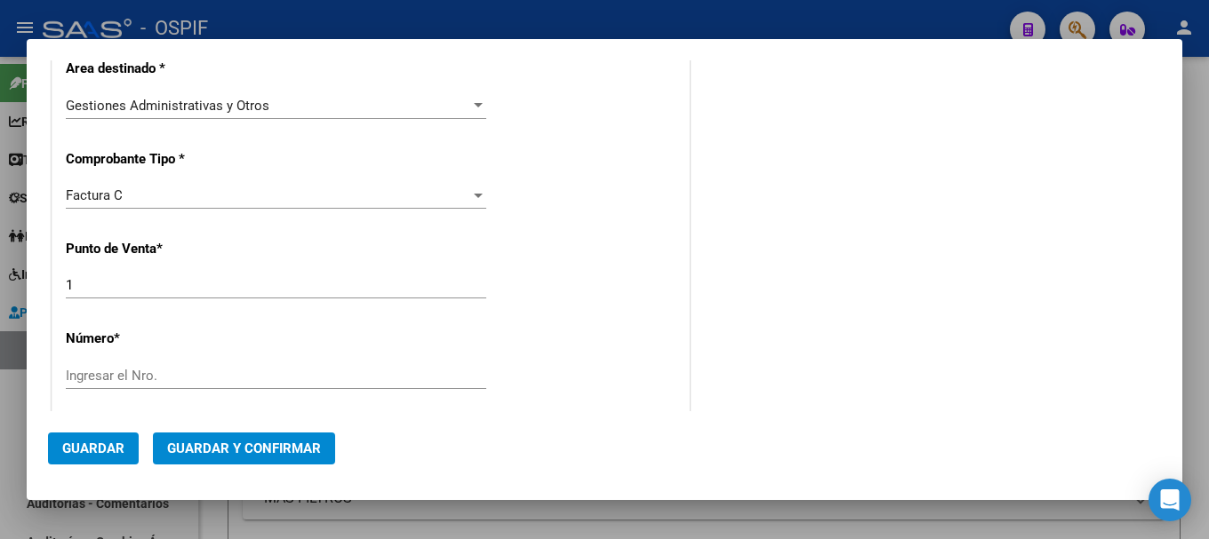
click at [378, 363] on div "Ingresar el Nro." at bounding box center [276, 376] width 420 height 27
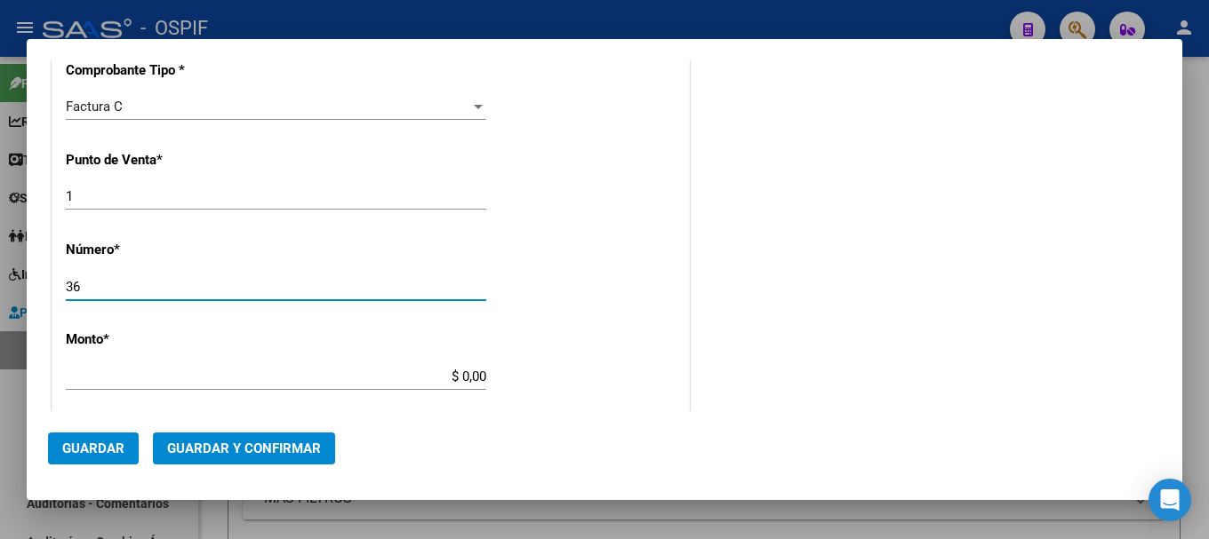
scroll to position [533, 0]
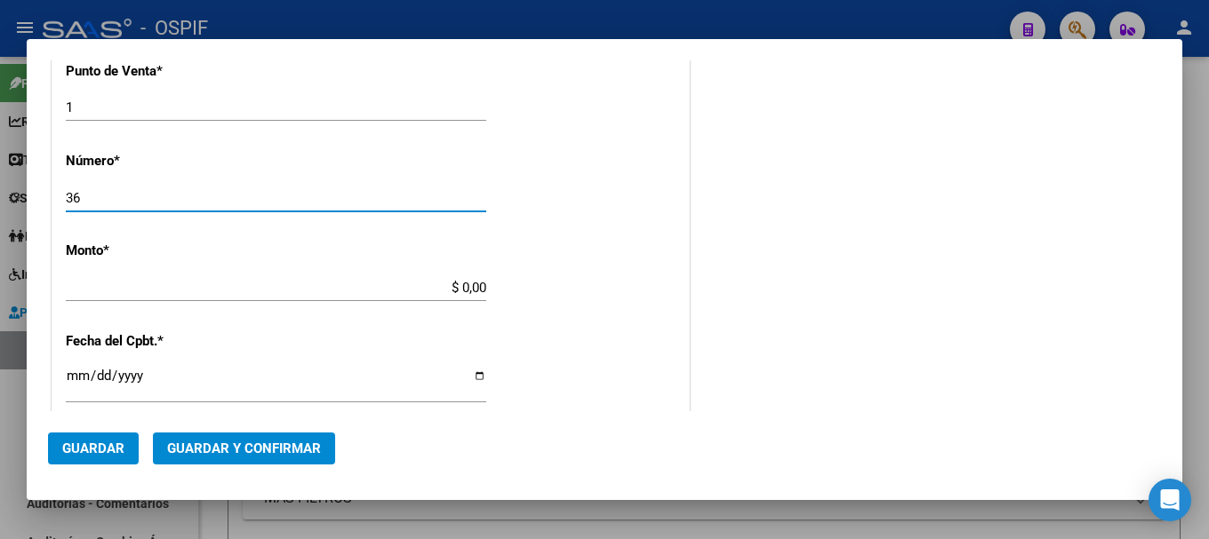
type input "36"
click at [453, 291] on input "$ 0,00" at bounding box center [276, 288] width 420 height 16
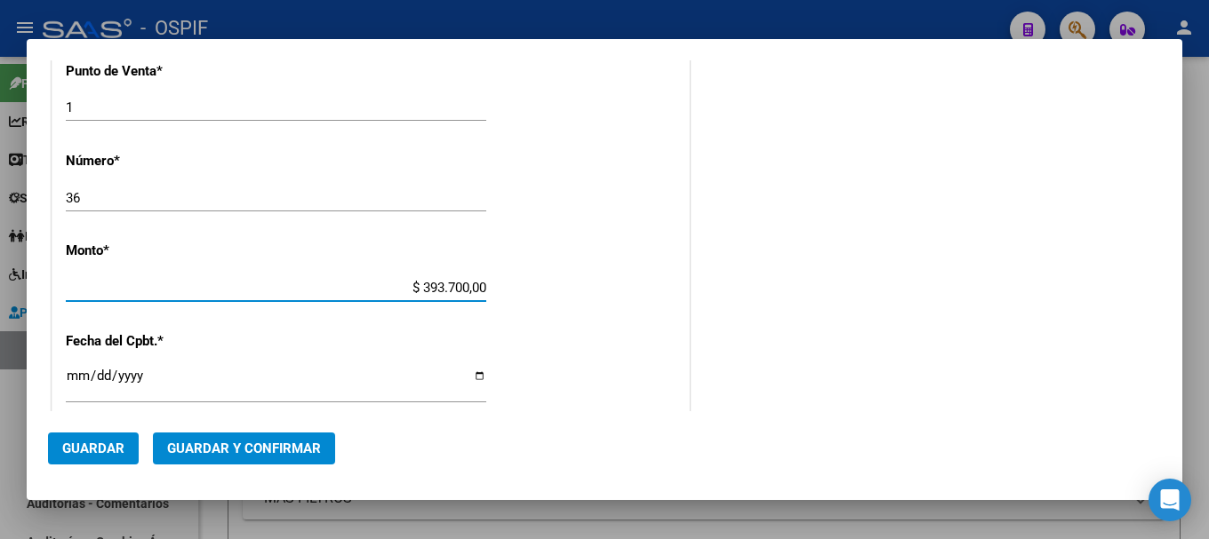
type input "$ 3.937.000,00"
click at [471, 379] on input "Ingresar la fecha" at bounding box center [276, 383] width 420 height 28
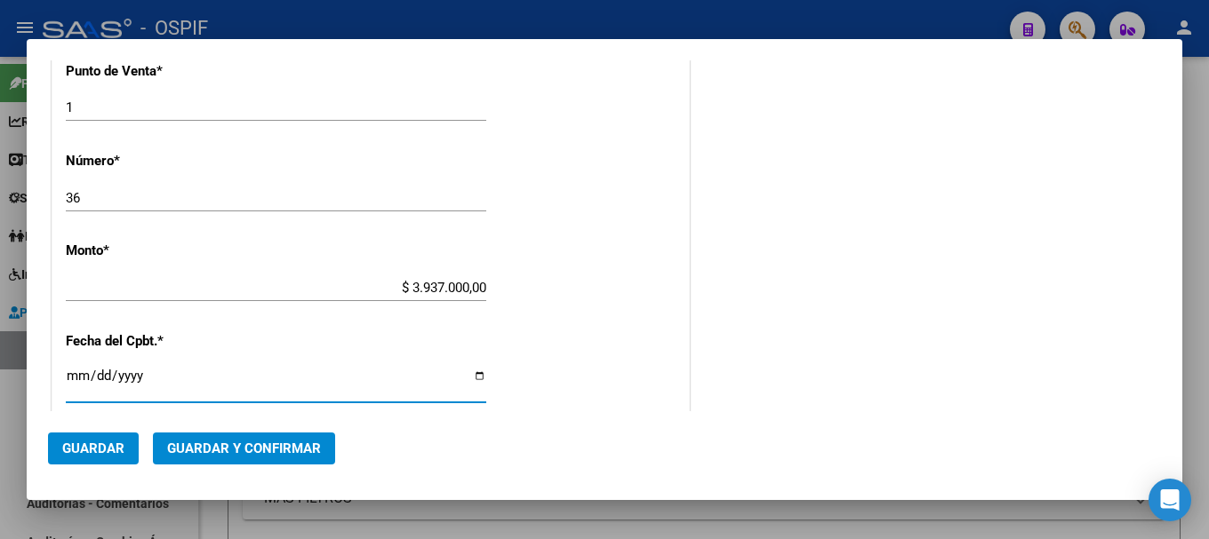
type input "2025-08-01"
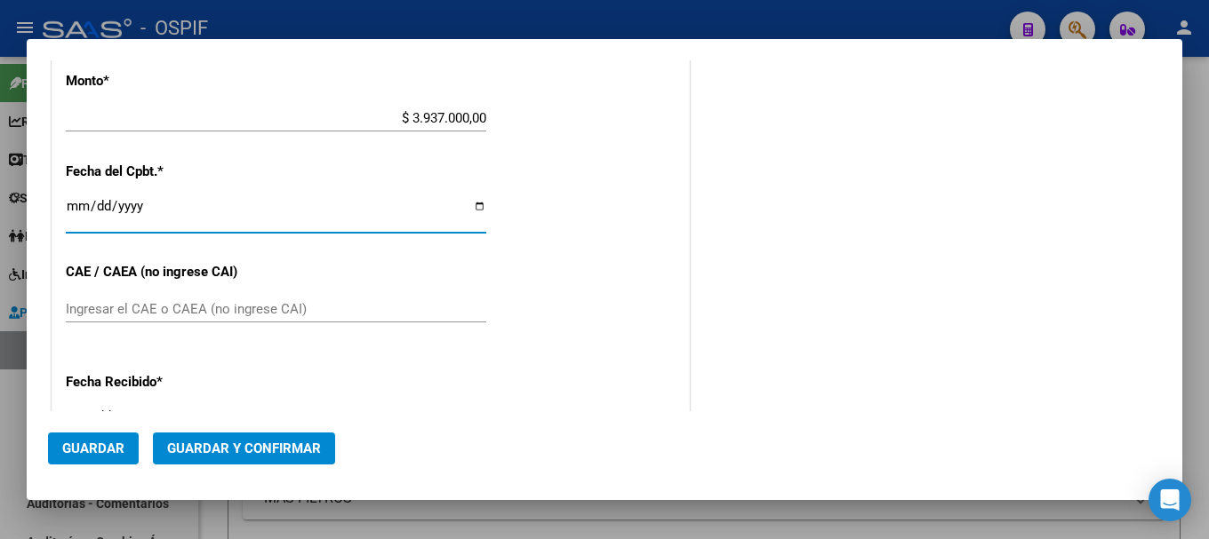
scroll to position [711, 0]
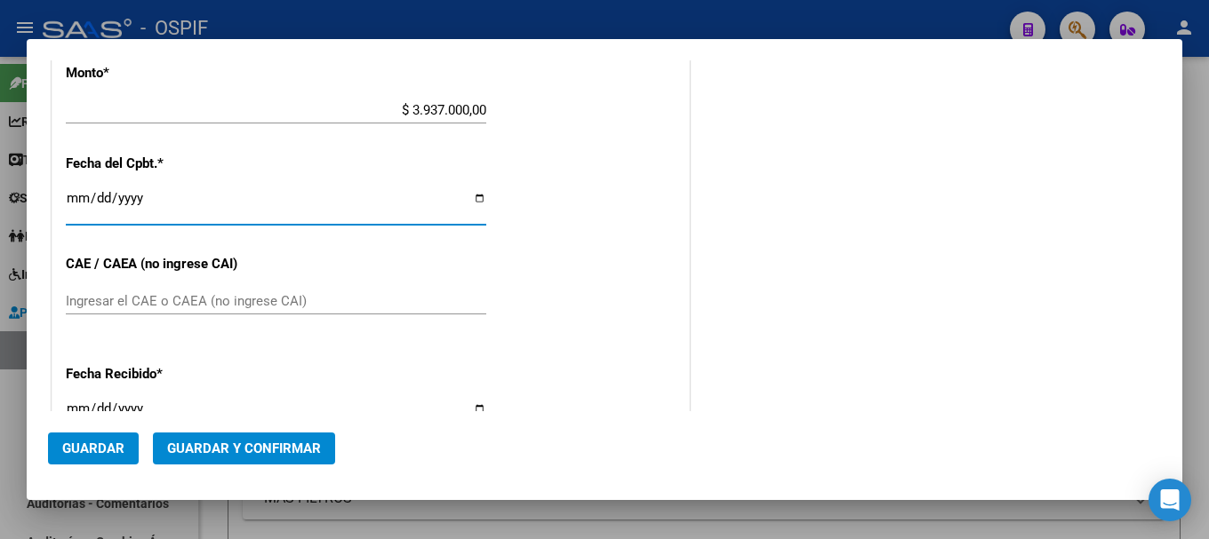
click at [252, 299] on input "Ingresar el CAE o CAEA (no ingrese CAI)" at bounding box center [276, 301] width 420 height 16
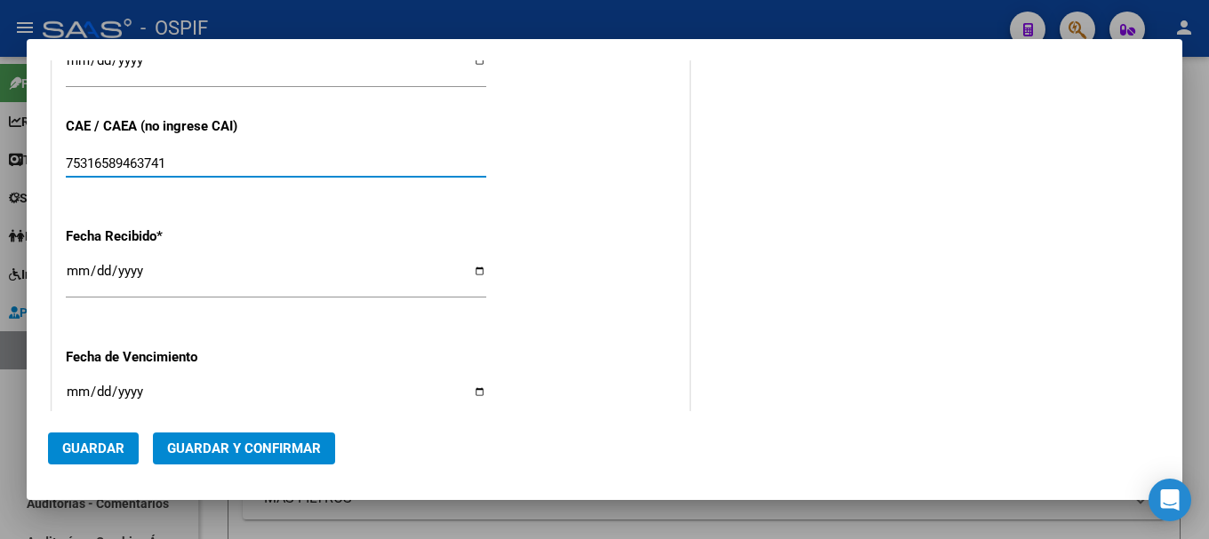
scroll to position [889, 0]
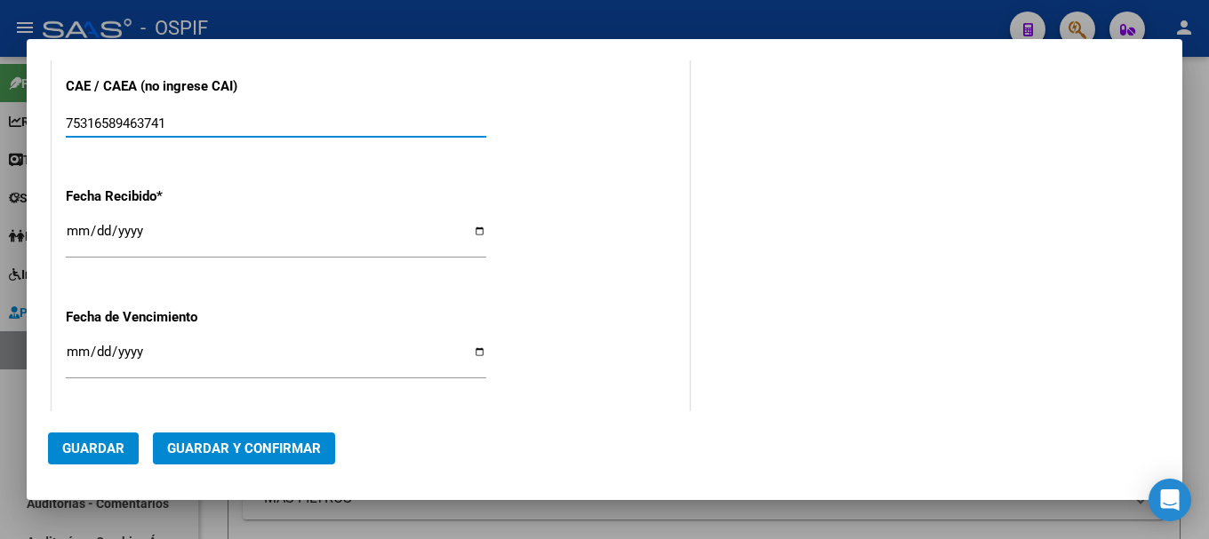
type input "75316589463741"
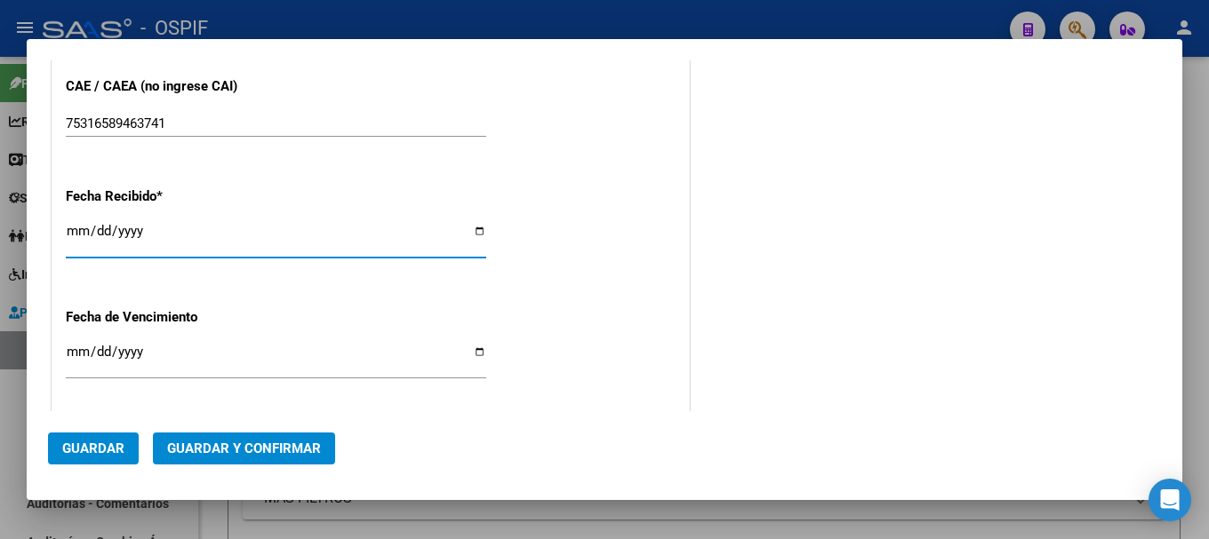
click at [469, 231] on input "[DATE]" at bounding box center [276, 238] width 420 height 28
type input "2025-08-01"
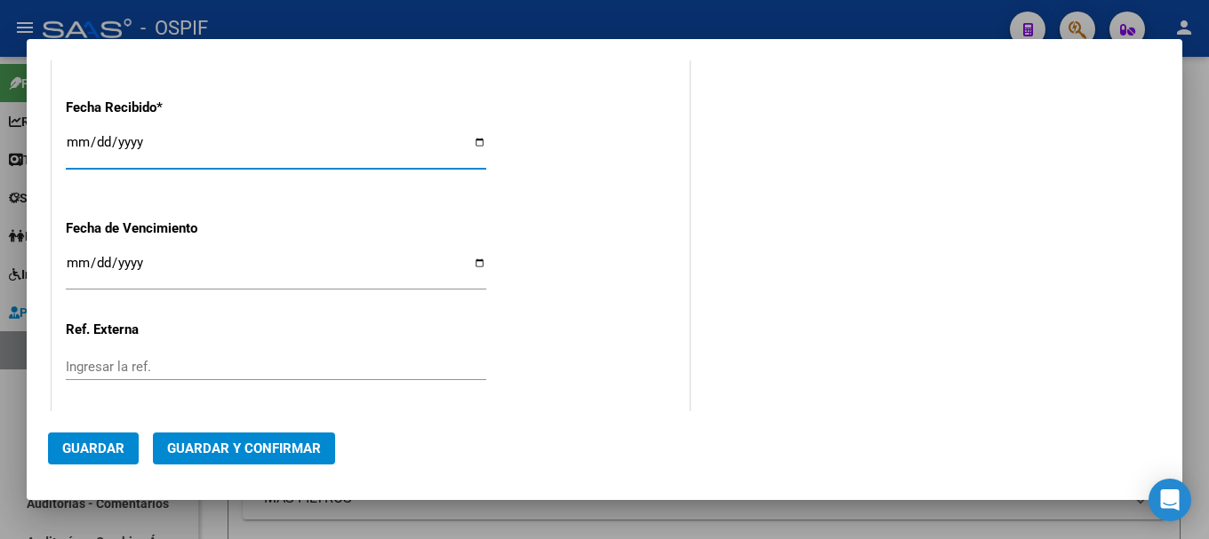
scroll to position [1071, 0]
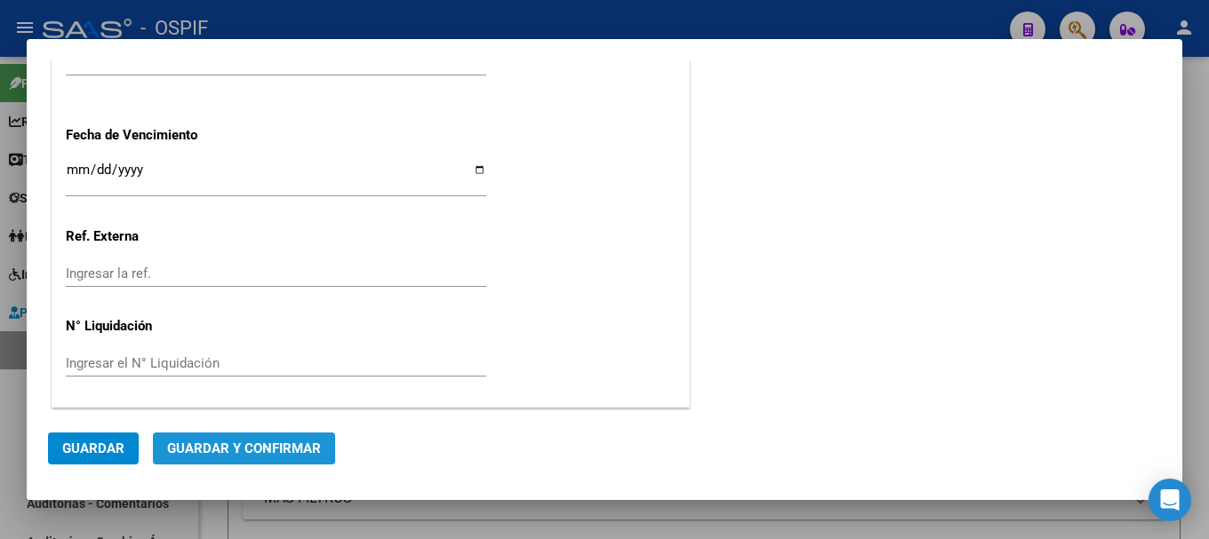
click at [228, 443] on span "Guardar y Confirmar" at bounding box center [244, 449] width 154 height 16
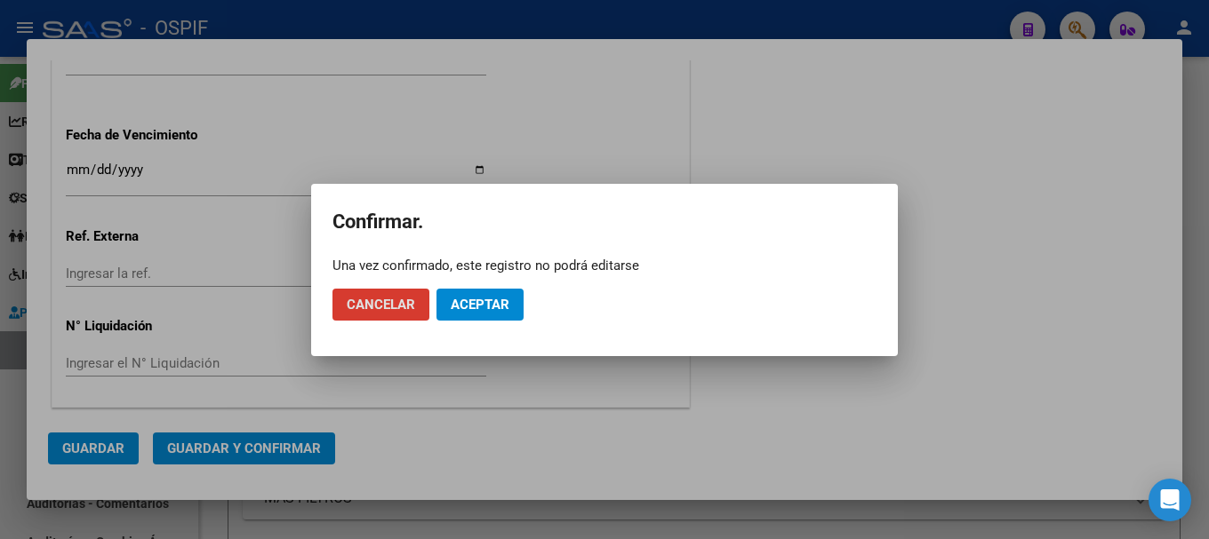
click at [478, 309] on span "Aceptar" at bounding box center [480, 305] width 59 height 16
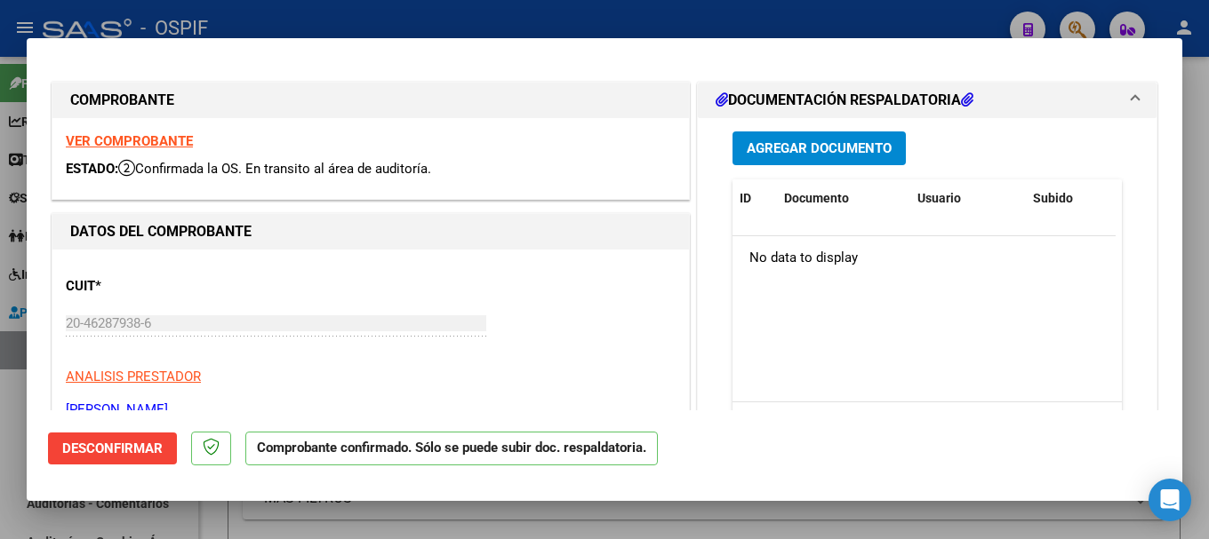
scroll to position [0, 0]
click at [391, 19] on div at bounding box center [604, 269] width 1209 height 539
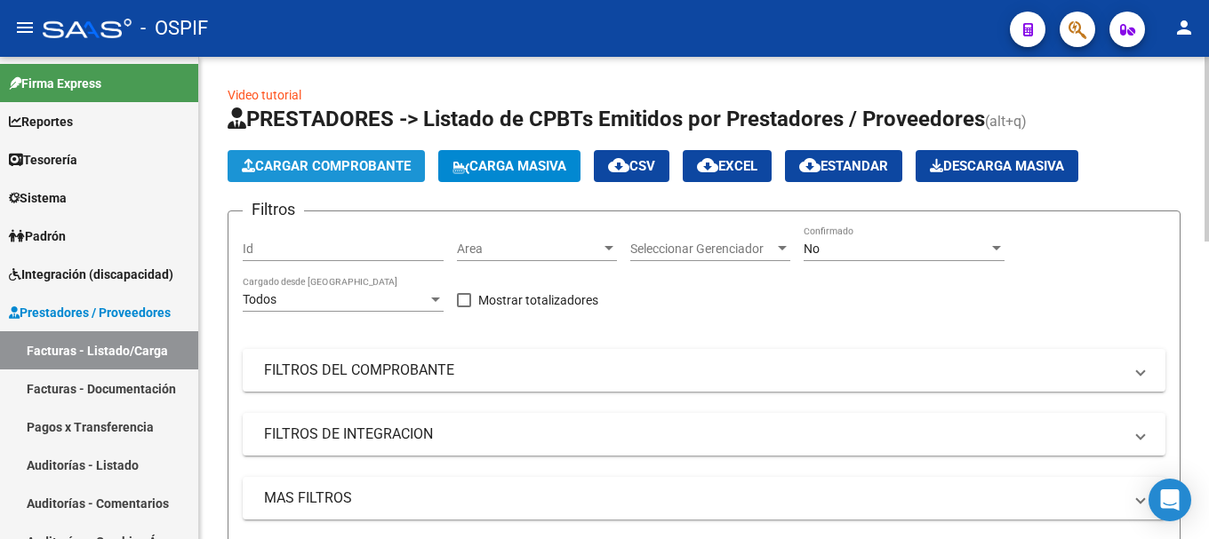
click at [367, 164] on span "Cargar Comprobante" at bounding box center [326, 166] width 169 height 16
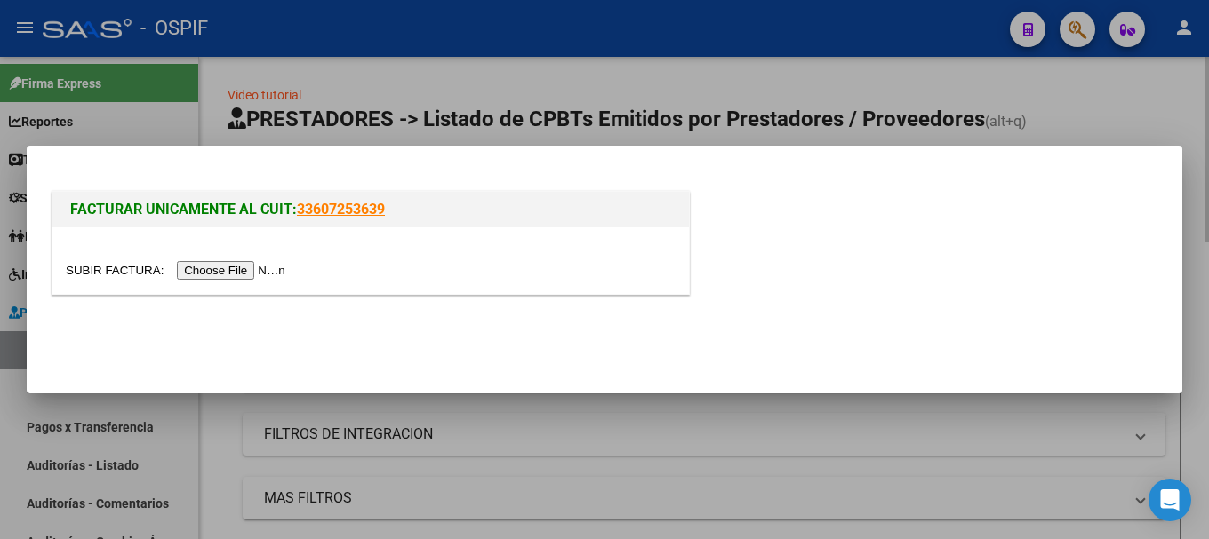
drag, startPoint x: 312, startPoint y: 25, endPoint x: 276, endPoint y: 67, distance: 54.8
click at [310, 32] on div at bounding box center [604, 269] width 1209 height 539
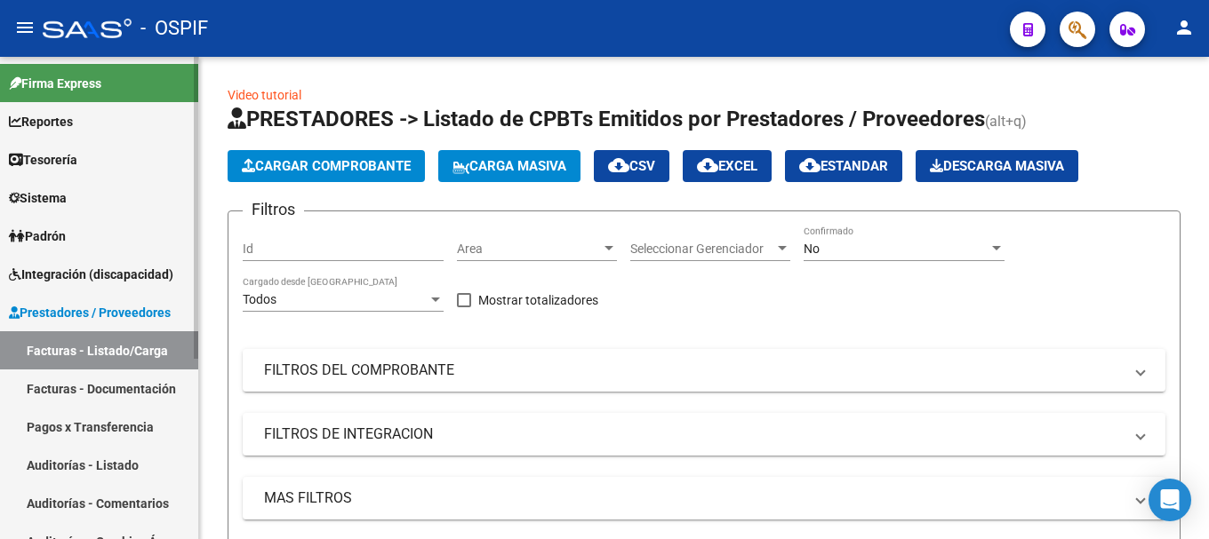
drag, startPoint x: 56, startPoint y: 468, endPoint x: 189, endPoint y: 371, distance: 164.8
click at [56, 467] on link "Auditorías - Listado" at bounding box center [99, 465] width 198 height 38
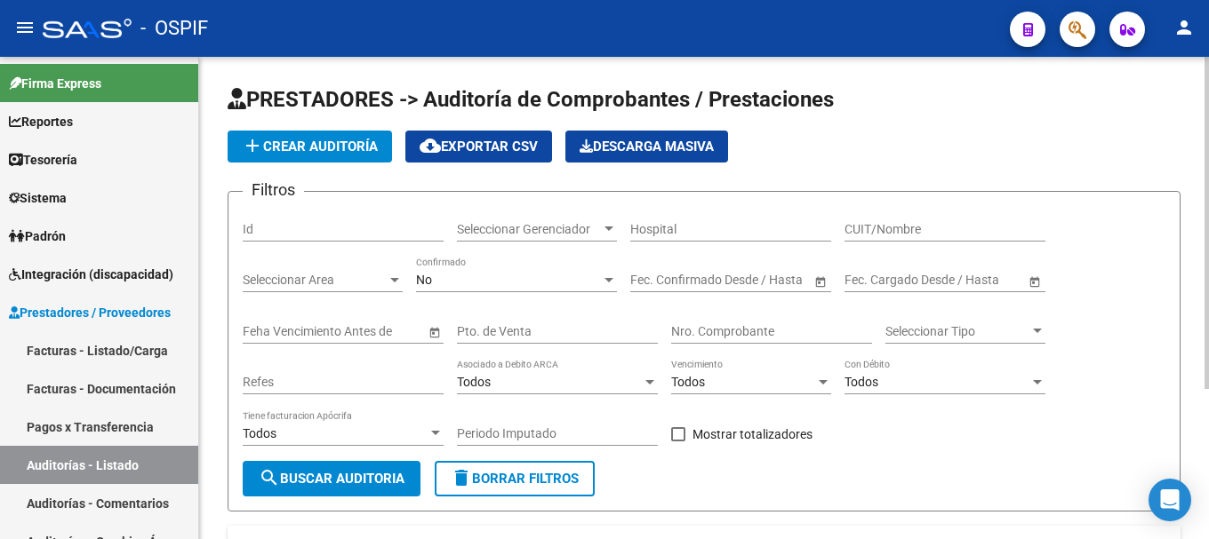
click at [316, 140] on span "add Crear Auditoría" at bounding box center [310, 147] width 136 height 16
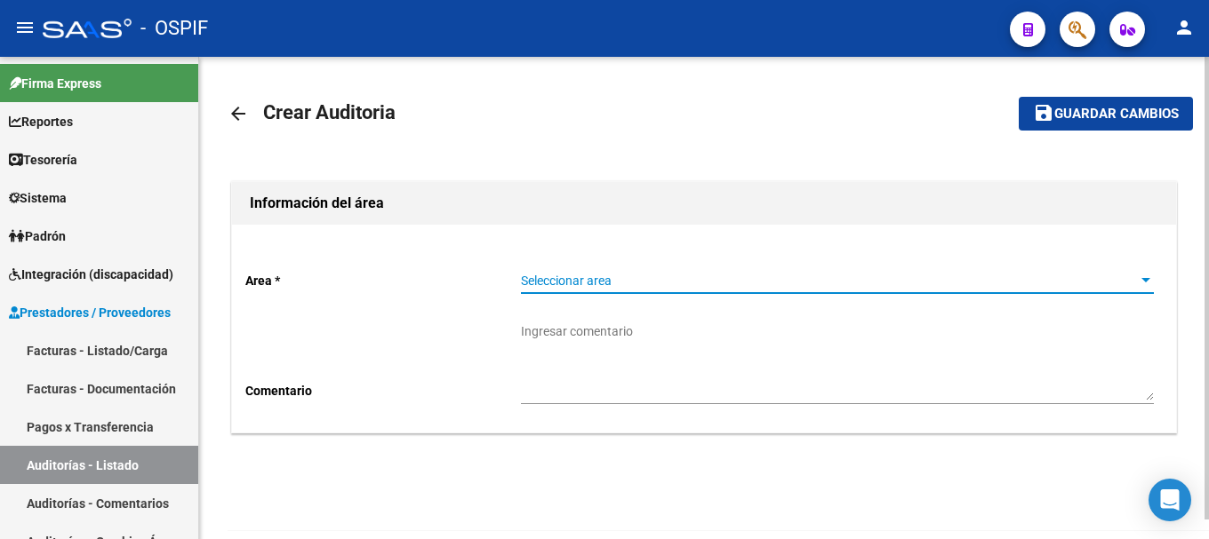
click at [1144, 283] on div at bounding box center [1145, 281] width 16 height 14
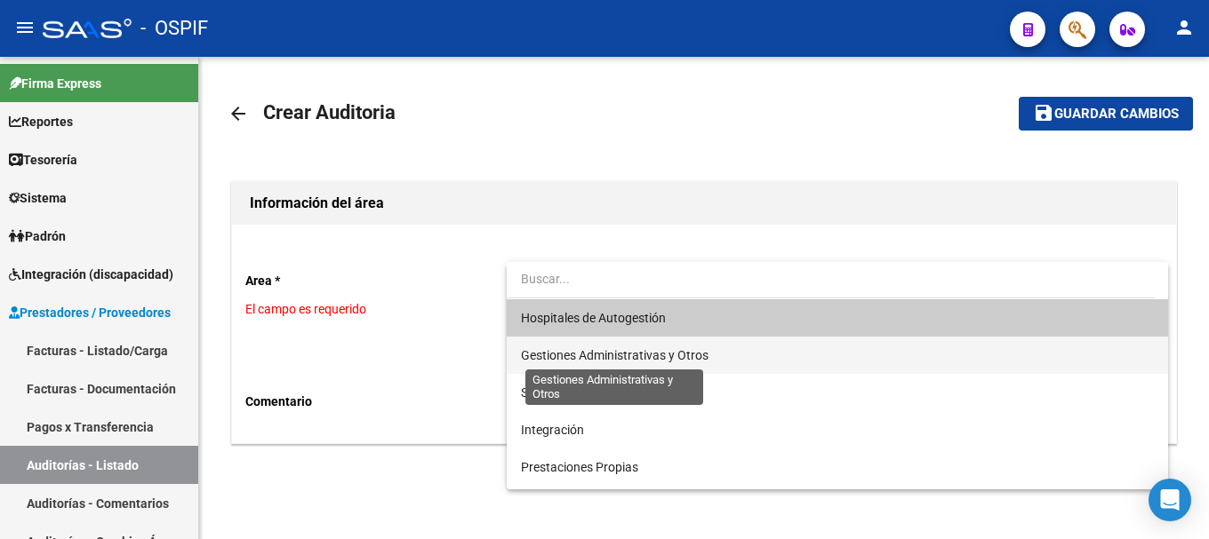
click at [681, 351] on span "Gestiones Administrativas y Otros" at bounding box center [614, 355] width 187 height 14
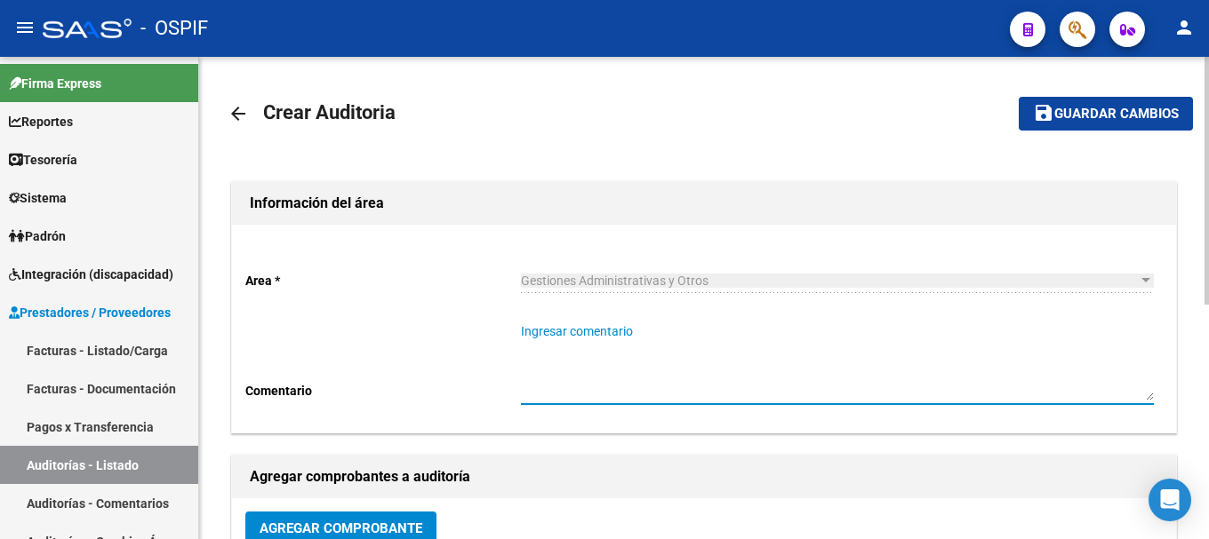
click at [705, 365] on textarea "Ingresar comentario" at bounding box center [837, 362] width 633 height 78
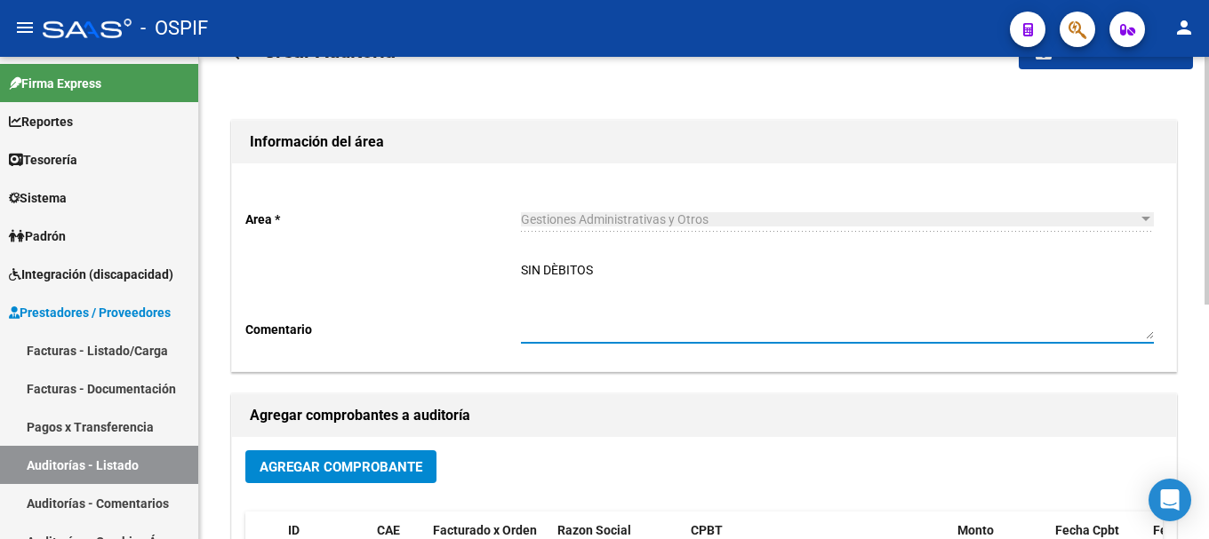
scroll to position [89, 0]
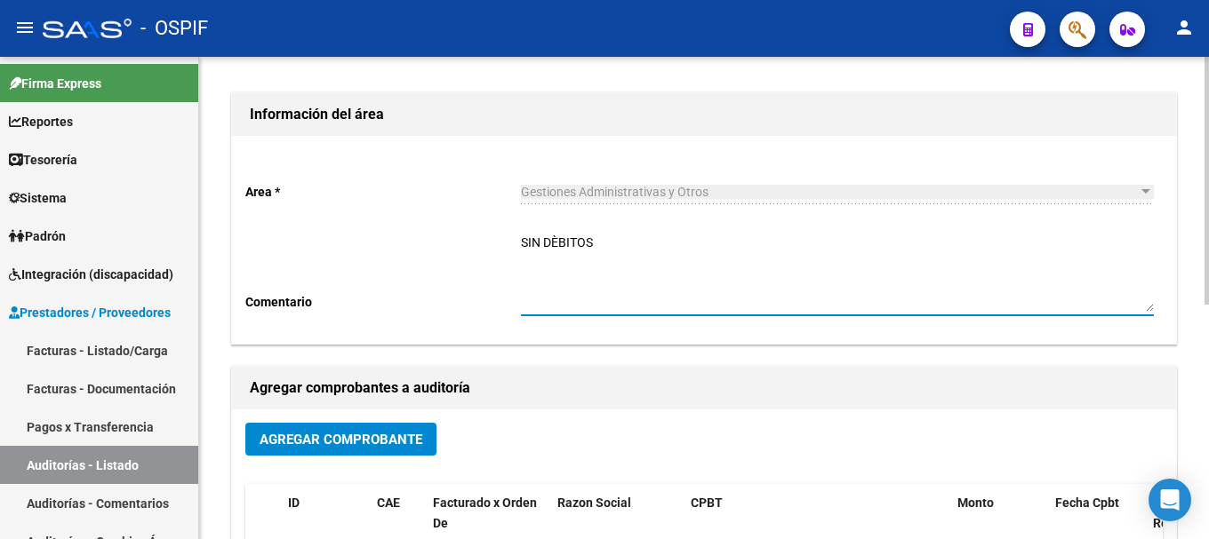
type textarea "SIN DÈBITOS"
click at [341, 445] on span "Agregar Comprobante" at bounding box center [340, 440] width 163 height 16
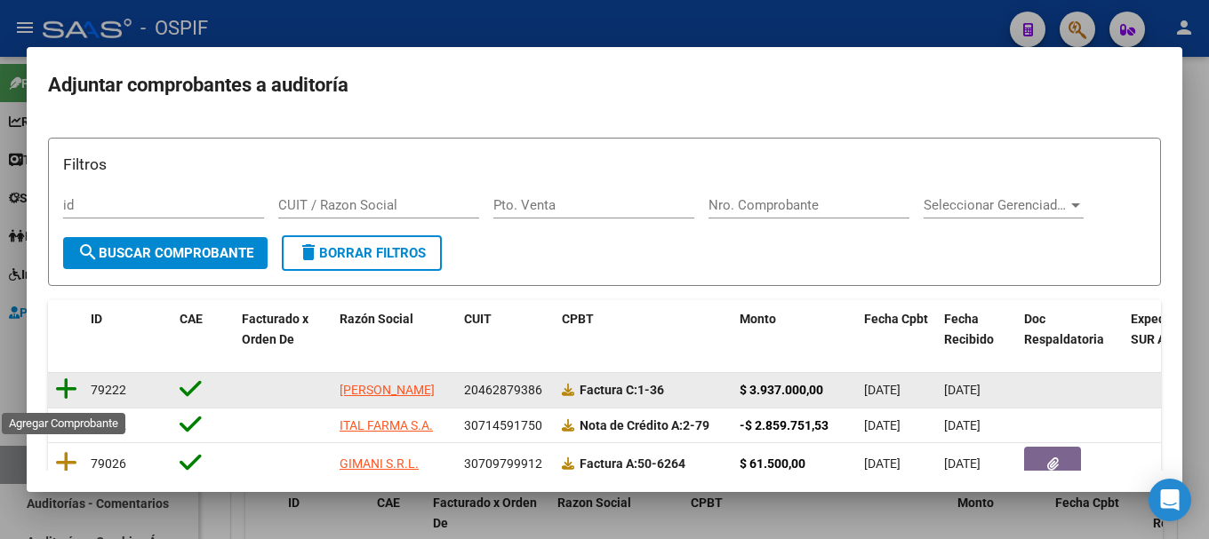
click at [66, 395] on icon at bounding box center [66, 389] width 22 height 25
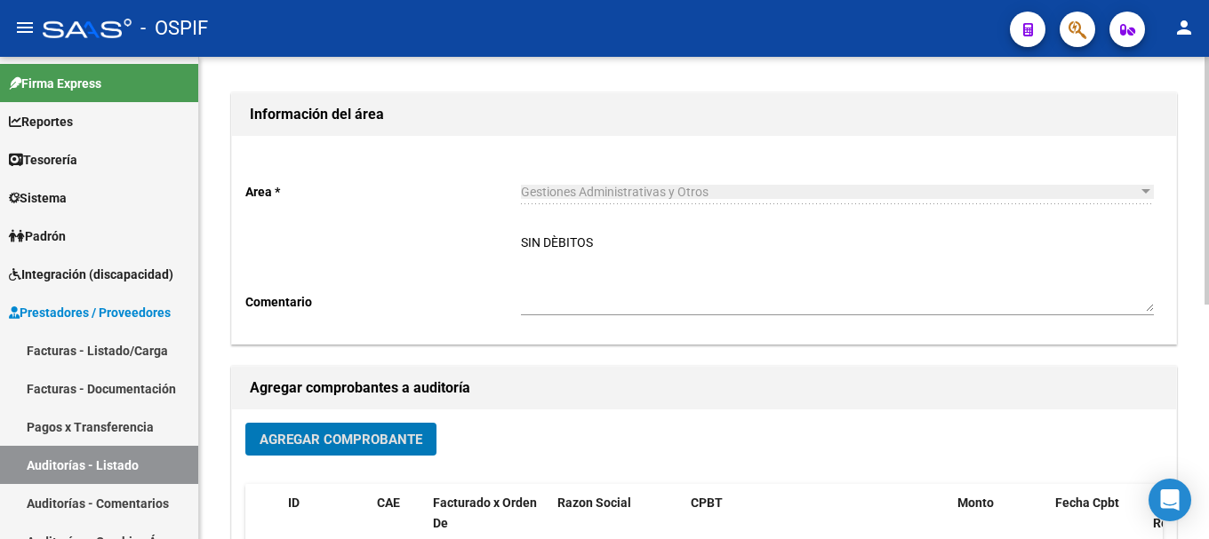
scroll to position [0, 0]
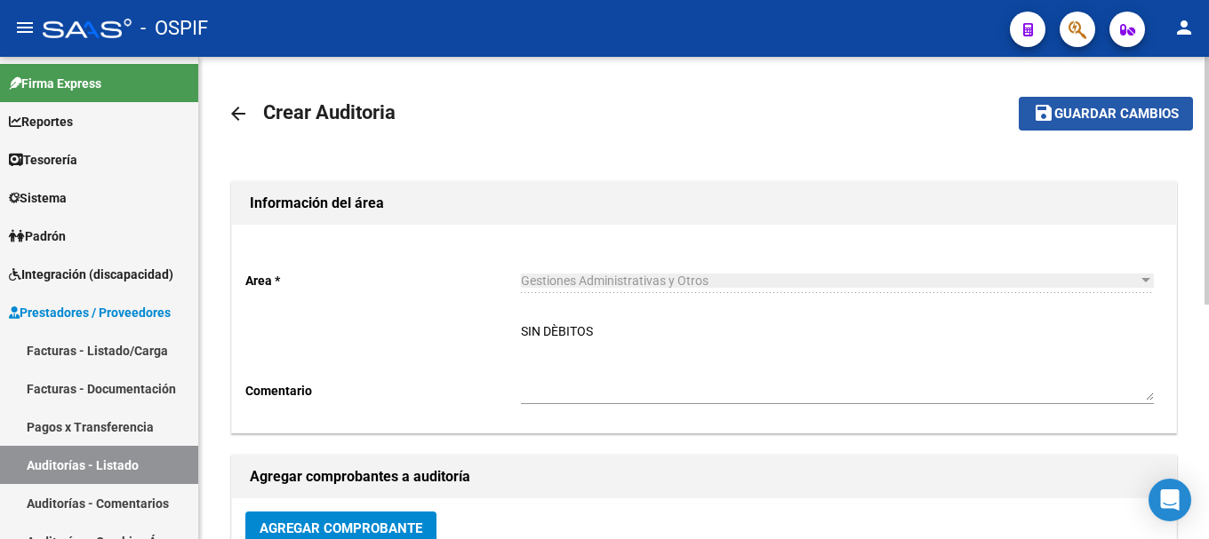
click at [1072, 105] on button "save Guardar cambios" at bounding box center [1105, 113] width 174 height 33
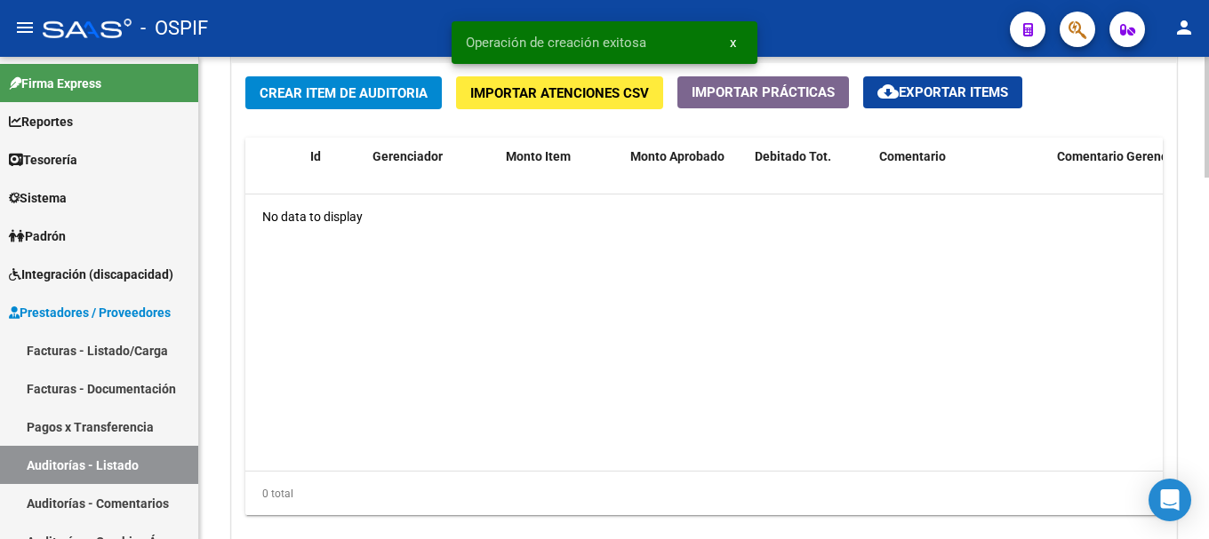
scroll to position [1333, 0]
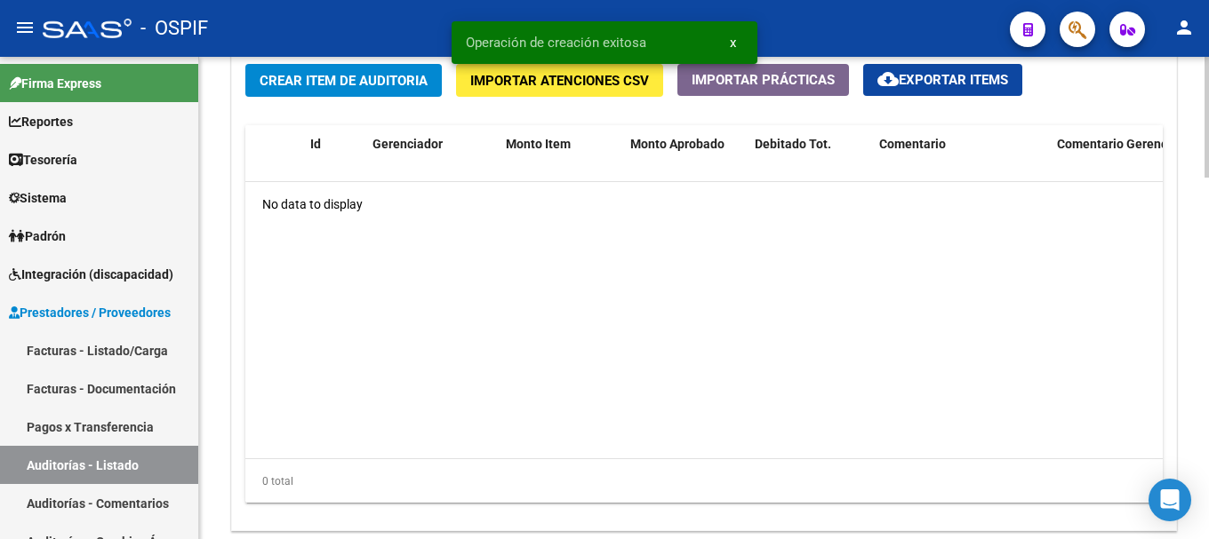
click at [402, 80] on span "Crear Item de Auditoria" at bounding box center [343, 81] width 168 height 16
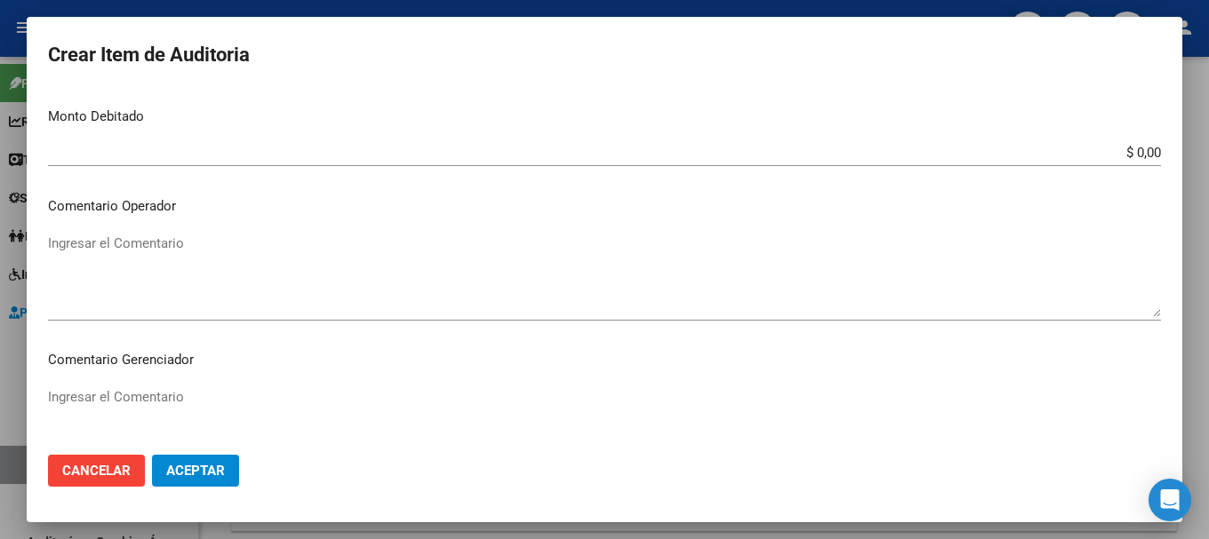
scroll to position [711, 0]
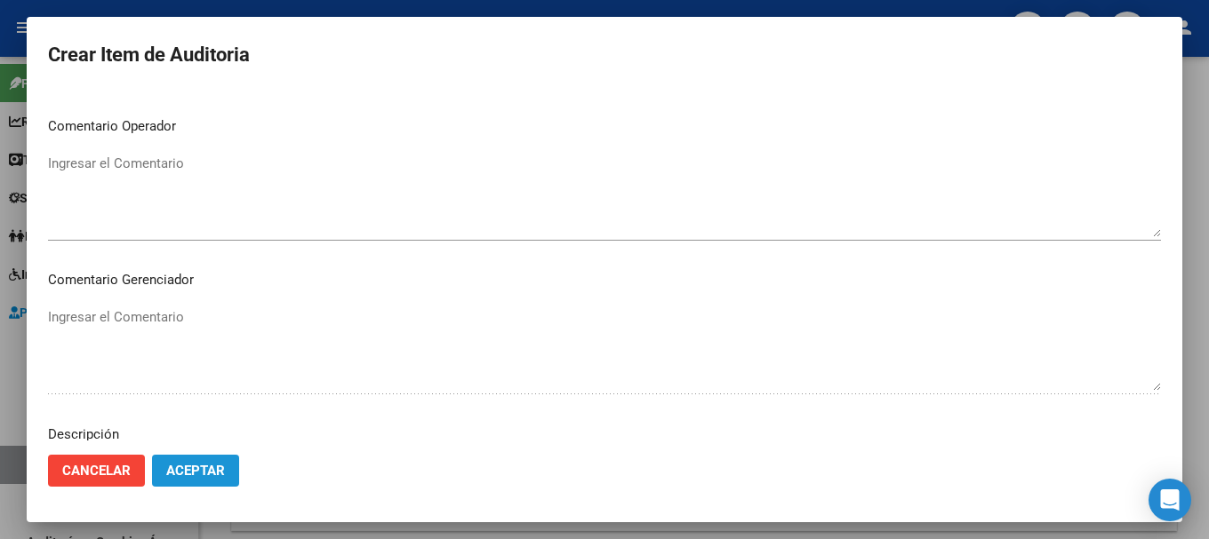
click at [182, 471] on span "Aceptar" at bounding box center [195, 471] width 59 height 16
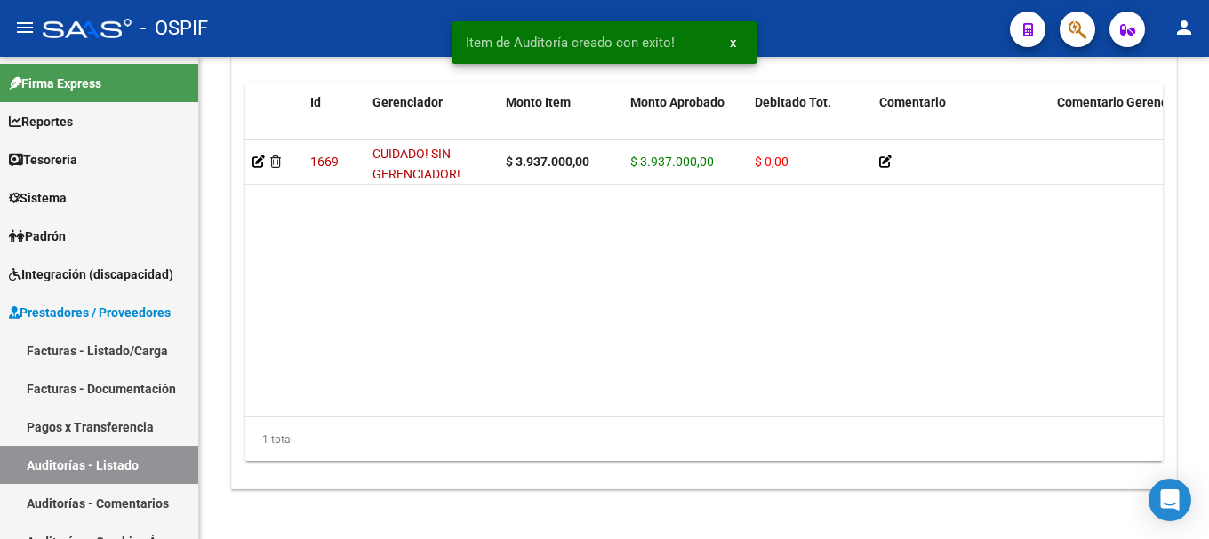
scroll to position [1499, 0]
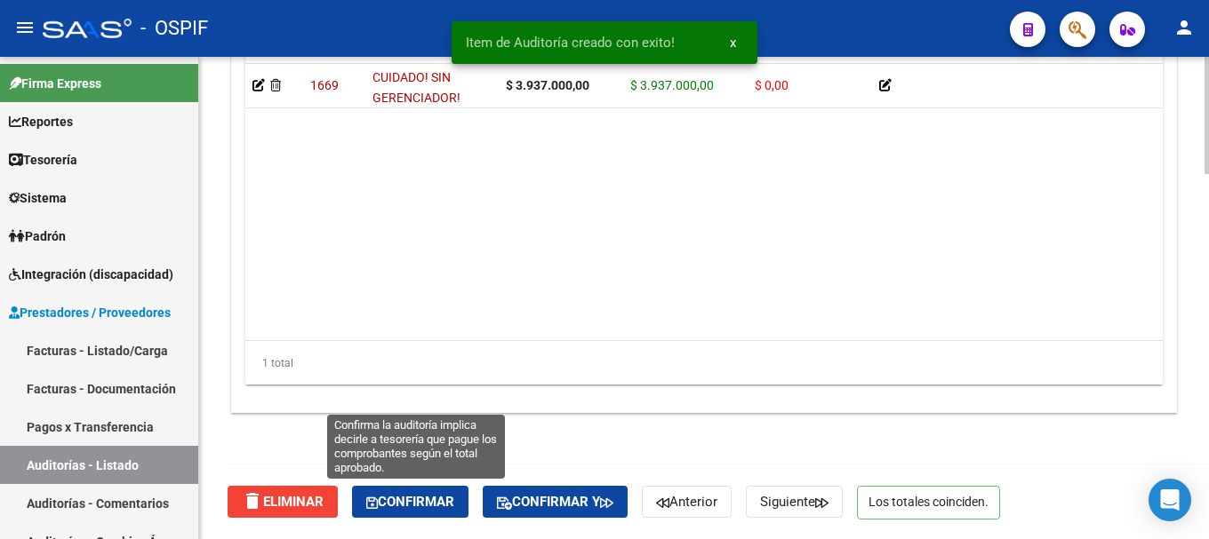
click at [428, 499] on span "Confirmar" at bounding box center [410, 502] width 88 height 16
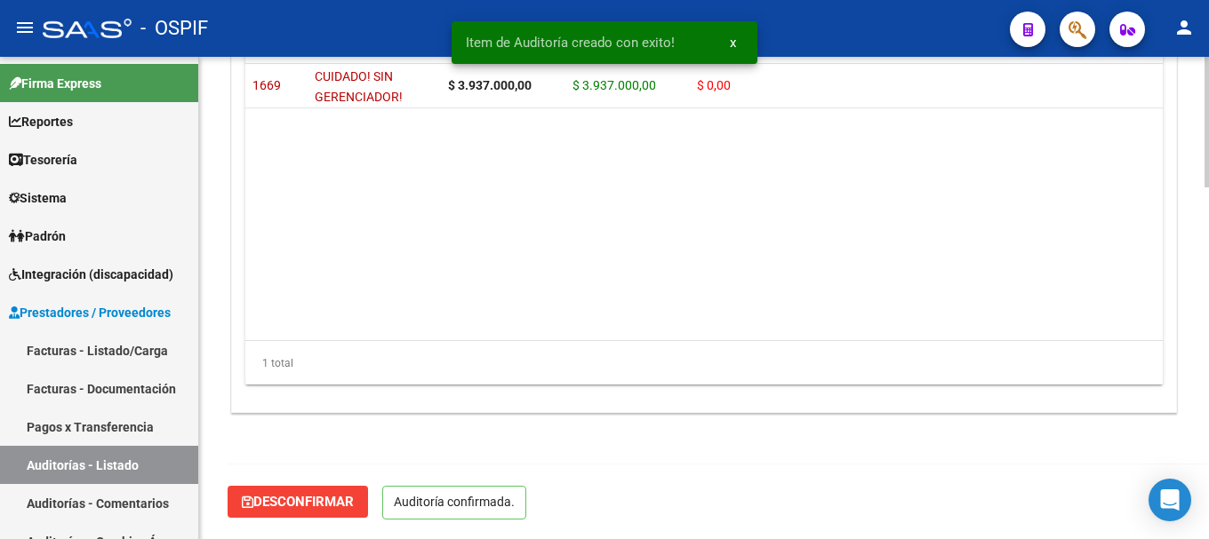
scroll to position [1298, 0]
type input "202508"
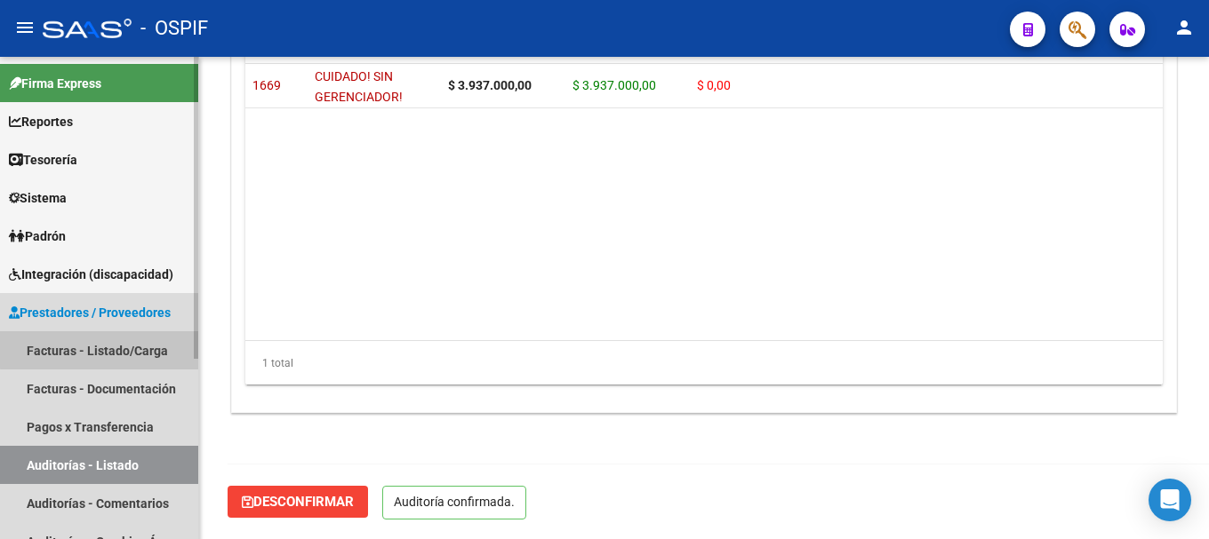
click at [105, 342] on link "Facturas - Listado/Carga" at bounding box center [99, 350] width 198 height 38
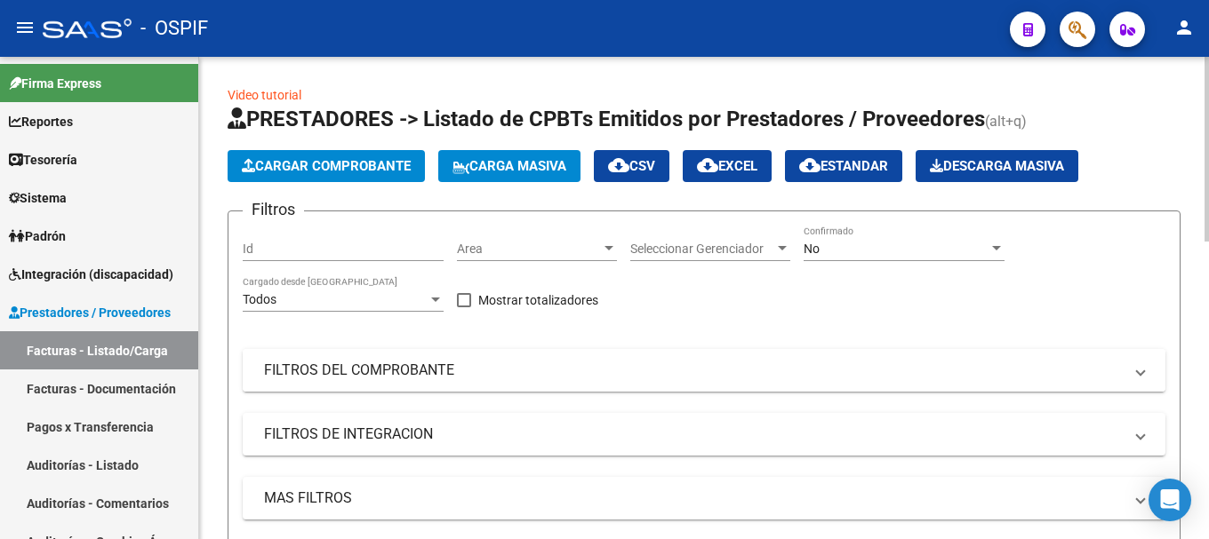
click at [1137, 376] on span at bounding box center [1140, 371] width 7 height 20
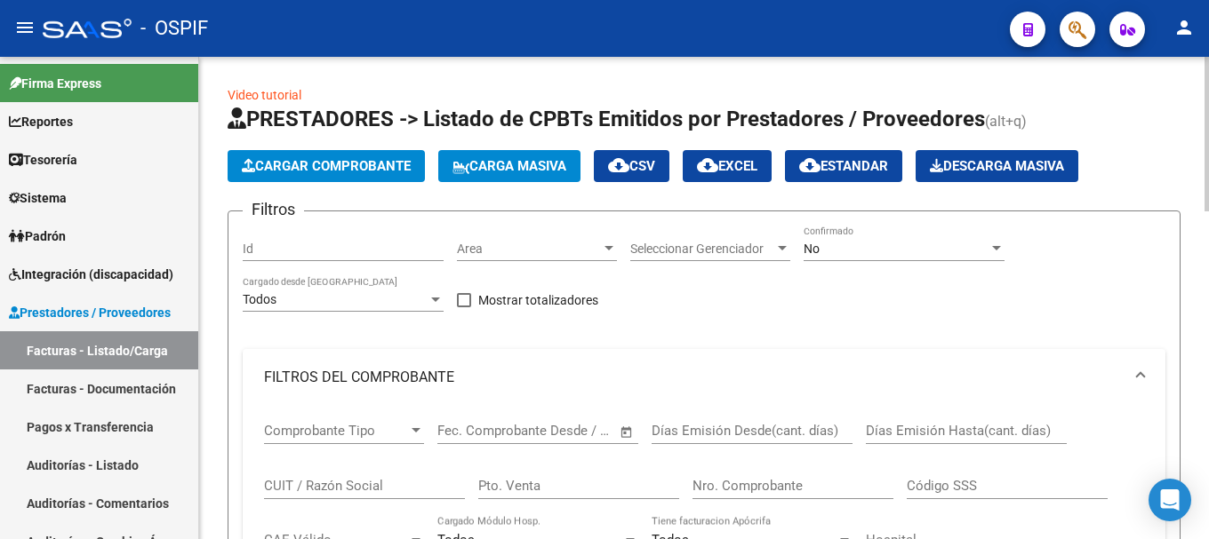
click at [996, 243] on div at bounding box center [996, 249] width 16 height 14
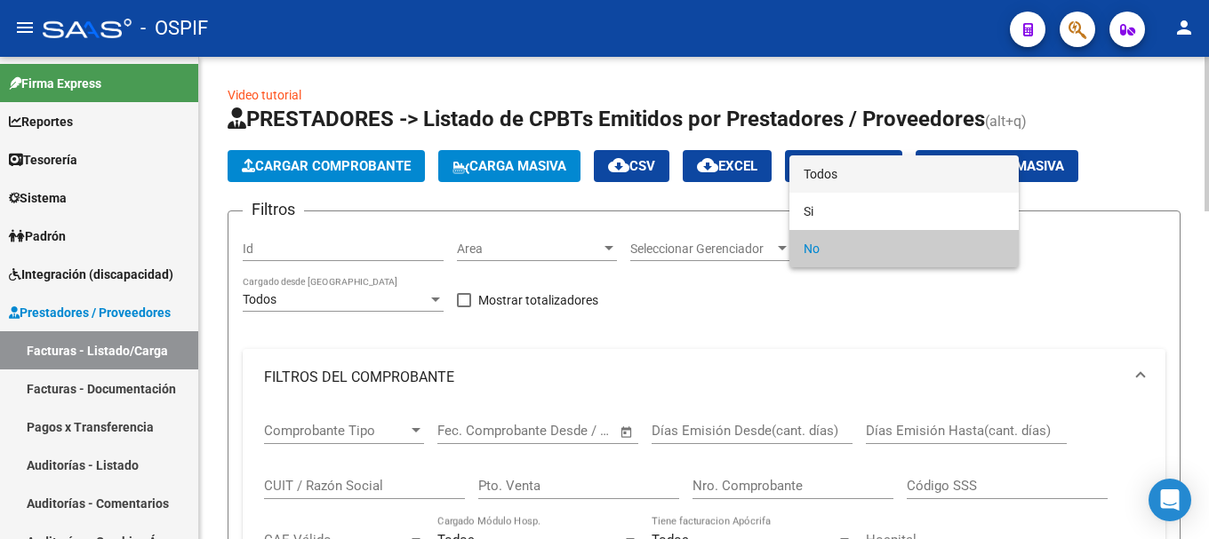
click at [904, 176] on span "Todos" at bounding box center [903, 174] width 201 height 37
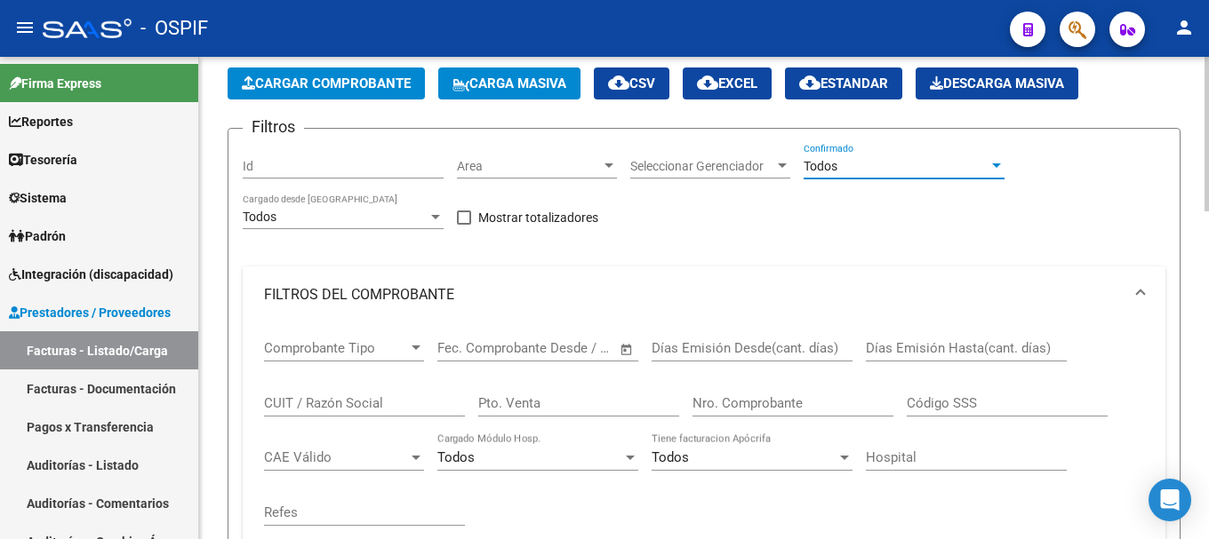
scroll to position [89, 0]
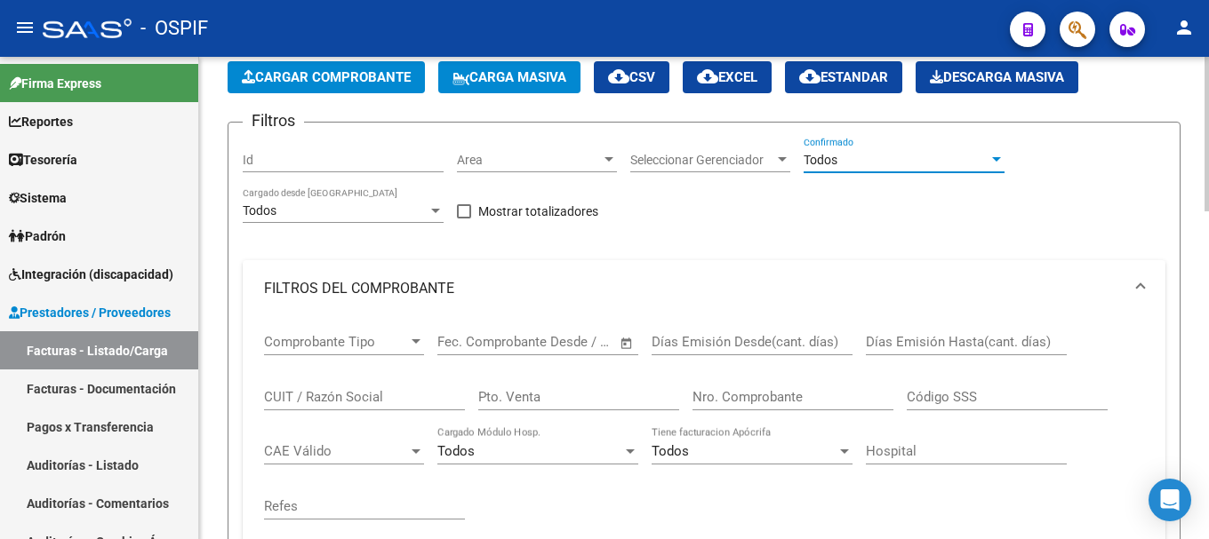
click at [381, 399] on input "CUIT / Razón Social" at bounding box center [364, 397] width 201 height 16
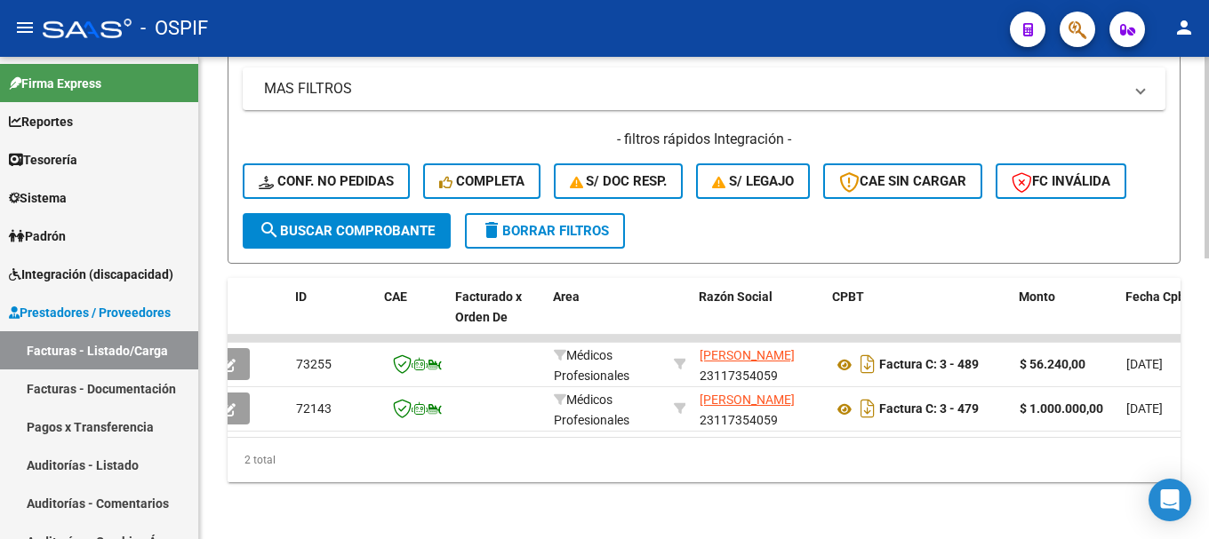
scroll to position [0, 107]
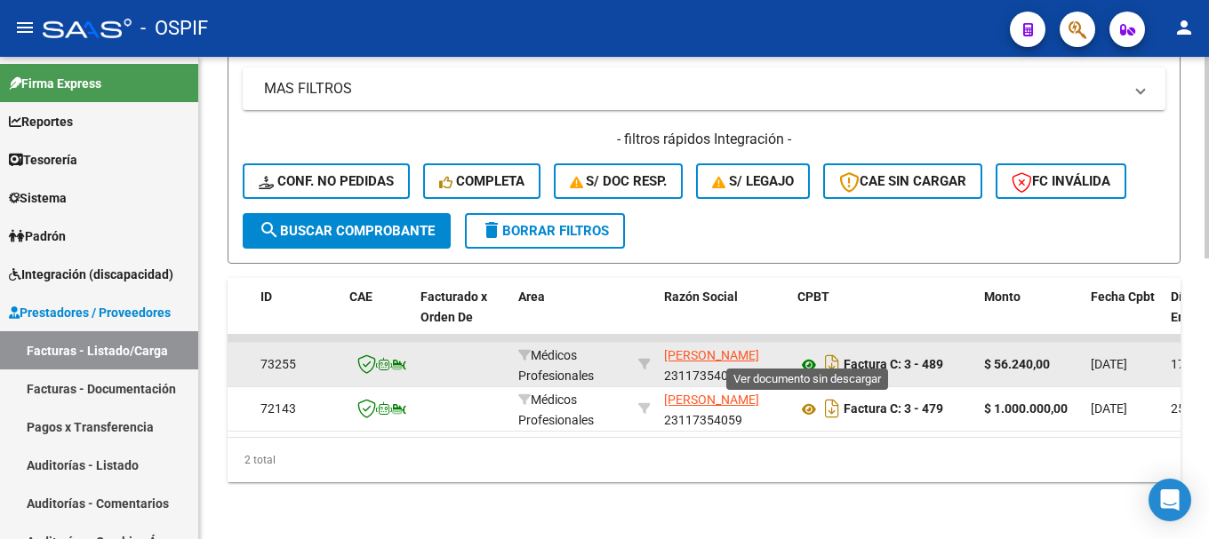
click at [805, 355] on icon at bounding box center [808, 365] width 23 height 21
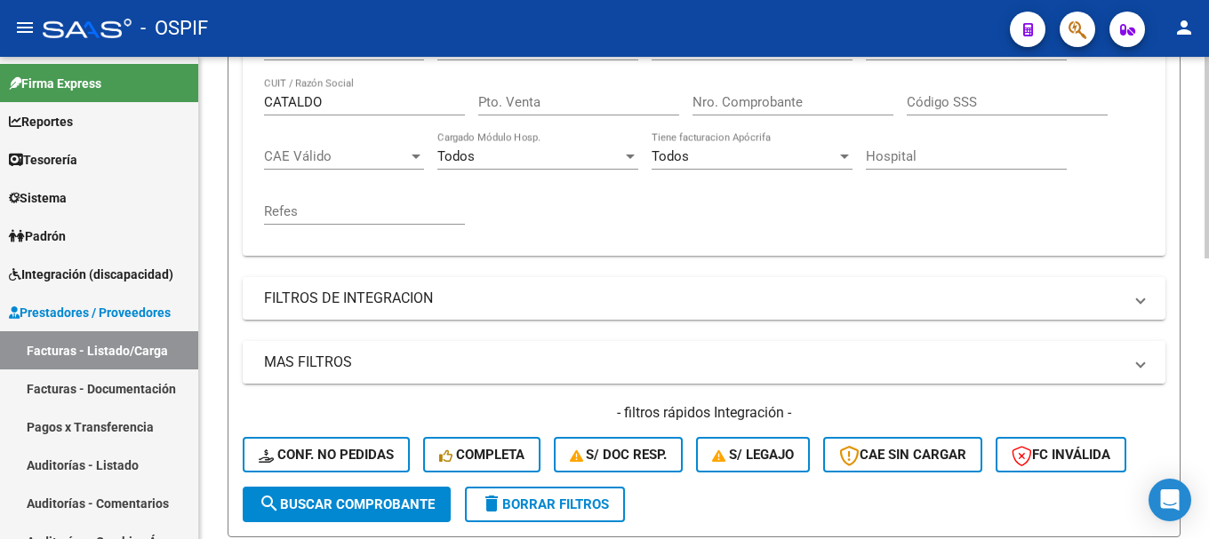
scroll to position [316, 0]
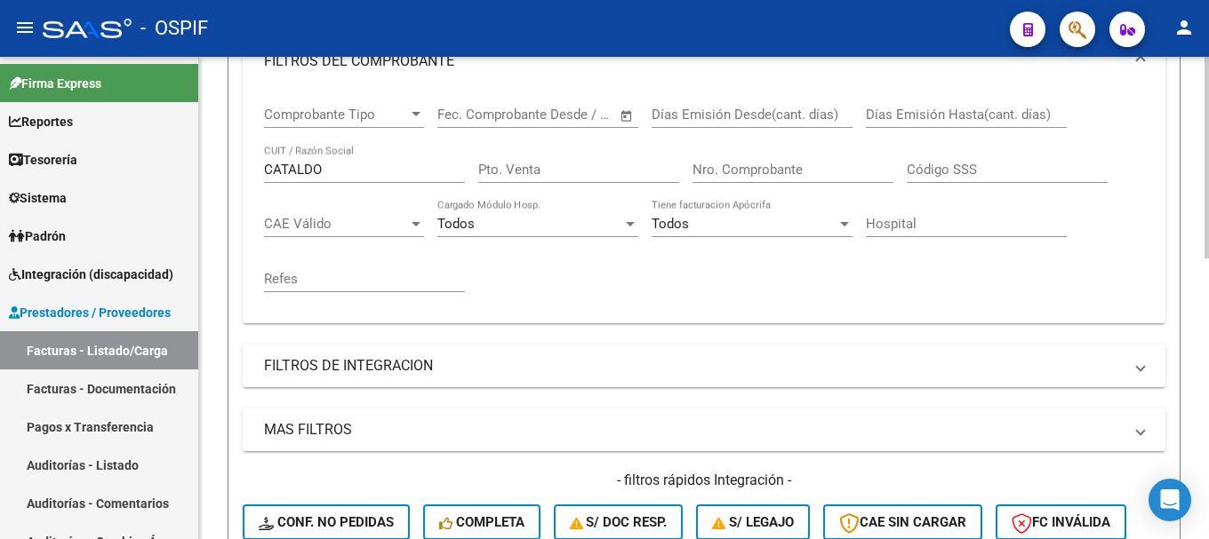
click at [330, 169] on input "CATALDO" at bounding box center [364, 170] width 201 height 16
type input "C"
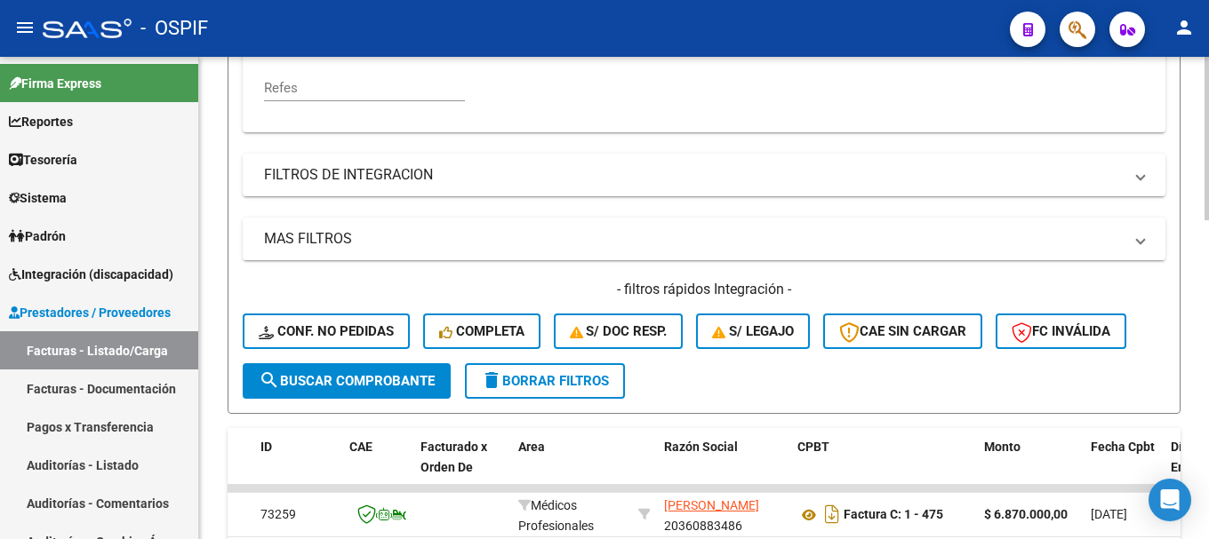
scroll to position [672, 0]
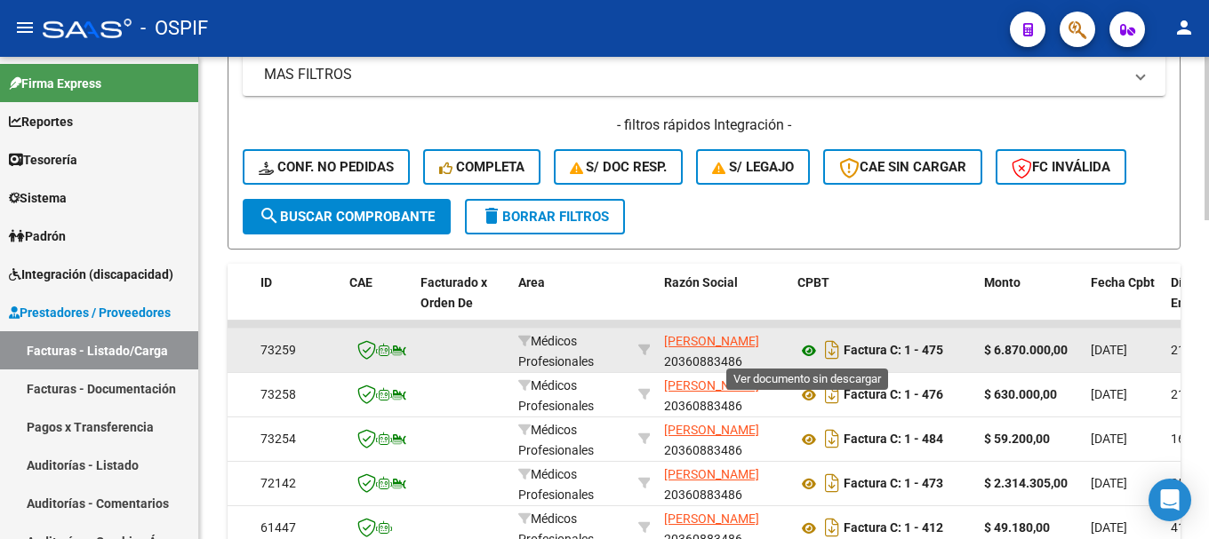
type input "MONTOYA"
click at [804, 350] on icon at bounding box center [808, 350] width 23 height 21
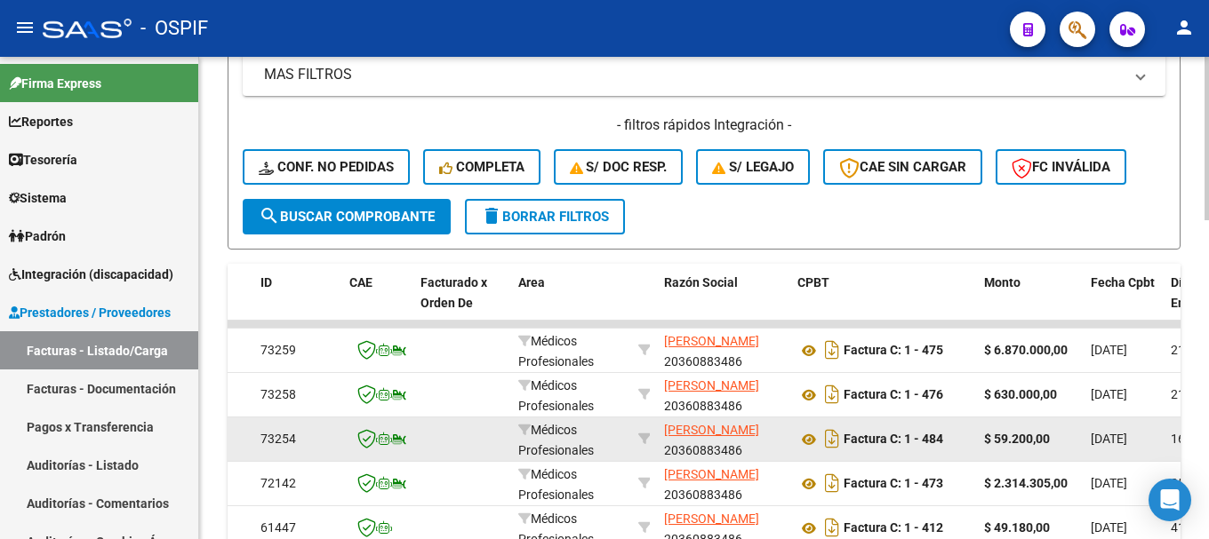
scroll to position [761, 0]
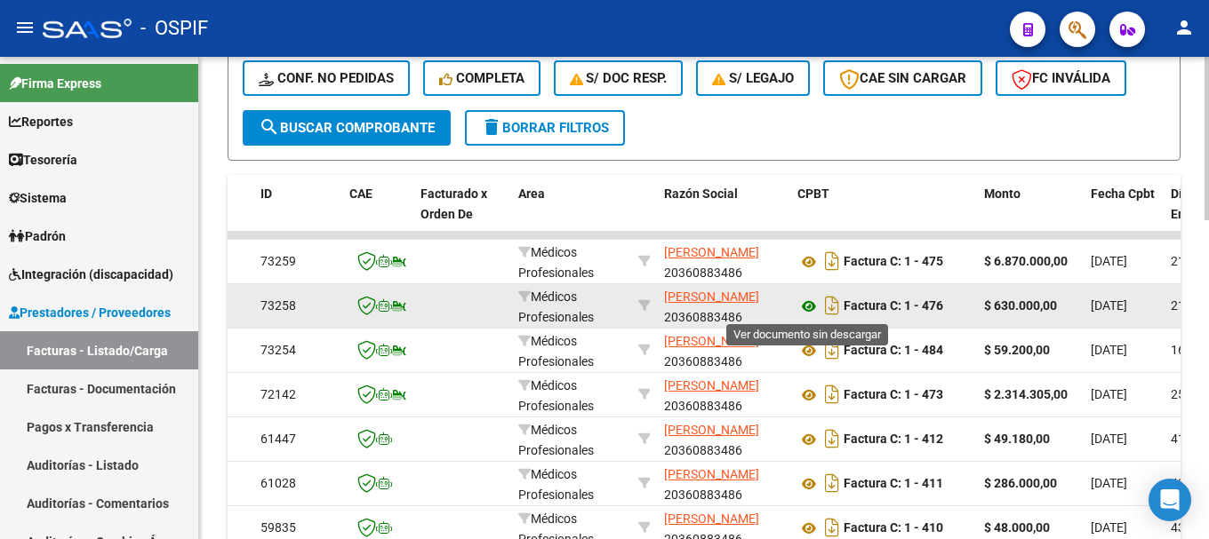
click at [809, 306] on icon at bounding box center [808, 306] width 23 height 21
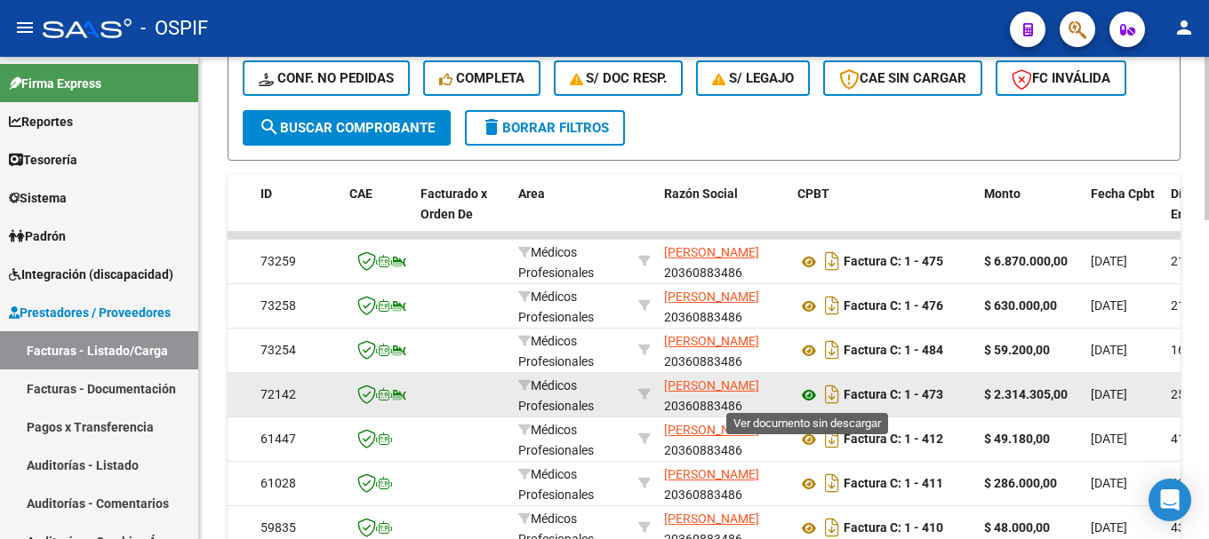
click at [806, 396] on icon at bounding box center [808, 395] width 23 height 21
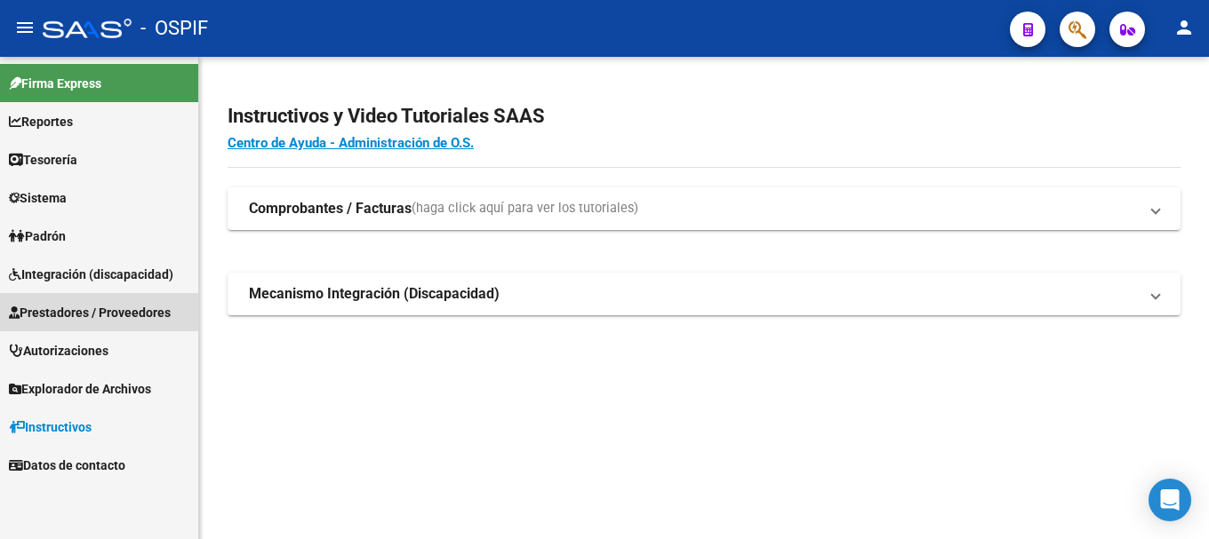
click at [80, 313] on span "Prestadores / Proveedores" at bounding box center [90, 313] width 162 height 20
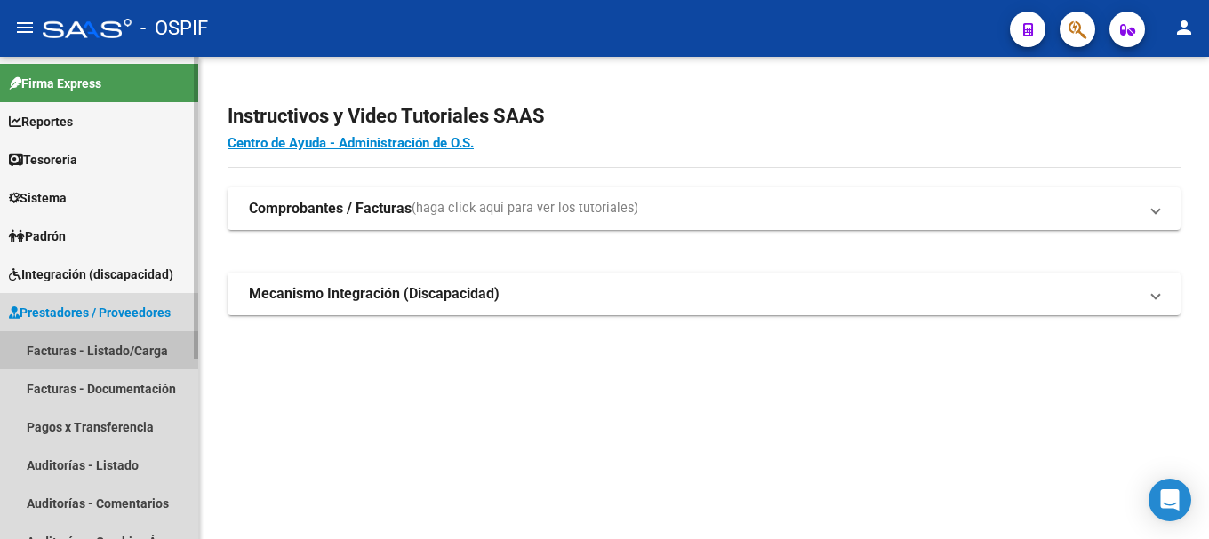
click at [73, 351] on link "Facturas - Listado/Carga" at bounding box center [99, 350] width 198 height 38
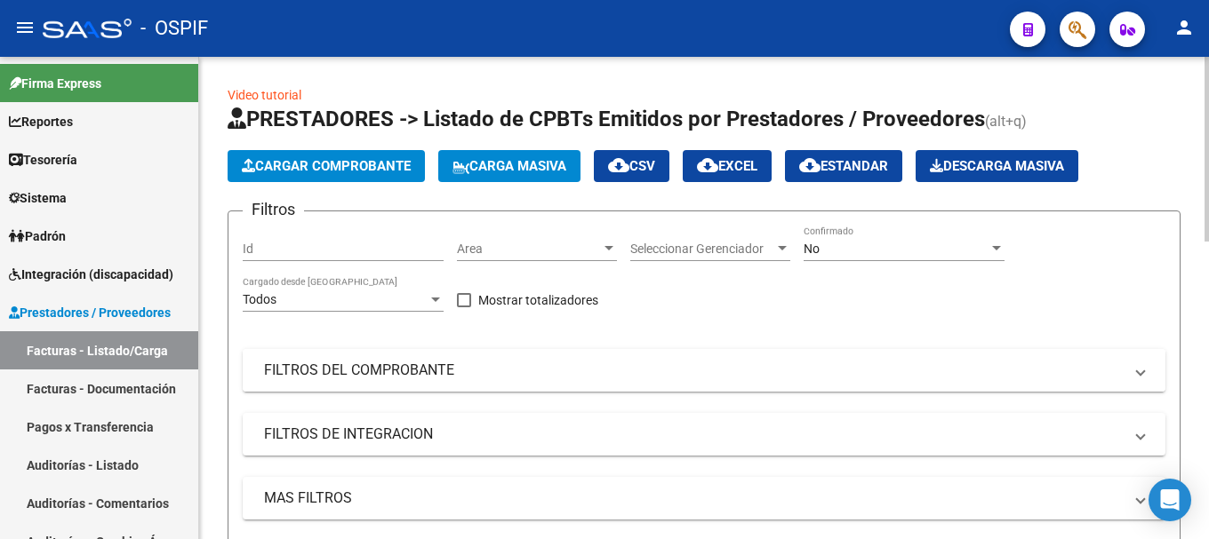
click at [1145, 375] on mat-expansion-panel-header "FILTROS DEL COMPROBANTE" at bounding box center [704, 370] width 922 height 43
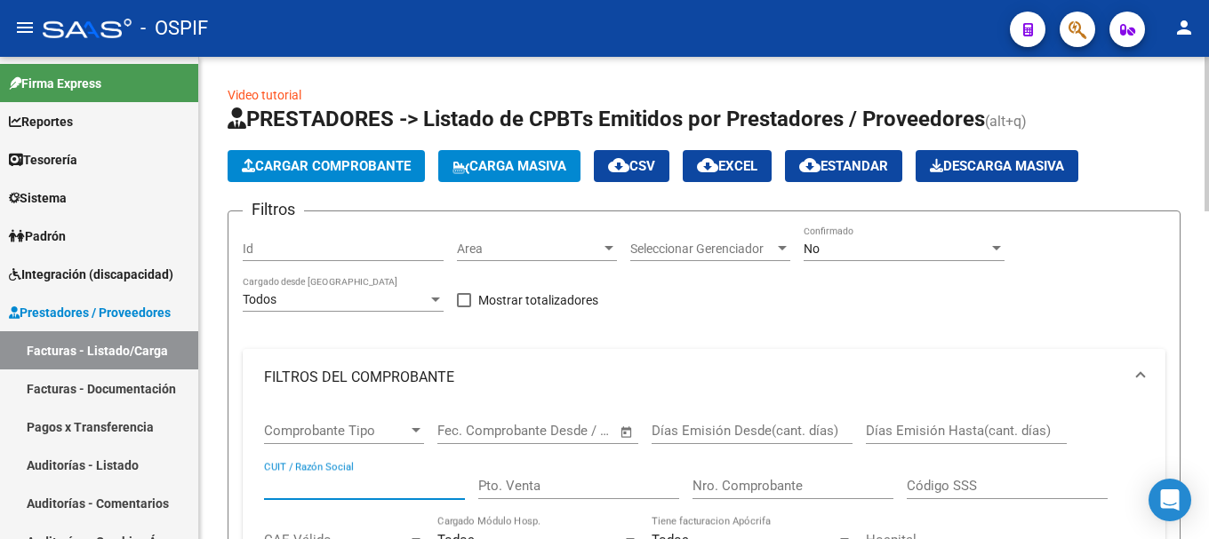
click at [358, 486] on input "CUIT / Razón Social" at bounding box center [364, 486] width 201 height 16
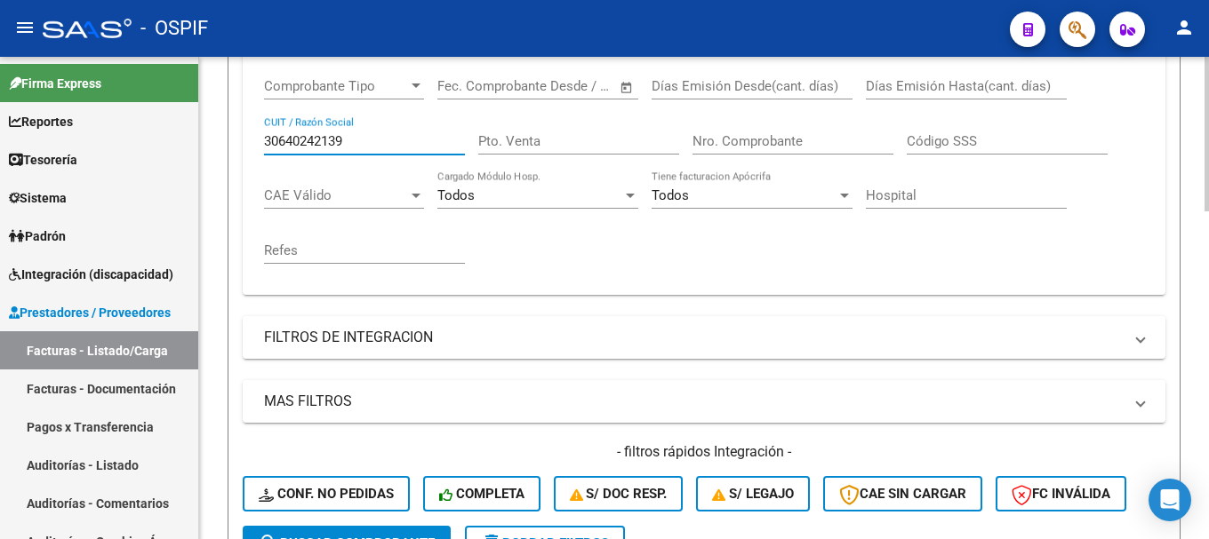
scroll to position [444, 0]
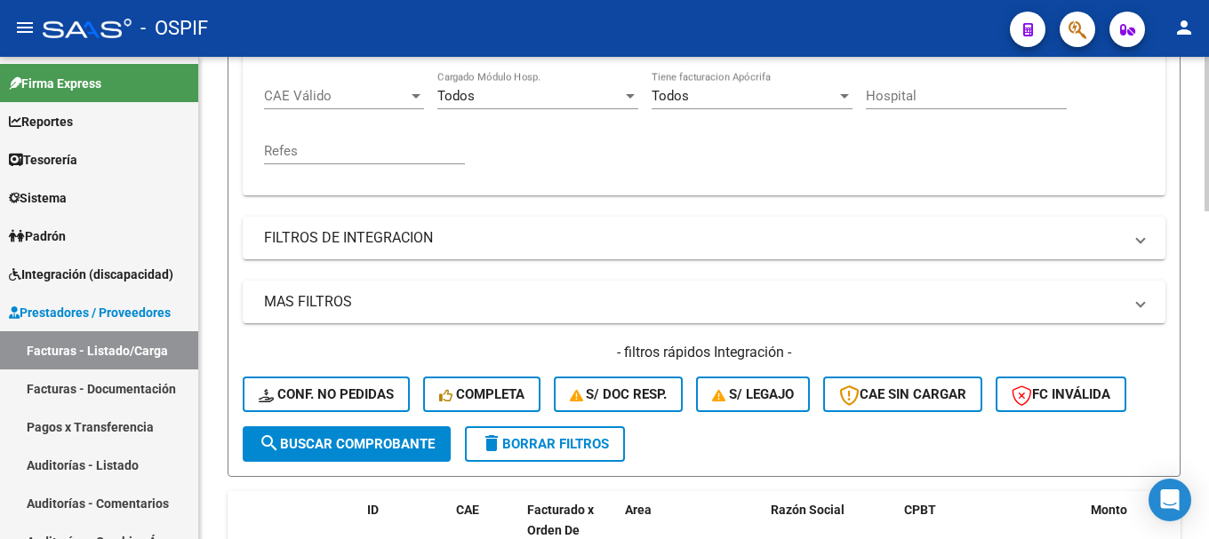
type input "30640242139"
click at [358, 443] on span "search Buscar Comprobante" at bounding box center [347, 444] width 176 height 16
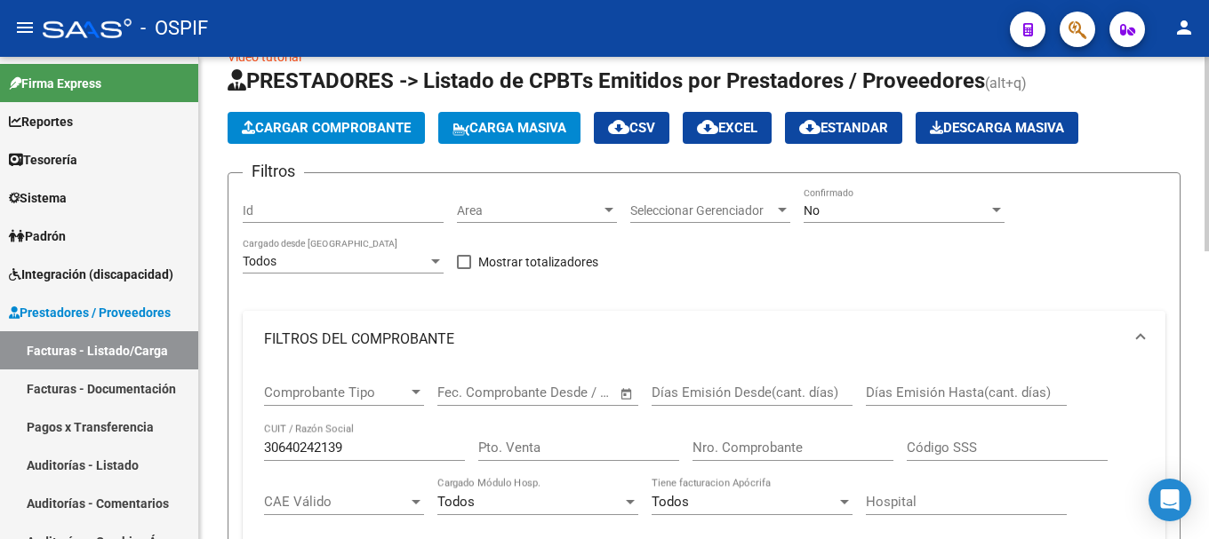
scroll to position [0, 0]
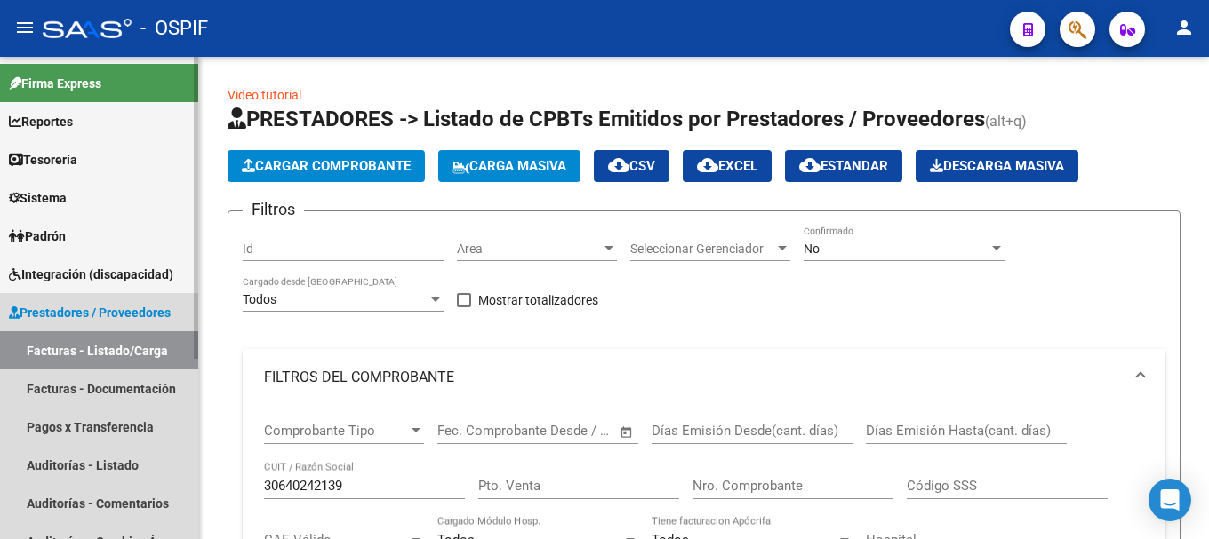
click at [137, 351] on link "Facturas - Listado/Carga" at bounding box center [99, 350] width 198 height 38
click at [142, 354] on link "Facturas - Listado/Carga" at bounding box center [99, 350] width 198 height 38
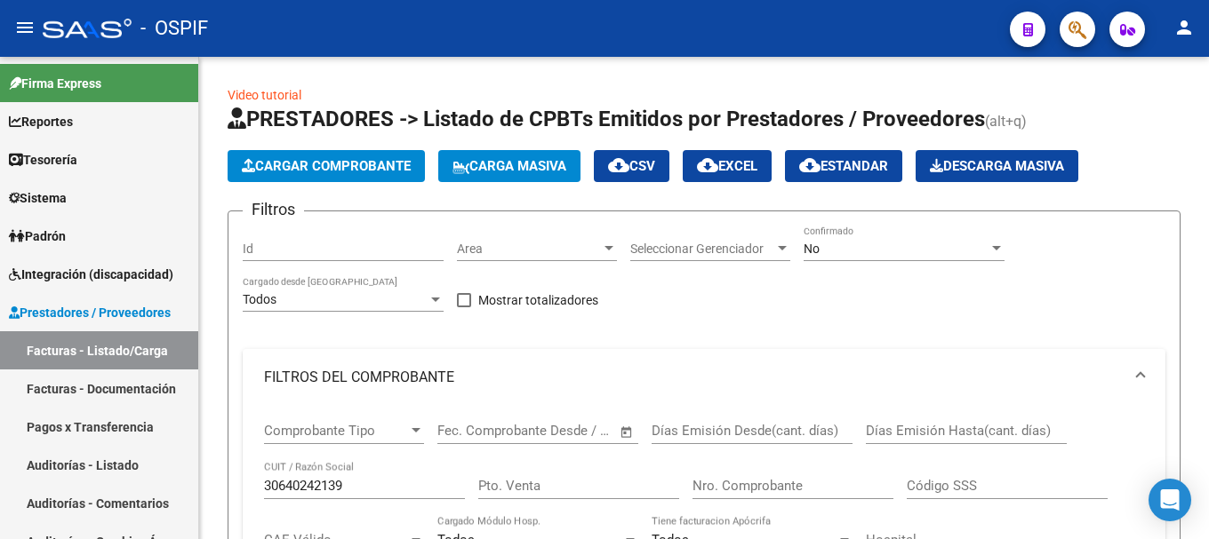
click at [522, 29] on div "- OSPIF" at bounding box center [519, 28] width 953 height 39
click at [419, 21] on div "- OSPIF" at bounding box center [519, 28] width 953 height 39
click at [998, 240] on div "No Confirmado" at bounding box center [903, 244] width 201 height 36
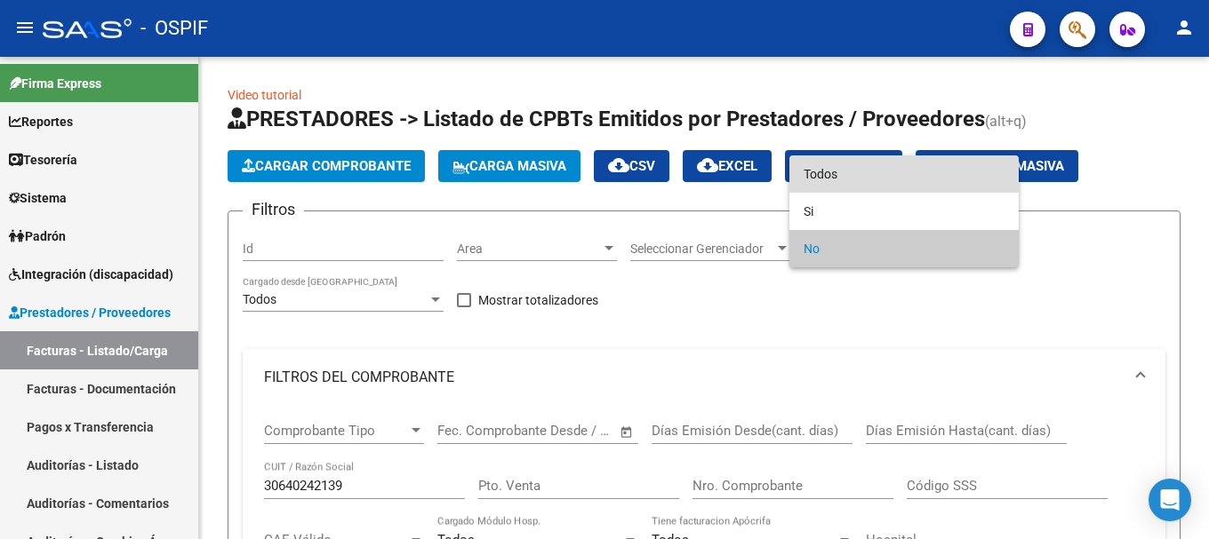
click at [889, 160] on span "Todos" at bounding box center [903, 174] width 201 height 37
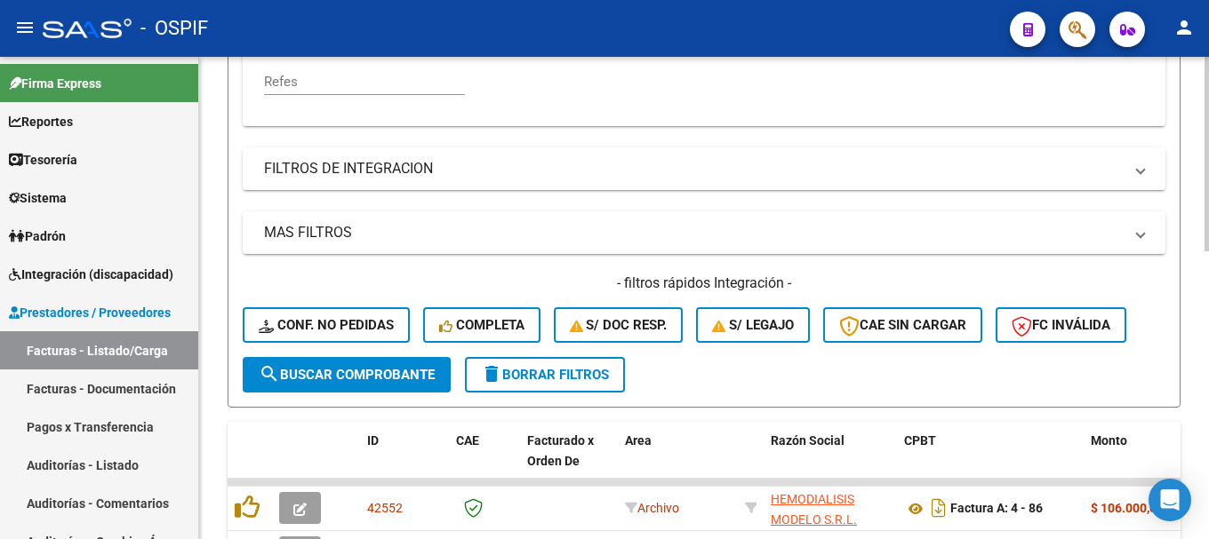
scroll to position [533, 0]
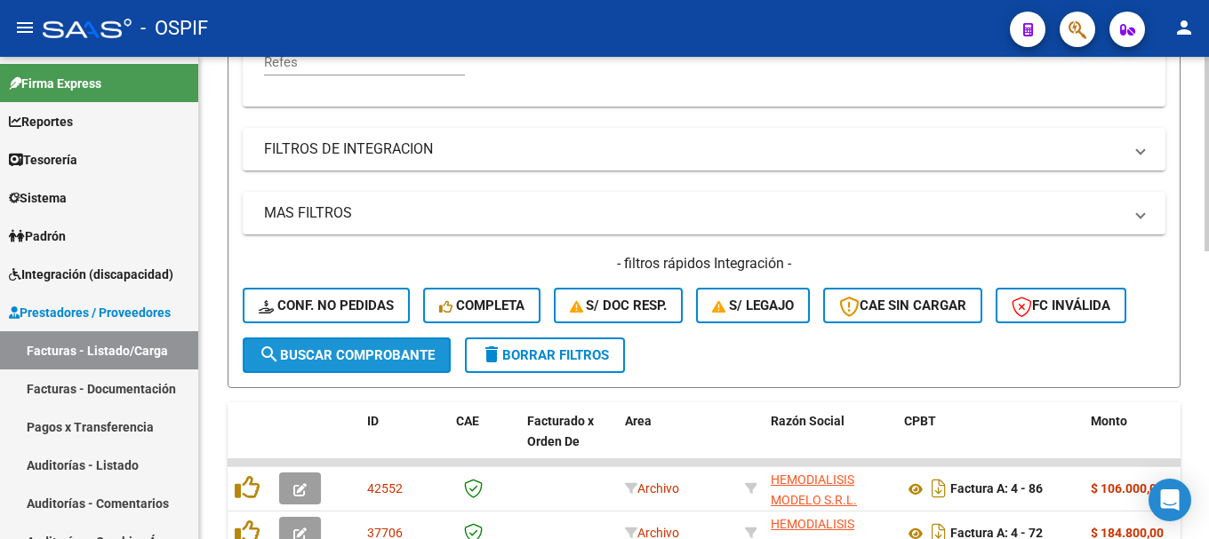
click at [398, 350] on span "search Buscar Comprobante" at bounding box center [347, 355] width 176 height 16
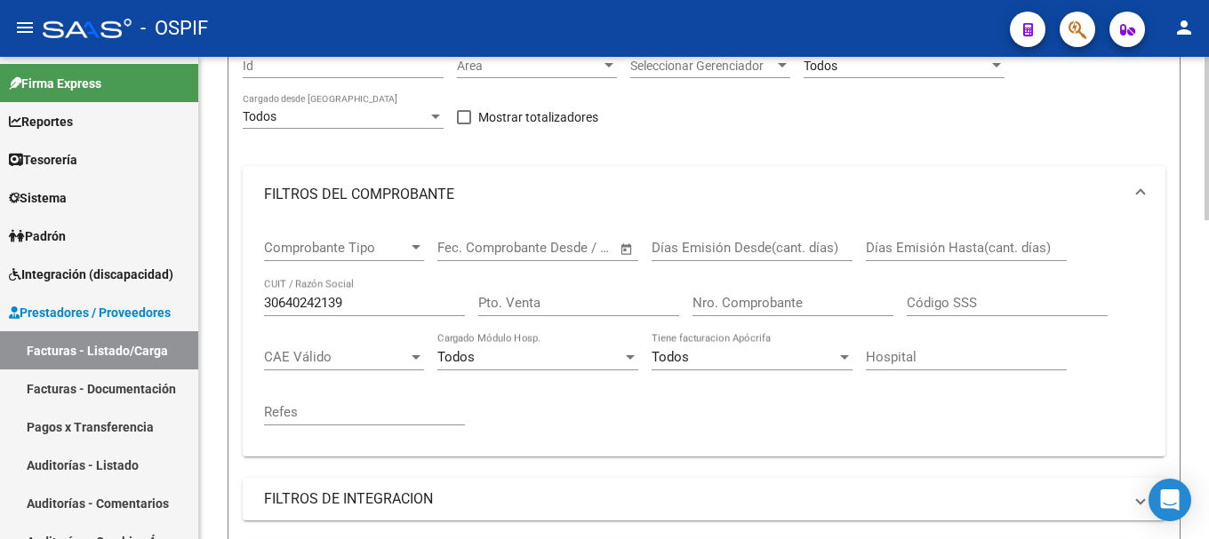
scroll to position [178, 0]
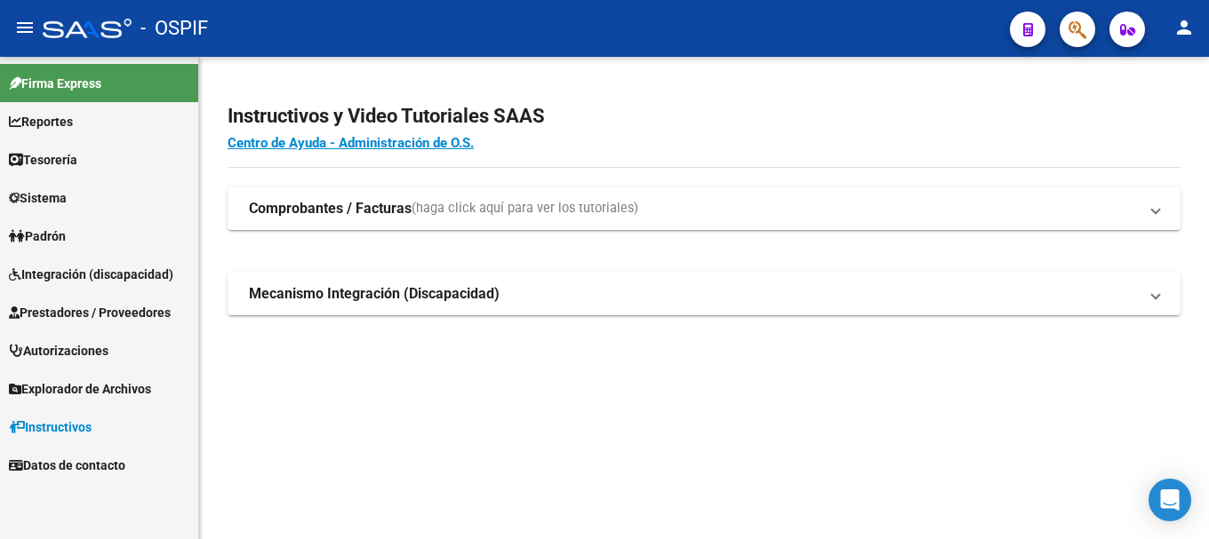
click at [116, 310] on span "Prestadores / Proveedores" at bounding box center [90, 313] width 162 height 20
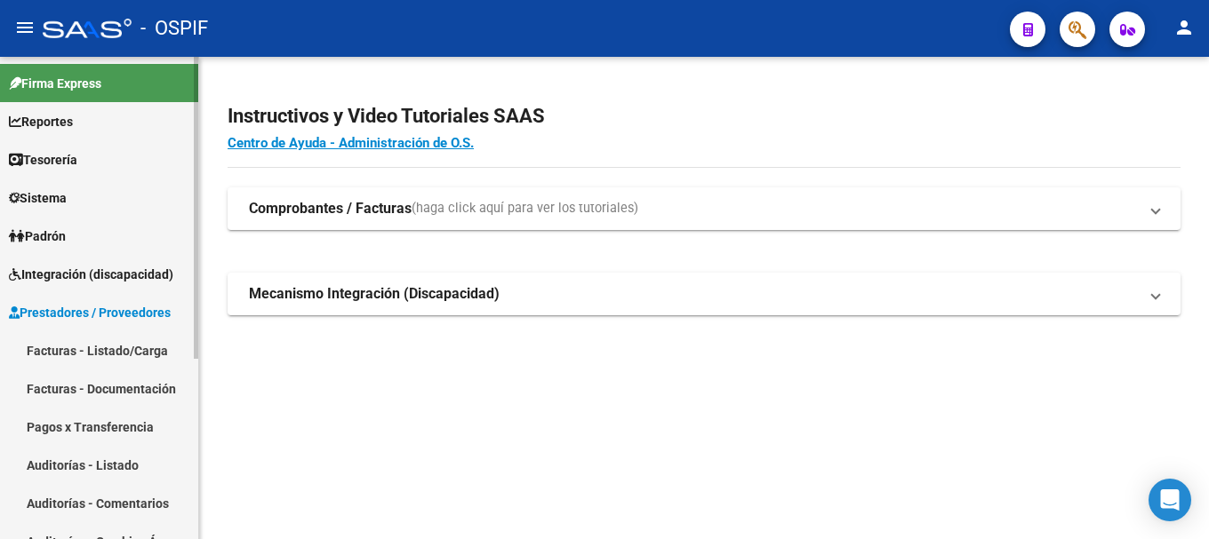
click at [96, 348] on link "Facturas - Listado/Carga" at bounding box center [99, 350] width 198 height 38
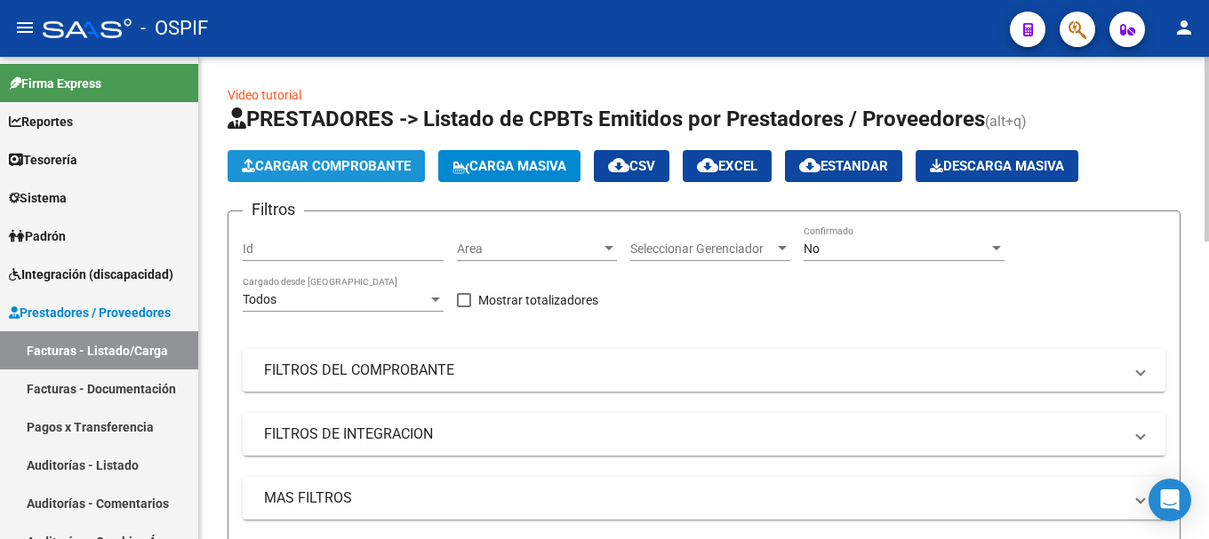
click at [376, 162] on span "Cargar Comprobante" at bounding box center [326, 166] width 169 height 16
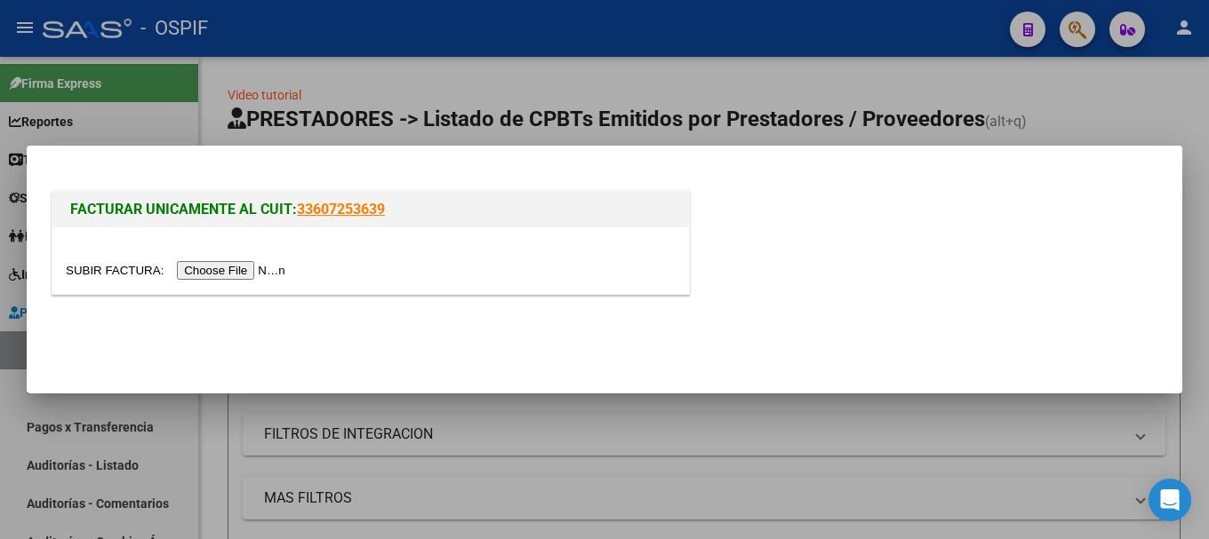
click at [242, 272] on input "file" at bounding box center [178, 270] width 225 height 19
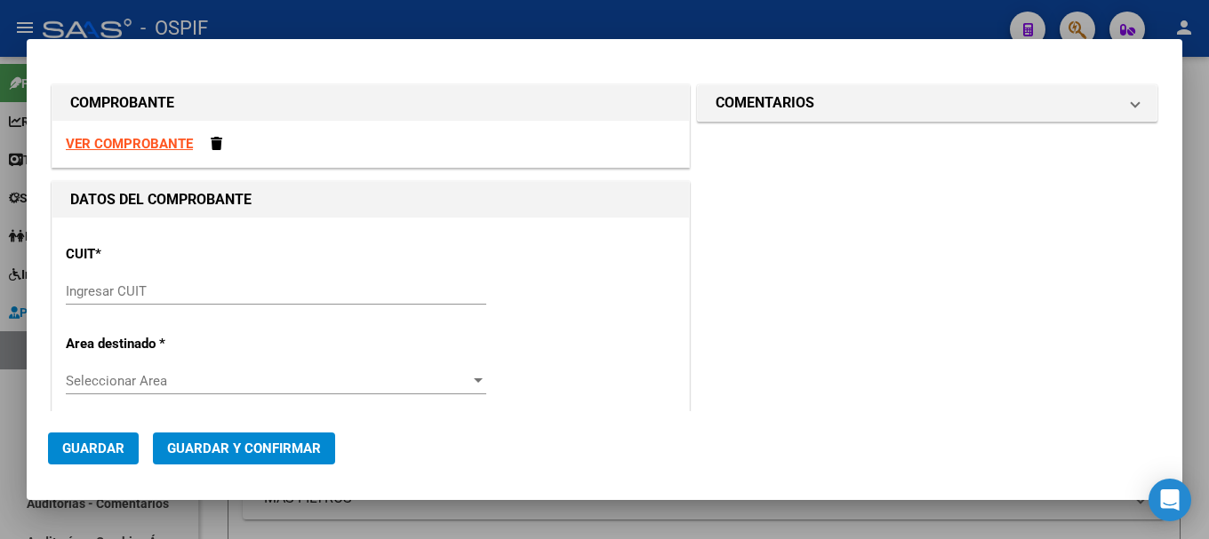
click at [147, 141] on strong "VER COMPROBANTE" at bounding box center [129, 144] width 127 height 16
click at [203, 276] on div "CUIT * Ingresar CUIT" at bounding box center [371, 276] width 610 height 90
click at [128, 295] on input "Ingresar CUIT" at bounding box center [276, 291] width 420 height 16
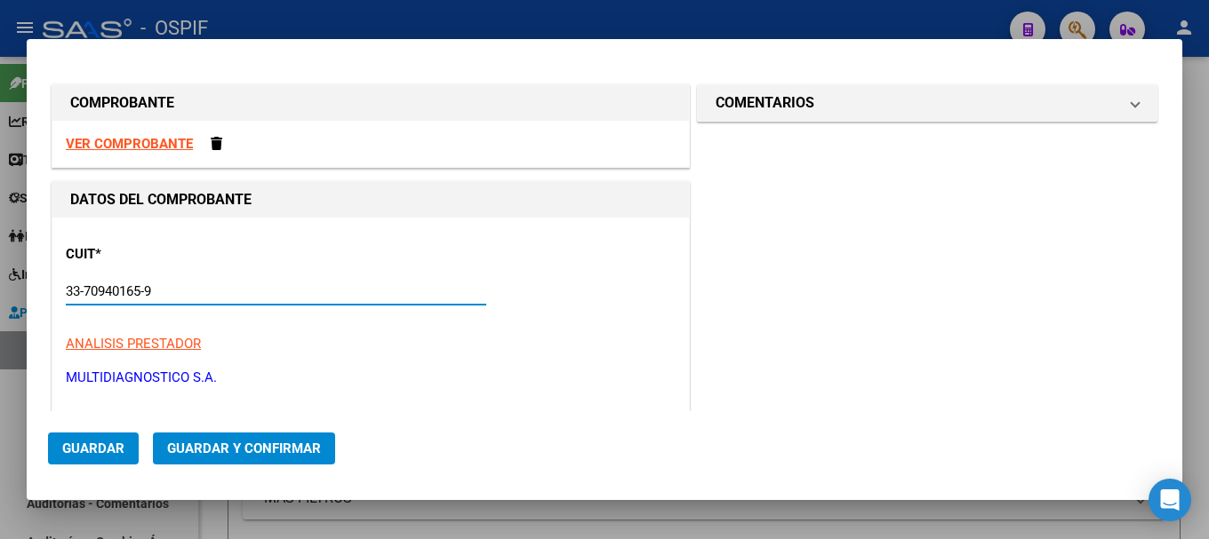
click at [207, 287] on input "33-70940165-9" at bounding box center [276, 291] width 420 height 16
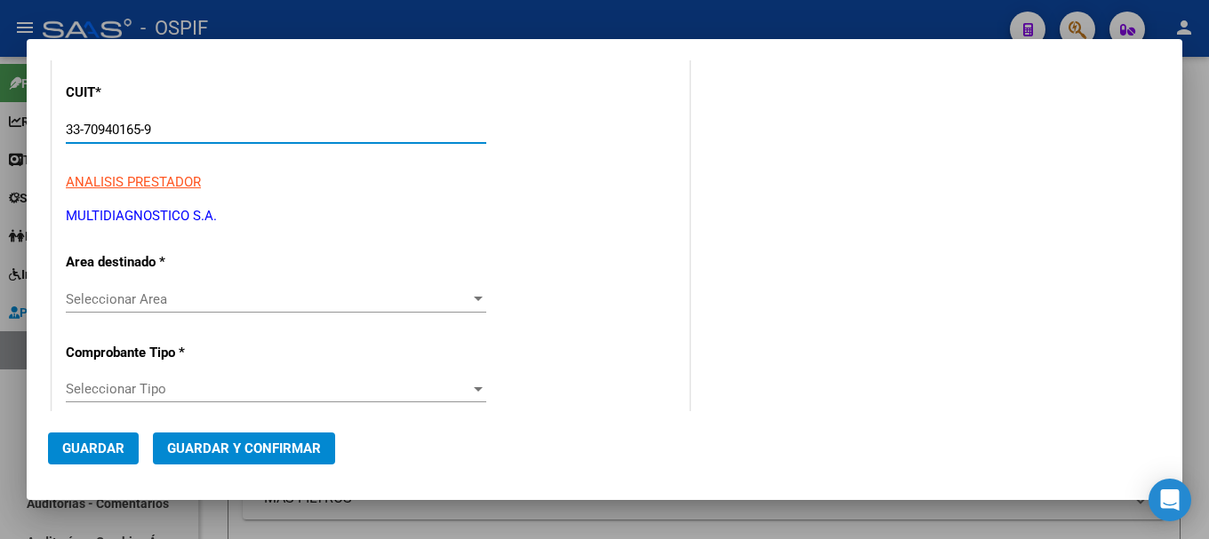
scroll to position [178, 0]
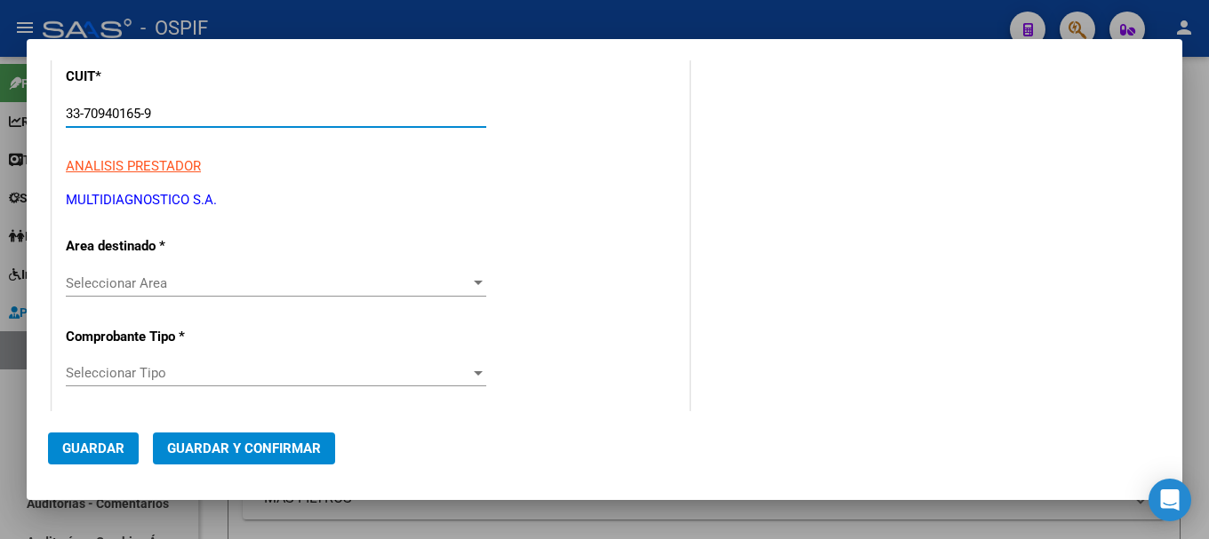
type input "33-70940165-9"
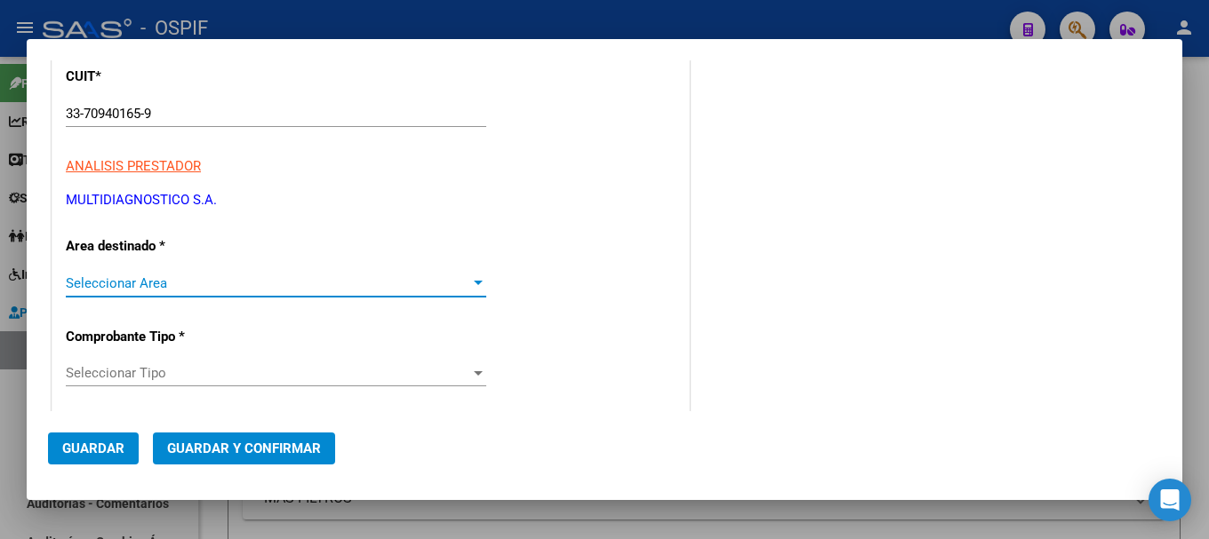
click at [464, 283] on span "Seleccionar Area" at bounding box center [268, 283] width 404 height 16
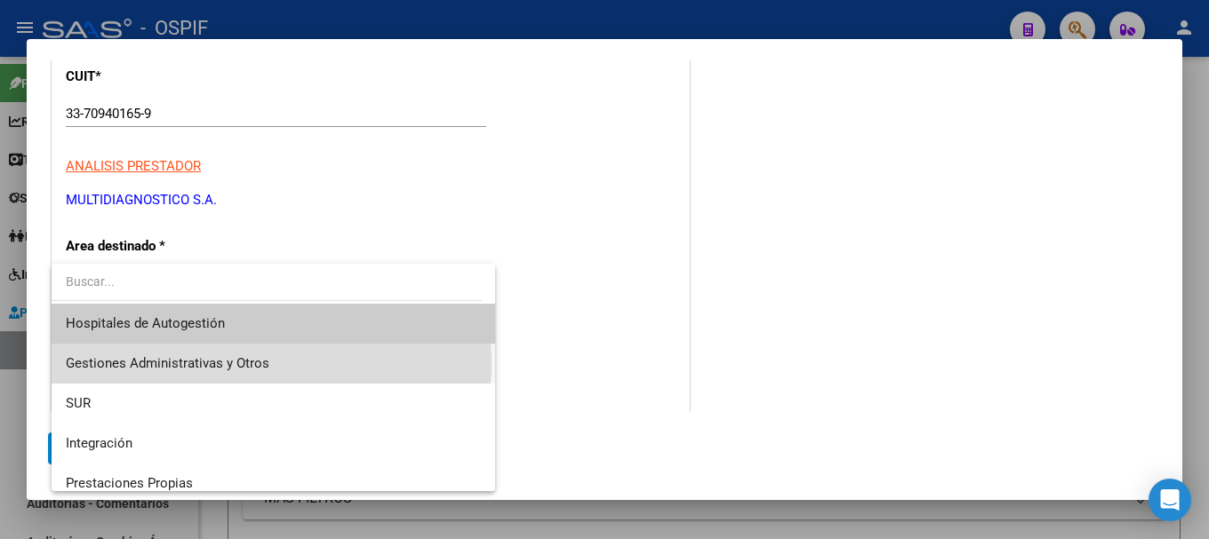
click at [271, 363] on span "Gestiones Administrativas y Otros" at bounding box center [273, 364] width 415 height 40
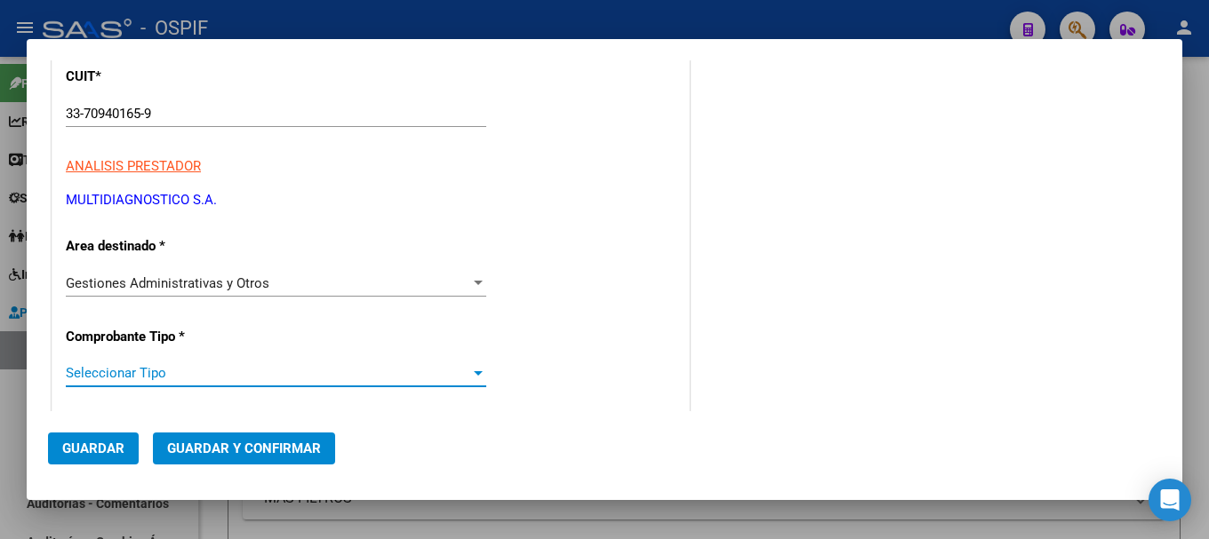
click at [473, 377] on div at bounding box center [478, 373] width 16 height 14
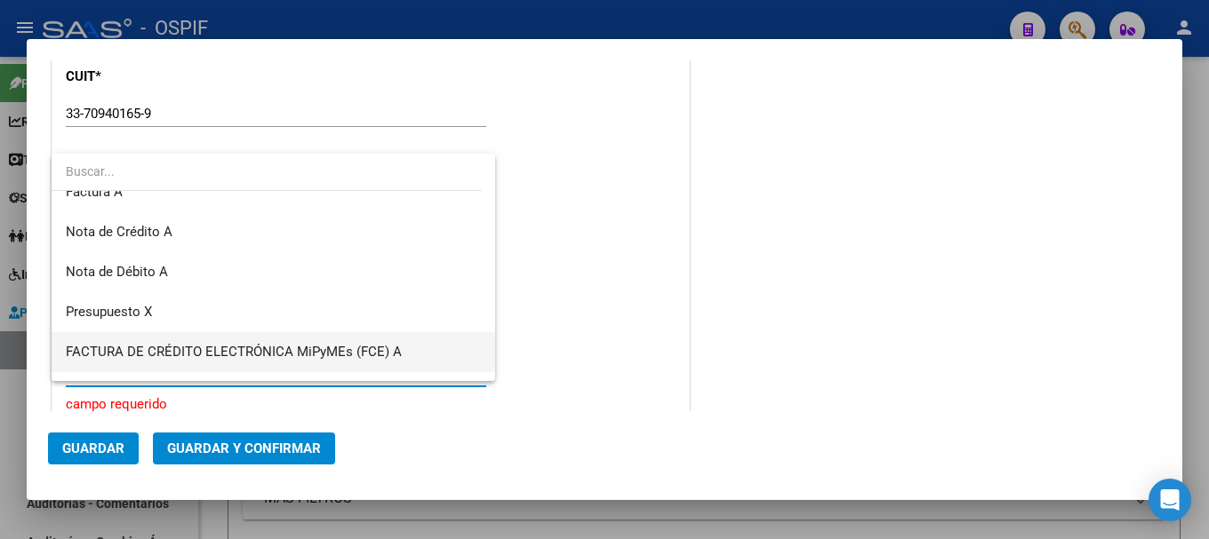
scroll to position [395, 0]
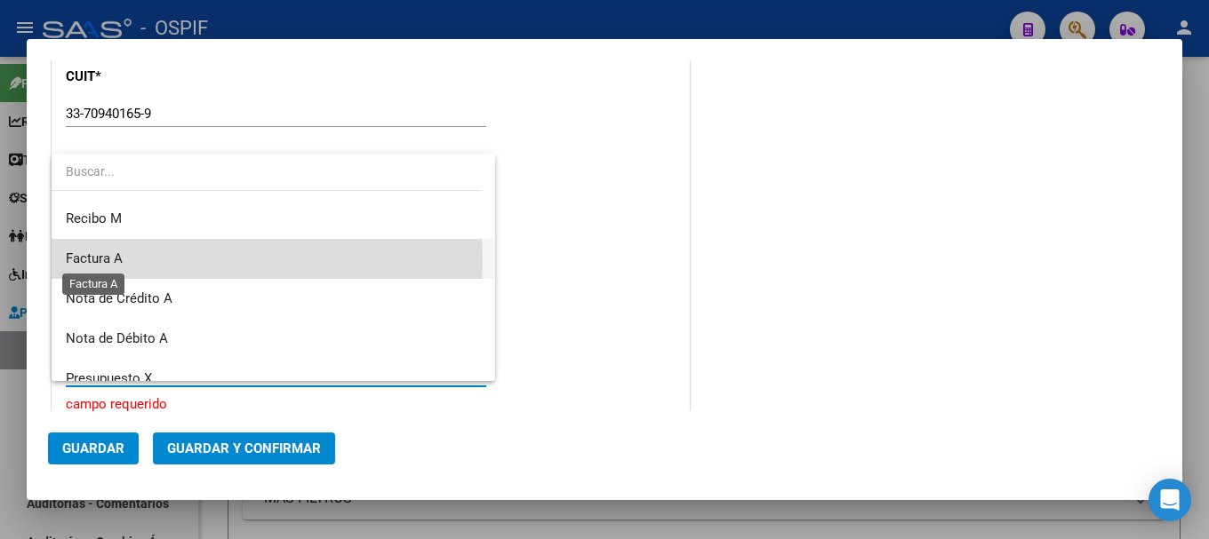
click at [115, 262] on span "Factura A" at bounding box center [94, 259] width 57 height 16
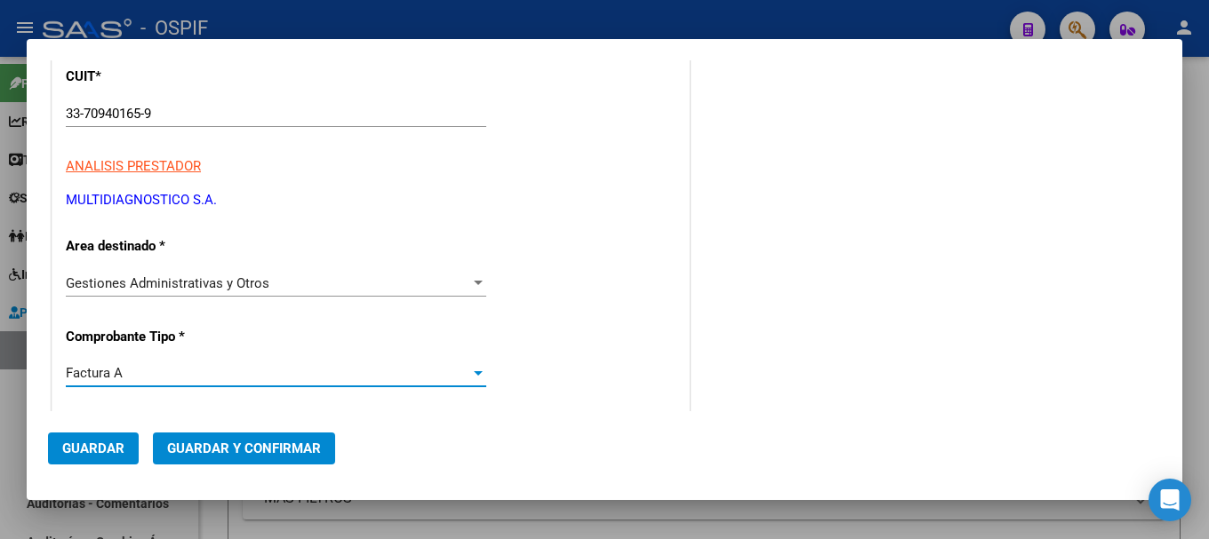
scroll to position [267, 0]
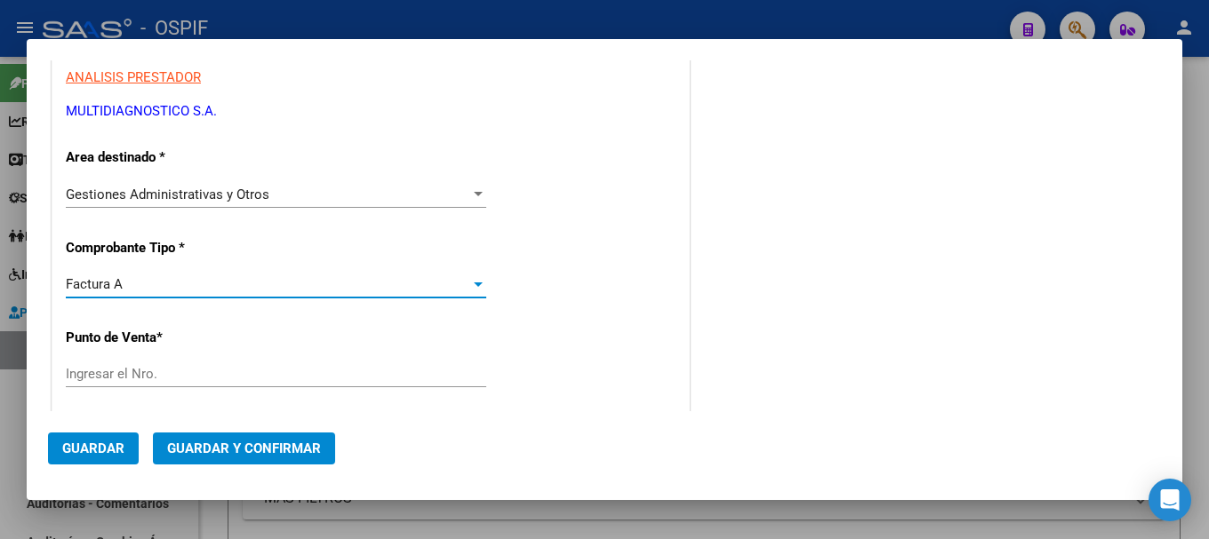
click at [155, 366] on input "Ingresar el Nro." at bounding box center [276, 374] width 420 height 16
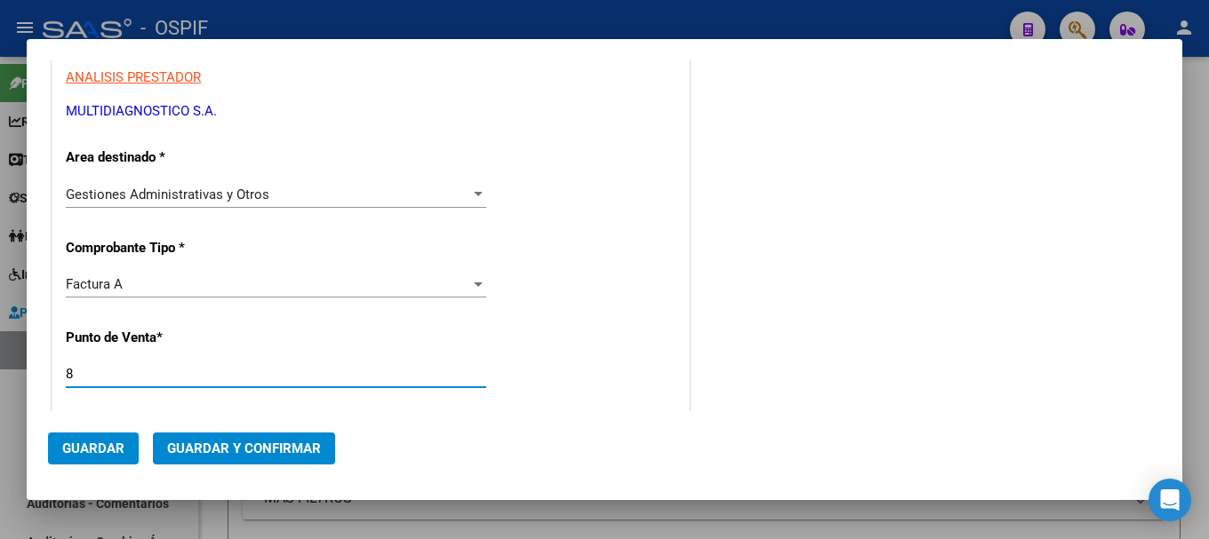
type input "8"
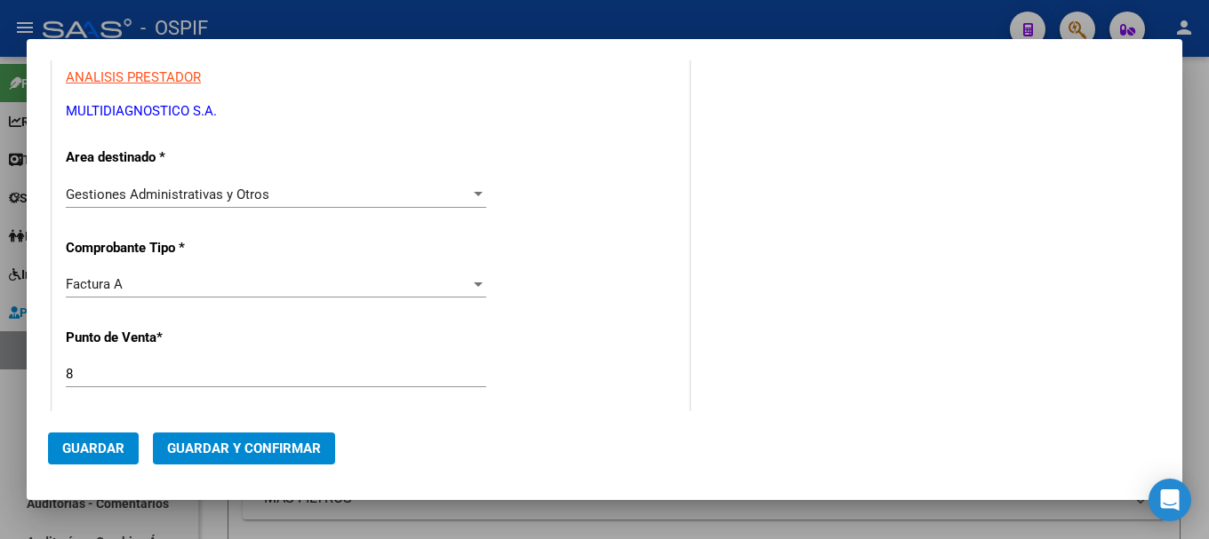
scroll to position [355, 0]
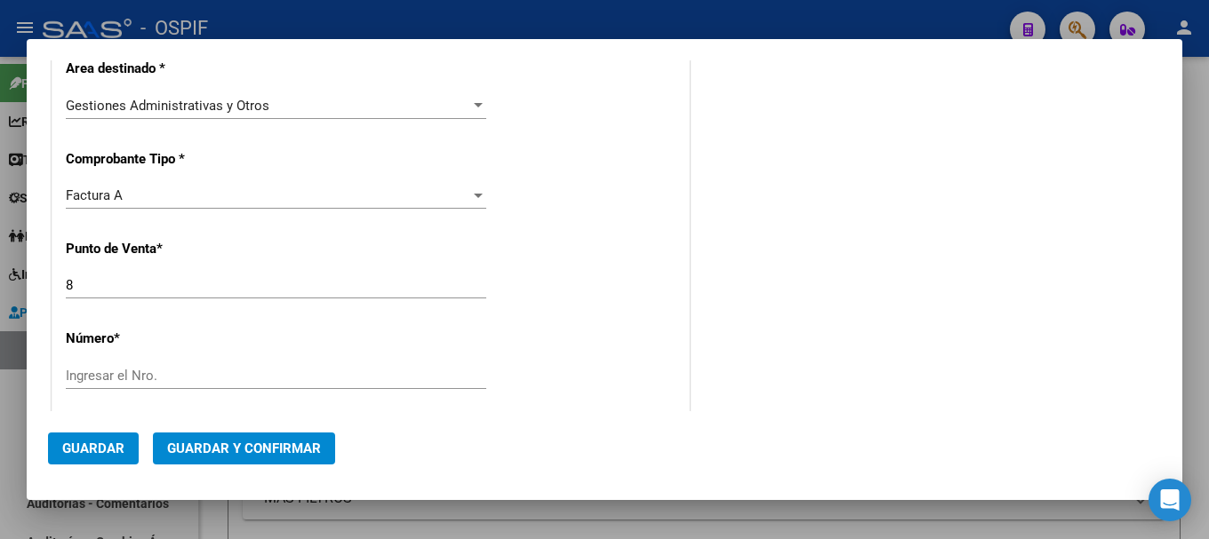
click at [190, 366] on div "Ingresar el Nro." at bounding box center [276, 376] width 420 height 27
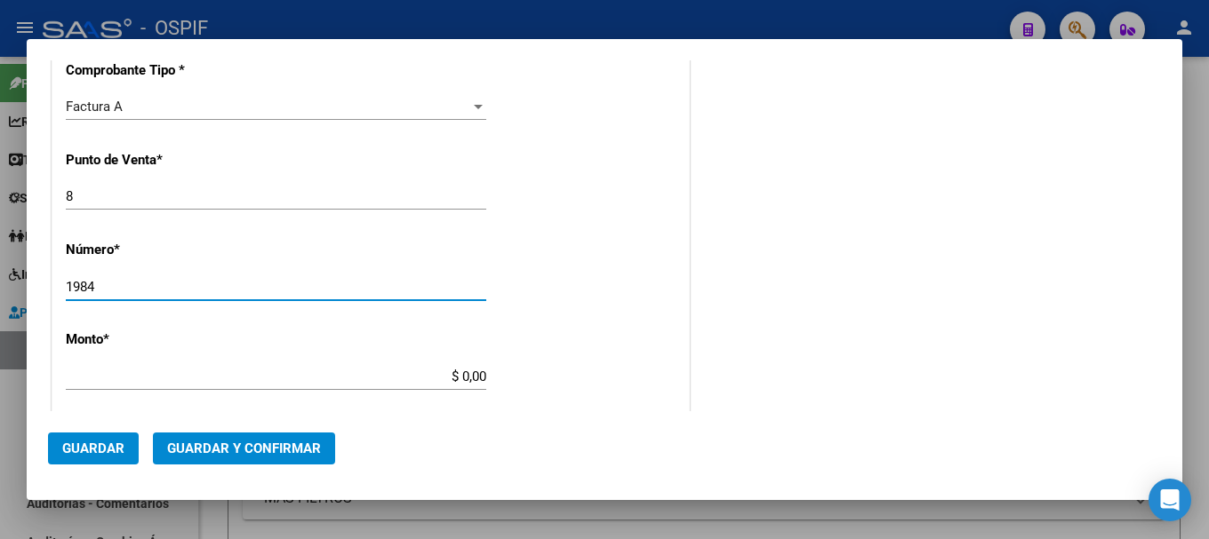
scroll to position [533, 0]
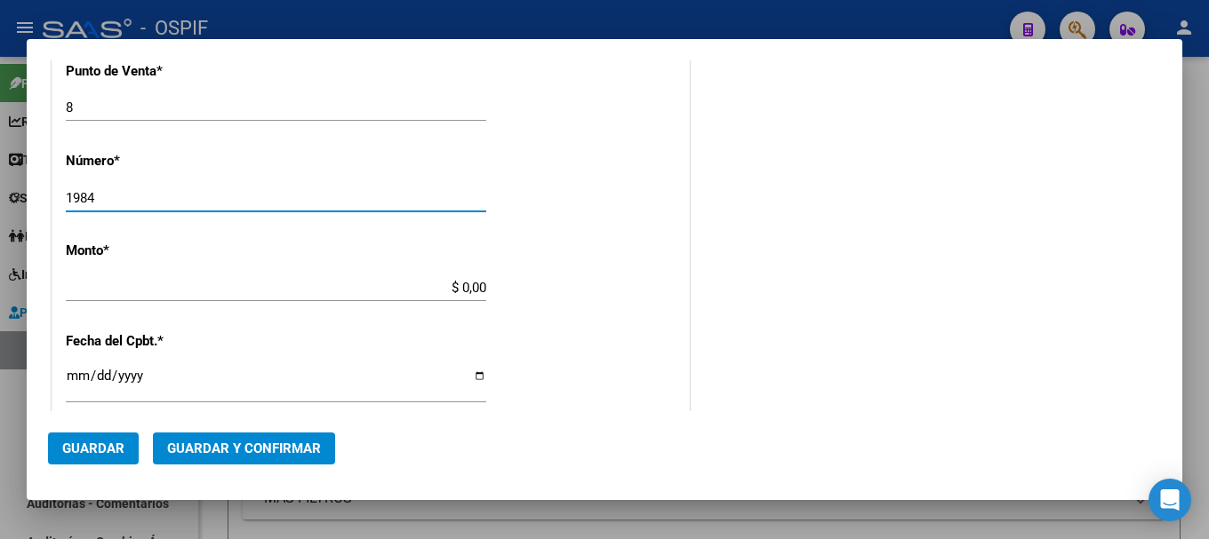
type input "1984"
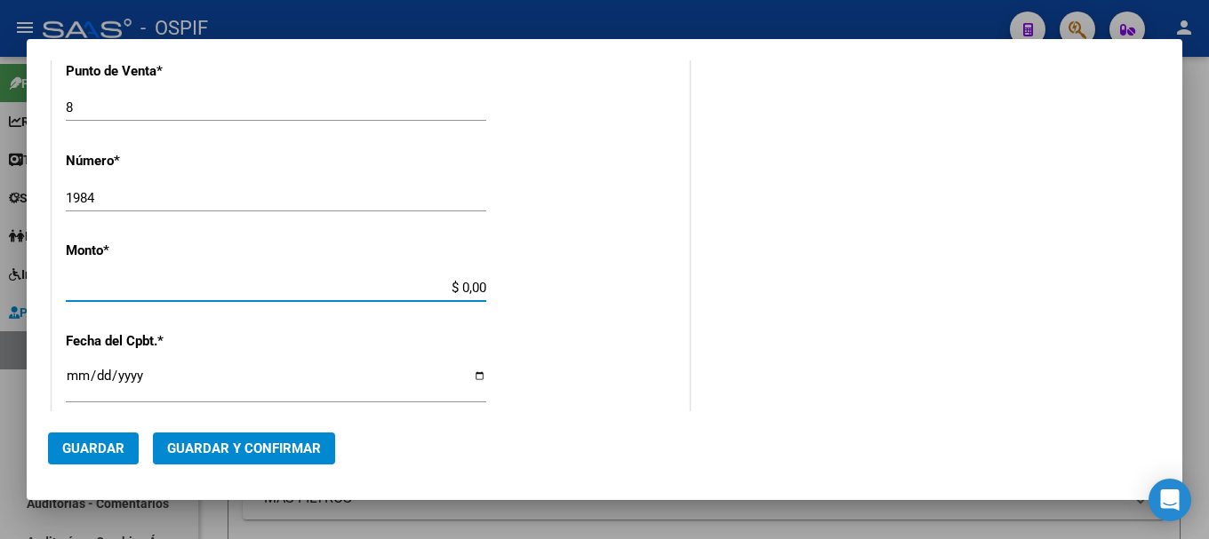
click at [459, 287] on input "$ 0,00" at bounding box center [276, 288] width 420 height 16
type input "$ 8.925.132,41"
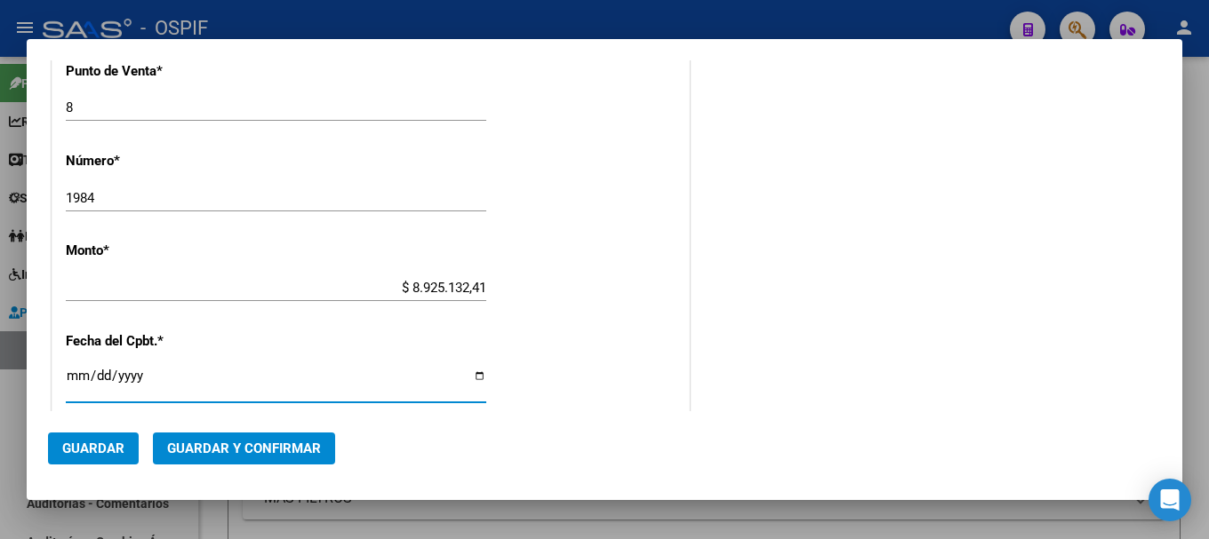
click at [474, 382] on input "Ingresar la fecha" at bounding box center [276, 383] width 420 height 28
type input "[DATE]"
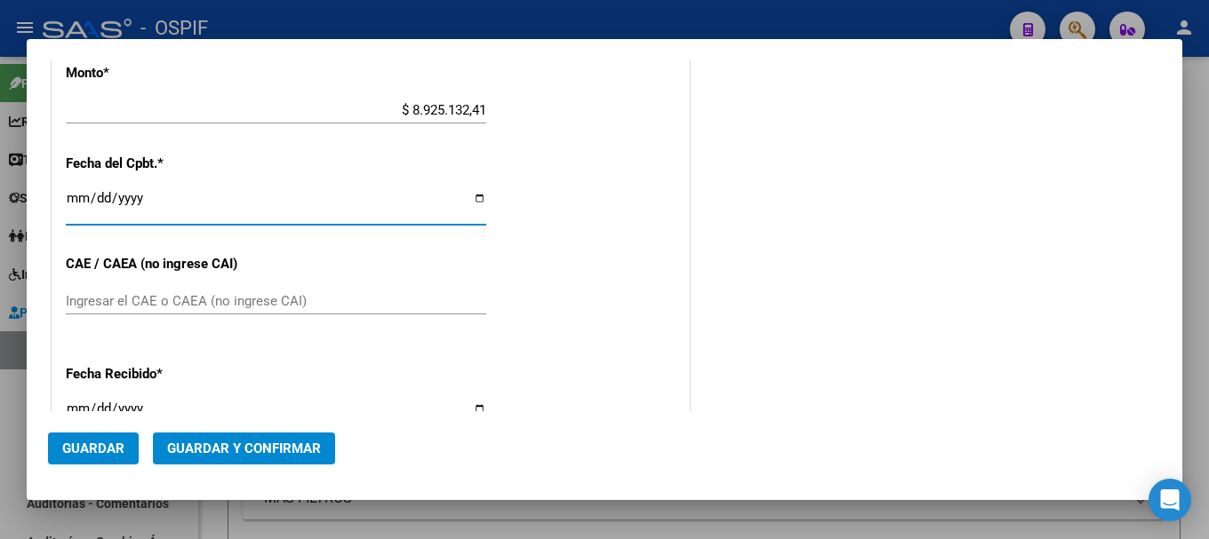
click at [211, 296] on input "Ingresar el CAE o CAEA (no ingrese CAI)" at bounding box center [276, 301] width 420 height 16
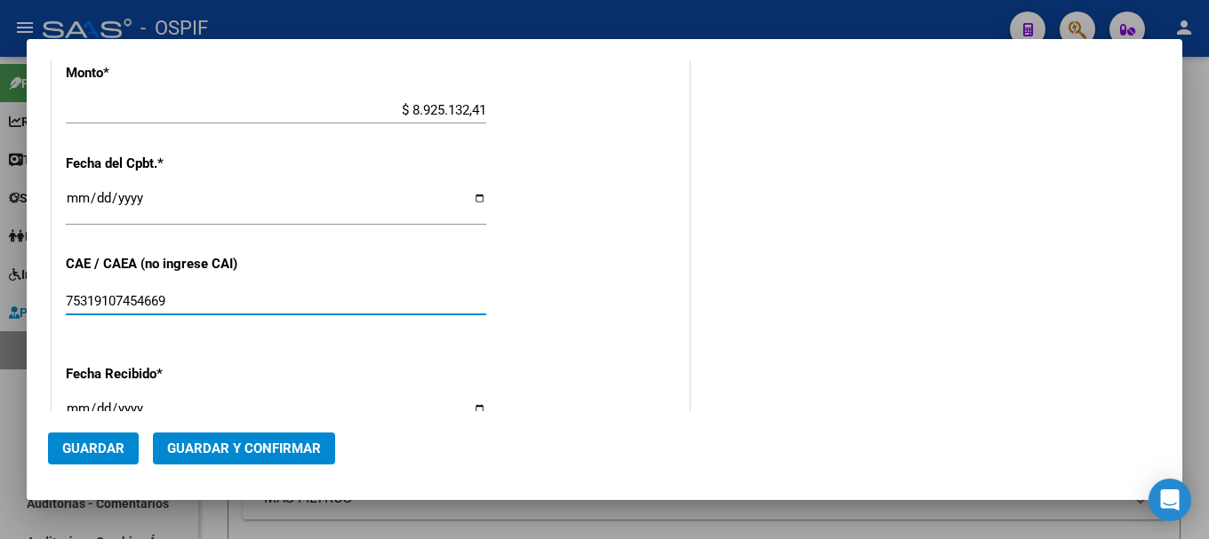
type input "75319107454669"
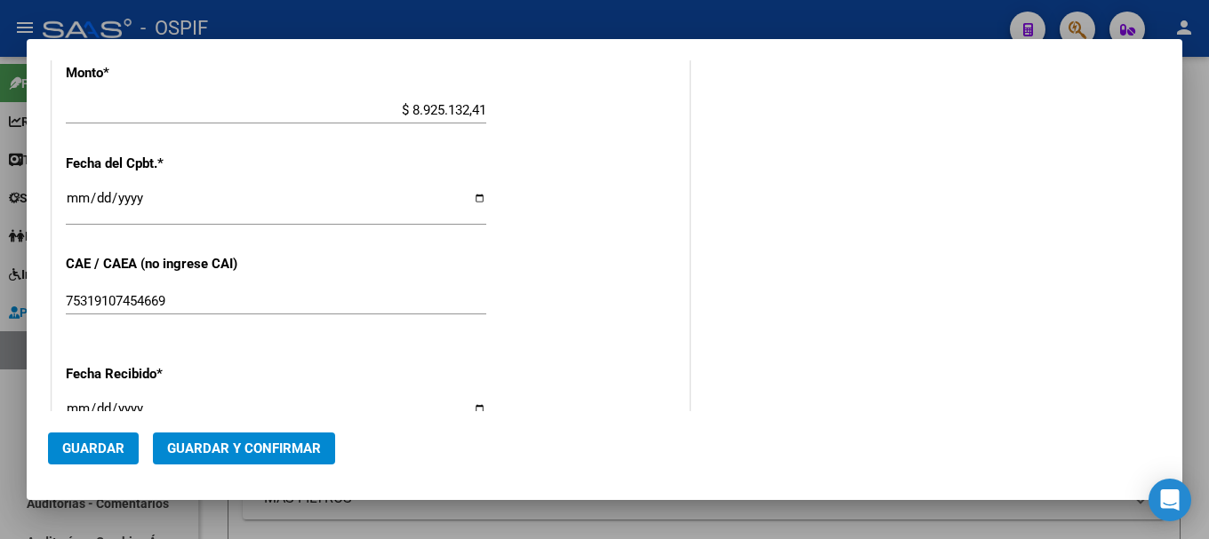
scroll to position [800, 0]
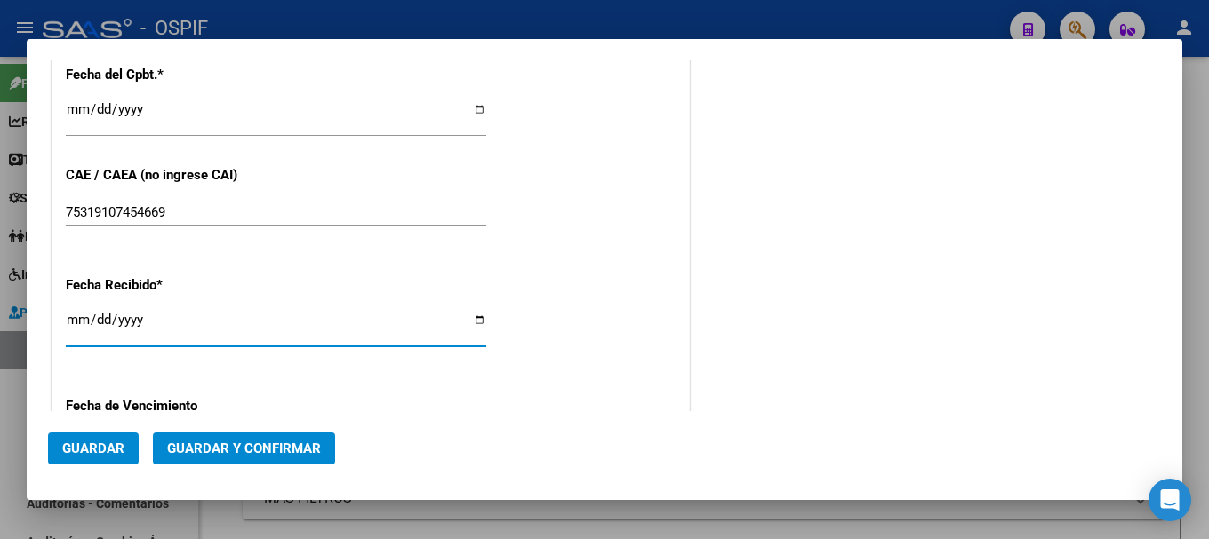
click at [475, 323] on input "[DATE]" at bounding box center [276, 327] width 420 height 28
type input "[DATE]"
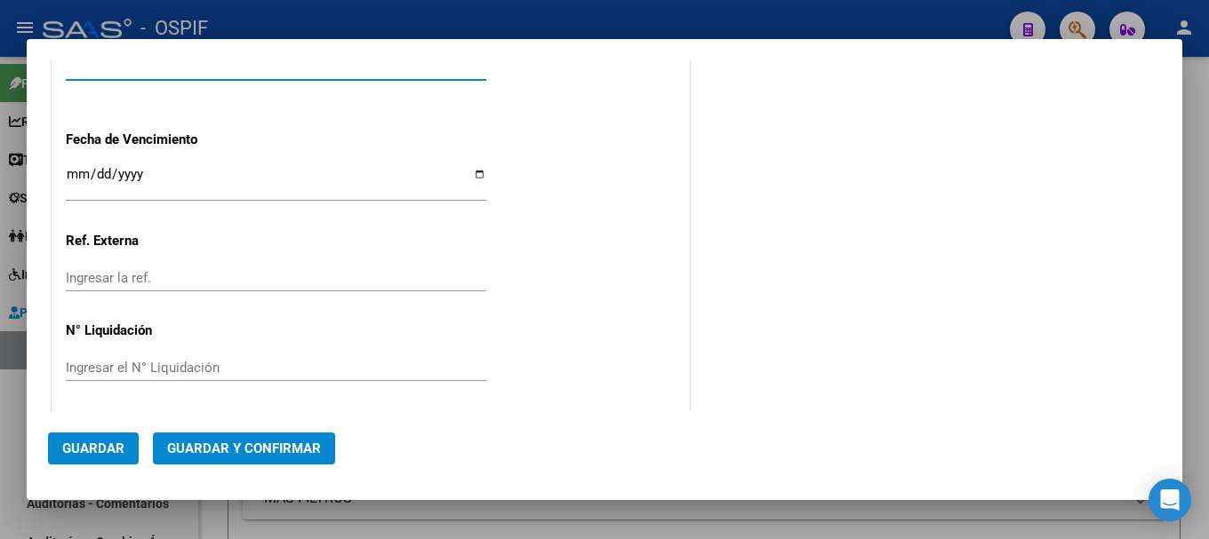
scroll to position [1071, 0]
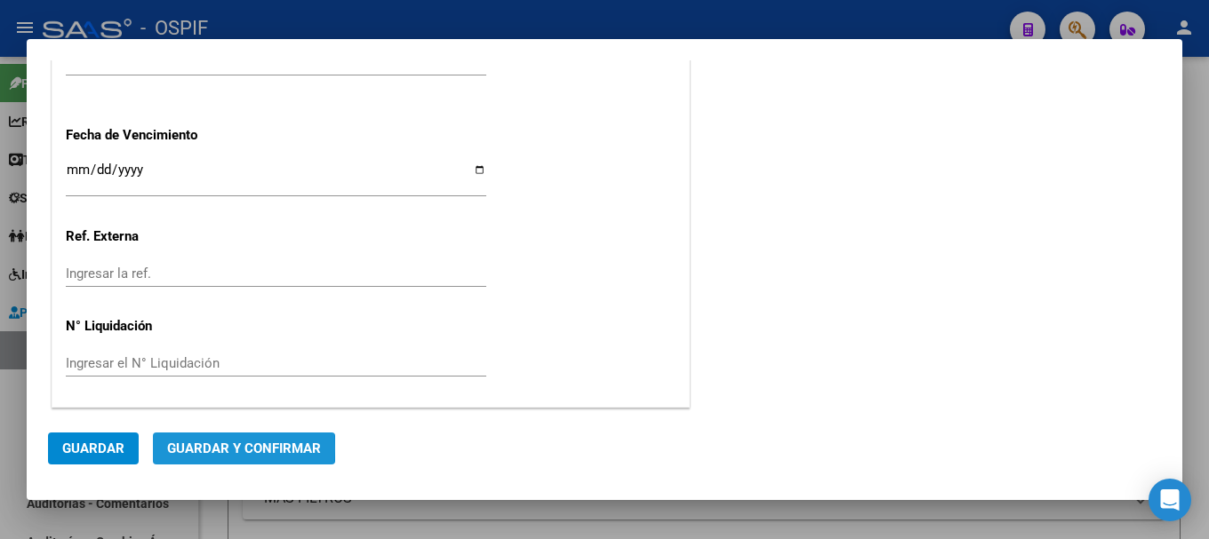
click at [215, 449] on span "Guardar y Confirmar" at bounding box center [244, 449] width 154 height 16
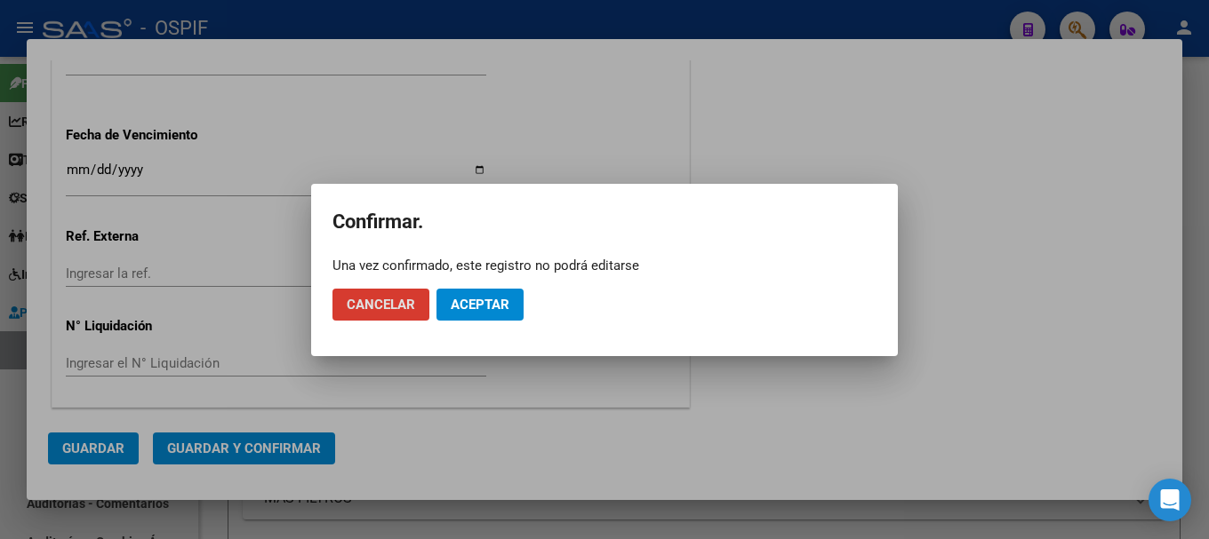
click at [461, 307] on span "Aceptar" at bounding box center [480, 305] width 59 height 16
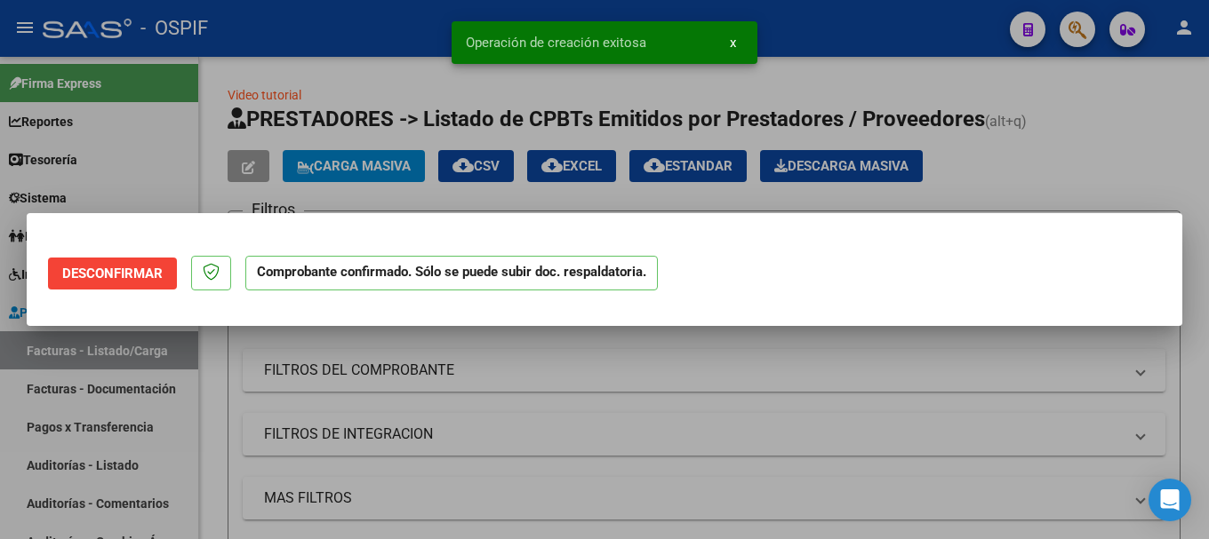
scroll to position [0, 0]
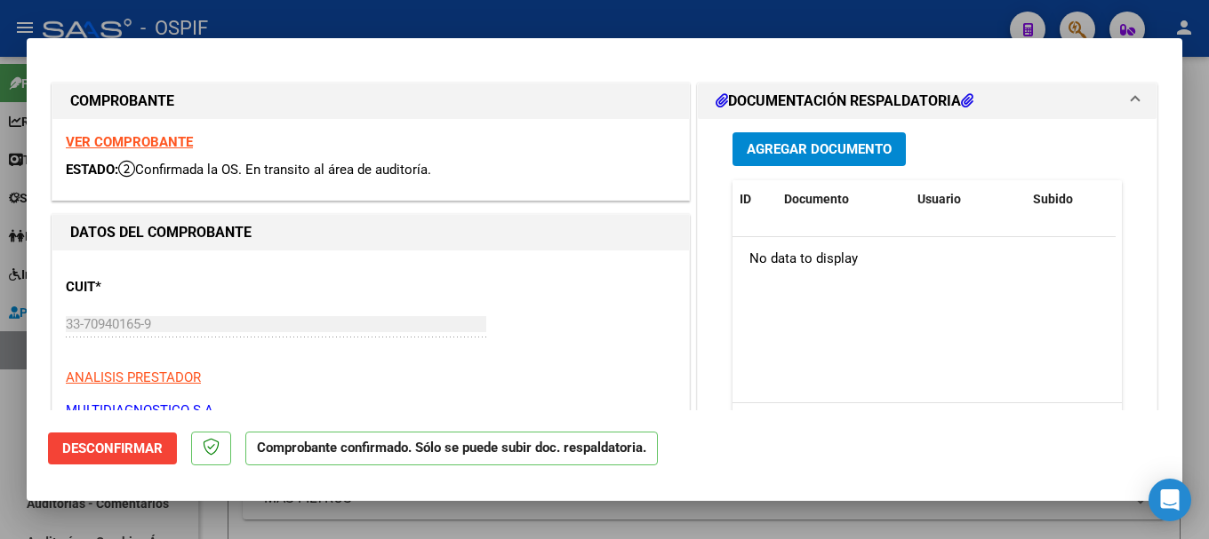
click at [396, 14] on div at bounding box center [604, 269] width 1209 height 539
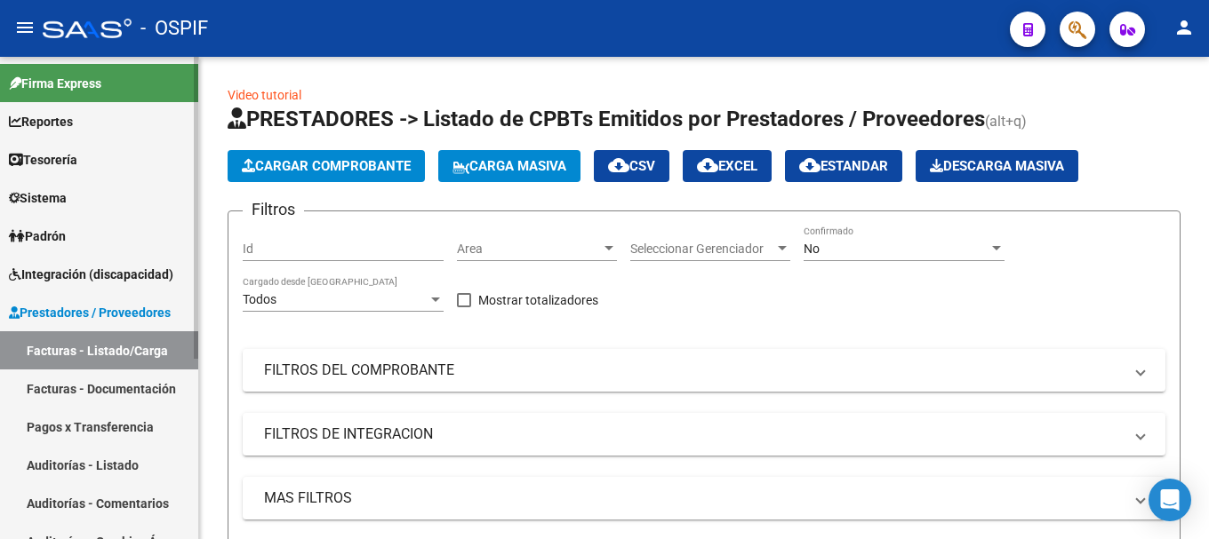
click at [72, 453] on link "Auditorías - Listado" at bounding box center [99, 465] width 198 height 38
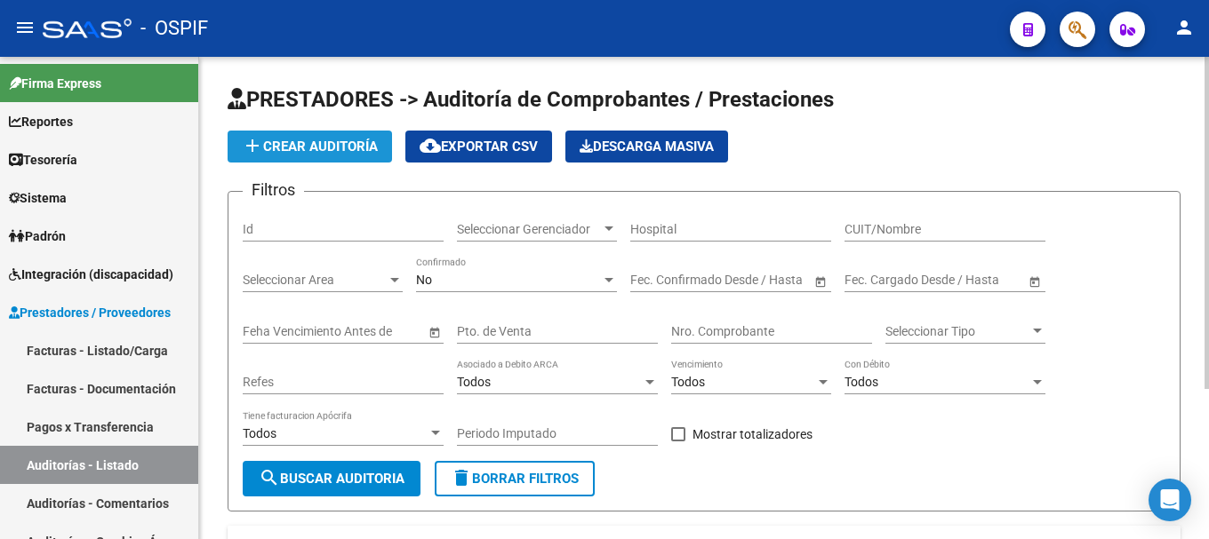
click at [314, 139] on span "add Crear Auditoría" at bounding box center [310, 147] width 136 height 16
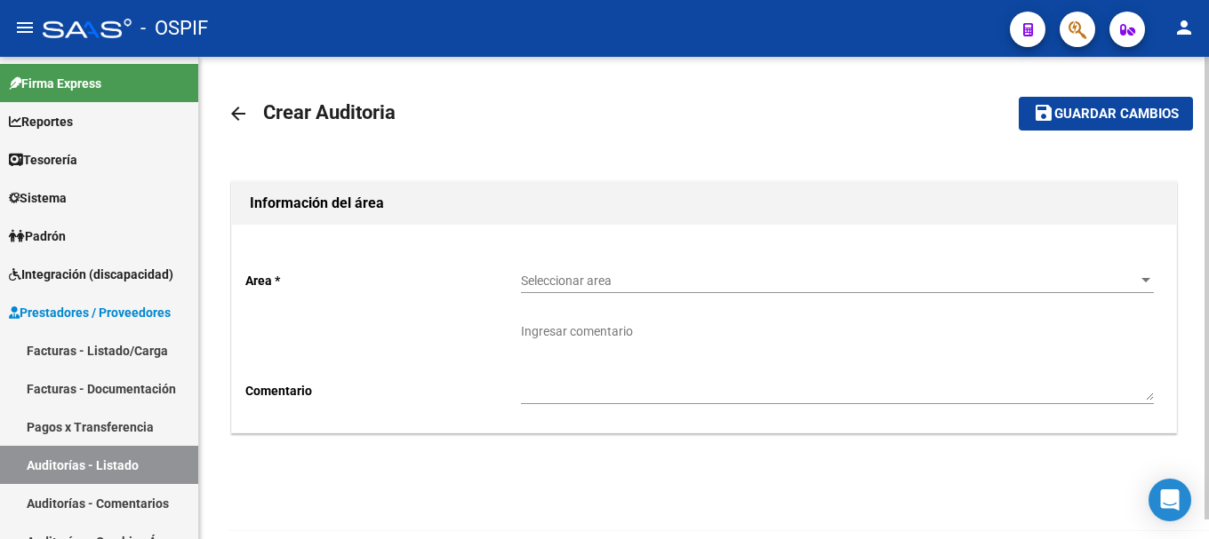
click at [1132, 280] on span "Seleccionar area" at bounding box center [829, 281] width 617 height 15
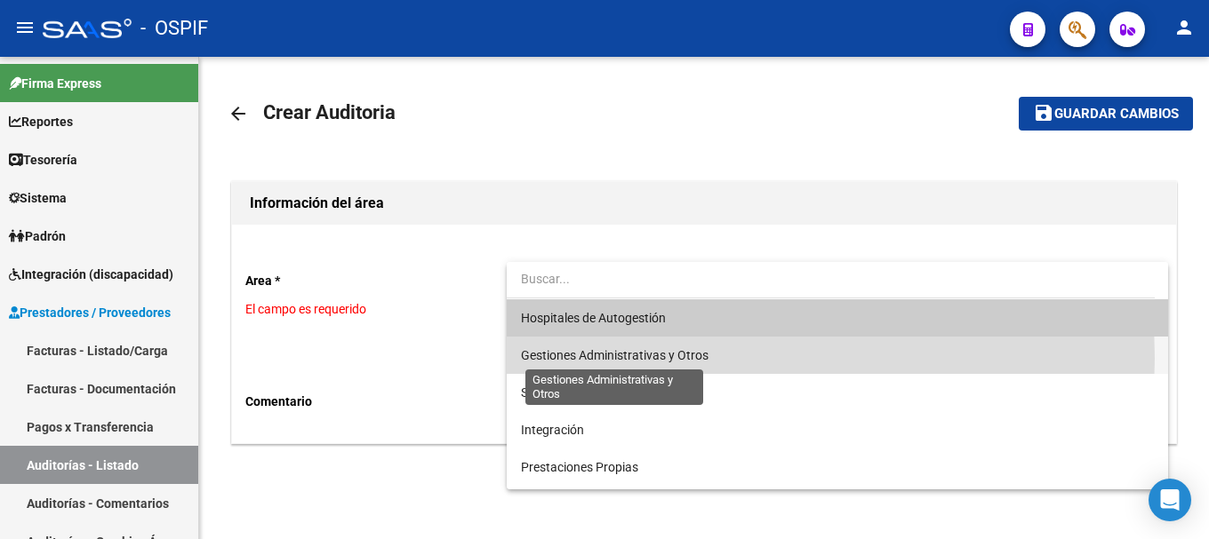
click at [578, 358] on span "Gestiones Administrativas y Otros" at bounding box center [614, 355] width 187 height 14
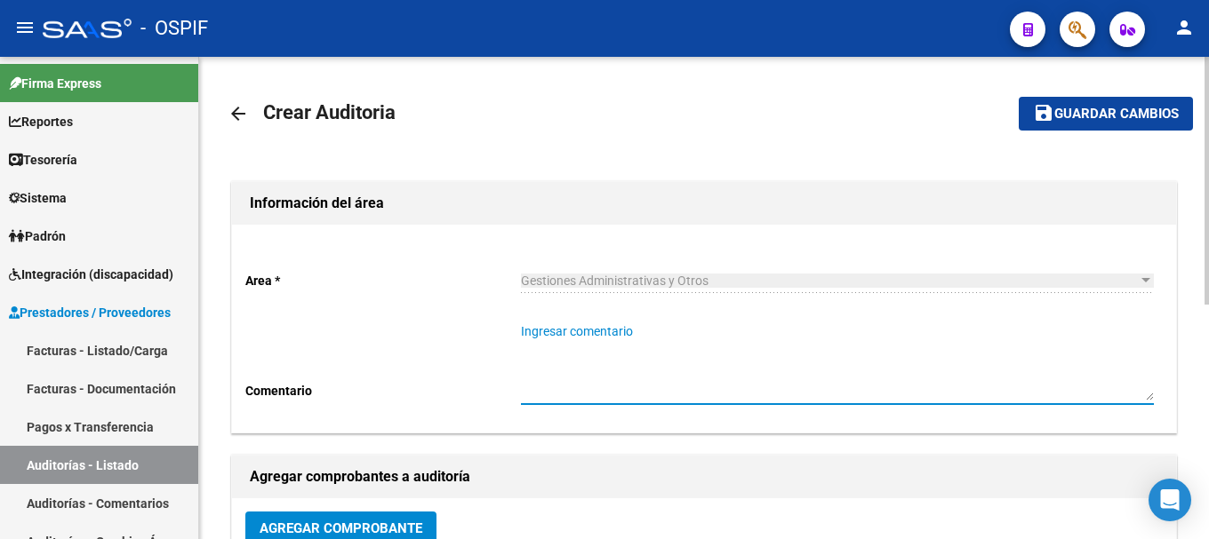
click at [601, 371] on textarea "Ingresar comentario" at bounding box center [837, 362] width 633 height 78
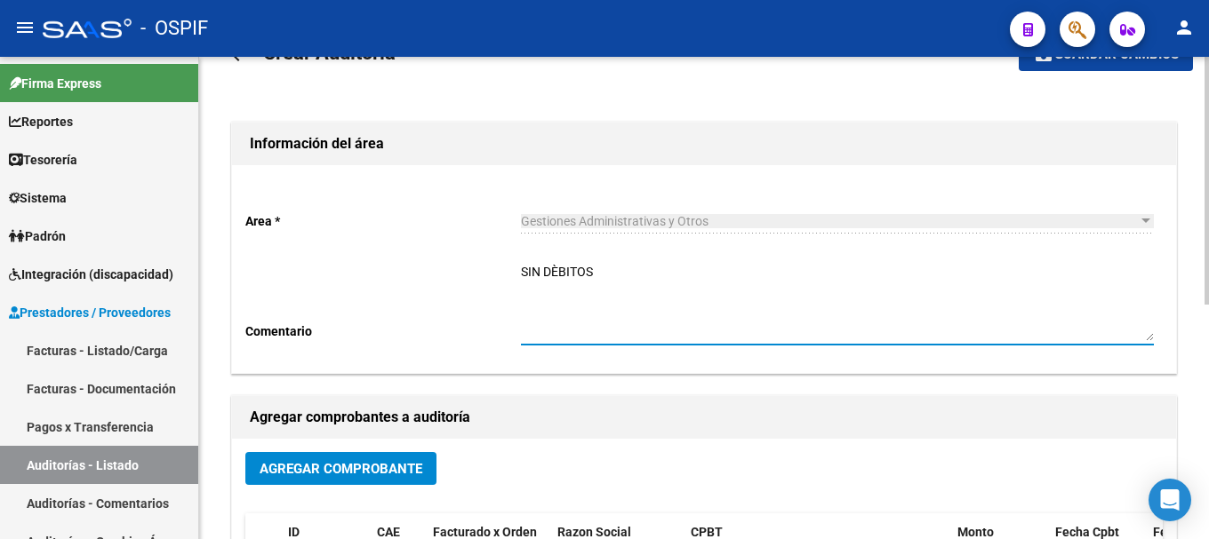
scroll to position [89, 0]
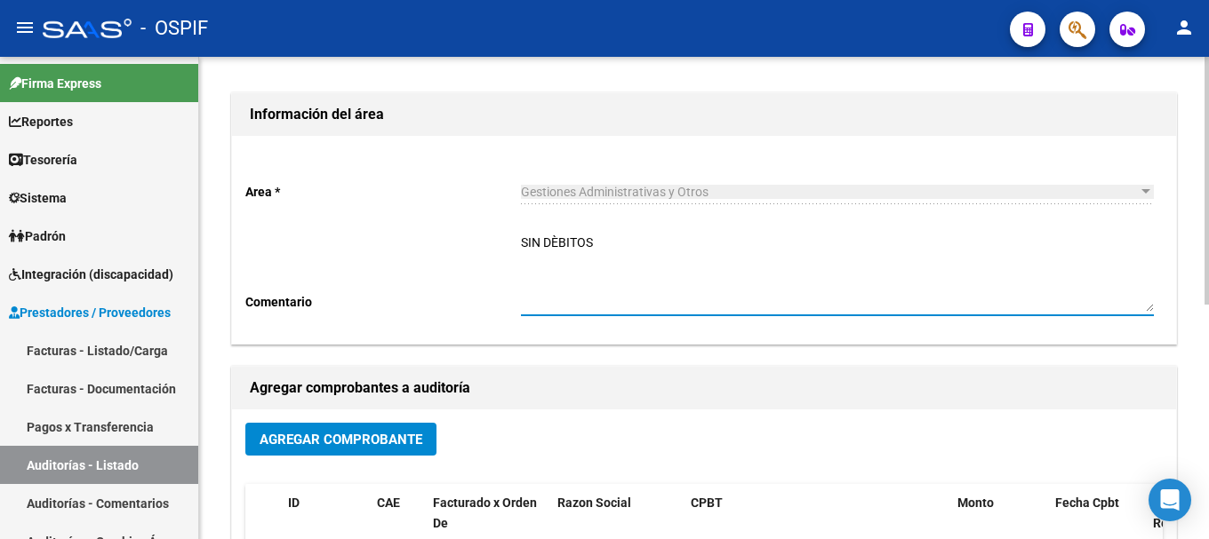
type textarea "SIN DÈBITOS"
click at [323, 435] on span "Agregar Comprobante" at bounding box center [340, 440] width 163 height 16
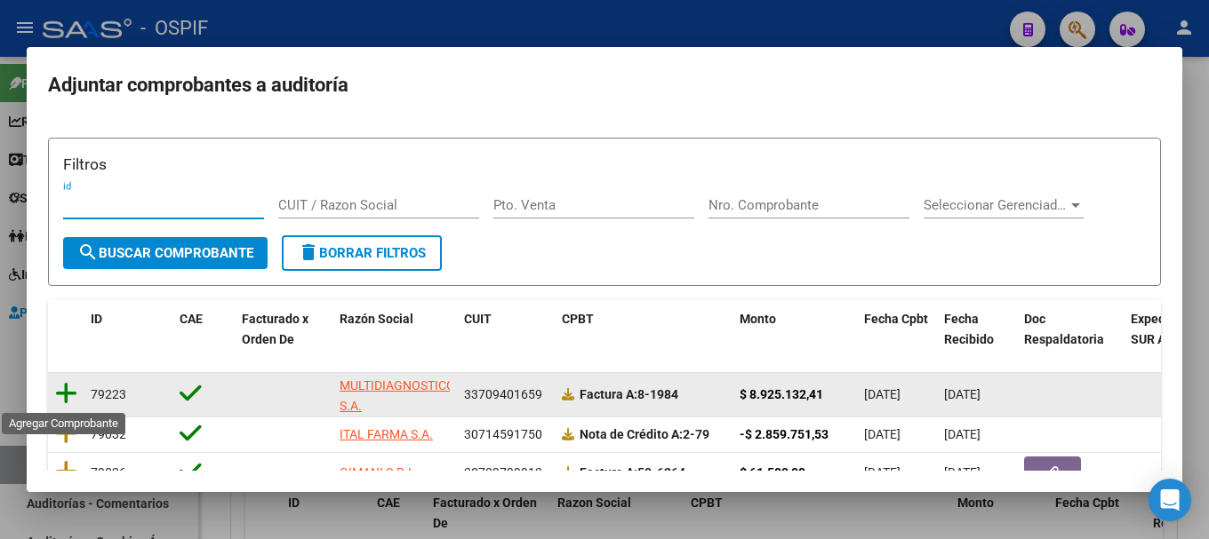
click at [70, 394] on icon at bounding box center [66, 393] width 22 height 25
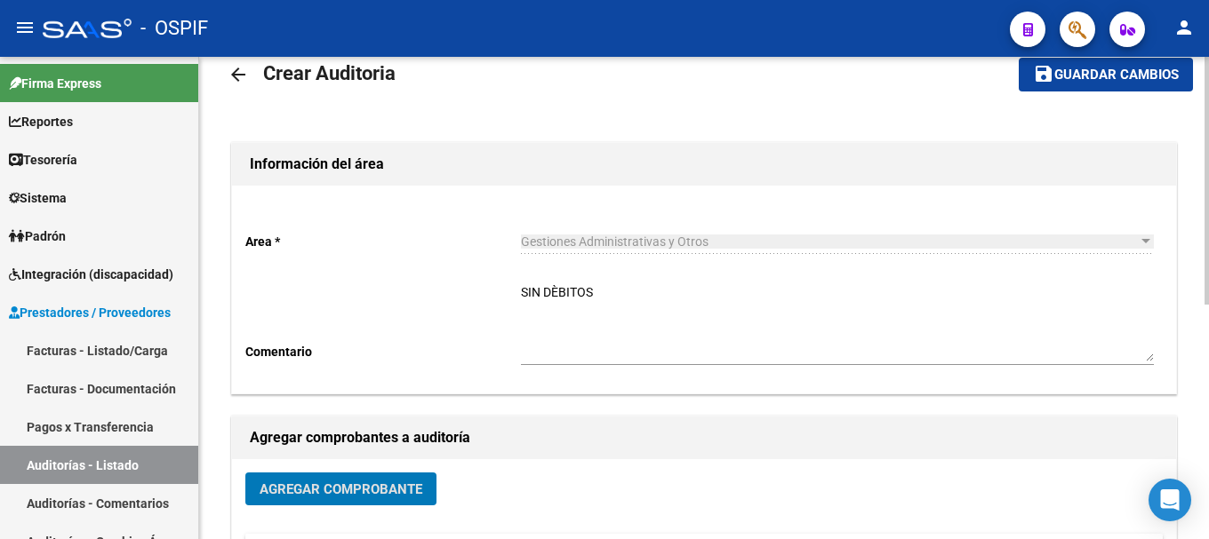
scroll to position [0, 0]
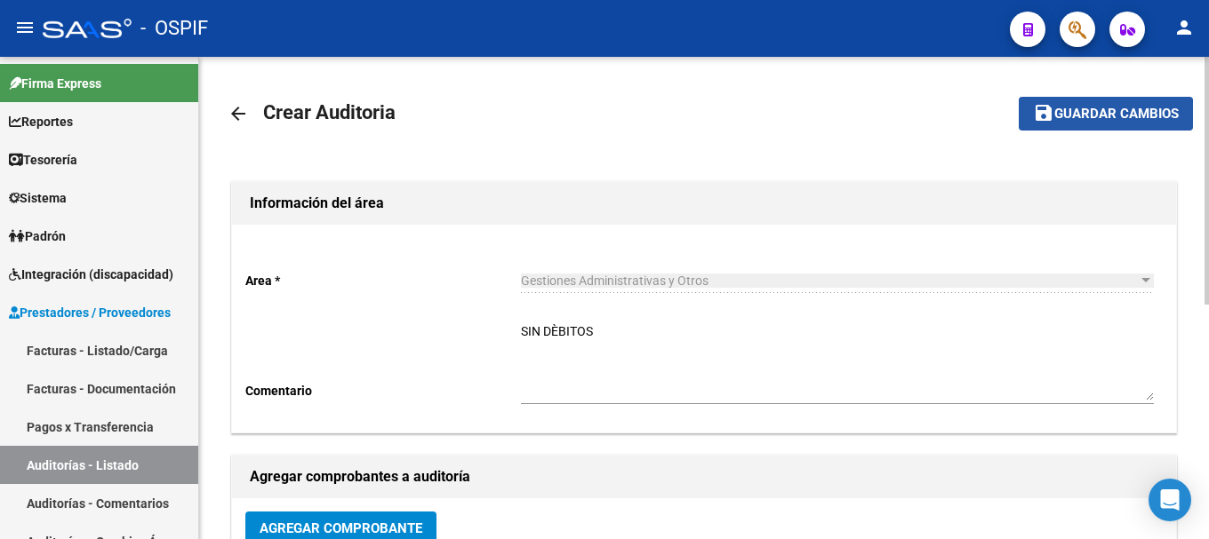
click at [1080, 116] on span "Guardar cambios" at bounding box center [1116, 115] width 124 height 16
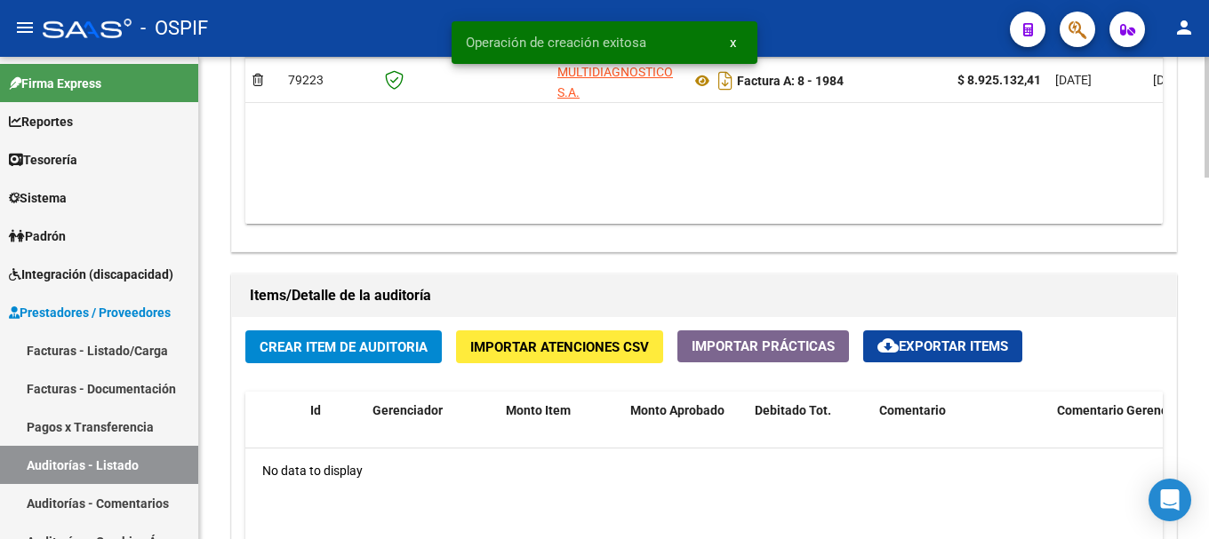
scroll to position [1155, 0]
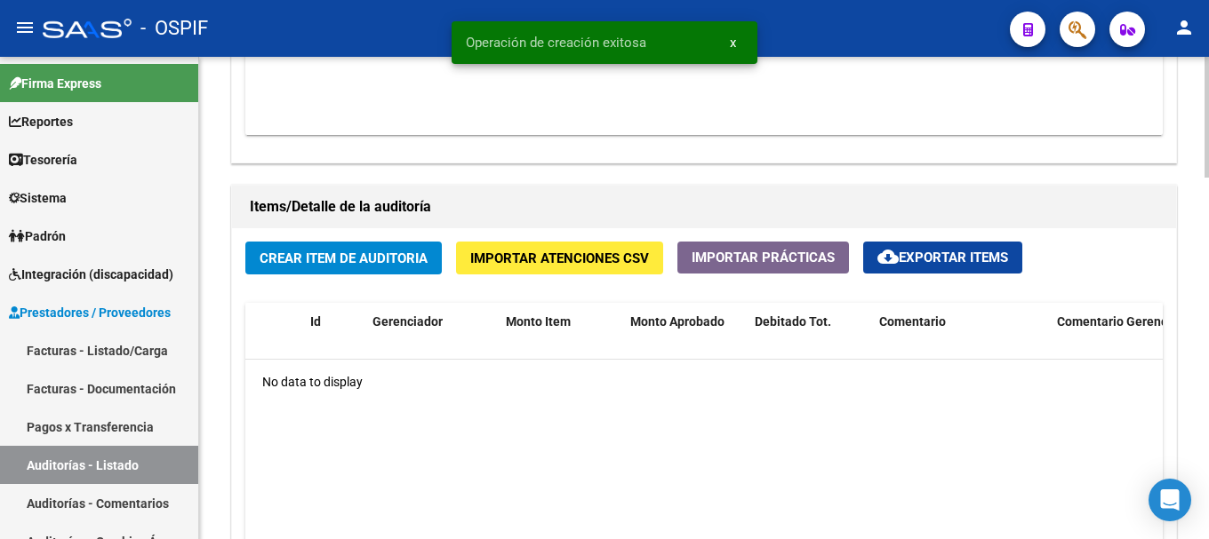
click at [390, 255] on span "Crear Item de Auditoria" at bounding box center [343, 259] width 168 height 16
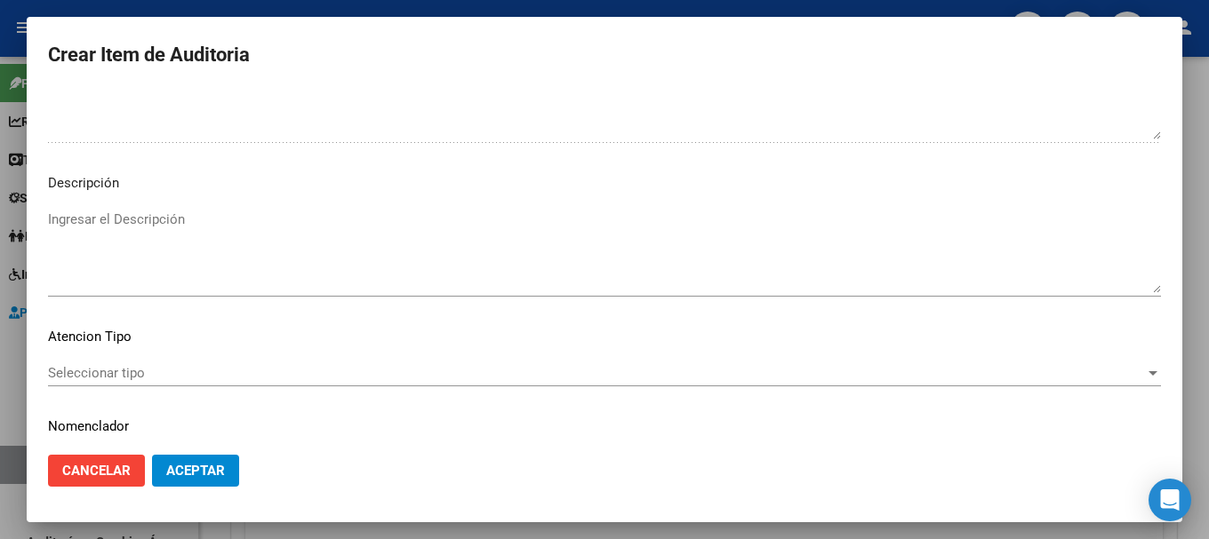
scroll to position [977, 0]
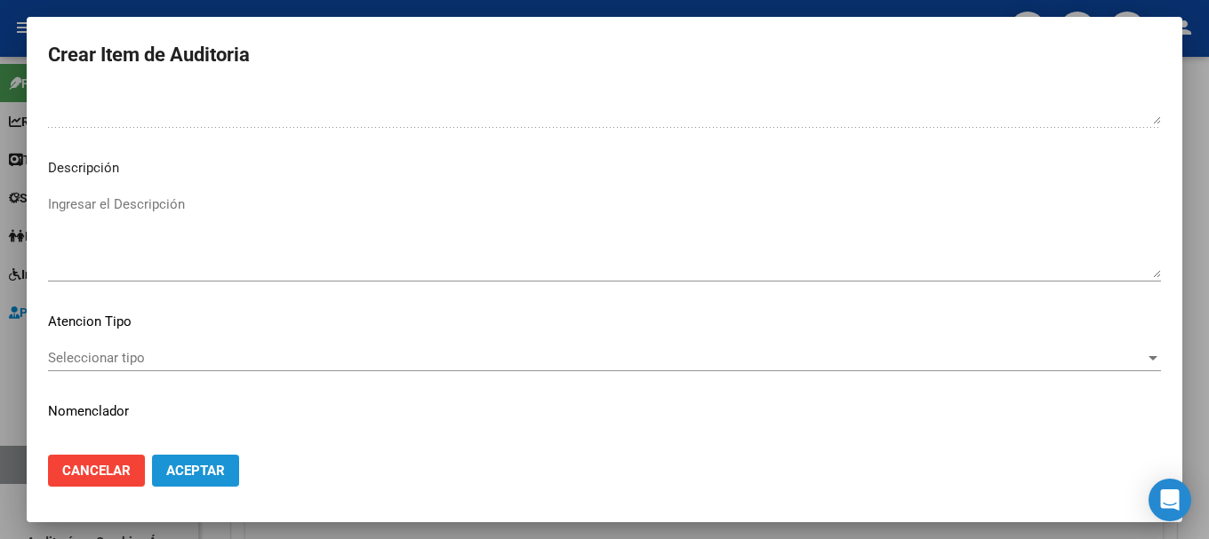
drag, startPoint x: 214, startPoint y: 467, endPoint x: 396, endPoint y: 430, distance: 185.9
click at [224, 461] on button "Aceptar" at bounding box center [195, 471] width 87 height 32
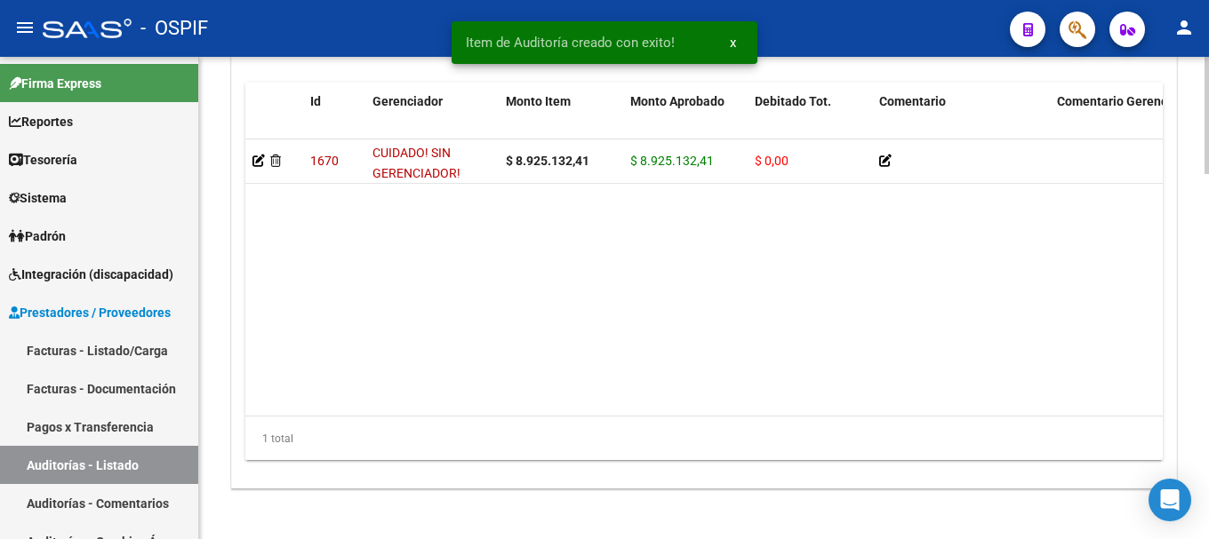
scroll to position [1499, 0]
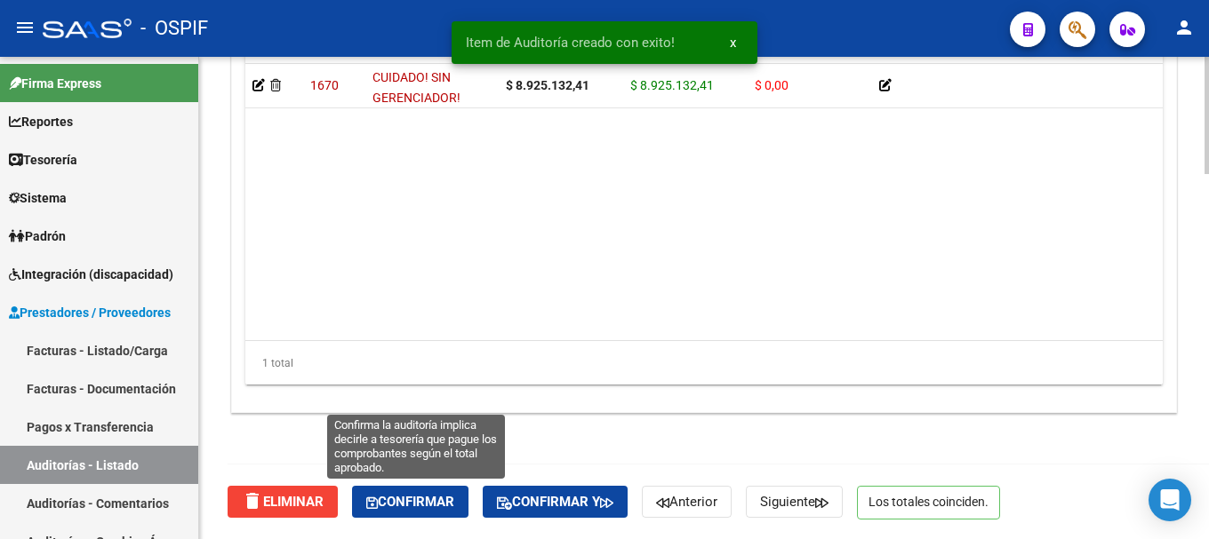
click at [441, 504] on span "Confirmar" at bounding box center [410, 502] width 88 height 16
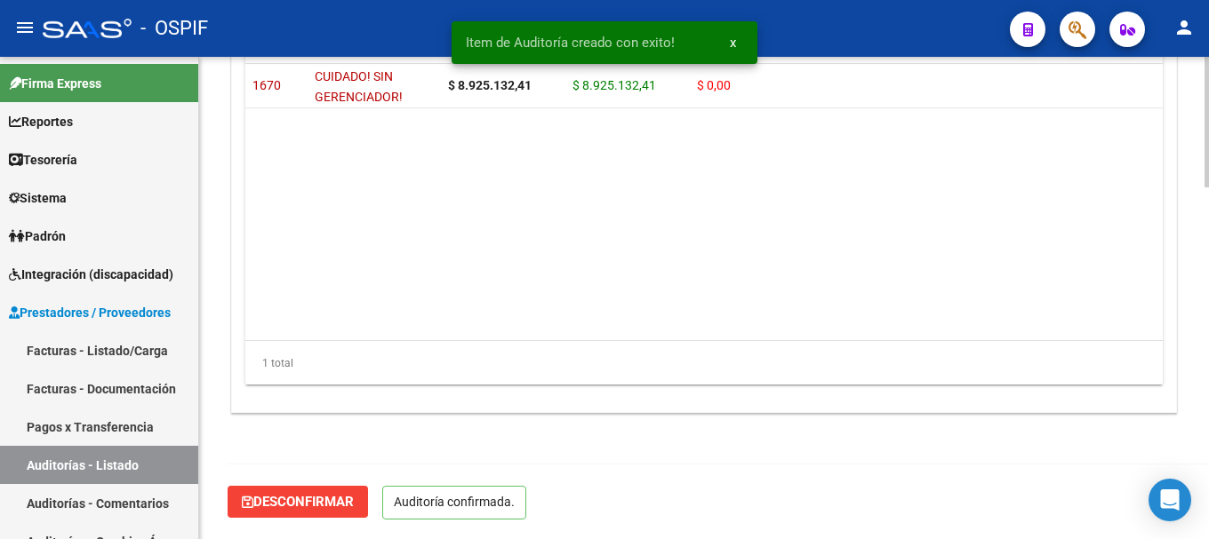
scroll to position [1298, 0]
type input "202508"
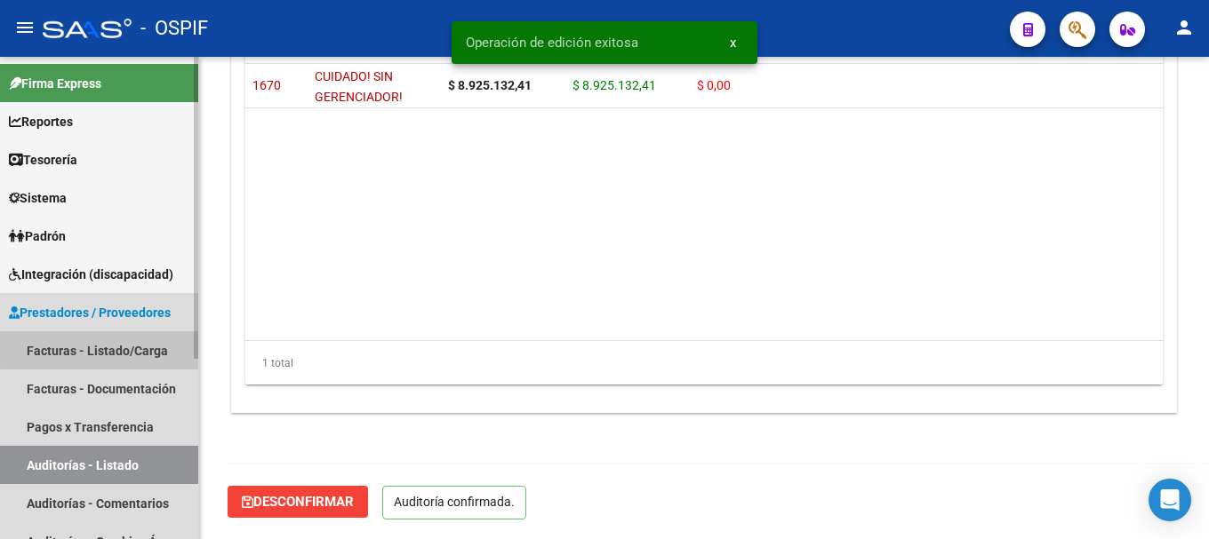
click at [134, 347] on link "Facturas - Listado/Carga" at bounding box center [99, 350] width 198 height 38
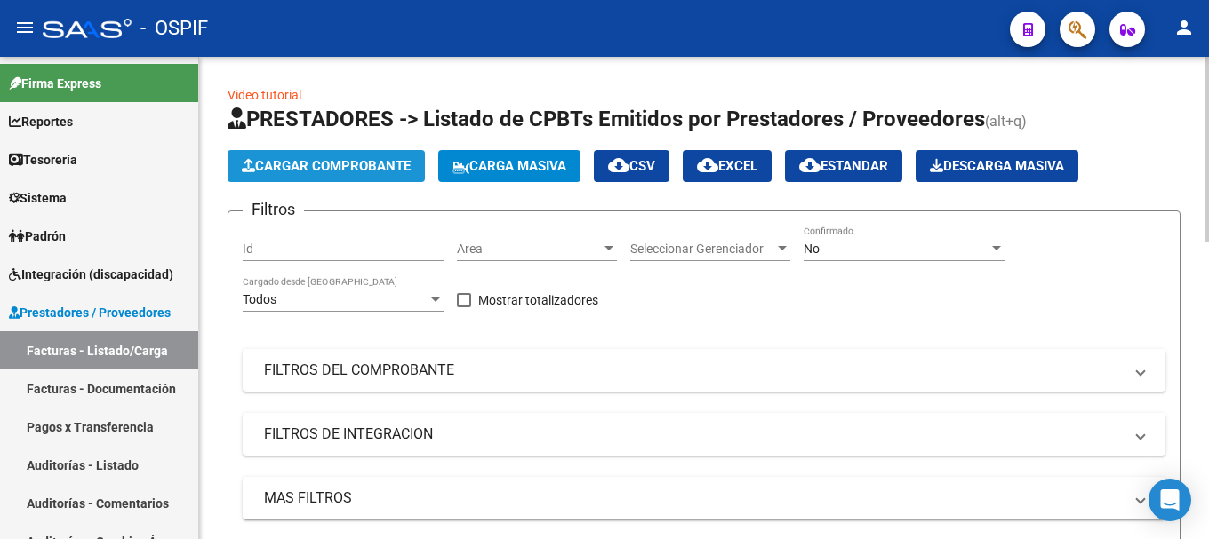
click at [371, 166] on span "Cargar Comprobante" at bounding box center [326, 166] width 169 height 16
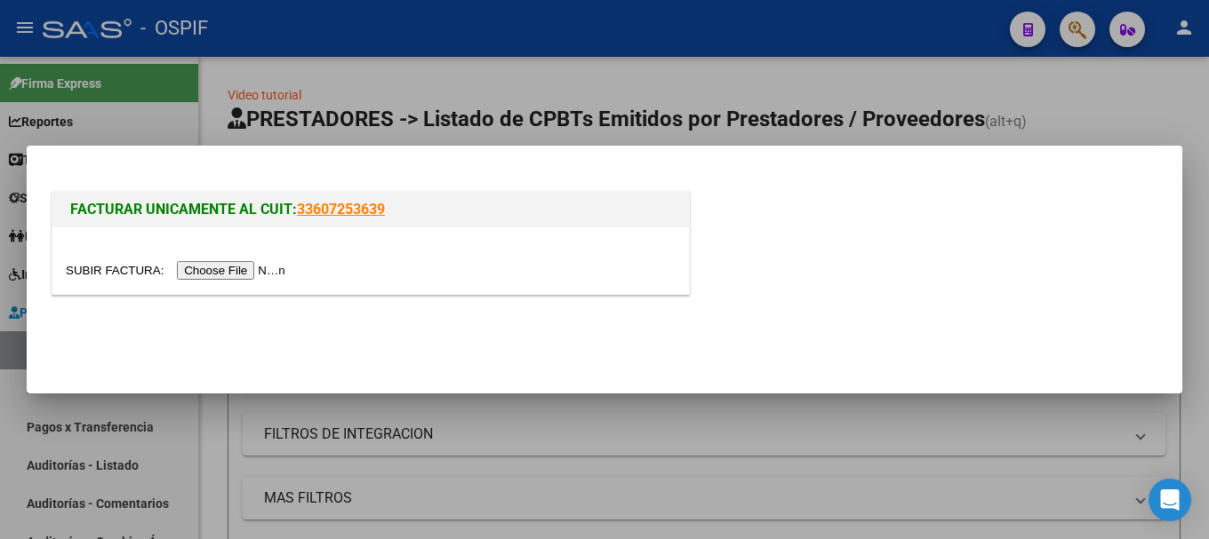
click at [227, 271] on input "file" at bounding box center [178, 270] width 225 height 19
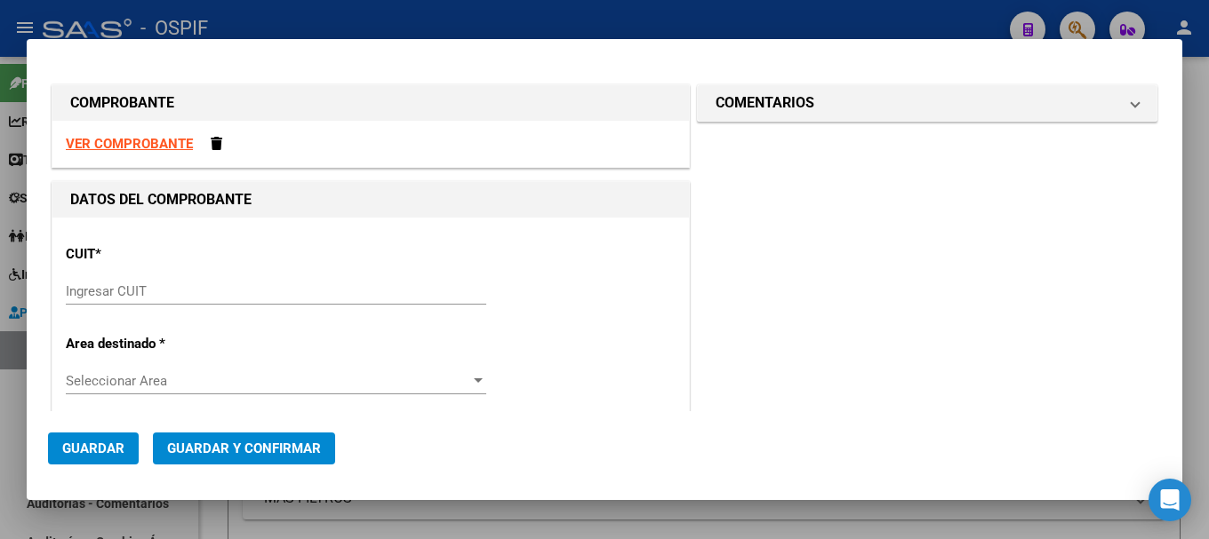
click at [91, 134] on div "VER COMPROBANTE" at bounding box center [370, 144] width 636 height 47
click at [91, 141] on strong "VER COMPROBANTE" at bounding box center [129, 144] width 127 height 16
click at [130, 294] on input "Ingresar CUIT" at bounding box center [276, 291] width 420 height 16
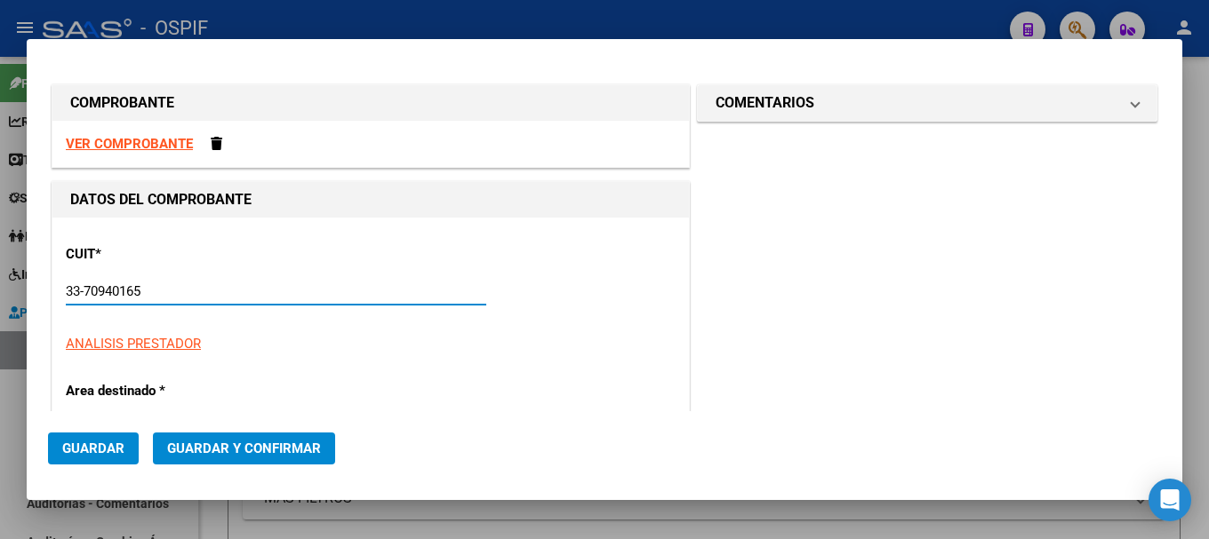
type input "33-70940165-9"
type input "8"
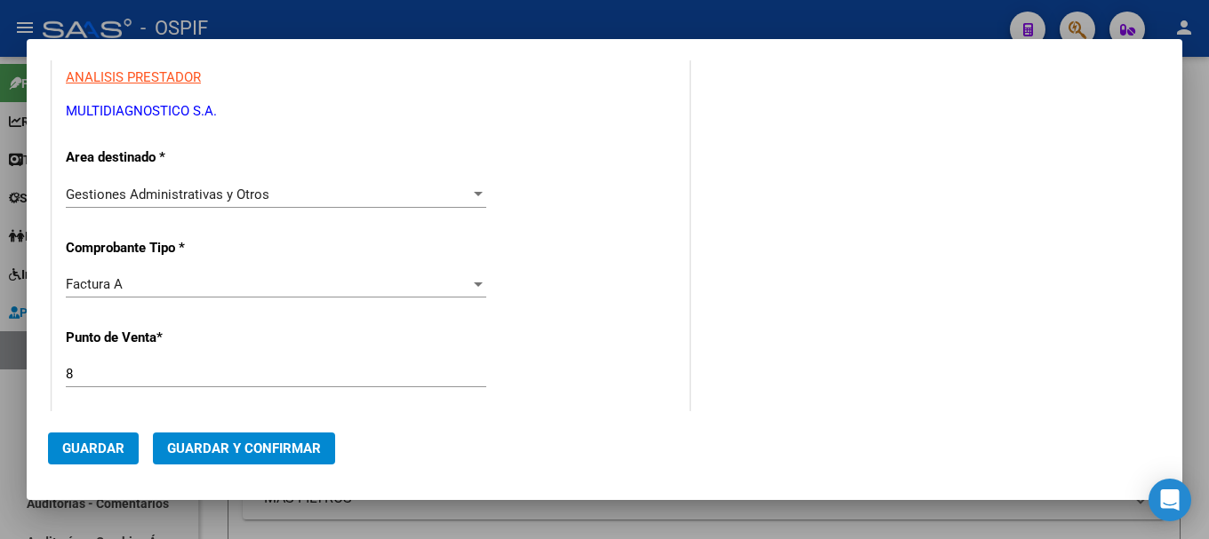
scroll to position [355, 0]
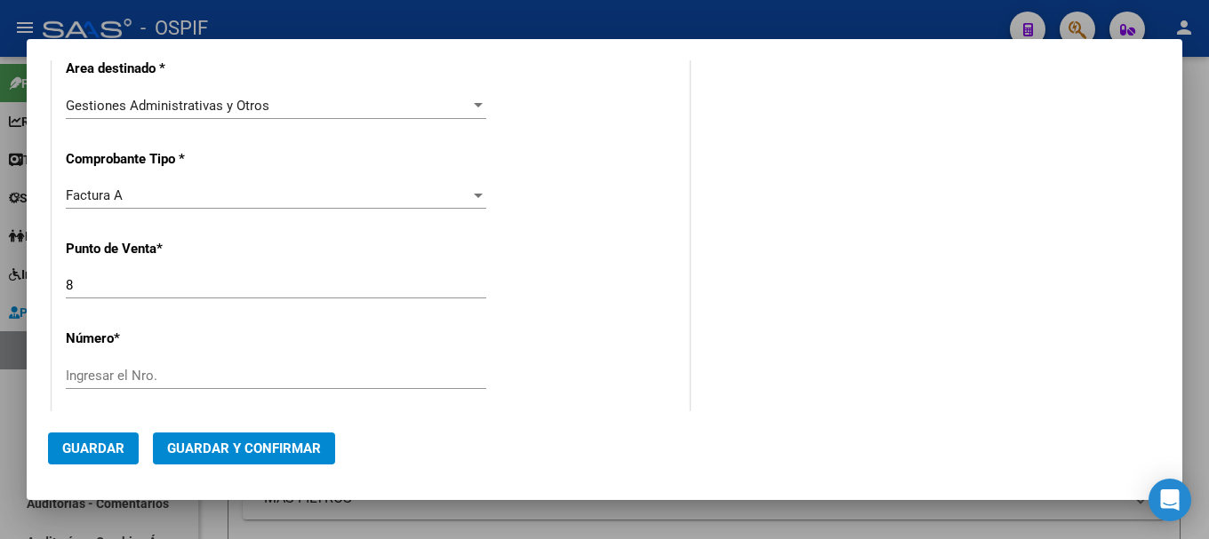
type input "33-70940165-9"
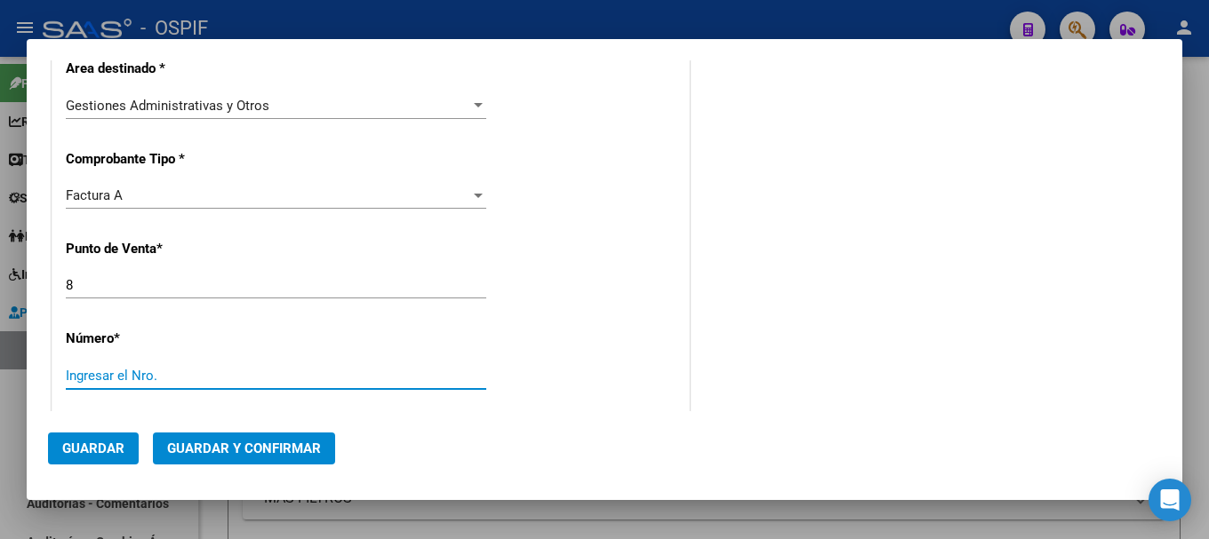
click at [156, 376] on input "Ingresar el Nro." at bounding box center [276, 376] width 420 height 16
type input "1985"
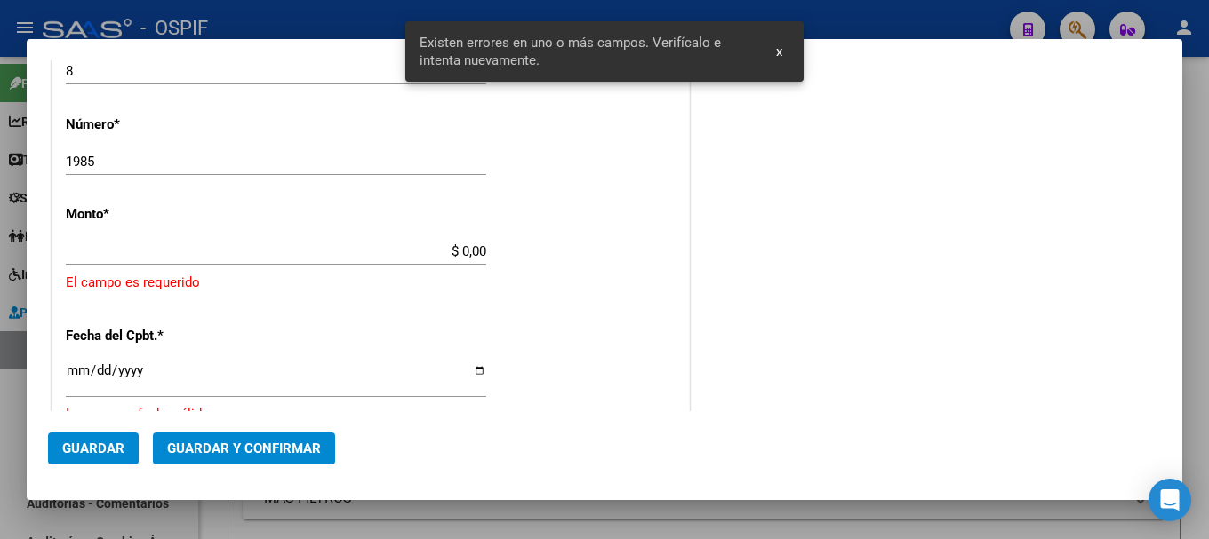
scroll to position [577, 0]
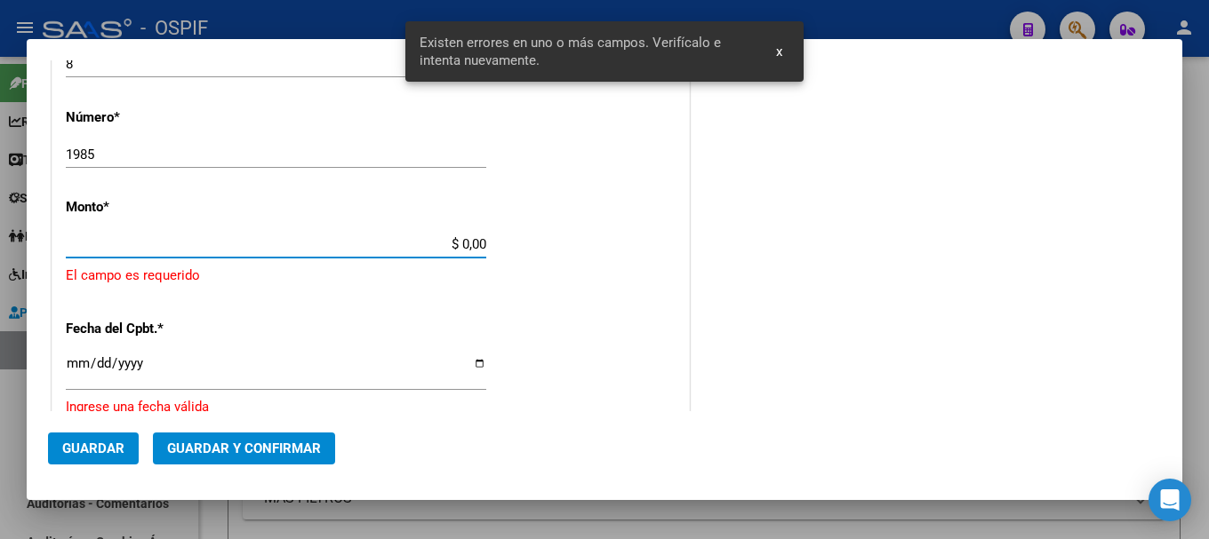
click at [457, 243] on input "$ 0,00" at bounding box center [276, 244] width 420 height 16
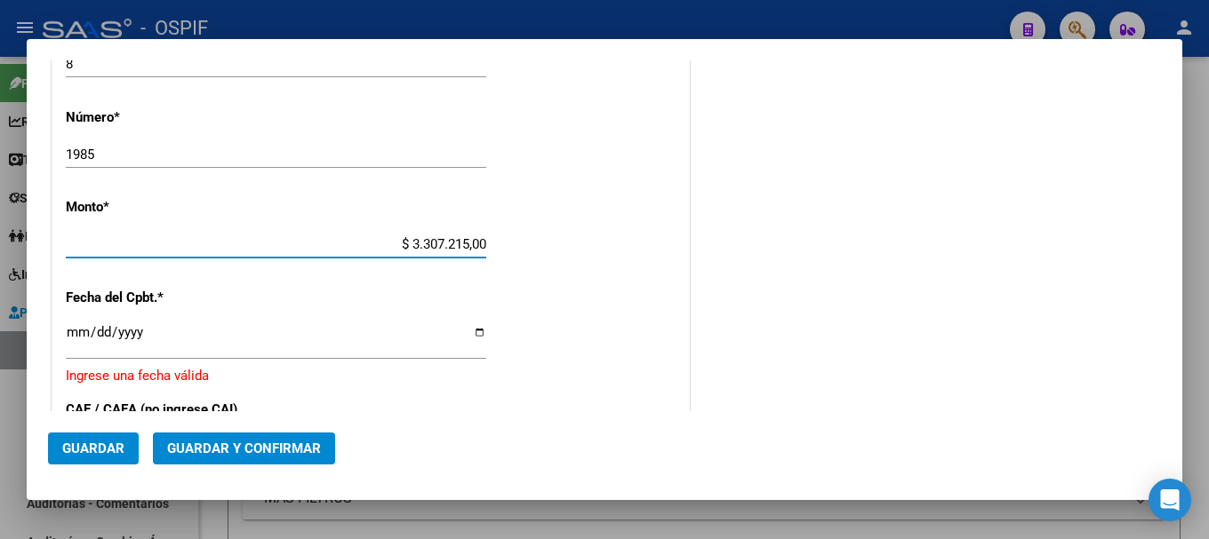
type input "$ 330.721,50"
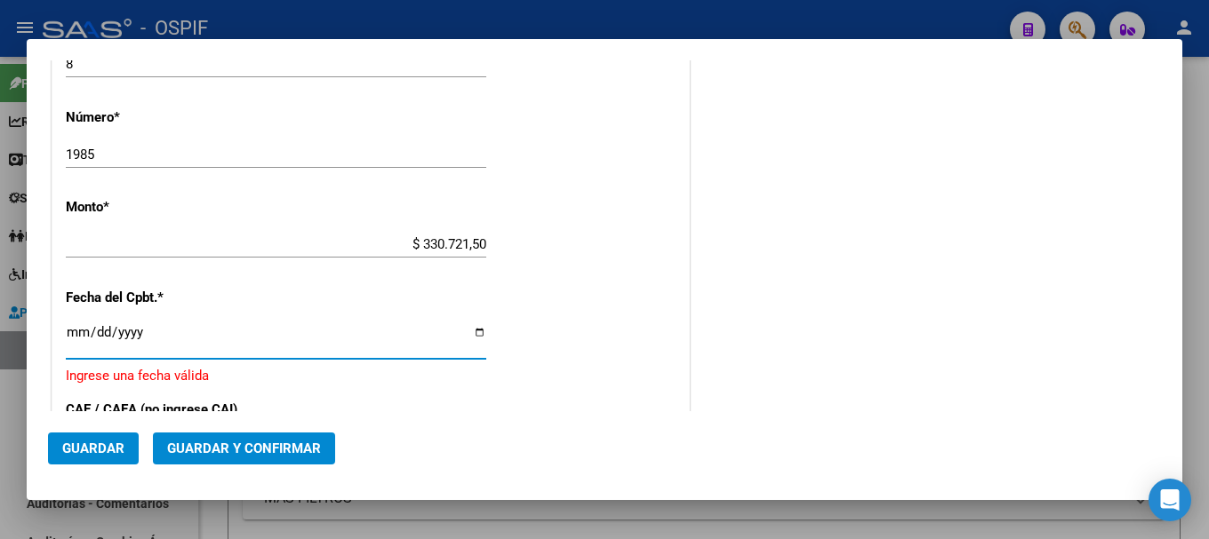
click at [473, 335] on input "Ingresar la fecha" at bounding box center [276, 339] width 420 height 28
type input "[DATE]"
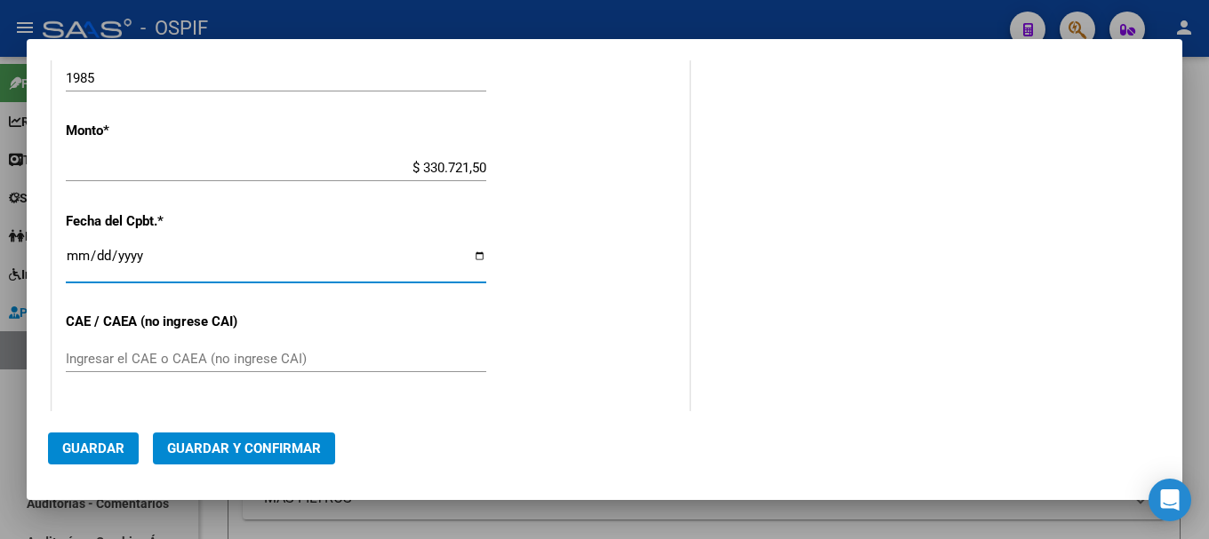
scroll to position [754, 0]
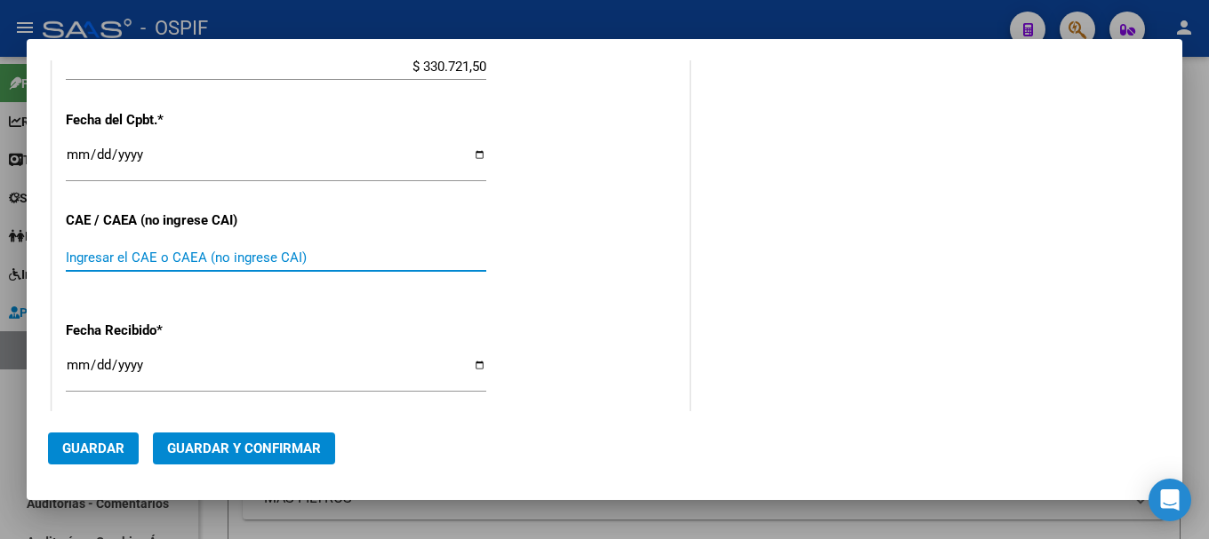
click at [212, 263] on input "Ingresar el CAE o CAEA (no ingrese CAI)" at bounding box center [276, 258] width 420 height 16
type input "75319107938617"
click at [478, 366] on input "[DATE]" at bounding box center [276, 372] width 420 height 28
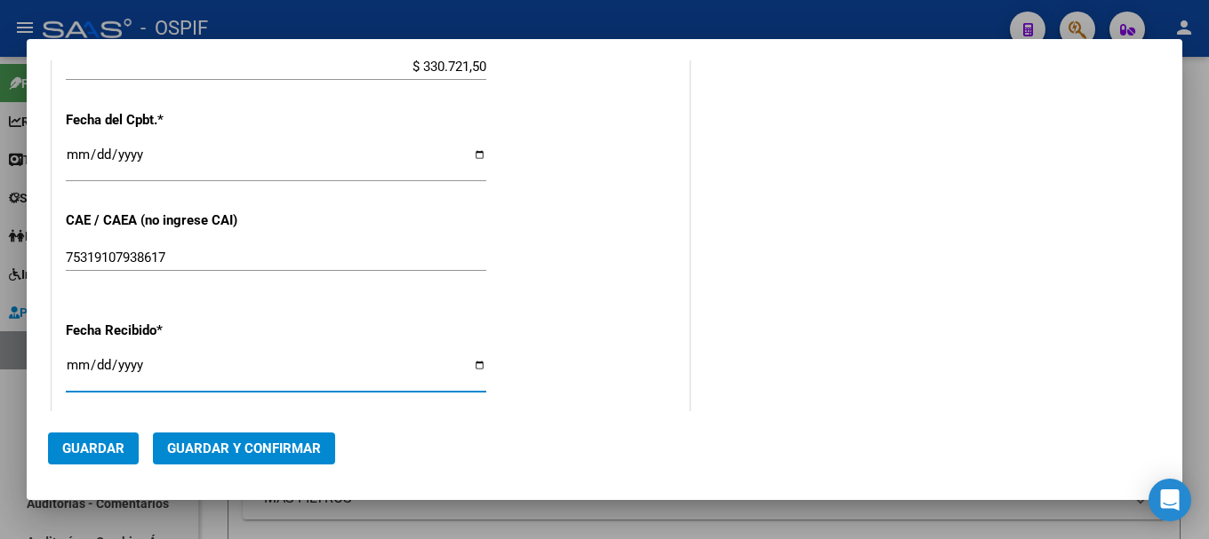
type input "[DATE]"
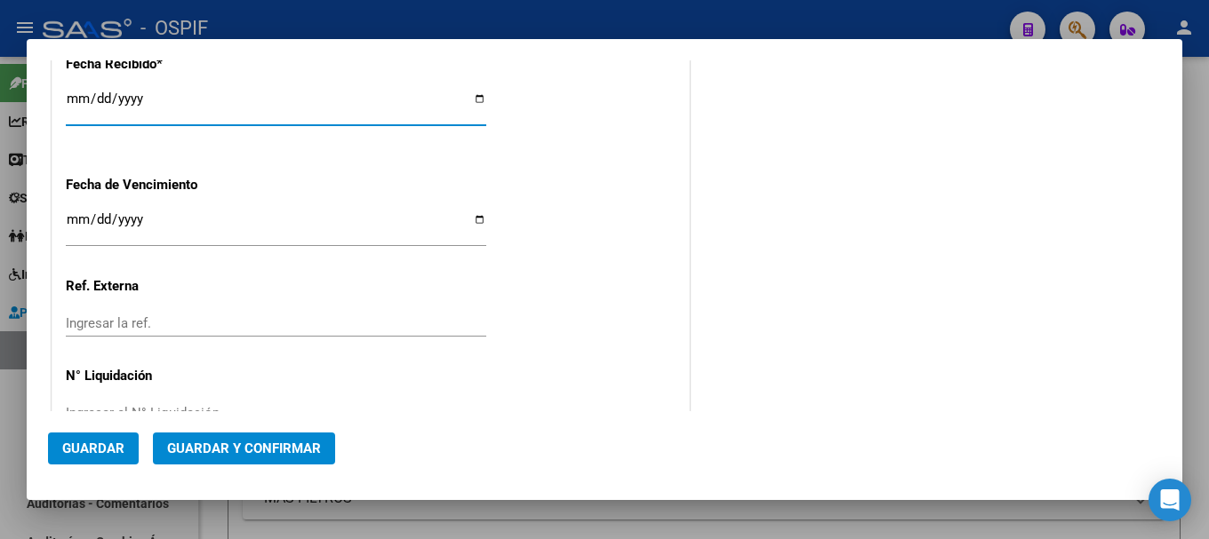
scroll to position [1071, 0]
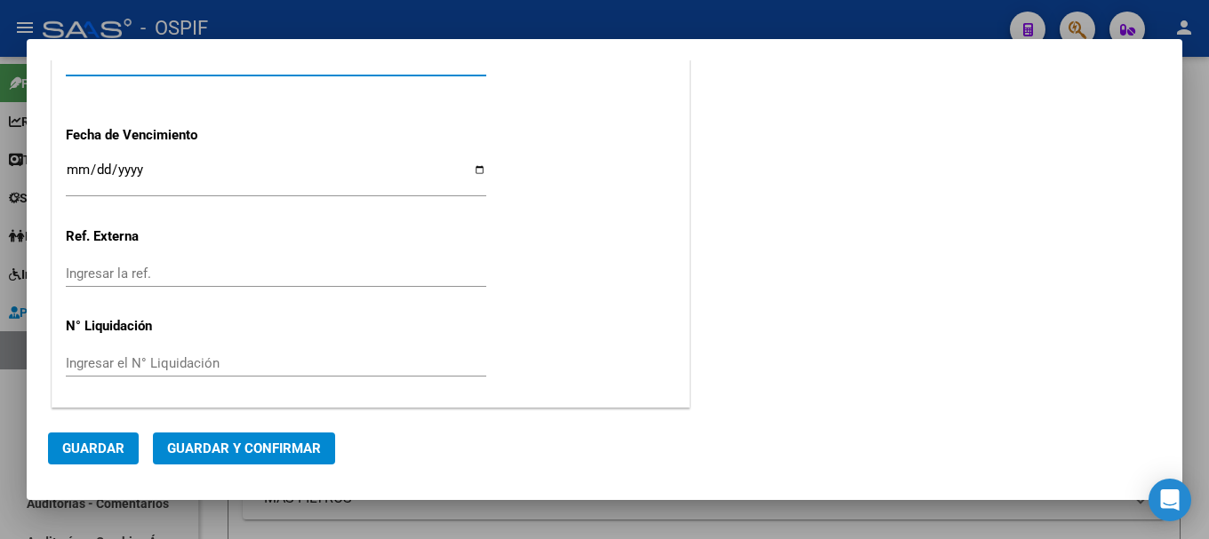
click at [243, 443] on span "Guardar y Confirmar" at bounding box center [244, 449] width 154 height 16
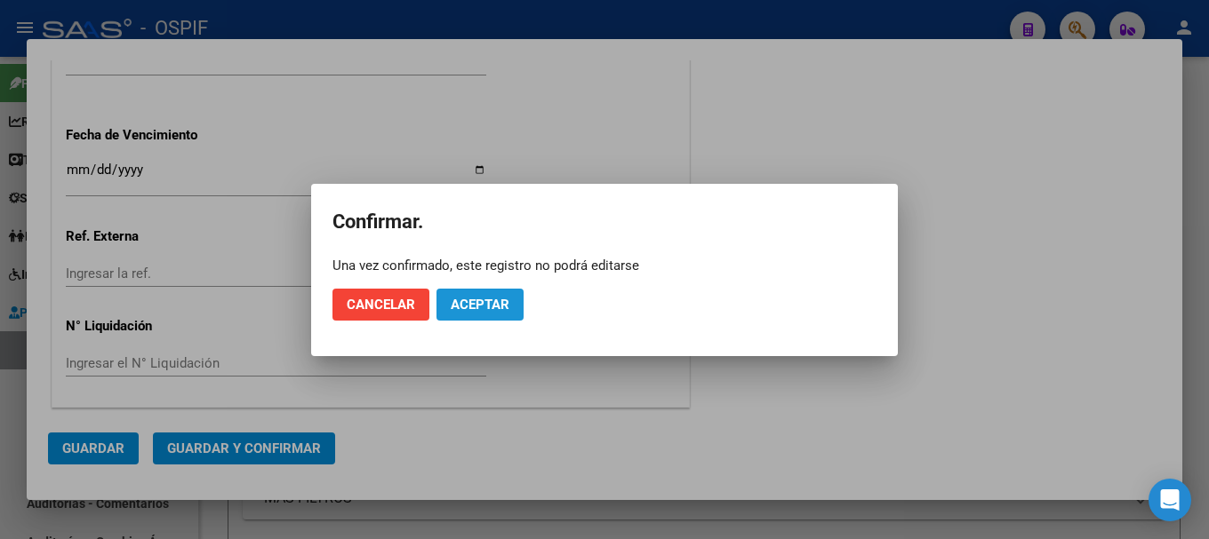
click at [471, 305] on span "Aceptar" at bounding box center [480, 305] width 59 height 16
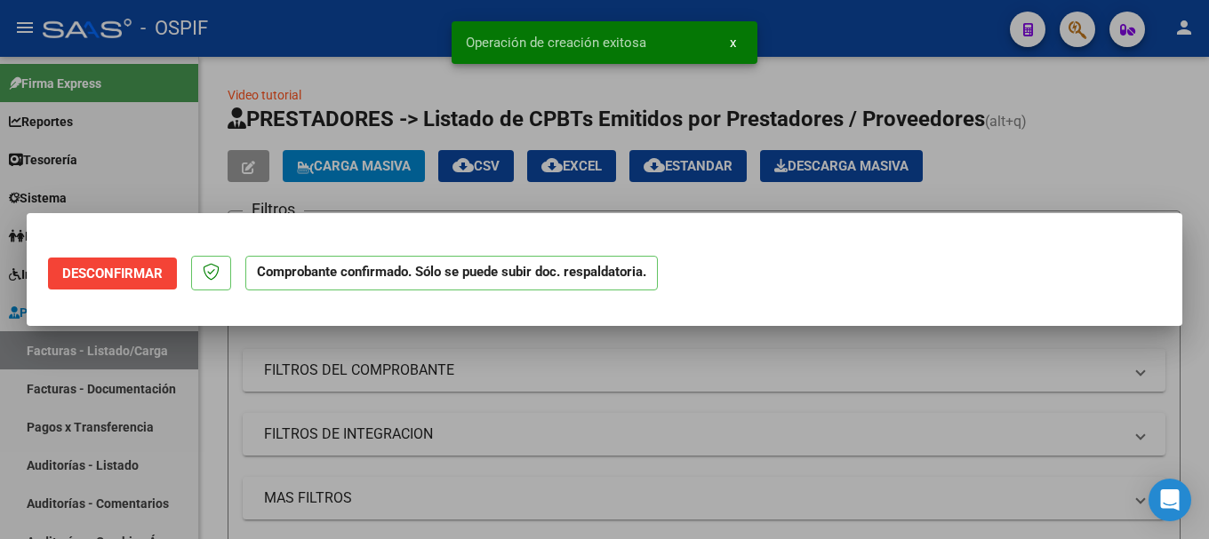
scroll to position [0, 0]
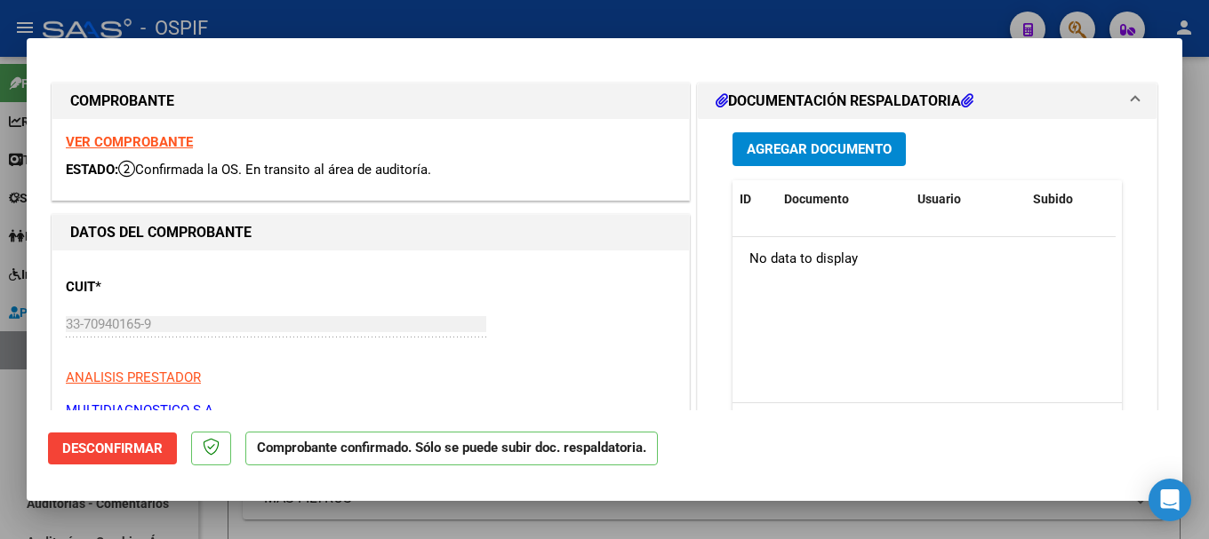
click at [779, 100] on h1 "DOCUMENTACIÓN RESPALDATORIA" at bounding box center [844, 101] width 258 height 21
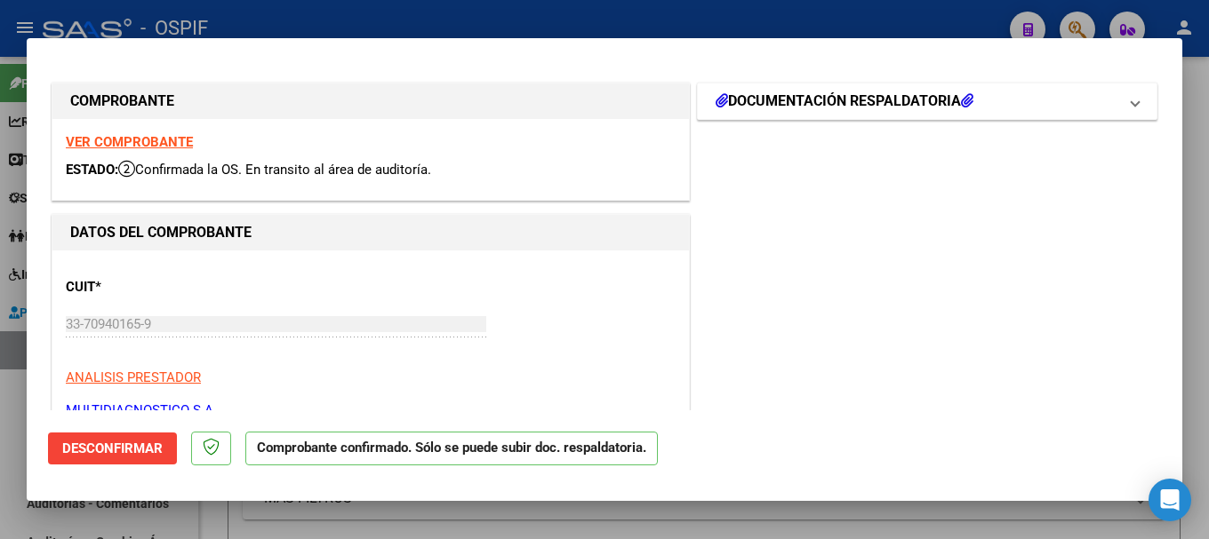
click at [795, 97] on h1 "DOCUMENTACIÓN RESPALDATORIA" at bounding box center [844, 101] width 258 height 21
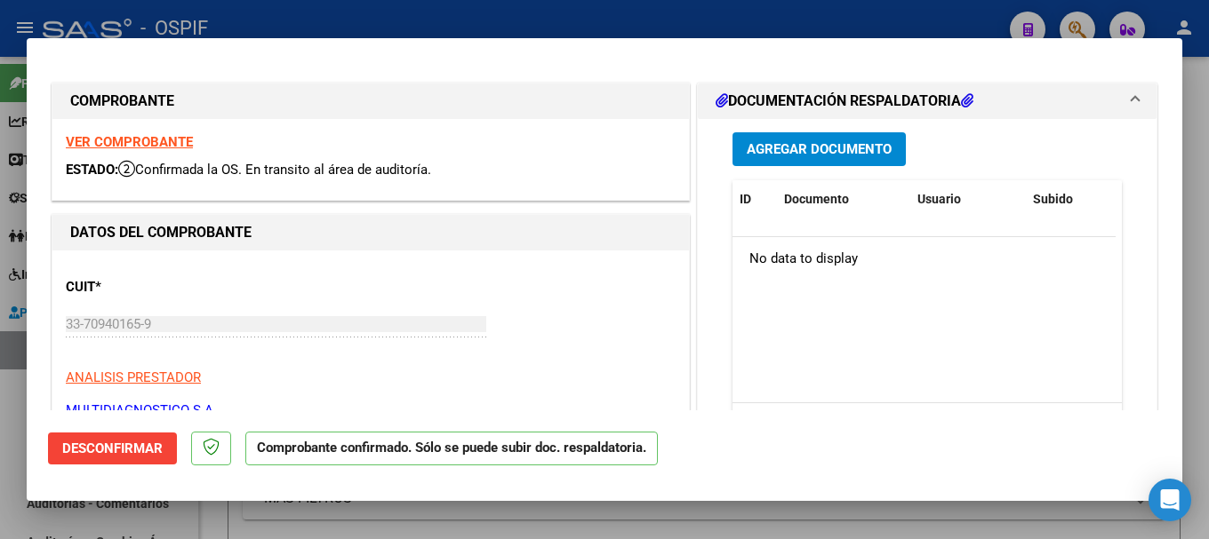
click at [1114, 97] on span "DOCUMENTACIÓN RESPALDATORIA" at bounding box center [923, 101] width 416 height 21
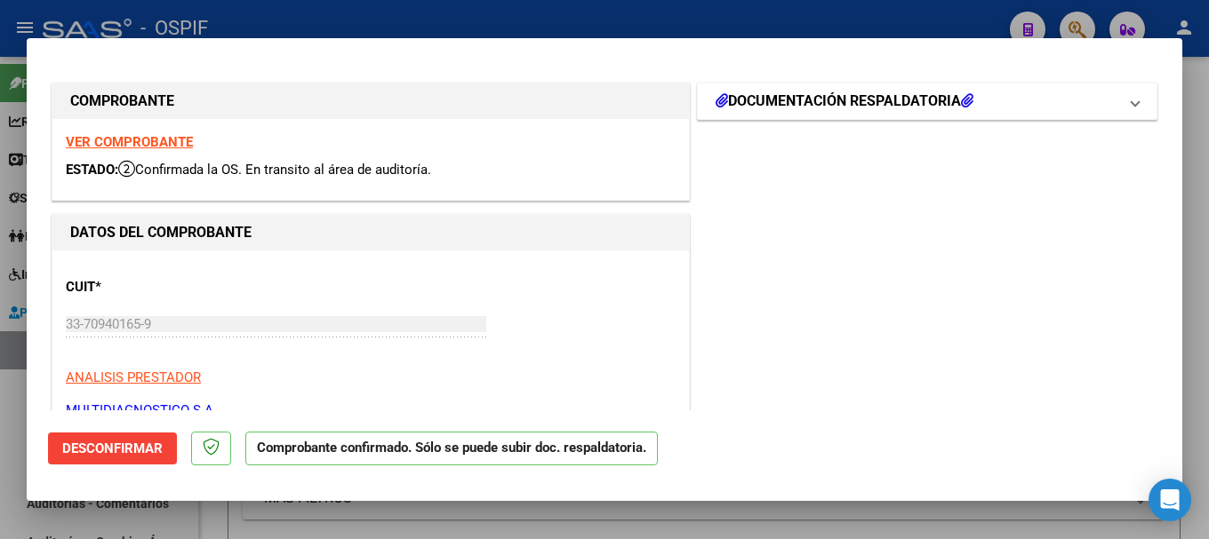
click at [859, 96] on h1 "DOCUMENTACIÓN RESPALDATORIA" at bounding box center [844, 101] width 258 height 21
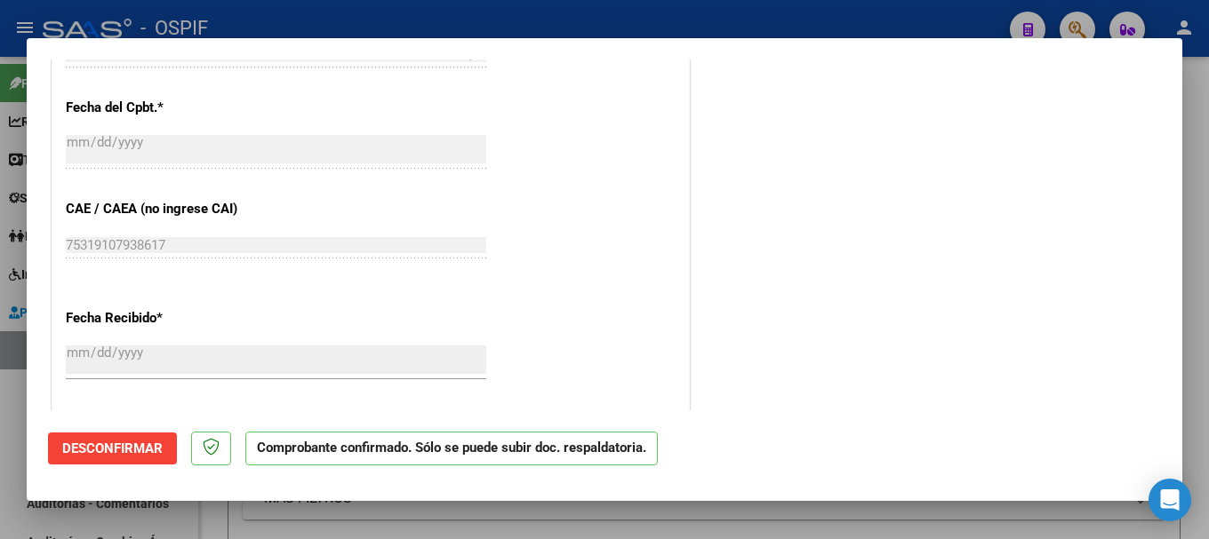
scroll to position [1105, 0]
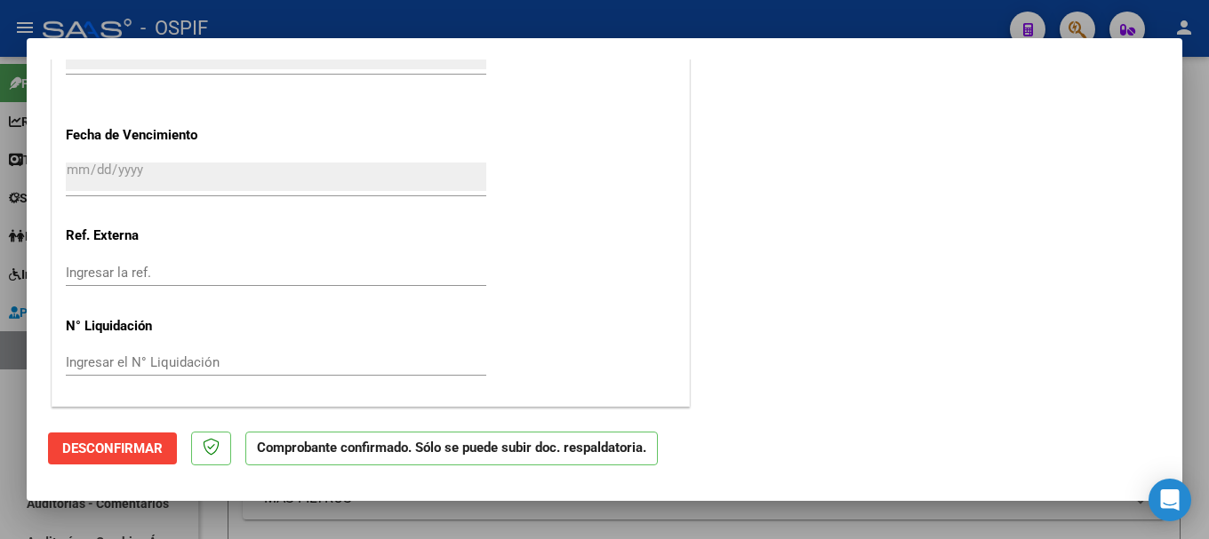
drag, startPoint x: 709, startPoint y: 23, endPoint x: 520, endPoint y: 42, distance: 190.2
click at [684, 24] on div at bounding box center [604, 269] width 1209 height 539
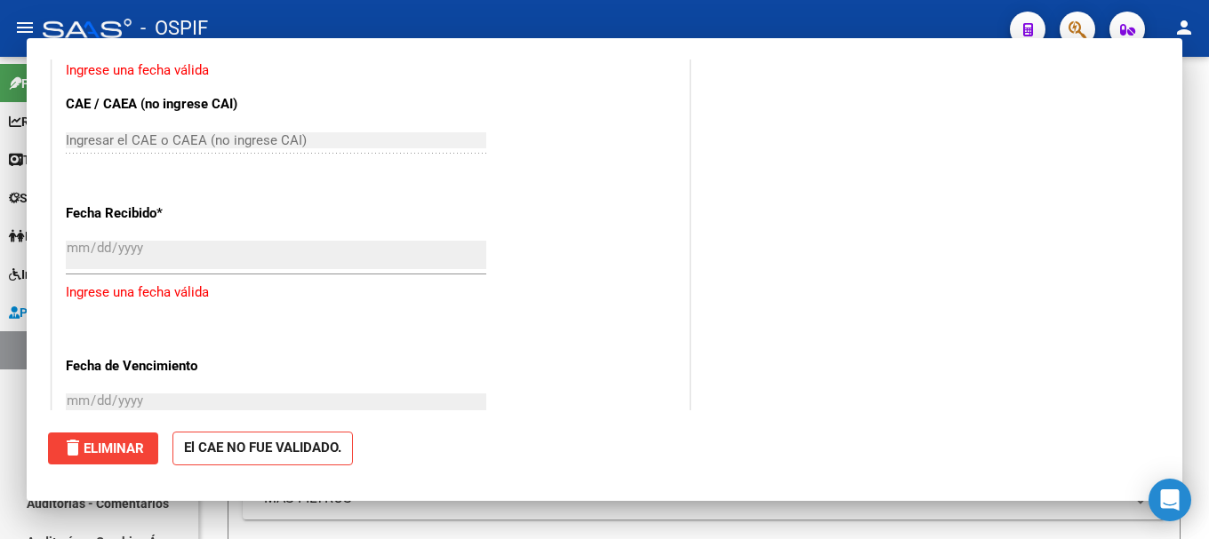
scroll to position [0, 0]
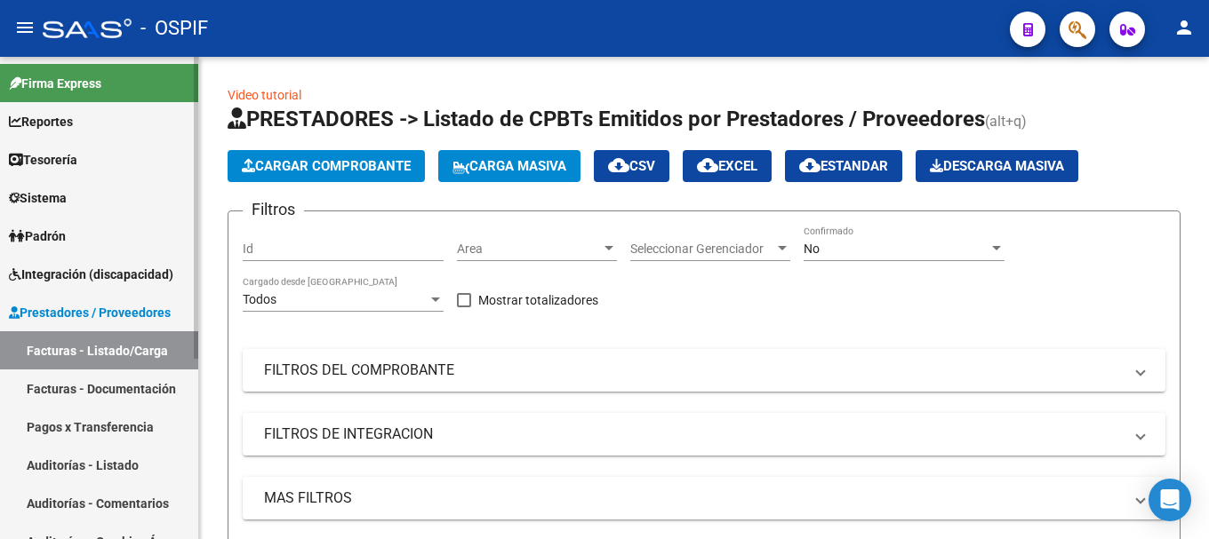
click at [54, 466] on link "Auditorías - Listado" at bounding box center [99, 465] width 198 height 38
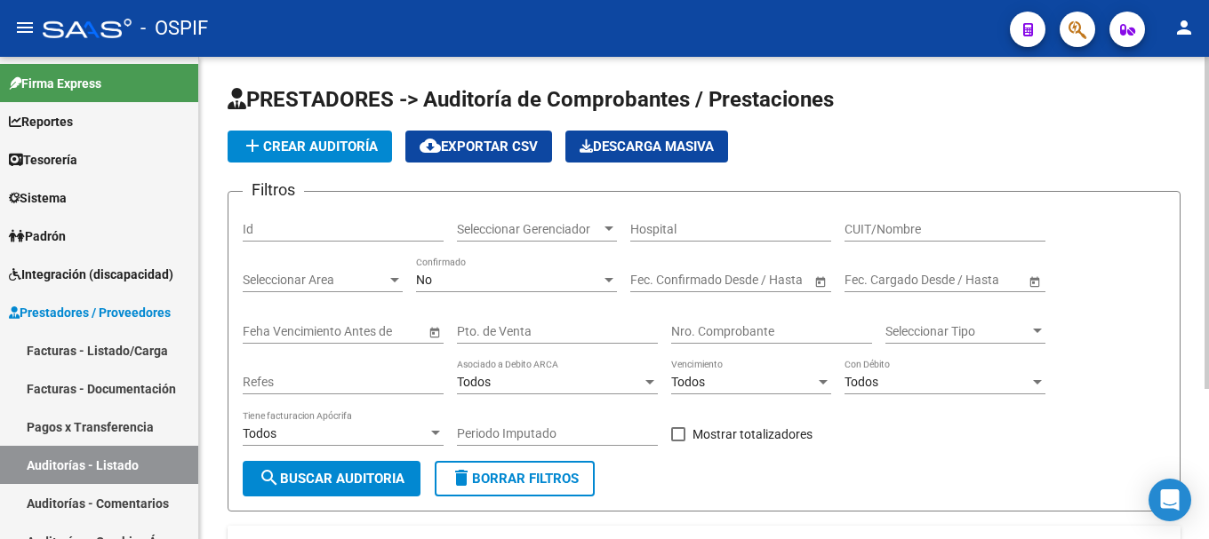
click at [352, 137] on button "add Crear Auditoría" at bounding box center [309, 147] width 164 height 32
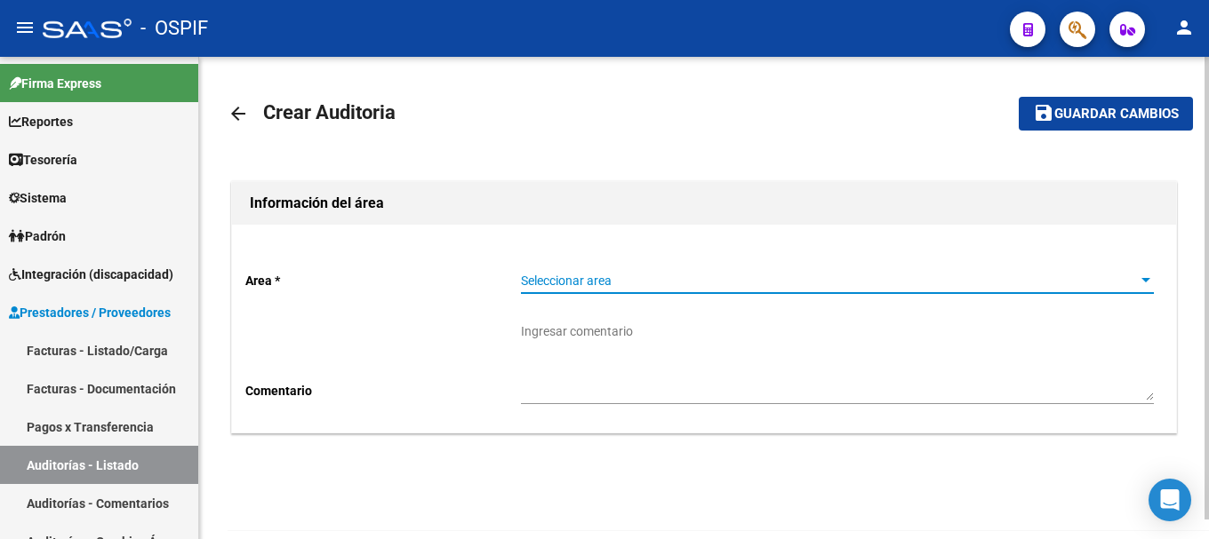
click at [1151, 283] on div at bounding box center [1145, 281] width 16 height 14
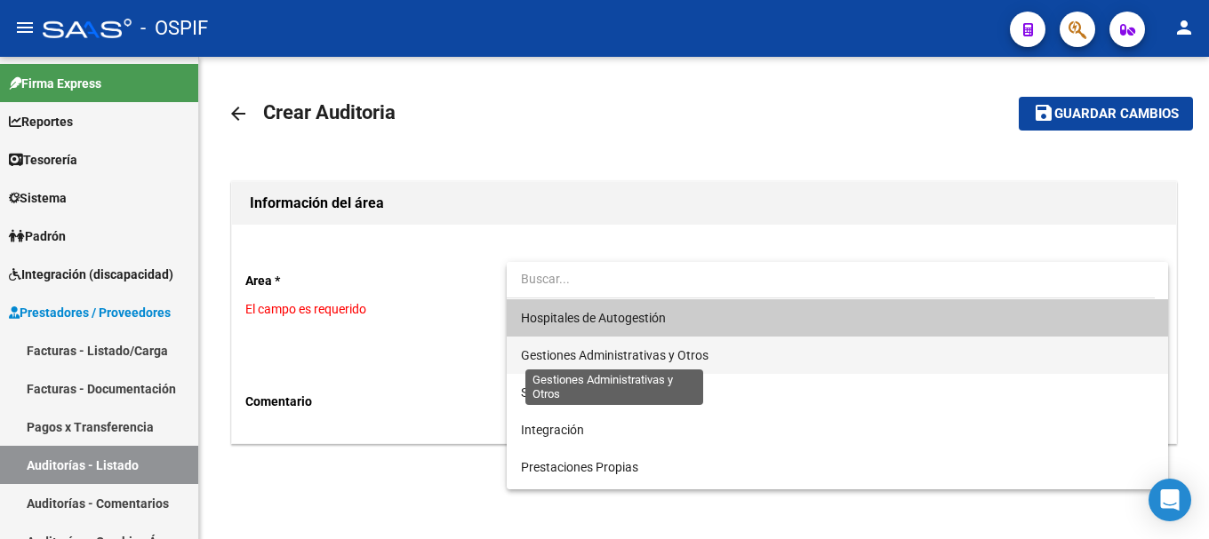
click at [662, 355] on span "Gestiones Administrativas y Otros" at bounding box center [614, 355] width 187 height 14
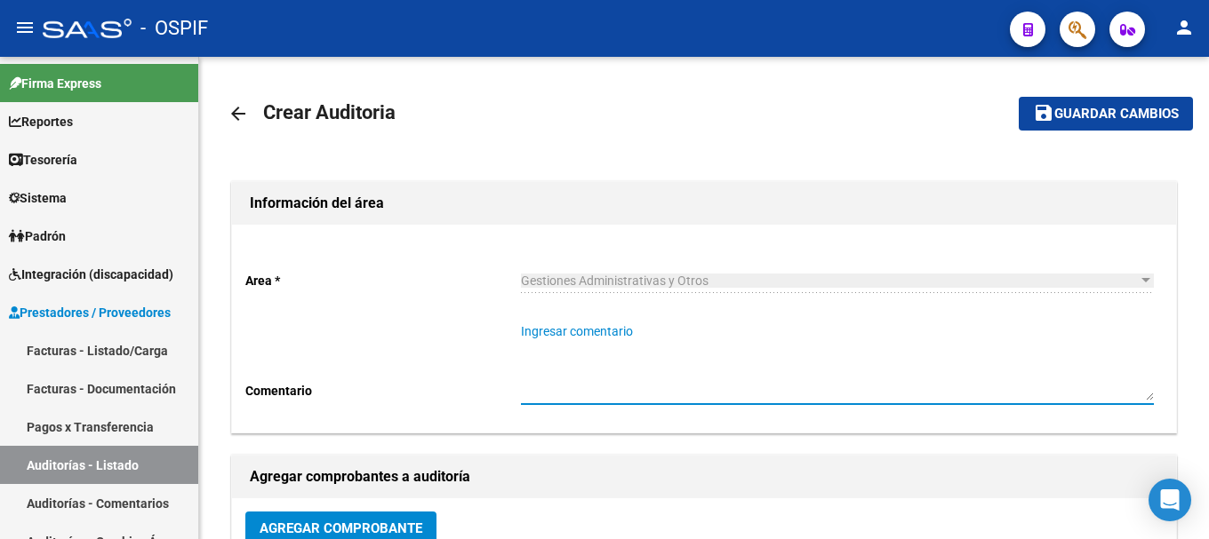
click at [662, 355] on textarea "Ingresar comentario" at bounding box center [837, 362] width 633 height 78
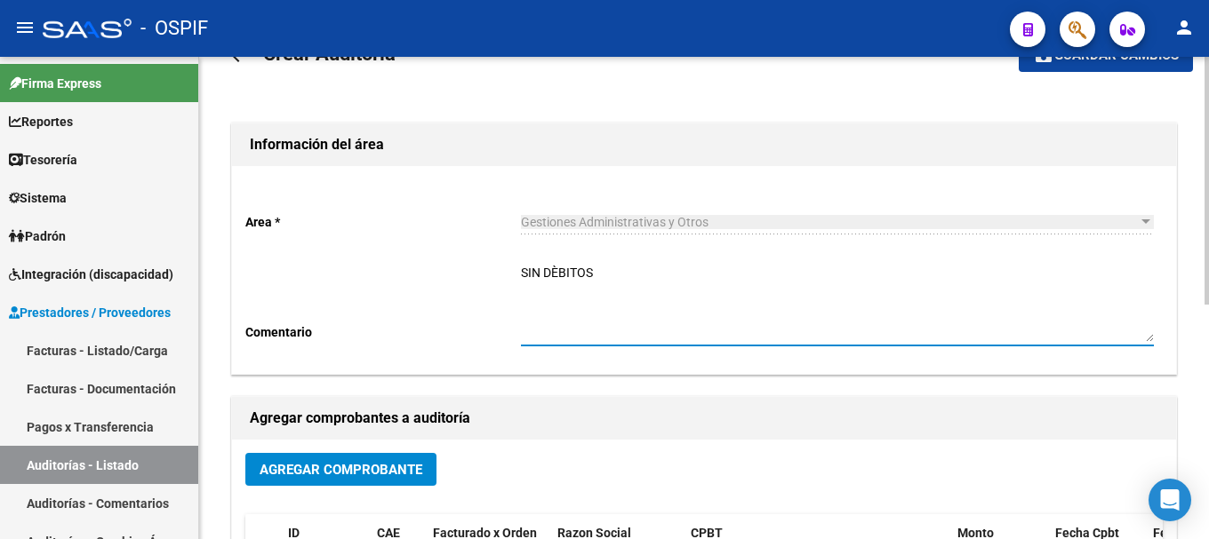
scroll to position [89, 0]
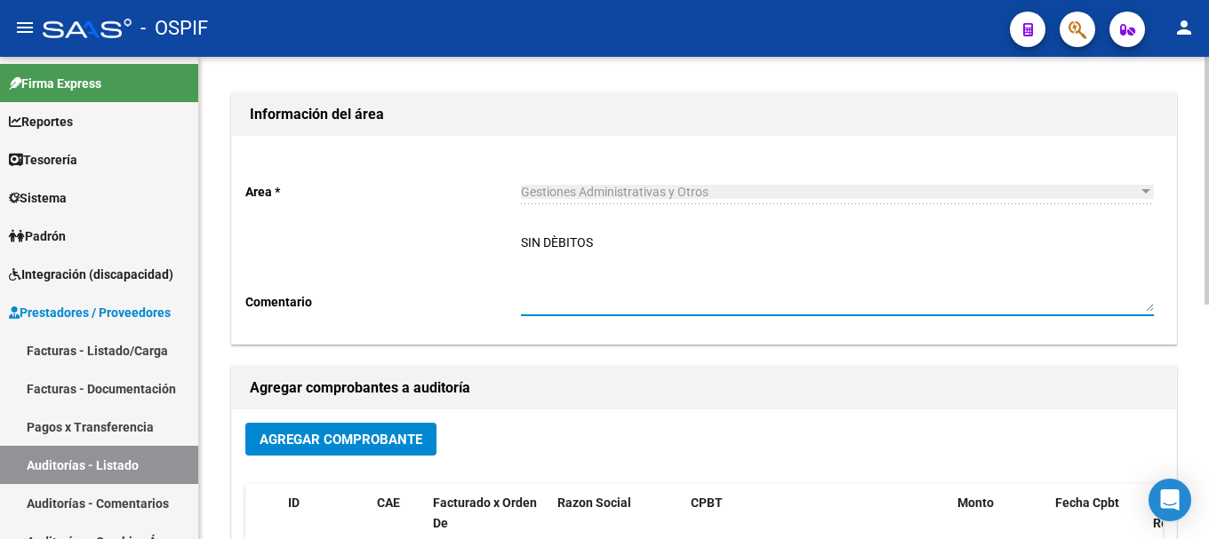
type textarea "SIN DÈBITOS"
click at [333, 437] on span "Agregar Comprobante" at bounding box center [340, 440] width 163 height 16
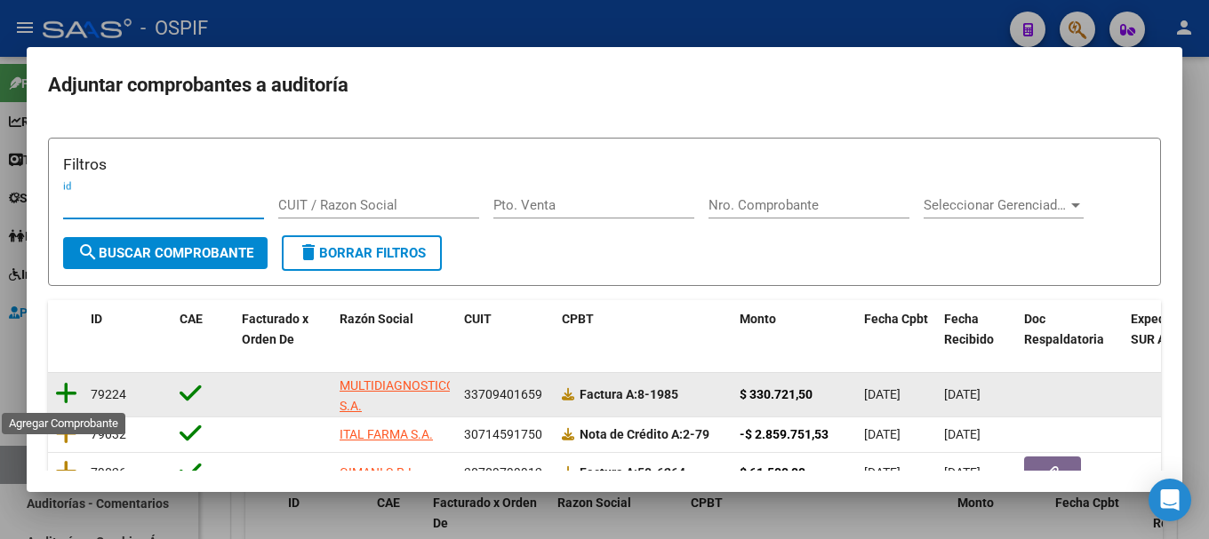
click at [68, 394] on icon at bounding box center [66, 393] width 22 height 25
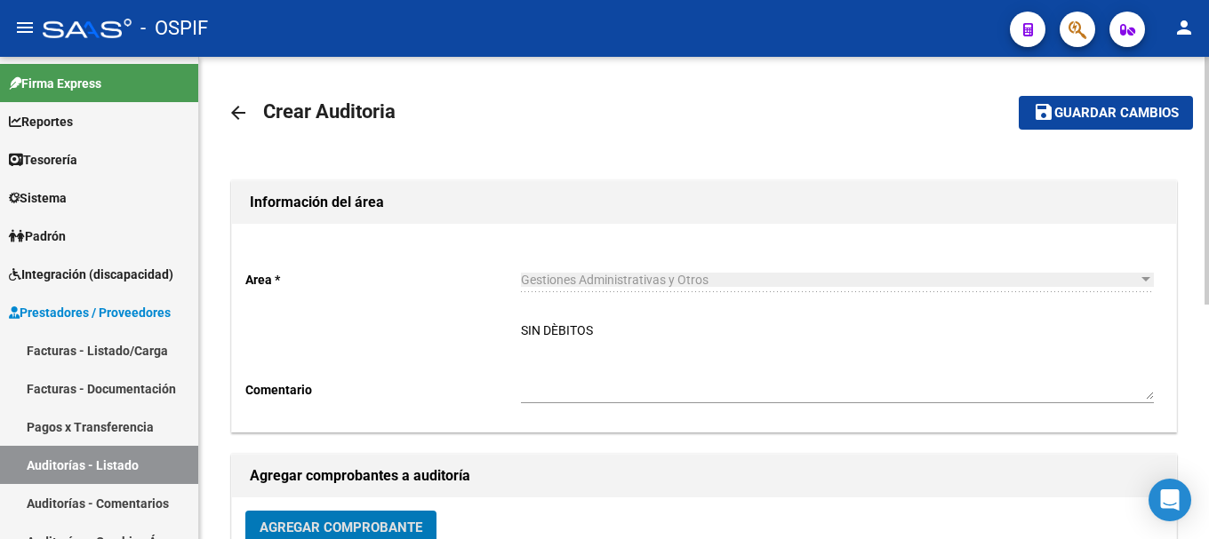
scroll to position [0, 0]
click at [1110, 114] on span "Guardar cambios" at bounding box center [1116, 115] width 124 height 16
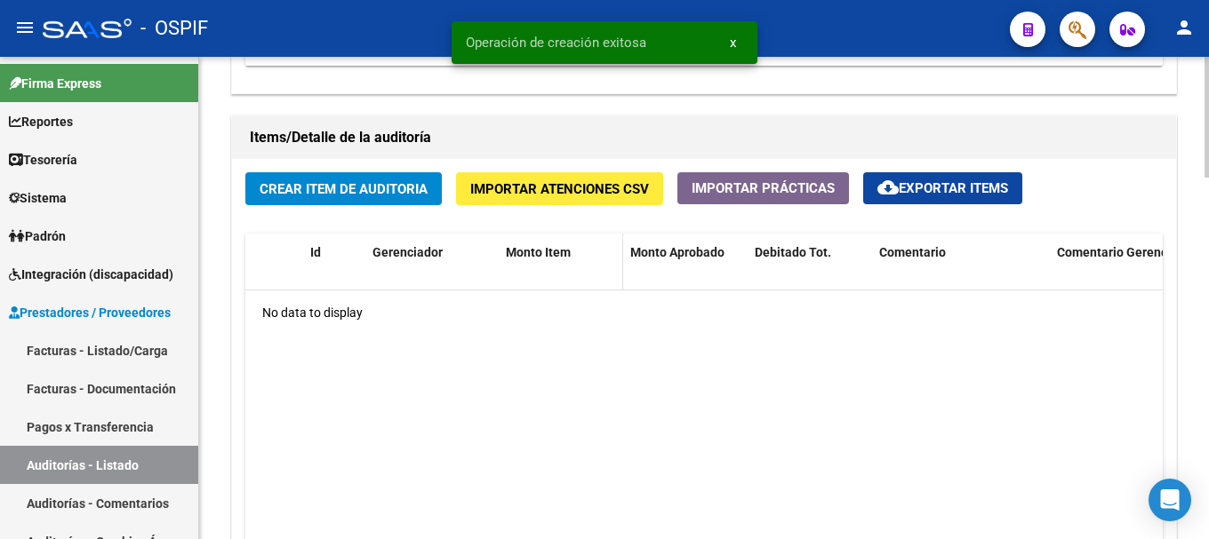
scroll to position [1244, 0]
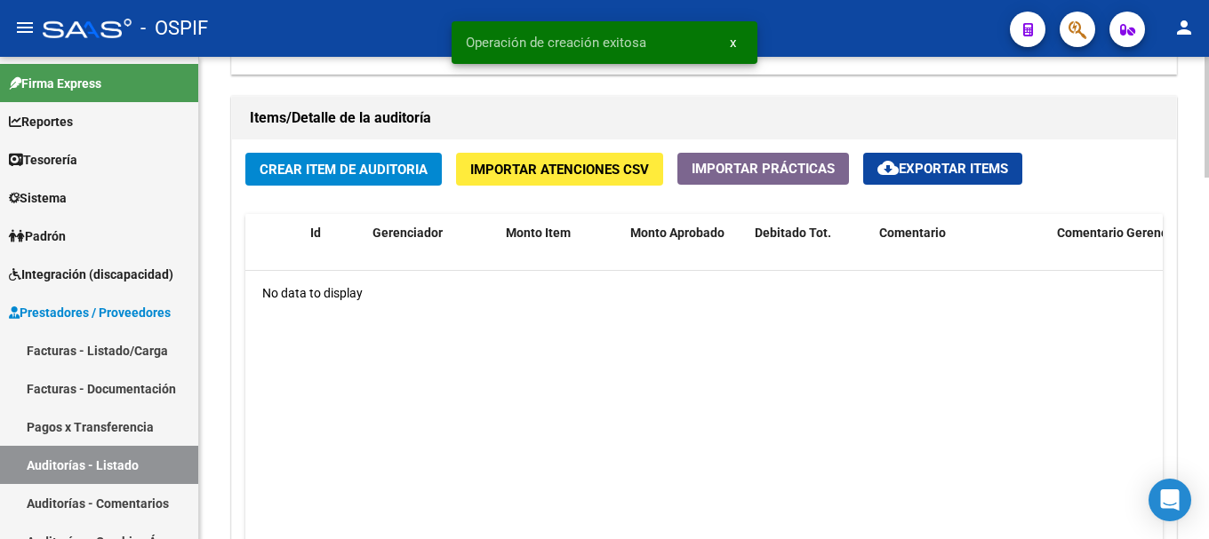
click at [353, 168] on span "Crear Item de Auditoria" at bounding box center [343, 170] width 168 height 16
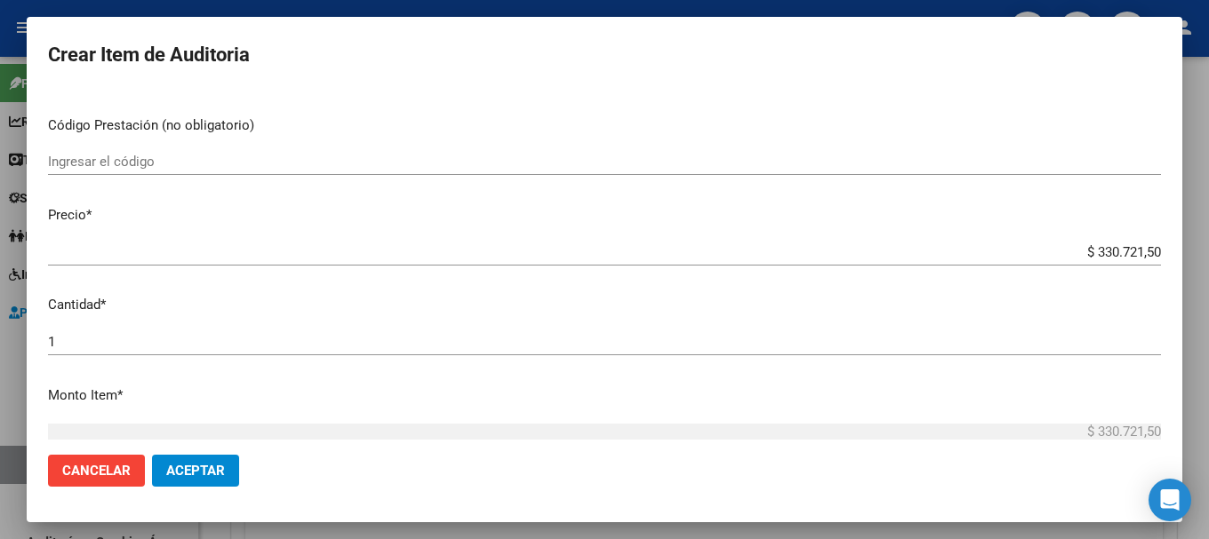
scroll to position [355, 0]
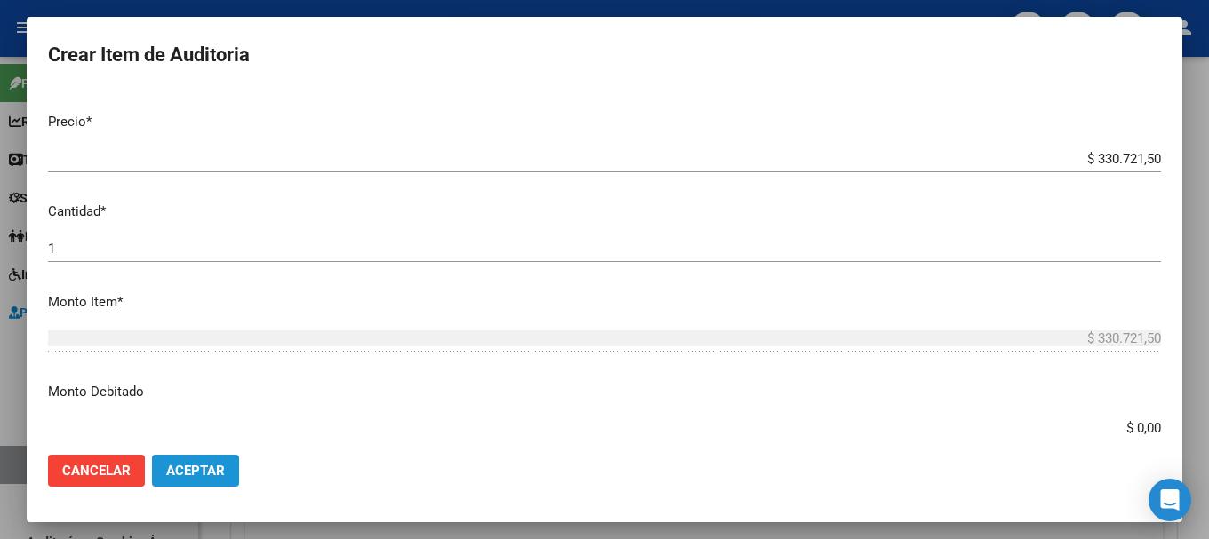
drag, startPoint x: 215, startPoint y: 465, endPoint x: 315, endPoint y: 448, distance: 101.8
click at [220, 463] on span "Aceptar" at bounding box center [195, 471] width 59 height 16
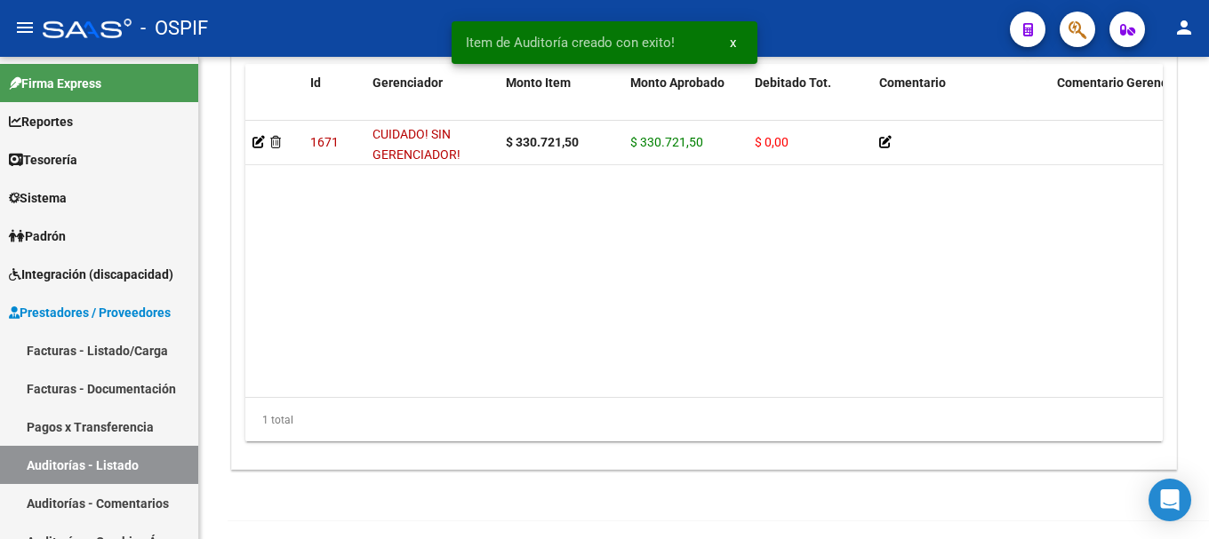
scroll to position [1499, 0]
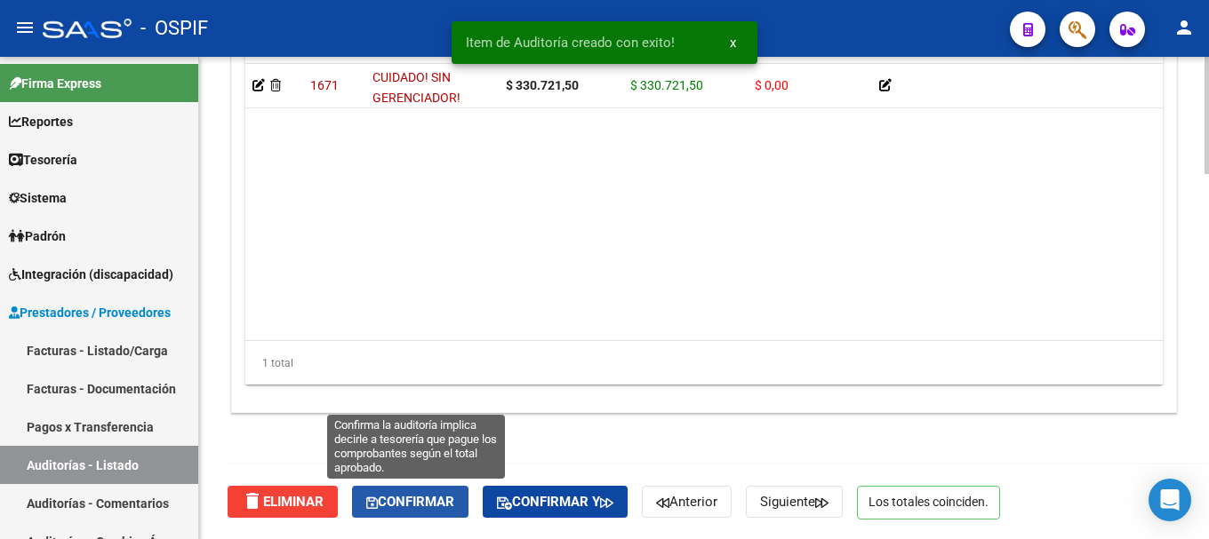
click at [399, 499] on span "Confirmar" at bounding box center [410, 502] width 88 height 16
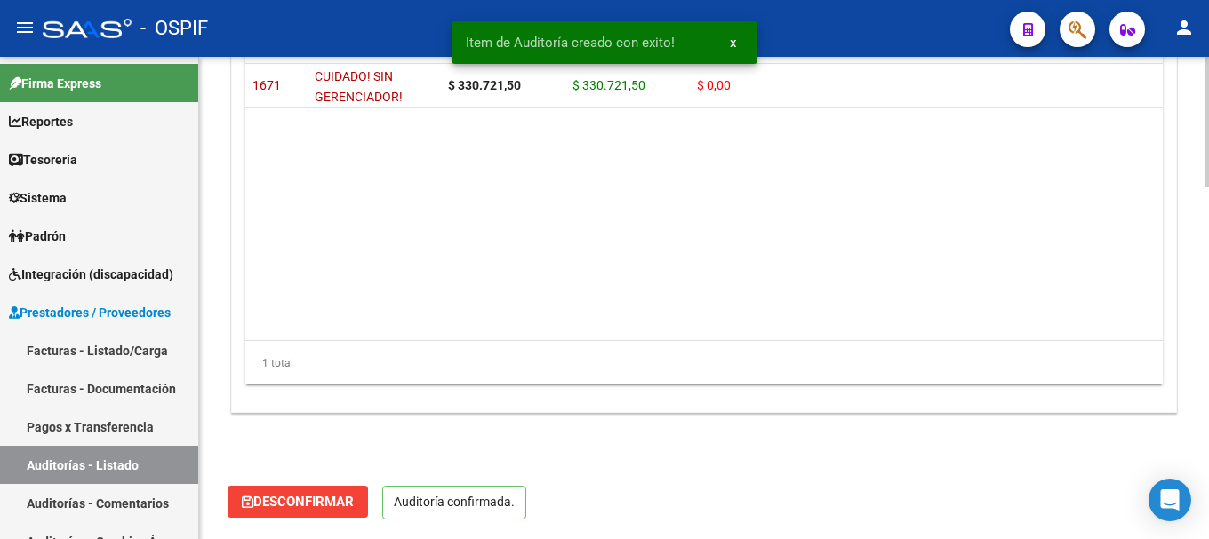
scroll to position [1298, 0]
type input "202508"
drag, startPoint x: 331, startPoint y: 20, endPoint x: 298, endPoint y: 5, distance: 37.0
click at [331, 19] on div "- OSPIF" at bounding box center [519, 28] width 953 height 39
